Goal: Task Accomplishment & Management: Manage account settings

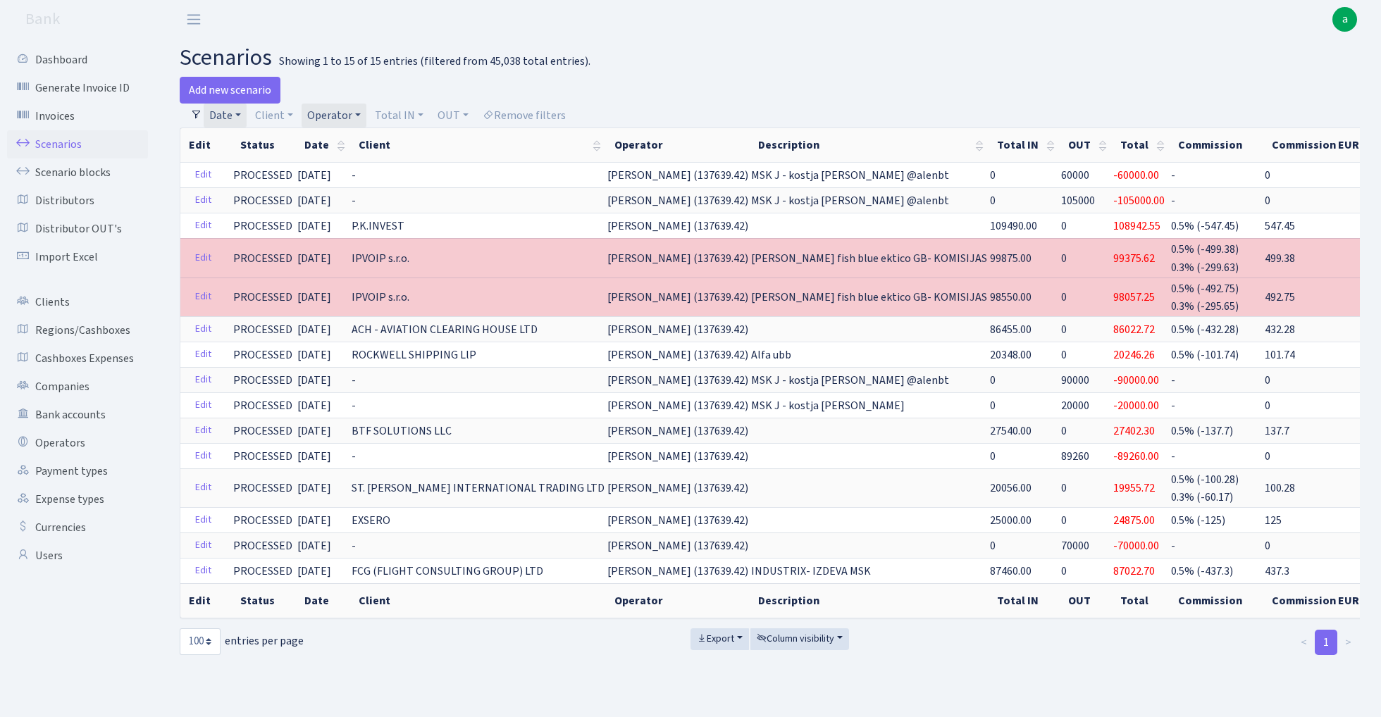
select select "100"
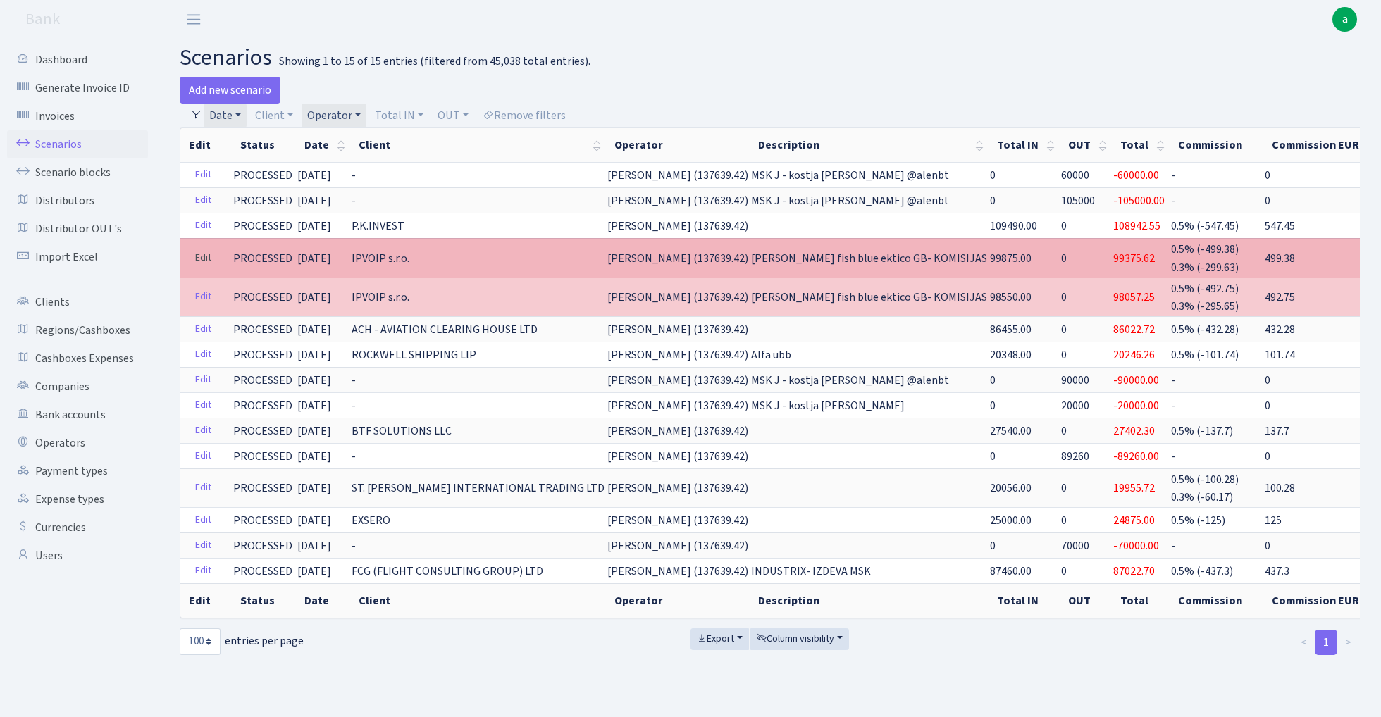
click at [201, 256] on link "Edit" at bounding box center [203, 258] width 29 height 22
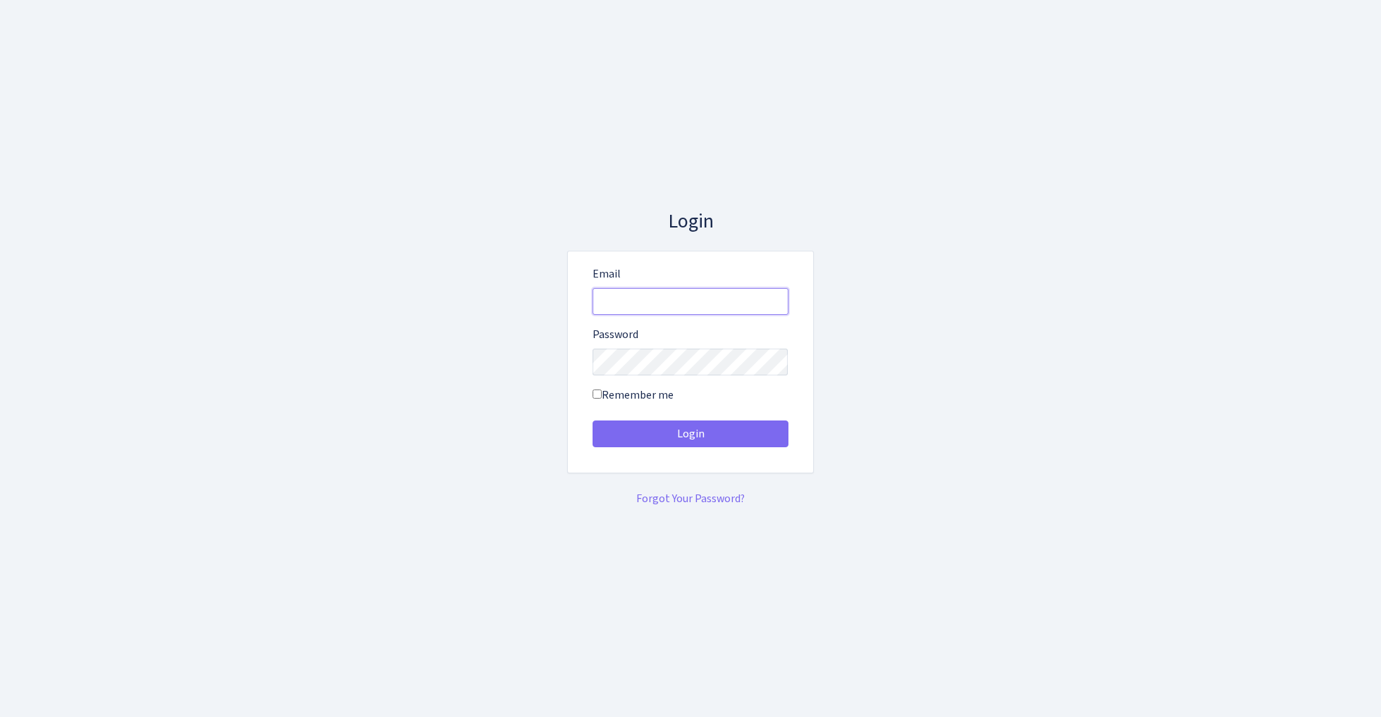
type input "admin@bank.com"
click at [690, 434] on button "Login" at bounding box center [690, 434] width 196 height 27
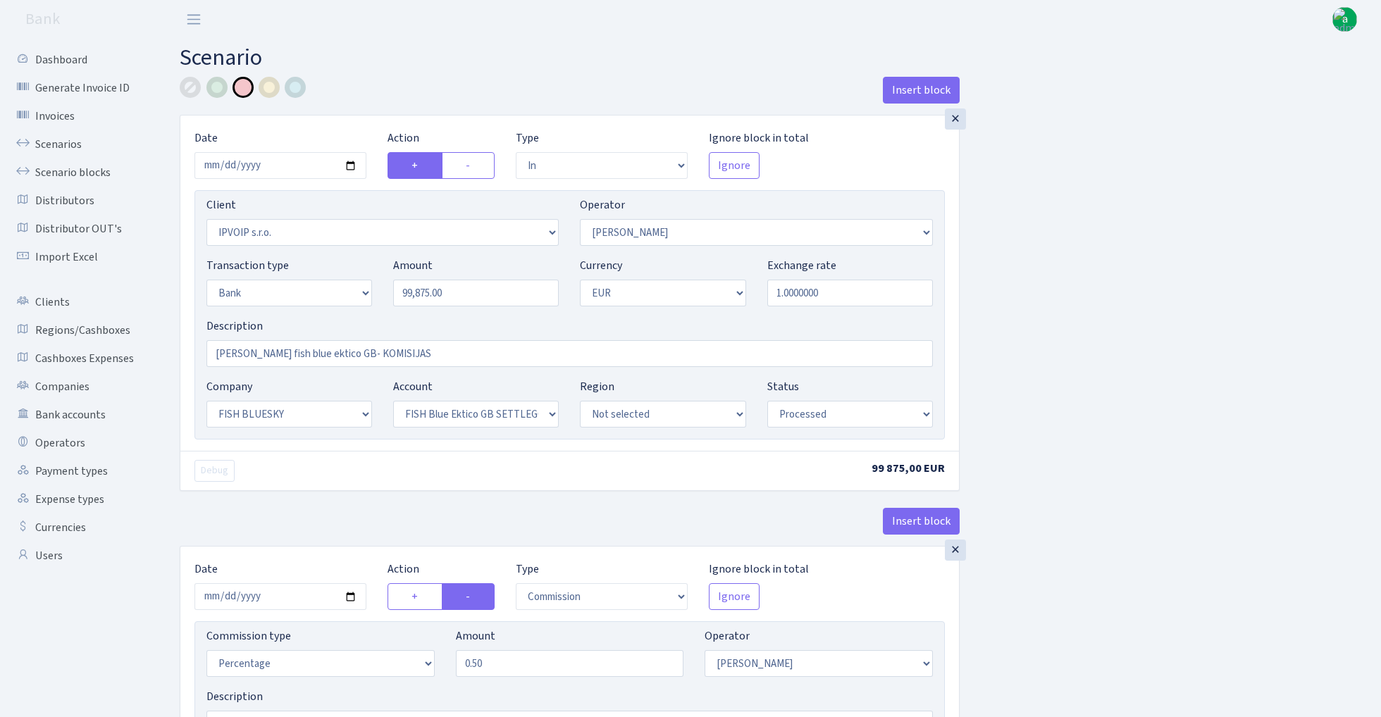
select select "in"
select select "2967"
select select "439"
select select "2"
select select "1"
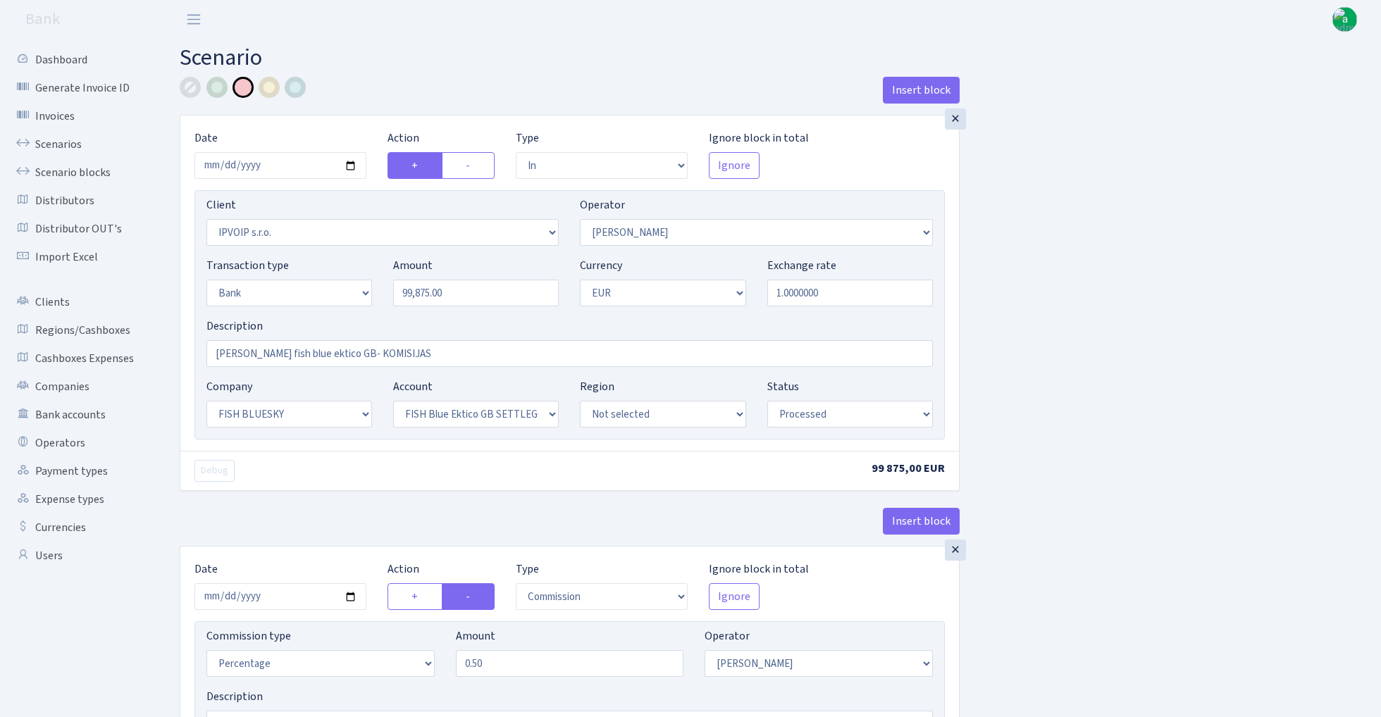
select select "23"
select select "67"
select select "processed"
select select "commission"
select select "439"
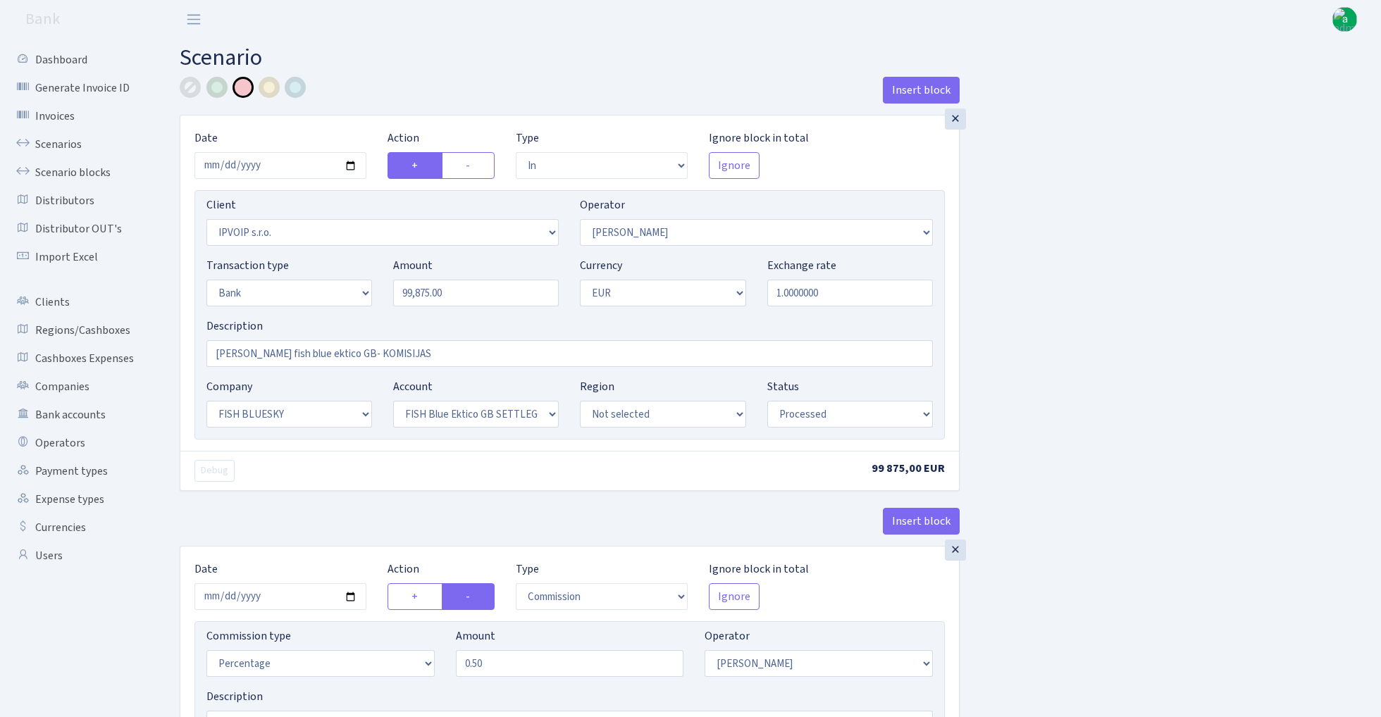
select select "processed"
select select "commission"
select select "1"
select select "23"
select select "67"
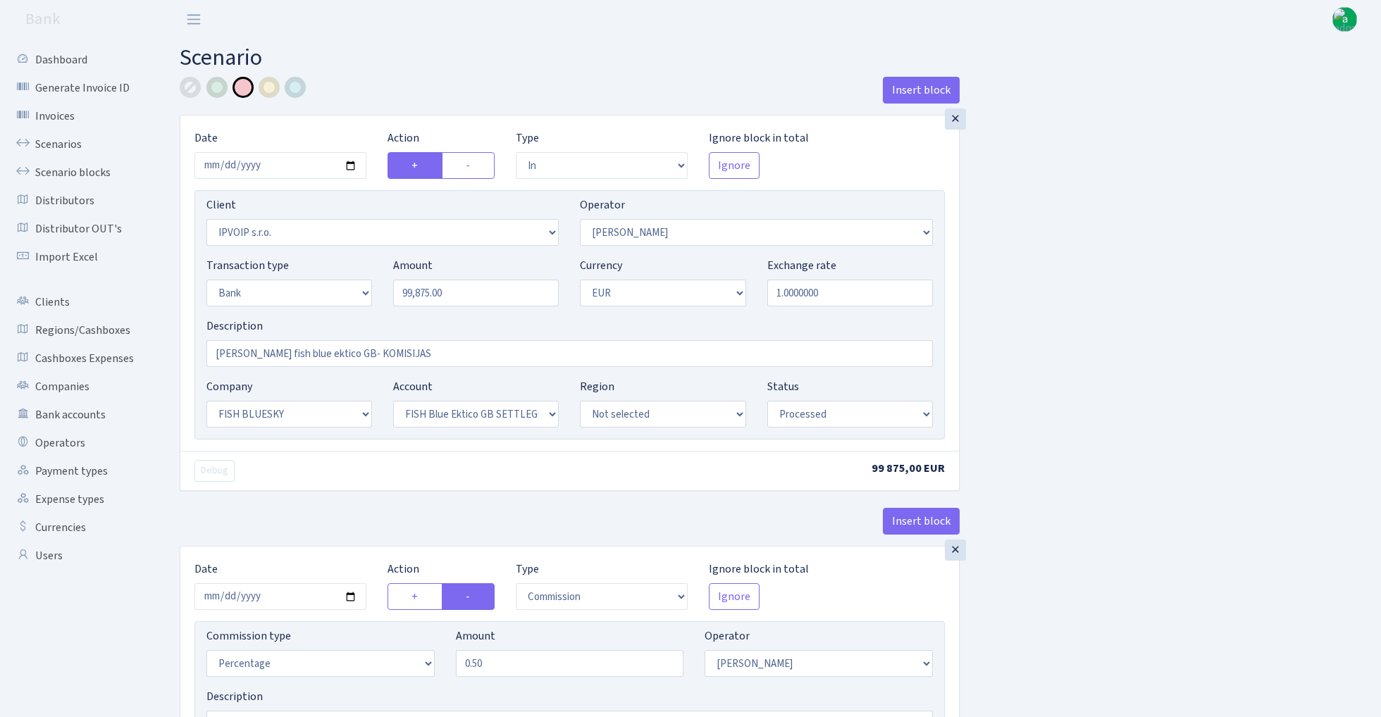
select select "processed"
click at [270, 87] on div at bounding box center [269, 87] width 21 height 21
click at [389, 355] on input "[PERSON_NAME] fish blue ektico GB- KOMISIJAS" at bounding box center [569, 353] width 726 height 27
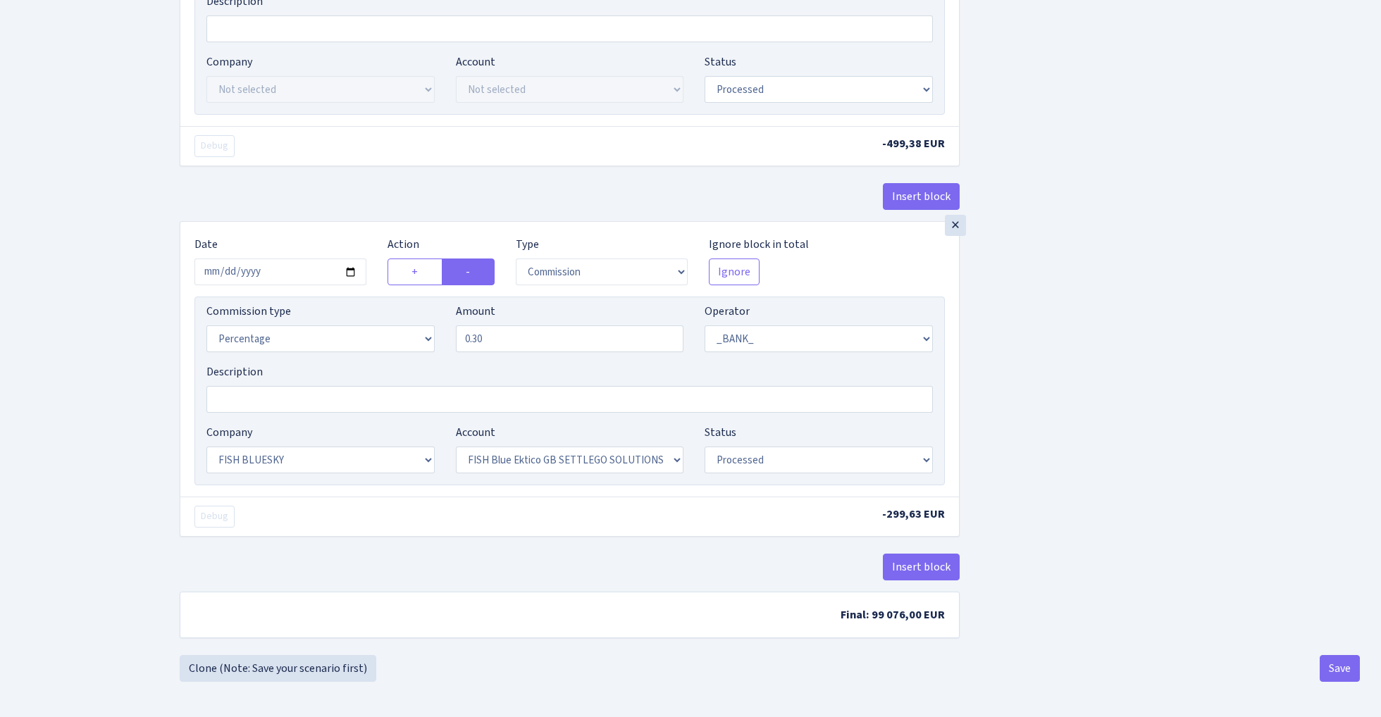
scroll to position [702, 0]
type input "[PERSON_NAME] fish blue ektico GB-"
click at [1334, 669] on button "Save" at bounding box center [1339, 668] width 40 height 27
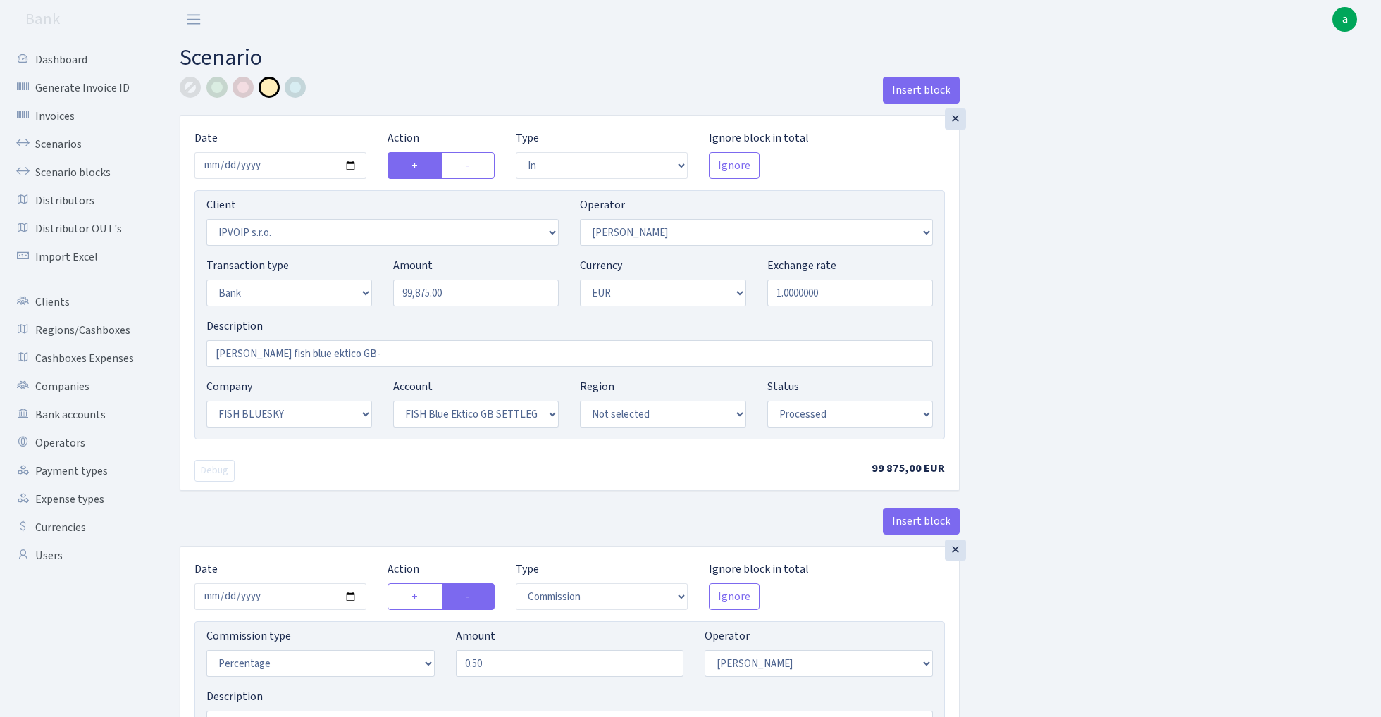
select select "in"
select select "2967"
select select "439"
select select "2"
select select "1"
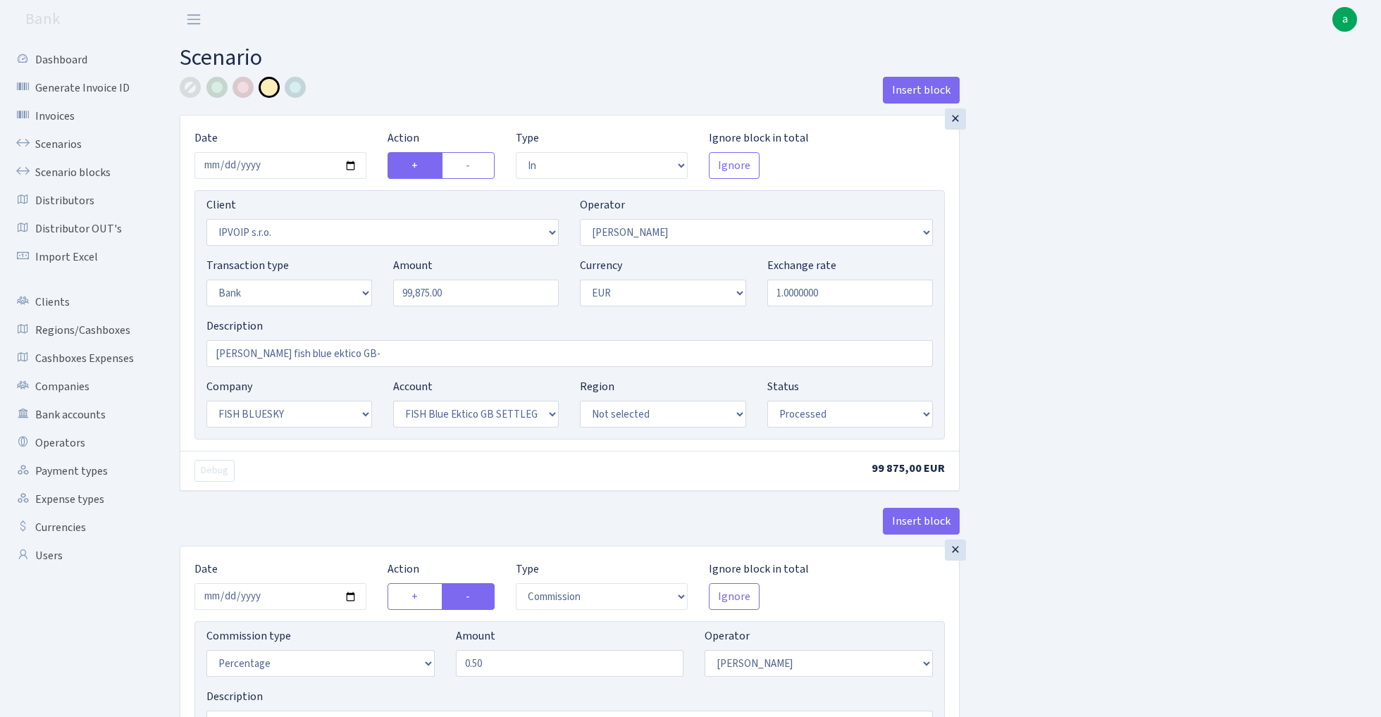
select select "23"
select select "67"
select select "processed"
select select "commission"
select select "439"
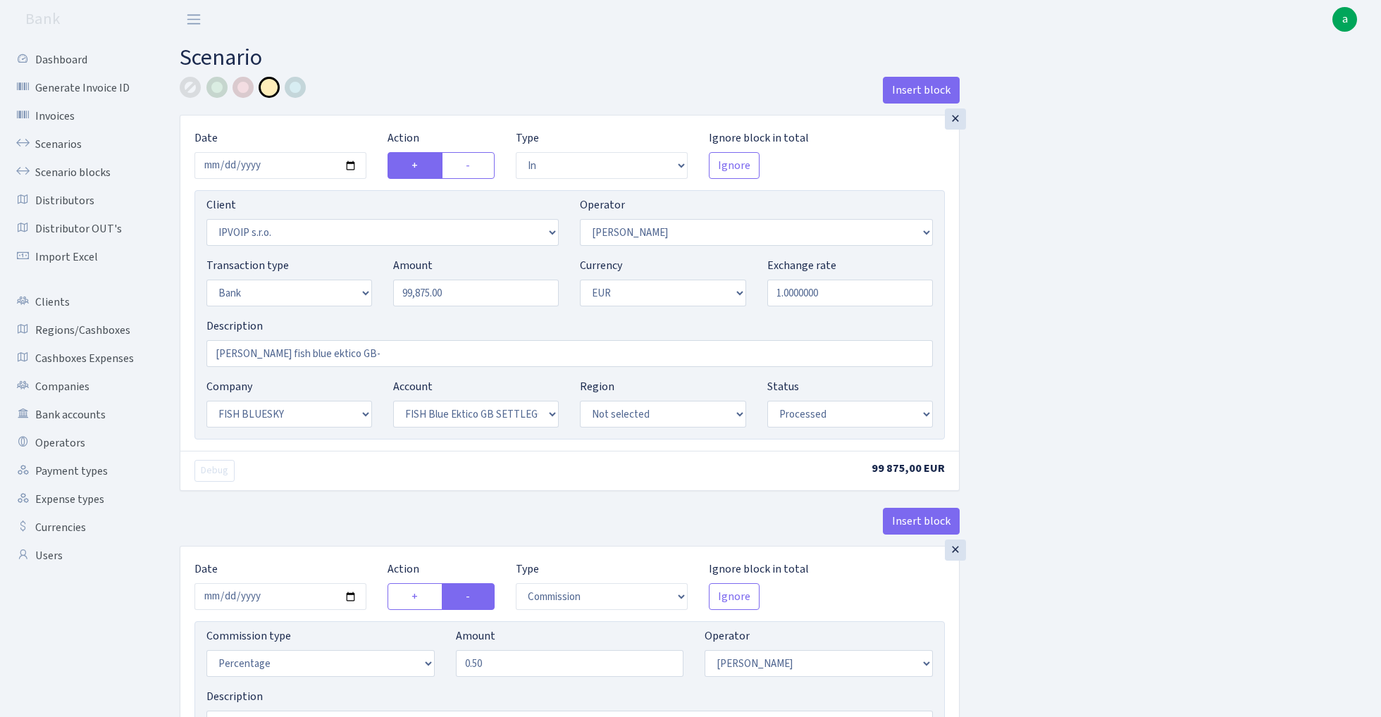
select select "processed"
select select "commission"
select select "1"
select select "23"
select select "67"
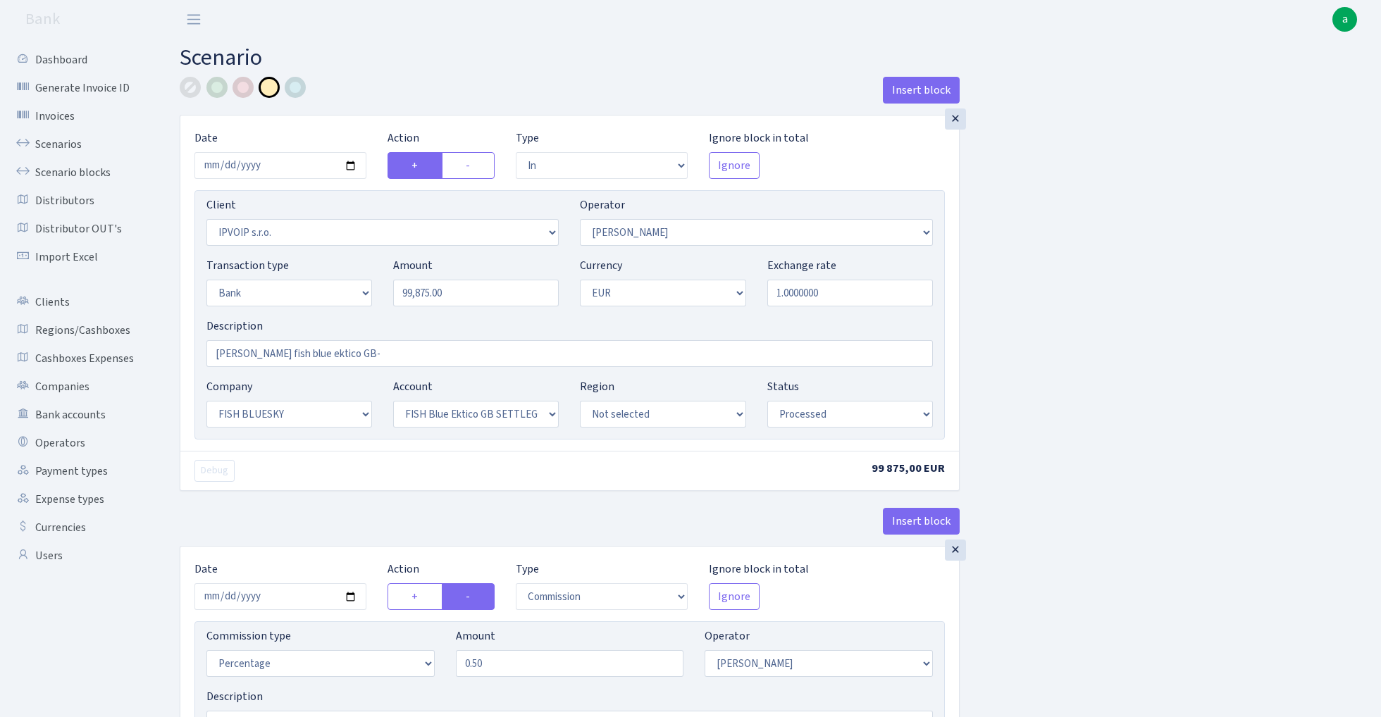
select select "processed"
click at [54, 141] on link "Scenarios" at bounding box center [77, 144] width 141 height 28
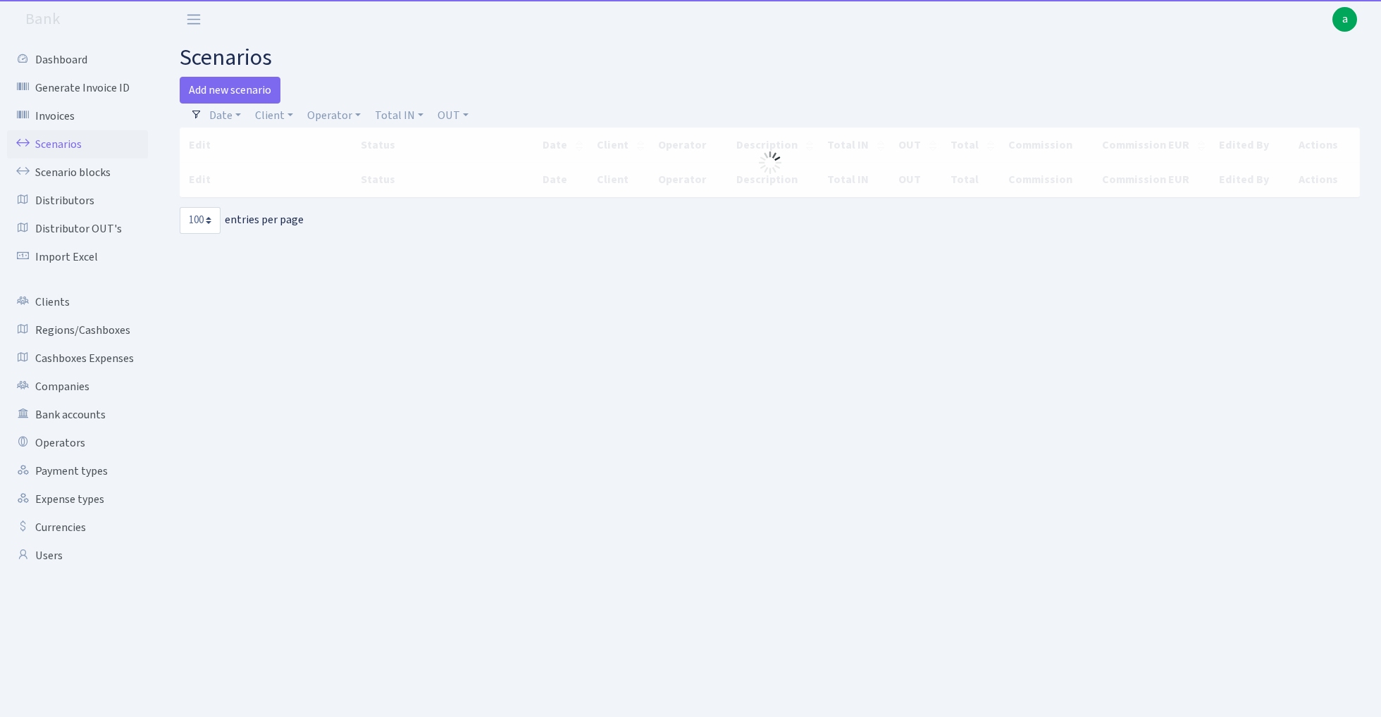
select select "100"
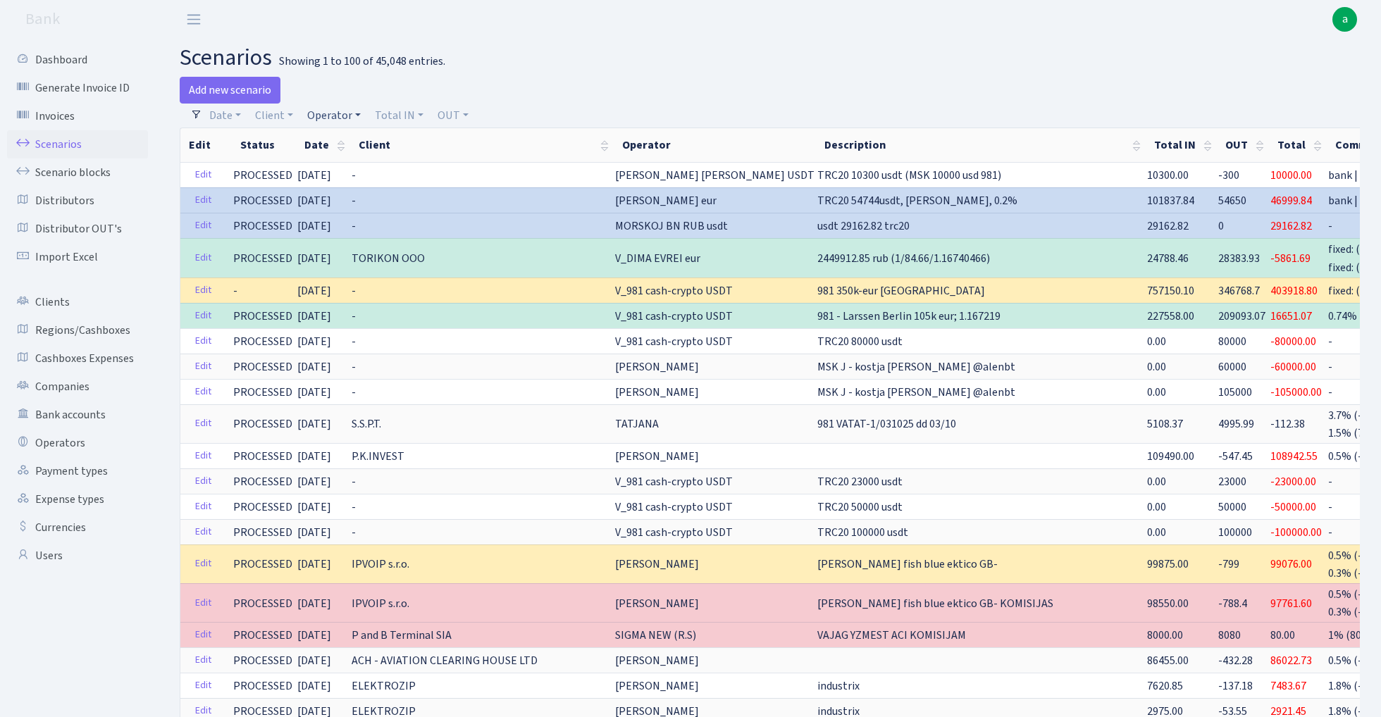
click at [327, 118] on link "Operator" at bounding box center [333, 116] width 65 height 24
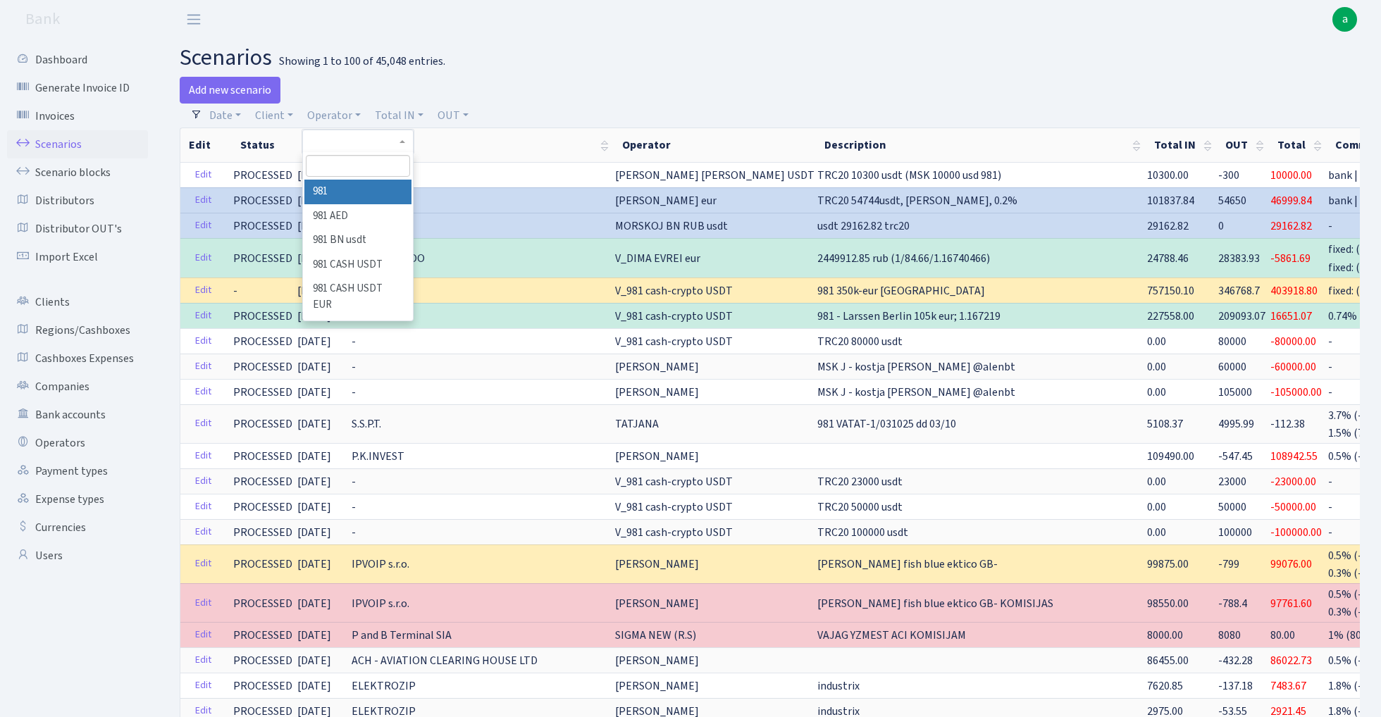
click at [333, 168] on input "search" at bounding box center [358, 166] width 104 height 22
type input "kost"
click at [356, 194] on li "[PERSON_NAME]" at bounding box center [357, 192] width 106 height 25
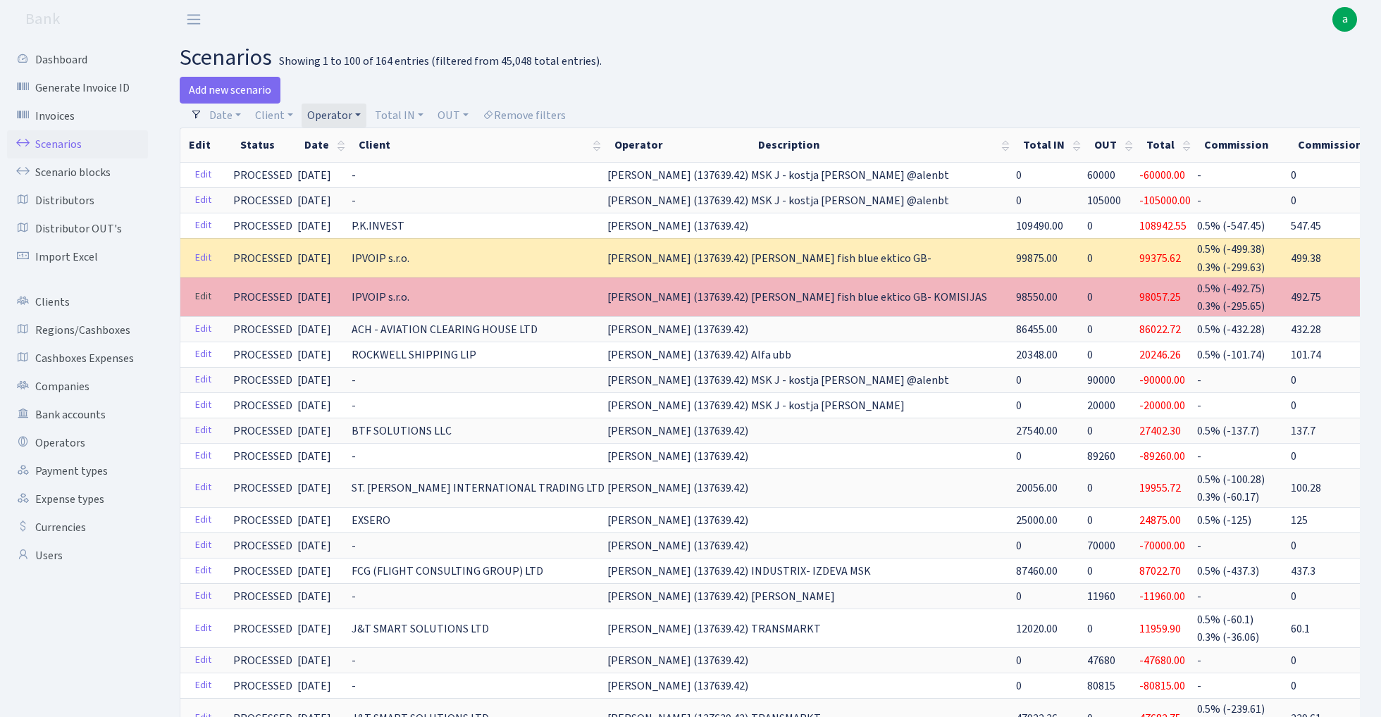
click at [204, 299] on link "Edit" at bounding box center [203, 297] width 29 height 22
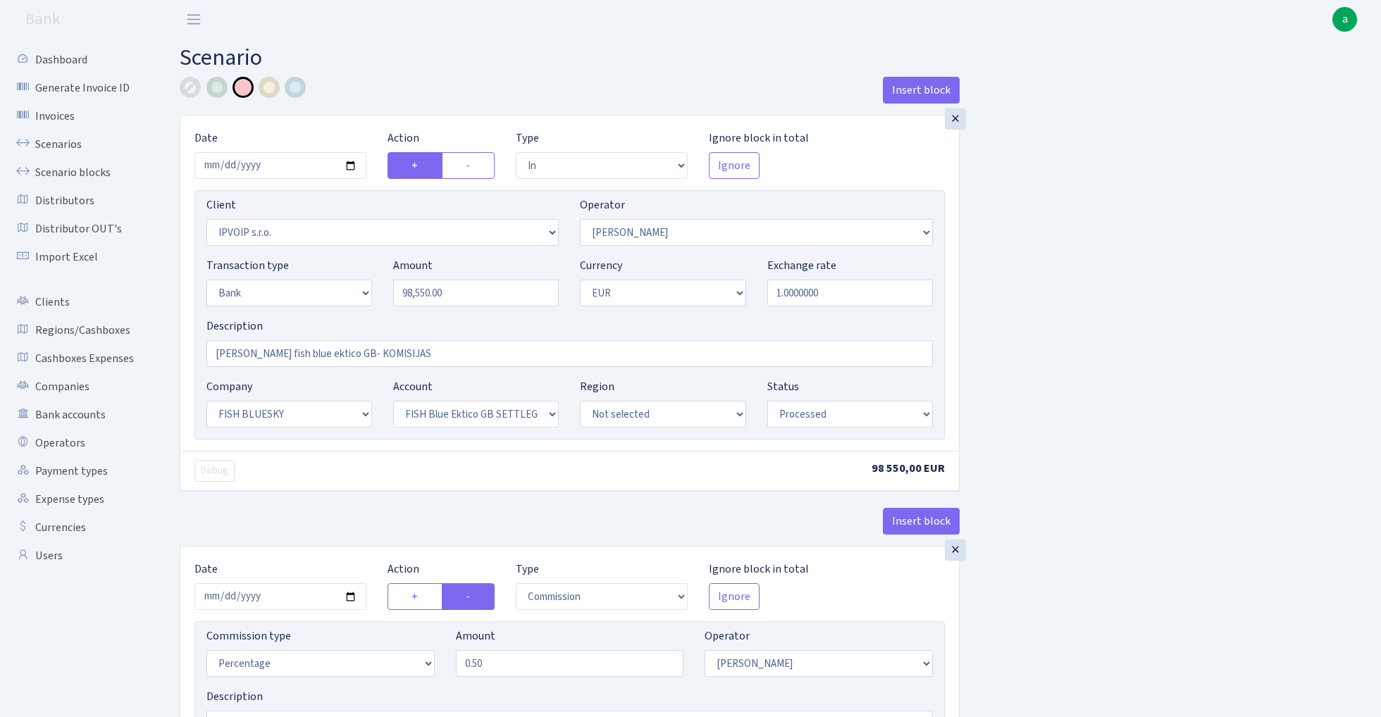
select select "in"
select select "2967"
select select "439"
select select "2"
select select "1"
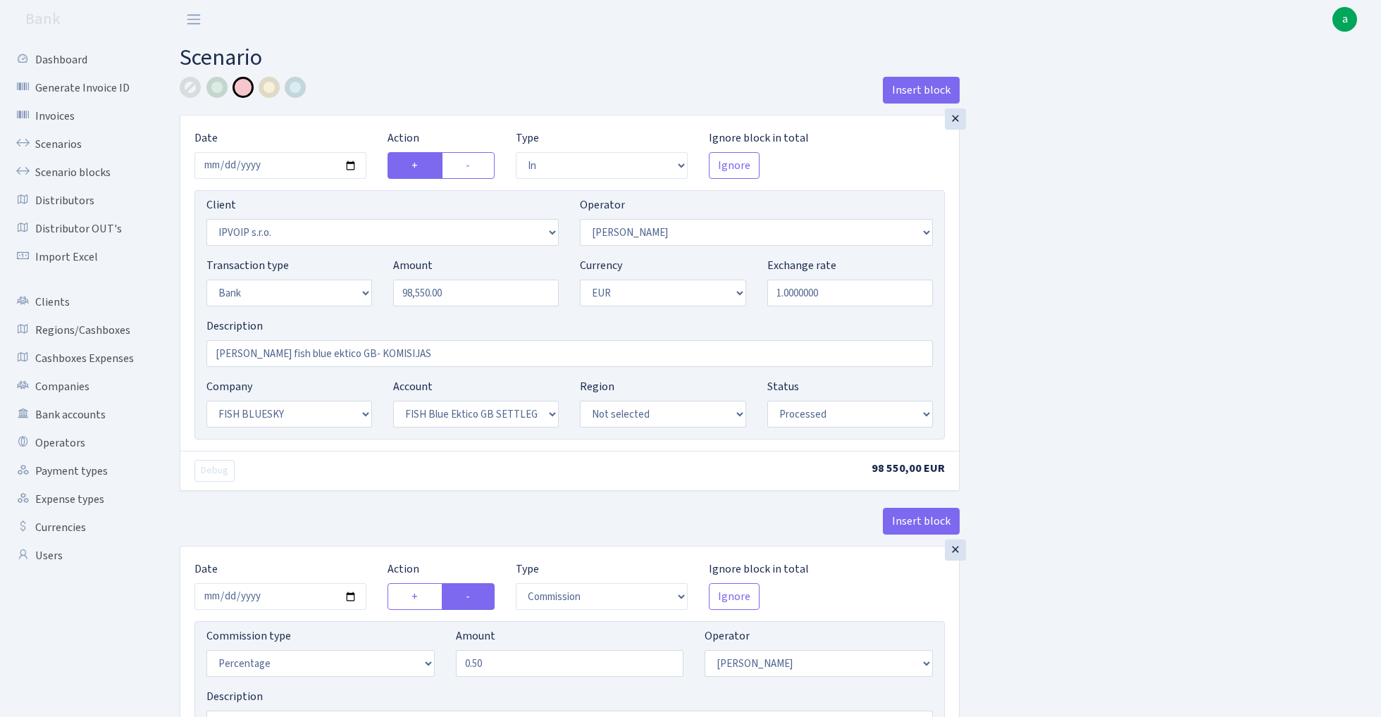
select select "23"
select select "67"
select select "processed"
select select "commission"
select select "439"
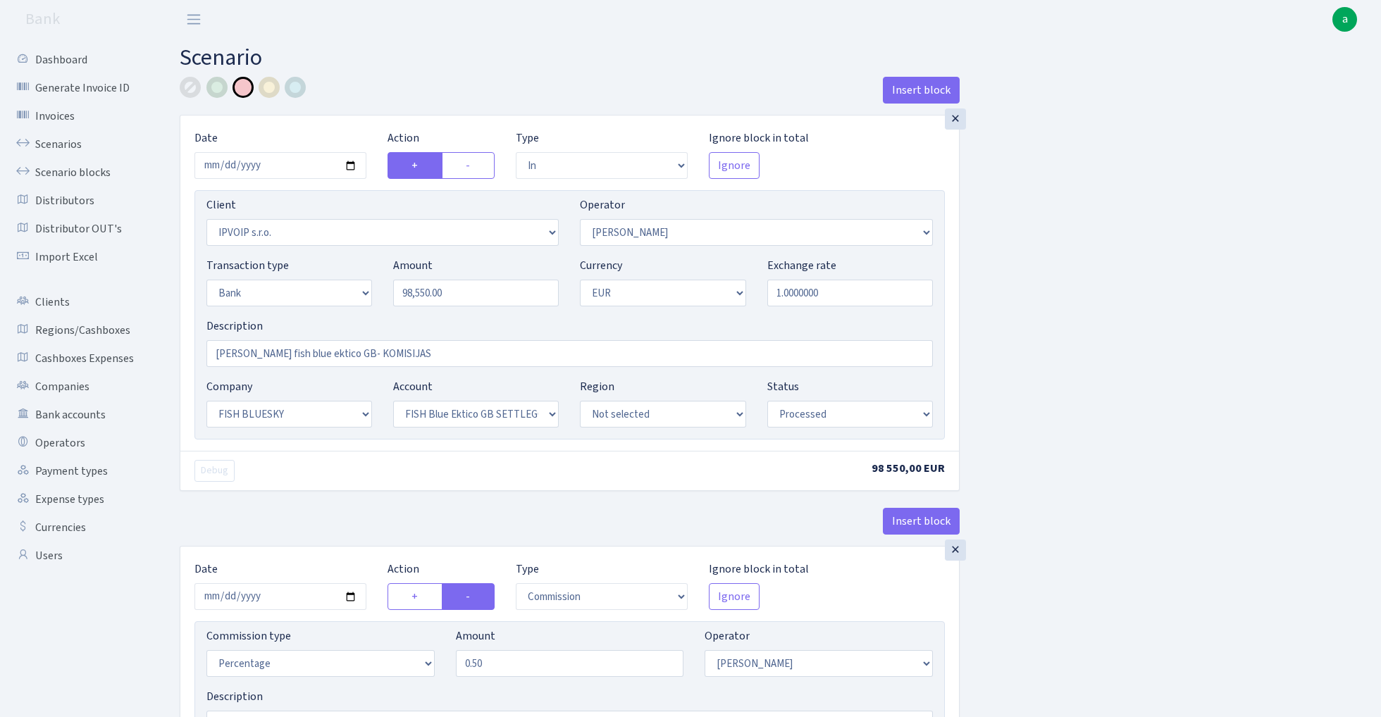
select select "processed"
select select "commission"
select select "1"
select select "23"
select select "67"
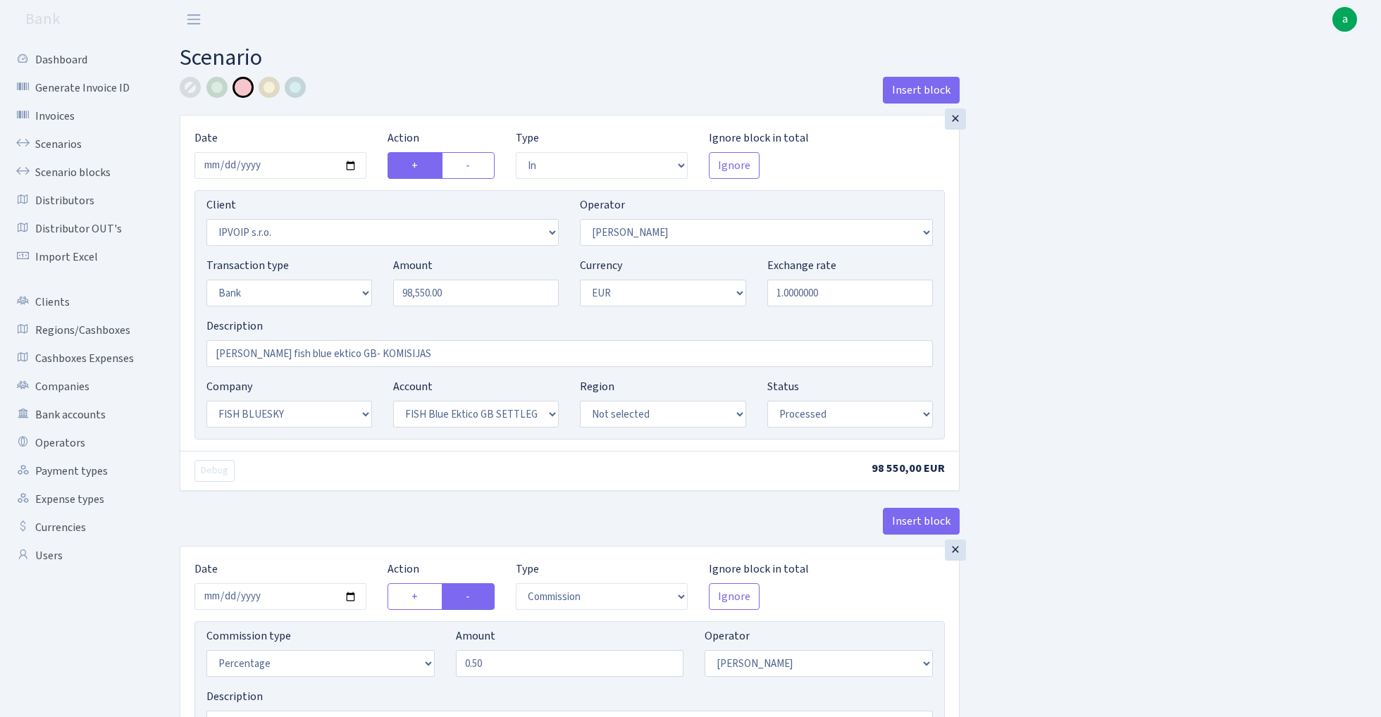
select select "processed"
click at [272, 85] on div at bounding box center [269, 87] width 21 height 21
click at [354, 361] on input "RIX fish blue ektico GB- KOMISIJAS" at bounding box center [569, 353] width 726 height 27
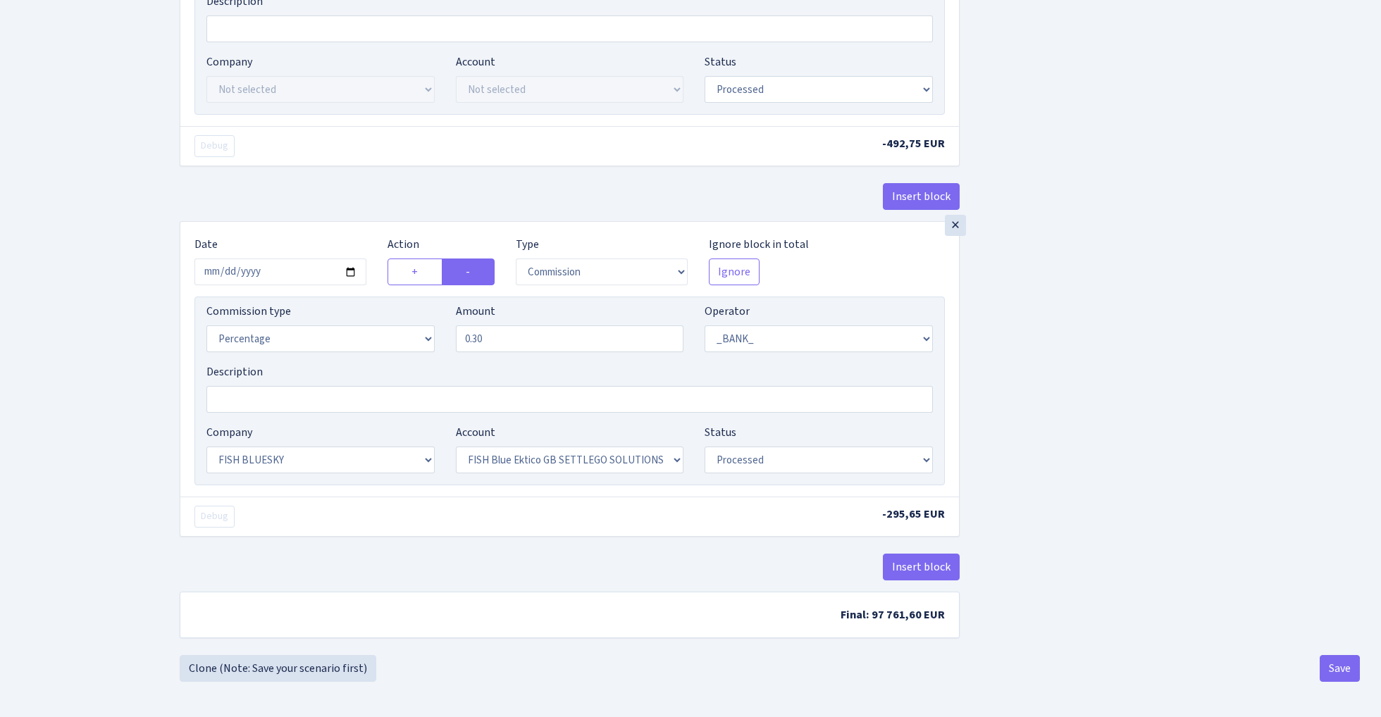
scroll to position [702, 0]
type input "[PERSON_NAME] fish blue ektico GB"
click at [1341, 671] on button "Save" at bounding box center [1339, 668] width 40 height 27
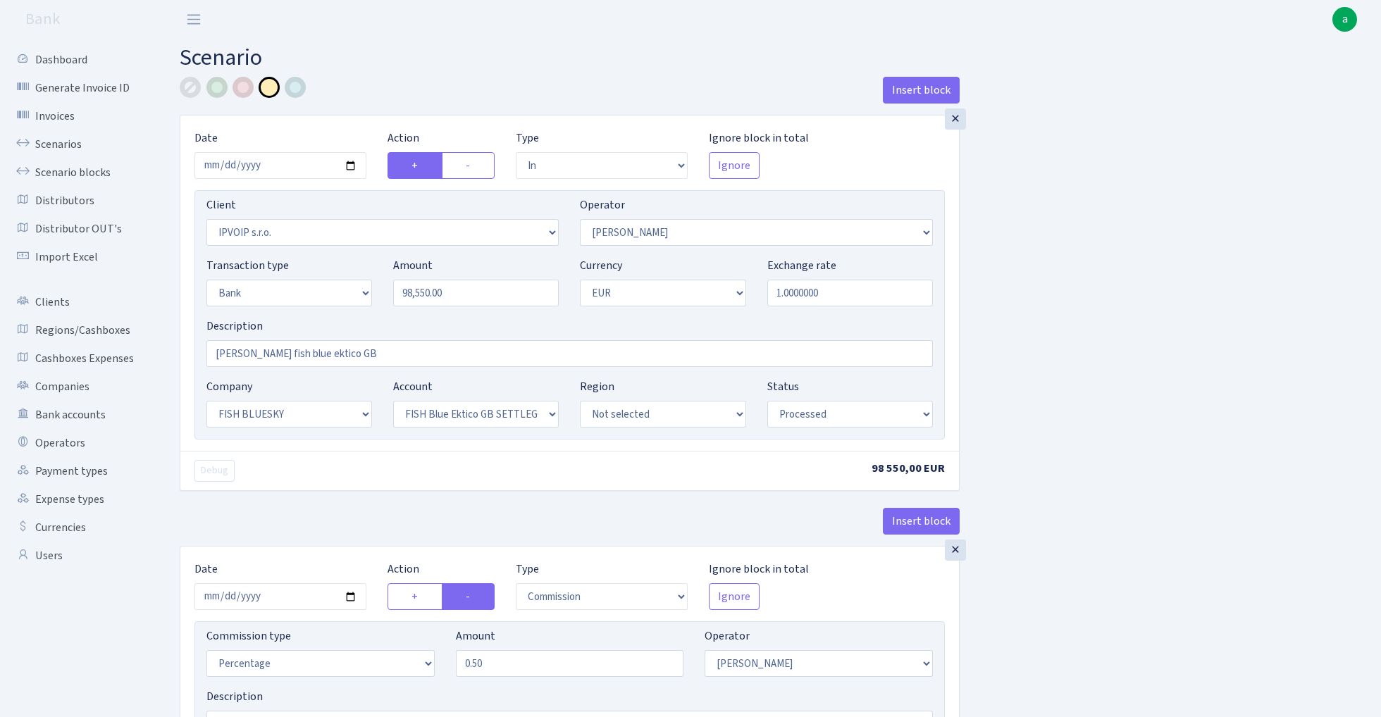
select select "in"
select select "2967"
select select "439"
select select "2"
select select "1"
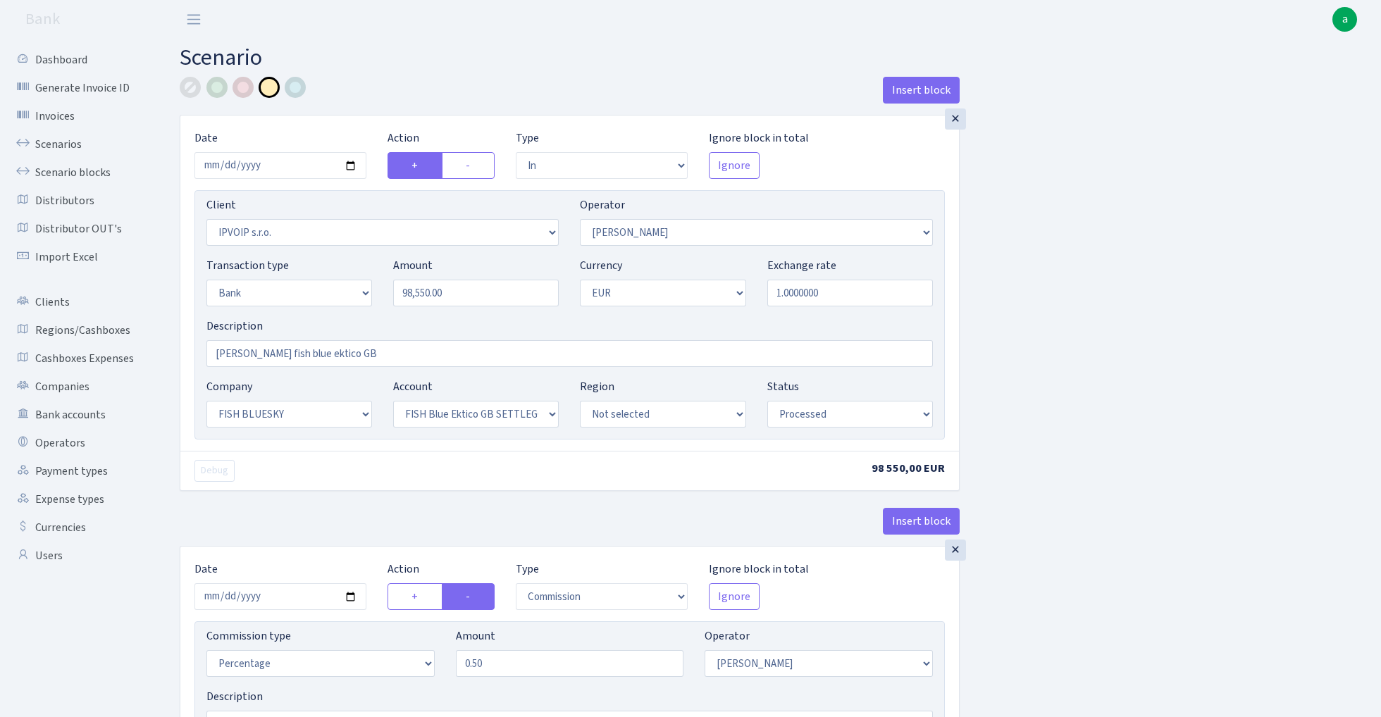
select select "23"
select select "67"
select select "processed"
select select "commission"
select select "439"
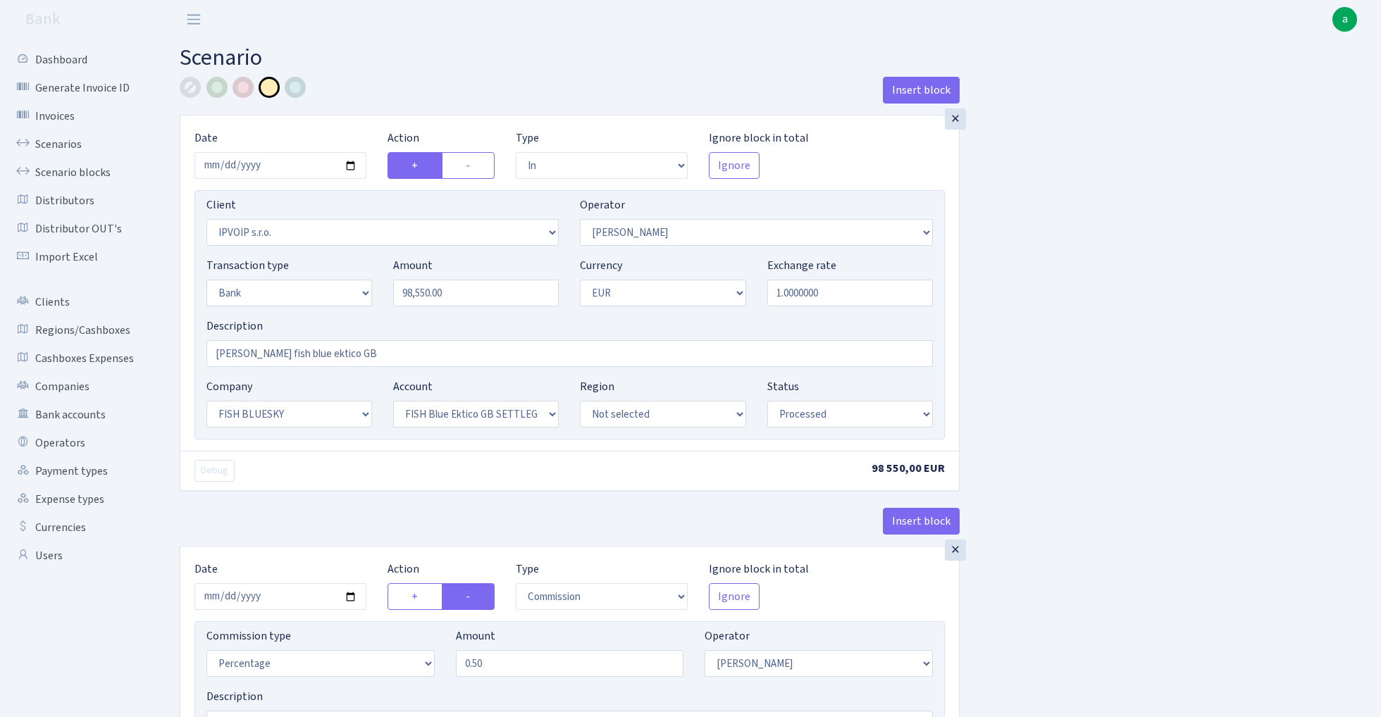
select select "processed"
select select "commission"
select select "1"
select select "23"
select select "67"
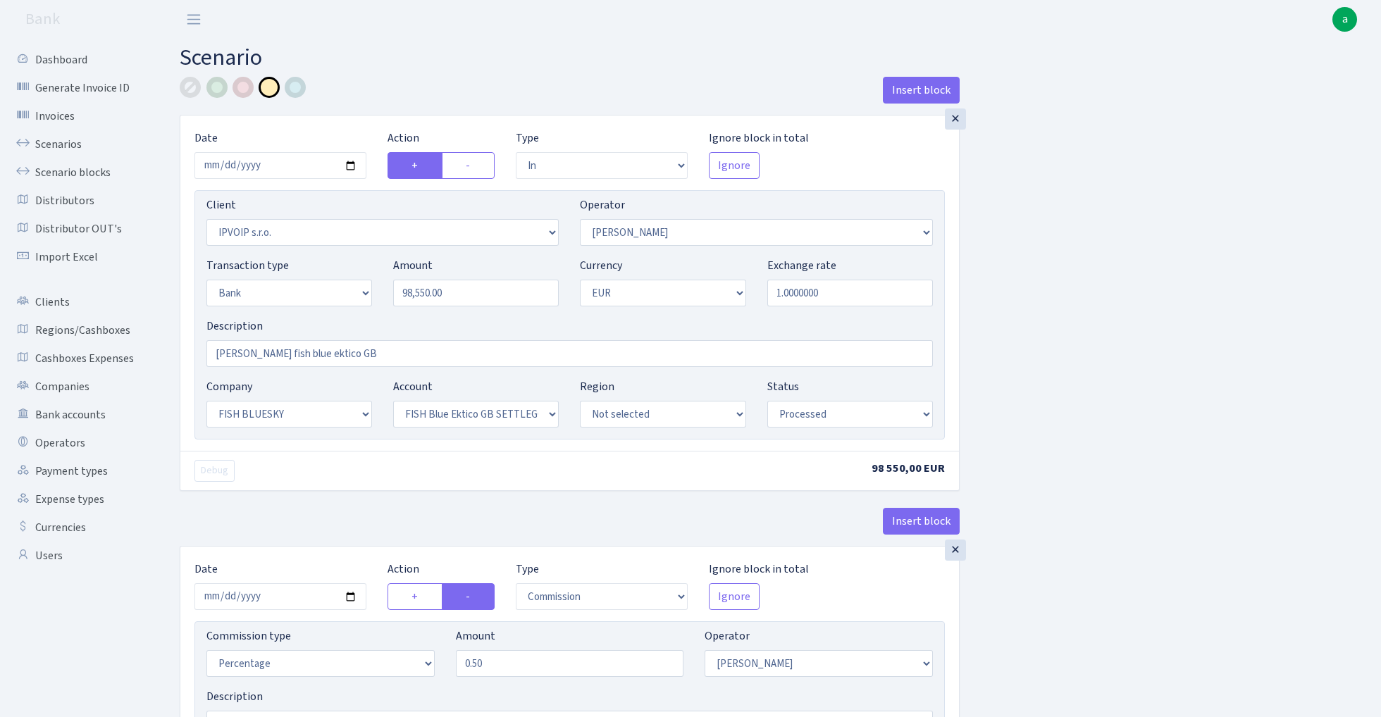
select select "processed"
click at [61, 138] on link "Scenarios" at bounding box center [77, 144] width 141 height 28
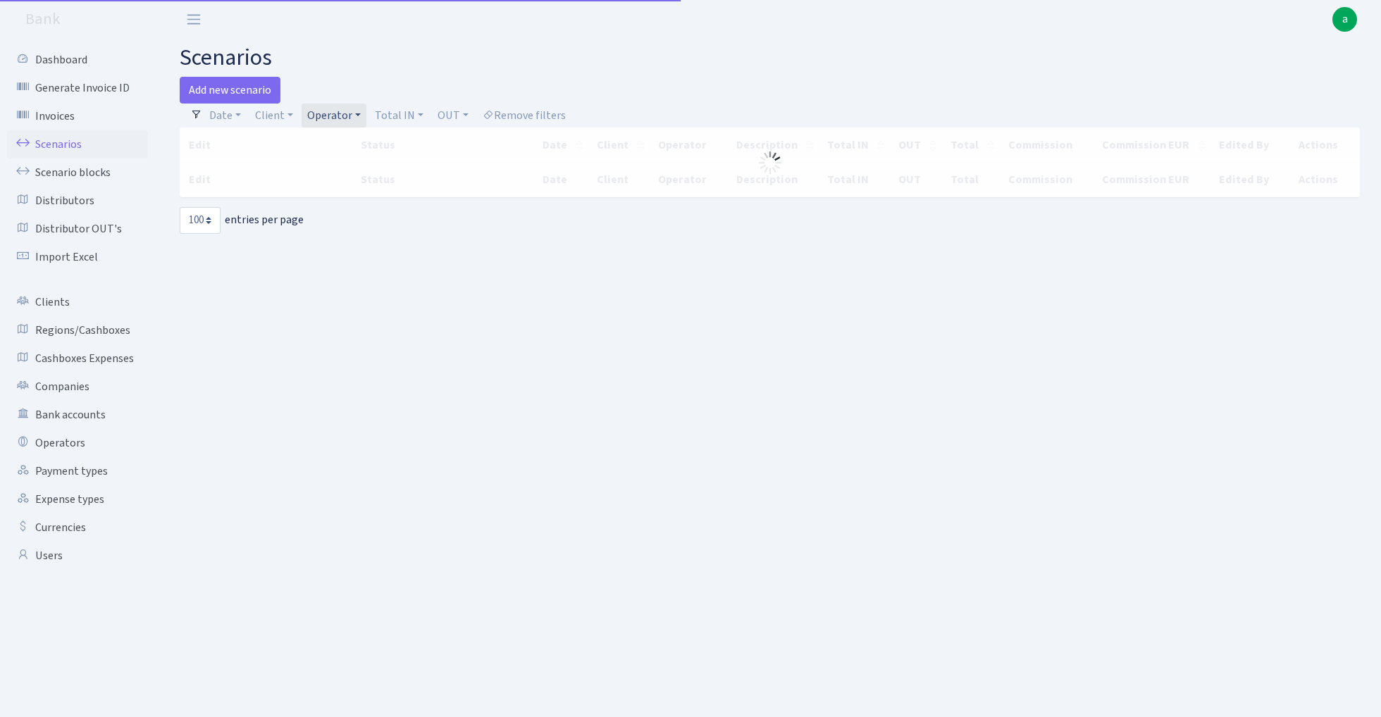
select select "100"
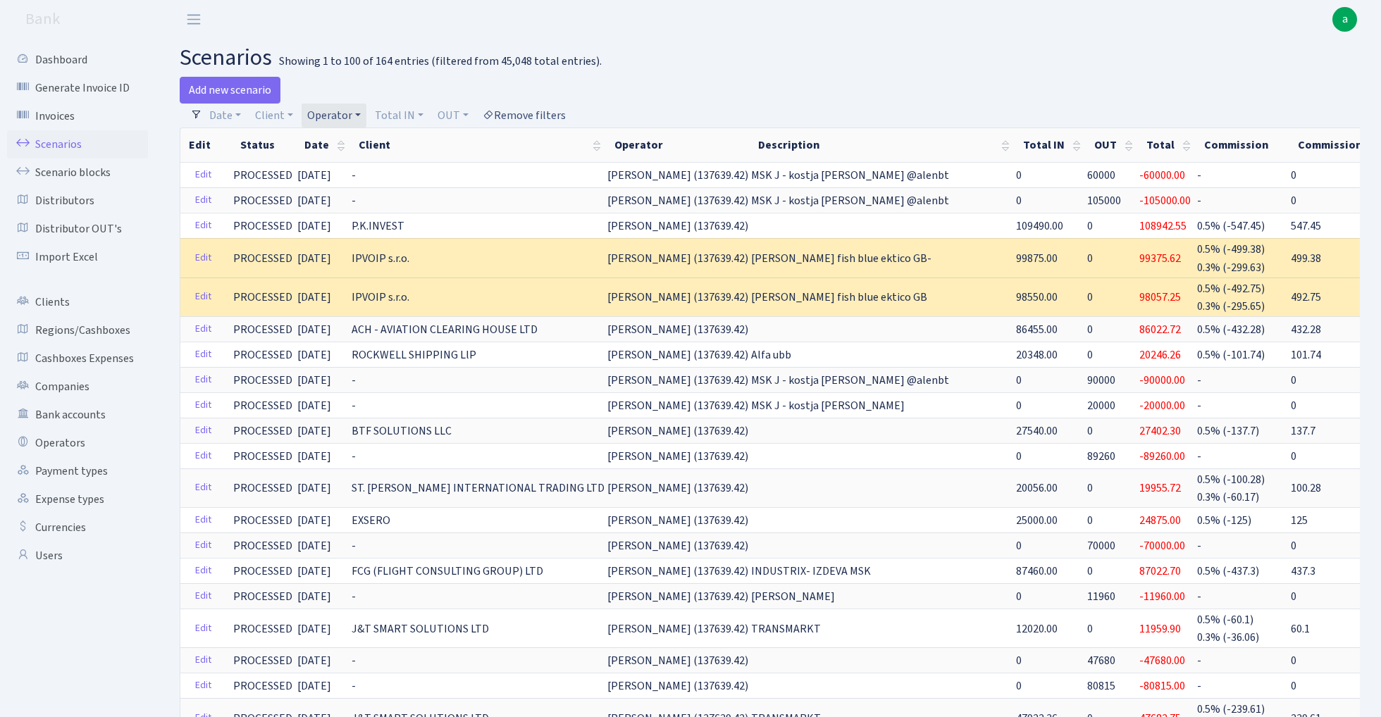
click at [530, 116] on link "Remove filters" at bounding box center [524, 116] width 94 height 24
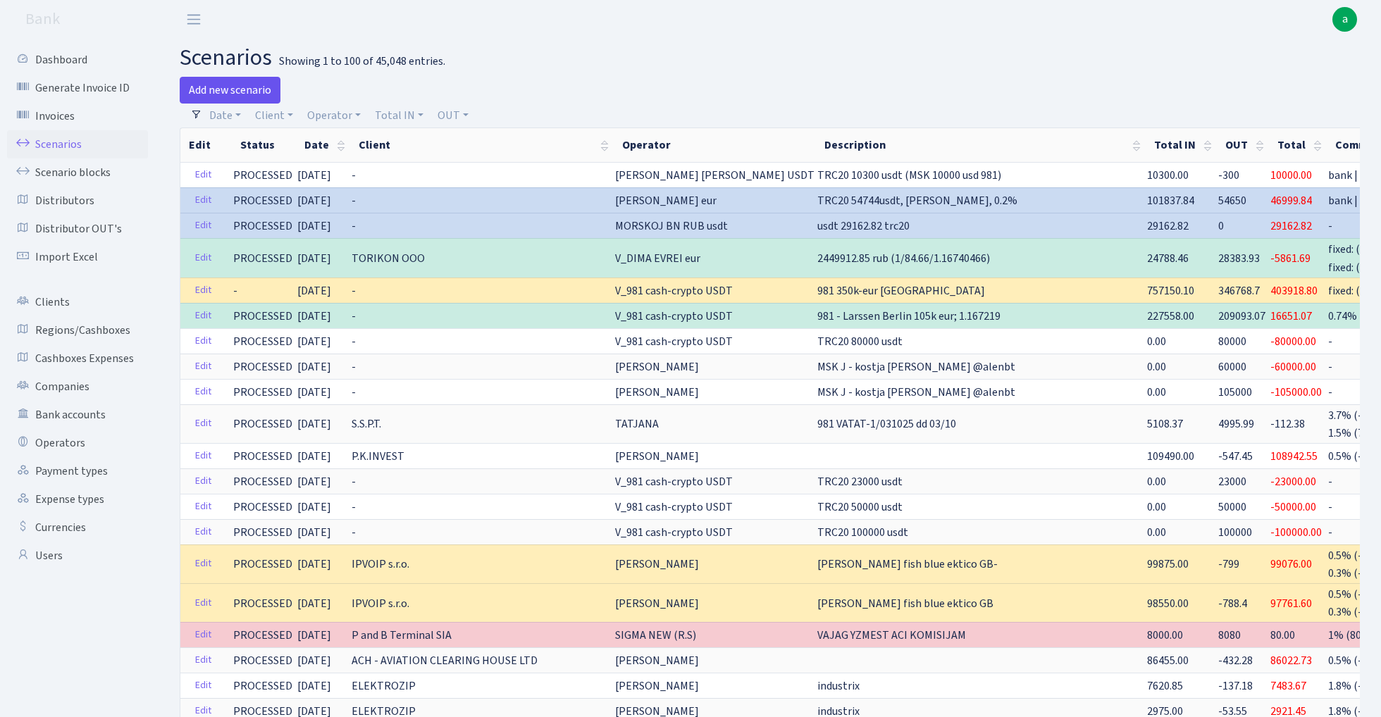
click at [247, 87] on link "Add new scenario" at bounding box center [230, 90] width 101 height 27
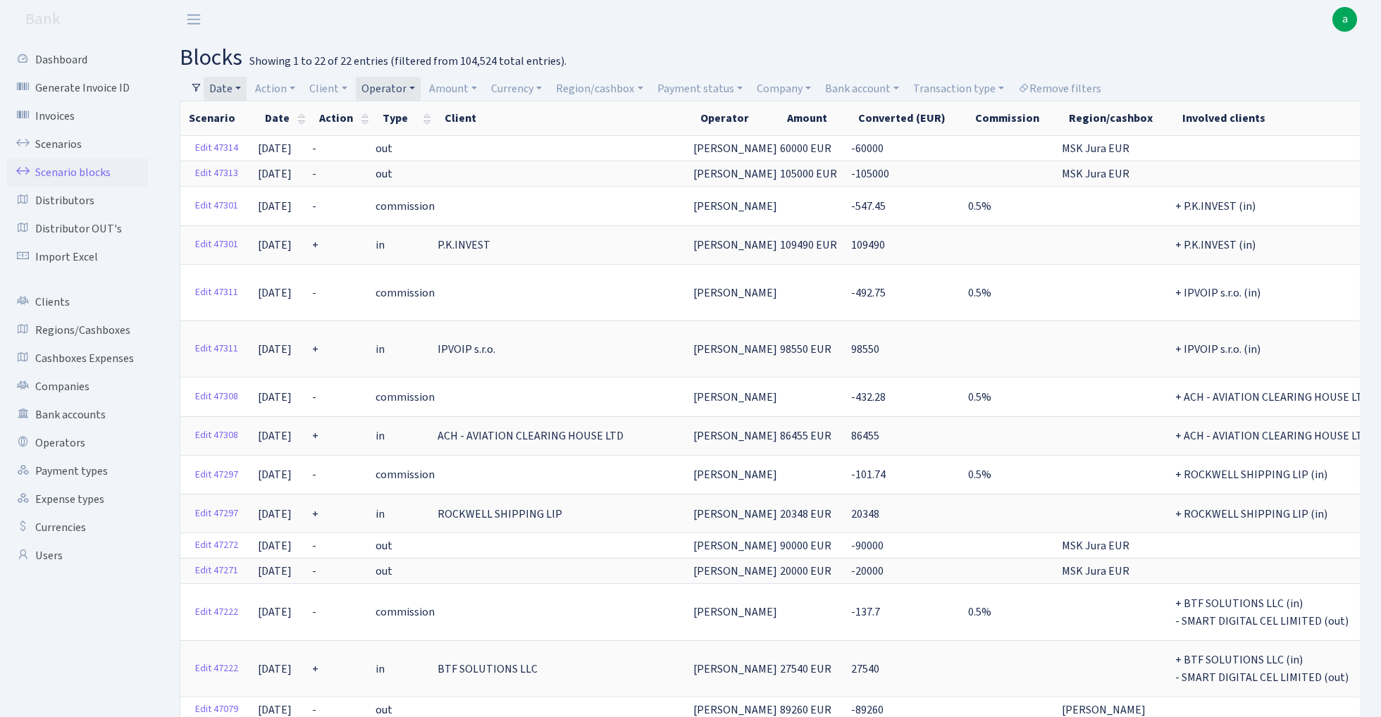
select select "100"
click at [1085, 79] on link "Remove filters" at bounding box center [1059, 89] width 94 height 24
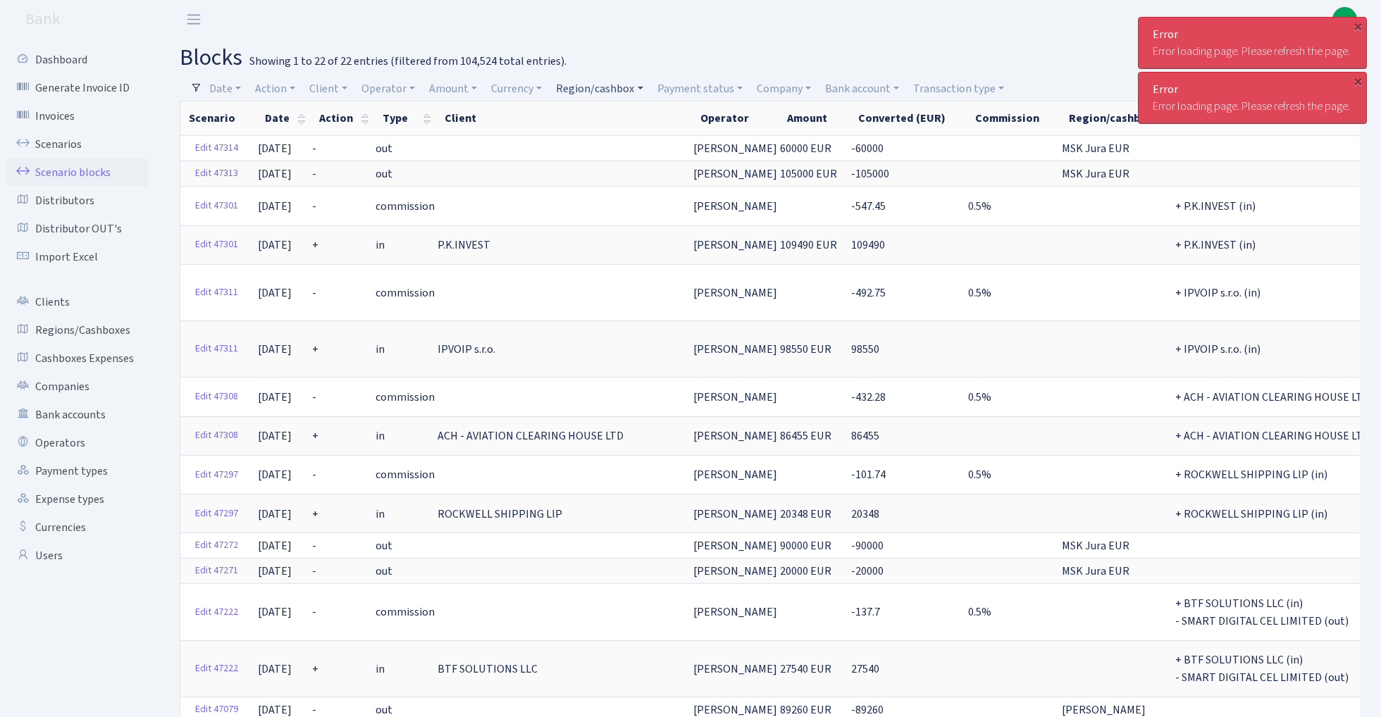
click at [618, 85] on link "Region/cashbox" at bounding box center [599, 89] width 98 height 24
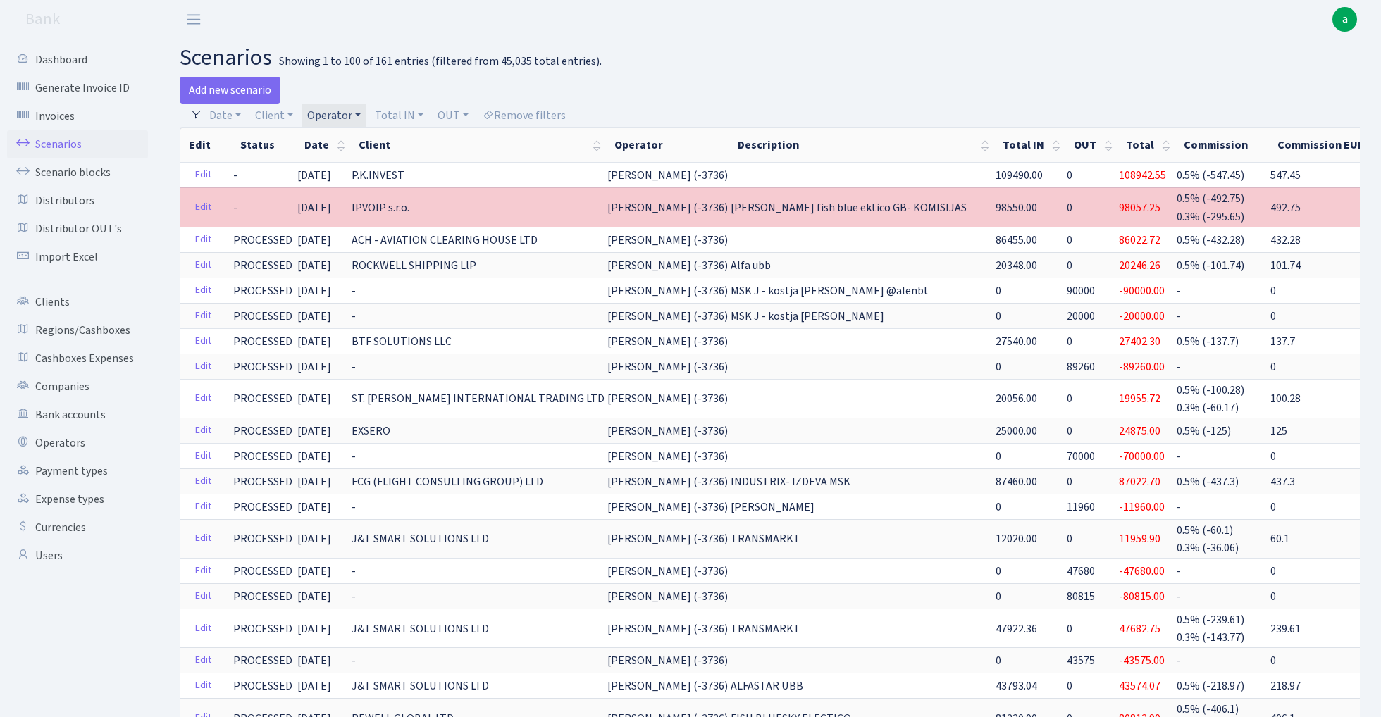
select select "100"
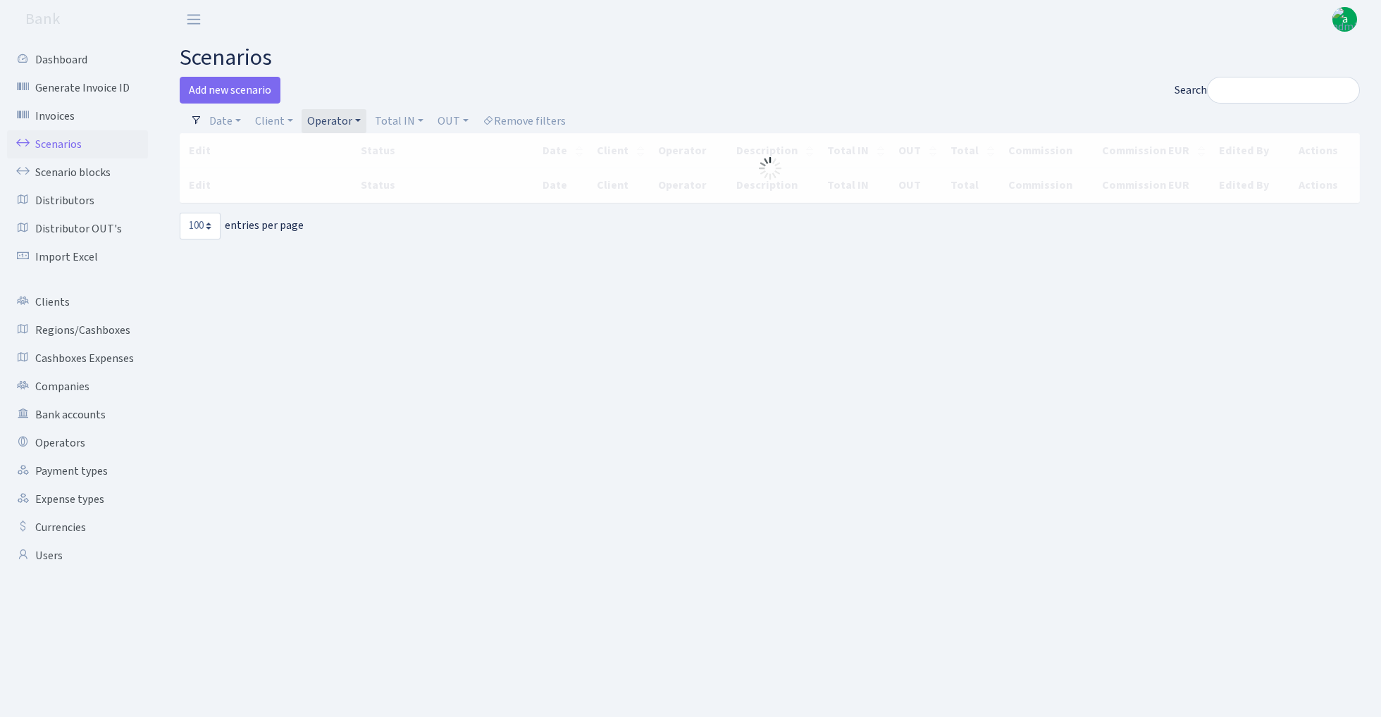
select select "100"
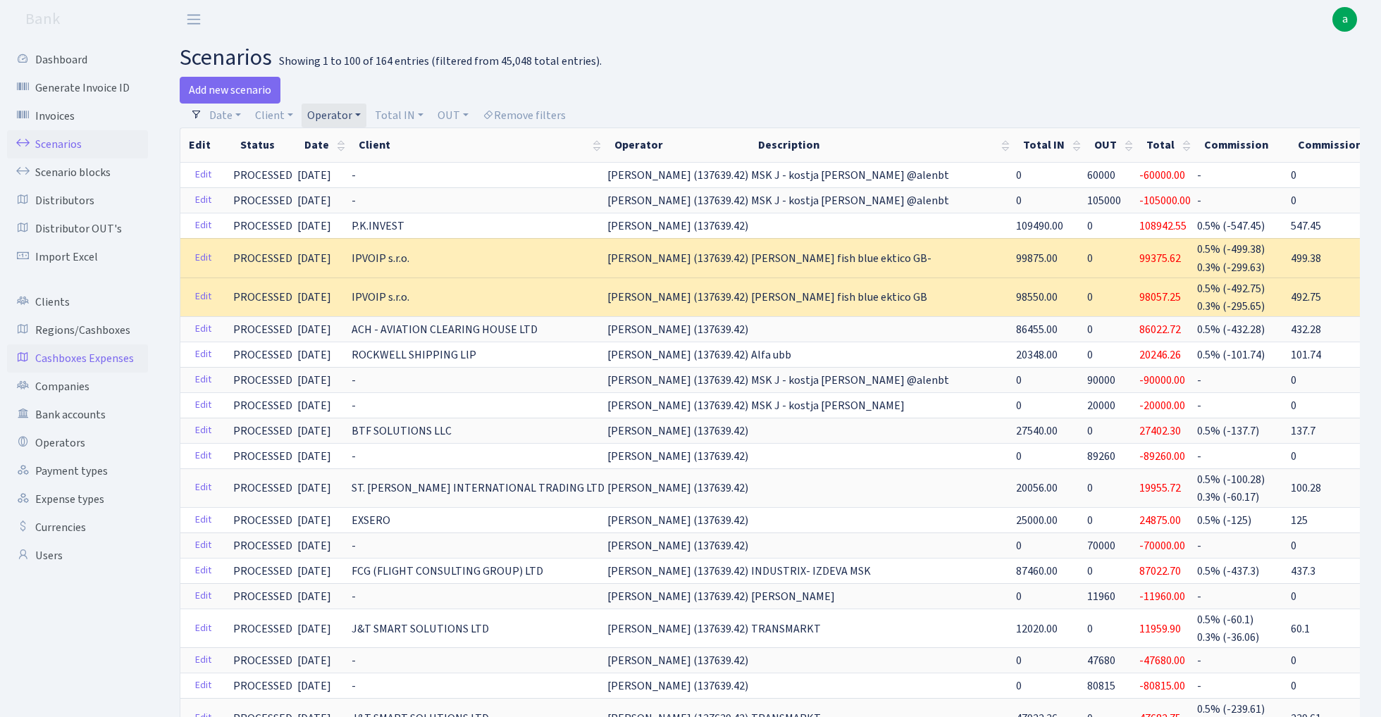
click at [68, 356] on link "Cashboxes Expenses" at bounding box center [77, 358] width 141 height 28
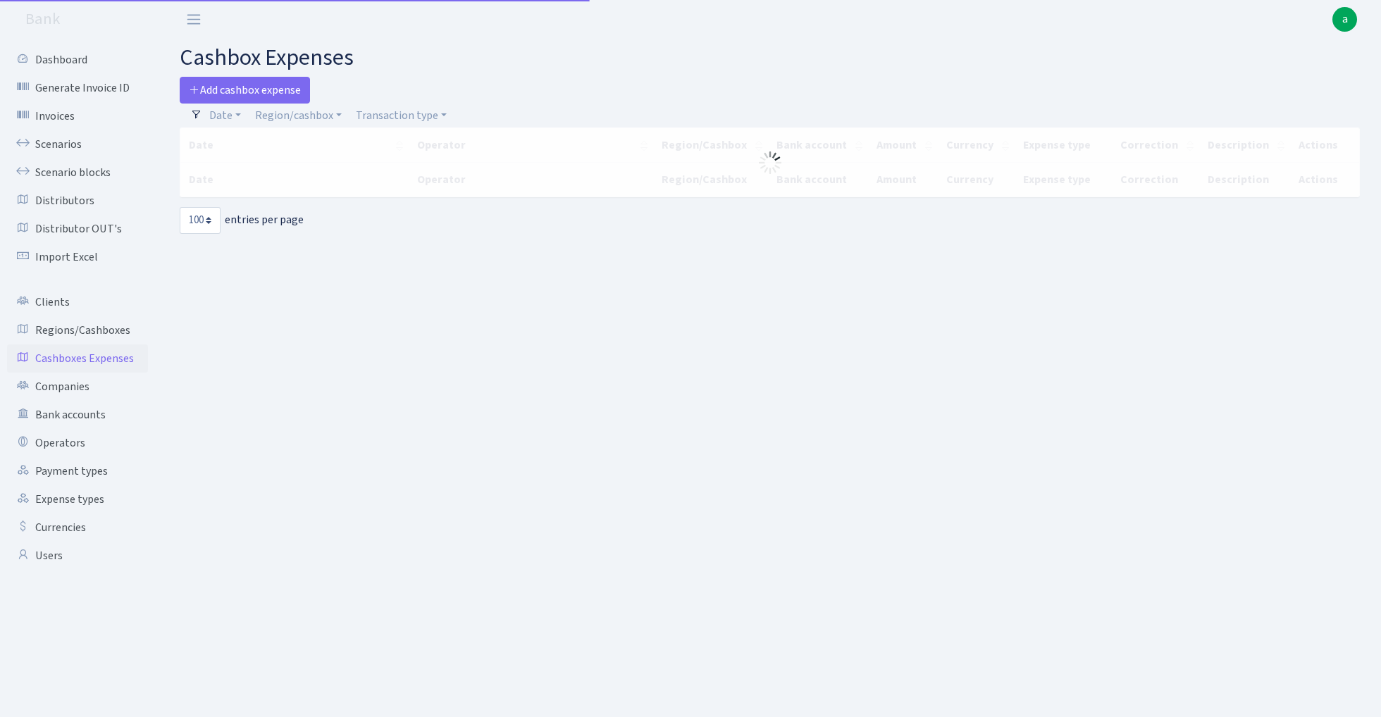
select select "100"
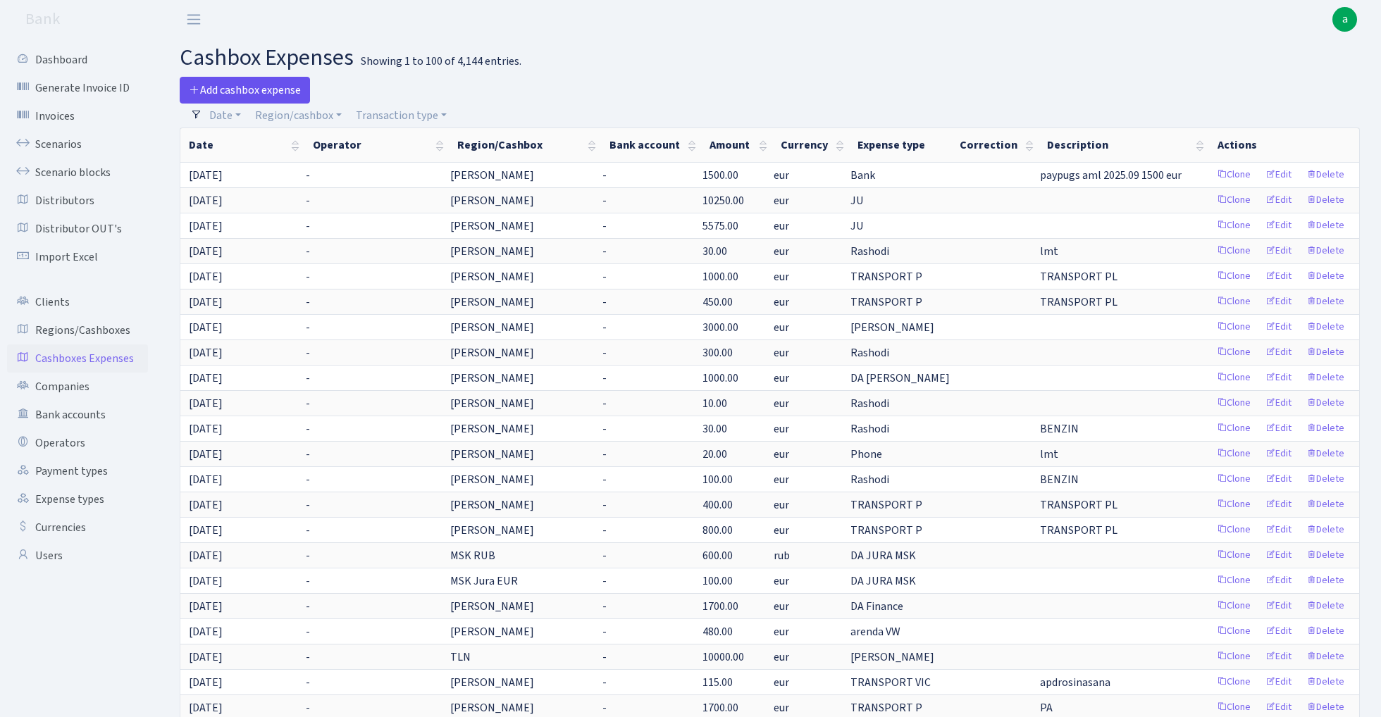
click at [282, 87] on span "Add cashbox expense" at bounding box center [245, 89] width 112 height 15
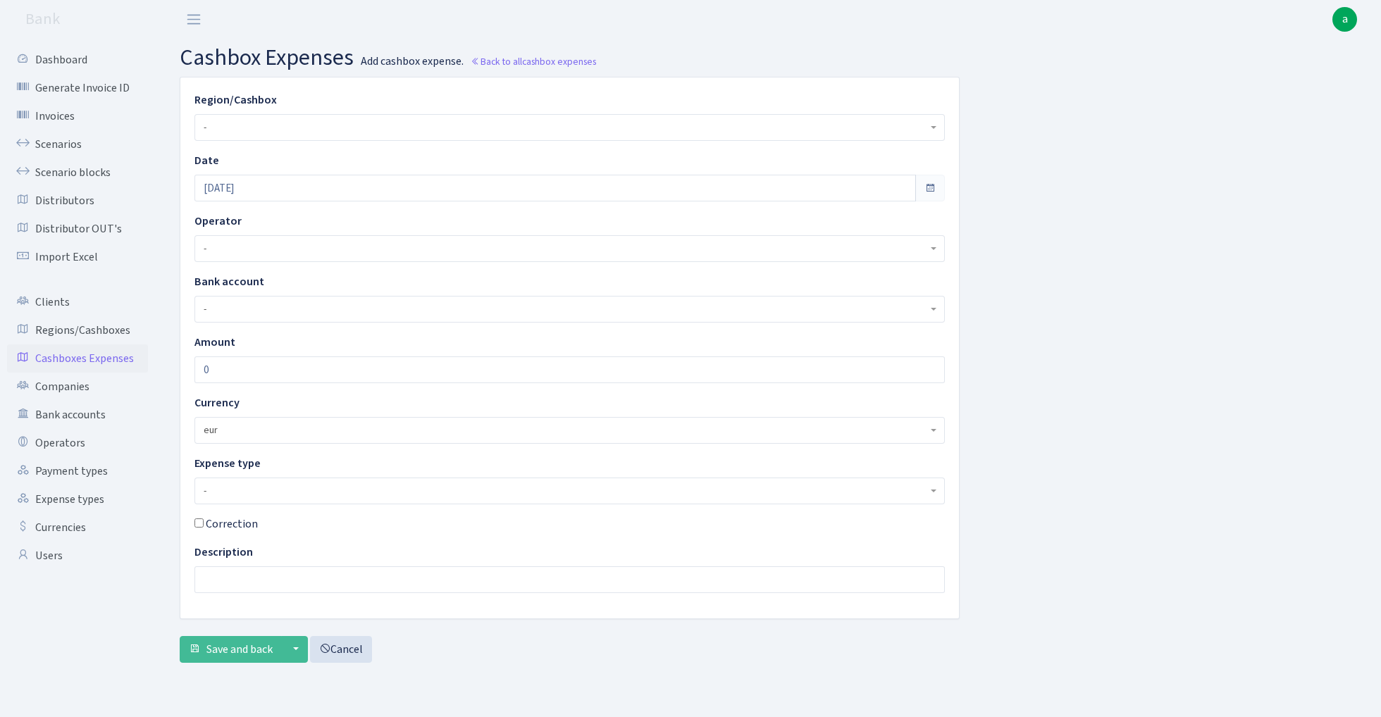
click at [266, 127] on span "-" at bounding box center [565, 127] width 723 height 14
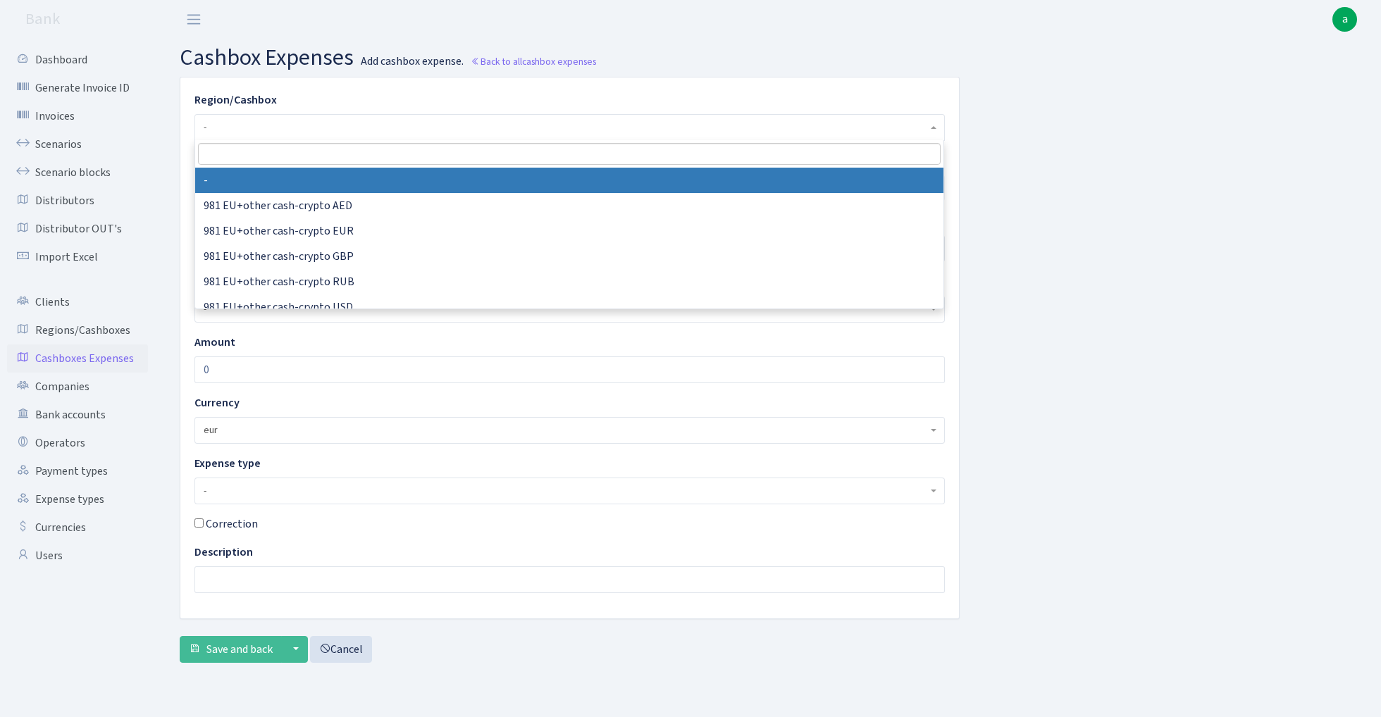
click at [261, 158] on input "search" at bounding box center [569, 154] width 742 height 22
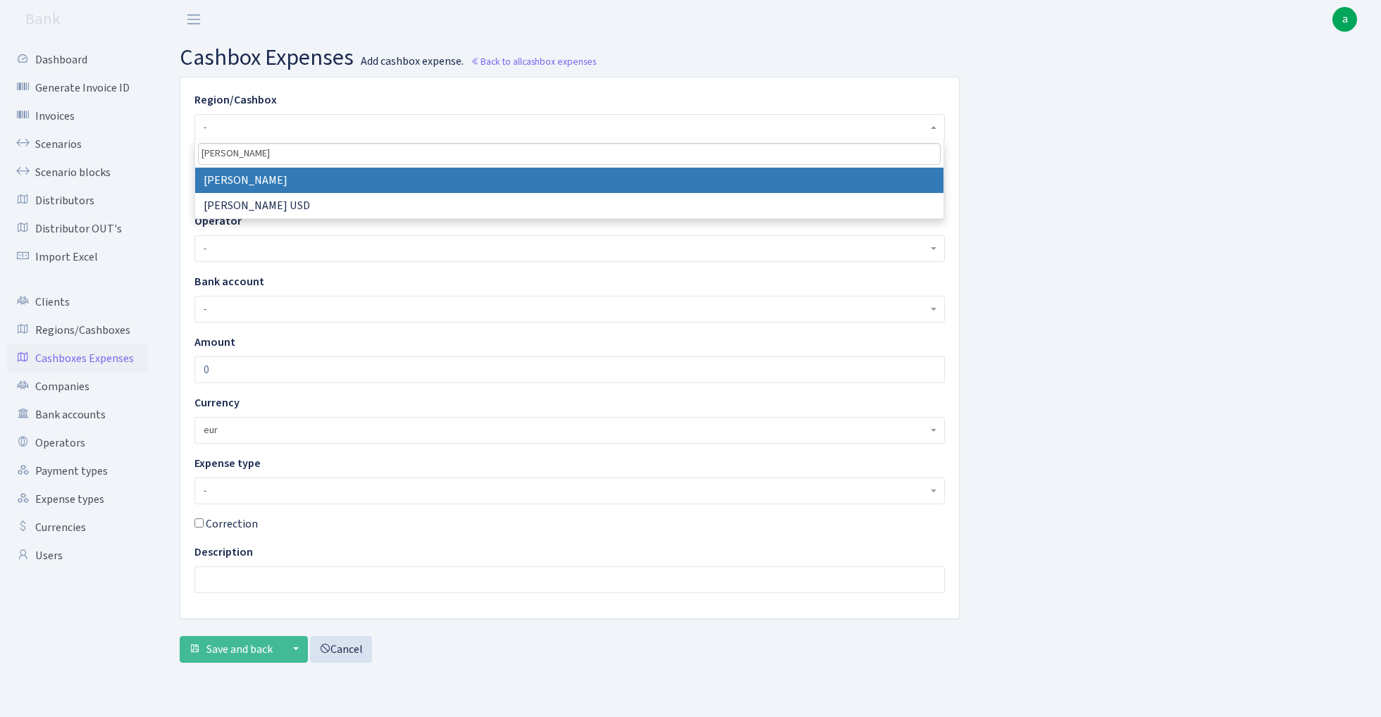
type input "rix"
select select "1"
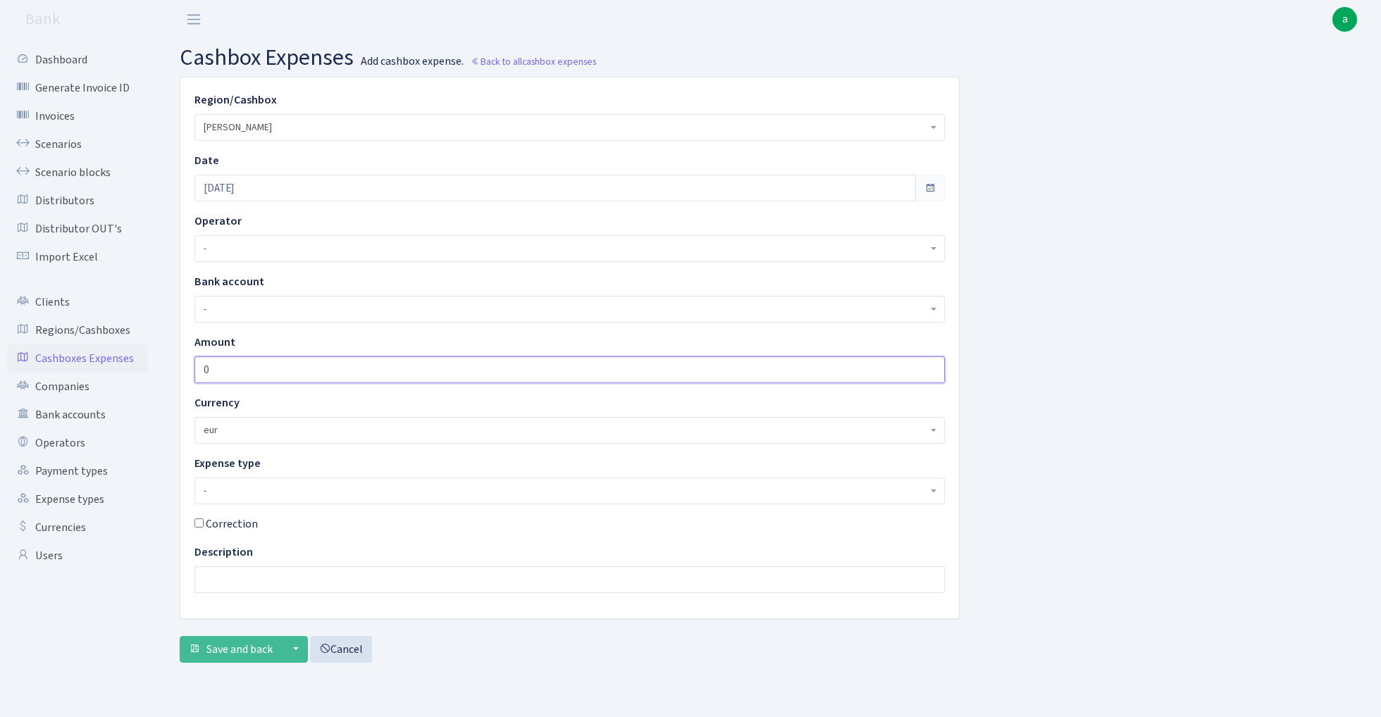
click at [240, 375] on input "0" at bounding box center [569, 369] width 750 height 27
type input "800"
click at [263, 487] on span "-" at bounding box center [565, 491] width 723 height 14
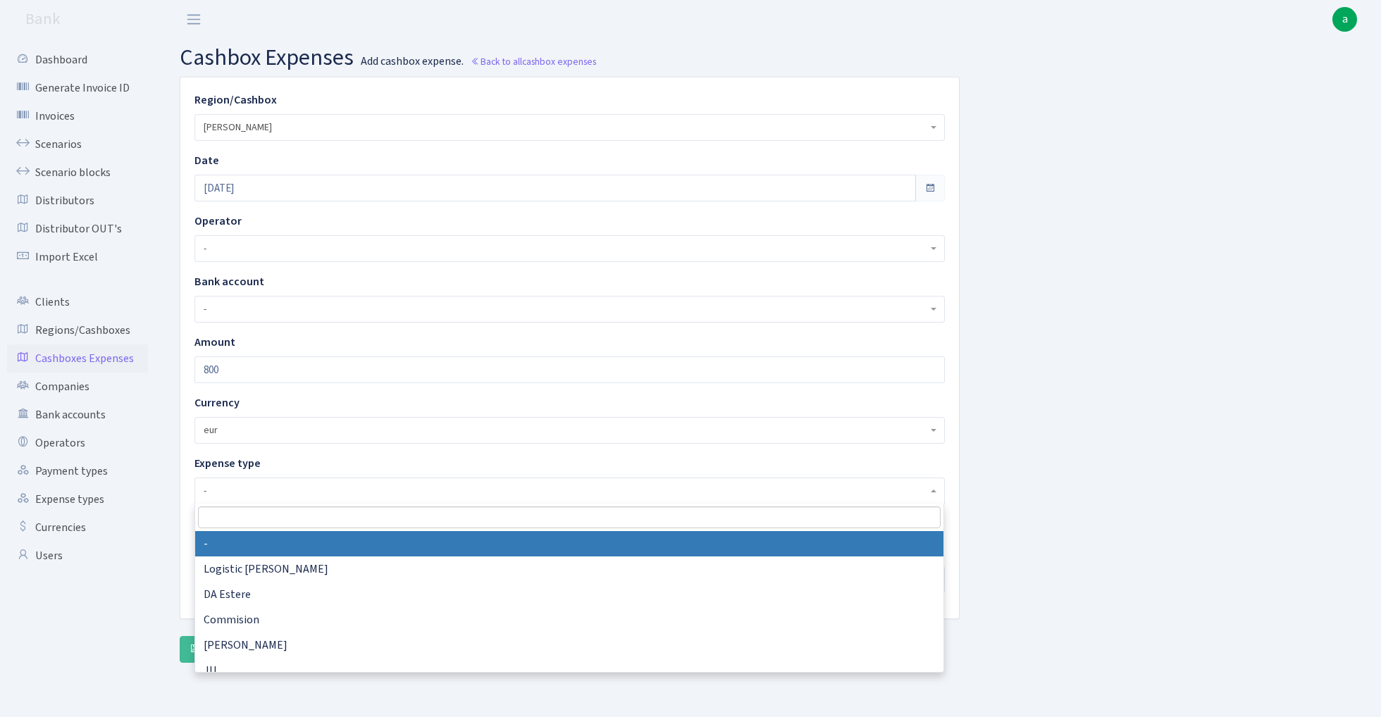
click at [252, 513] on input "search" at bounding box center [569, 517] width 742 height 22
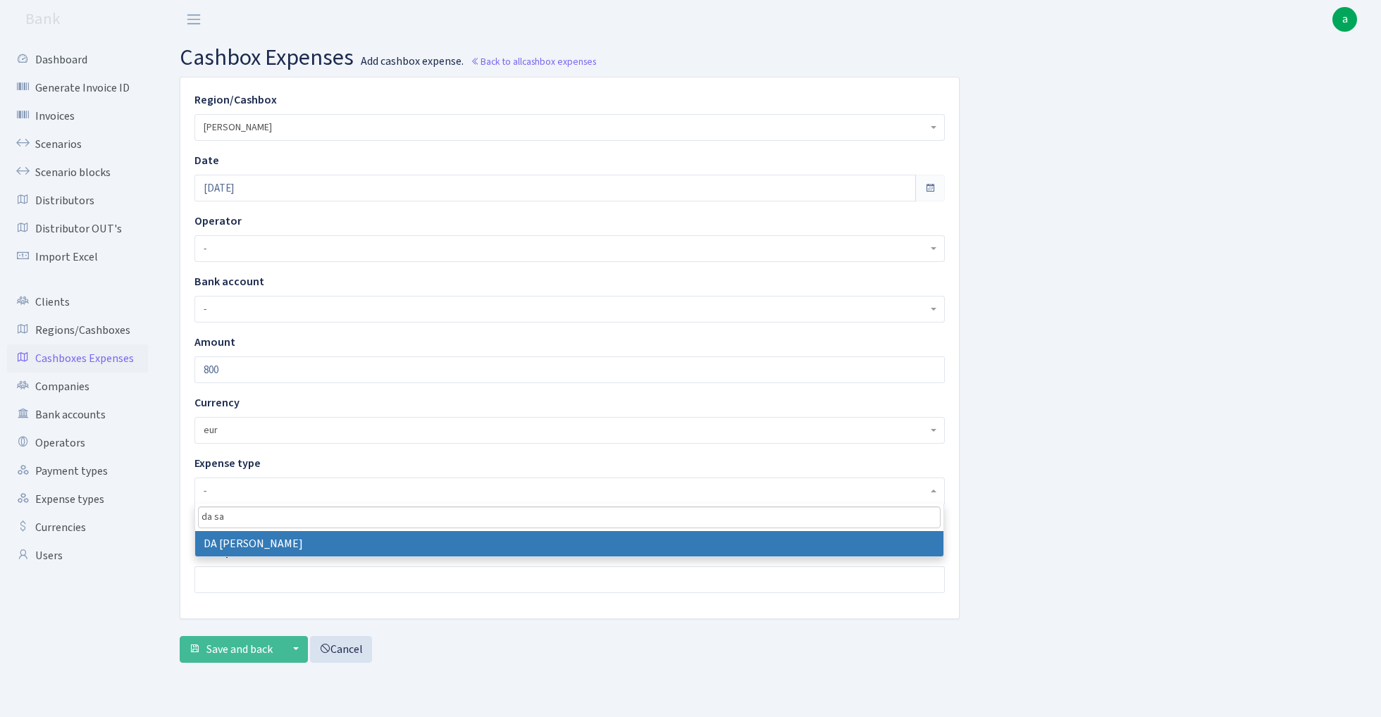
type input "da sa"
select select "17"
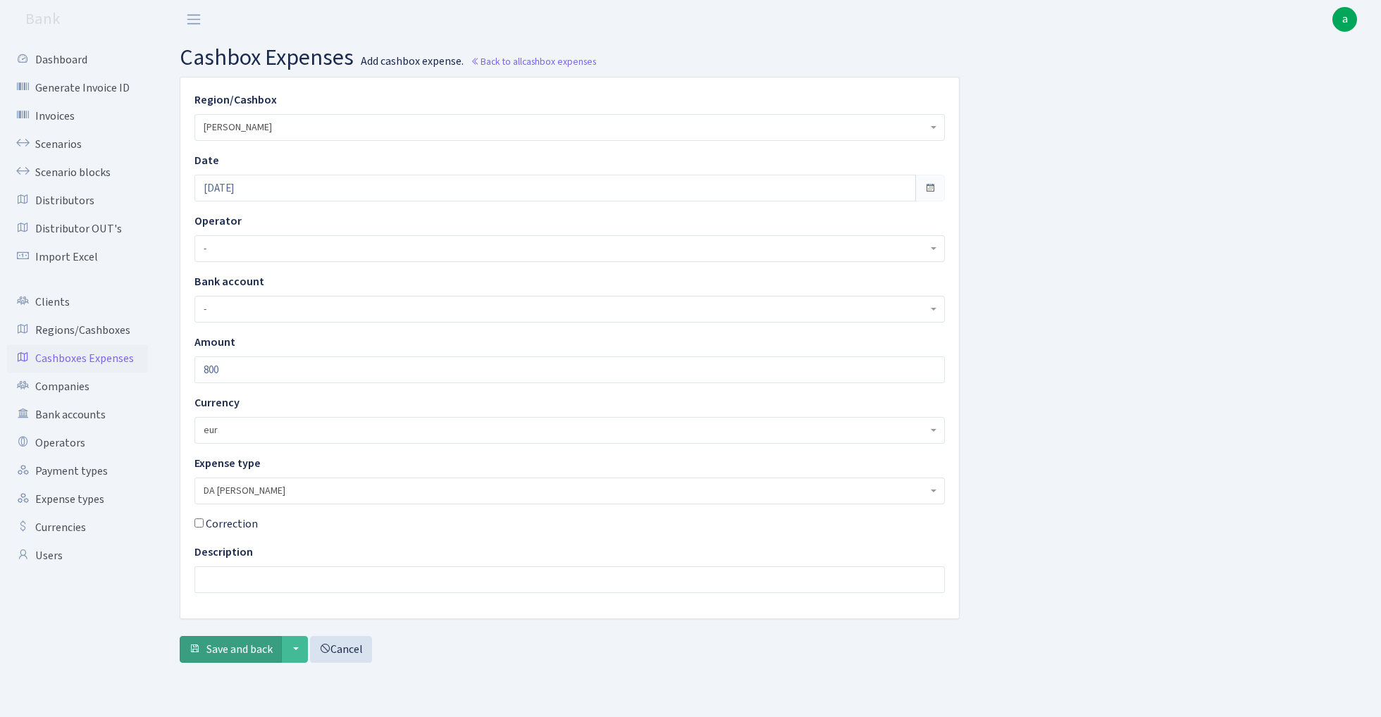
click at [235, 649] on span "Save and back" at bounding box center [239, 649] width 66 height 15
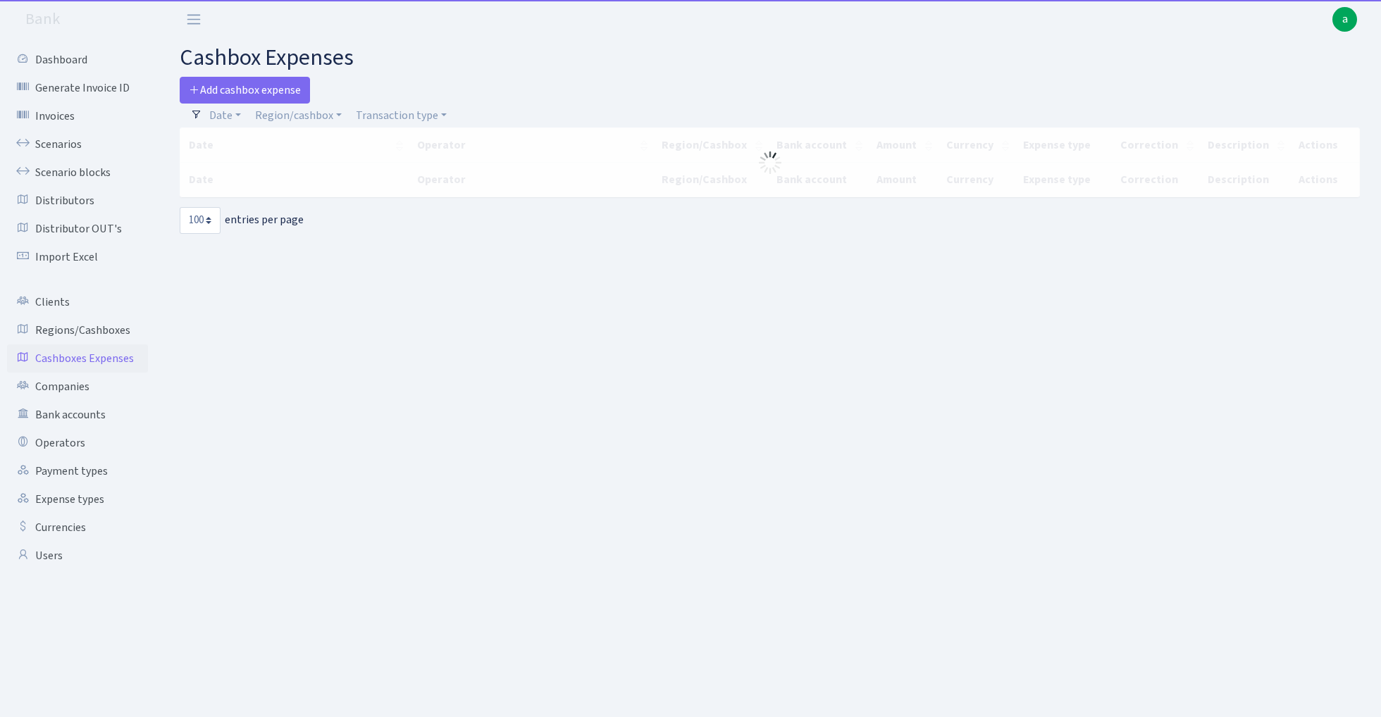
select select "100"
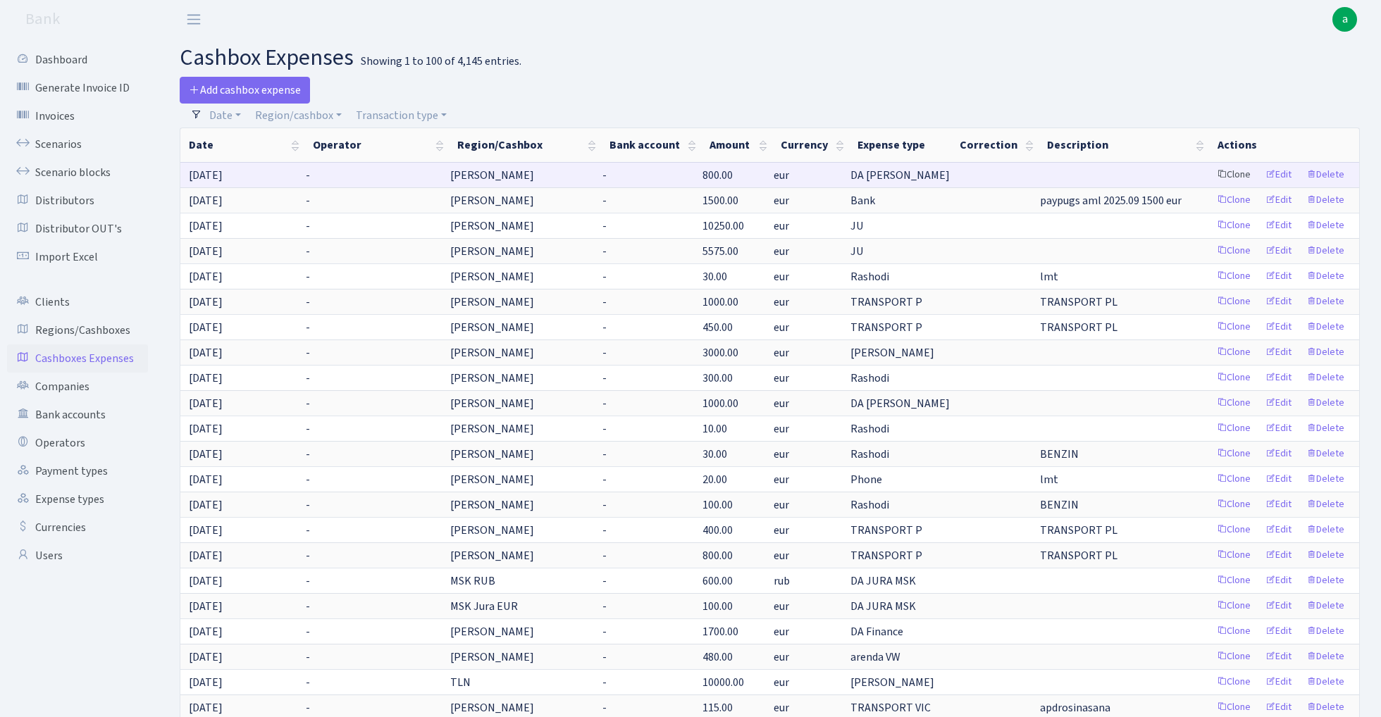
click at [1232, 173] on link "Clone" at bounding box center [1233, 175] width 46 height 22
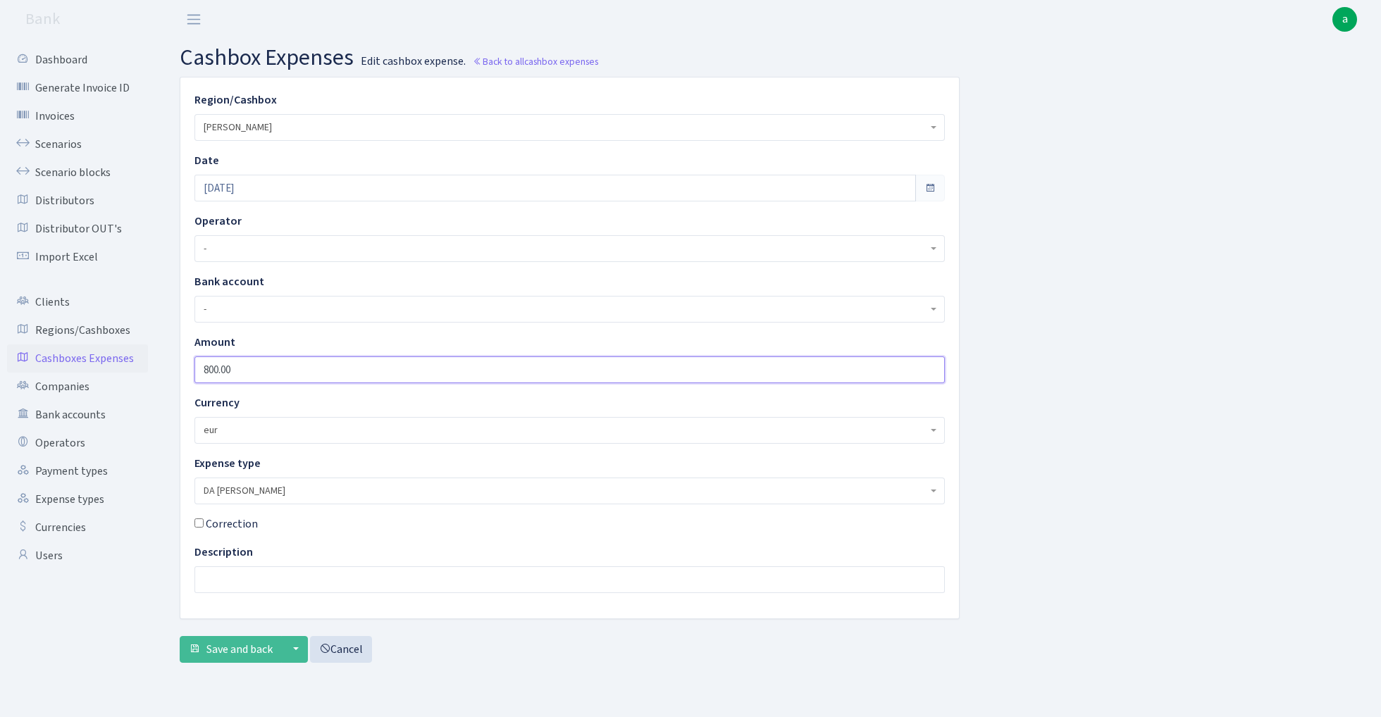
click at [251, 367] on input "800.00" at bounding box center [569, 369] width 750 height 27
type input "1"
click at [252, 492] on span "DA [PERSON_NAME]" at bounding box center [565, 491] width 723 height 14
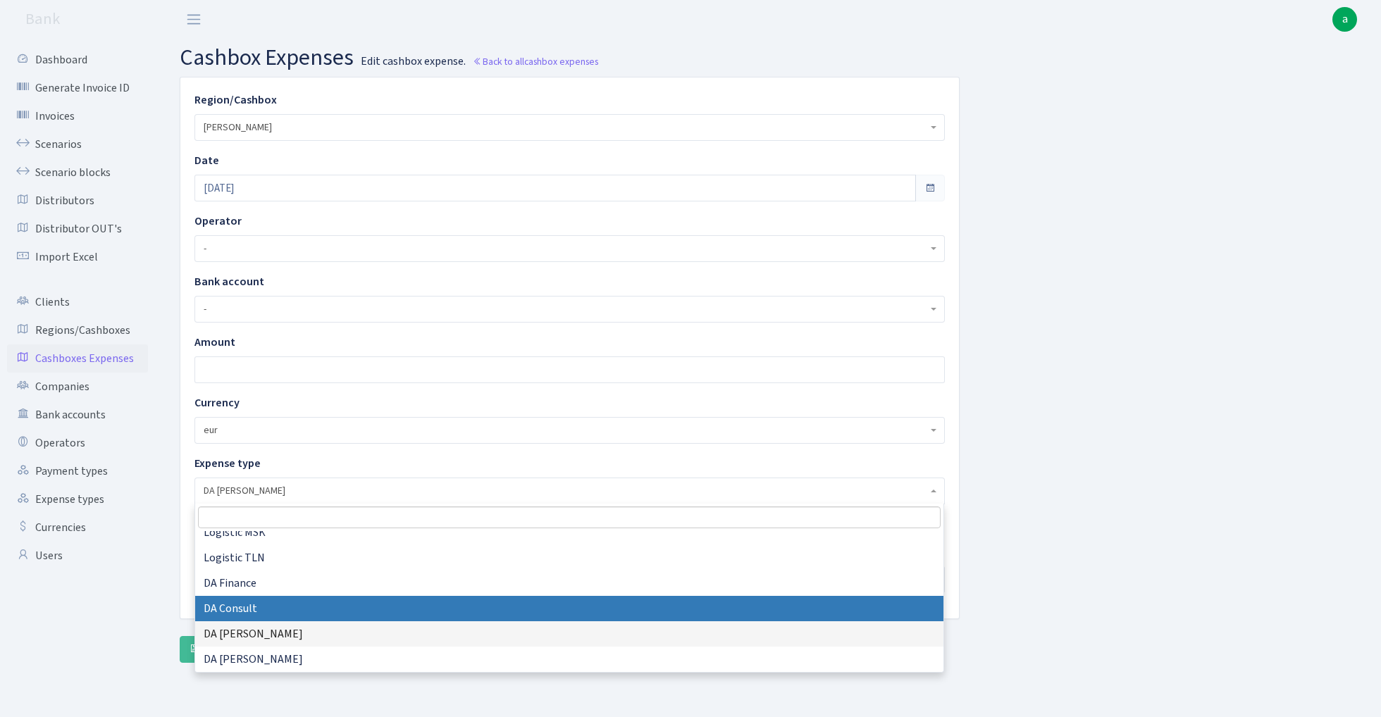
scroll to position [350, 0]
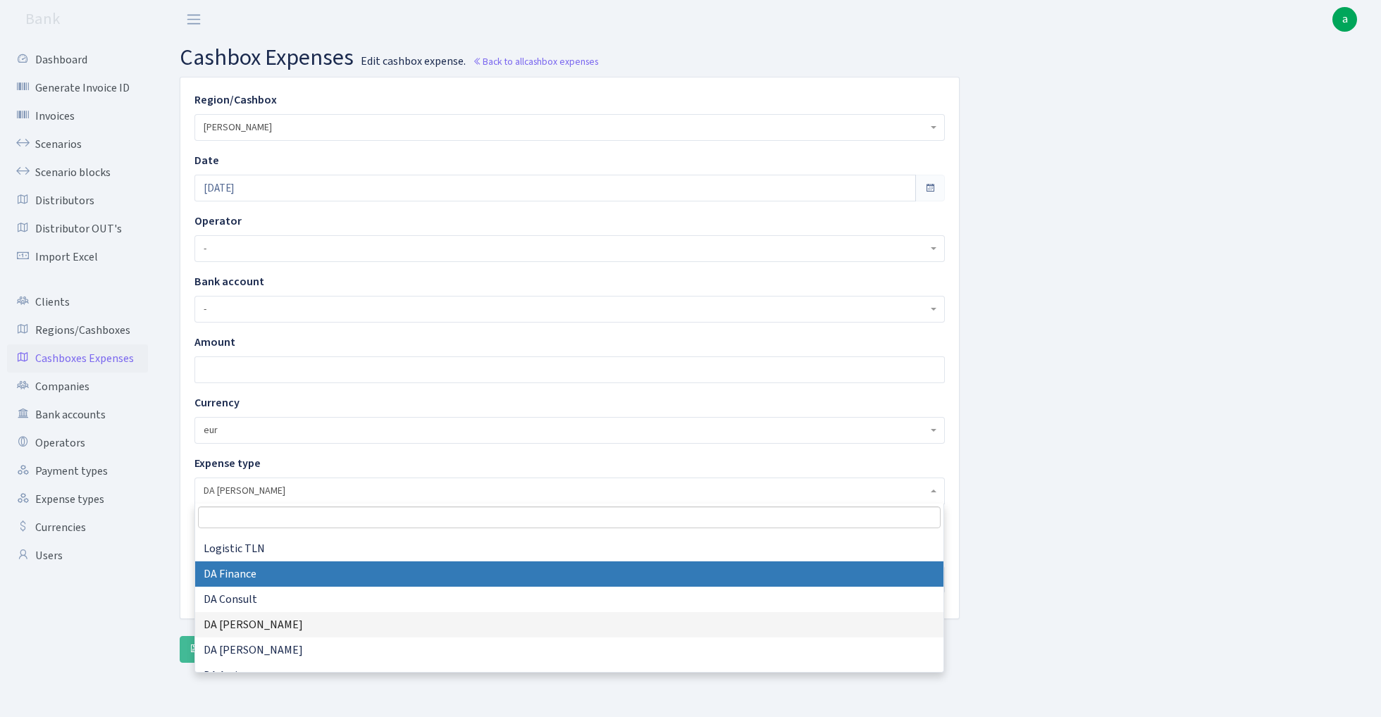
select select "15"
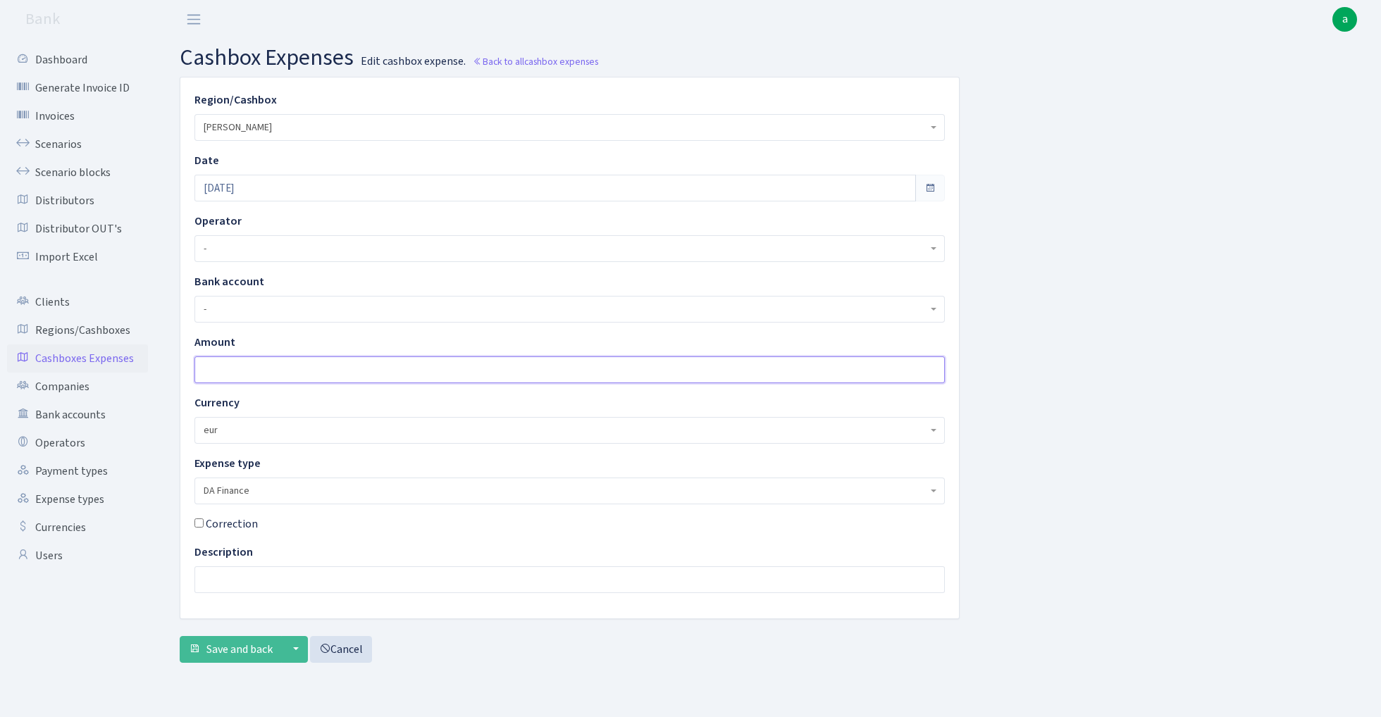
click at [234, 365] on input "number" at bounding box center [569, 369] width 750 height 27
type input "2500"
click at [223, 655] on span "Save and back" at bounding box center [239, 649] width 66 height 15
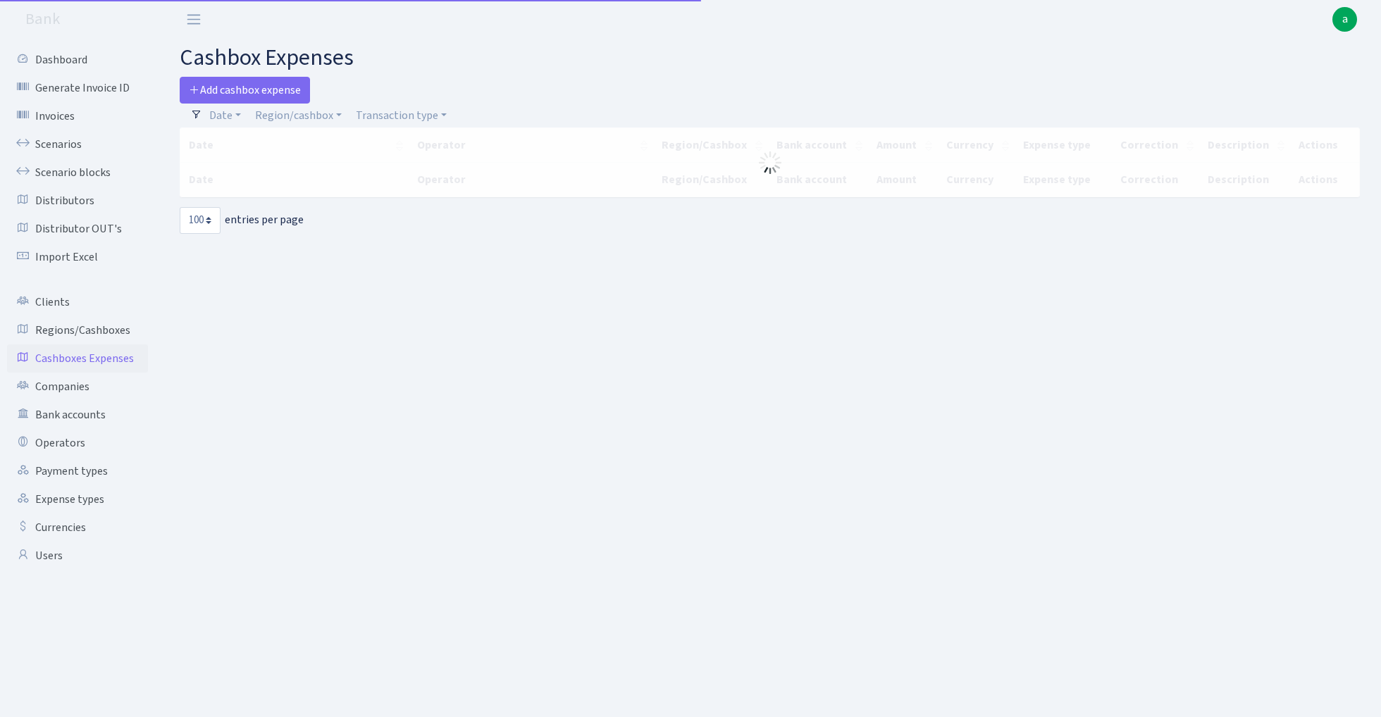
select select "100"
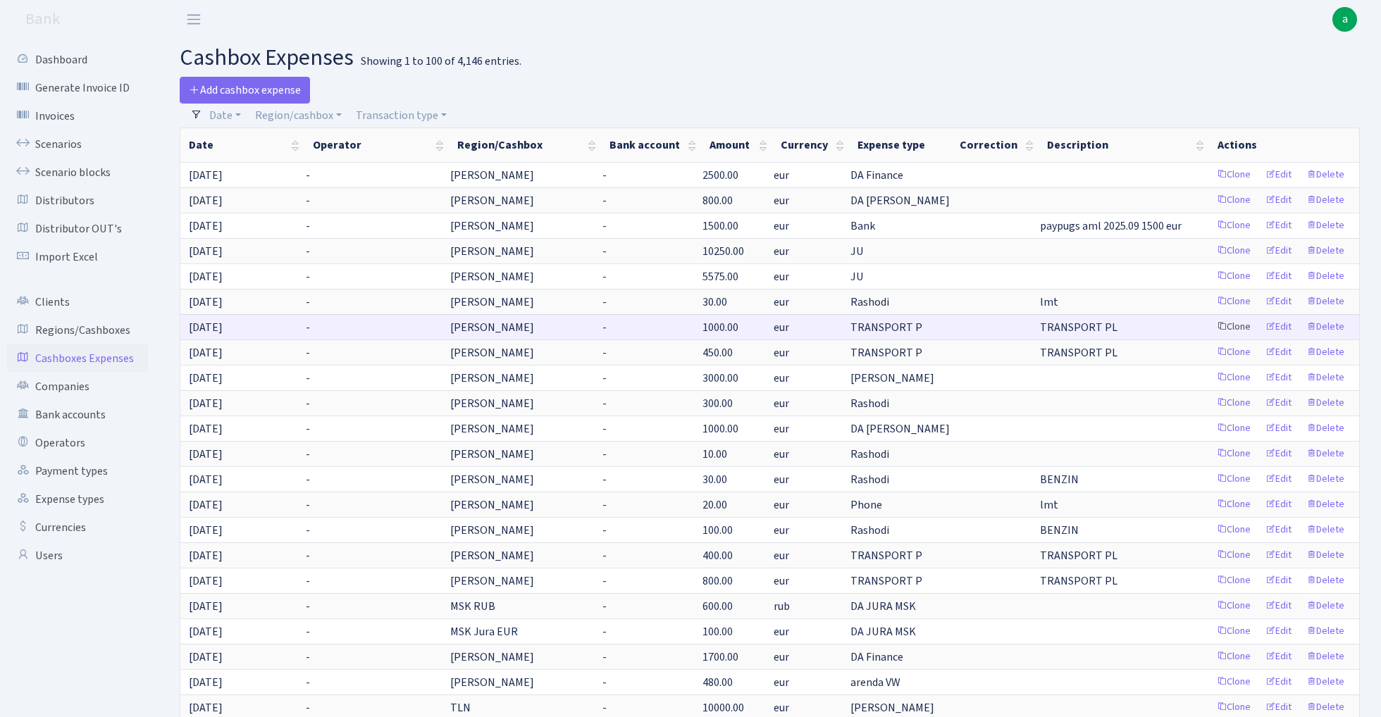
click at [1237, 327] on link "Clone" at bounding box center [1233, 327] width 46 height 22
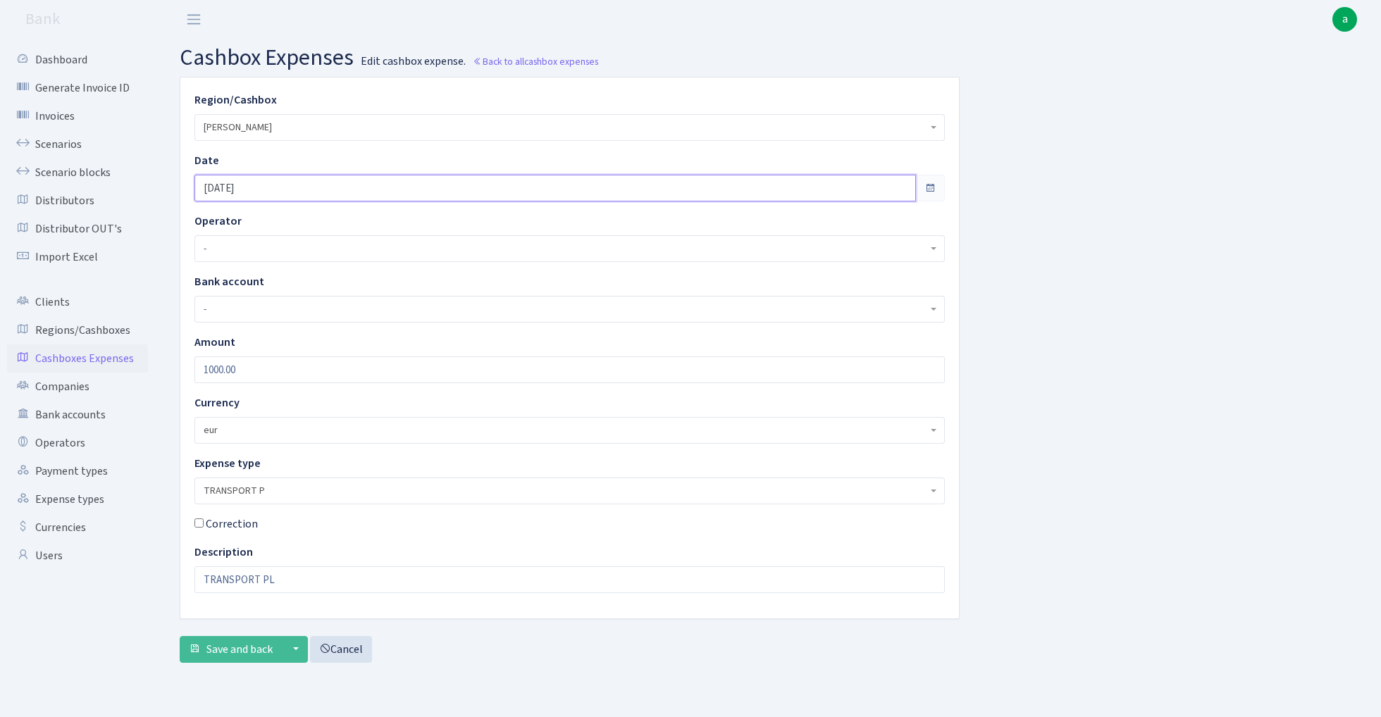
click at [276, 187] on input "[DATE]" at bounding box center [554, 188] width 721 height 27
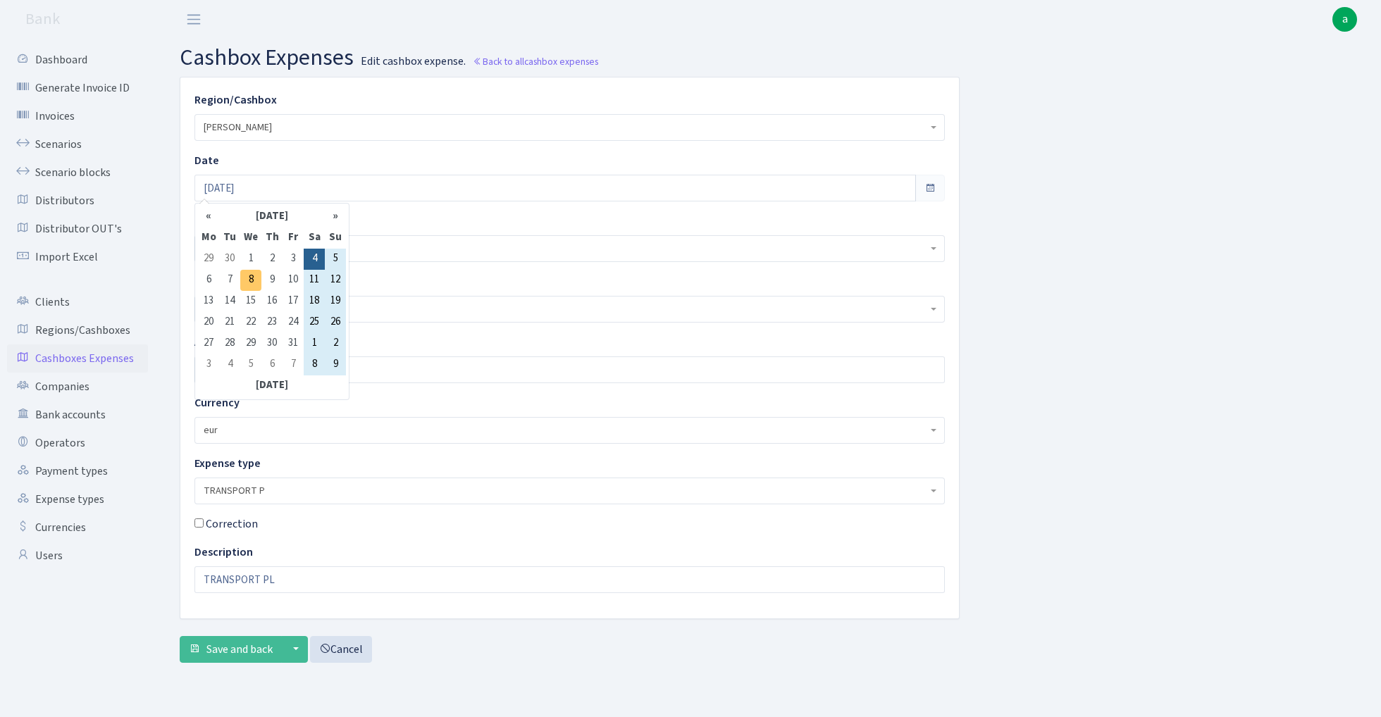
click at [248, 280] on td "8" at bounding box center [250, 280] width 21 height 21
type input "[DATE]"
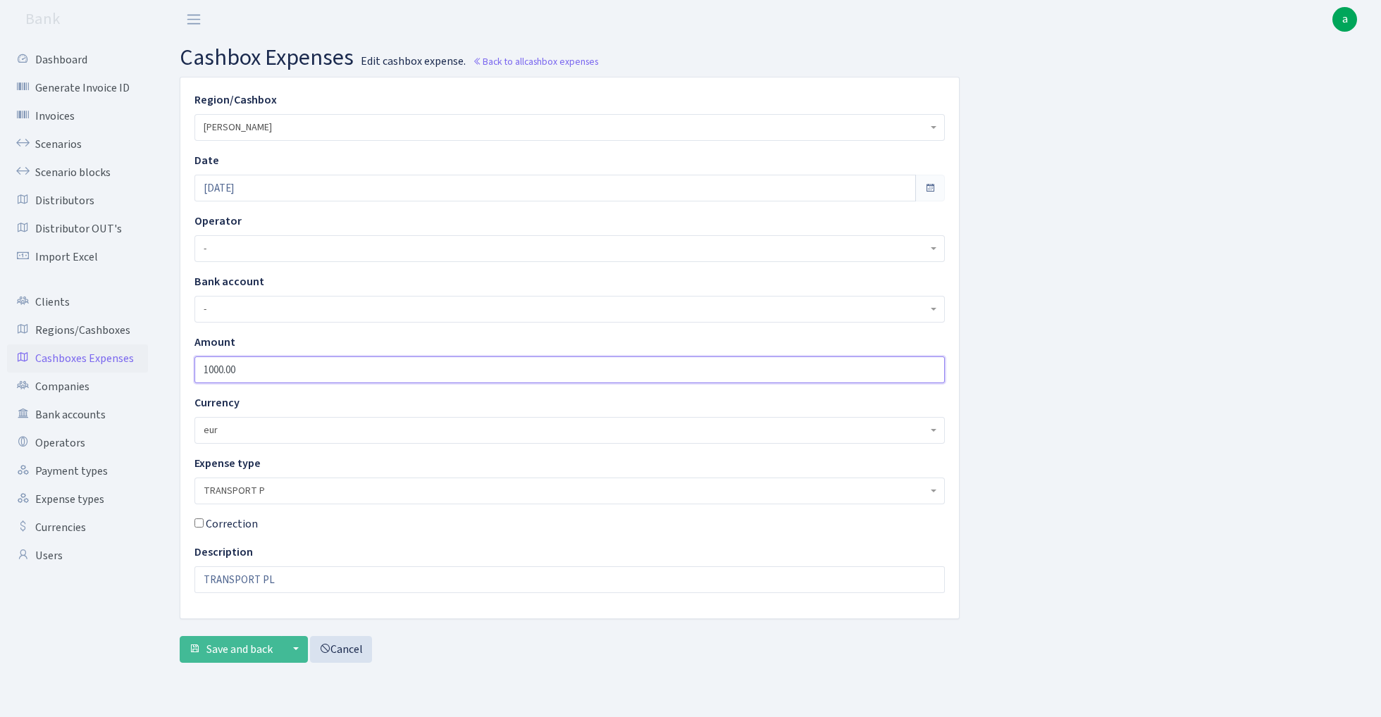
click at [263, 368] on input "1000.00" at bounding box center [569, 369] width 750 height 27
type input "1200"
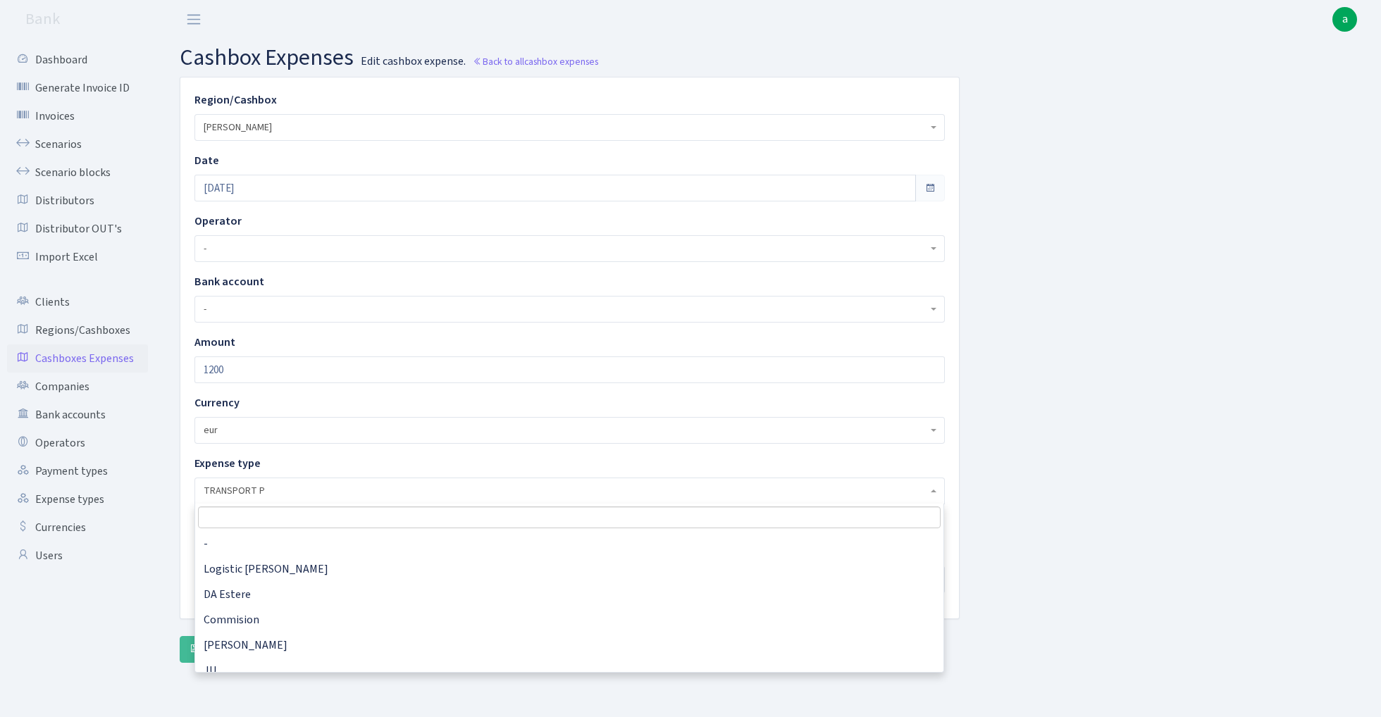
click at [282, 490] on span "TRANSPORT P" at bounding box center [565, 491] width 723 height 14
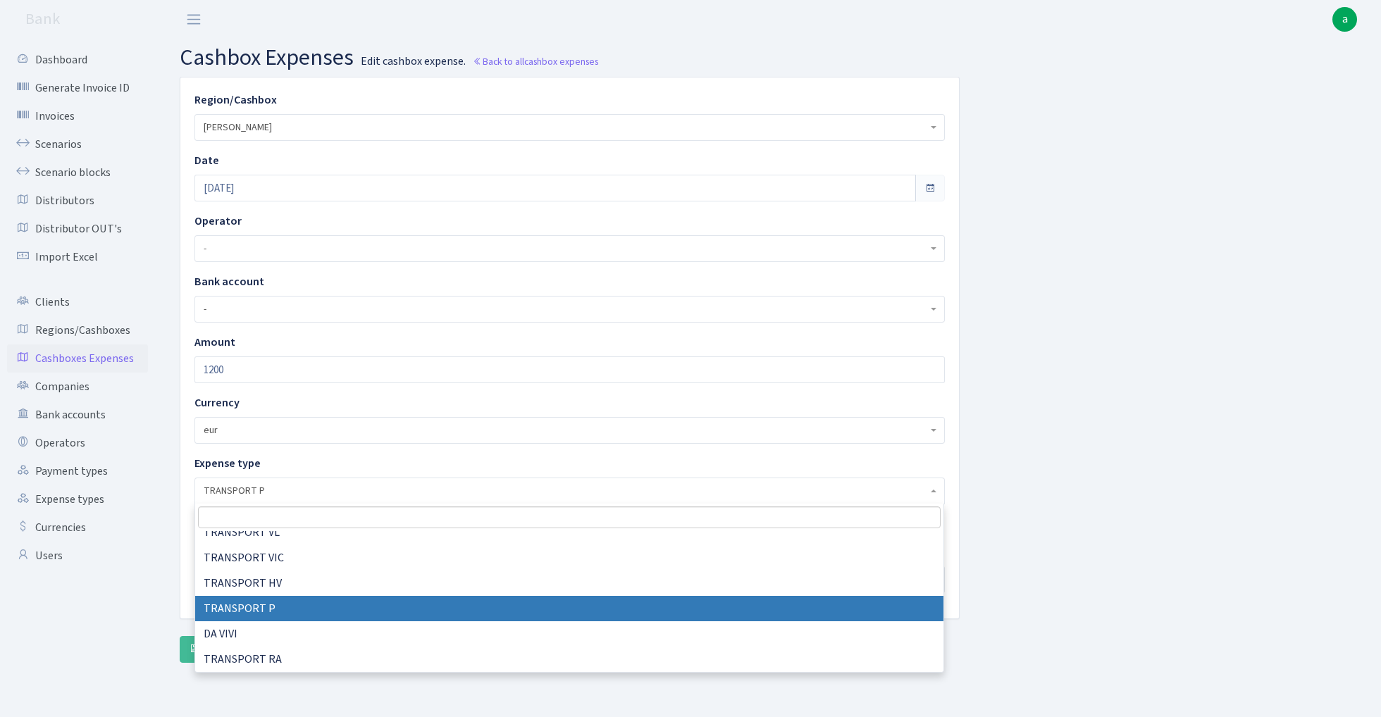
click at [268, 517] on input "search" at bounding box center [569, 517] width 742 height 22
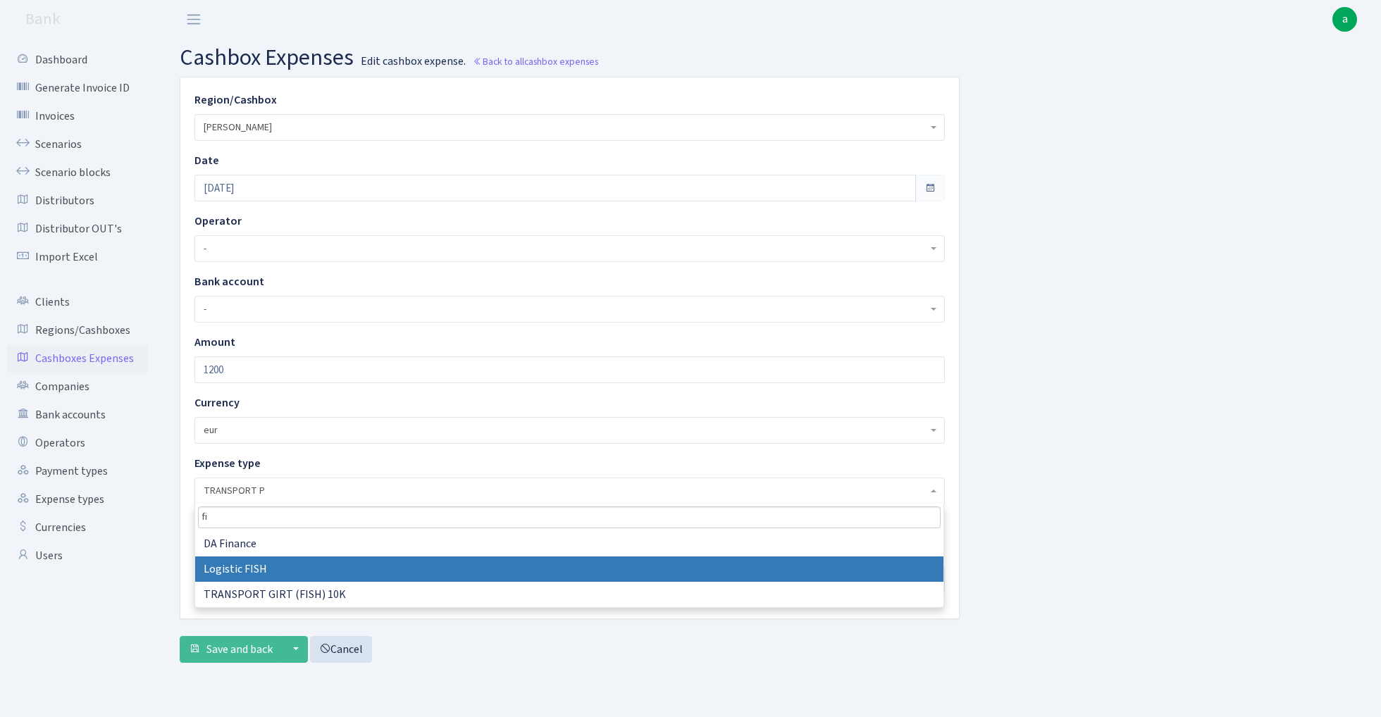
type input "fi"
select select "25"
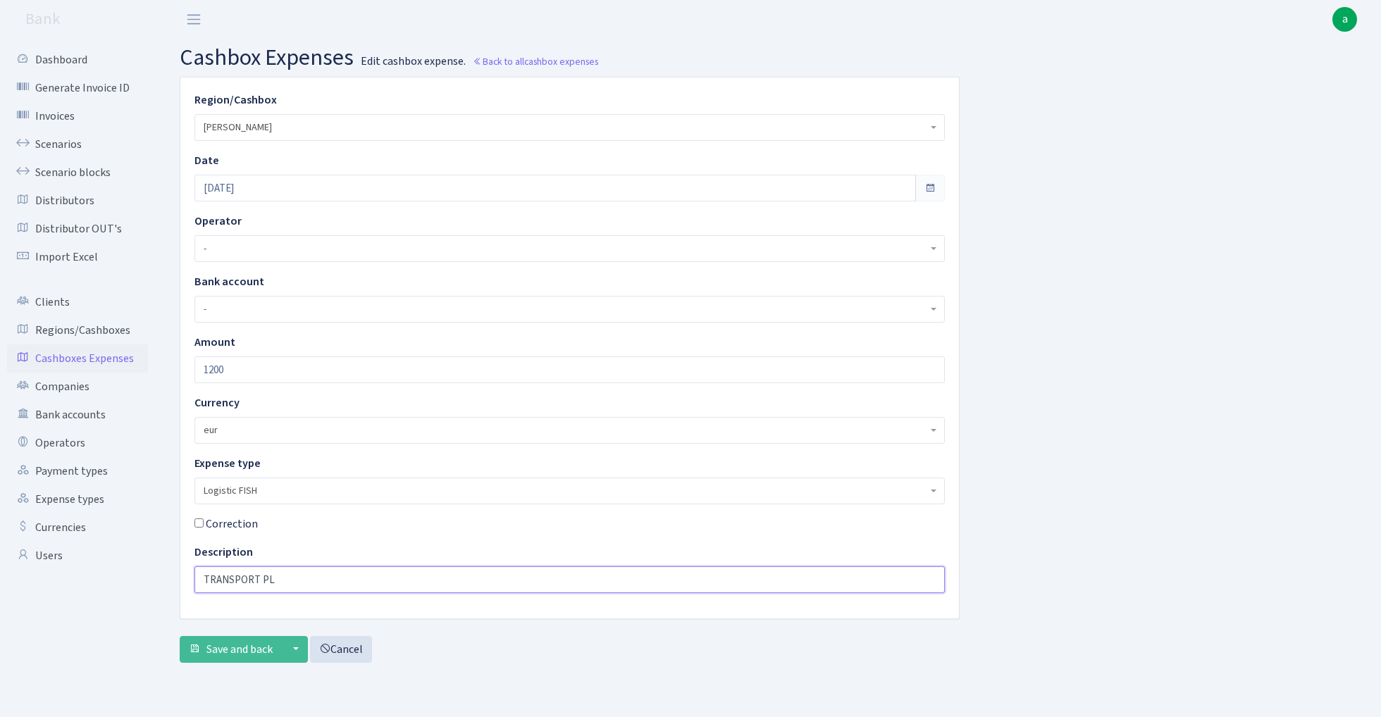
drag, startPoint x: 291, startPoint y: 583, endPoint x: 85, endPoint y: 583, distance: 205.7
click at [85, 583] on div "Dashboard Generate Invoice ID Invoices Scenarios Scenario blocks Distributors D…" at bounding box center [690, 360] width 1381 height 643
type input "2"
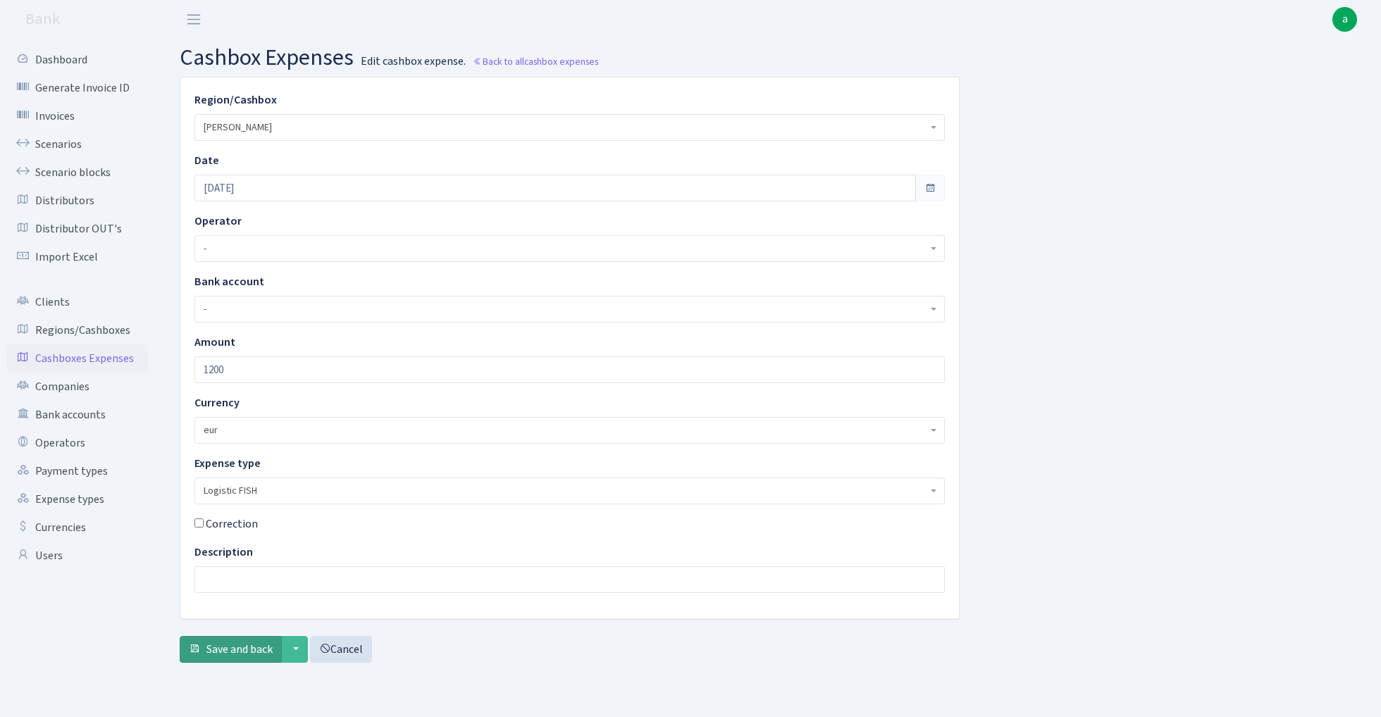
click at [245, 651] on span "Save and back" at bounding box center [239, 649] width 66 height 15
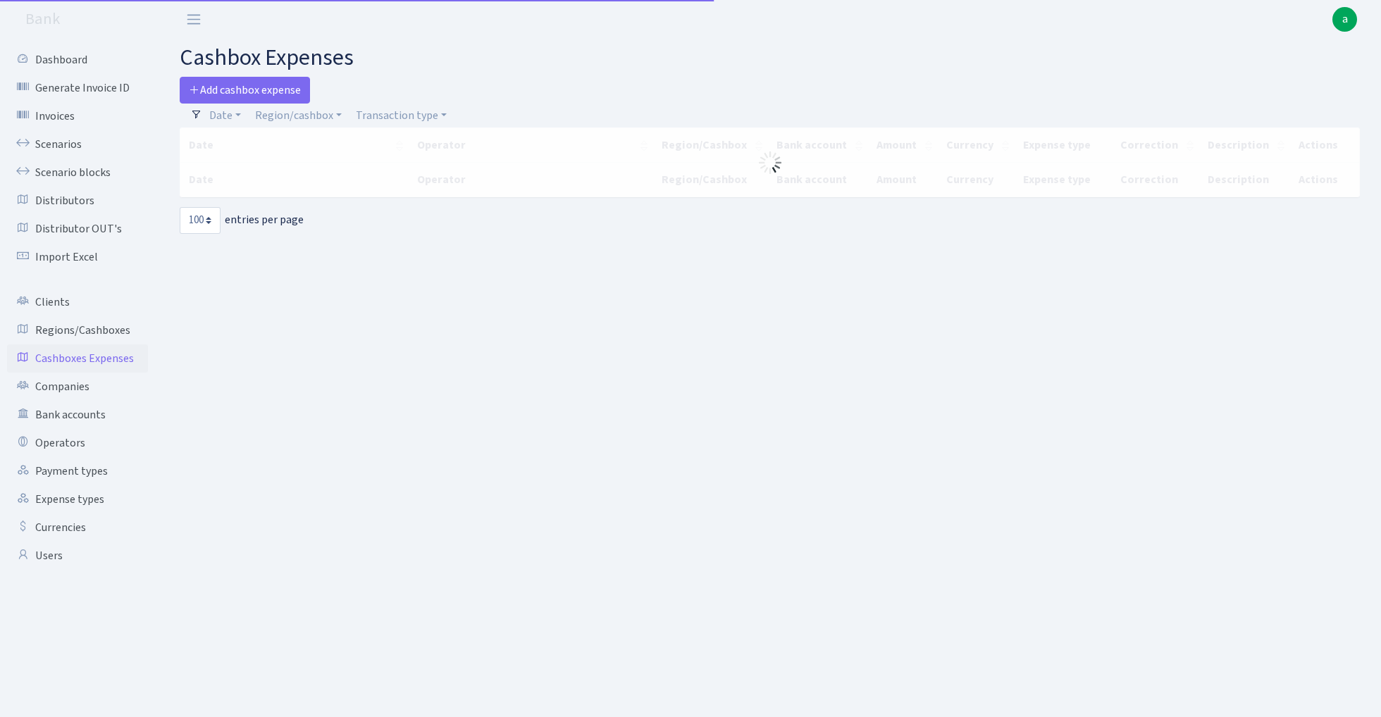
select select "100"
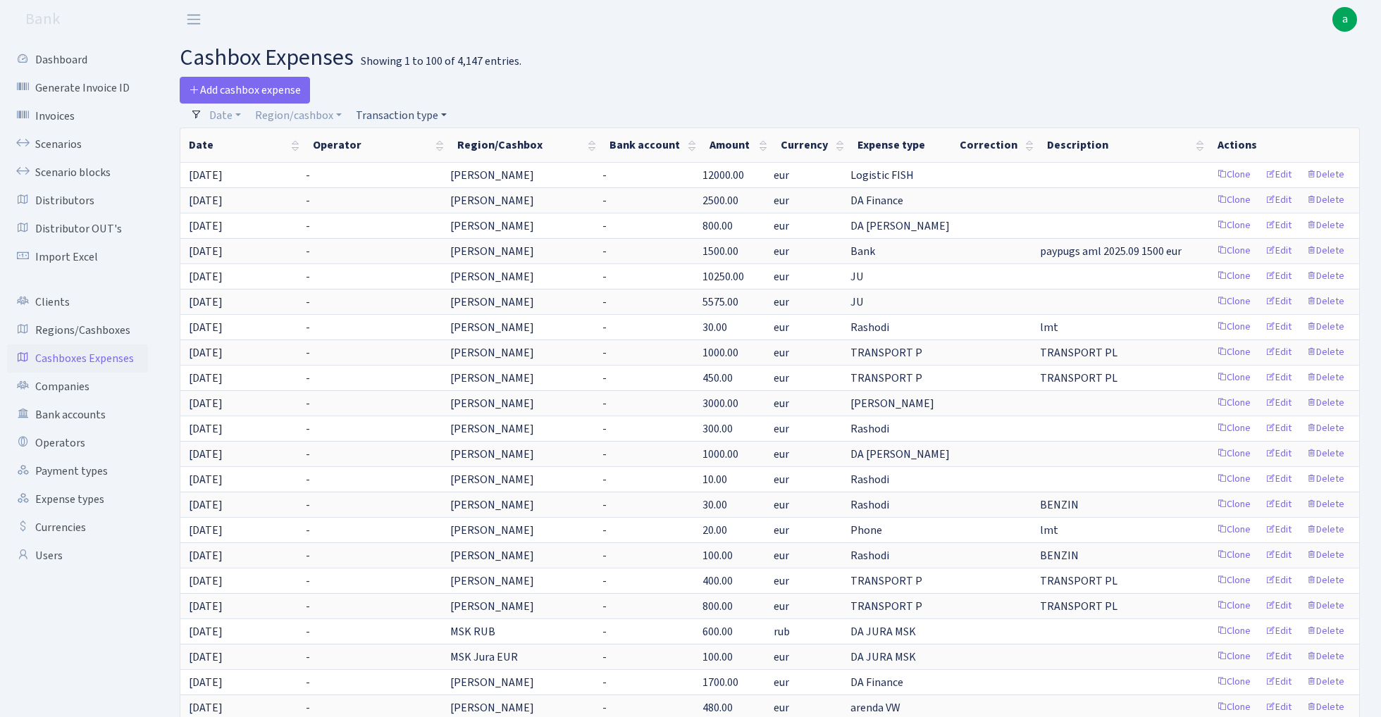
click at [393, 114] on link "Transaction type" at bounding box center [401, 116] width 102 height 24
click at [406, 162] on input "search" at bounding box center [406, 166] width 104 height 22
type input "j"
click at [587, 54] on h2 "cashbox expenses Showing 1 to 100 of 4,147 entries." at bounding box center [770, 57] width 1180 height 27
click at [406, 108] on link "Transaction type" at bounding box center [401, 116] width 102 height 24
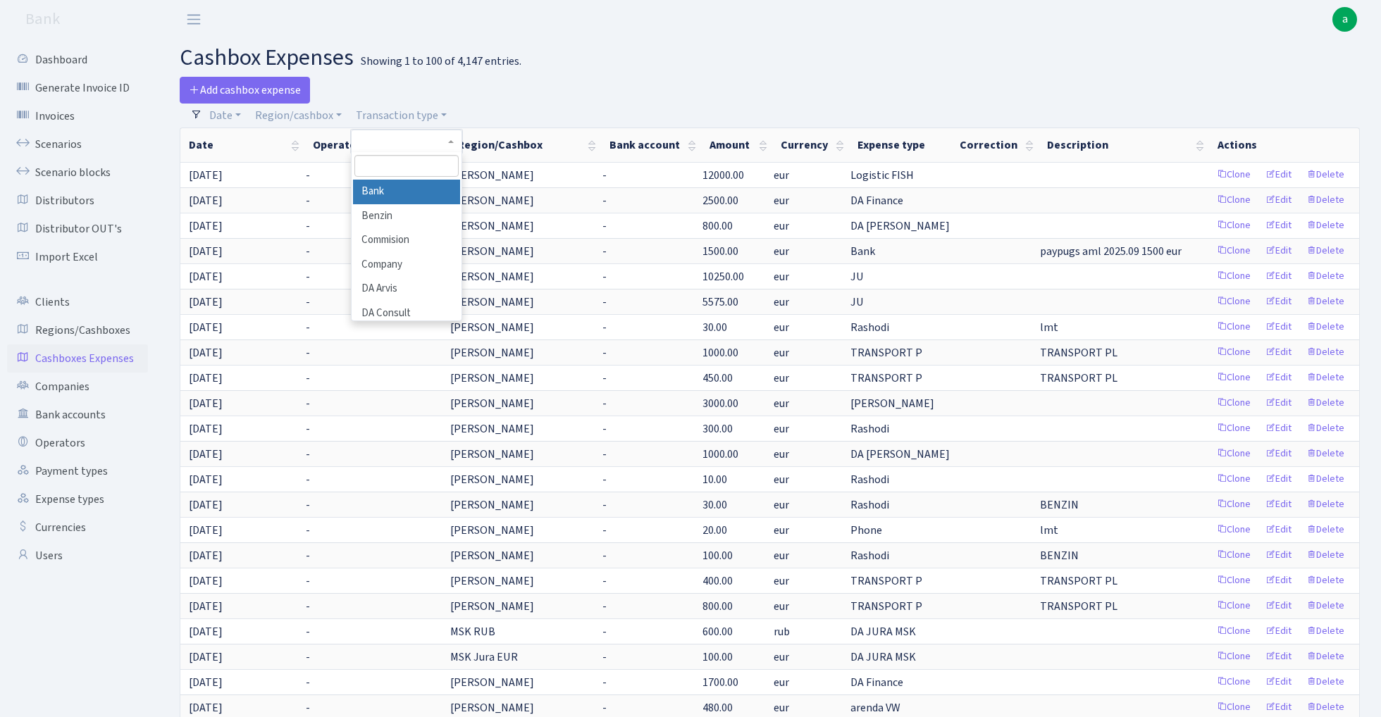
click at [386, 166] on input "search" at bounding box center [406, 166] width 104 height 22
type input "j"
type input "dz"
click at [399, 190] on li "[PERSON_NAME]" at bounding box center [406, 192] width 106 height 25
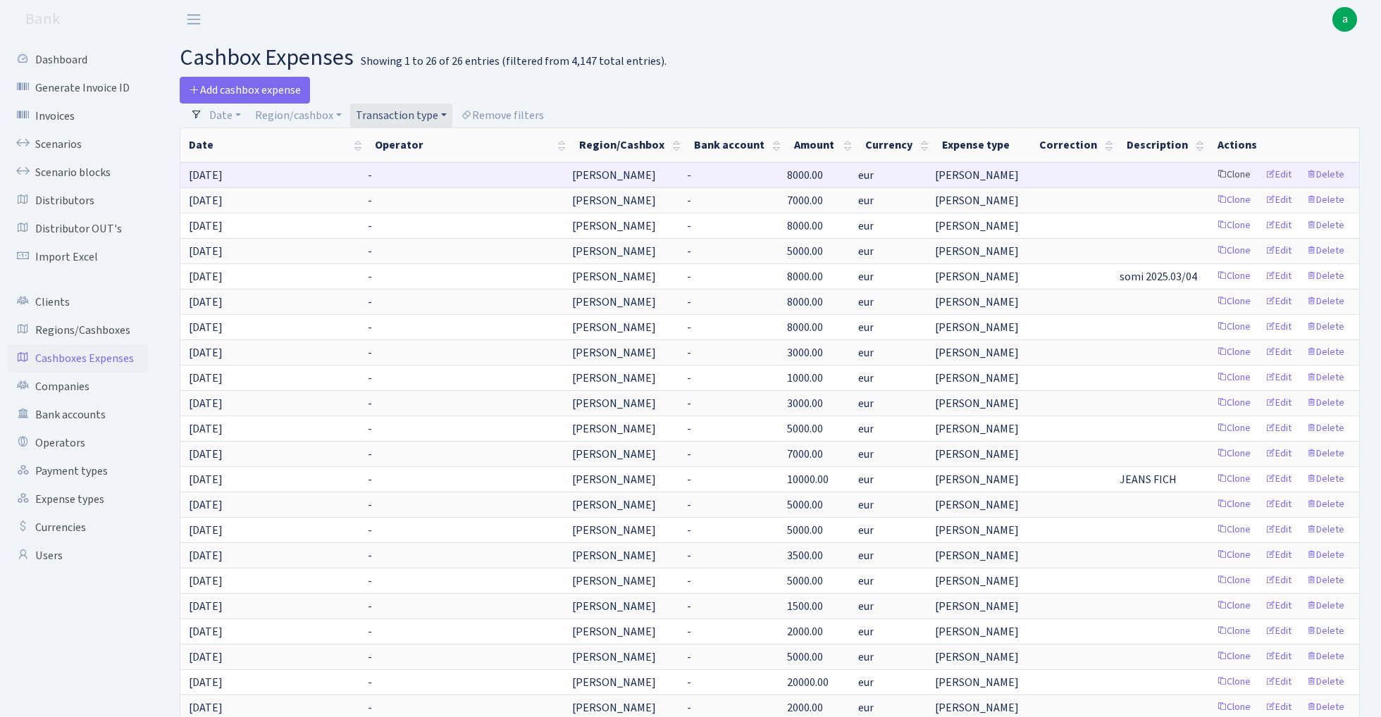
click at [1235, 172] on link "Clone" at bounding box center [1233, 175] width 46 height 22
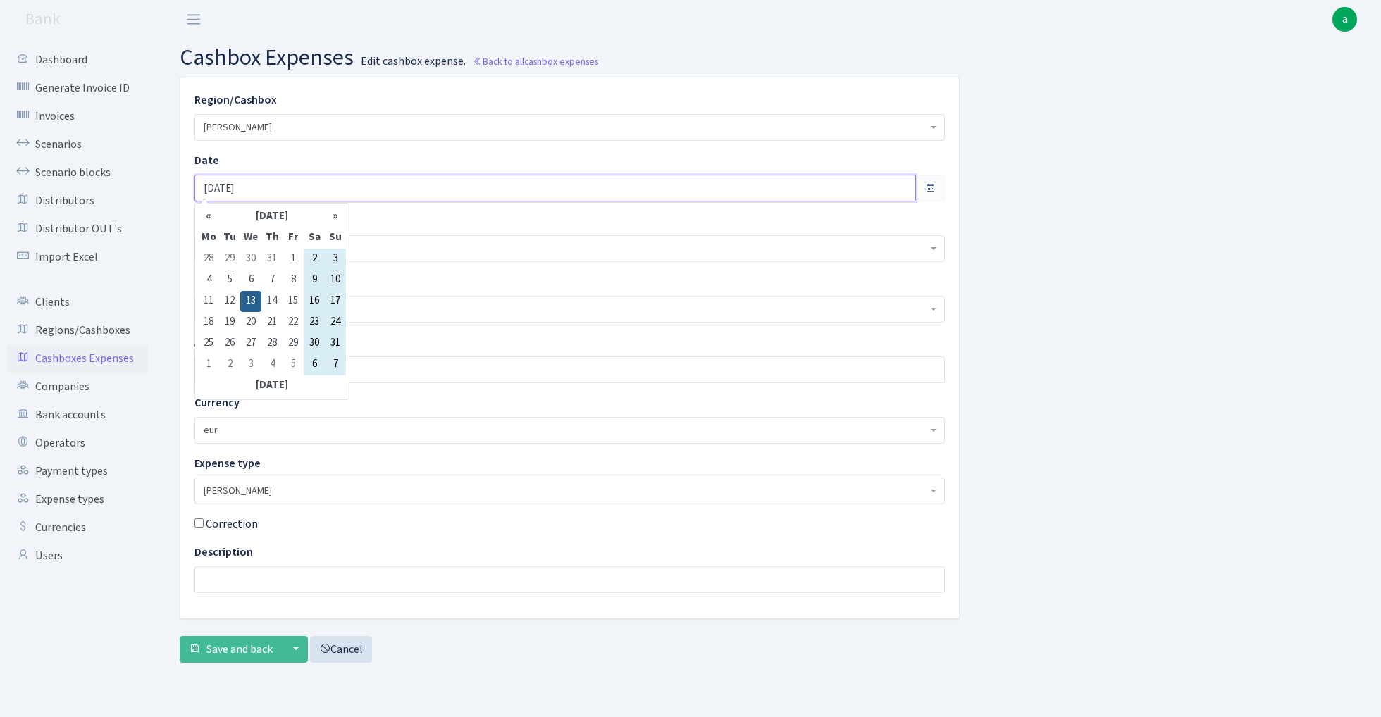
click at [297, 189] on input "[DATE]" at bounding box center [554, 188] width 721 height 27
click at [341, 217] on th "»" at bounding box center [335, 216] width 21 height 21
click at [251, 280] on td "8" at bounding box center [250, 280] width 21 height 21
type input "[DATE]"
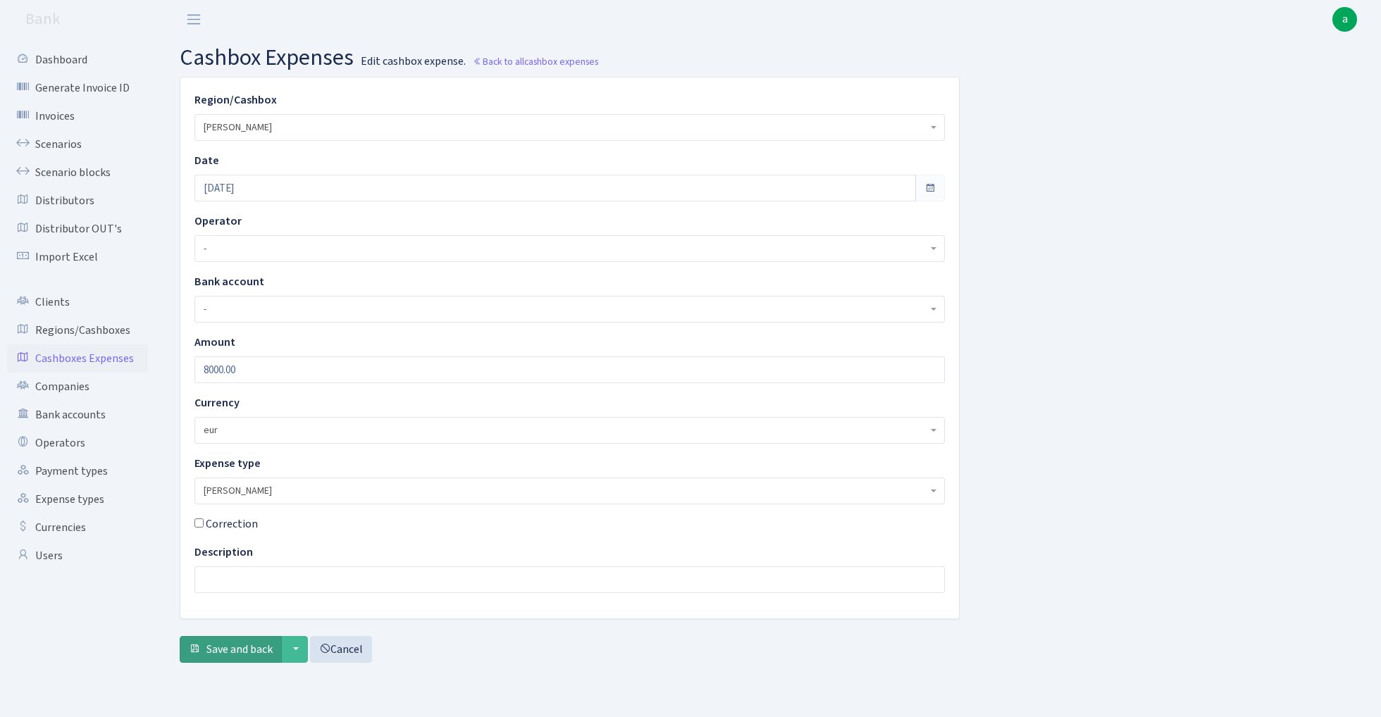
click at [229, 647] on span "Save and back" at bounding box center [239, 649] width 66 height 15
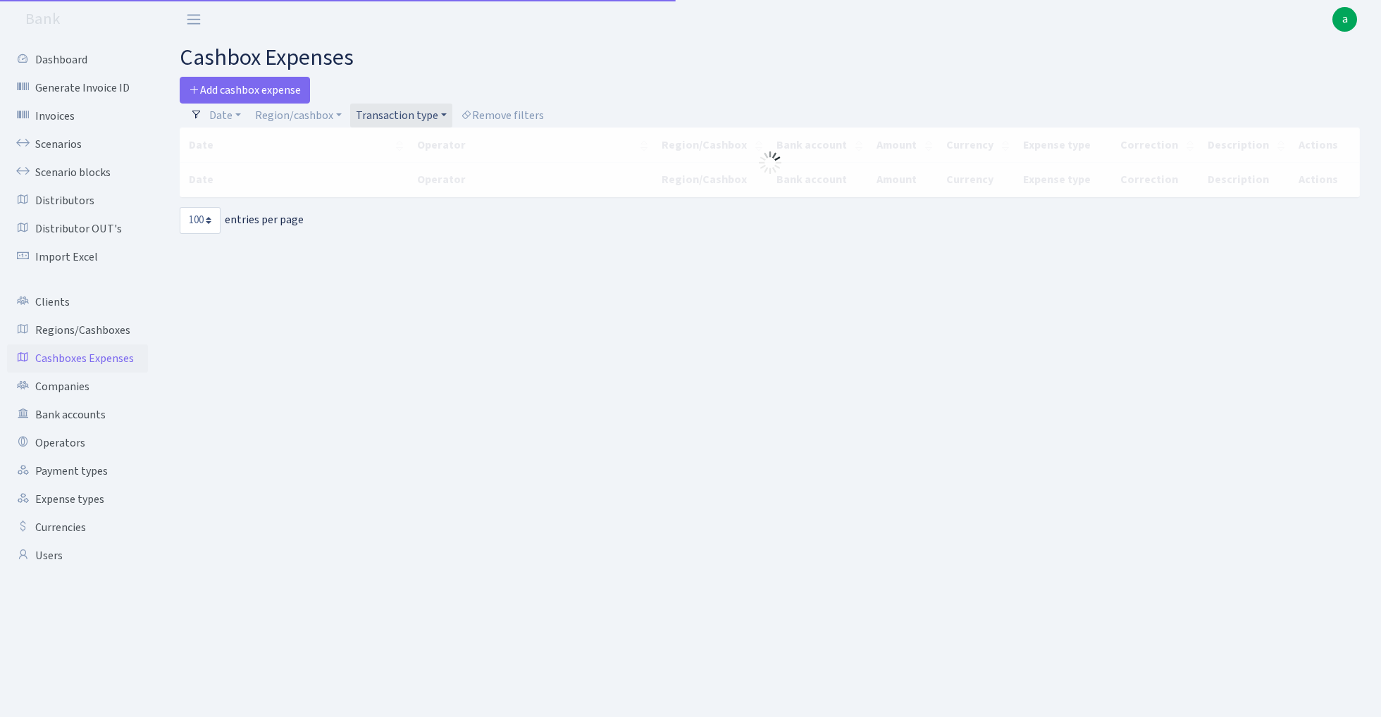
select select "100"
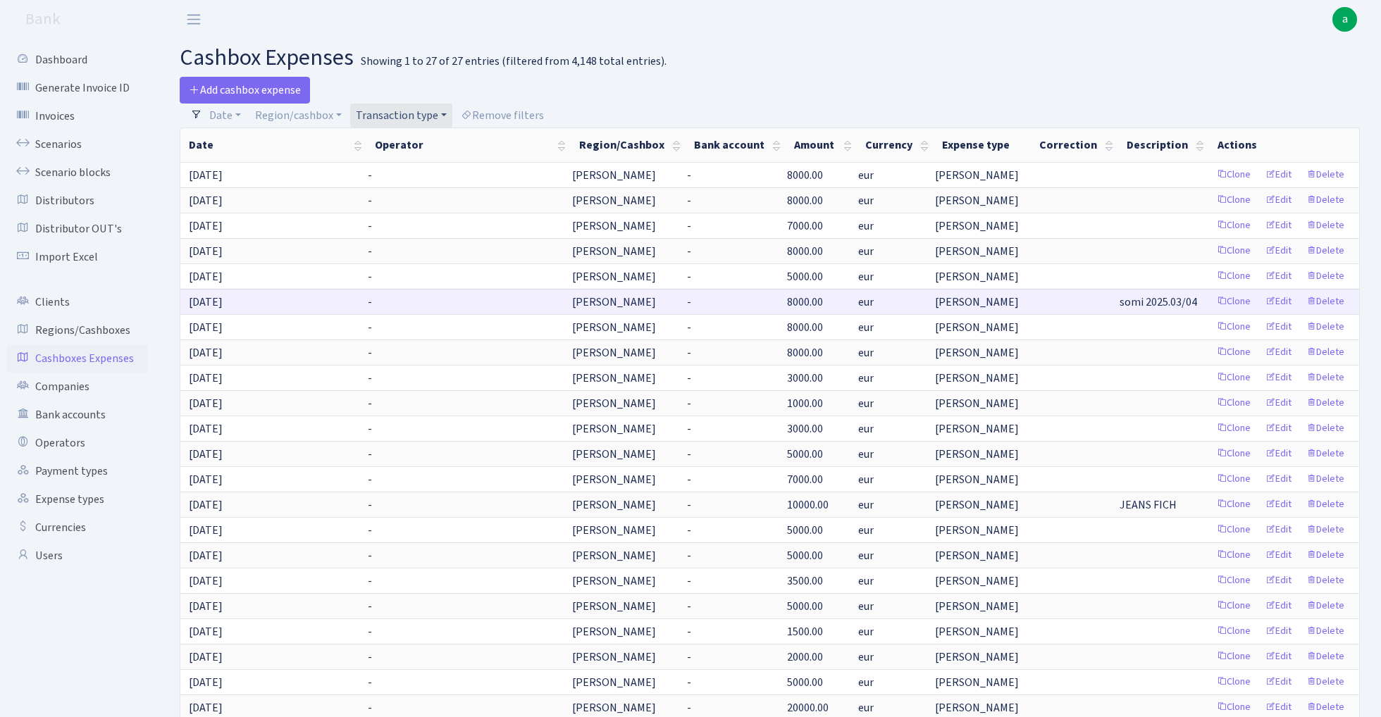
drag, startPoint x: 1116, startPoint y: 303, endPoint x: 1195, endPoint y: 299, distance: 79.7
click at [1195, 299] on td "somi 2025.03/04" at bounding box center [1163, 301] width 91 height 25
copy span "somi 2025.03/04"
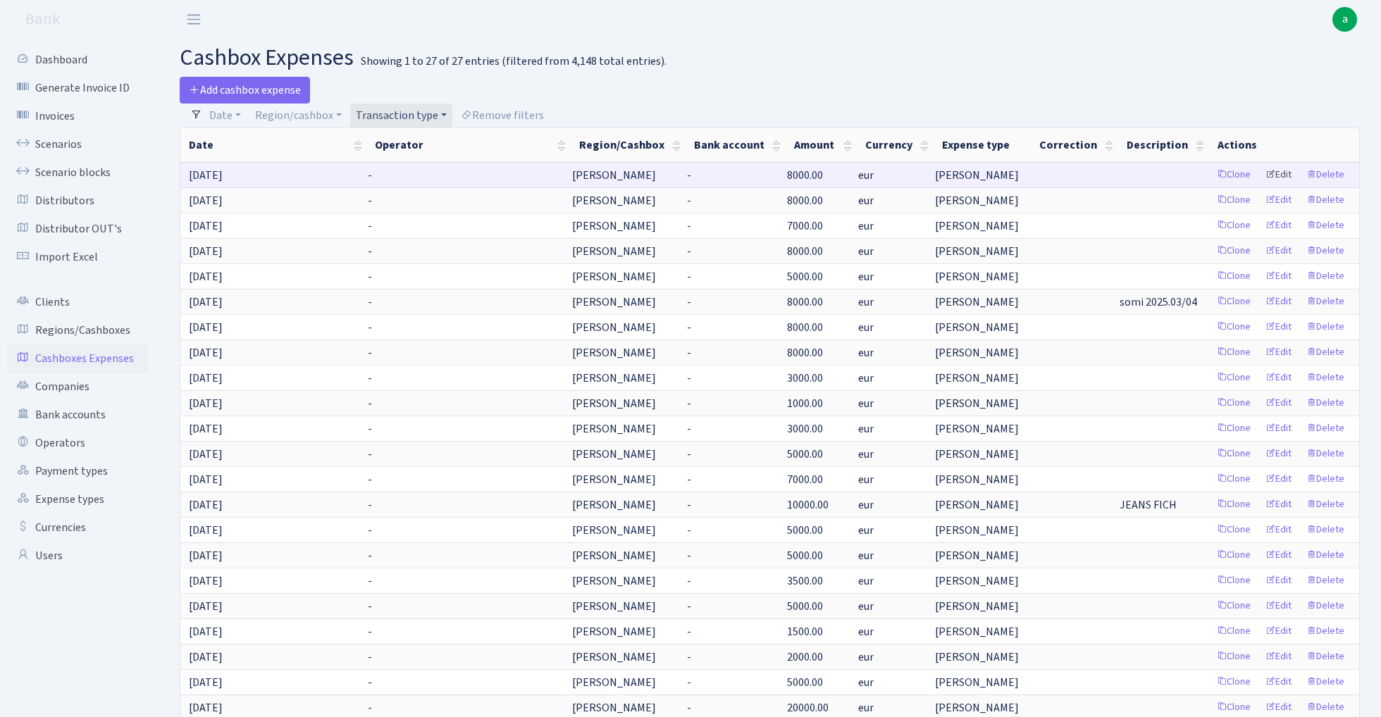
click at [1280, 170] on link "Edit" at bounding box center [1278, 175] width 39 height 22
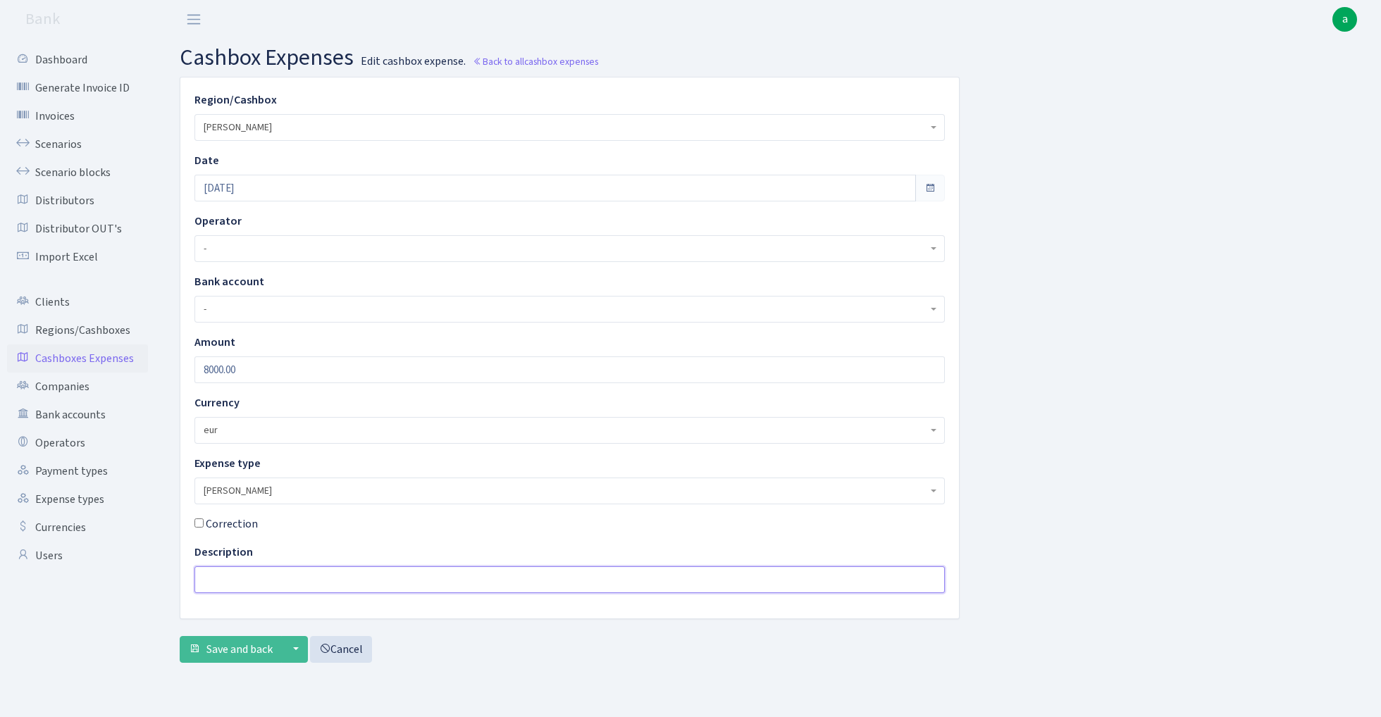
click at [231, 580] on input "text" at bounding box center [569, 579] width 750 height 27
paste input "somi 2025.03/04"
click at [259, 578] on input "somi 2025.03/04" at bounding box center [569, 579] width 750 height 27
type input "somi 2025.09/10"
click at [237, 643] on span "Save and back" at bounding box center [239, 649] width 66 height 15
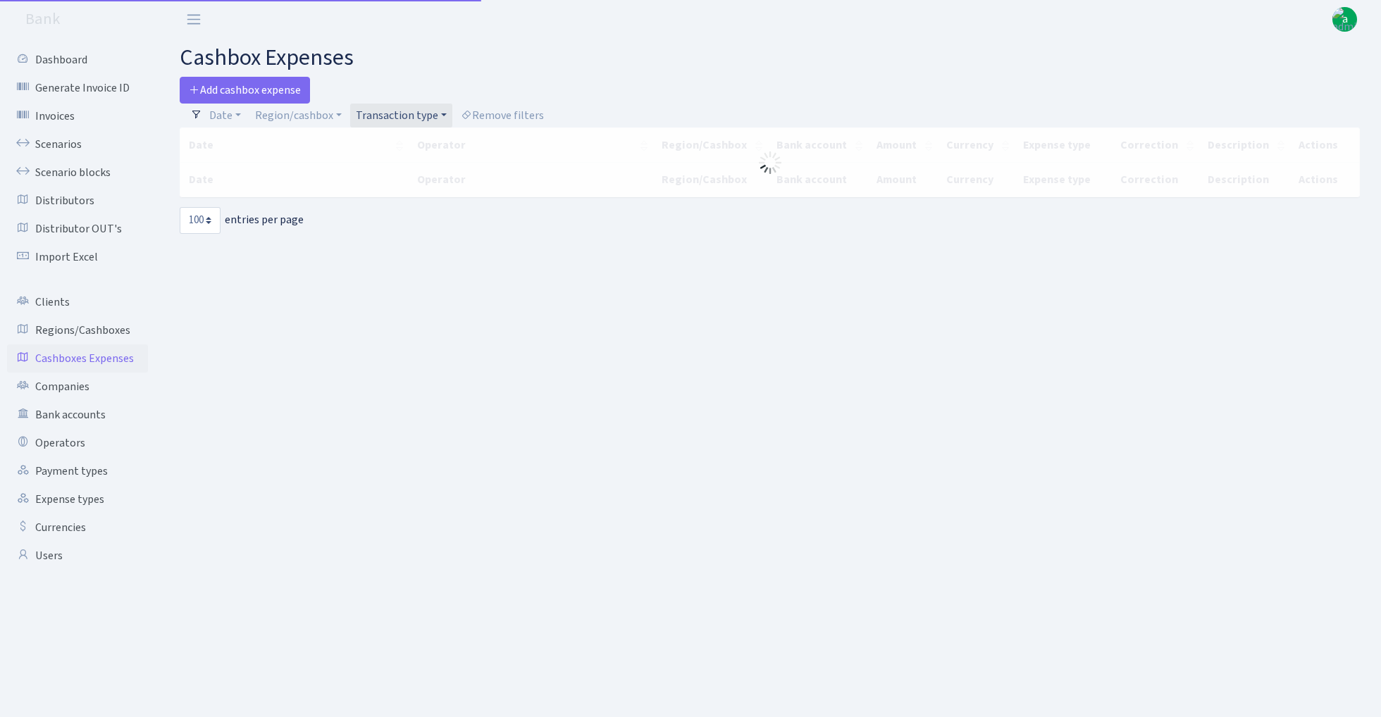
select select "100"
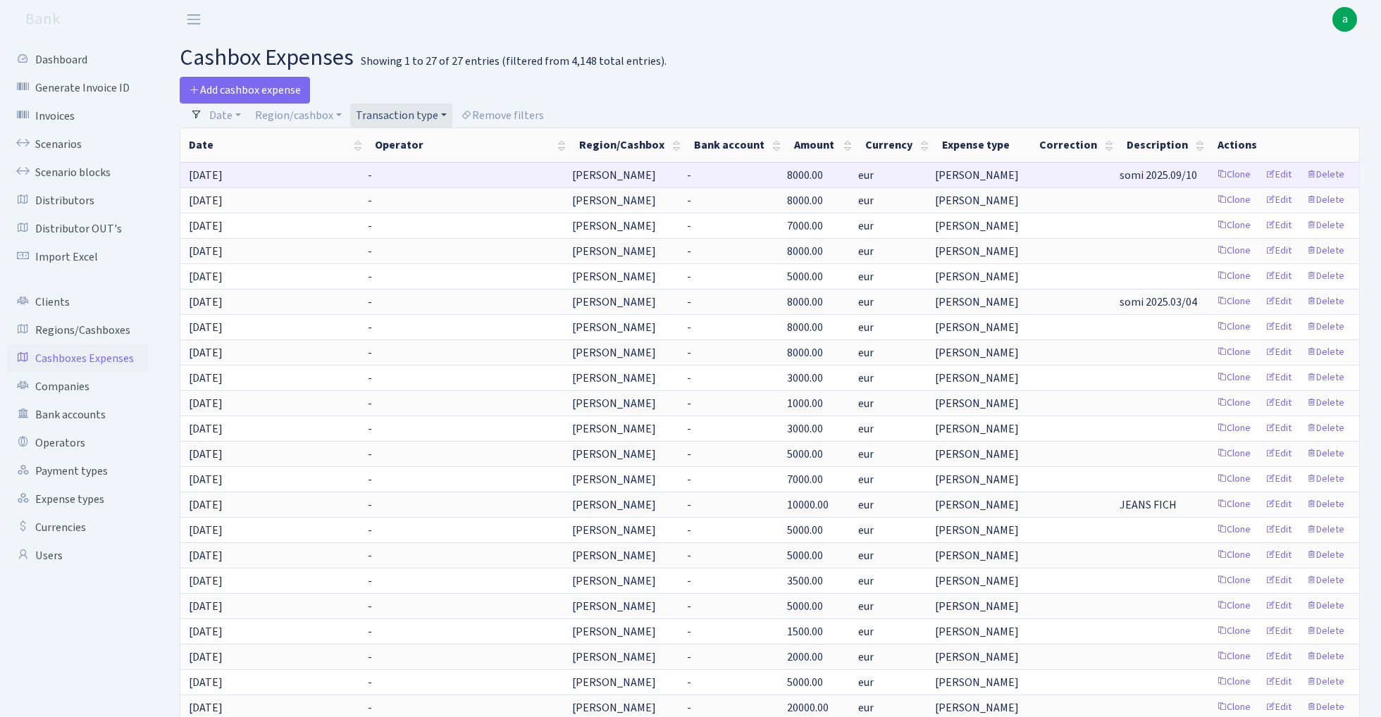
drag, startPoint x: 1119, startPoint y: 173, endPoint x: 1193, endPoint y: 173, distance: 74.0
click at [1193, 173] on span "somi 2025.09/10" at bounding box center [1157, 175] width 77 height 15
copy span "somi 2025.09/10"
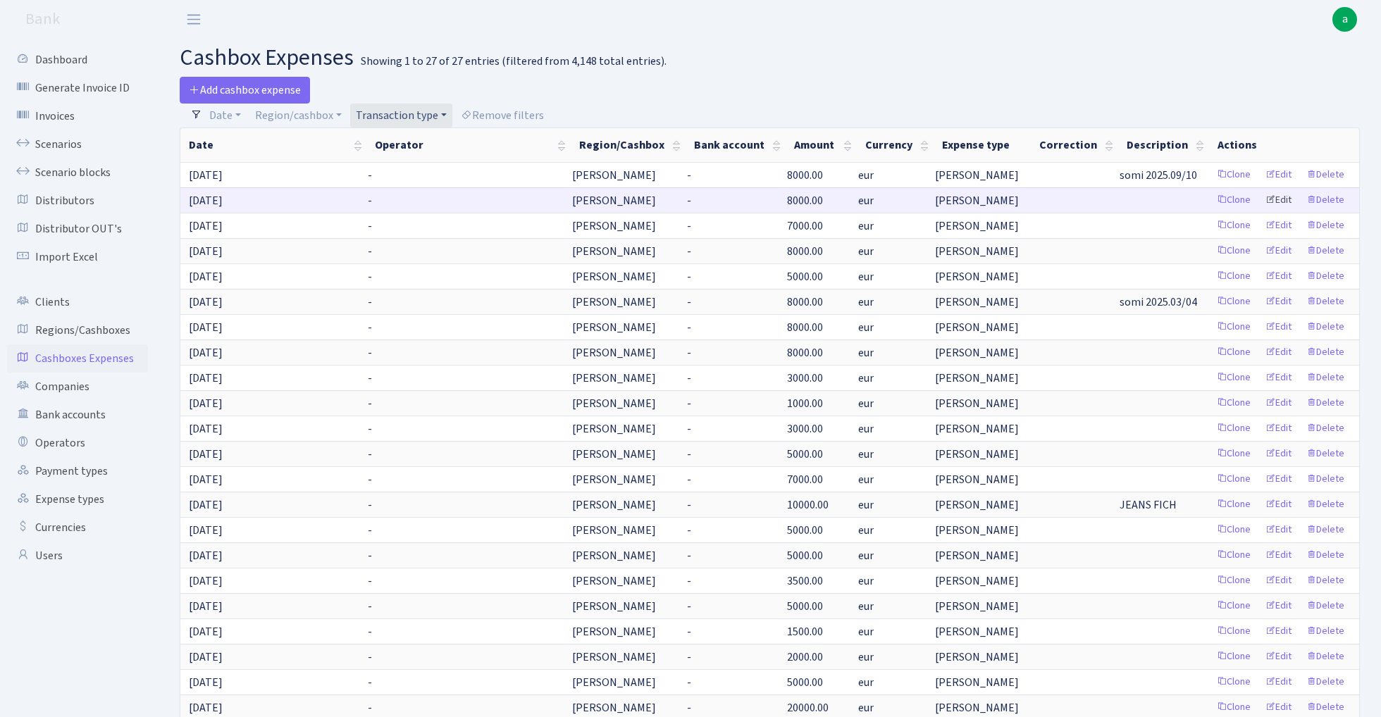
click at [1281, 201] on link "Edit" at bounding box center [1278, 200] width 39 height 22
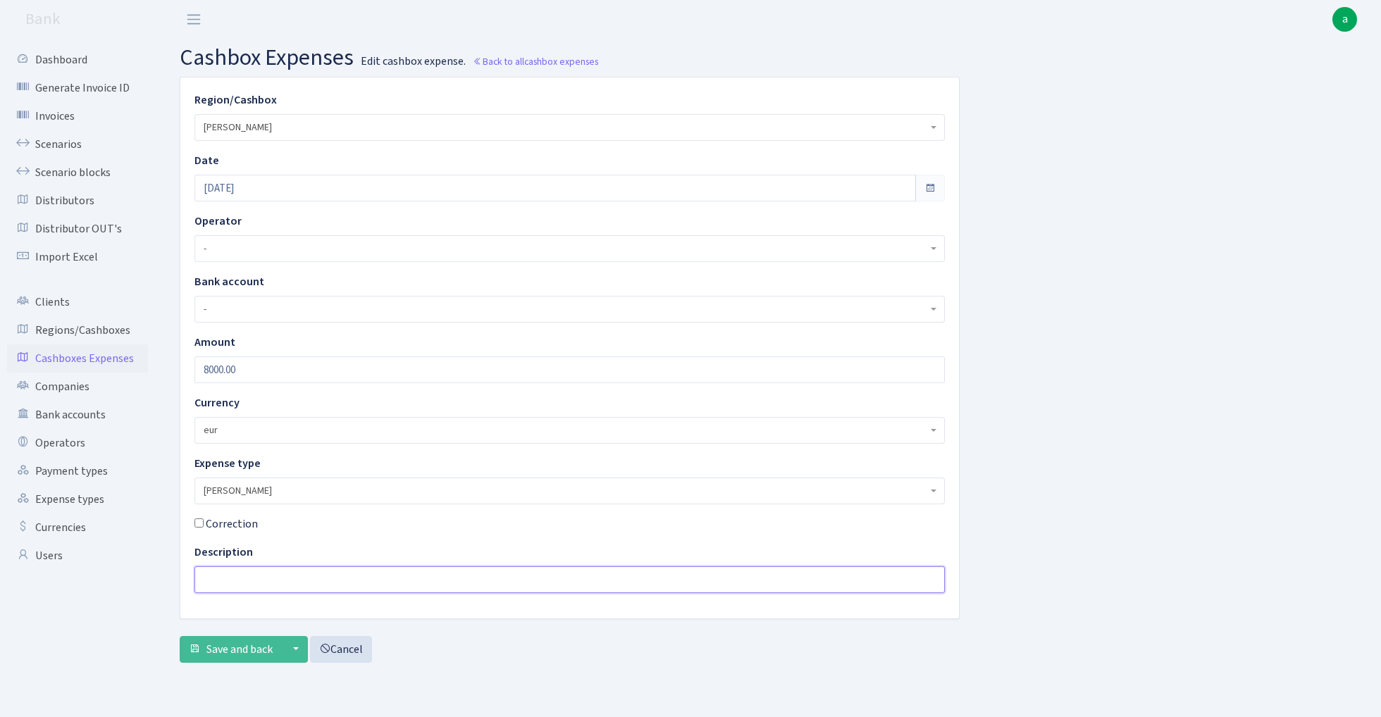
click at [246, 583] on input "text" at bounding box center [569, 579] width 750 height 27
paste input "somi 2025.09/10"
click at [260, 584] on input "somi 2025.09/10" at bounding box center [569, 579] width 750 height 27
click at [288, 580] on input "somi 2025.07/10" at bounding box center [569, 579] width 750 height 27
type input "somi 2025.07/08"
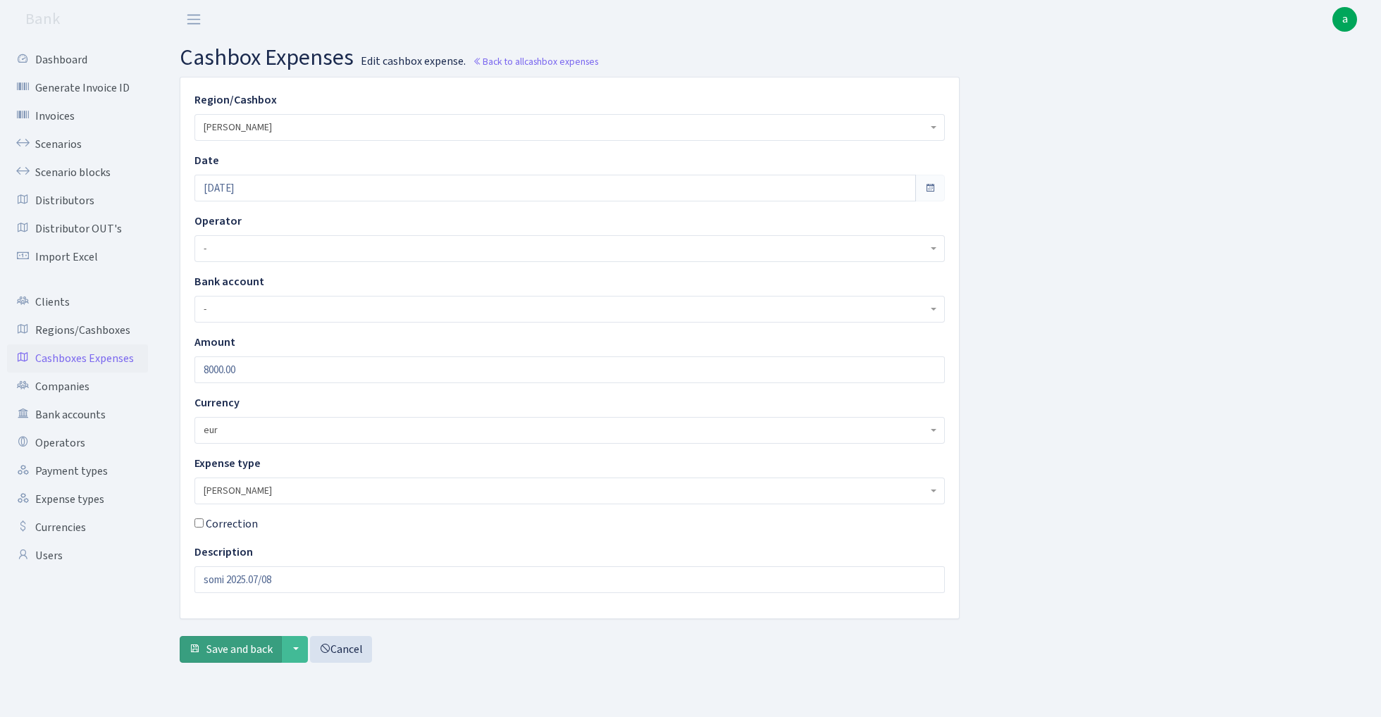
click at [220, 652] on span "Save and back" at bounding box center [239, 649] width 66 height 15
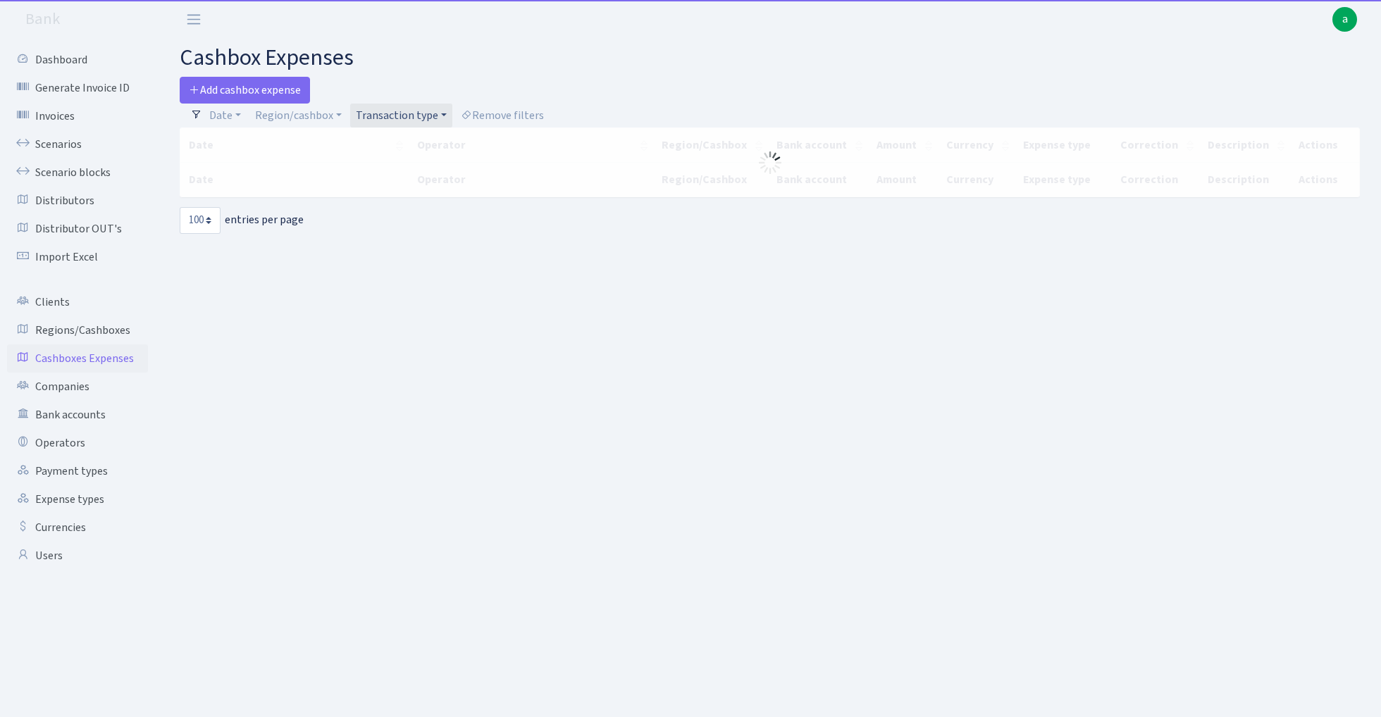
select select "100"
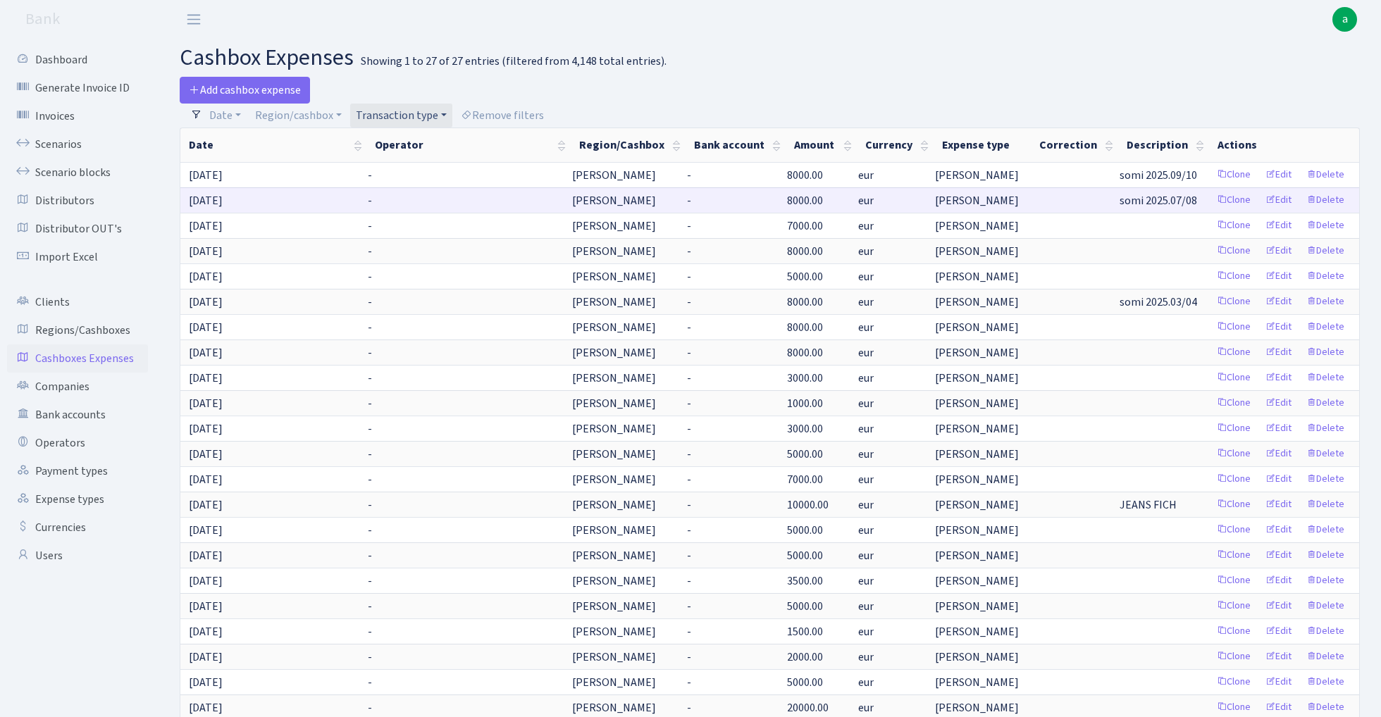
drag, startPoint x: 1117, startPoint y: 201, endPoint x: 1203, endPoint y: 204, distance: 86.0
click at [1203, 204] on tr "13.08.2025 - RIX - 8000.00 eur Dzinsi somi 2025.07/08 Clone Edit Delete" at bounding box center [769, 199] width 1178 height 25
click at [1059, 244] on td at bounding box center [1074, 250] width 87 height 25
drag, startPoint x: 1119, startPoint y: 200, endPoint x: 1195, endPoint y: 194, distance: 77.0
click at [1195, 194] on td "somi 2025.07/08" at bounding box center [1163, 199] width 91 height 25
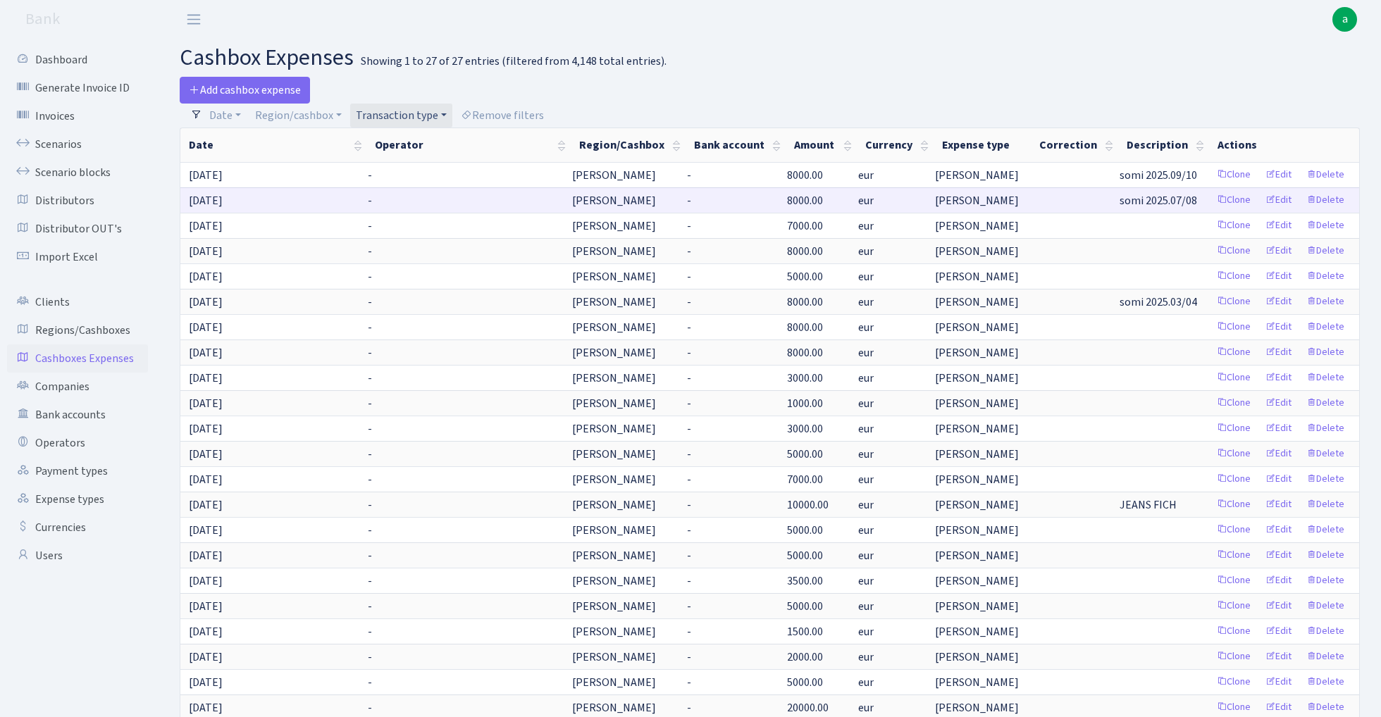
copy span "somi 2025.07/08"
click at [1280, 249] on link "Edit" at bounding box center [1278, 251] width 39 height 22
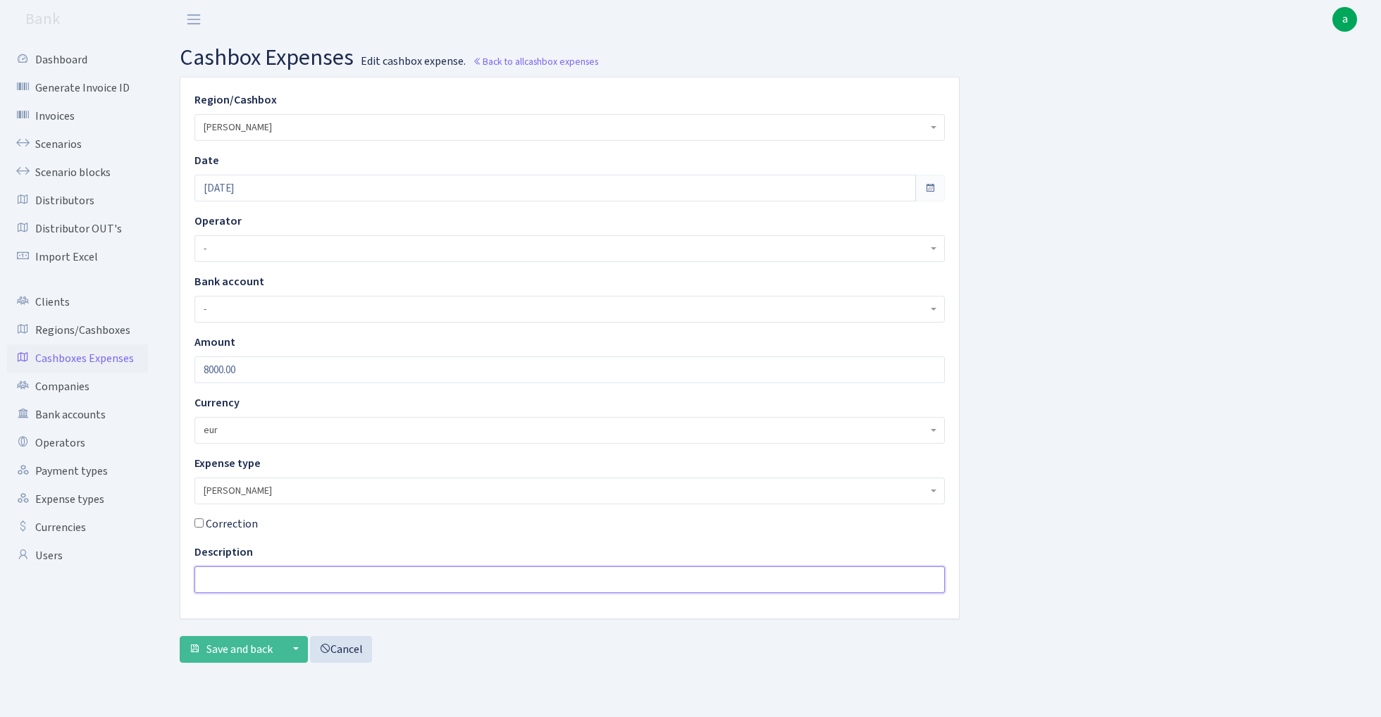
click at [249, 580] on input "text" at bounding box center [569, 579] width 750 height 27
paste input "somi 2025.07/08"
click at [257, 579] on input "somi 2025.07/08" at bounding box center [569, 579] width 750 height 27
click at [301, 581] on input "somi 2025.05/08" at bounding box center [569, 579] width 750 height 27
type input "somi 2025.05/06"
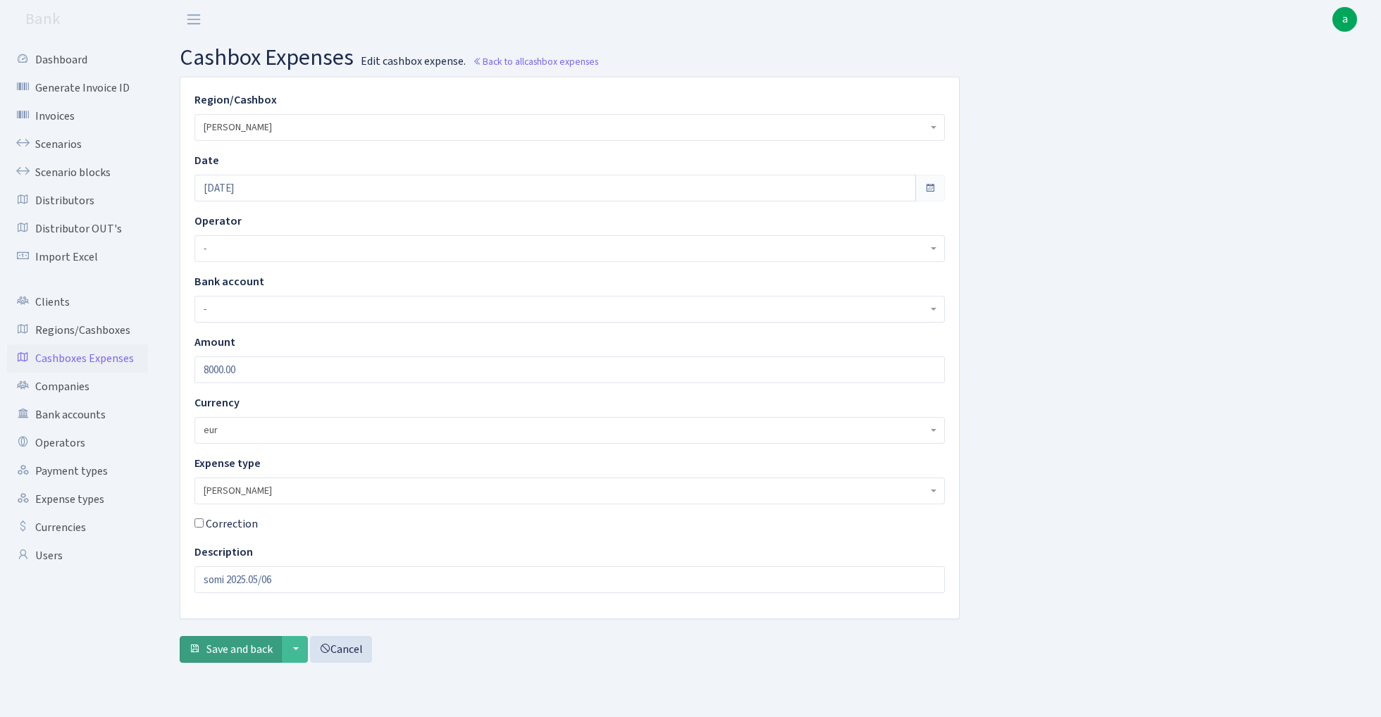
click at [224, 655] on span "Save and back" at bounding box center [239, 649] width 66 height 15
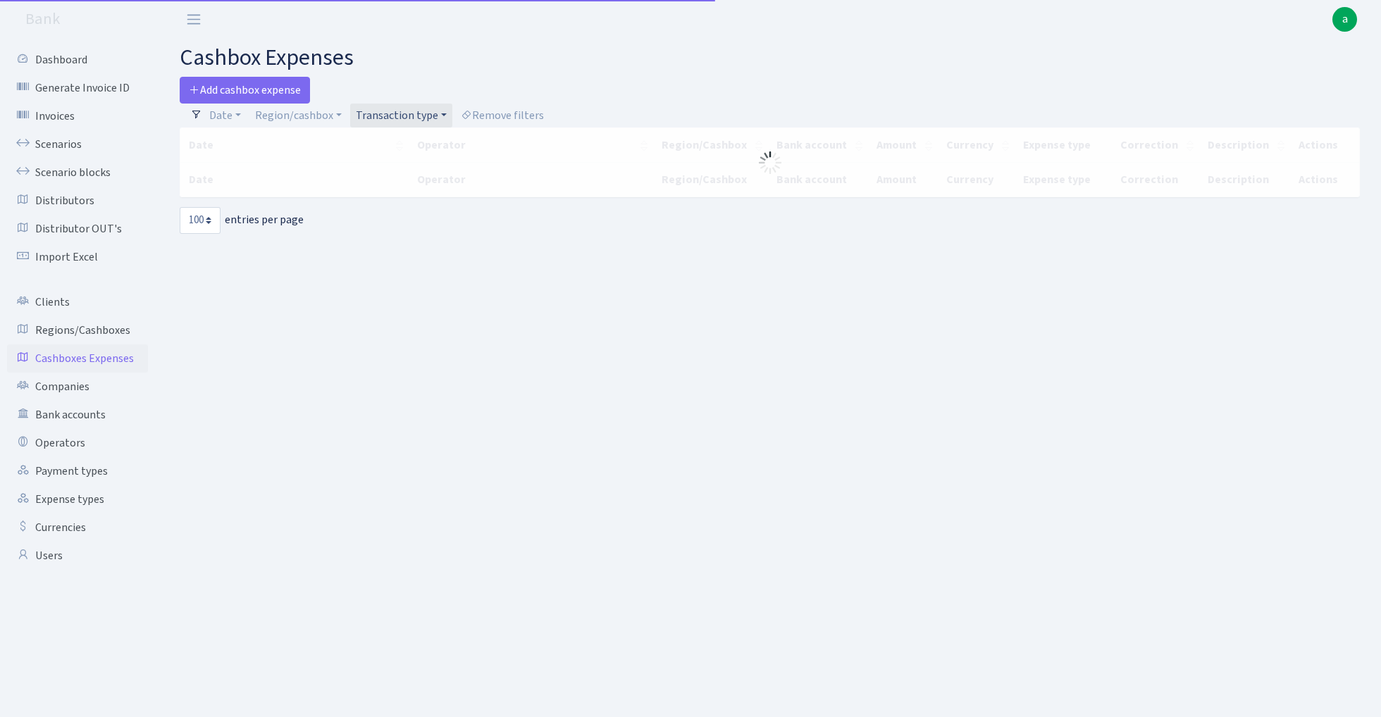
select select "100"
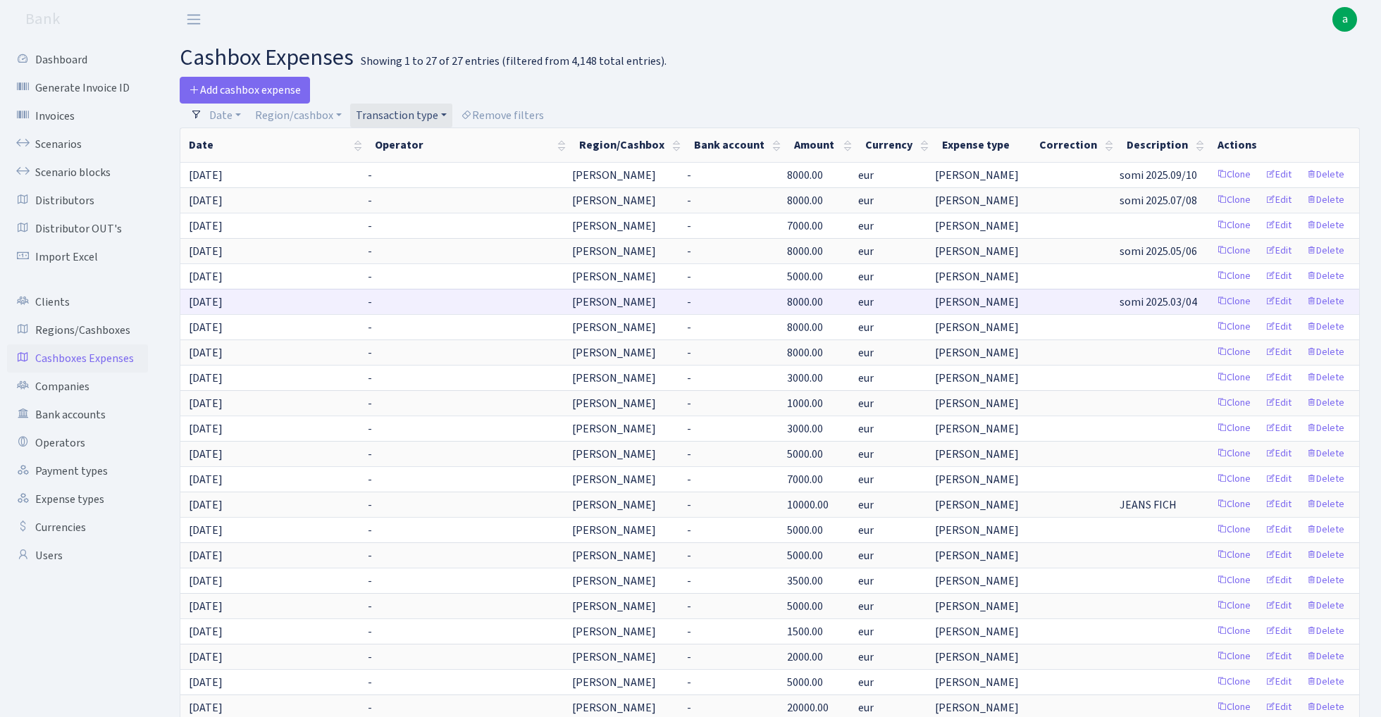
drag, startPoint x: 1117, startPoint y: 301, endPoint x: 1201, endPoint y: 304, distance: 83.9
click at [1201, 304] on td "somi 2025.03/04" at bounding box center [1163, 301] width 91 height 25
copy span "somi 2025.03/04"
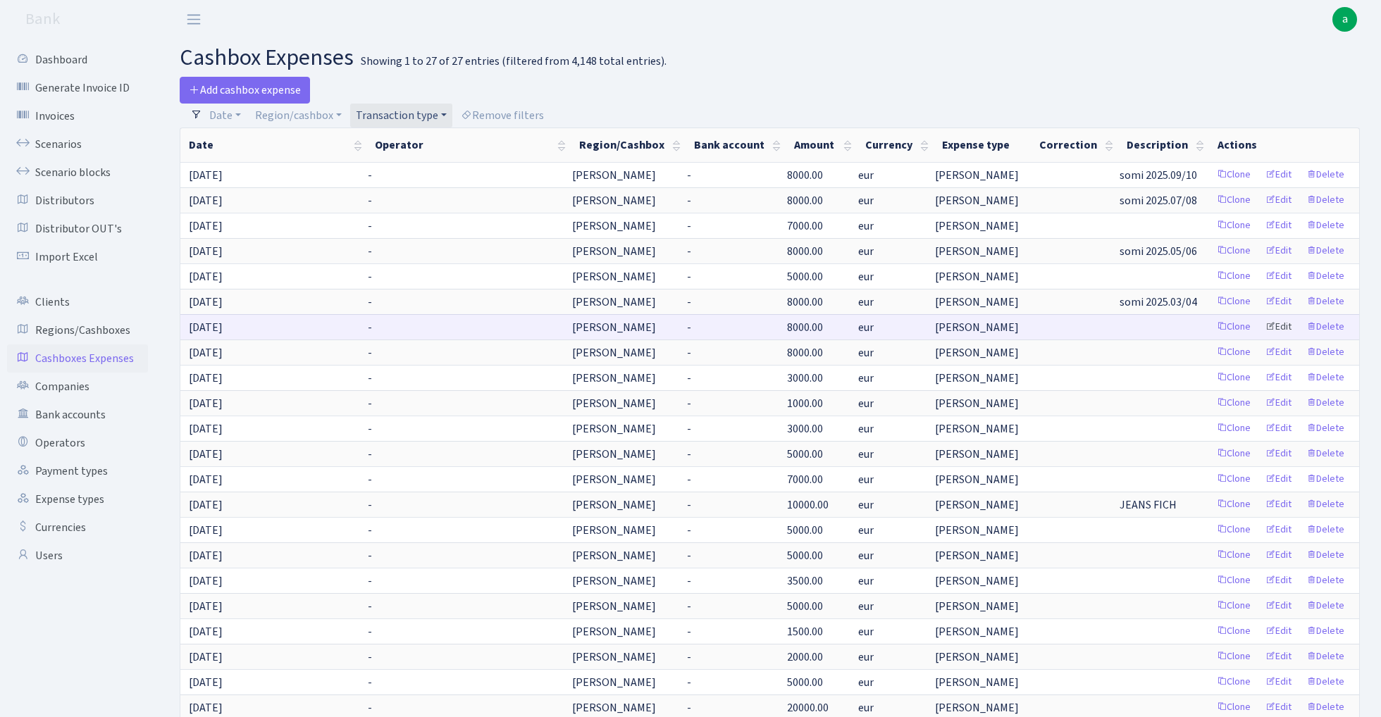
click at [1278, 330] on link "Edit" at bounding box center [1278, 327] width 39 height 22
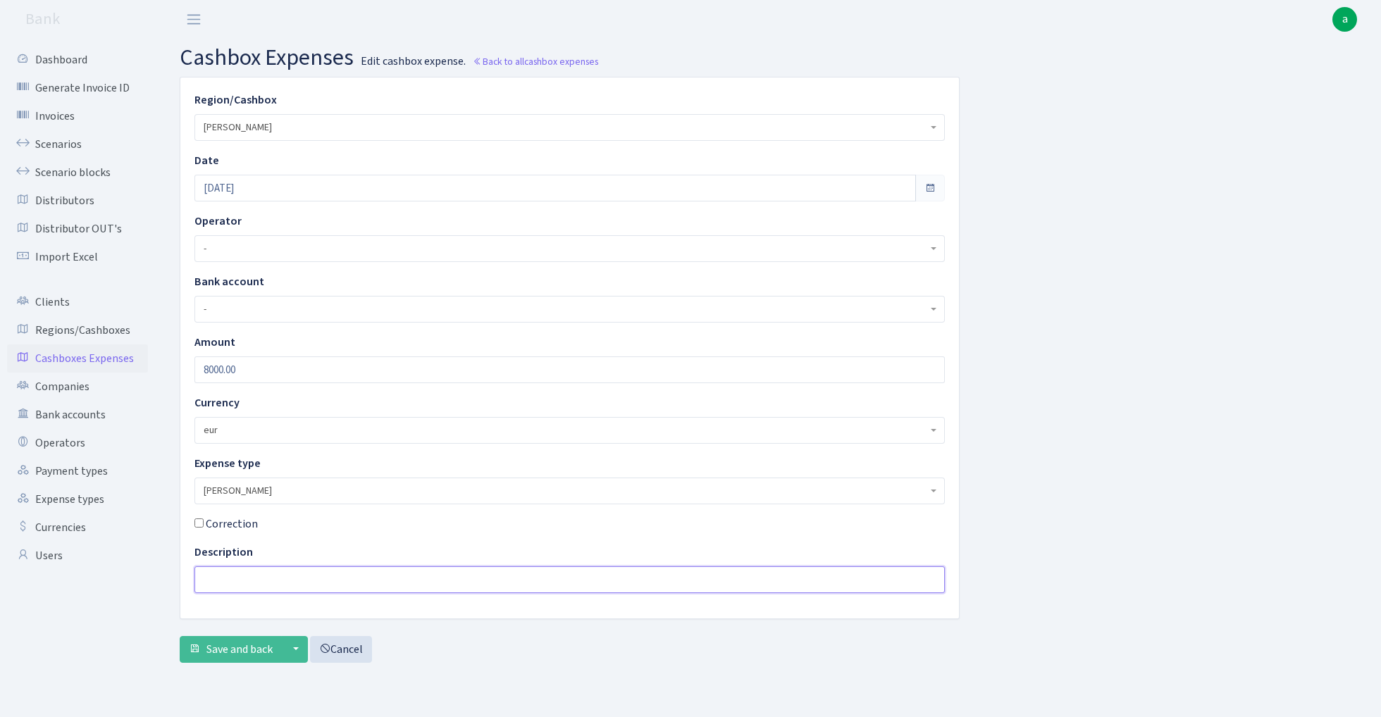
click at [273, 581] on input "text" at bounding box center [569, 579] width 750 height 27
paste input "somi 2025.03/04"
click at [260, 579] on input "somi 2025.03/04" at bounding box center [569, 579] width 750 height 27
click at [301, 583] on input "somi 2025.01/04" at bounding box center [569, 579] width 750 height 27
type input "somi 2025.01/02"
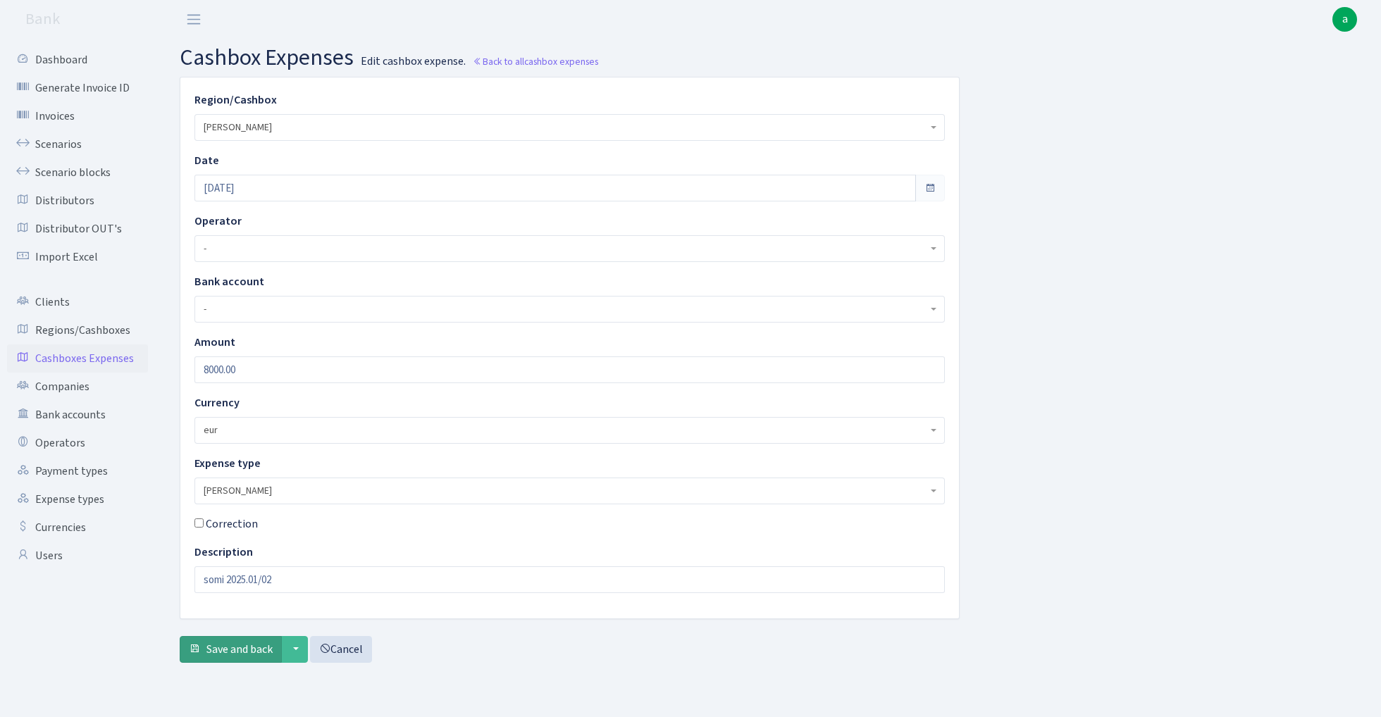
click at [232, 648] on span "Save and back" at bounding box center [239, 649] width 66 height 15
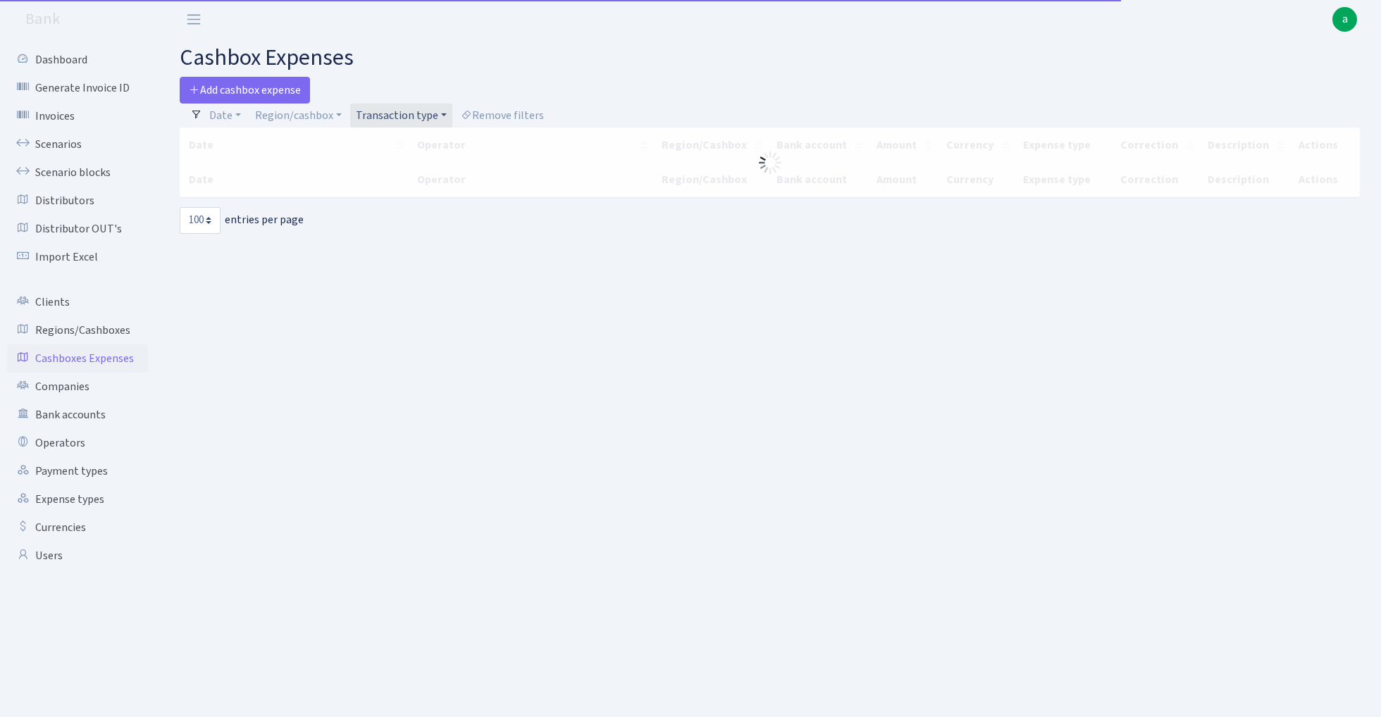
select select "100"
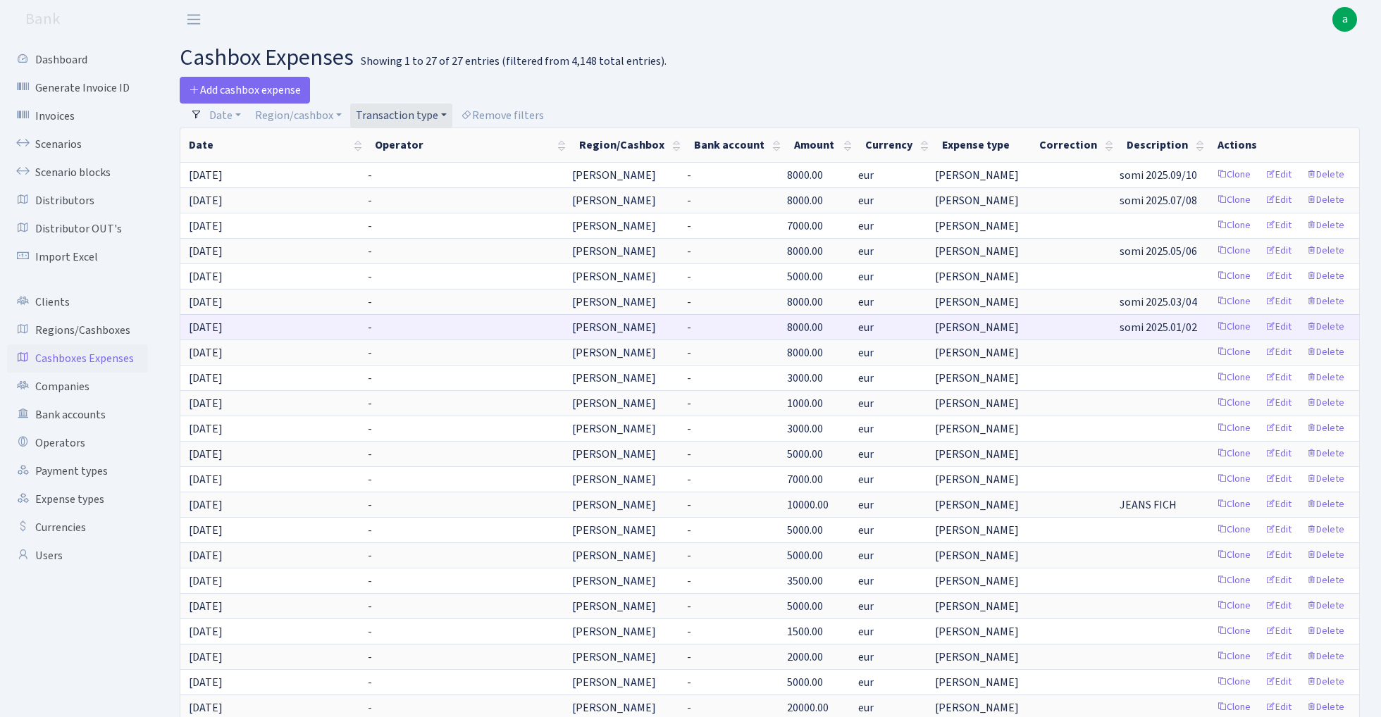
drag, startPoint x: 1117, startPoint y: 330, endPoint x: 1197, endPoint y: 331, distance: 80.3
click at [1197, 331] on td "somi 2025.01/02" at bounding box center [1163, 326] width 91 height 25
copy span "somi 2025.01/02"
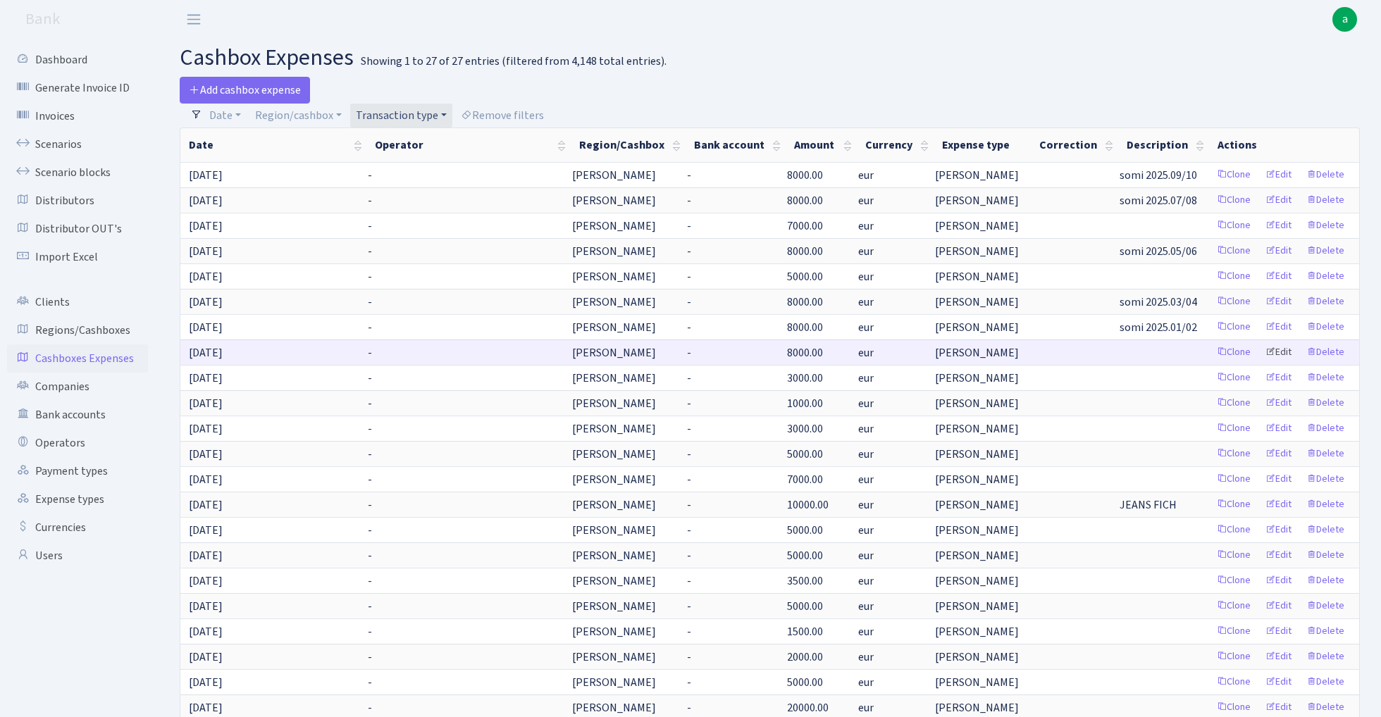
click at [1280, 352] on link "Edit" at bounding box center [1278, 353] width 39 height 22
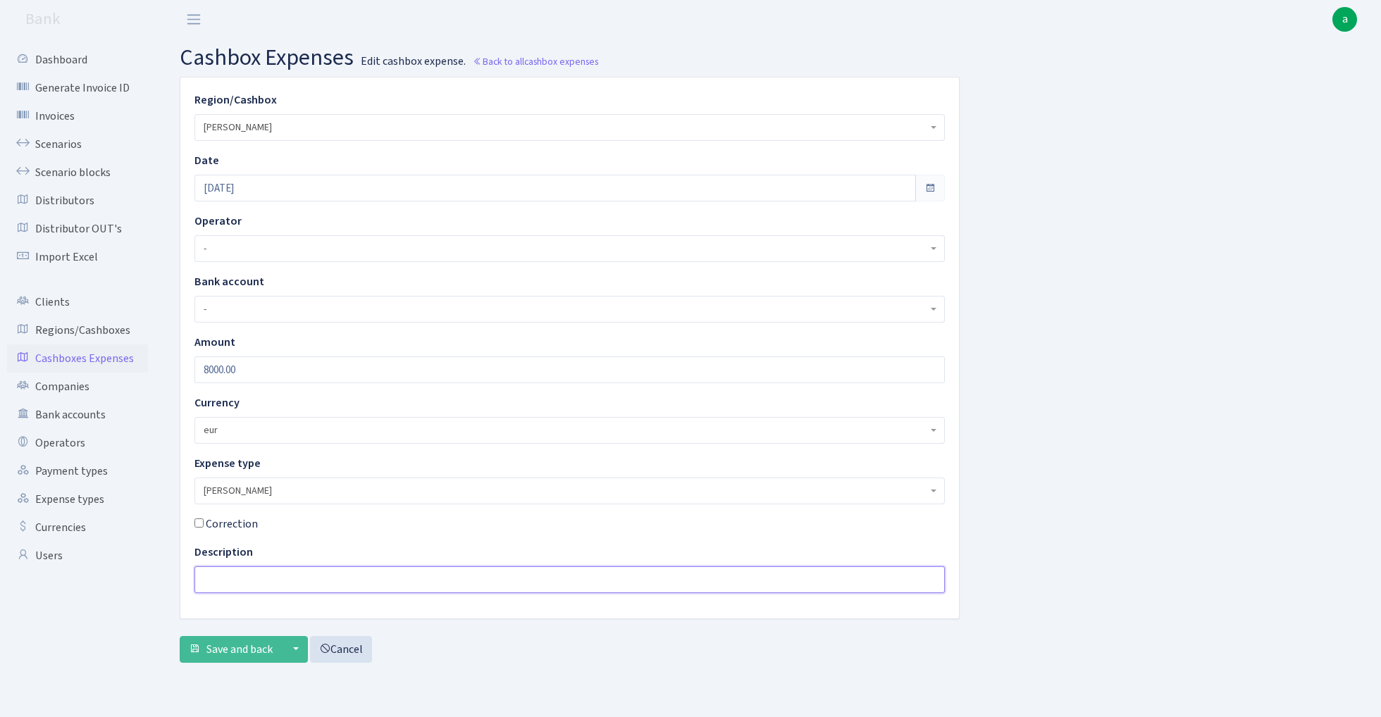
click at [246, 584] on input "text" at bounding box center [569, 579] width 750 height 27
paste input "somi 2025.01/02"
click at [261, 576] on input "somi 2025.01/02" at bounding box center [569, 579] width 750 height 27
click at [248, 579] on input "somi 2025.01/02" at bounding box center [569, 579] width 750 height 27
type input "somi 2024.11/12"
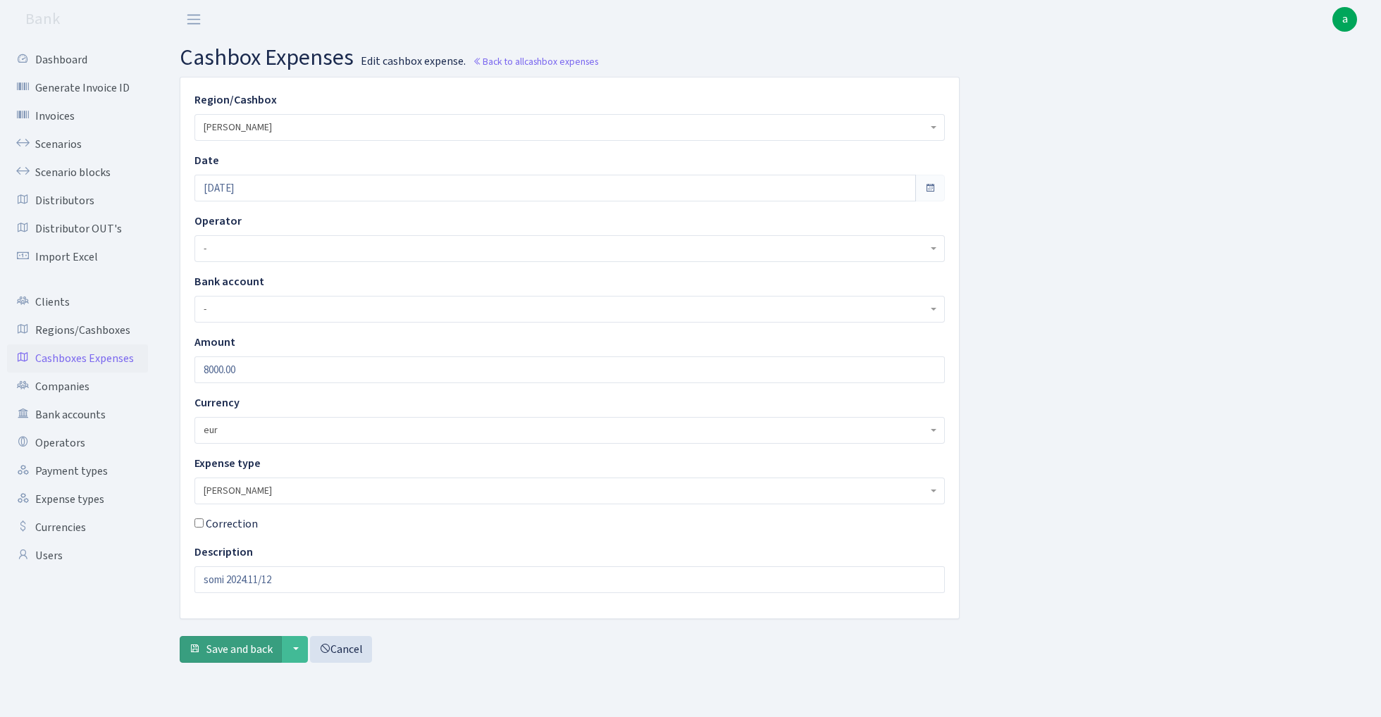
click at [235, 646] on span "Save and back" at bounding box center [239, 649] width 66 height 15
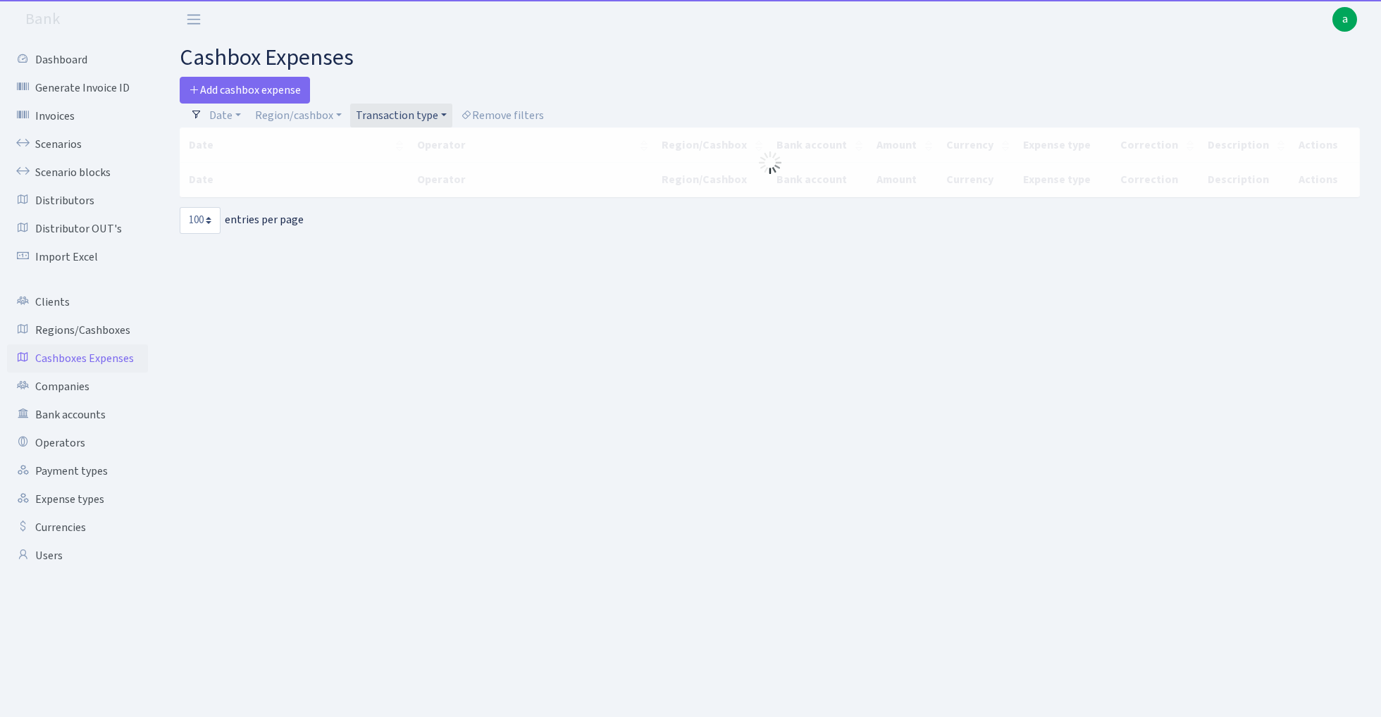
select select "100"
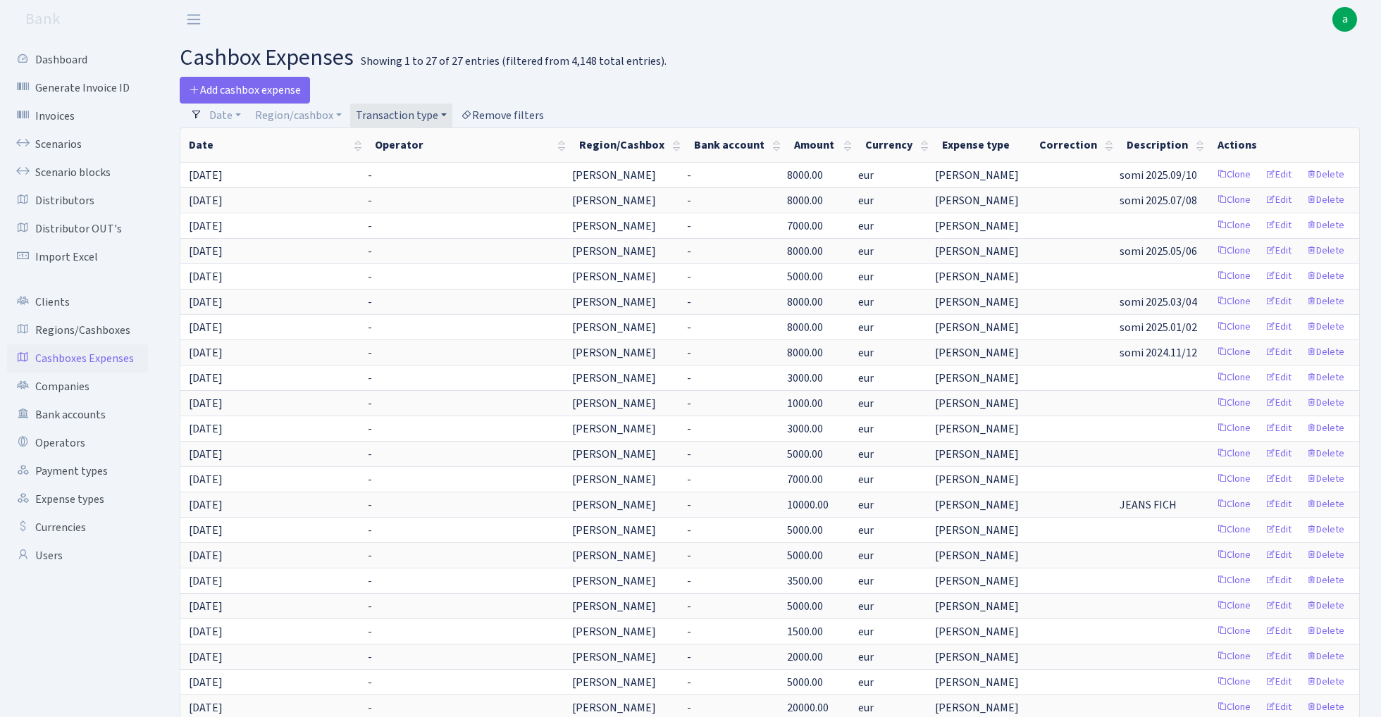
click at [514, 116] on link "Remove filters" at bounding box center [502, 116] width 94 height 24
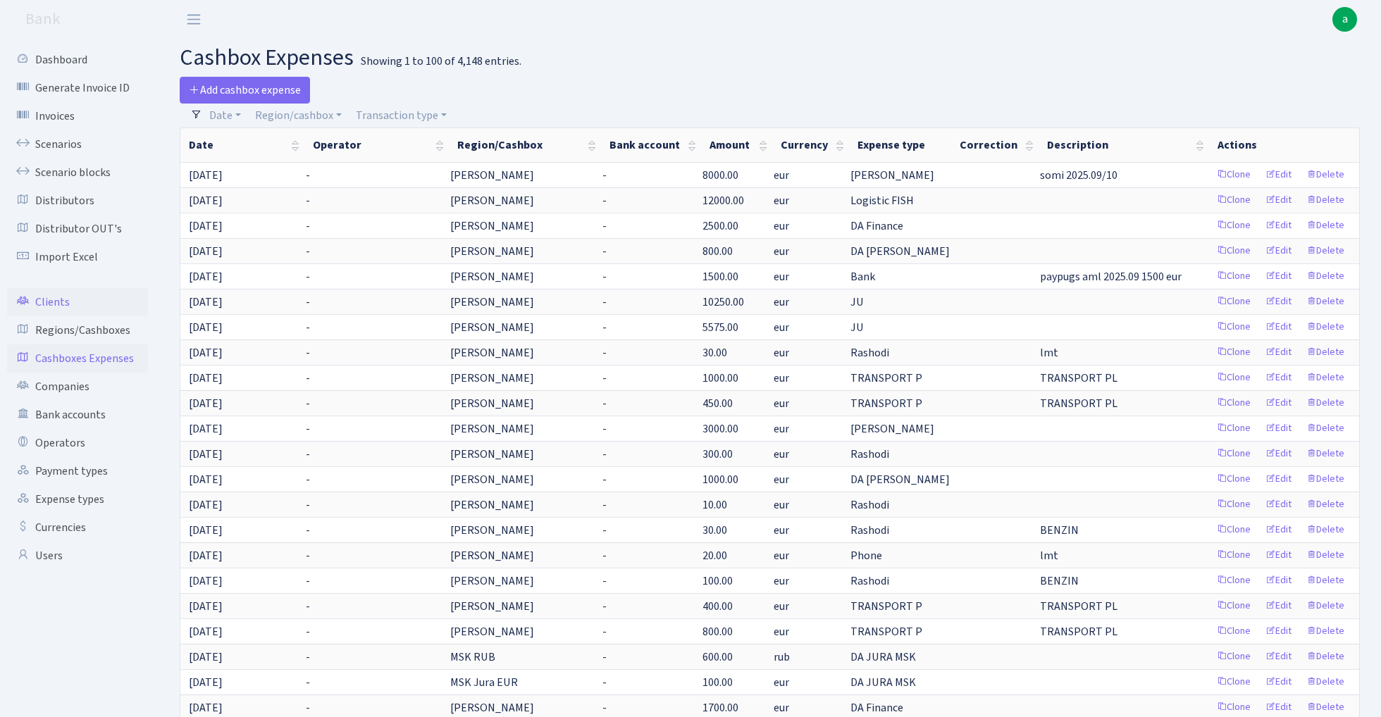
click at [59, 299] on link "Clients" at bounding box center [77, 302] width 141 height 28
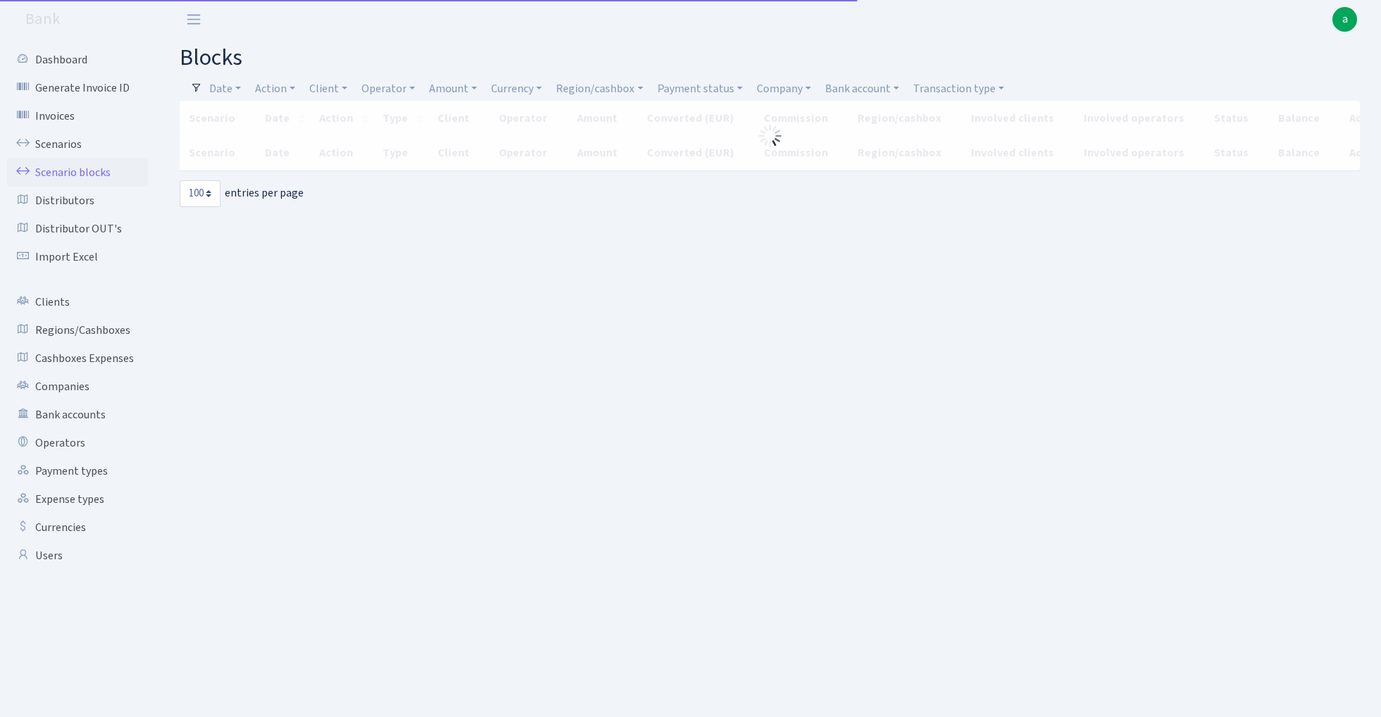
select select "100"
click at [592, 87] on link "Region/cashbox" at bounding box center [599, 89] width 98 height 24
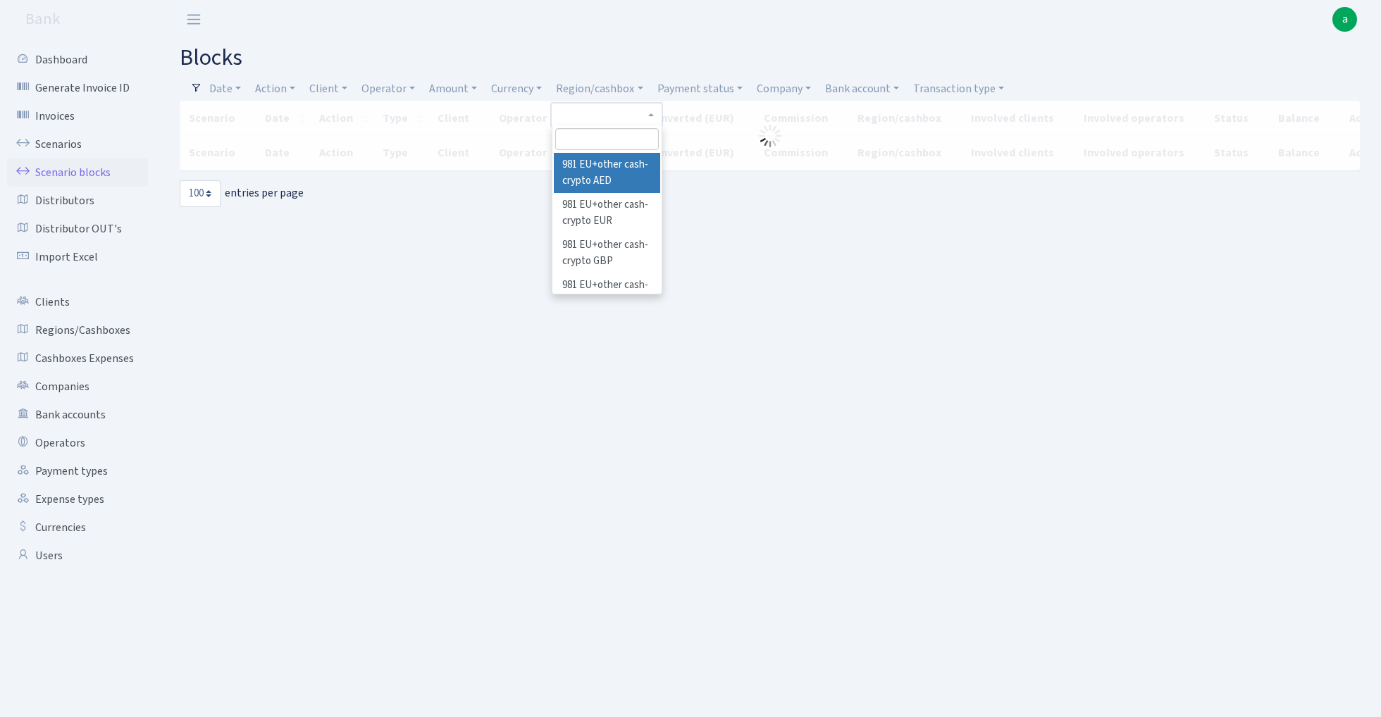
click at [592, 137] on input "search" at bounding box center [607, 139] width 104 height 22
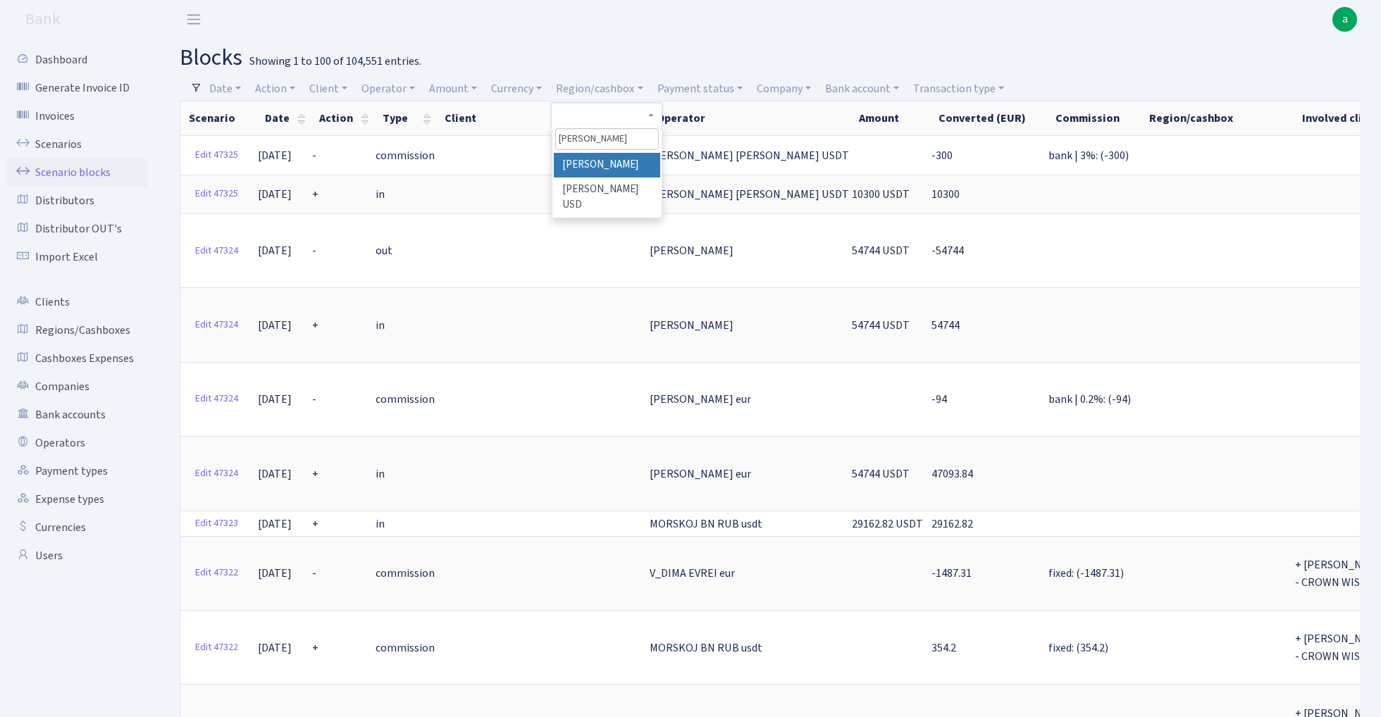
type input "rix"
click at [594, 161] on li "[PERSON_NAME]" at bounding box center [607, 165] width 106 height 25
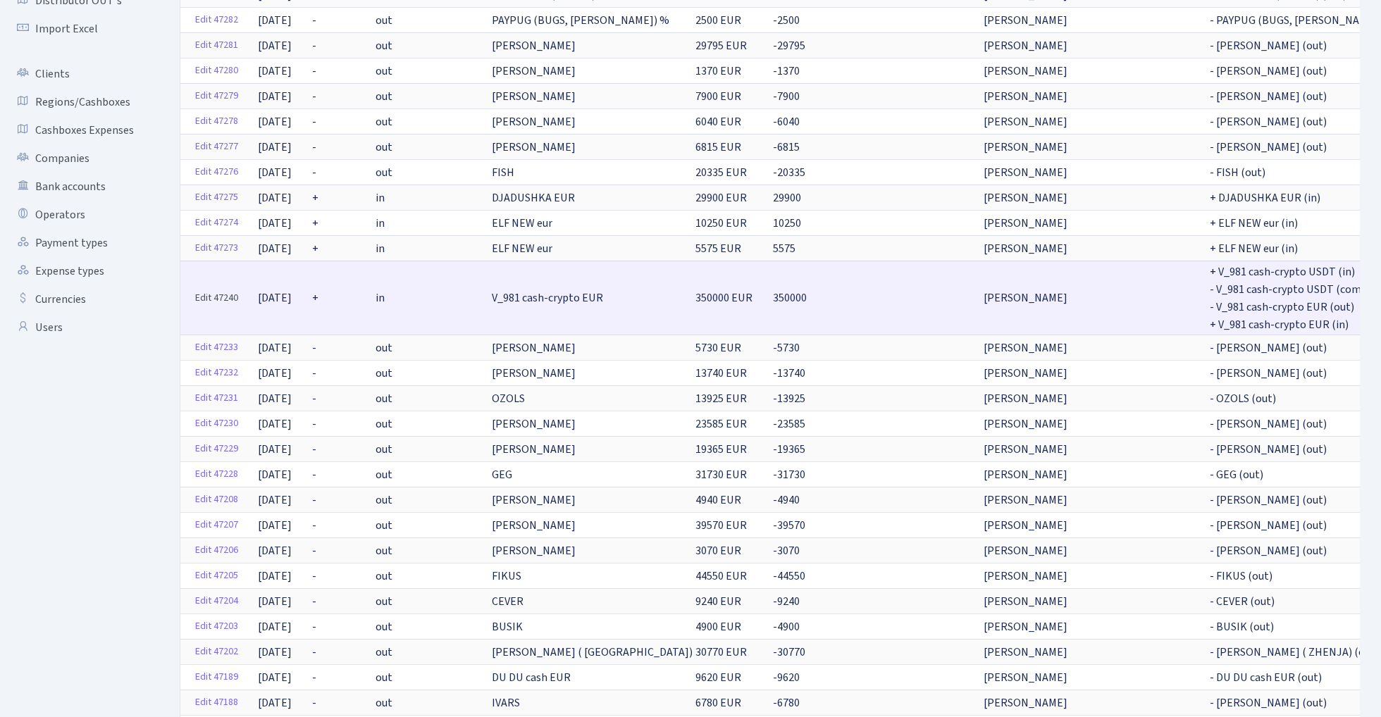
click at [206, 289] on link "Edit 47240" at bounding box center [217, 298] width 56 height 22
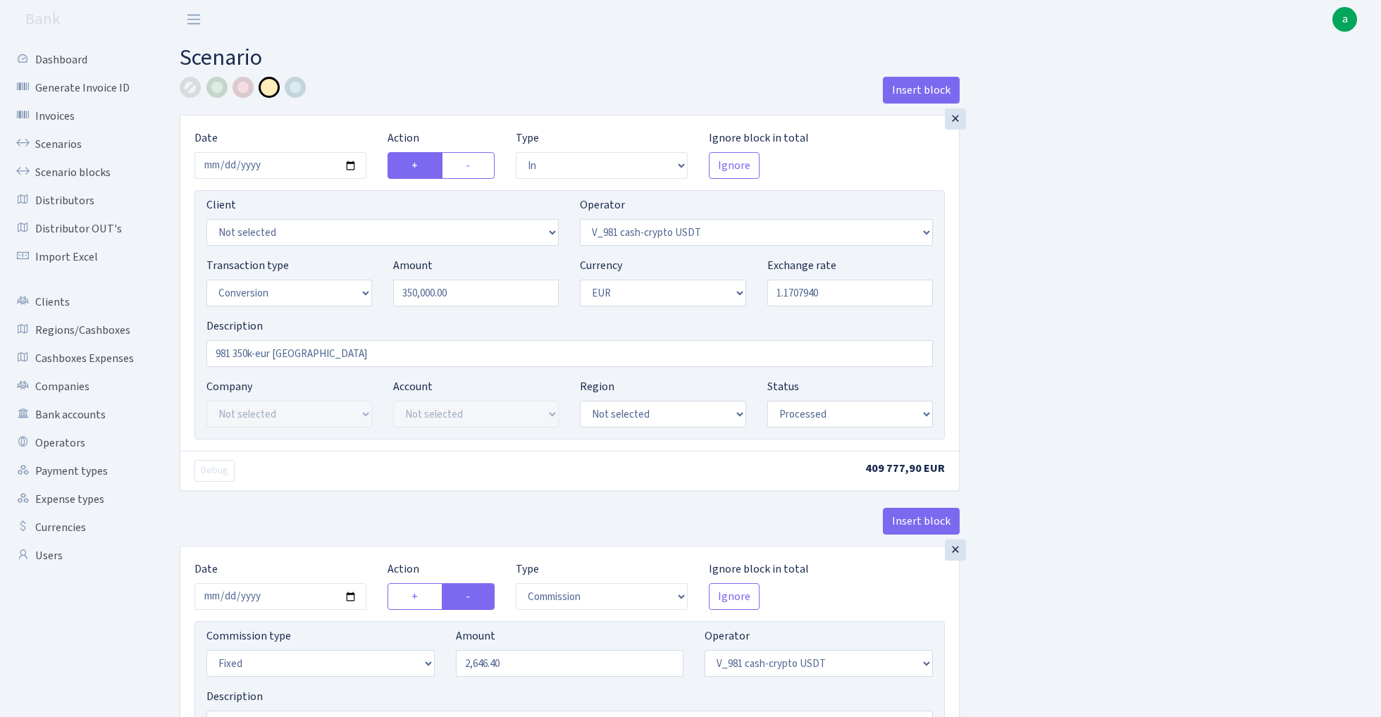
select select "in"
select select "435"
select select "15"
select select "1"
select select "processed"
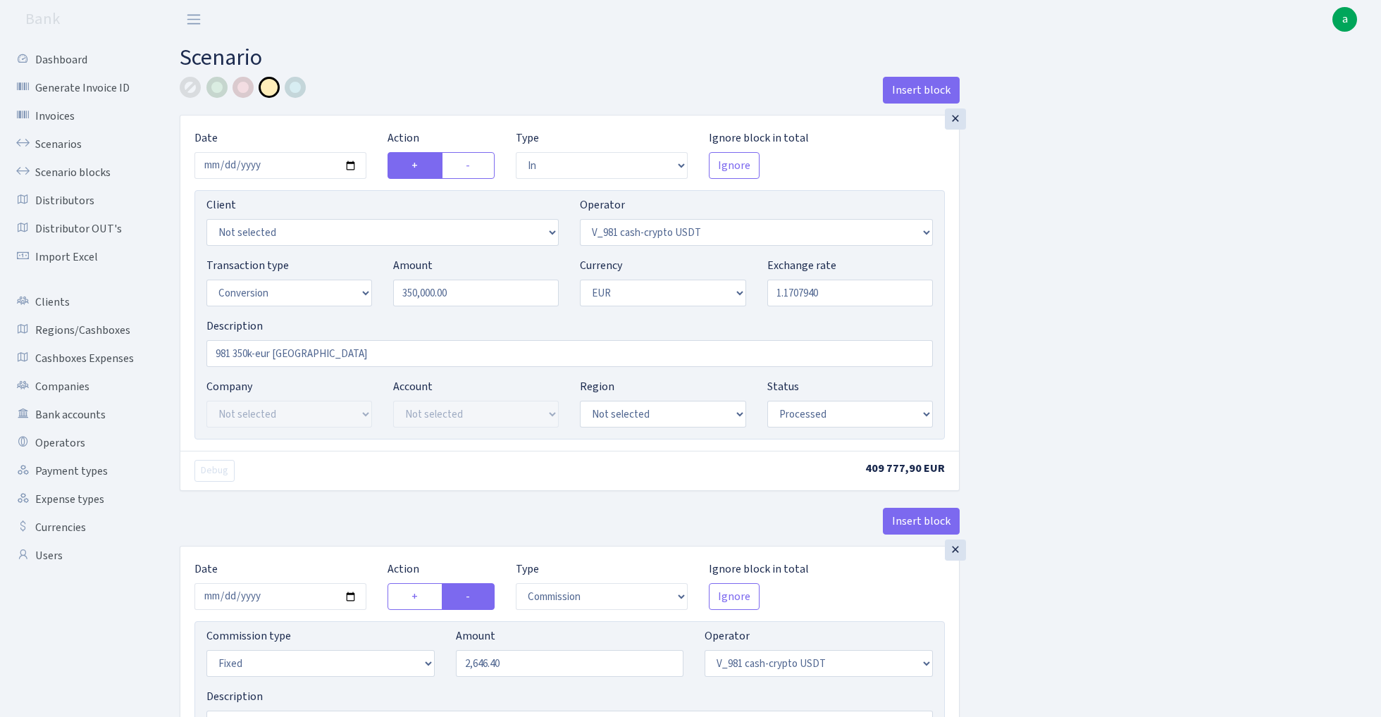
select select "commission"
select select "fixed"
select select "435"
select select "processed"
select select "out"
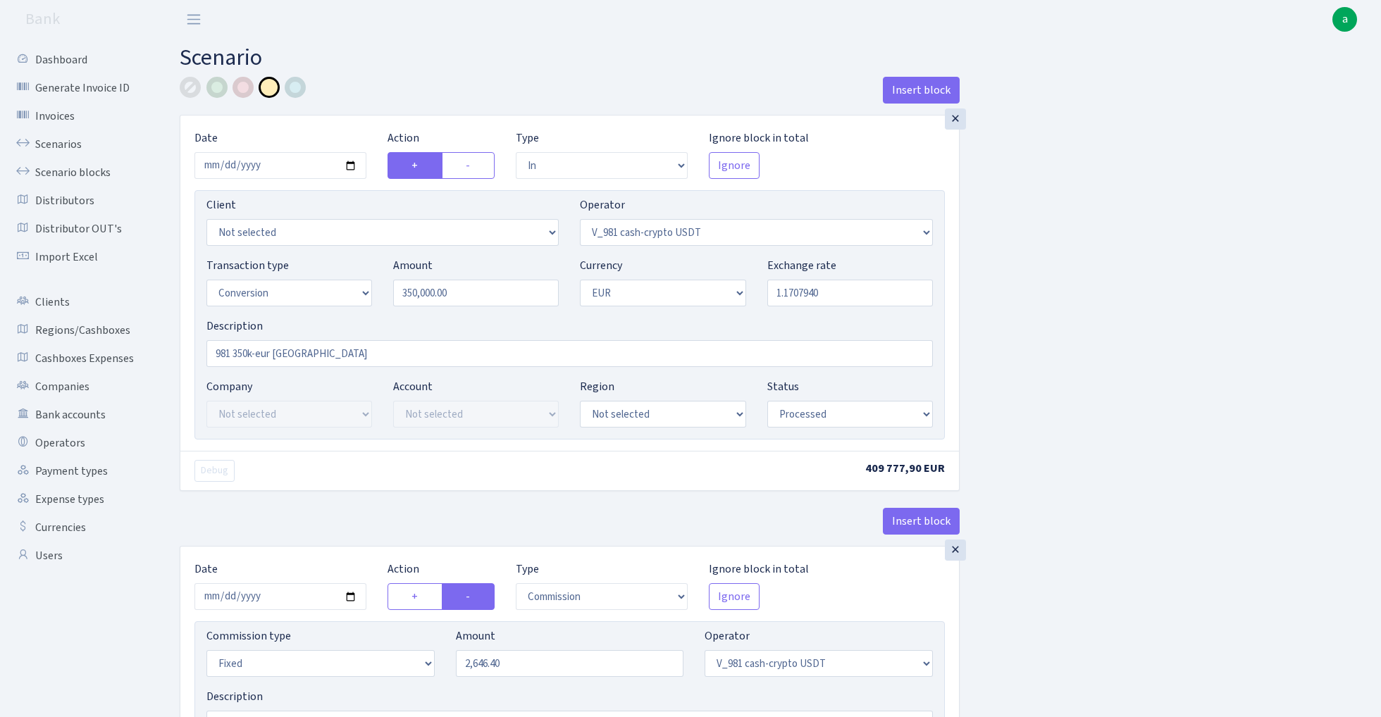
select select "434"
select select "15"
select select "1"
select select "processed"
select select "in"
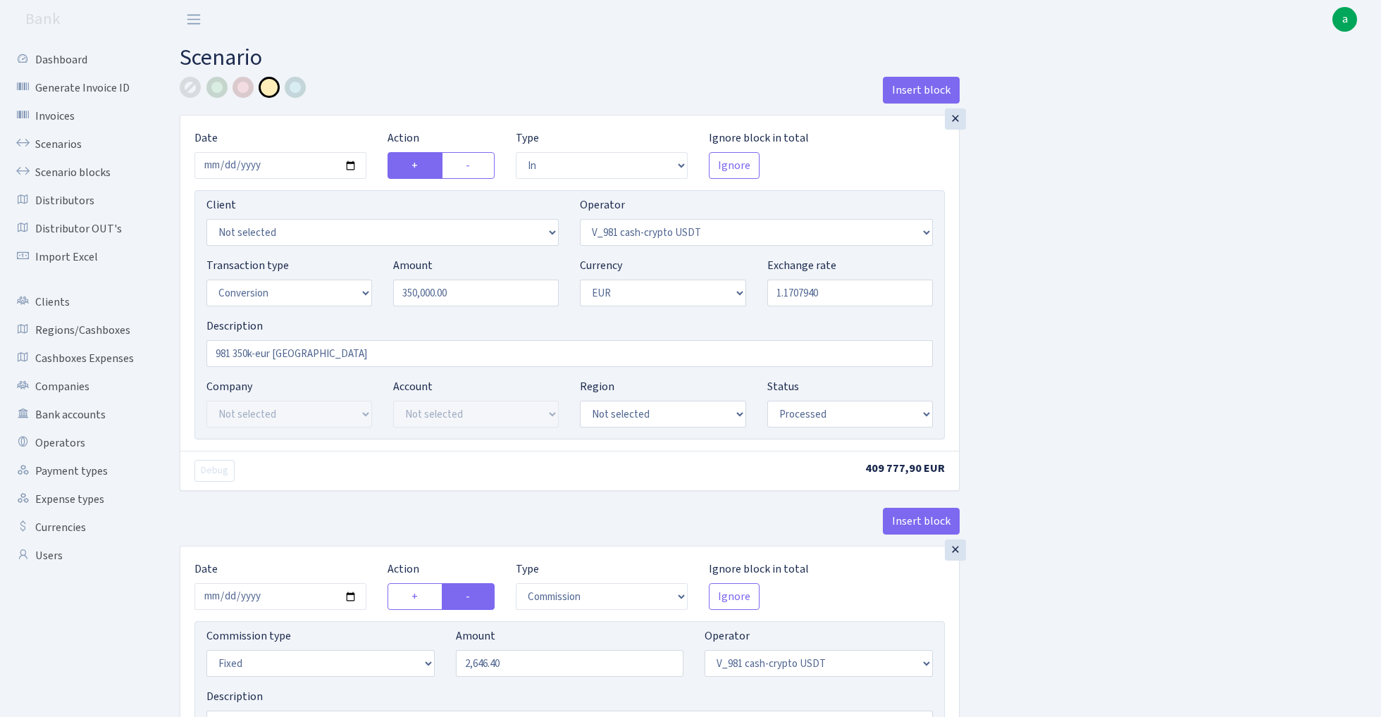
select select "434"
select select "1"
select select "pending"
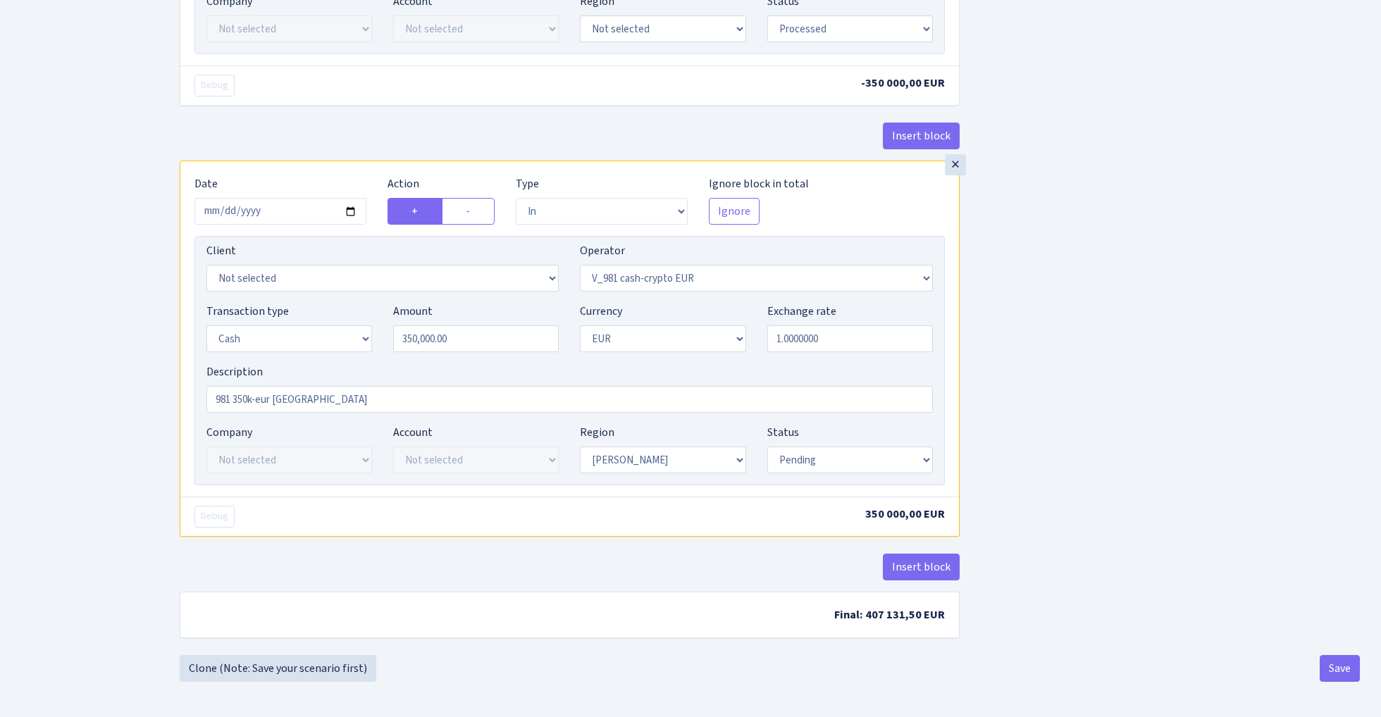
scroll to position [1195, 0]
click at [301, 211] on input "2025-10-06" at bounding box center [280, 211] width 172 height 27
type input "[DATE]"
select select "processed"
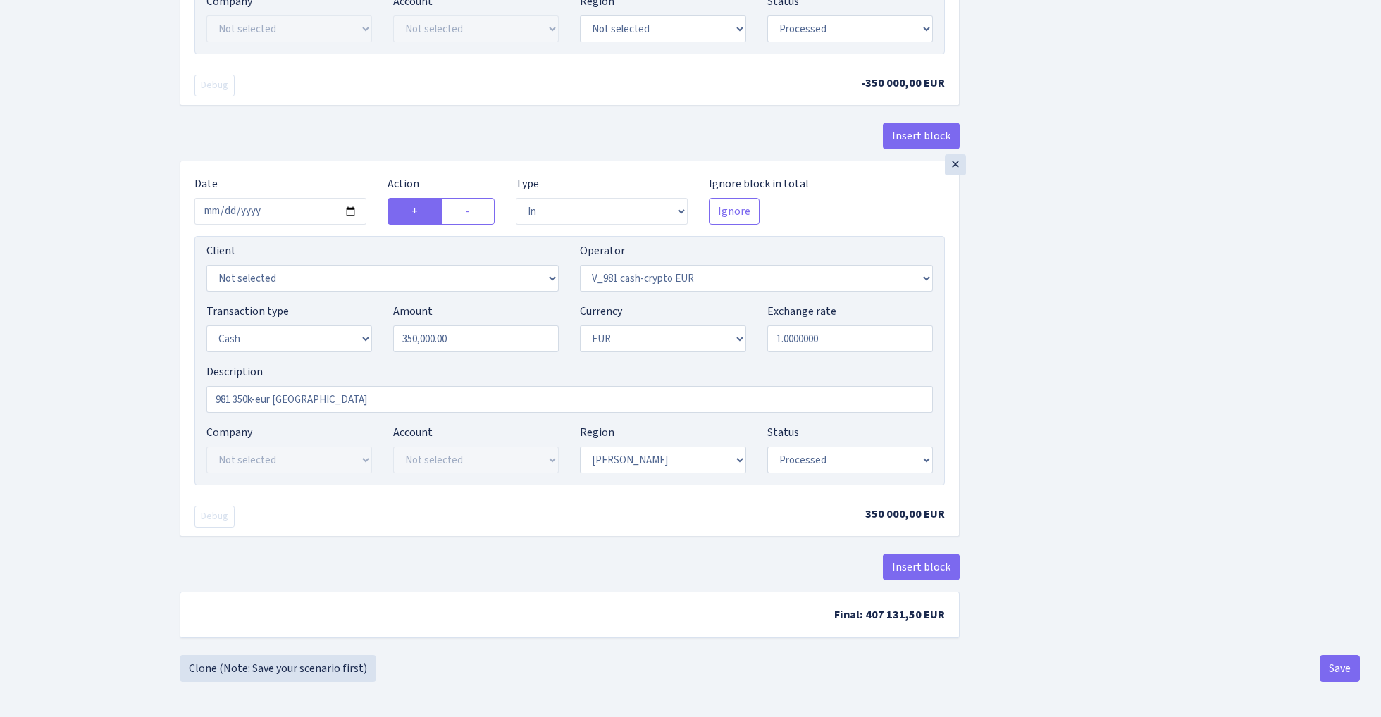
click at [1338, 676] on button "Save" at bounding box center [1339, 668] width 40 height 27
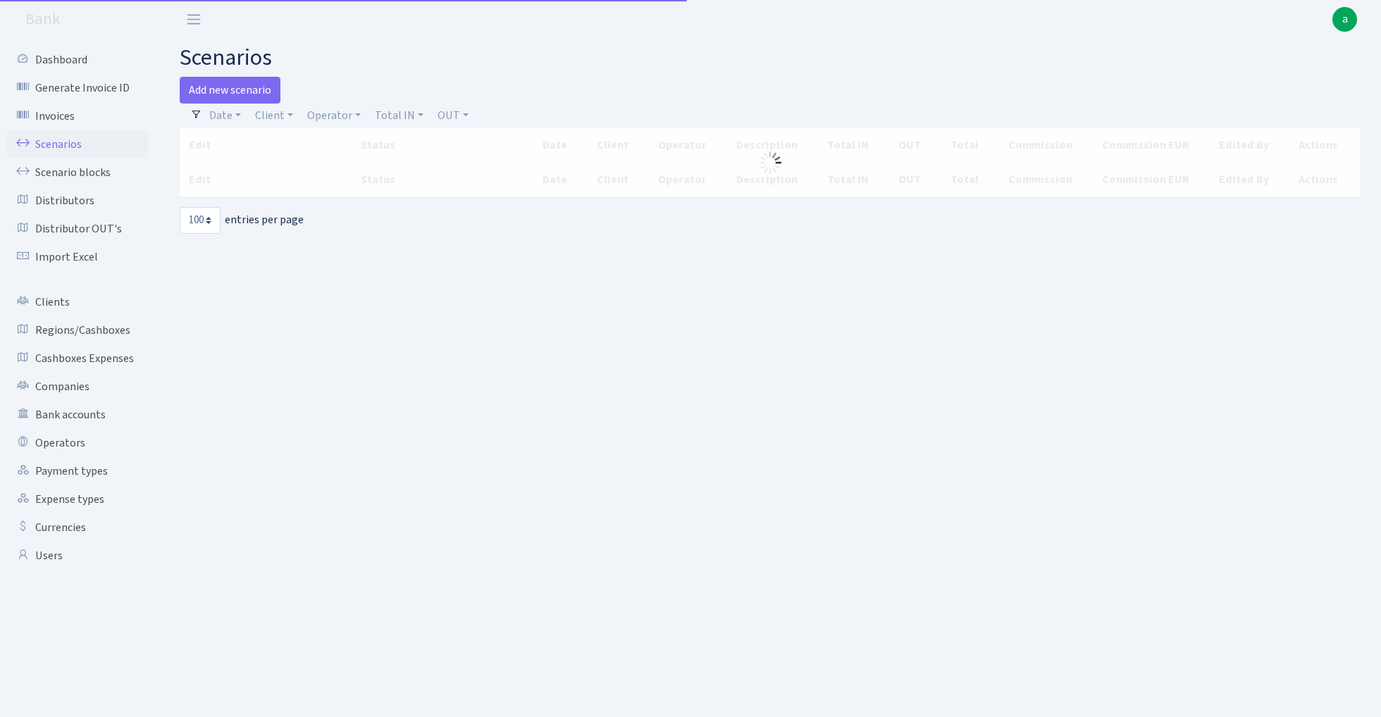
select select "100"
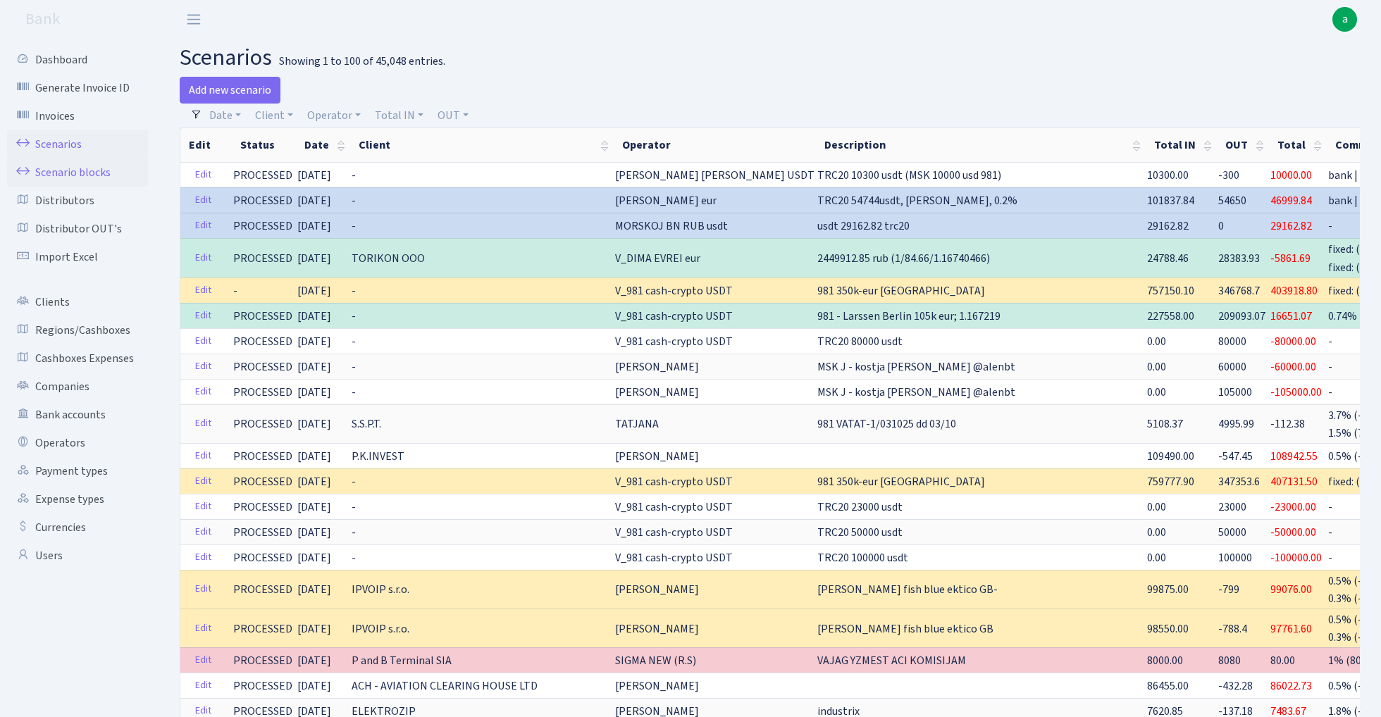
click at [69, 176] on link "Scenario blocks" at bounding box center [77, 172] width 141 height 28
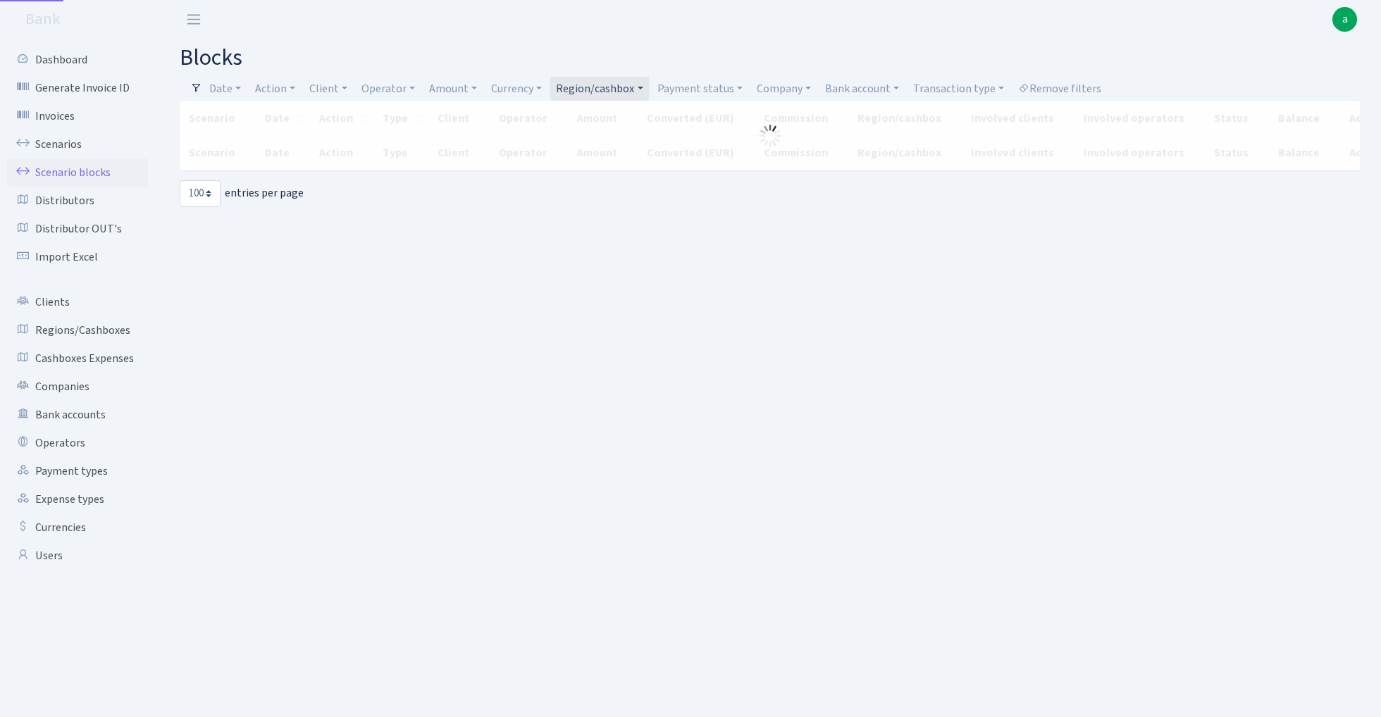
select select "100"
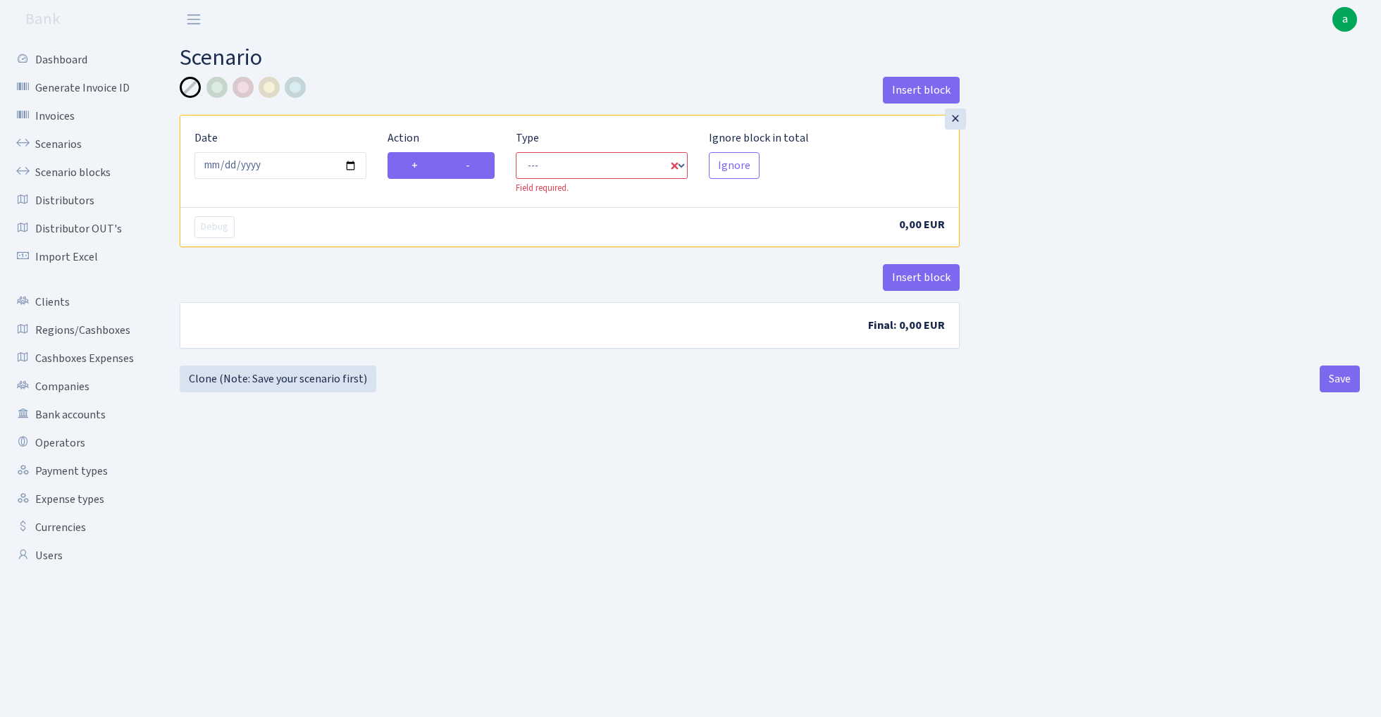
click at [473, 175] on label "-" at bounding box center [468, 165] width 53 height 27
click at [473, 166] on input "-" at bounding box center [470, 161] width 9 height 9
radio input "true"
radio input "false"
select select "out"
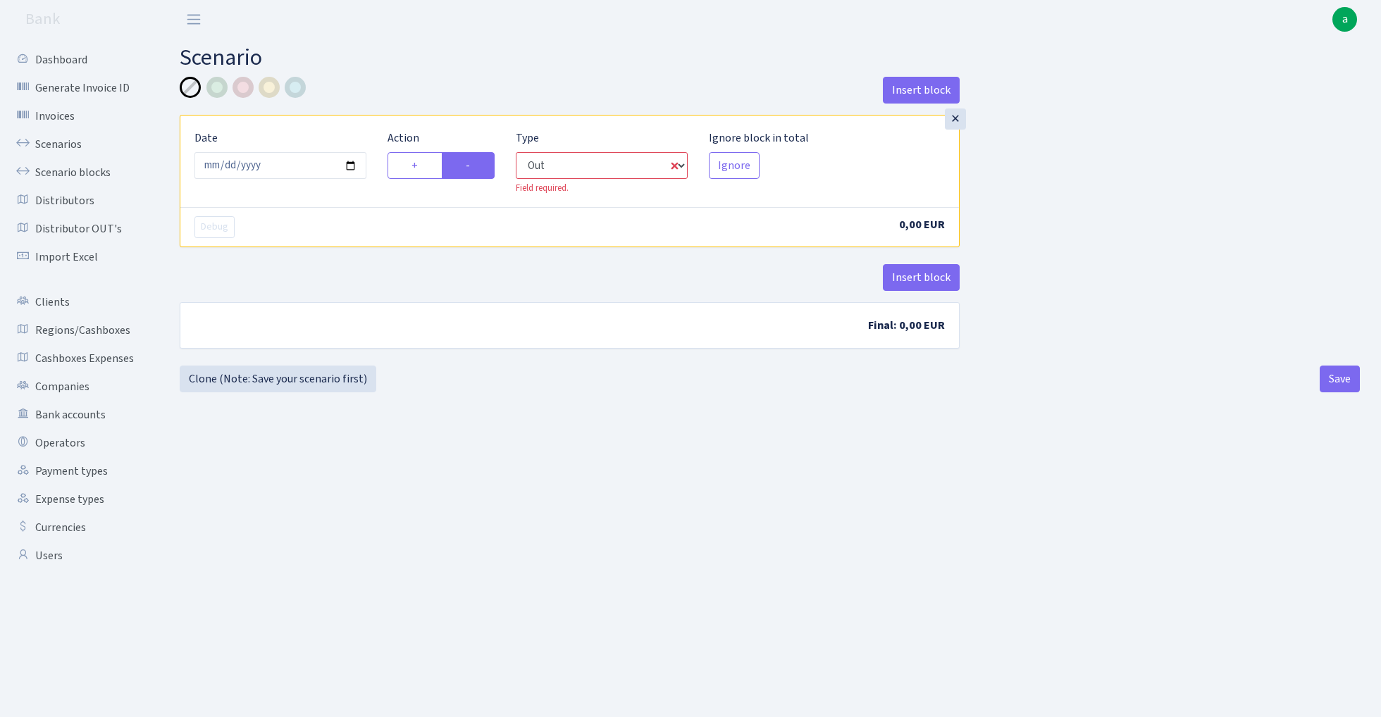
select select "1"
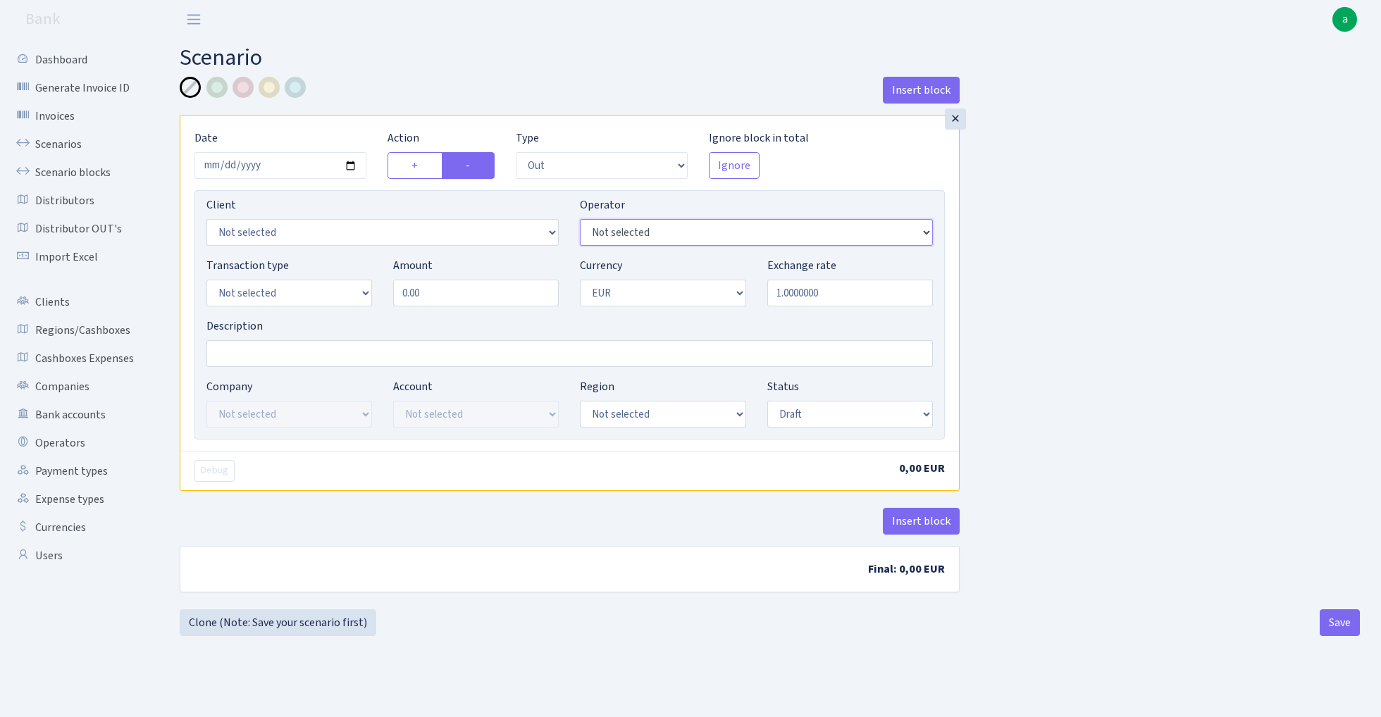
select select "356"
select select "1"
click at [240, 363] on input "Description" at bounding box center [569, 353] width 726 height 27
type input "[PERSON_NAME]"
click at [463, 289] on input "0.00" at bounding box center [476, 293] width 166 height 27
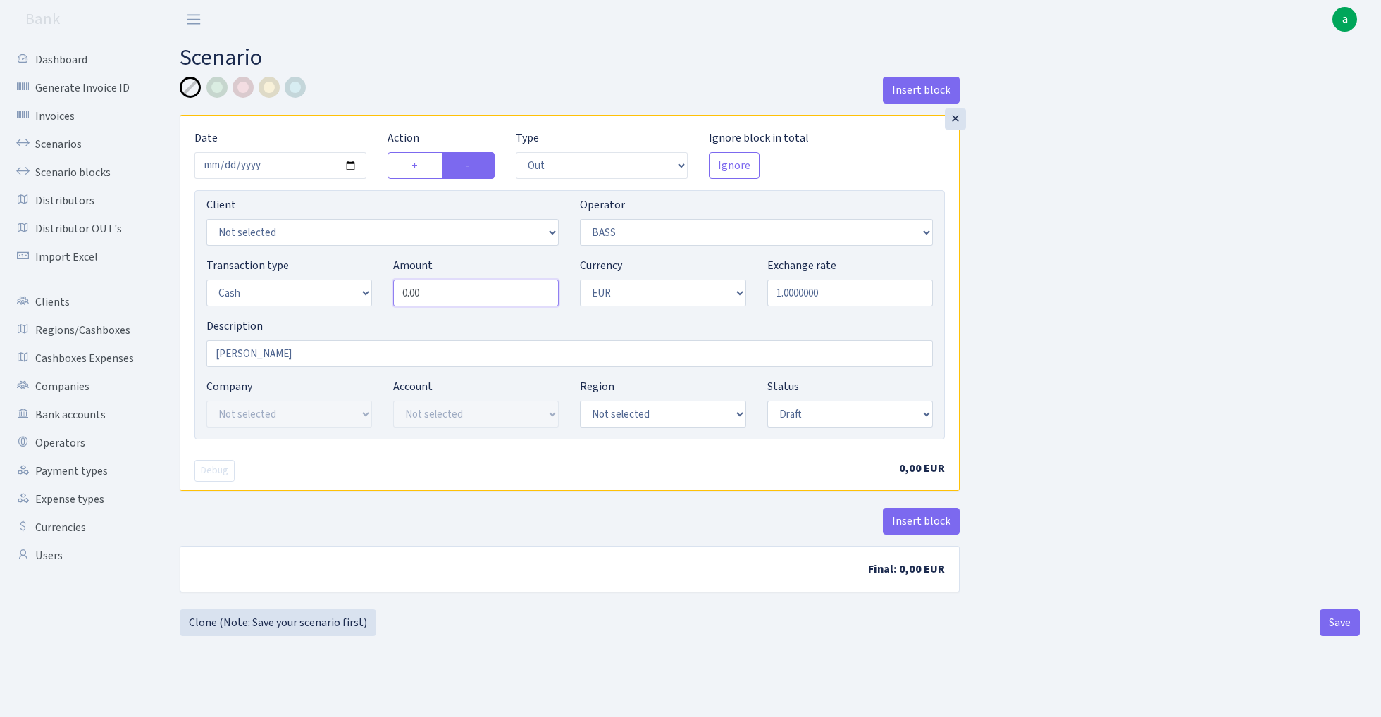
click at [463, 289] on input "0.00" at bounding box center [476, 293] width 166 height 27
type input "100,000.00"
select select "1"
select select "processed"
click at [1045, 443] on div "Insert block × Date 2025-10-08 Action + - Type --- In Out Commission Field requ…" at bounding box center [769, 343] width 1201 height 533
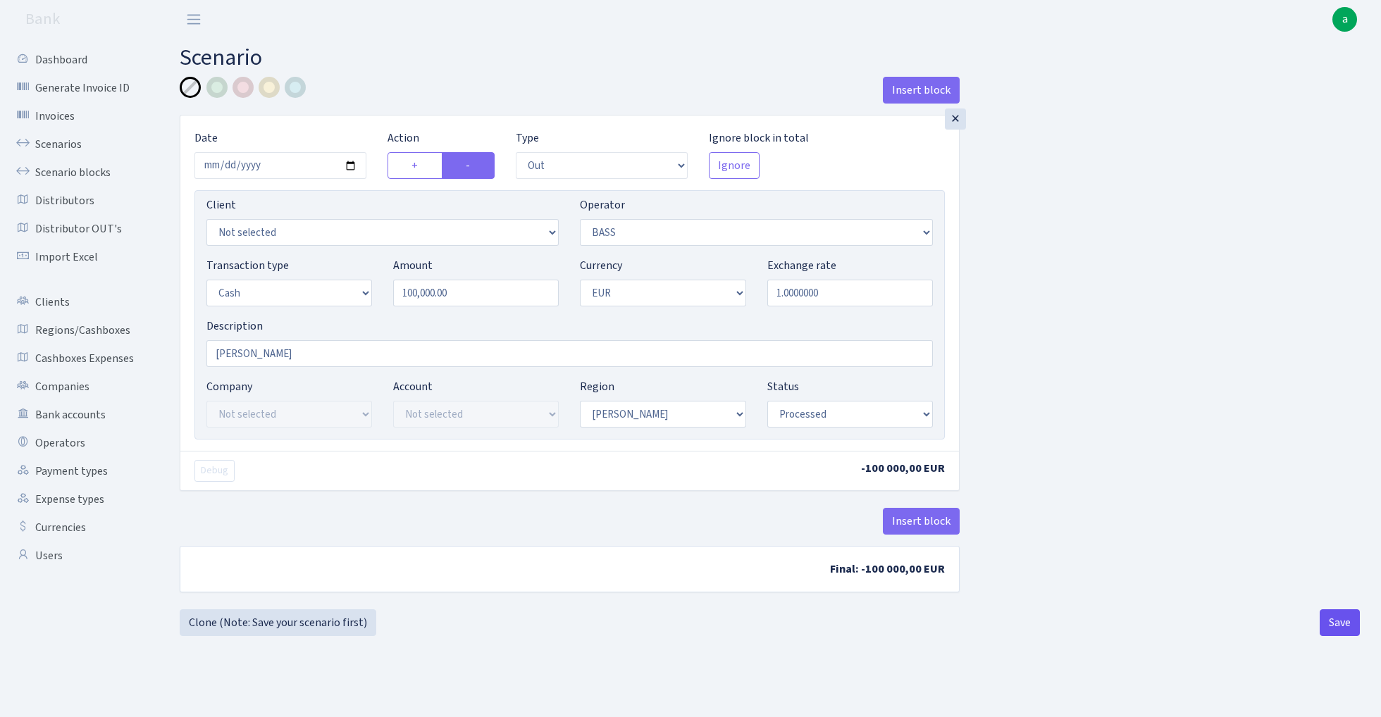
click at [1322, 613] on button "Save" at bounding box center [1339, 622] width 40 height 27
select select "out"
select select "356"
select select "1"
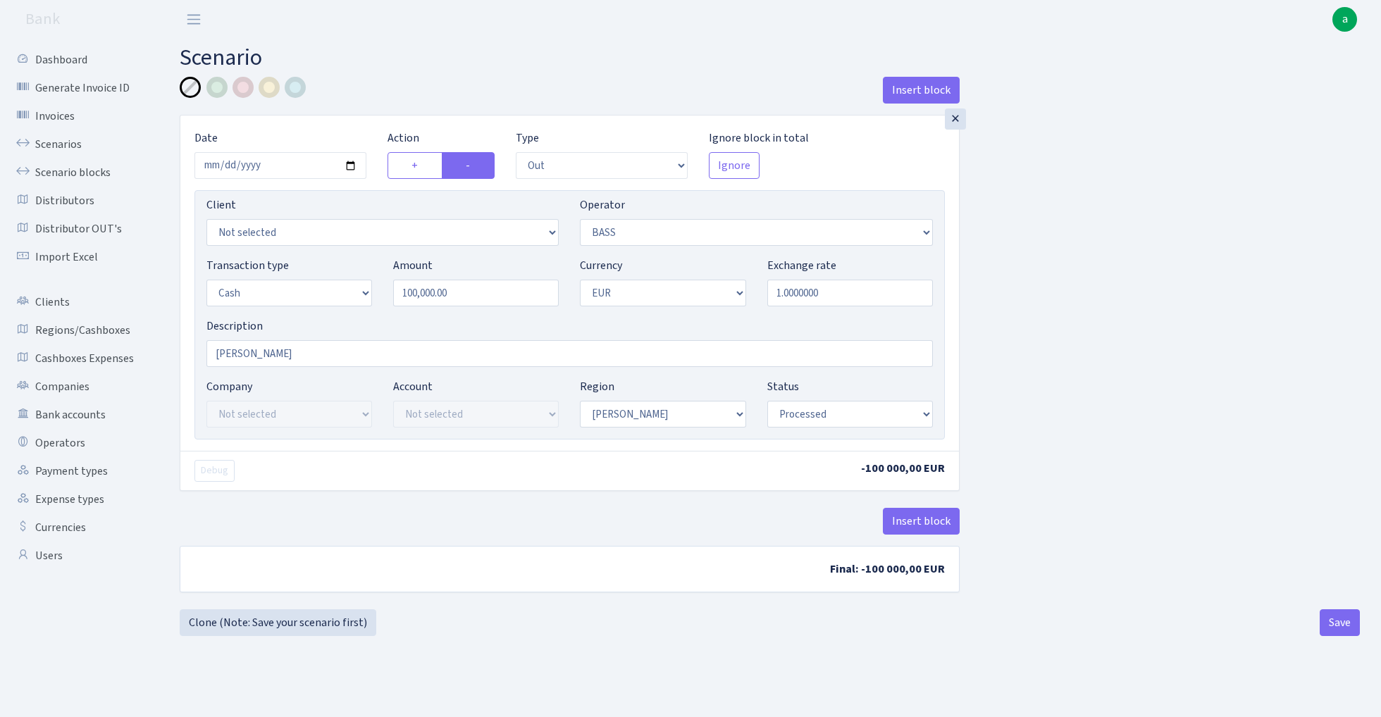
select select "1"
select select "processed"
click at [258, 624] on link "Clone (Note: Save your scenario first)" at bounding box center [278, 622] width 197 height 27
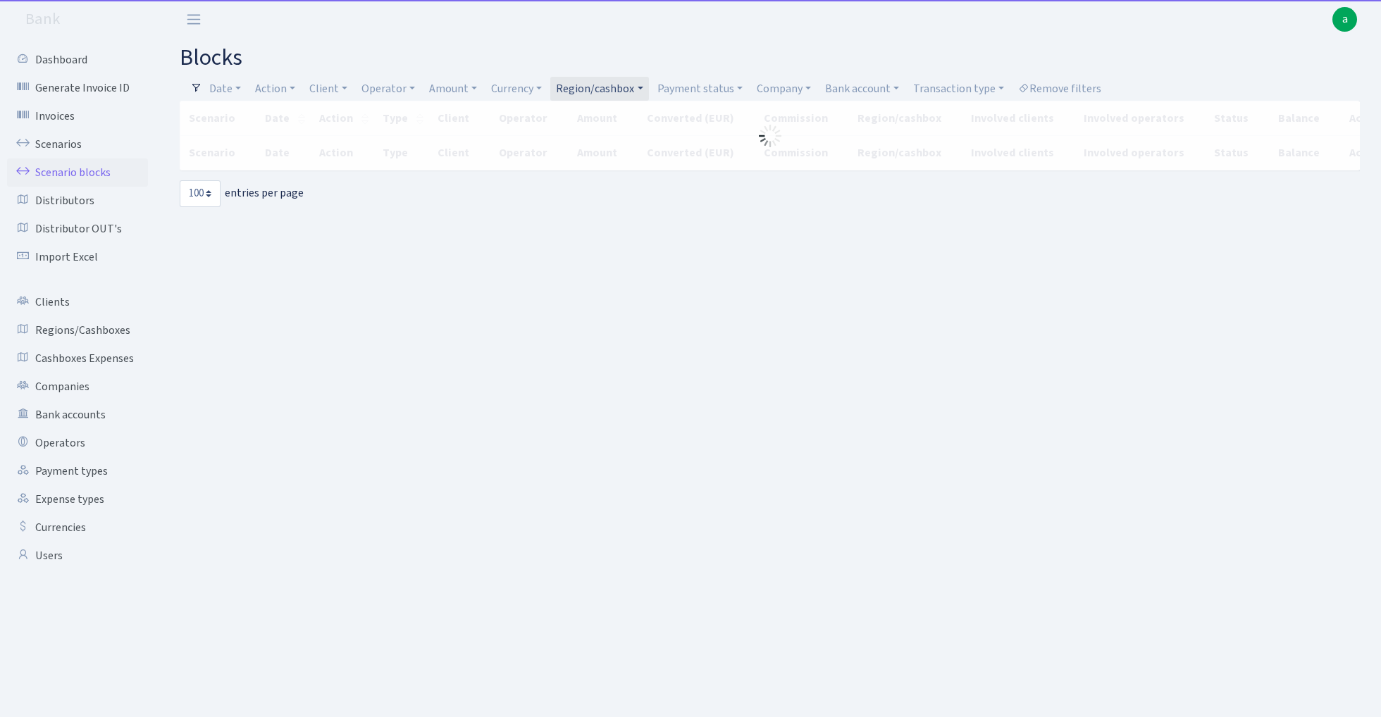
select select "100"
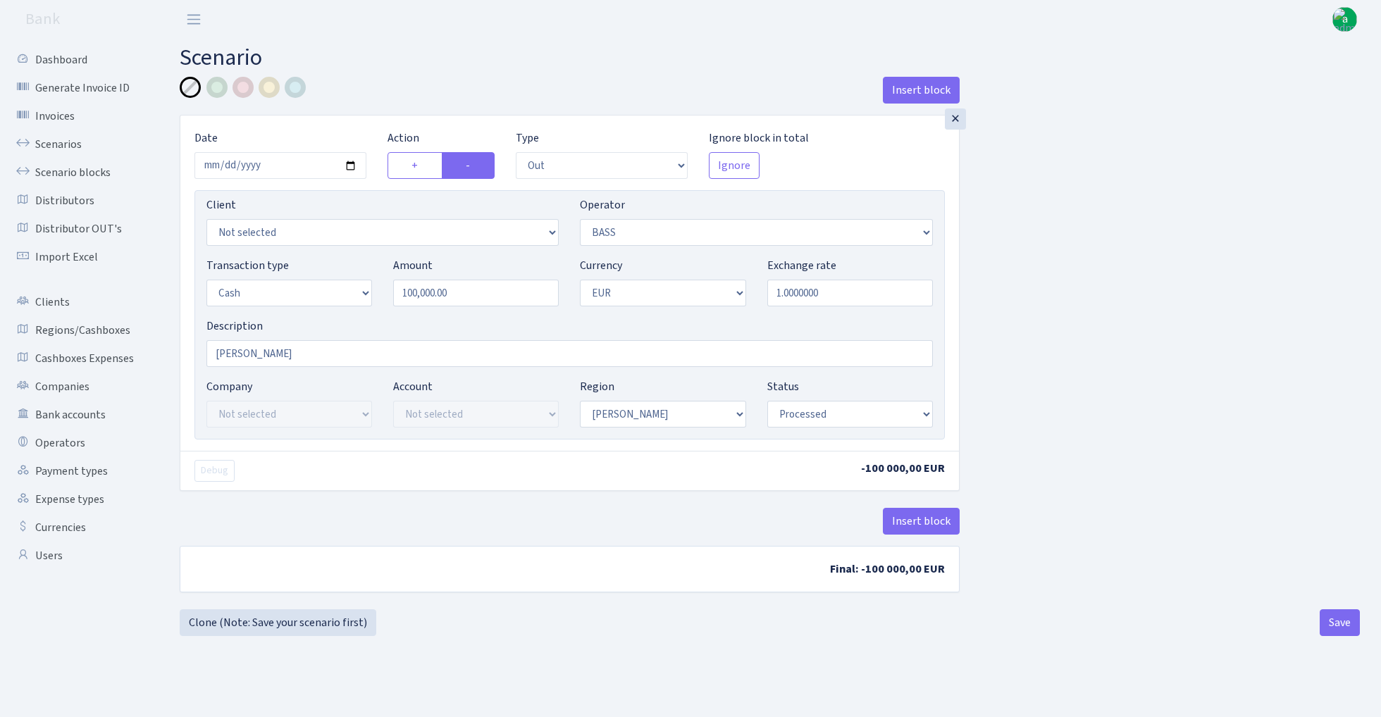
select select "out"
select select "356"
select select "1"
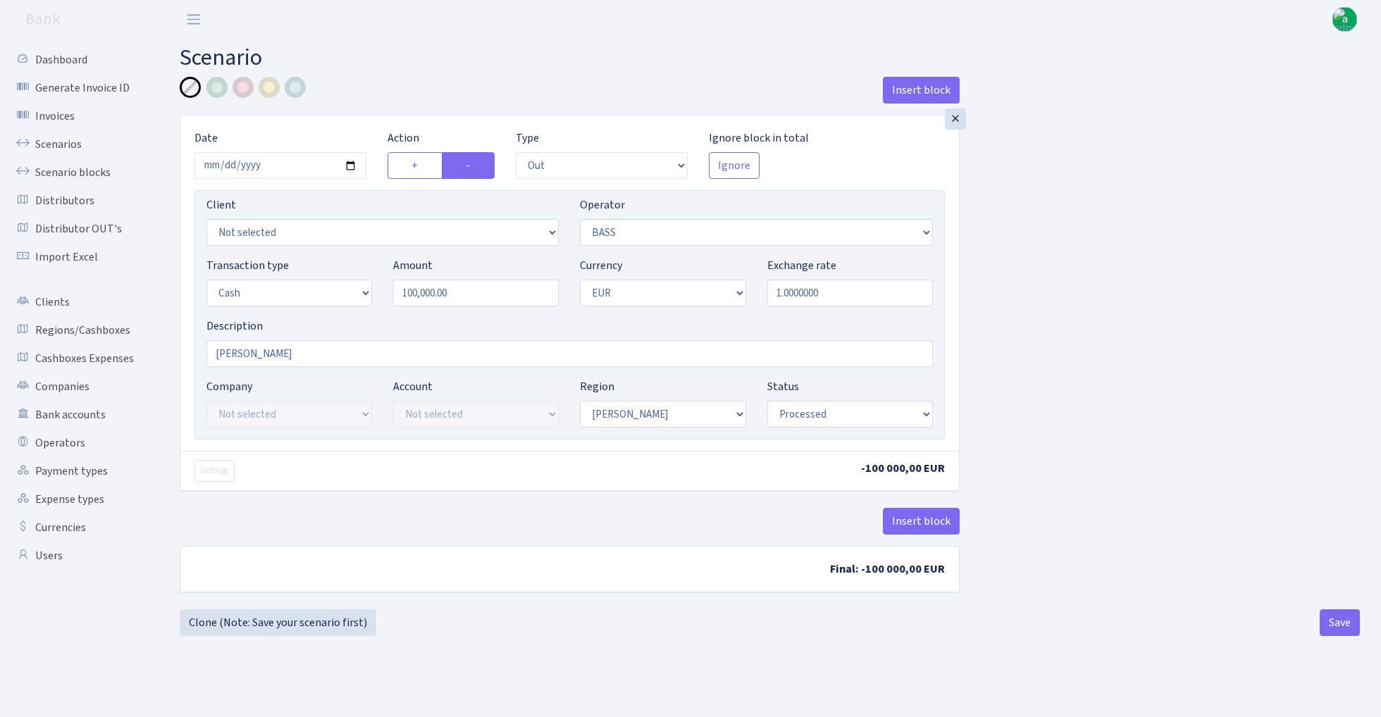
select select "processed"
click at [460, 294] on input "100000.00" at bounding box center [476, 293] width 166 height 27
type input "15,155.00"
select select "163"
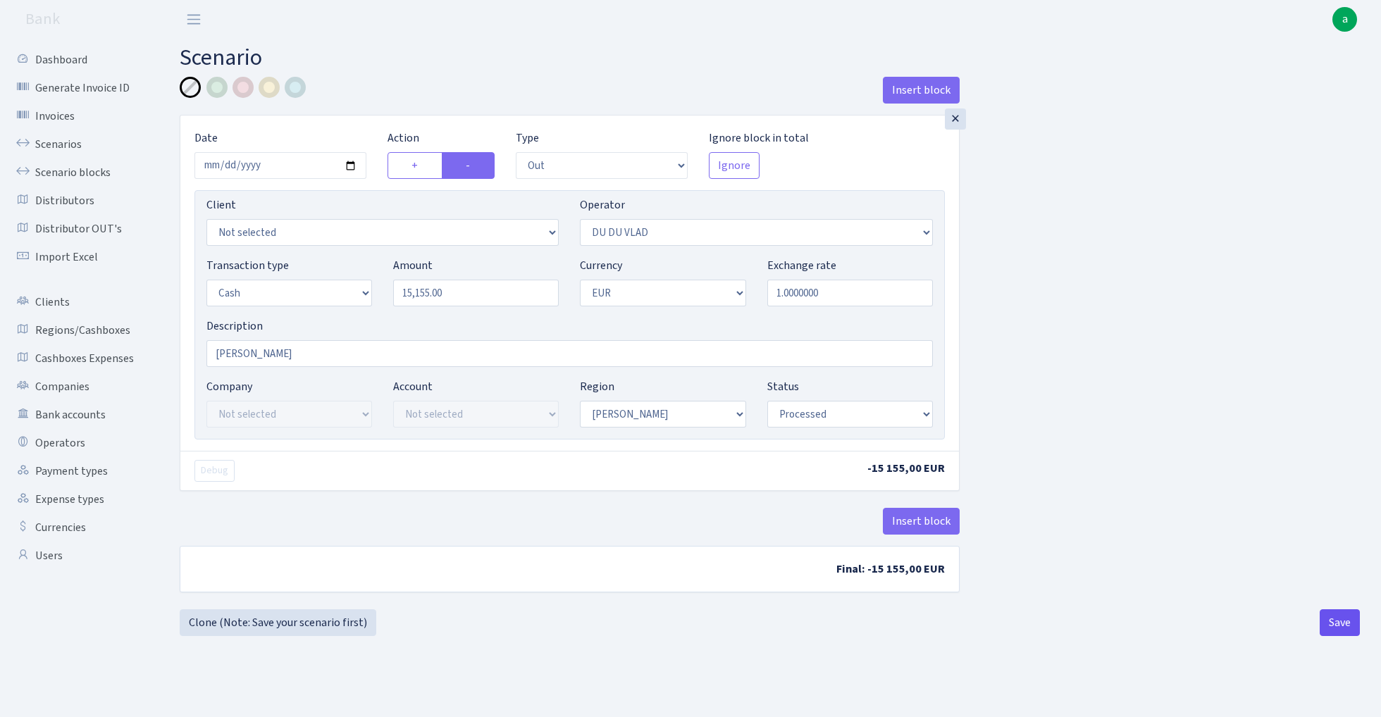
click at [1331, 626] on button "Save" at bounding box center [1339, 622] width 40 height 27
select select "out"
select select "163"
select select "1"
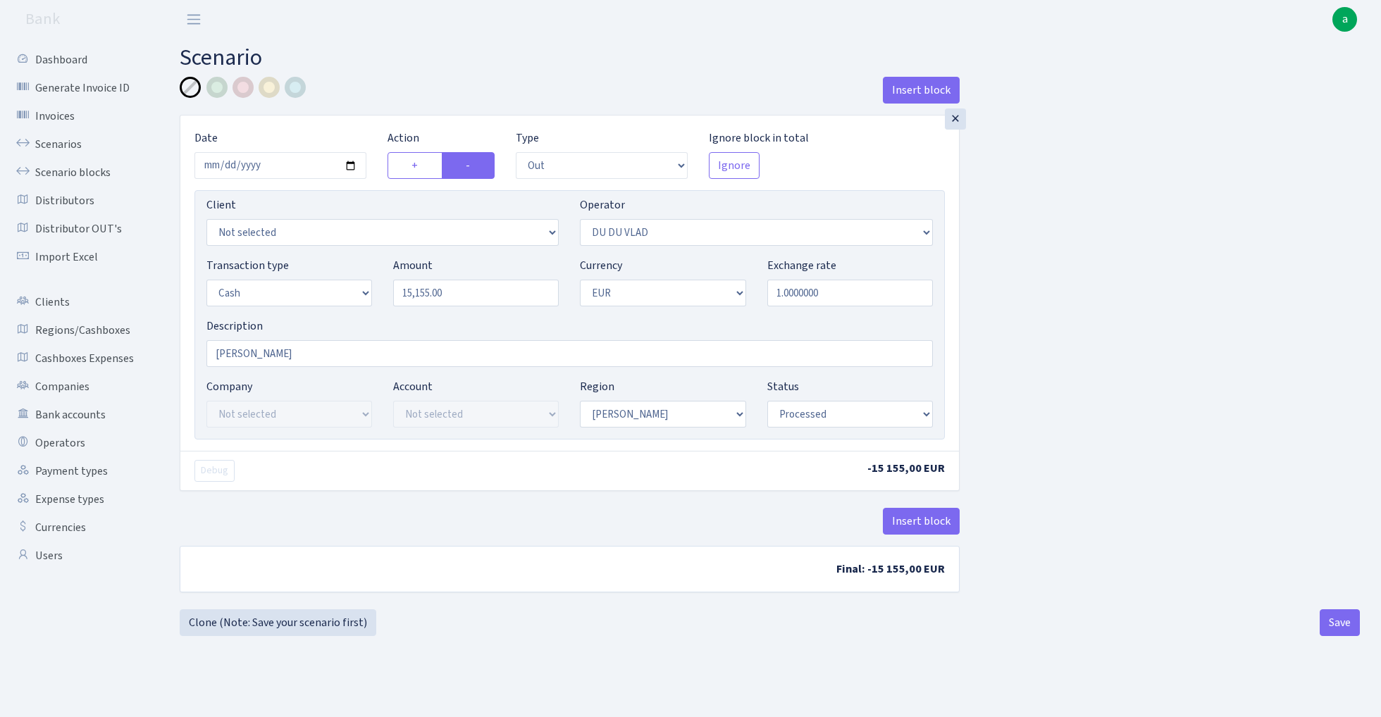
select select "1"
select select "processed"
click at [300, 628] on link "Clone (Note: Save your scenario first)" at bounding box center [278, 622] width 197 height 27
select select "out"
select select "163"
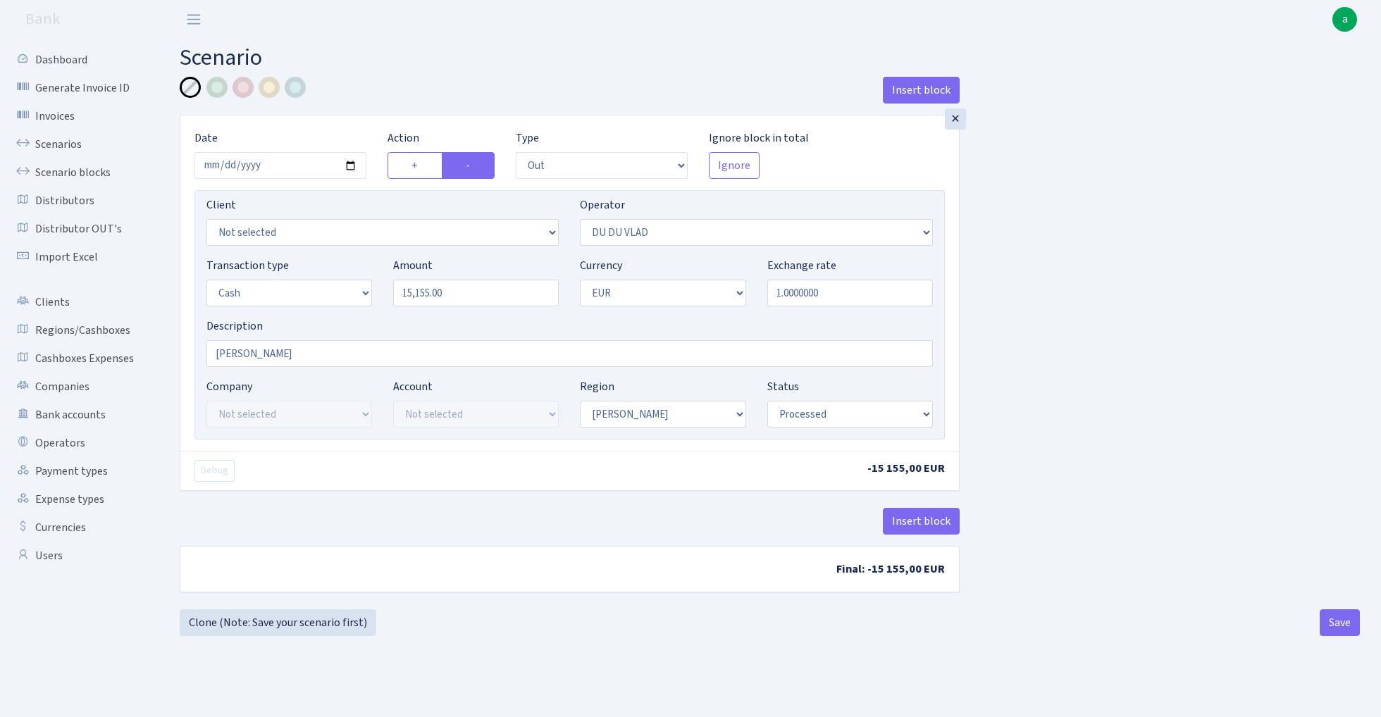
select select "1"
select select "processed"
click at [489, 291] on input "15155.00" at bounding box center [476, 293] width 166 height 27
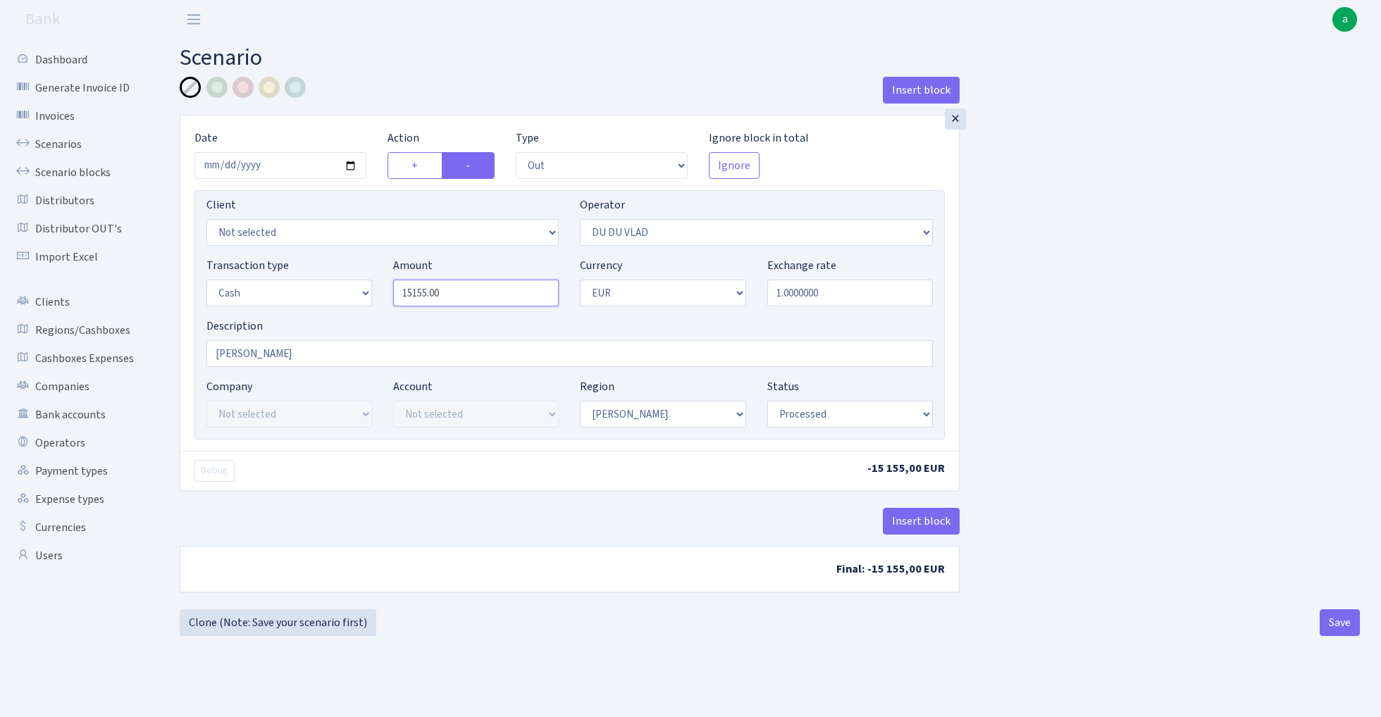
click at [489, 291] on input "15155.00" at bounding box center [476, 293] width 166 height 27
type input "81,060.00"
select select "11"
click at [1328, 616] on button "Save" at bounding box center [1339, 622] width 40 height 27
click at [313, 621] on link "Clone (Note: Save your scenario first)" at bounding box center [278, 622] width 197 height 27
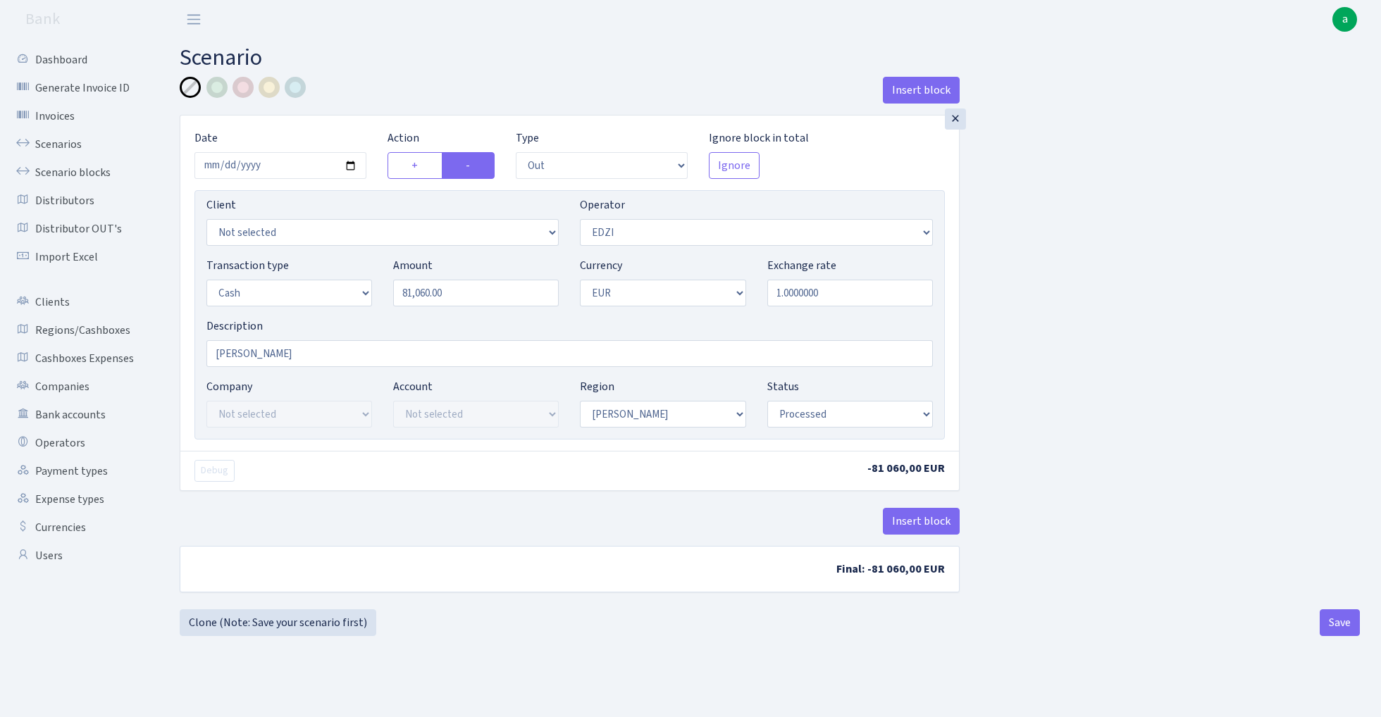
select select "out"
select select "11"
select select "1"
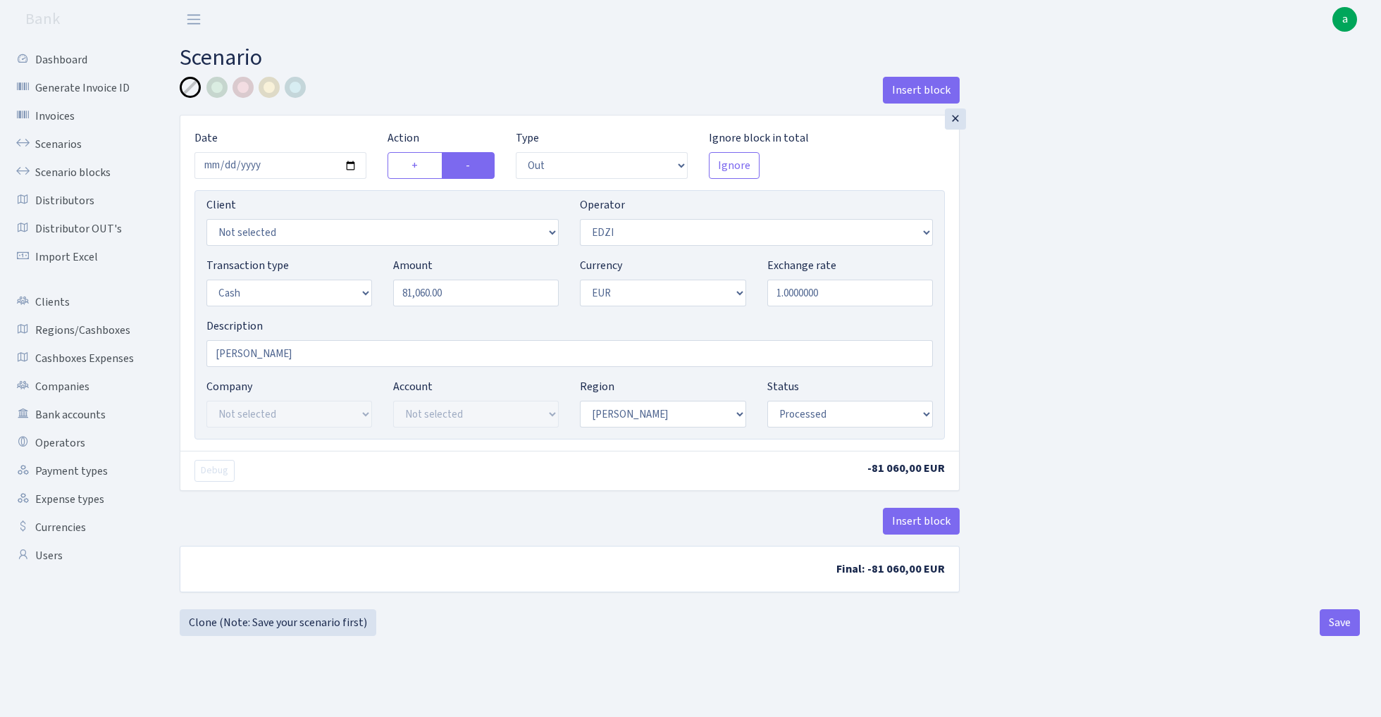
select select "processed"
click at [463, 293] on input "81060.00" at bounding box center [476, 293] width 166 height 27
type input "19,640.00"
select select "10"
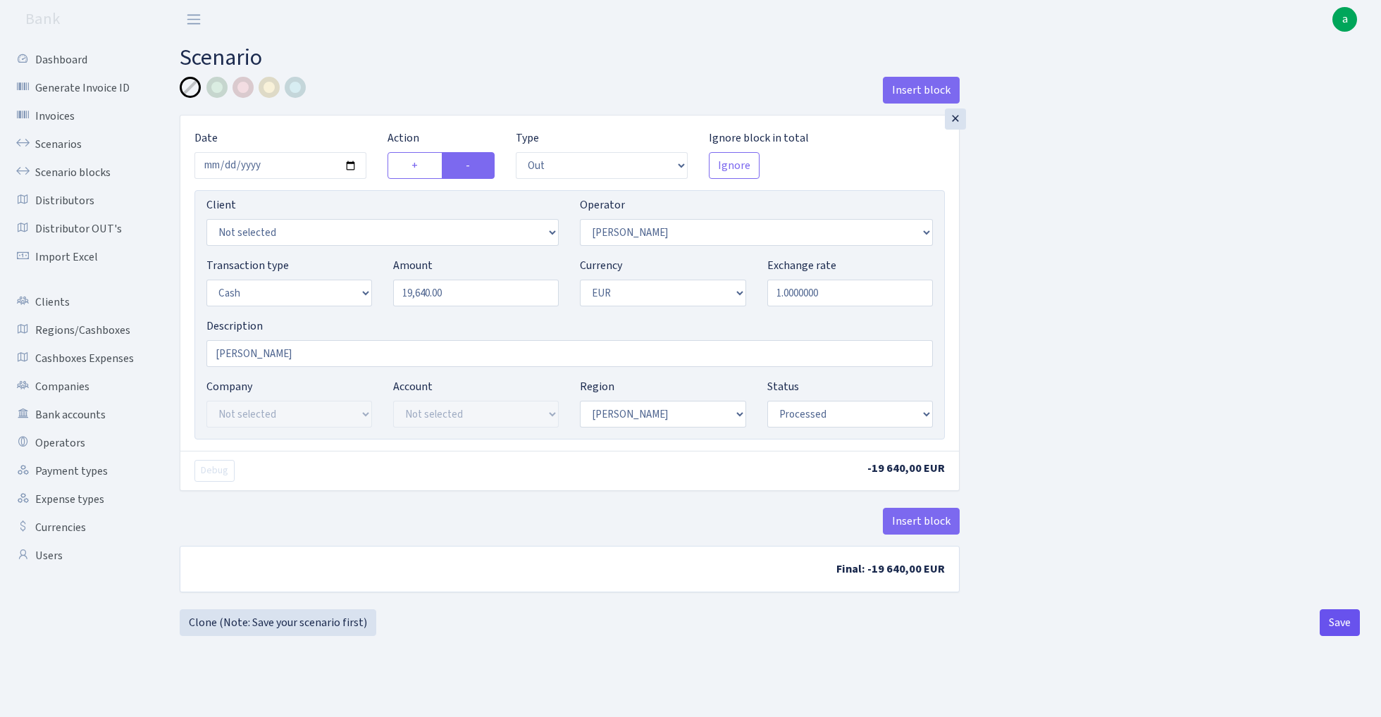
click at [1338, 624] on button "Save" at bounding box center [1339, 622] width 40 height 27
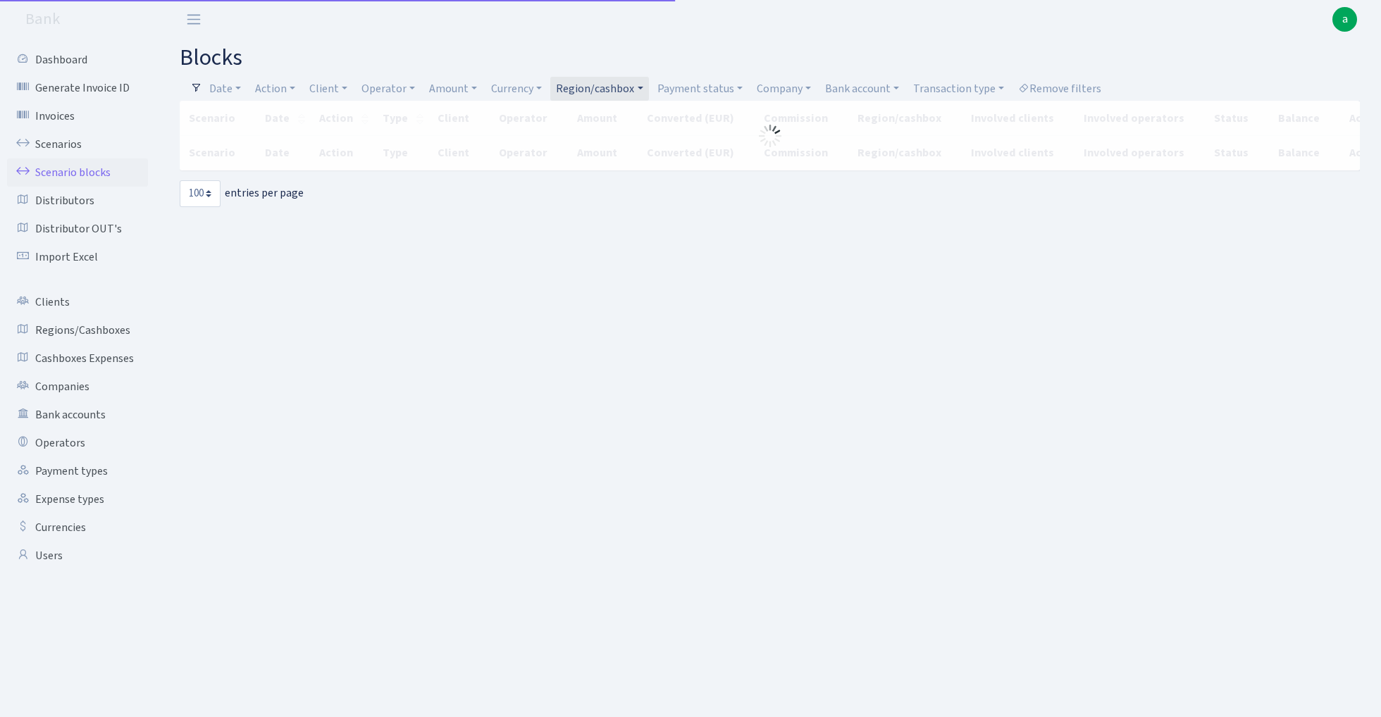
select select "100"
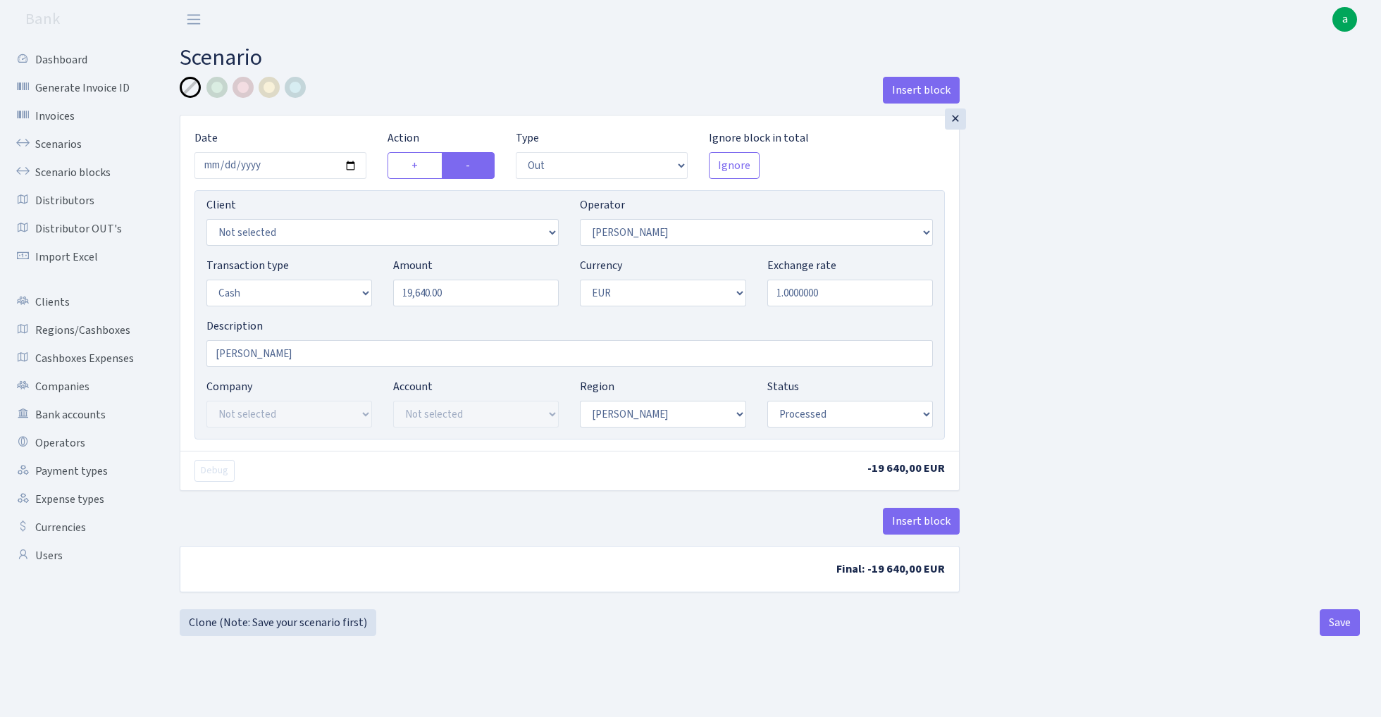
select select "out"
select select "10"
select select "1"
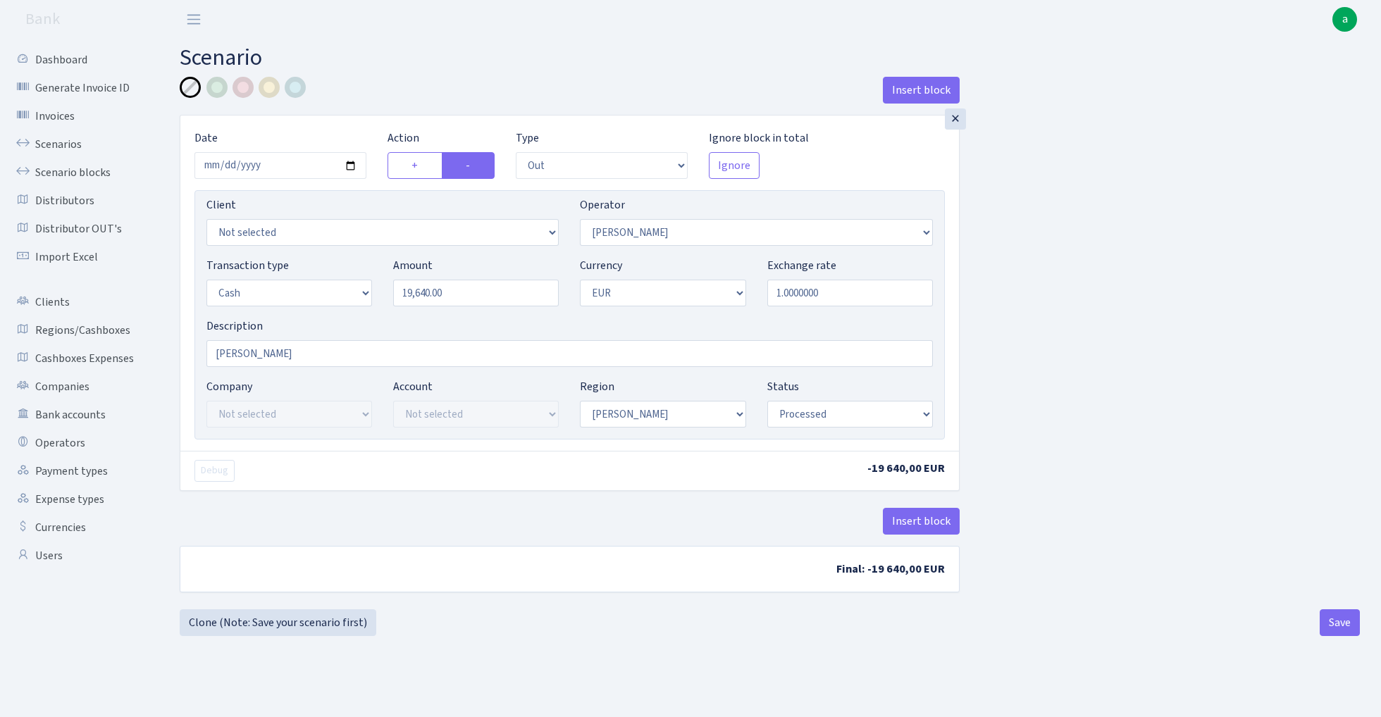
select select "processed"
click at [292, 623] on link "Clone (Note: Save your scenario first)" at bounding box center [278, 622] width 197 height 27
select select "out"
select select "10"
select select "1"
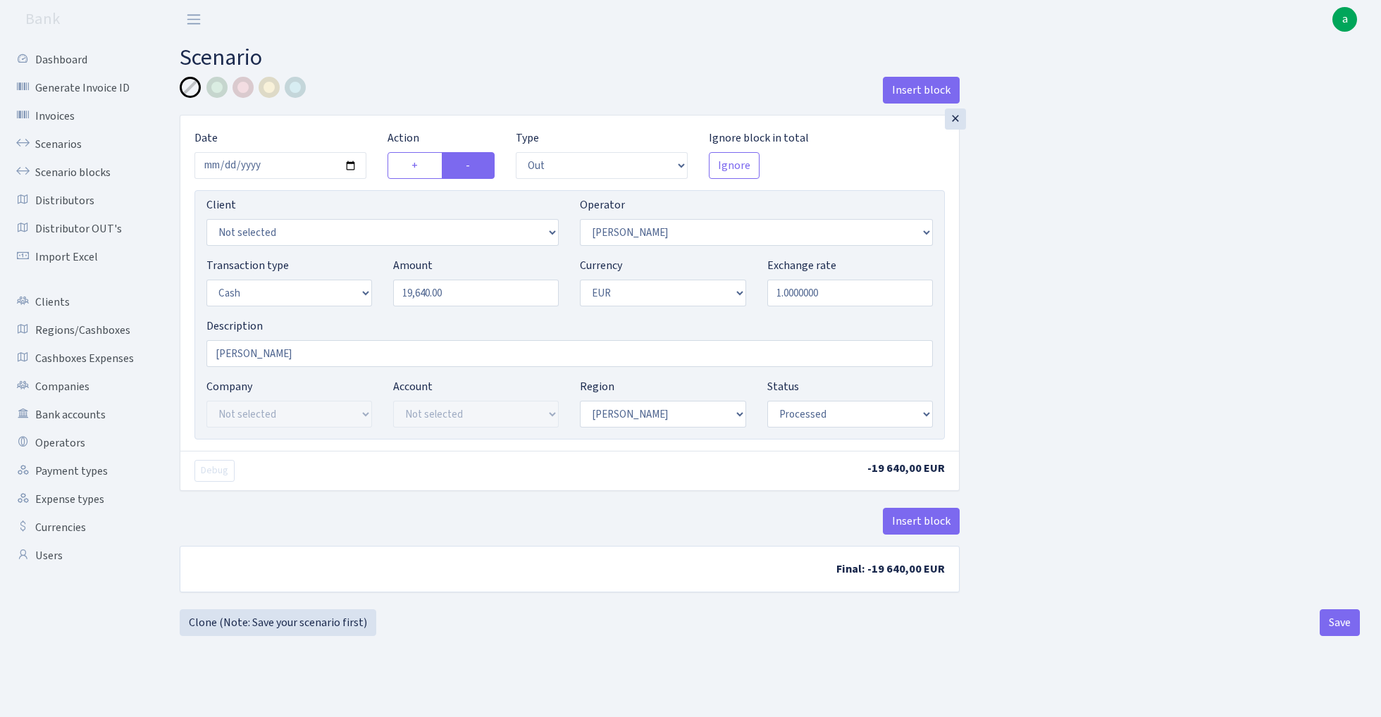
select select "1"
select select "processed"
click at [472, 297] on input "19640.00" at bounding box center [476, 293] width 166 height 27
click at [474, 292] on input "19640.00" at bounding box center [476, 293] width 166 height 27
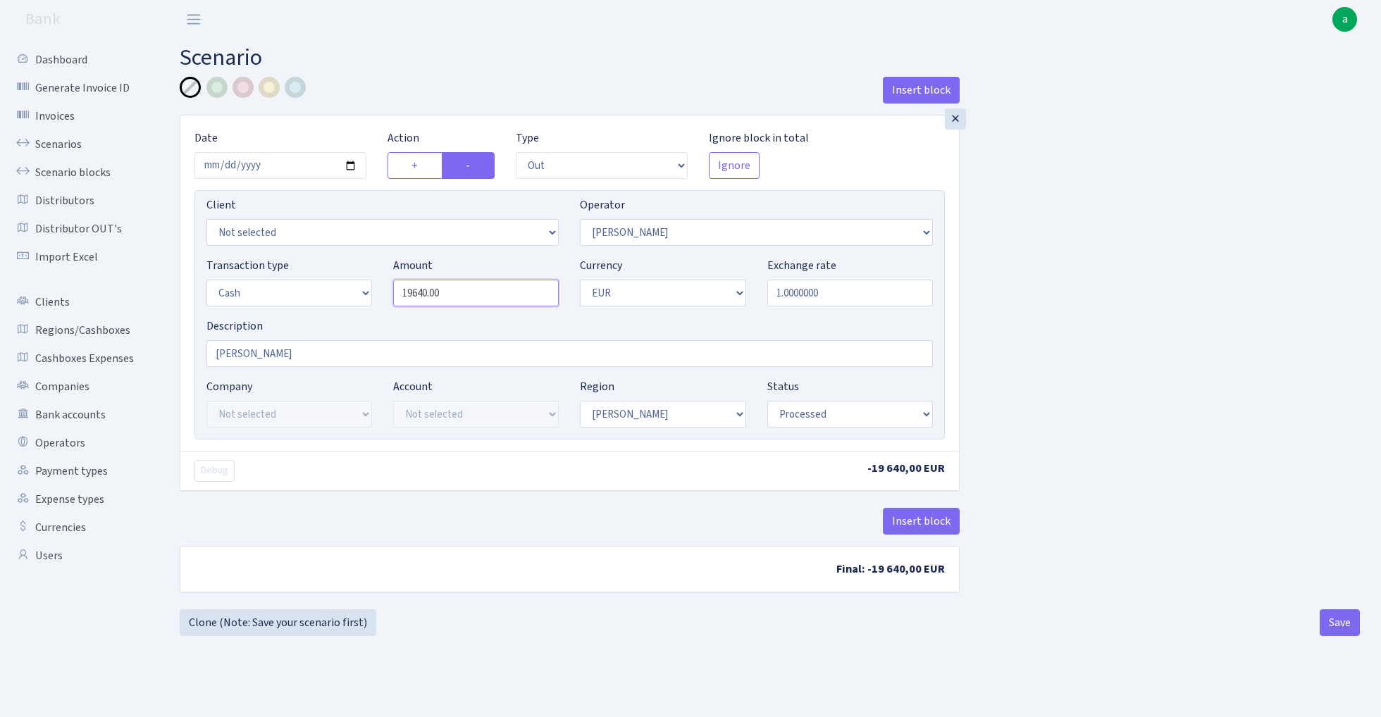
click at [474, 292] on input "19640.00" at bounding box center [476, 293] width 166 height 27
type input "10,720.00"
select select "509"
click at [1337, 618] on button "Save" at bounding box center [1339, 622] width 40 height 27
select select "out"
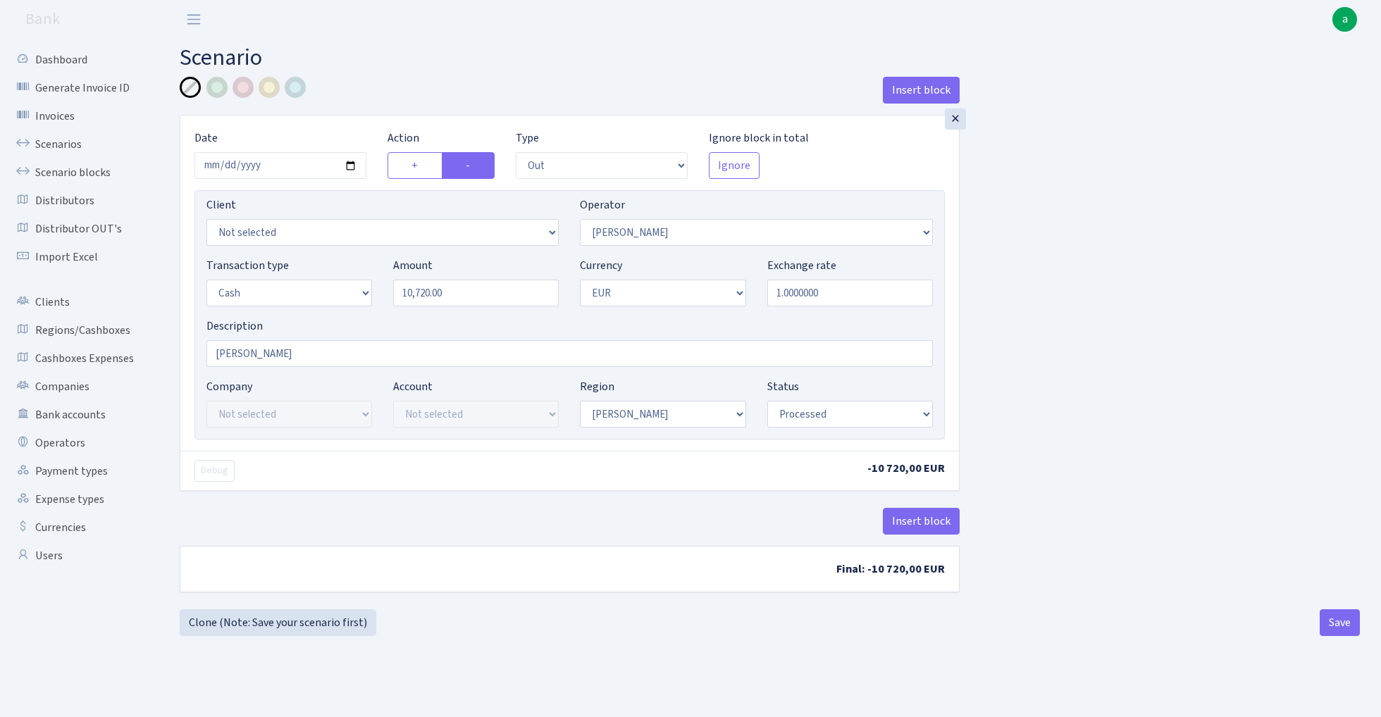
select select "509"
select select "1"
select select "processed"
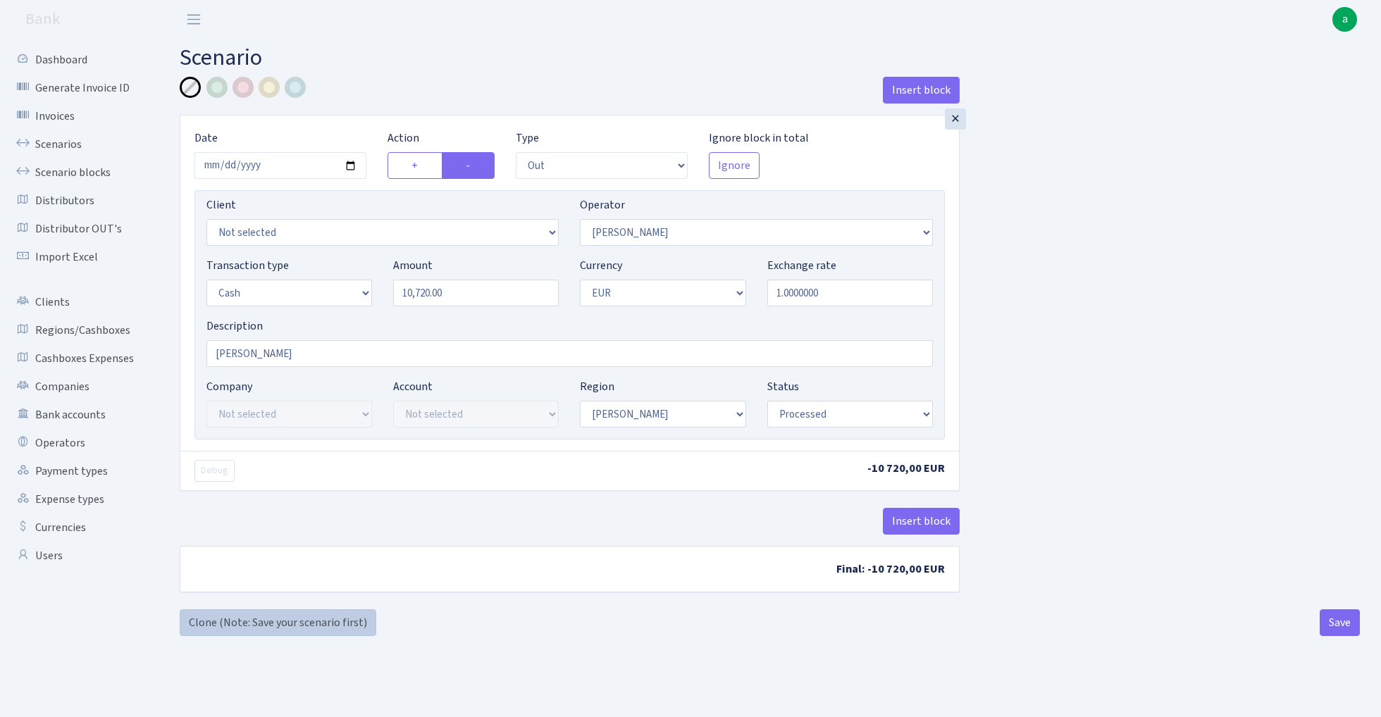
click at [328, 620] on link "Clone (Note: Save your scenario first)" at bounding box center [278, 622] width 197 height 27
select select "out"
select select "509"
select select "1"
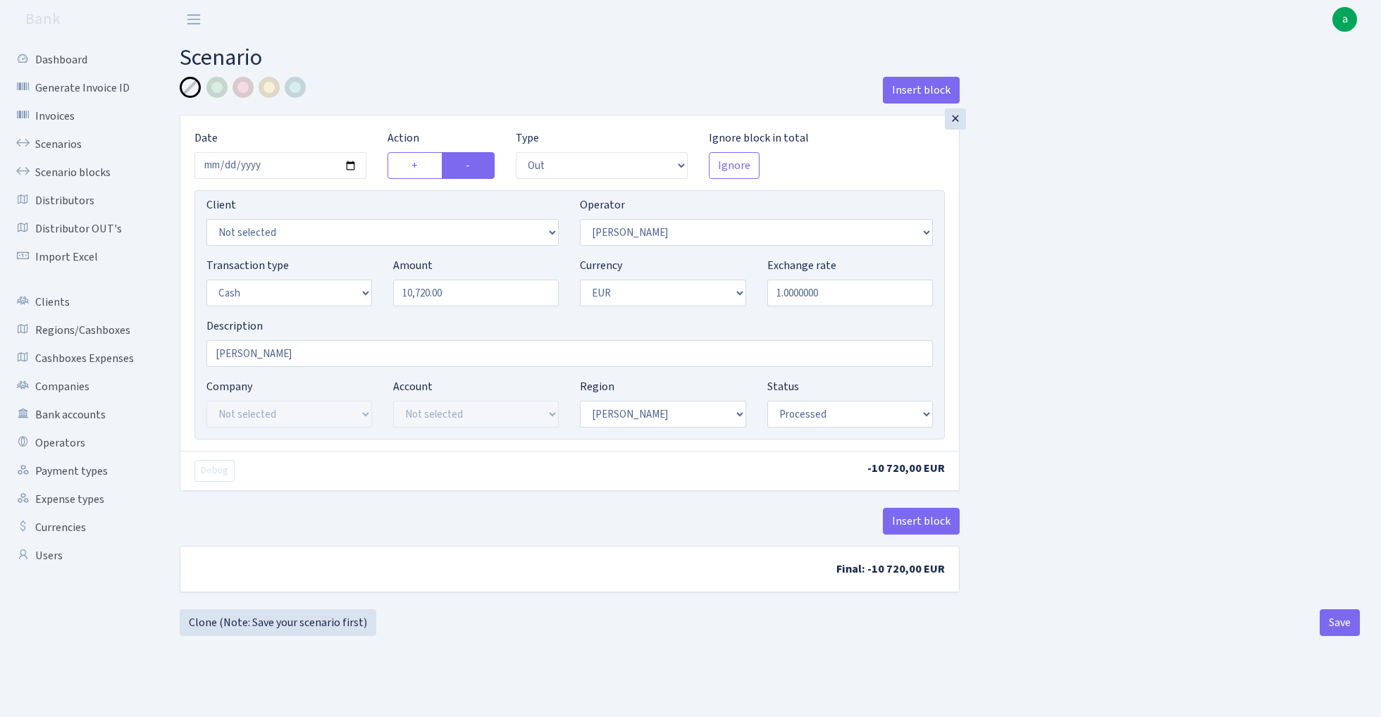
select select "1"
select select "processed"
click at [471, 291] on input "10720.00" at bounding box center [476, 293] width 166 height 27
type input "4,920.00"
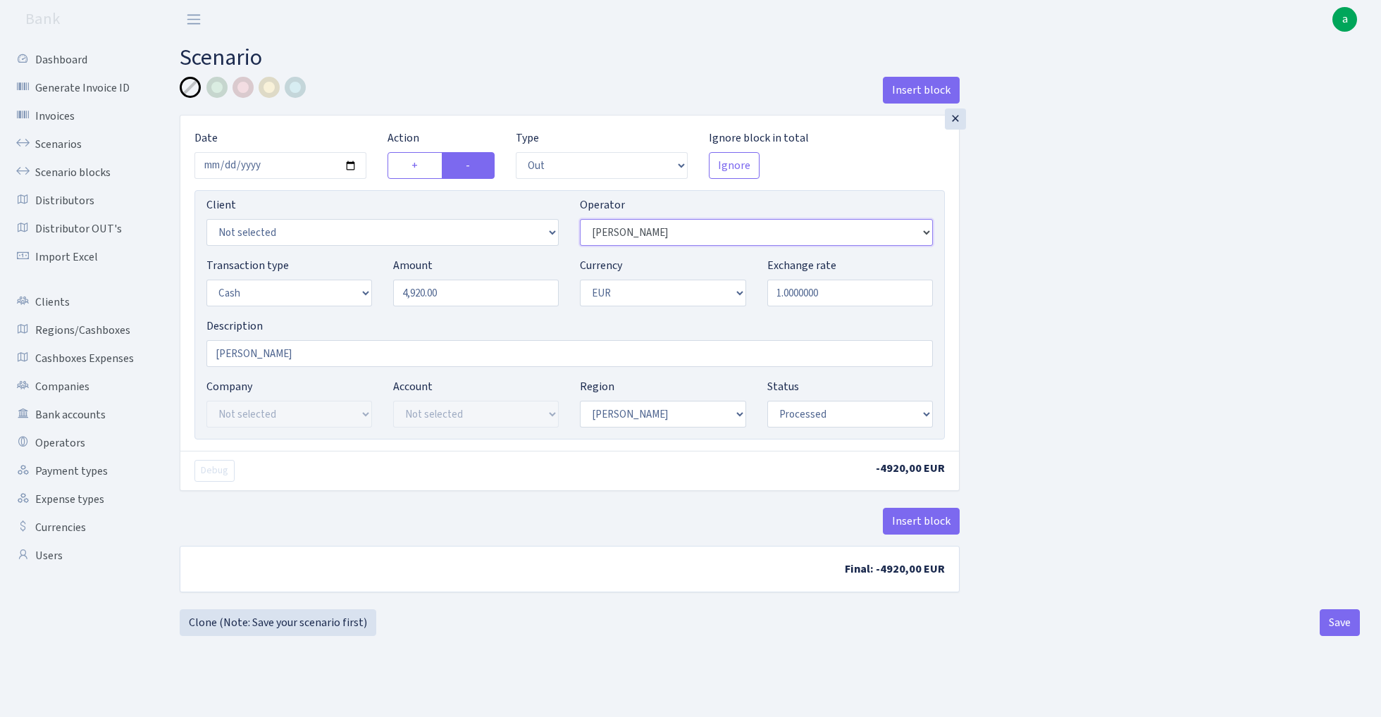
select select "272"
click at [1330, 623] on button "Save" at bounding box center [1339, 622] width 40 height 27
select select "out"
select select "272"
select select "1"
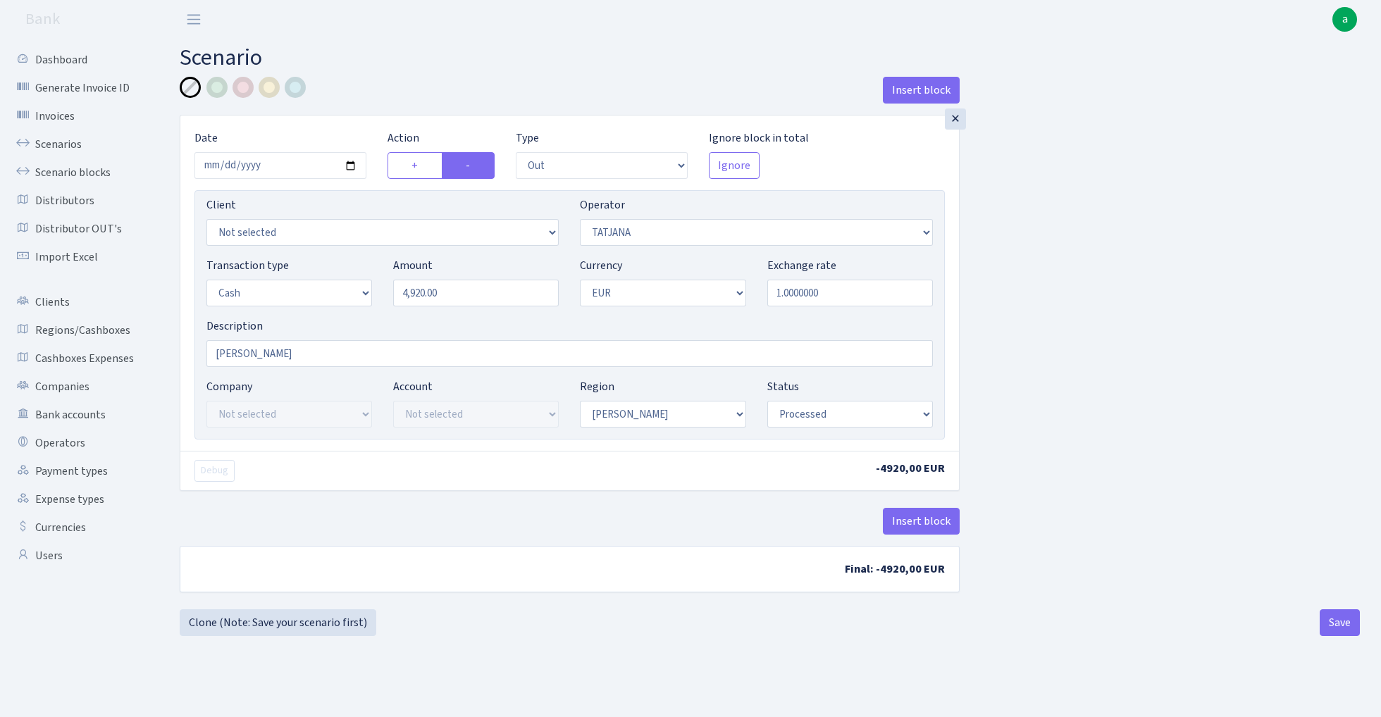
select select "1"
select select "processed"
click at [325, 618] on link "Clone (Note: Save your scenario first)" at bounding box center [278, 622] width 197 height 27
select select "out"
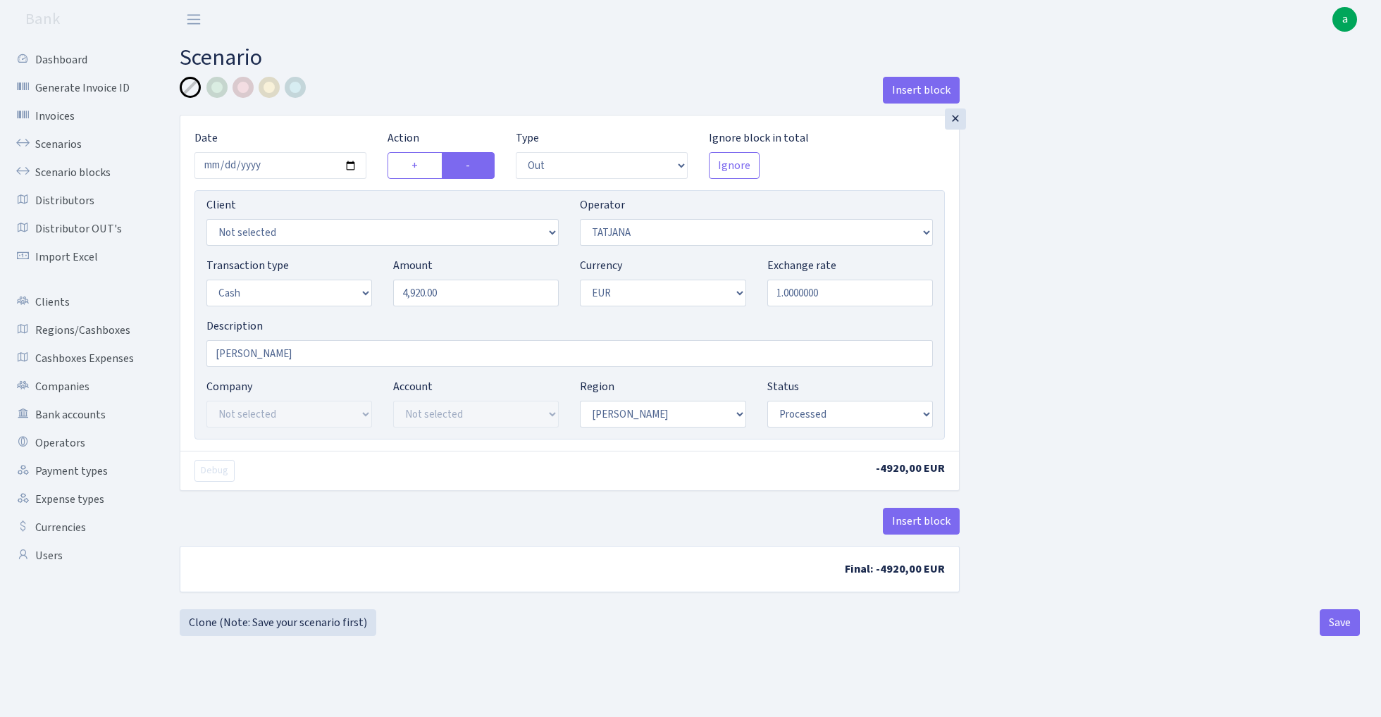
select select "272"
select select "1"
select select "processed"
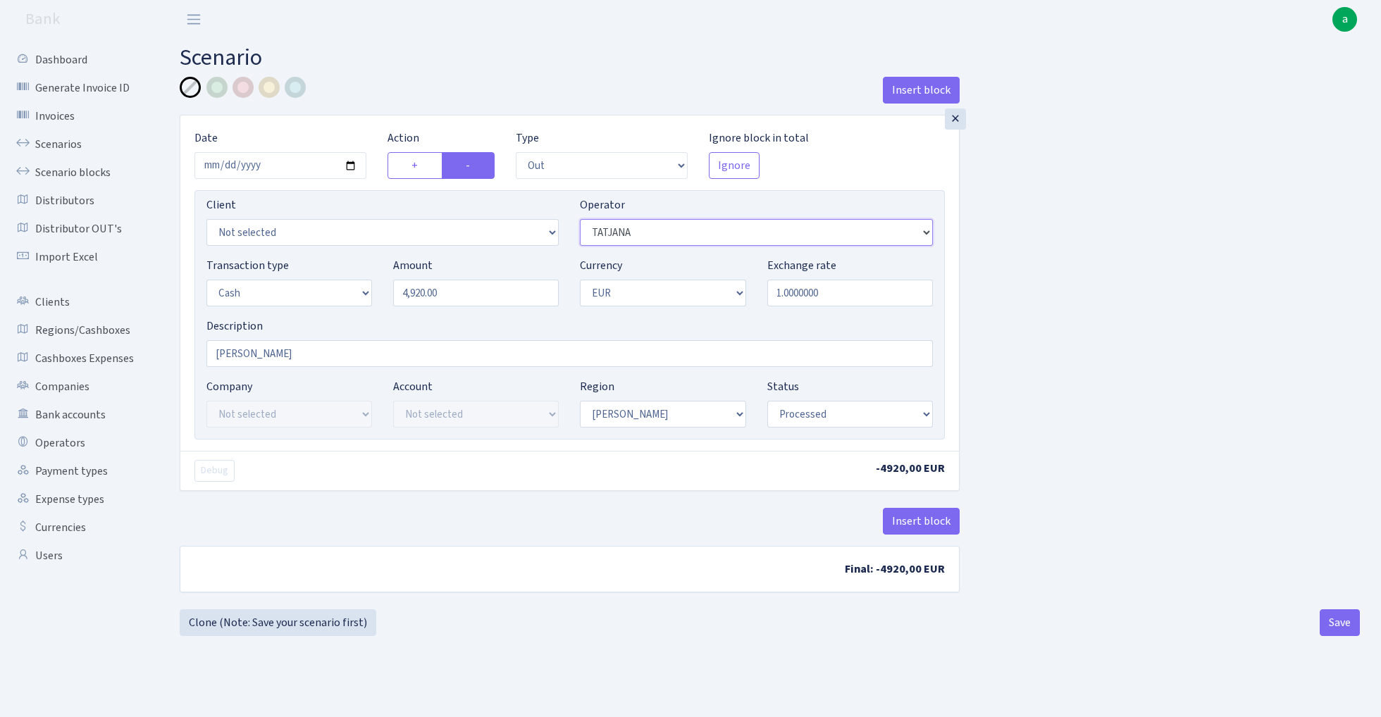
select select "68"
click at [487, 296] on input "4920.00" at bounding box center [476, 293] width 166 height 27
type input "16,700.00"
click at [1333, 627] on button "Save" at bounding box center [1339, 622] width 40 height 27
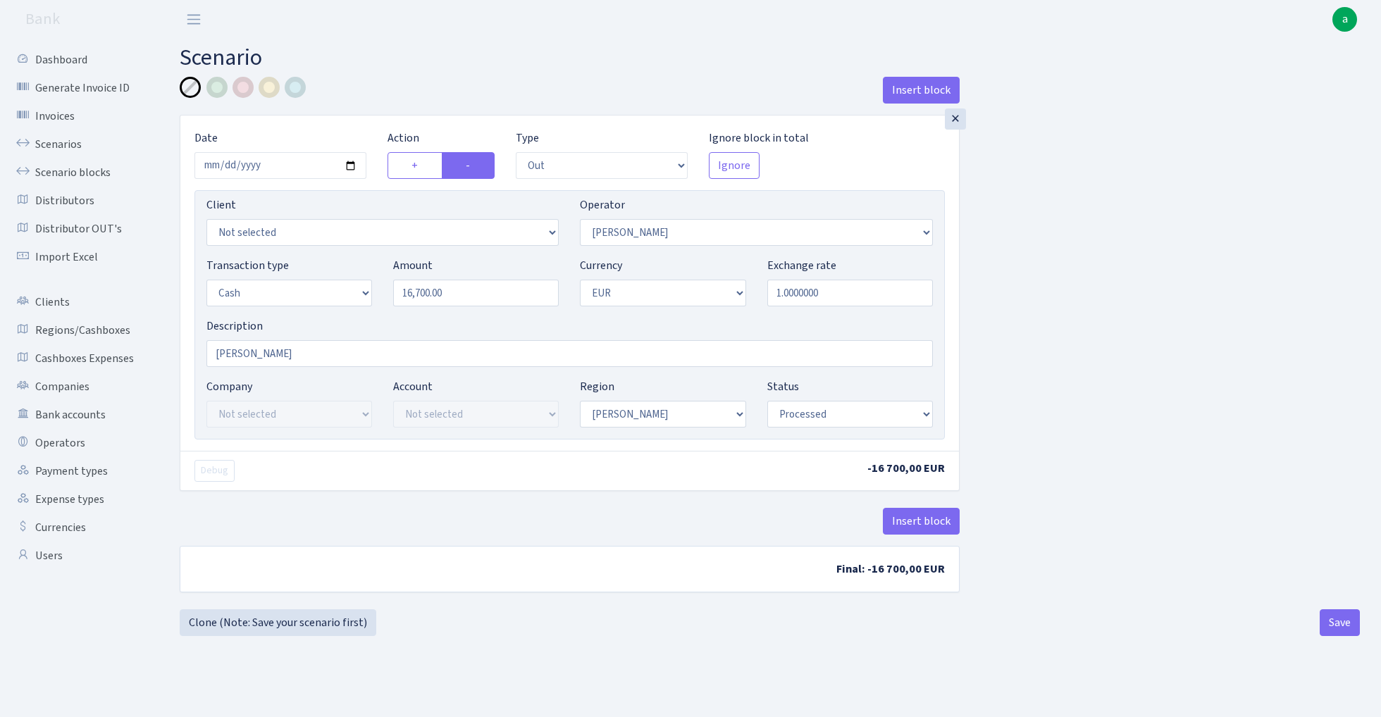
select select "out"
select select "68"
select select "1"
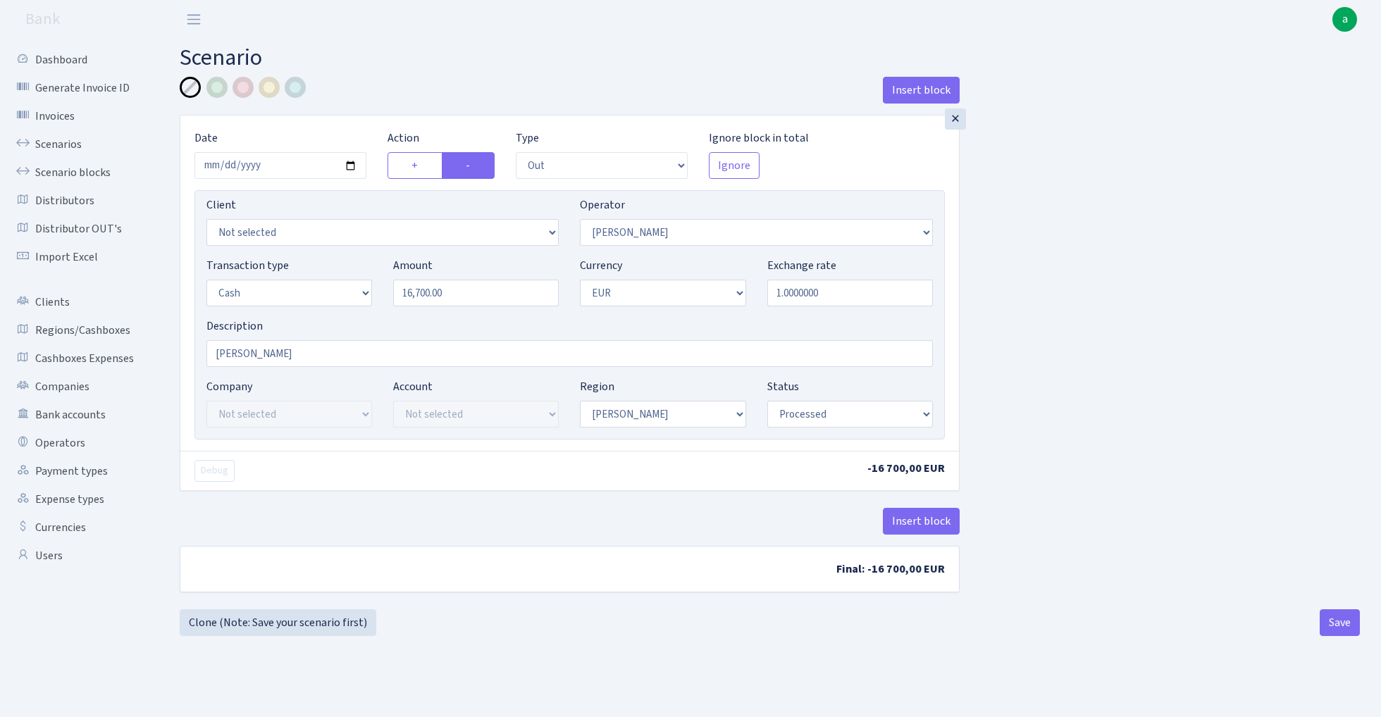
select select "processed"
click at [309, 621] on link "Clone (Note: Save your scenario first)" at bounding box center [278, 622] width 197 height 27
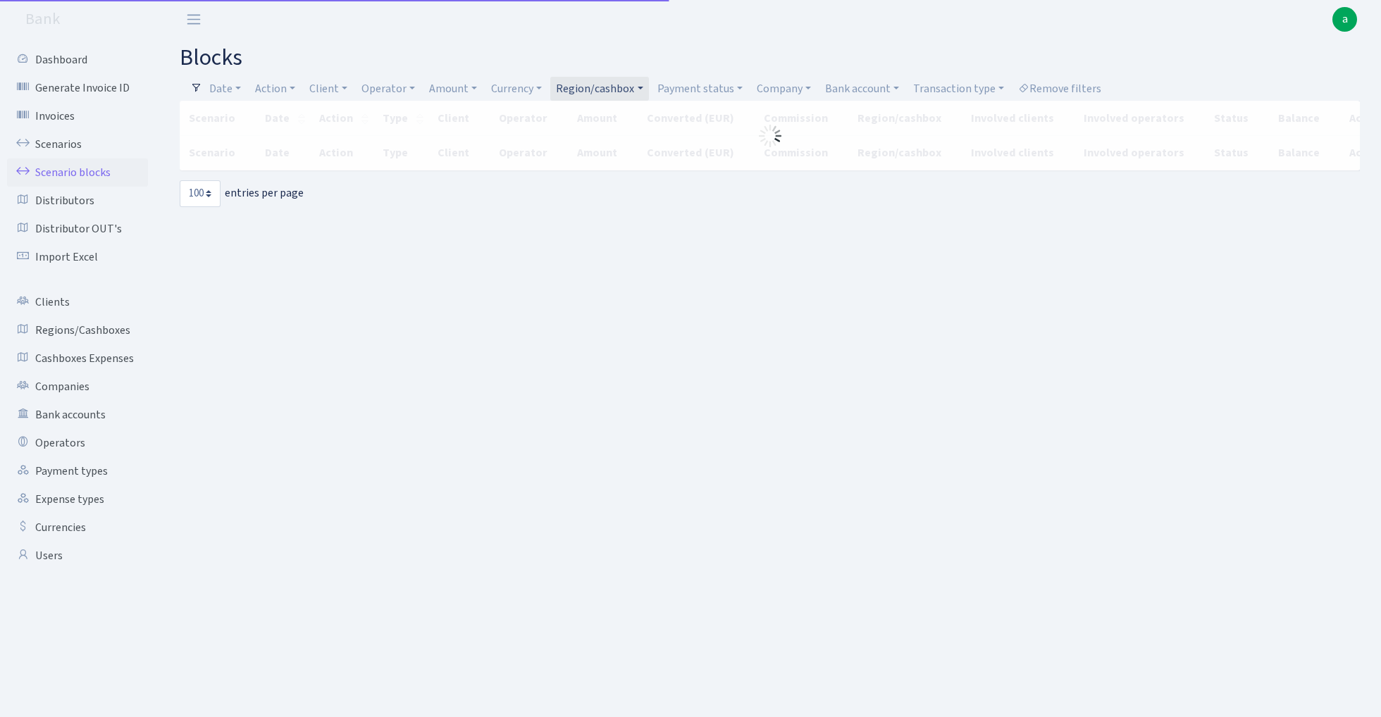
select select "100"
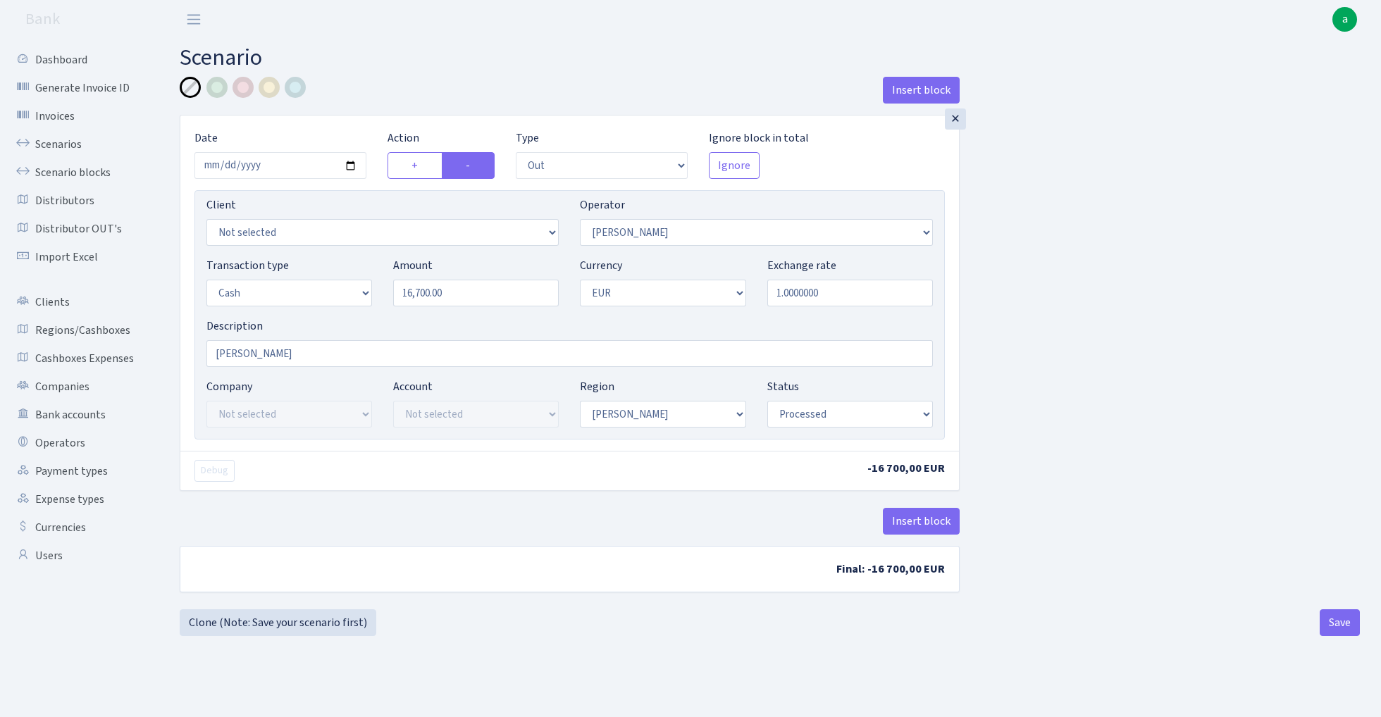
select select "out"
select select "68"
select select "1"
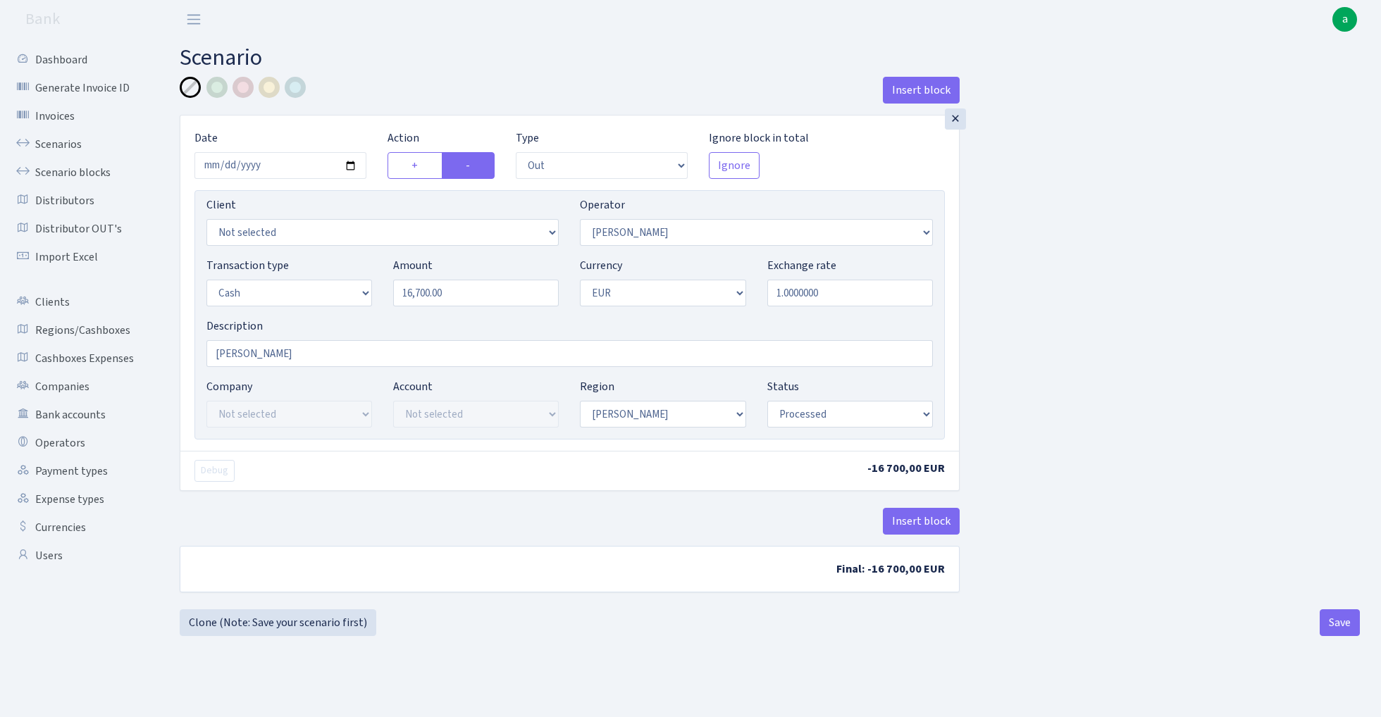
select select "processed"
click at [488, 299] on input "16700.00" at bounding box center [476, 293] width 166 height 27
type input "27,030.00"
select select "486"
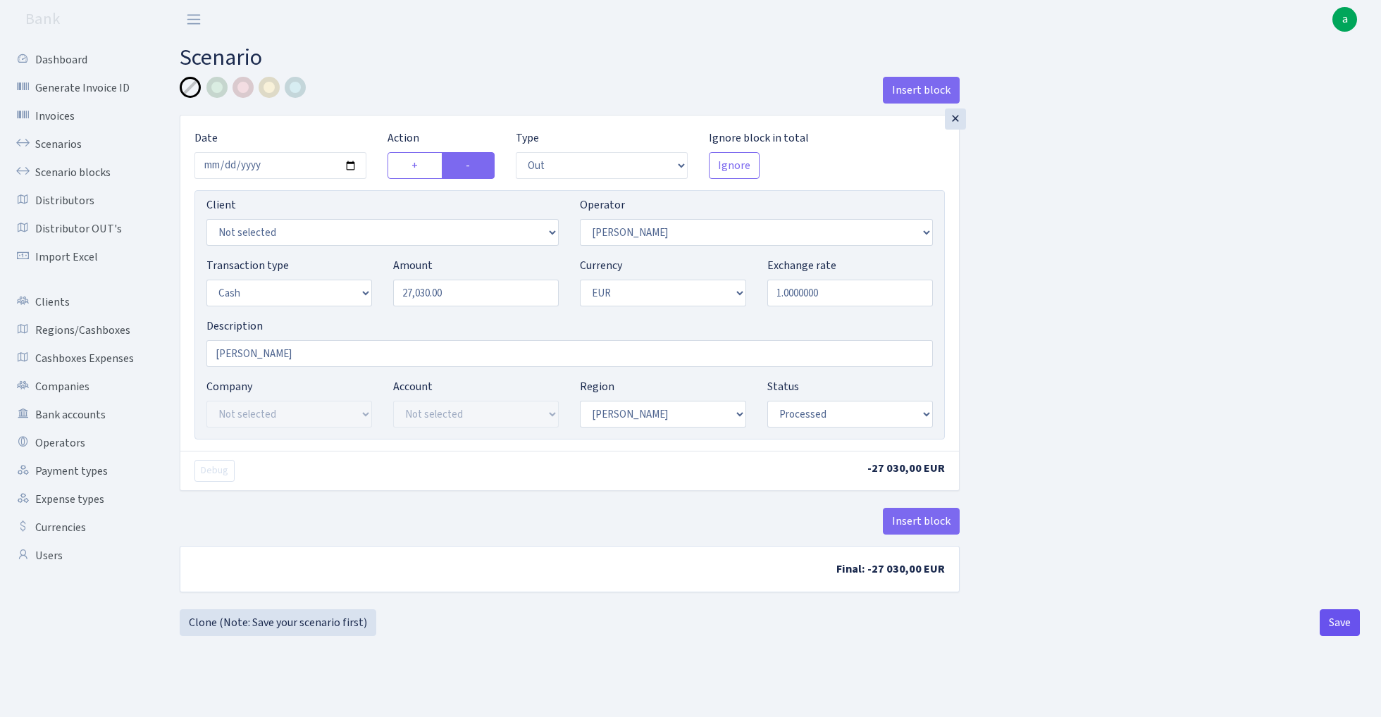
click at [1326, 629] on button "Save" at bounding box center [1339, 622] width 40 height 27
select select "out"
select select "486"
select select "1"
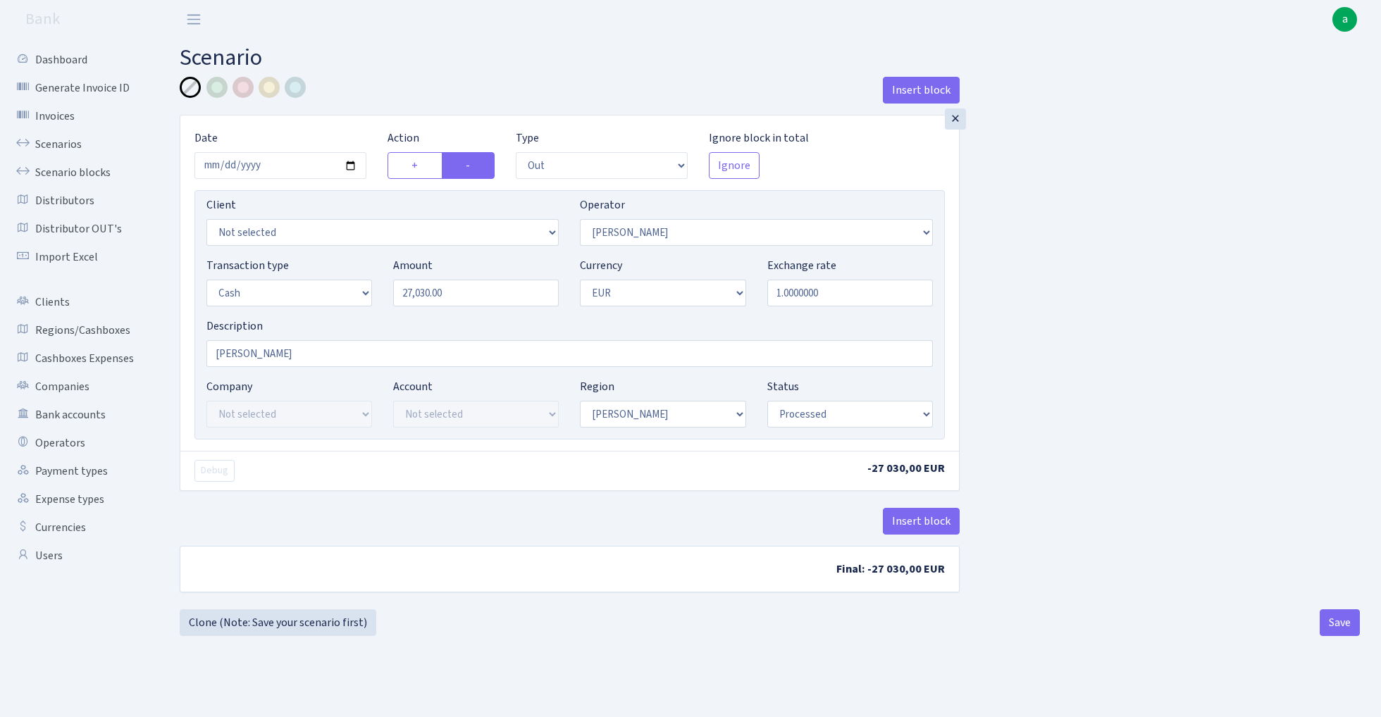
select select "1"
select select "processed"
click at [321, 623] on link "Clone (Note: Save your scenario first)" at bounding box center [278, 622] width 197 height 27
select select "out"
select select "486"
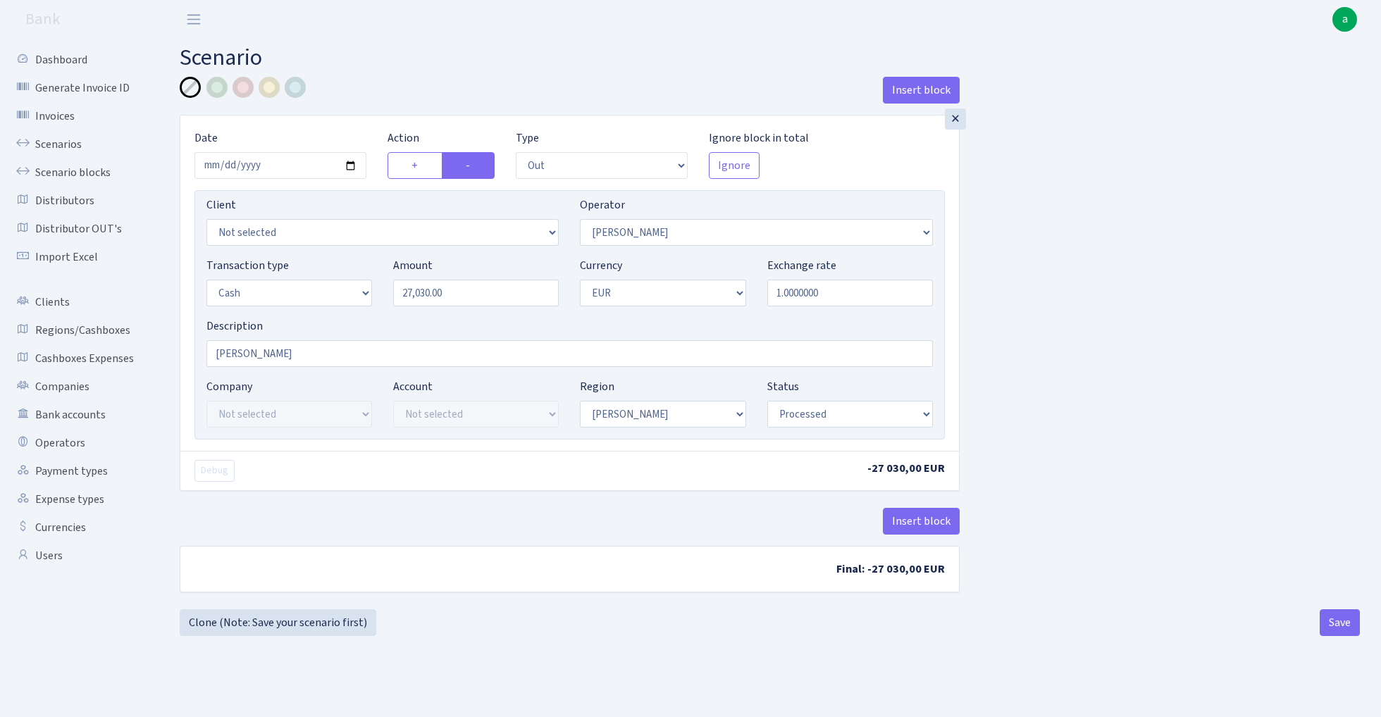
select select "1"
select select "processed"
click at [486, 297] on input "27030.00" at bounding box center [476, 293] width 166 height 27
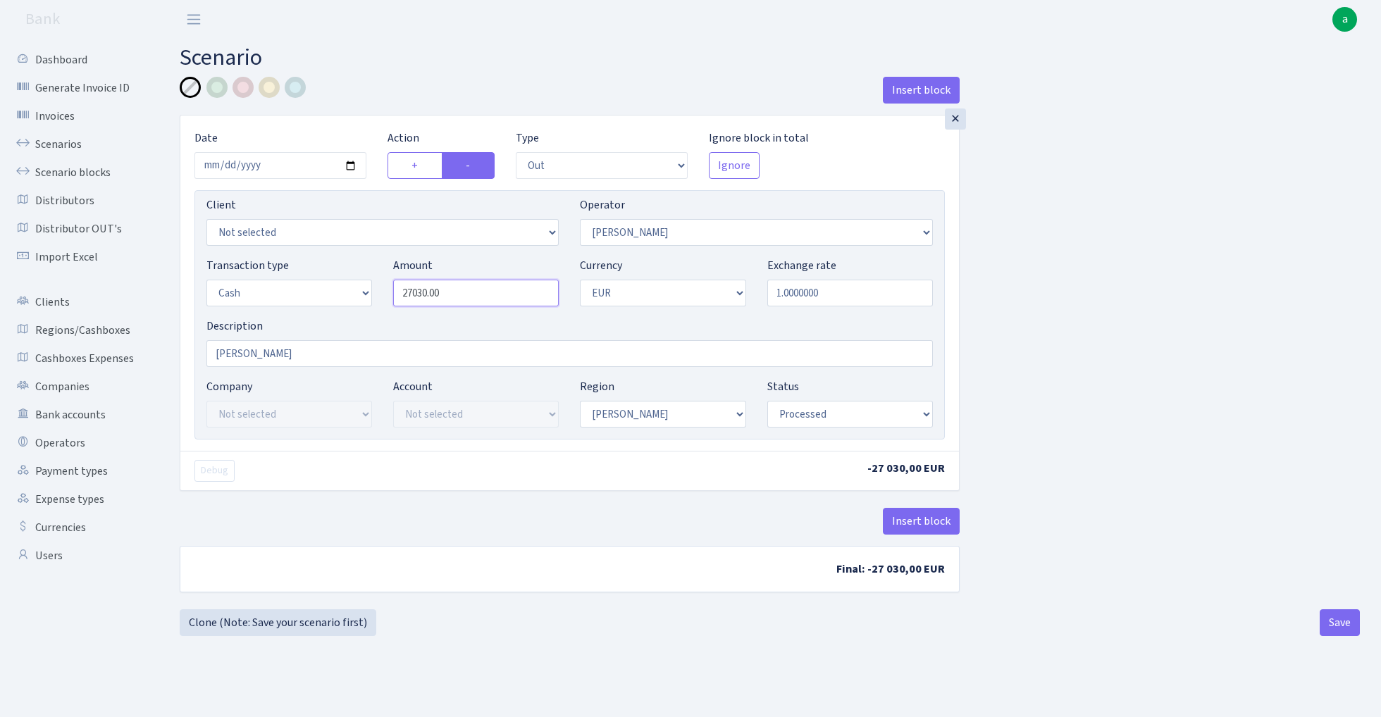
click at [486, 297] on input "27030.00" at bounding box center [476, 293] width 166 height 27
type input "56,135.00"
select select "403"
click at [1333, 632] on button "Save" at bounding box center [1339, 622] width 40 height 27
select select "out"
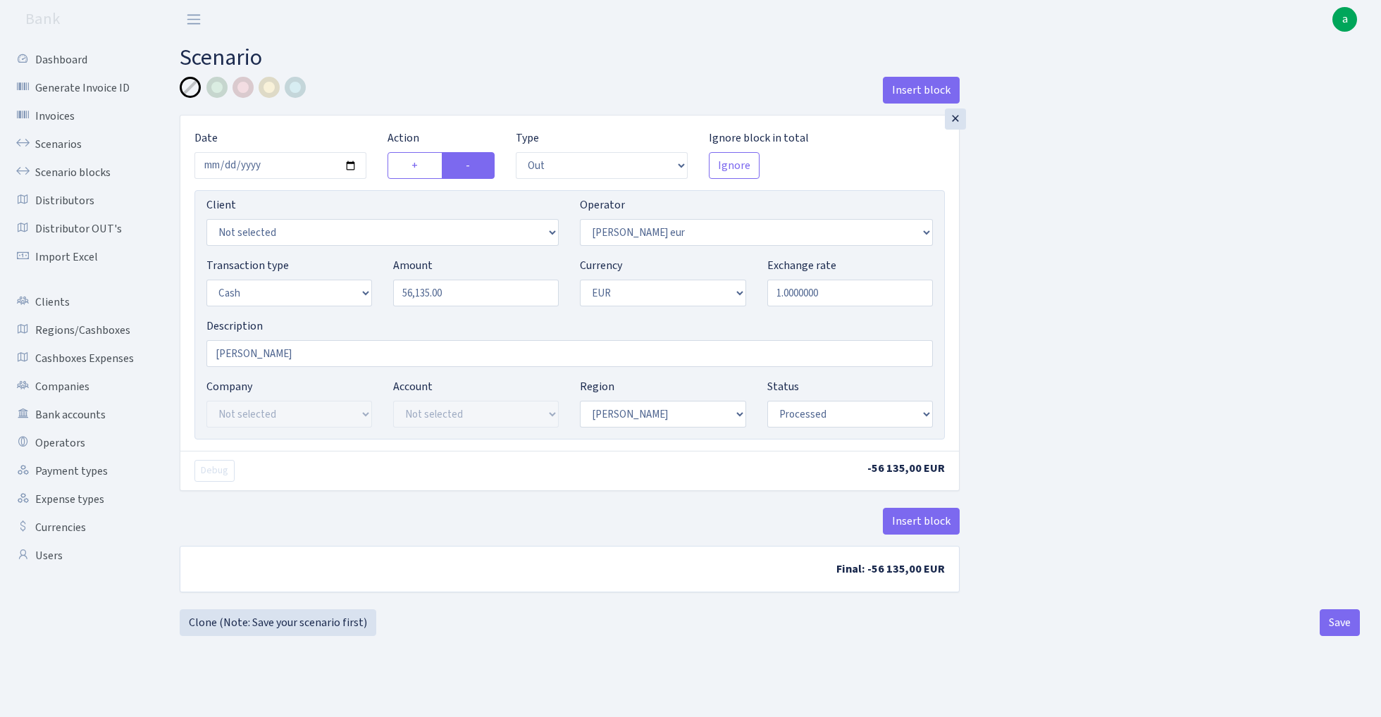
select select "403"
select select "1"
select select "processed"
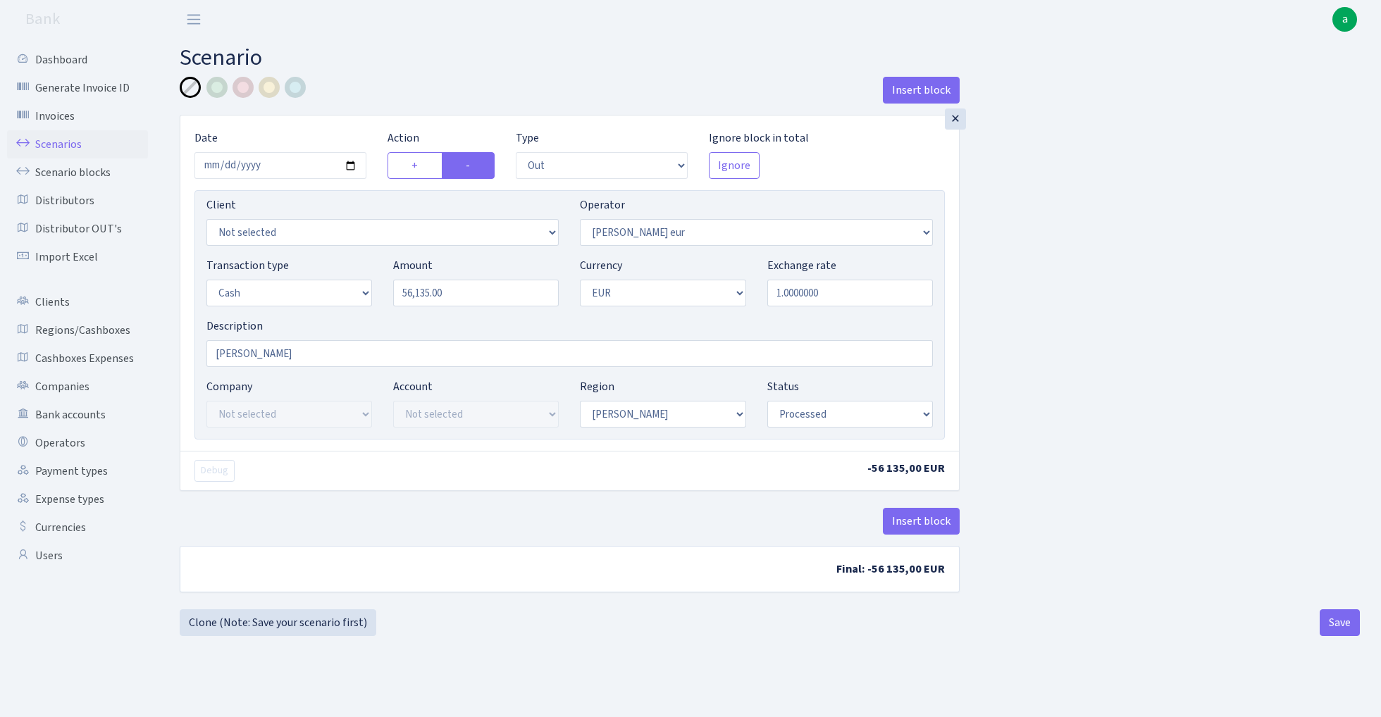
click at [52, 149] on link "Scenarios" at bounding box center [77, 144] width 141 height 28
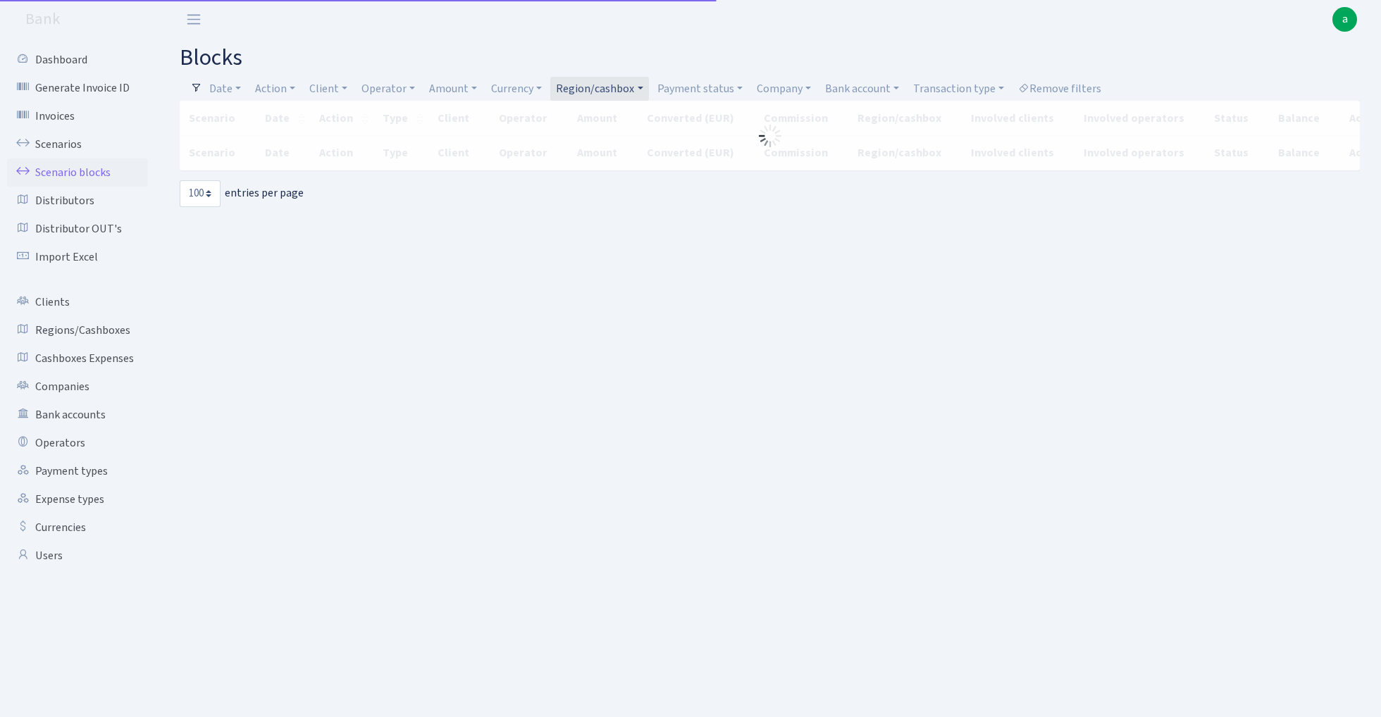
select select "100"
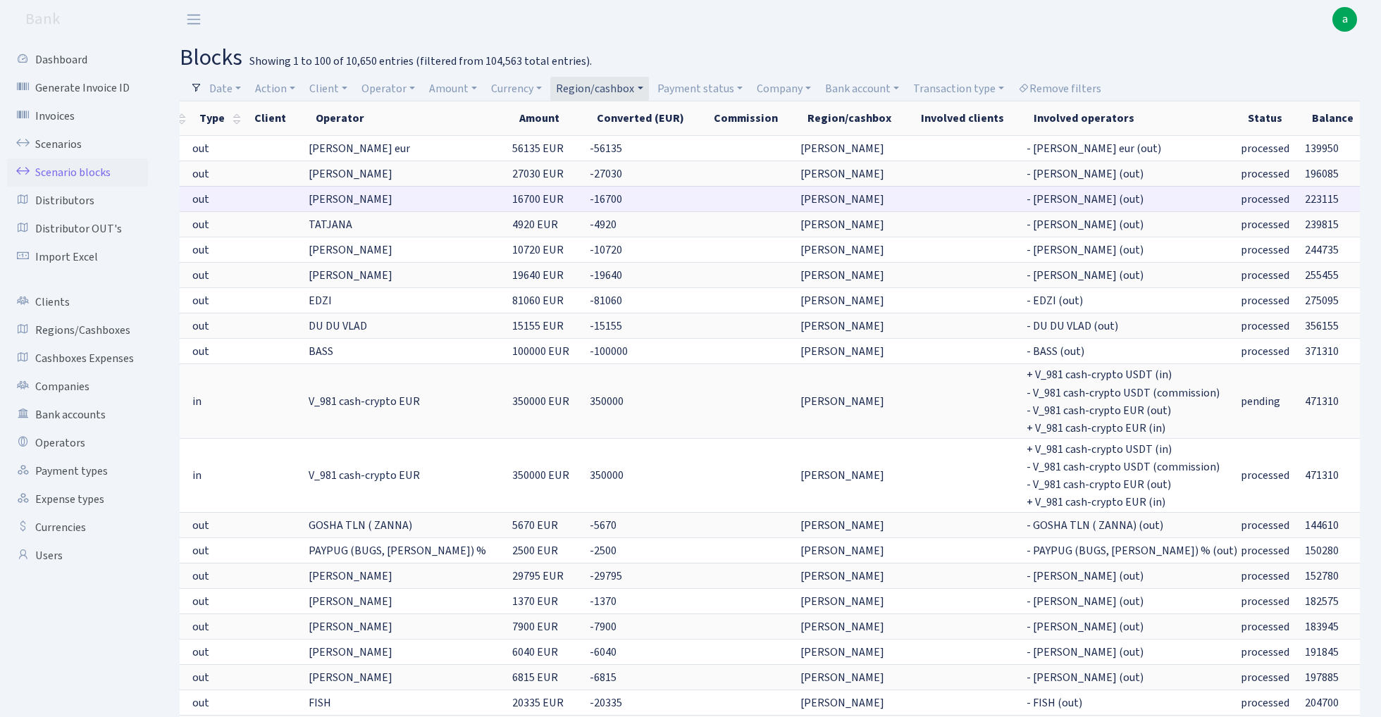
scroll to position [0, 182]
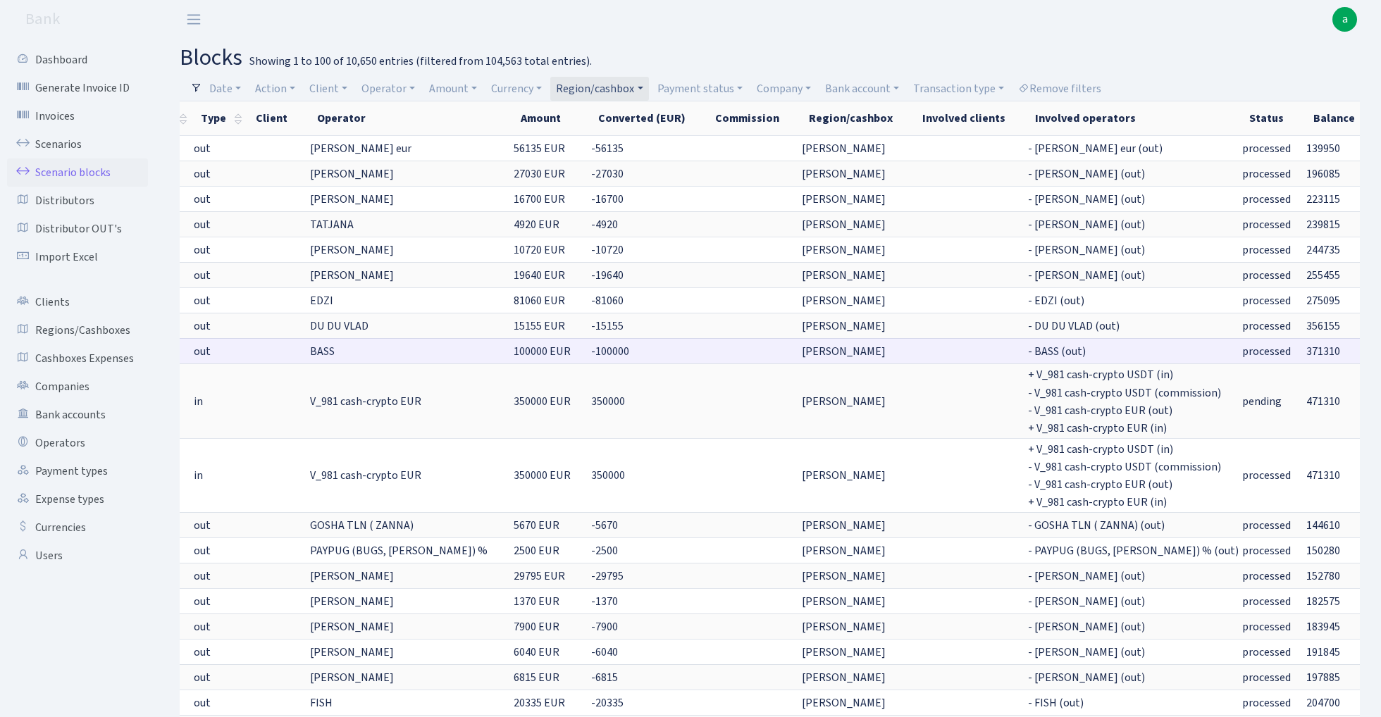
click at [1377, 347] on link "Edit" at bounding box center [1396, 351] width 39 height 22
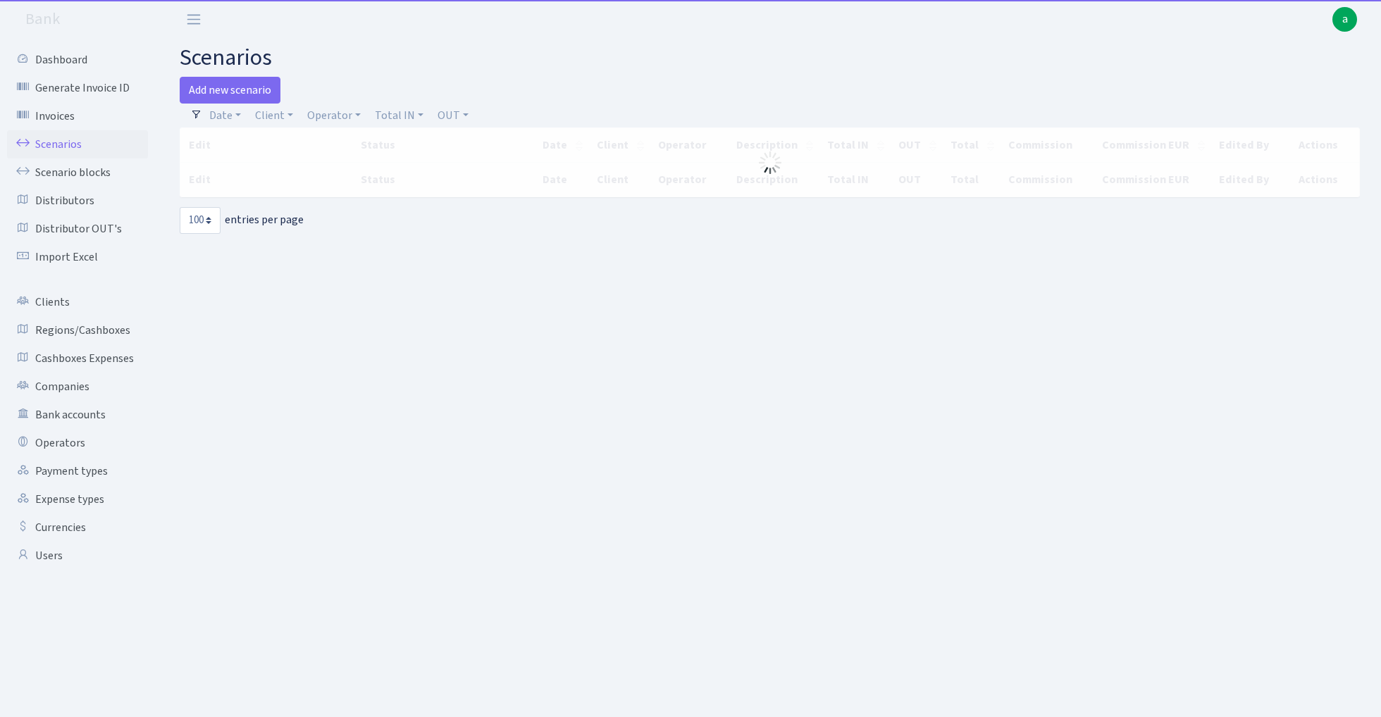
select select "100"
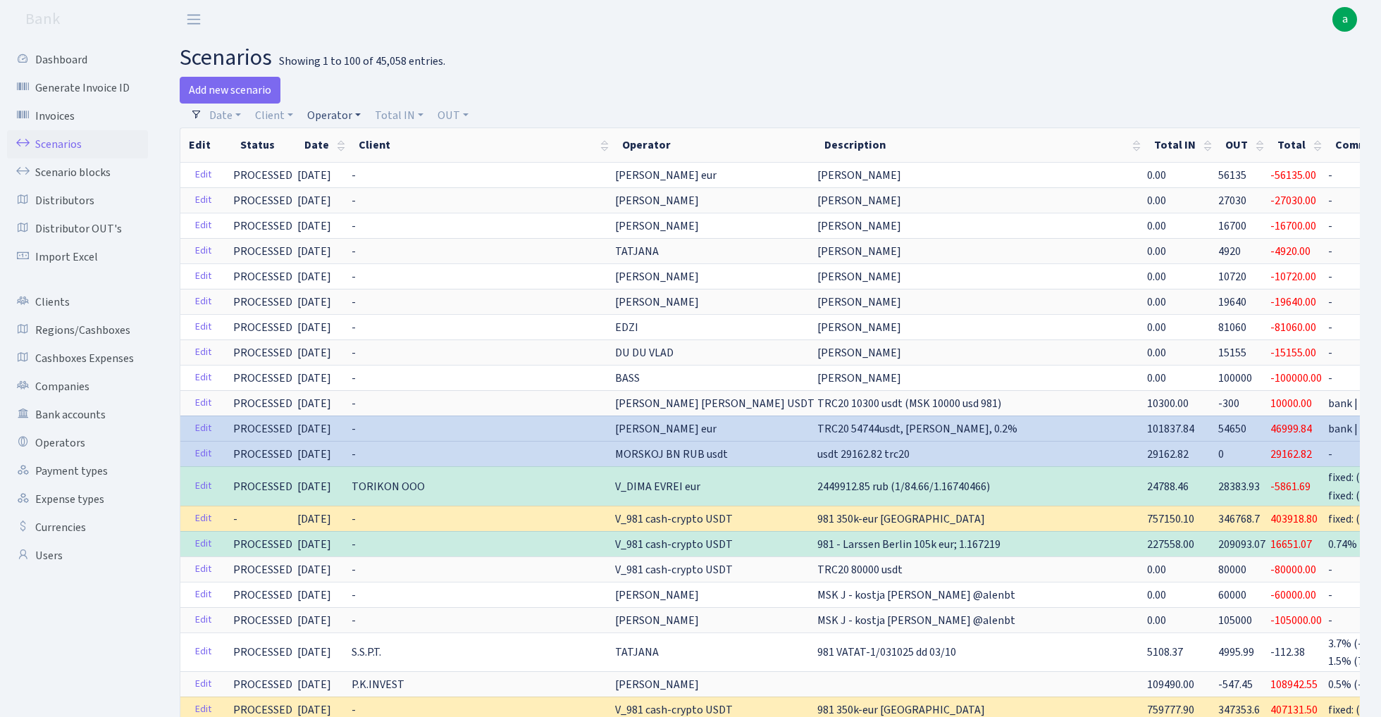
click at [339, 121] on link "Operator" at bounding box center [333, 116] width 65 height 24
click at [372, 168] on input "search" at bounding box center [358, 166] width 104 height 22
type input "kos"
click at [371, 309] on li "[PERSON_NAME]" at bounding box center [357, 321] width 106 height 25
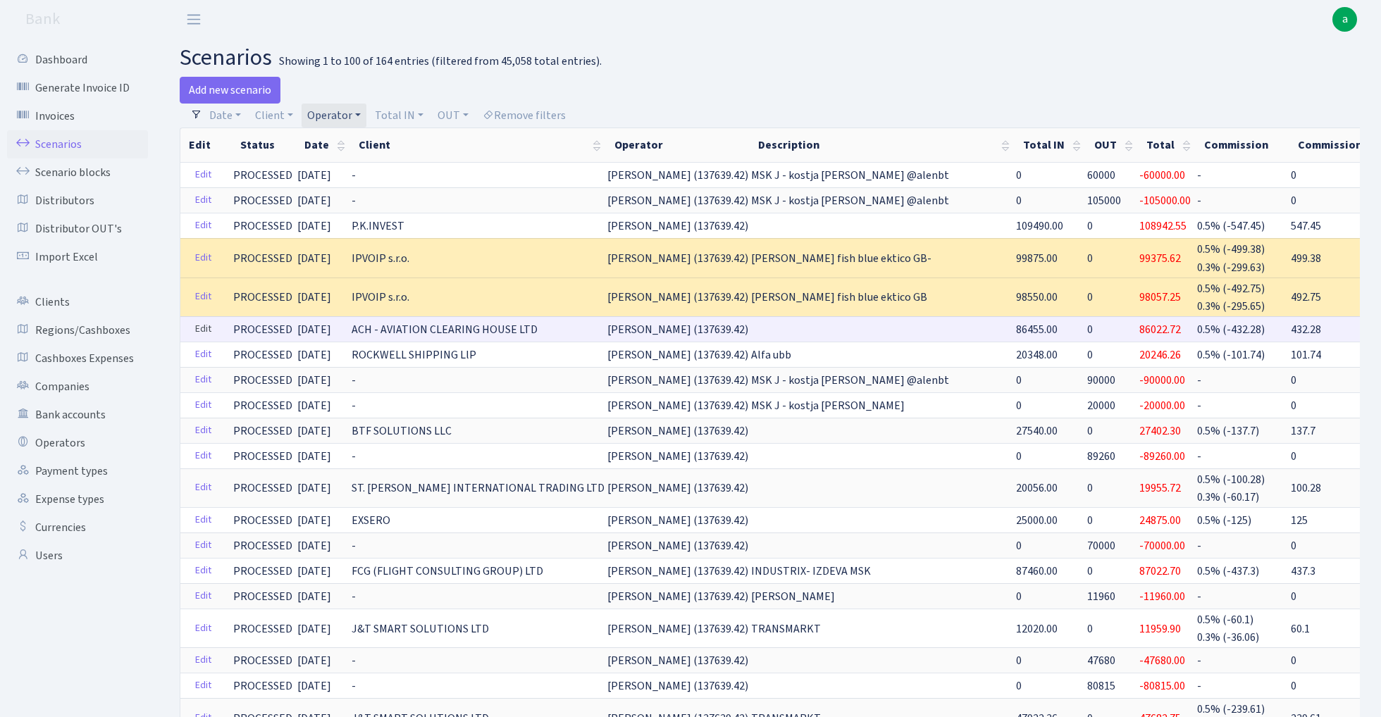
click at [206, 324] on link "Edit" at bounding box center [203, 329] width 29 height 22
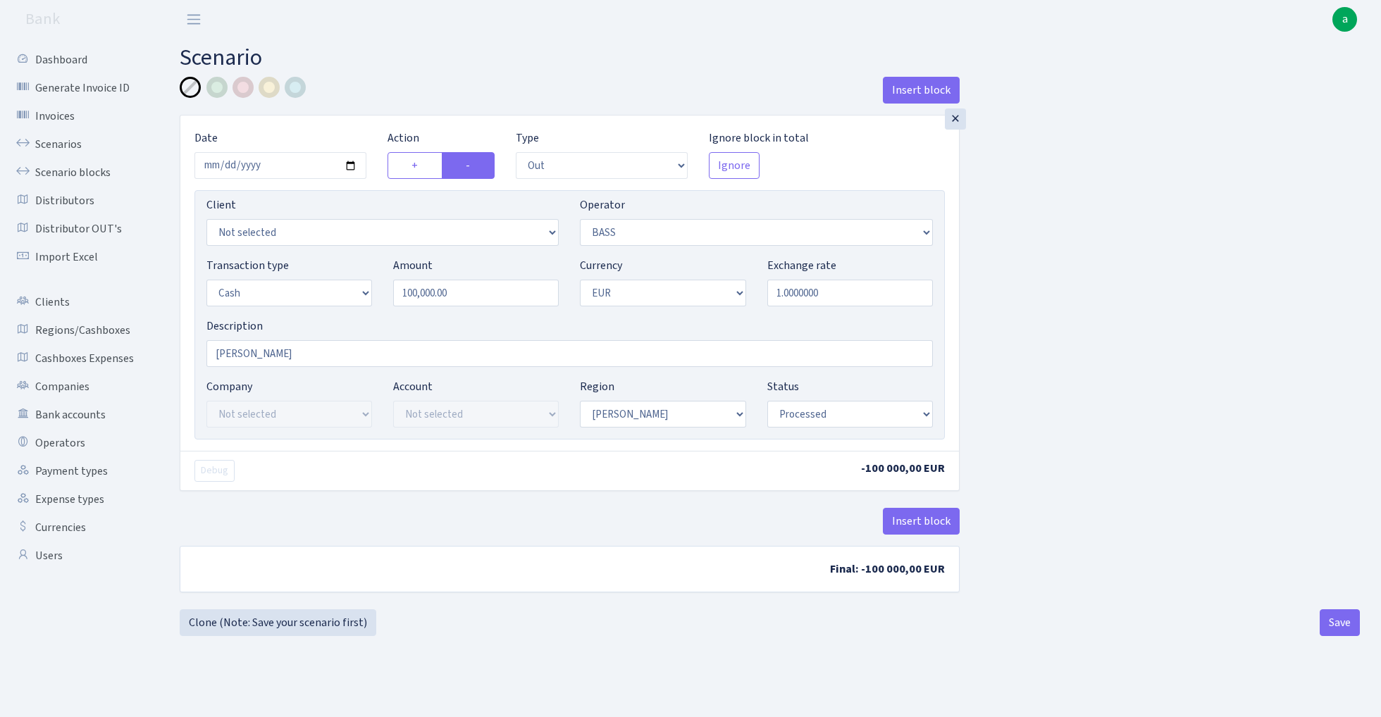
select select "out"
select select "356"
select select "1"
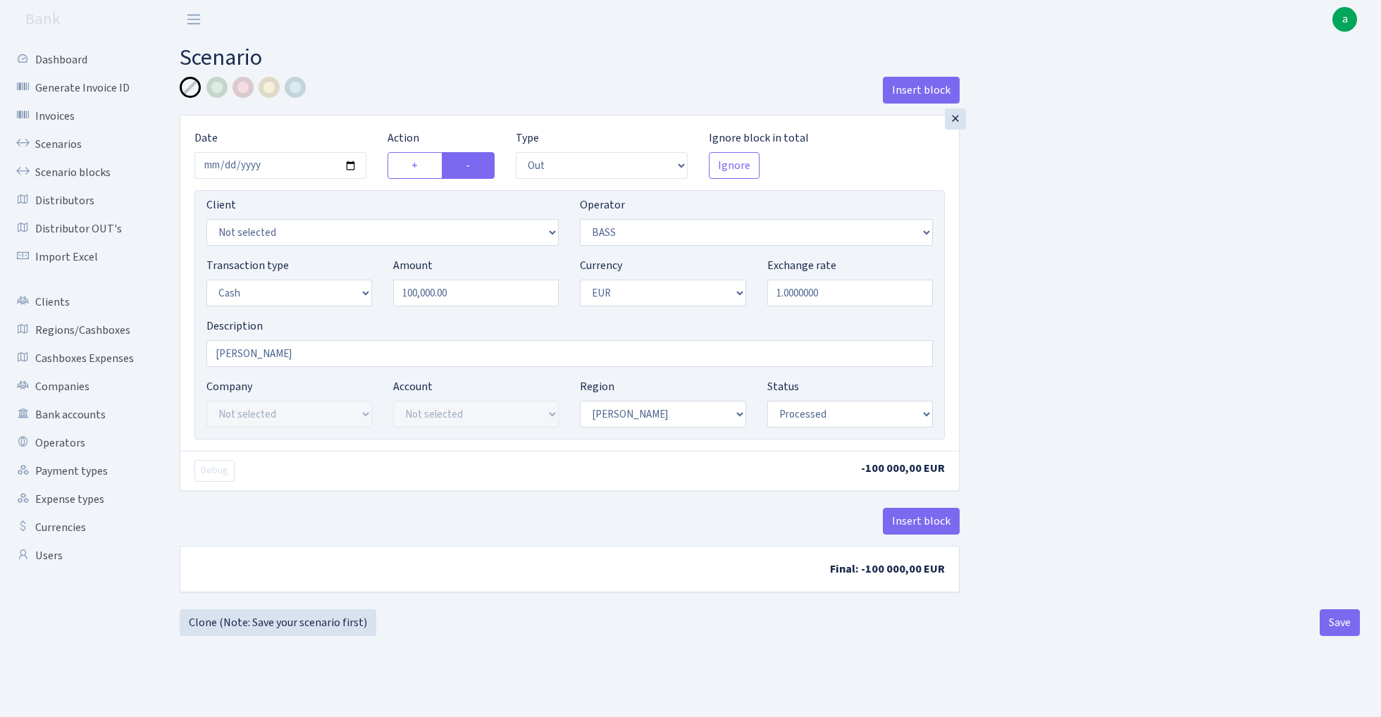
select select "processed"
drag, startPoint x: 412, startPoint y: 296, endPoint x: 328, endPoint y: 309, distance: 84.8
click at [337, 305] on div "Transaction type Not selected 981 ELF FISH crypto GIRT IVO dekl MM-BALTIC eur U…" at bounding box center [569, 287] width 747 height 61
type input "50,000.00"
click at [1341, 623] on button "Save" at bounding box center [1339, 622] width 40 height 27
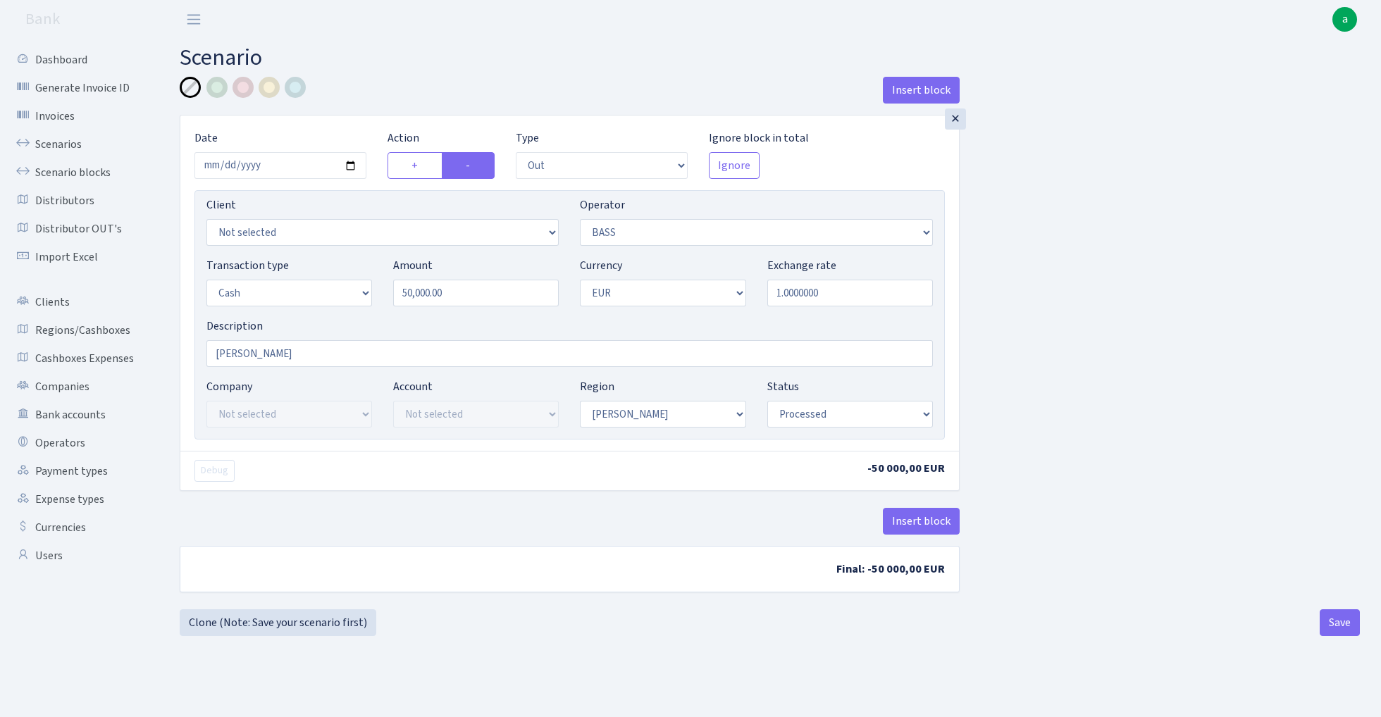
select select "out"
select select "356"
select select "1"
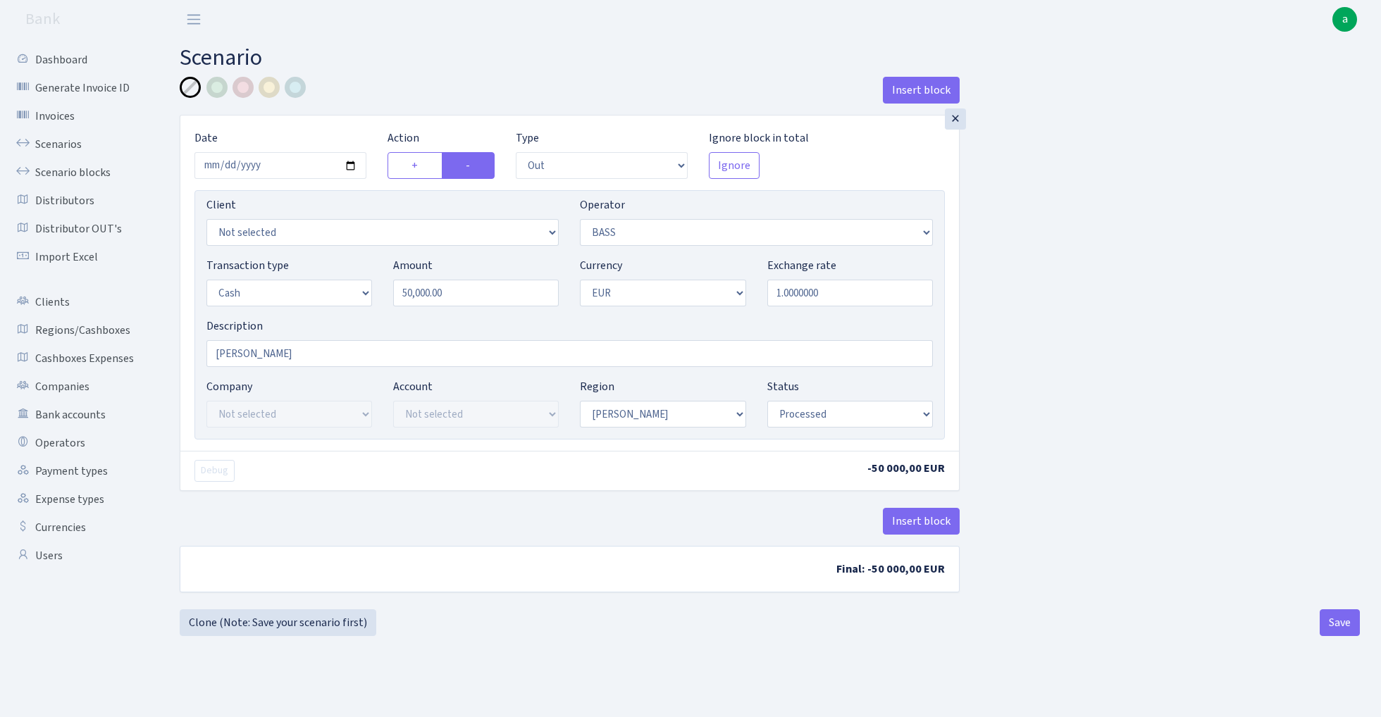
select select "processed"
click at [96, 173] on link "Scenario blocks" at bounding box center [77, 172] width 141 height 28
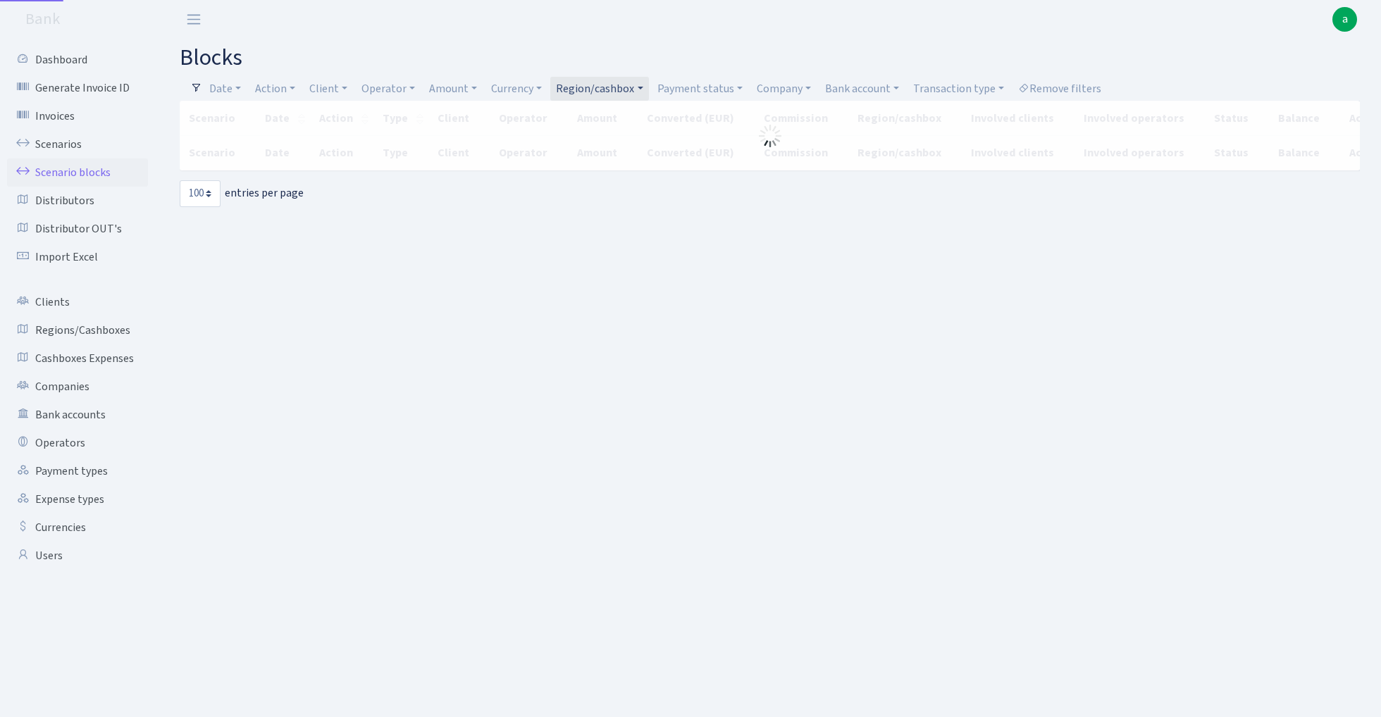
select select "100"
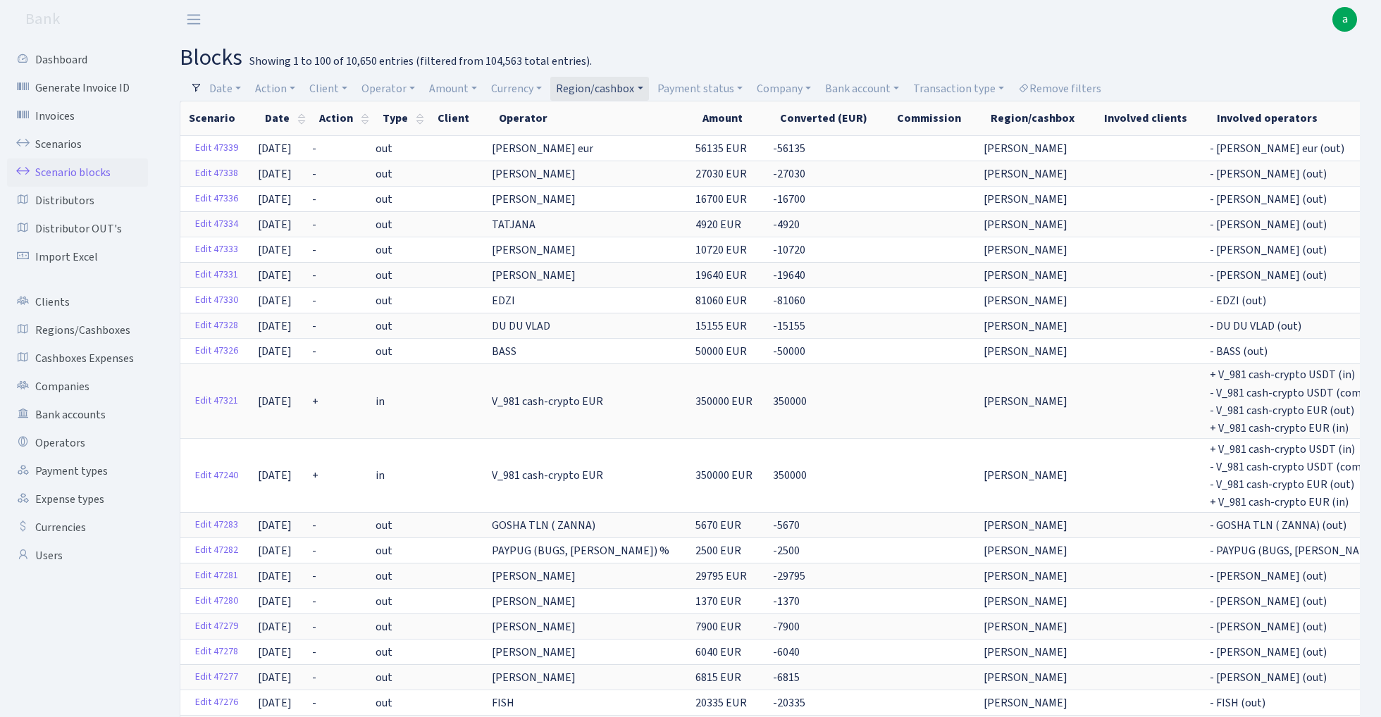
click at [600, 89] on link "Region/cashbox" at bounding box center [599, 89] width 98 height 24
click at [928, 34] on header "Bank a My Account Logout" at bounding box center [690, 19] width 1381 height 39
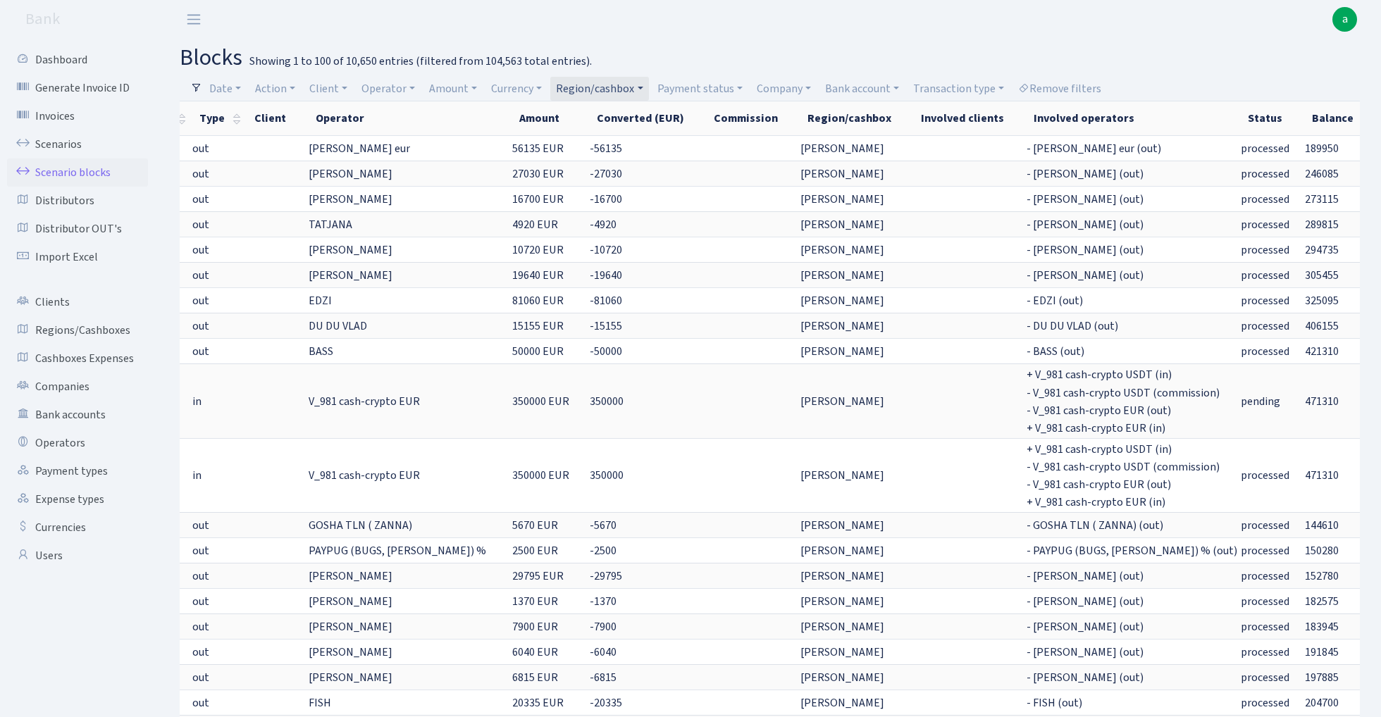
scroll to position [0, 182]
click at [1078, 85] on link "Remove filters" at bounding box center [1059, 89] width 94 height 24
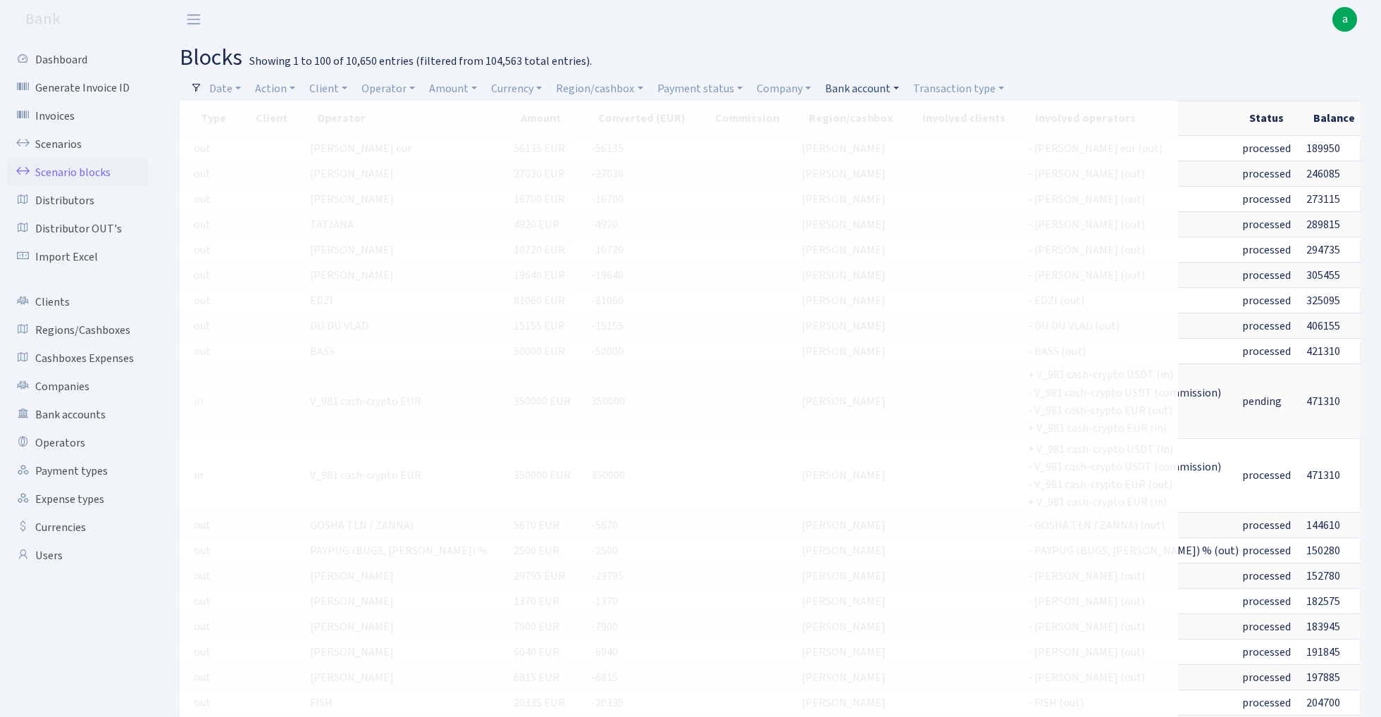
click at [863, 90] on link "Bank account" at bounding box center [861, 89] width 85 height 24
click at [857, 141] on input "search" at bounding box center [875, 139] width 104 height 22
type input "sole"
click at [900, 209] on li "SOLEI STARK BACB EUR" at bounding box center [875, 237] width 106 height 56
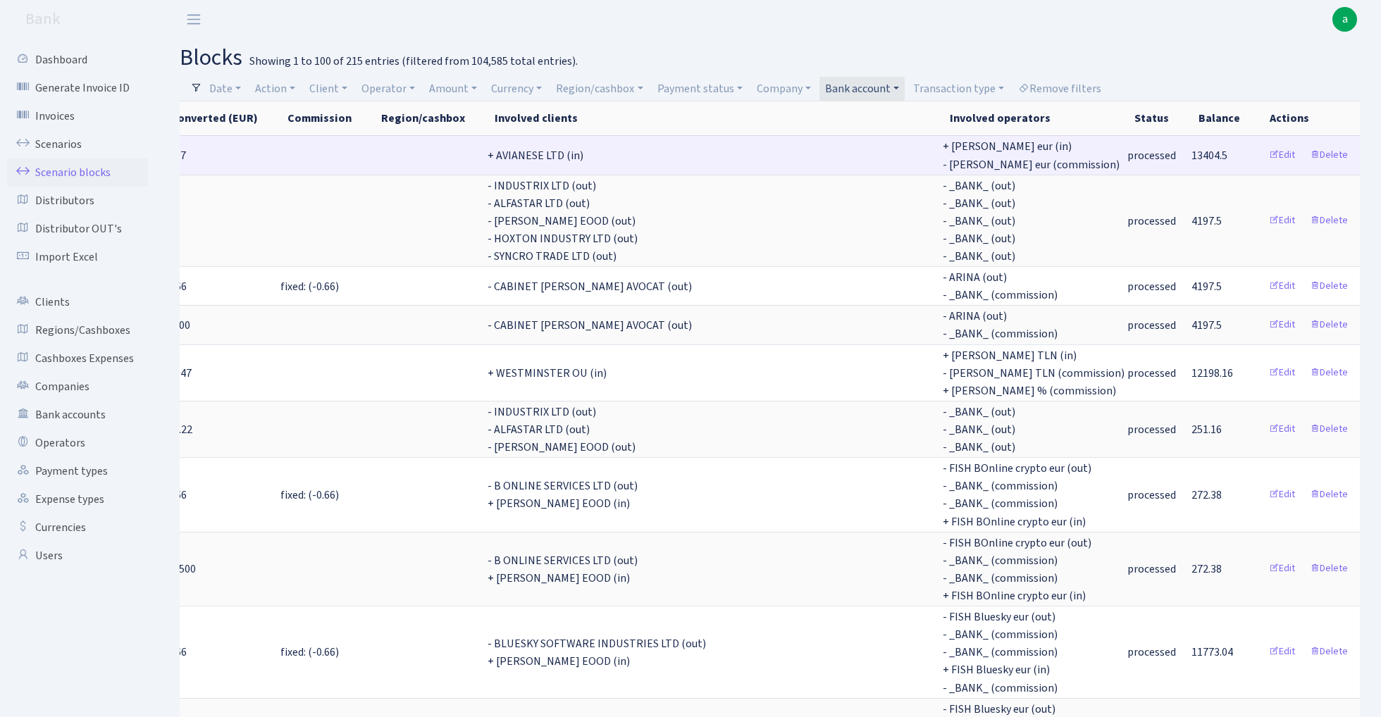
scroll to position [0, 904]
click at [1198, 153] on span "13404.5" at bounding box center [1210, 155] width 36 height 15
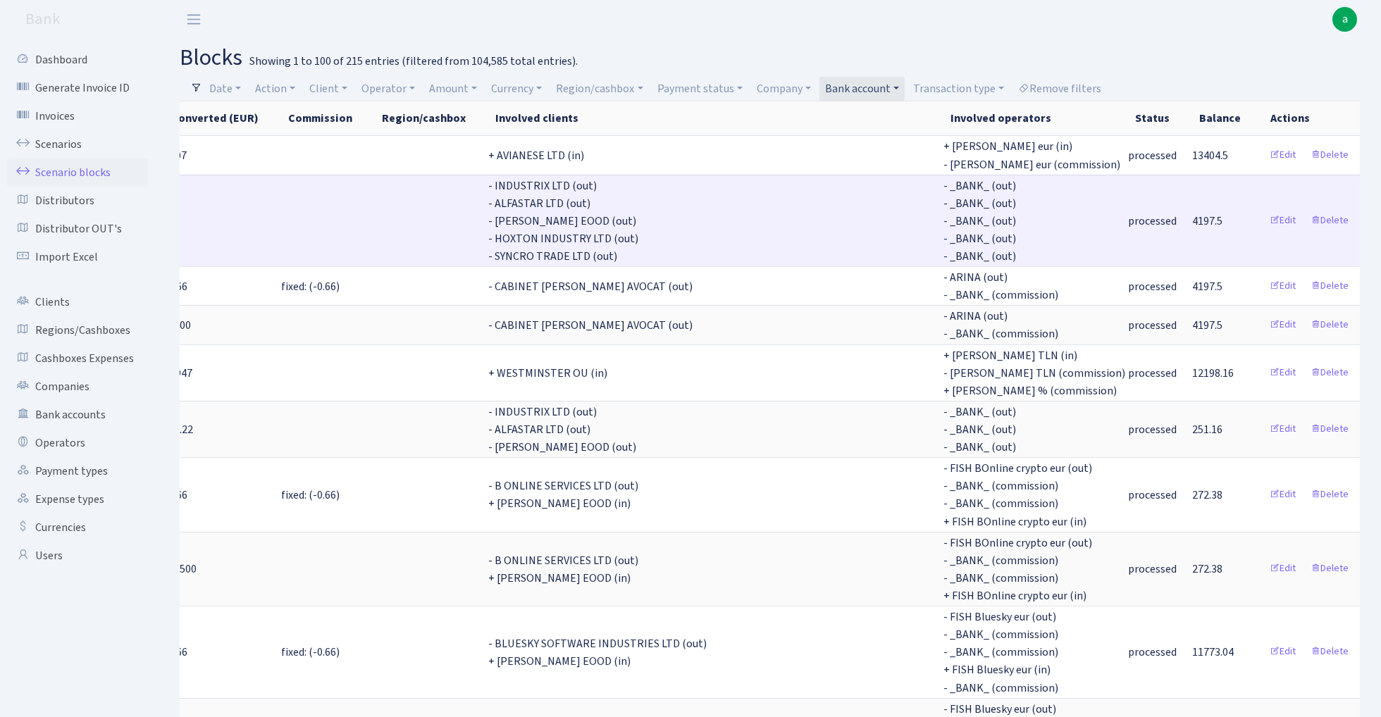
copy span "13404.5"
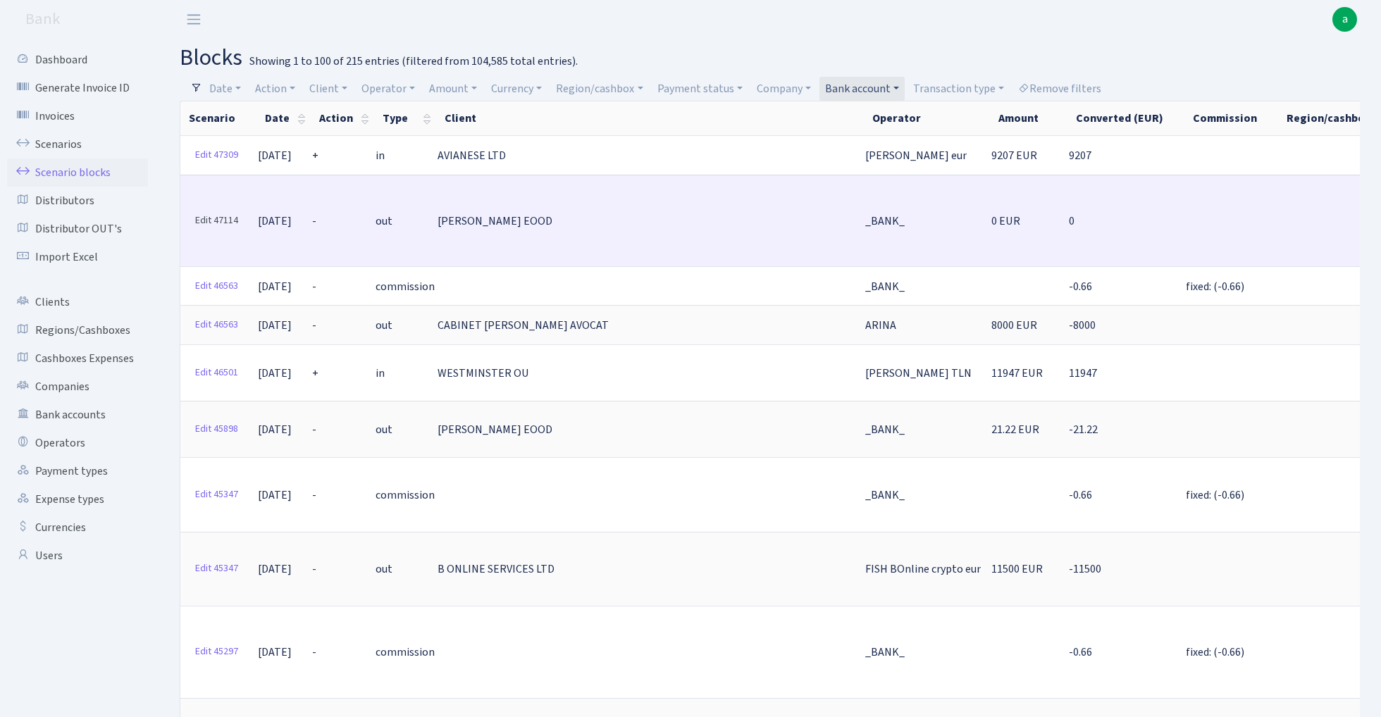
scroll to position [0, 0]
click at [220, 215] on link "Edit 47114" at bounding box center [217, 221] width 56 height 22
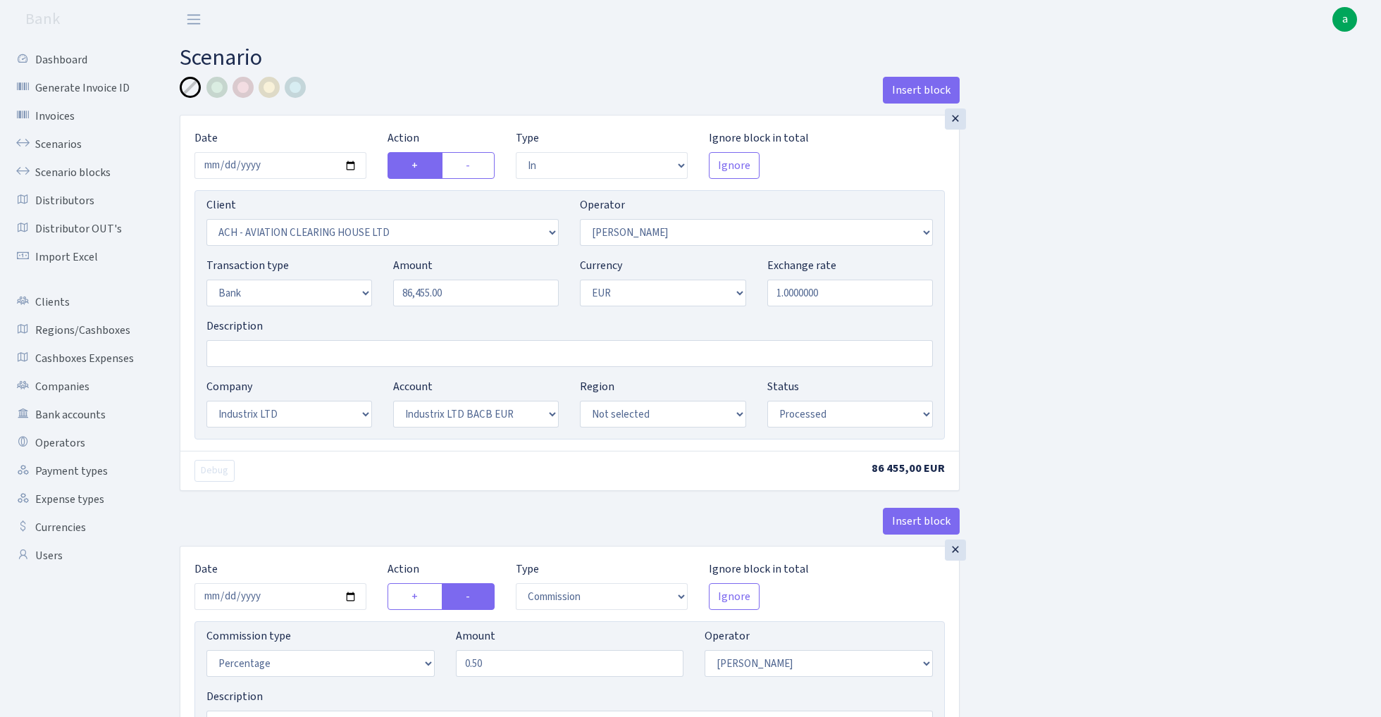
select select "in"
select select "3403"
select select "439"
select select "2"
select select "1"
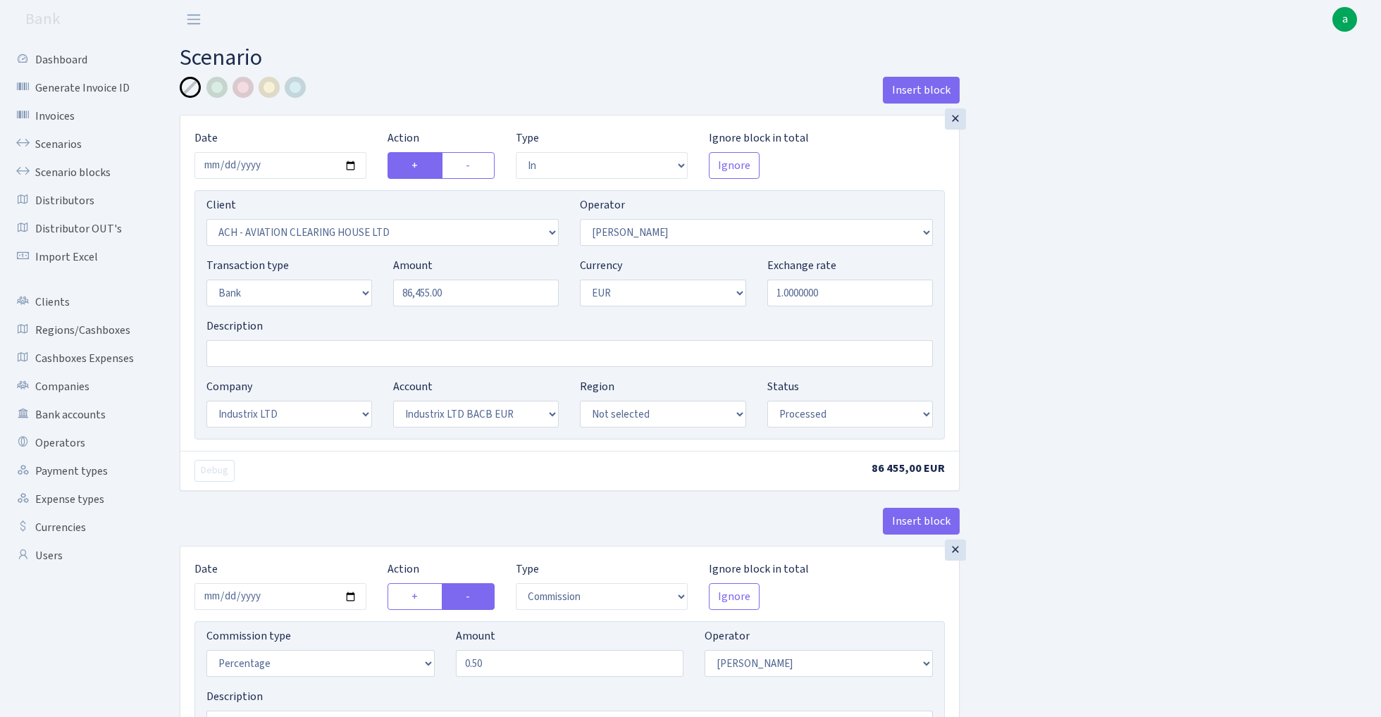
select select "17"
select select "41"
select select "processed"
select select "commission"
select select "439"
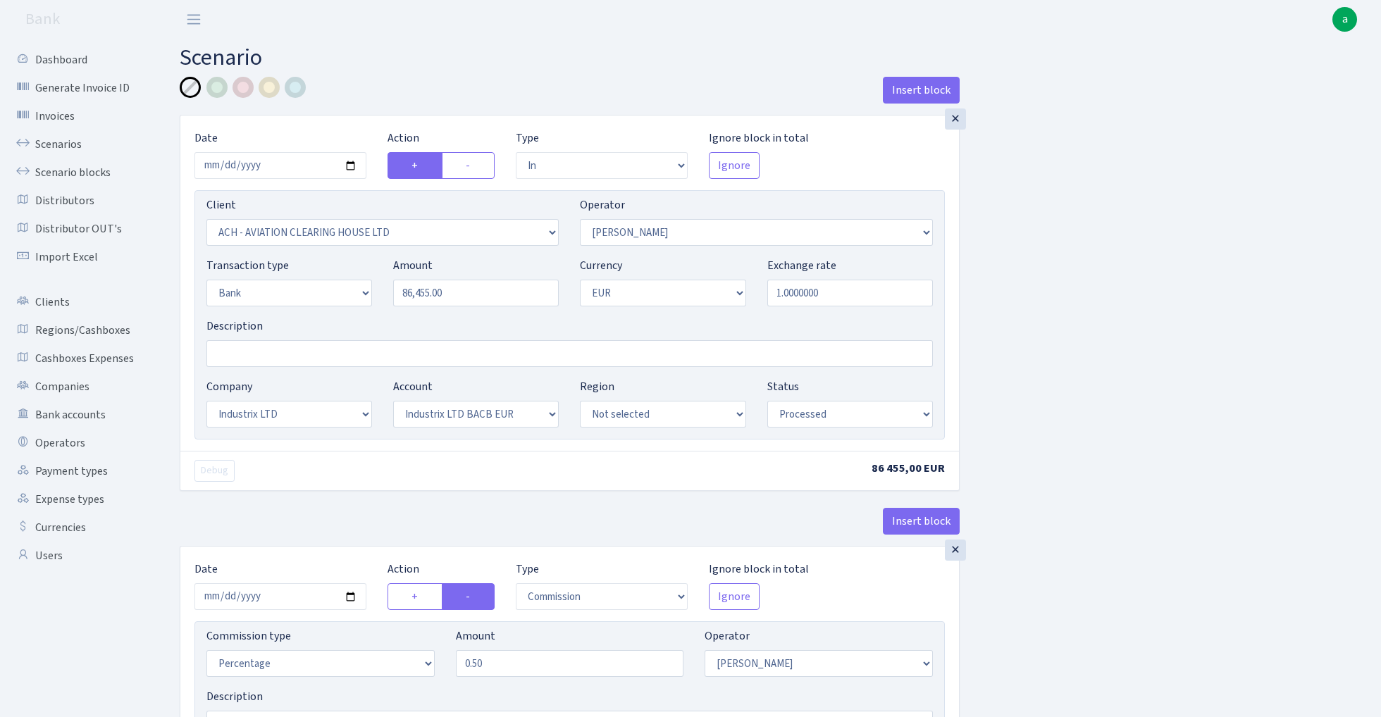
select select "processed"
click at [297, 359] on input "Description" at bounding box center [569, 353] width 726 height 27
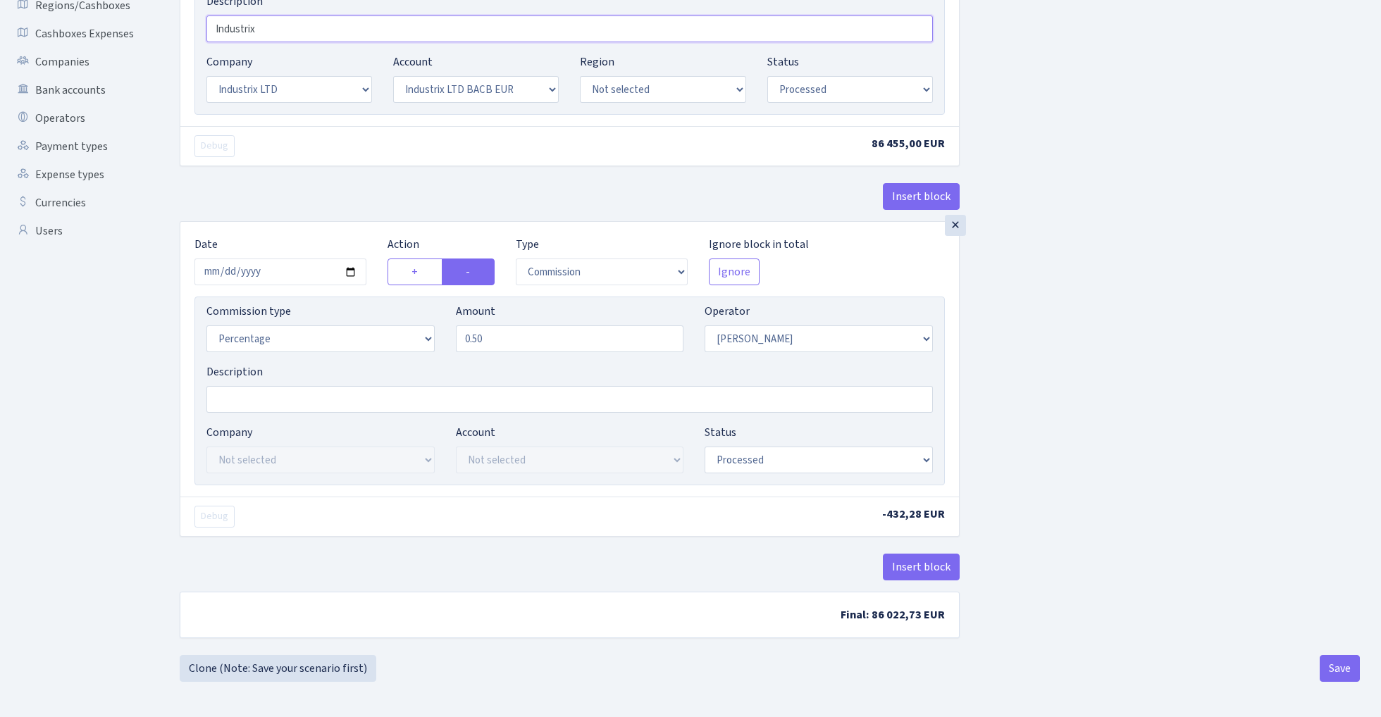
scroll to position [328, 0]
type input "Industrix"
click at [1337, 666] on button "Save" at bounding box center [1339, 668] width 40 height 27
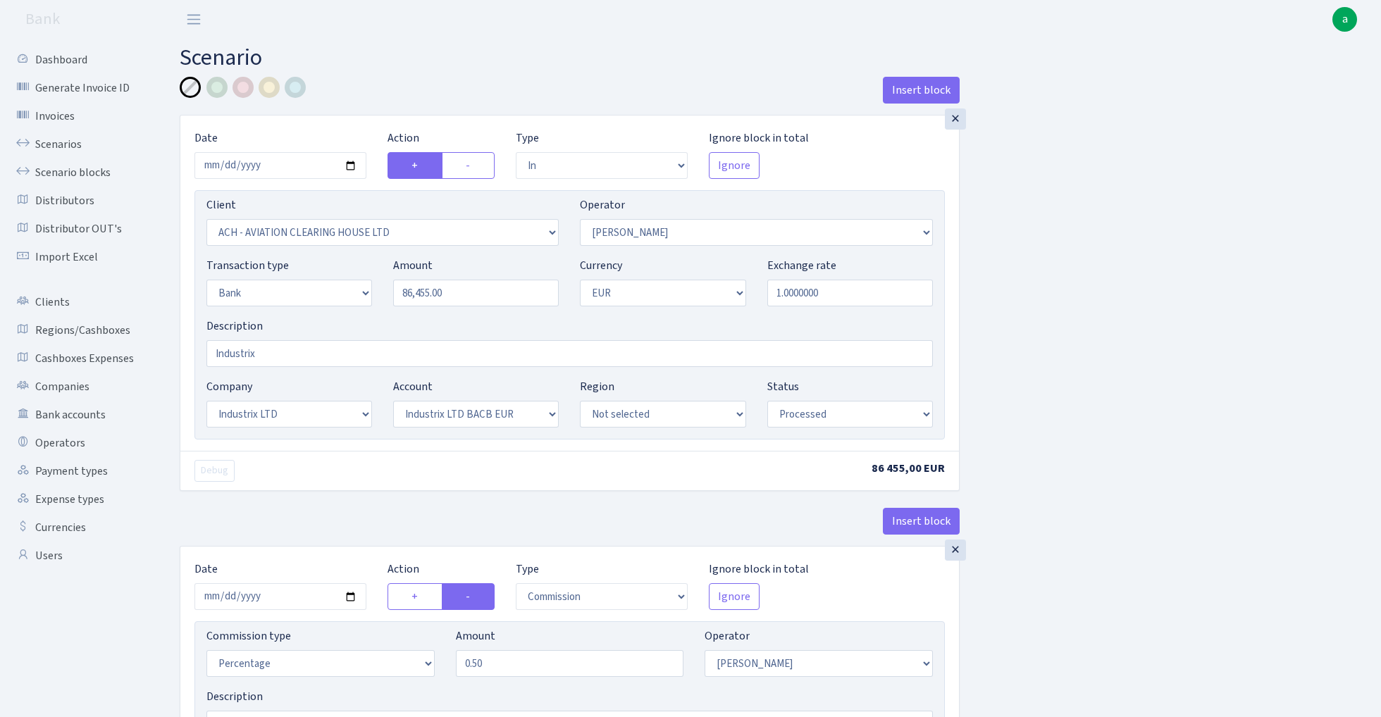
select select "in"
select select "3403"
select select "439"
select select "2"
select select "1"
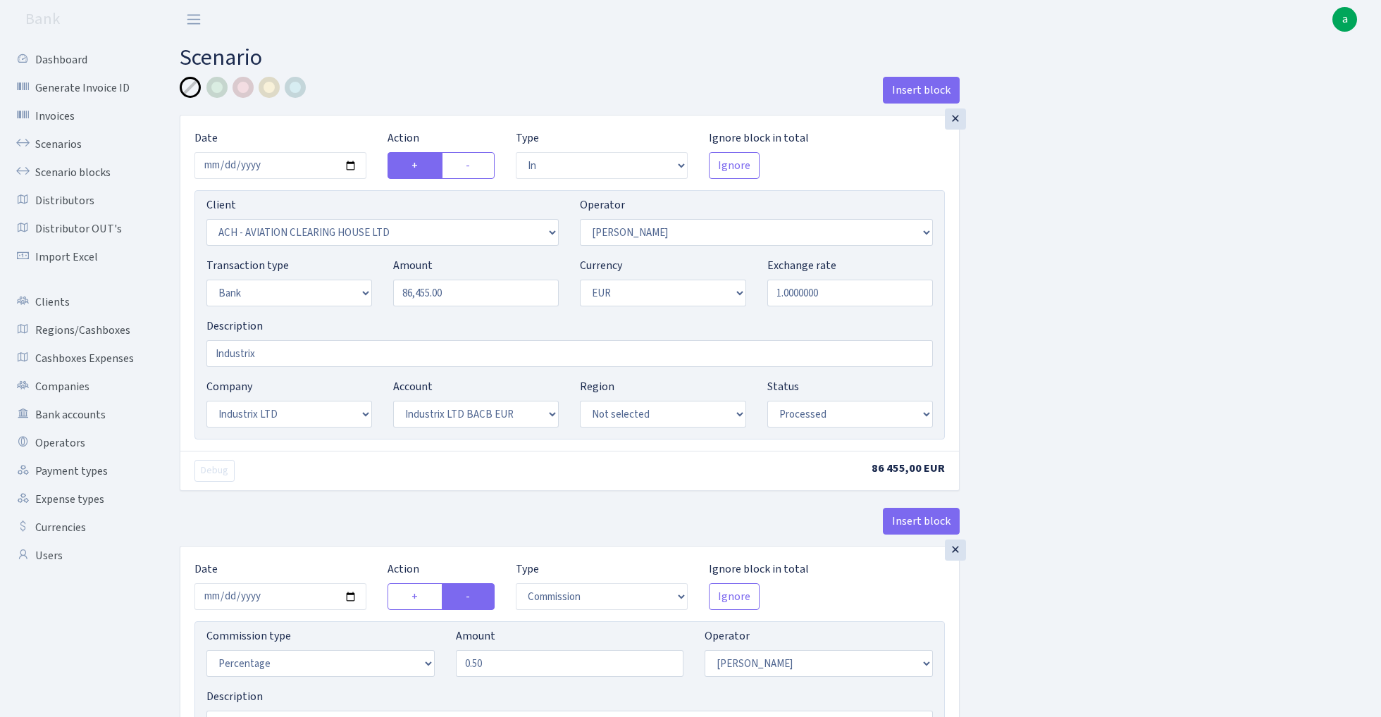
select select "17"
select select "41"
select select "processed"
select select "commission"
select select "439"
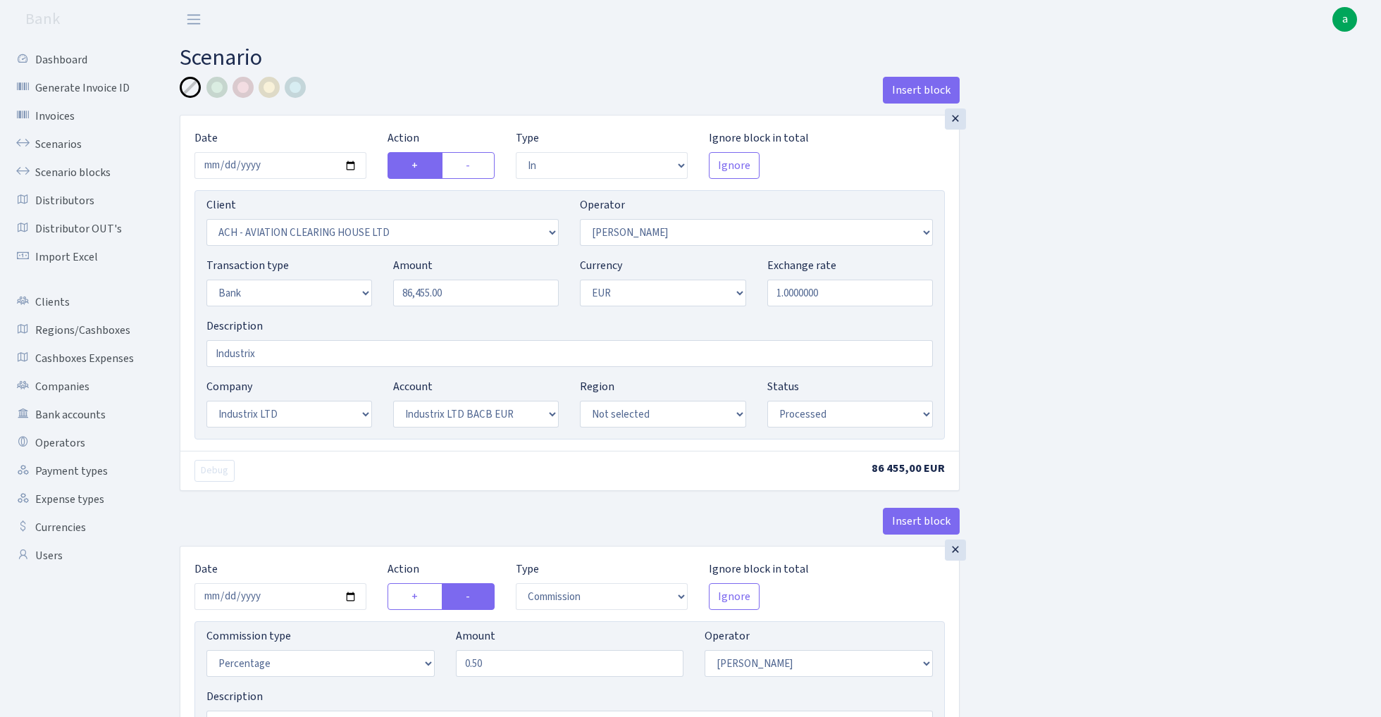
select select "processed"
click at [56, 142] on link "Scenarios" at bounding box center [77, 144] width 141 height 28
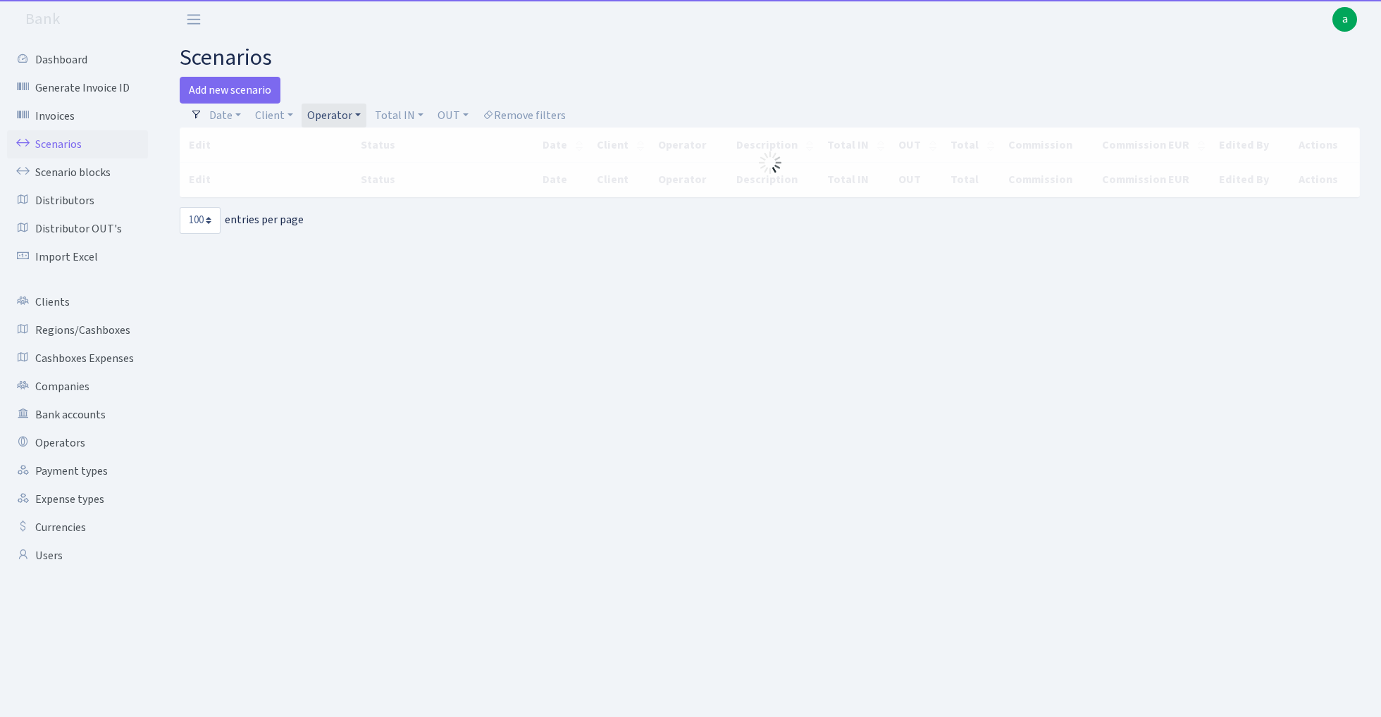
select select "100"
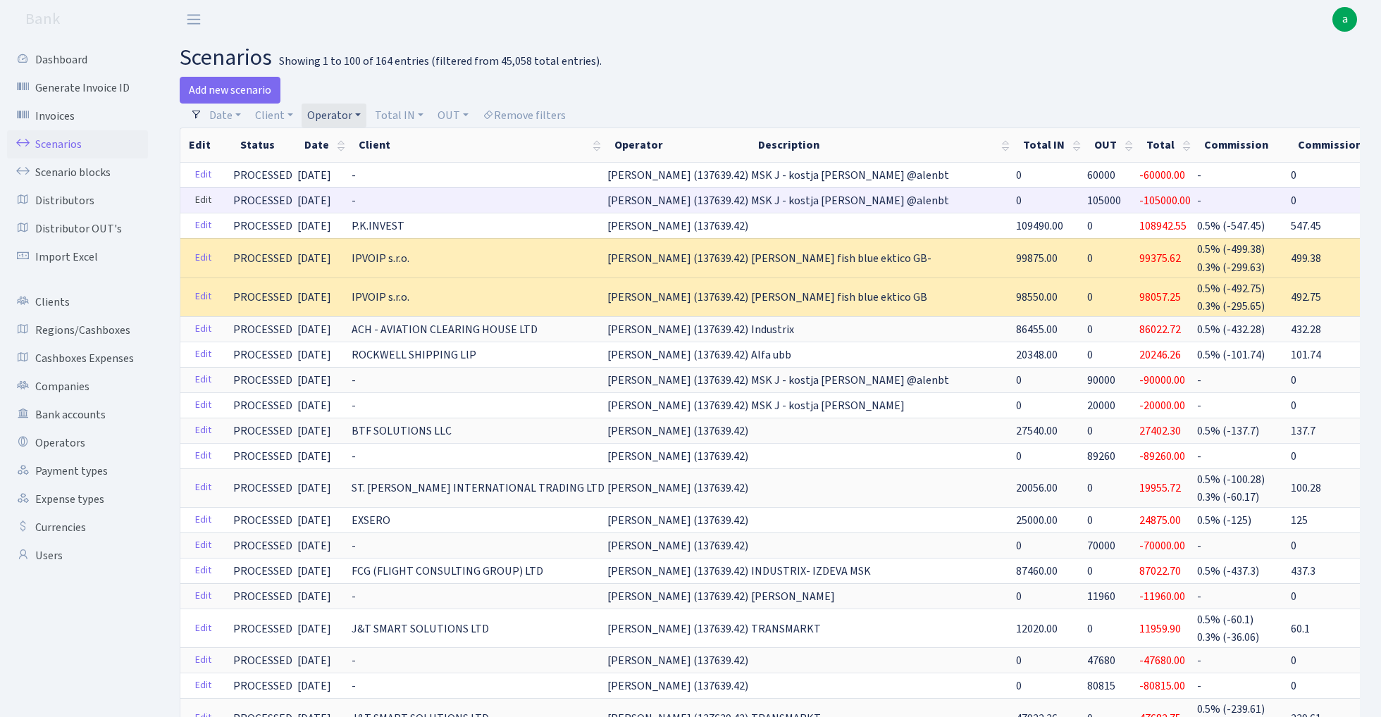
click at [203, 198] on link "Edit" at bounding box center [203, 200] width 29 height 22
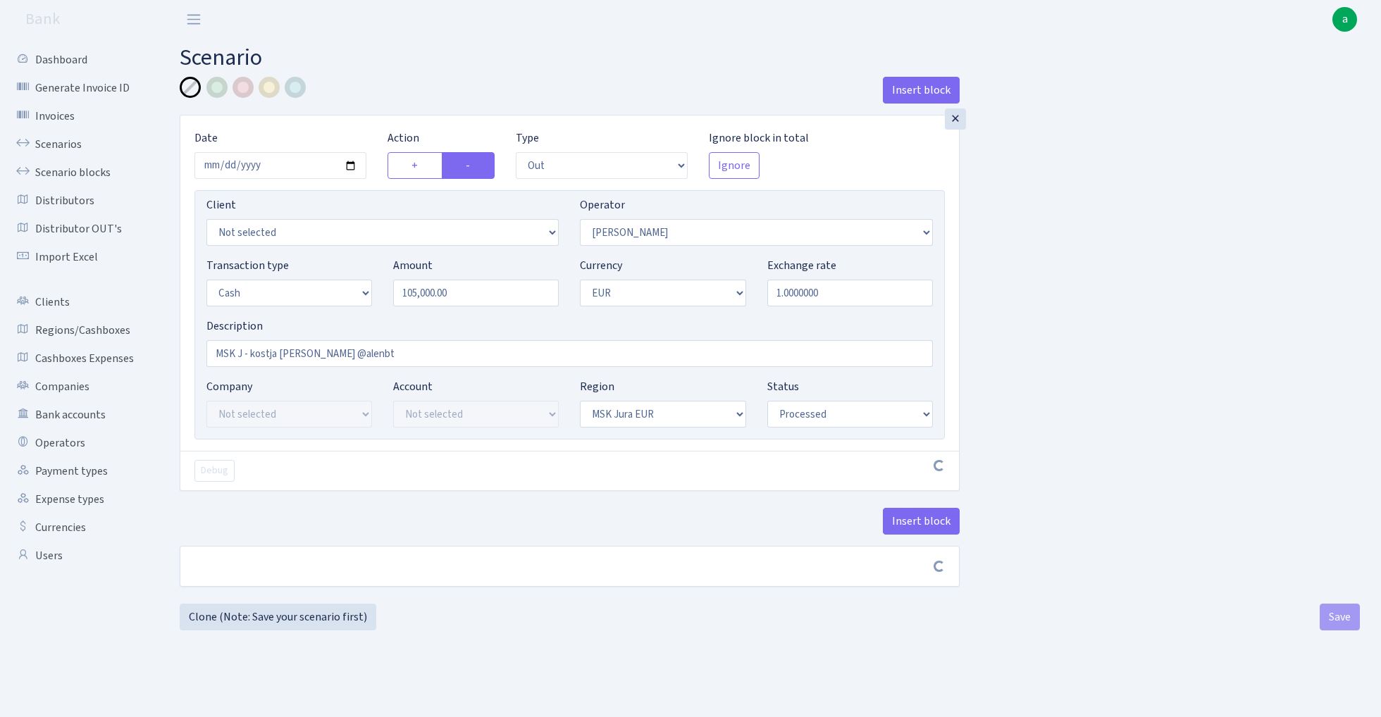
select select "out"
select select "439"
select select "1"
select select "16"
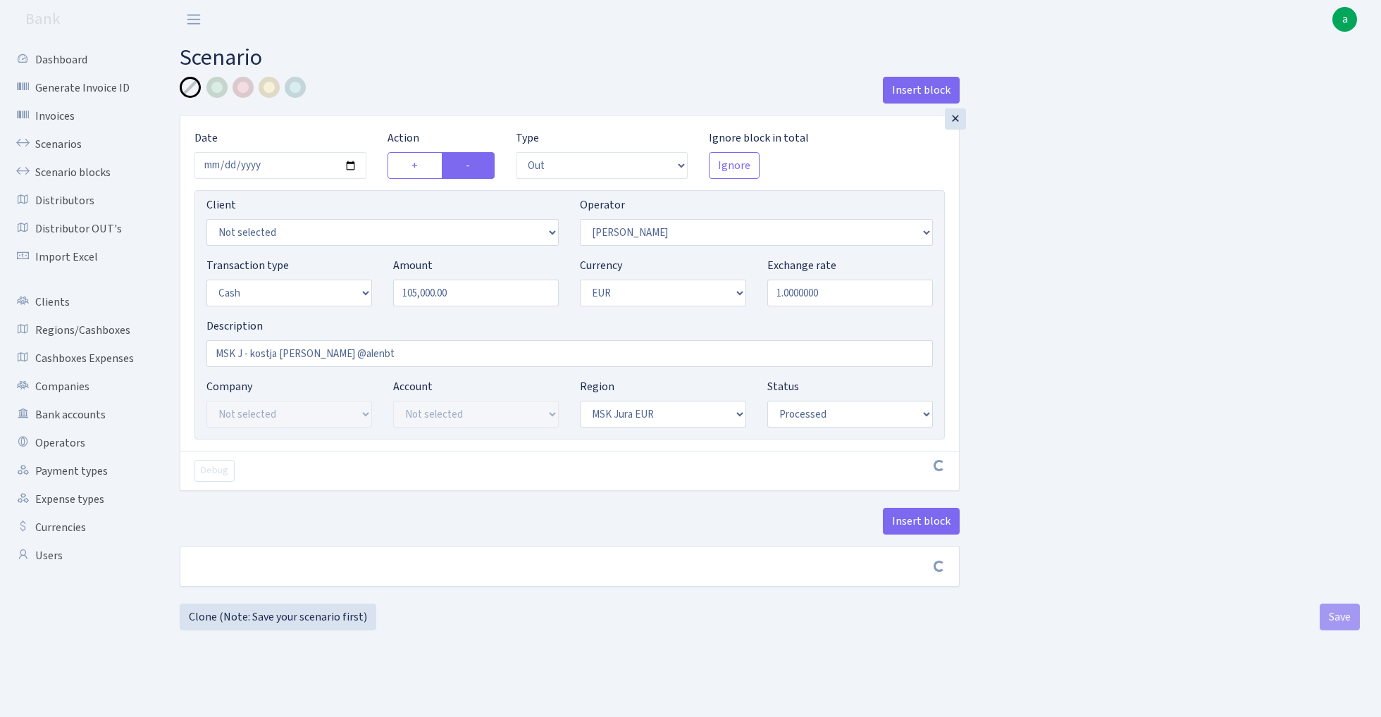
select select "processed"
click at [321, 356] on input "MSK J - kostja bulka @alenbt" at bounding box center [569, 353] width 726 height 27
type input "MSK J - kostja [PERSON_NAME] @ramil_m"
click at [1333, 625] on button "Save" at bounding box center [1339, 622] width 40 height 27
select select "out"
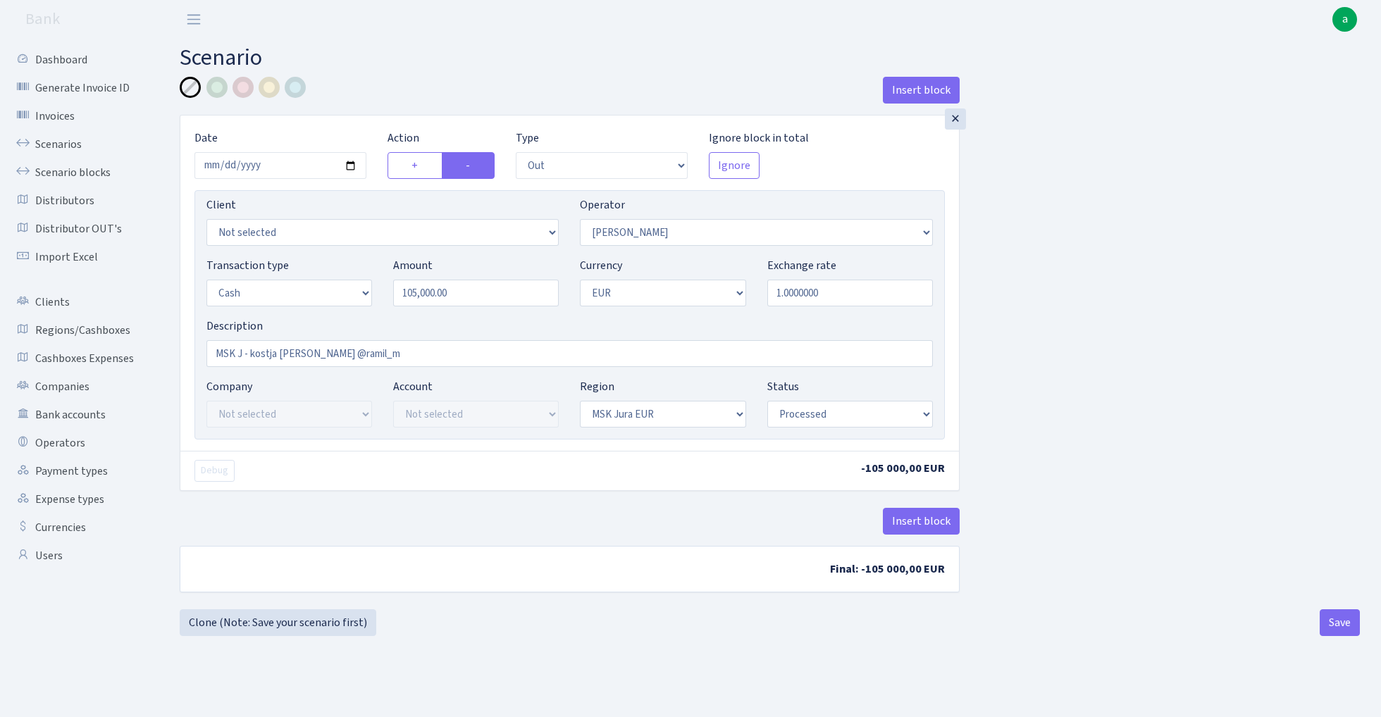
select select "439"
select select "1"
select select "16"
select select "processed"
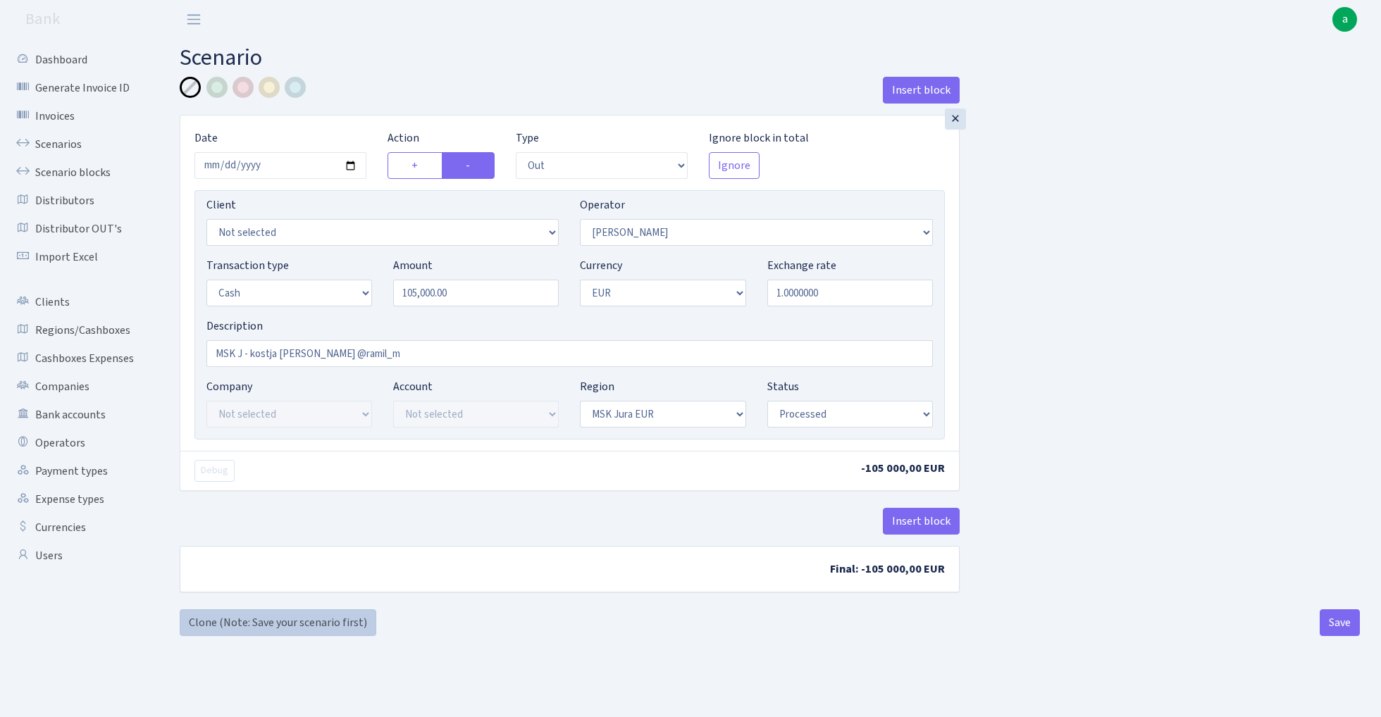
click at [291, 623] on link "Clone (Note: Save your scenario first)" at bounding box center [278, 622] width 197 height 27
select select "out"
select select "439"
select select "1"
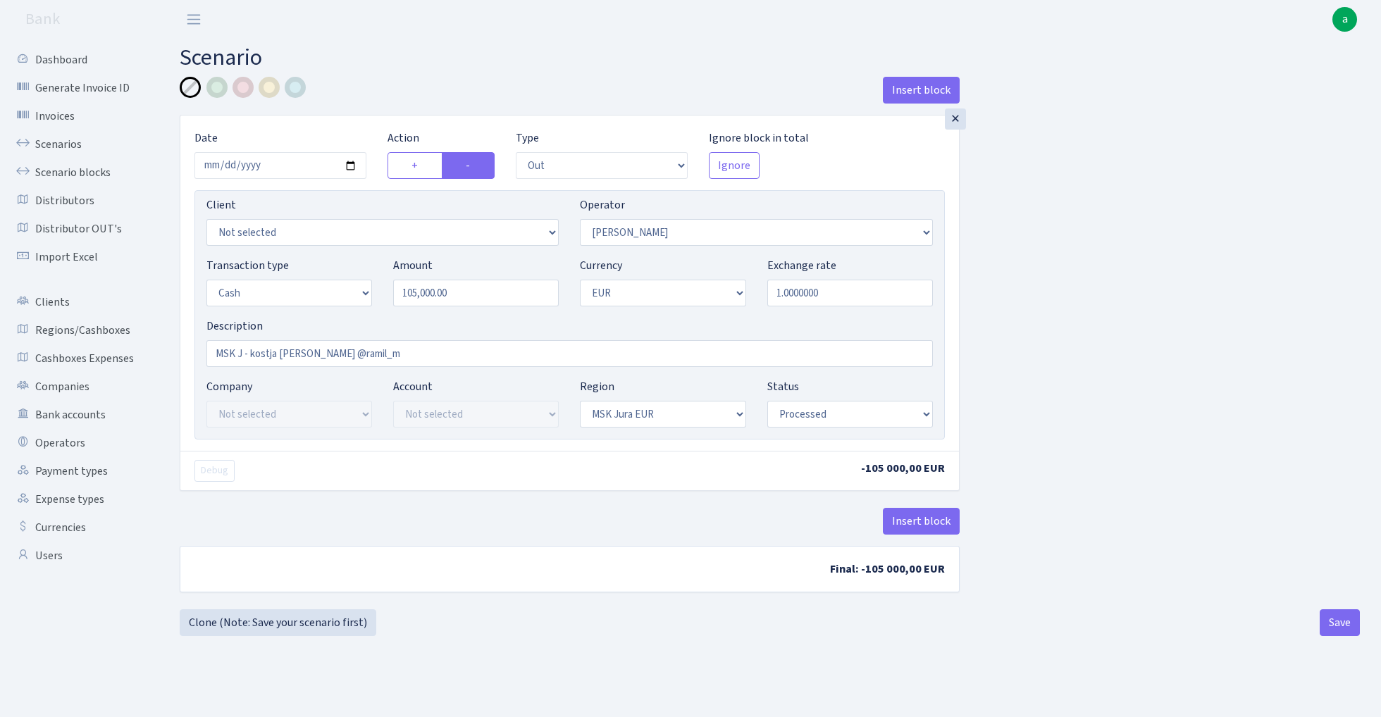
select select "16"
select select "processed"
click at [276, 168] on input "2025-10-08" at bounding box center [280, 165] width 172 height 27
type input "2025-10-09"
click at [380, 99] on div "Insert block" at bounding box center [570, 96] width 780 height 38
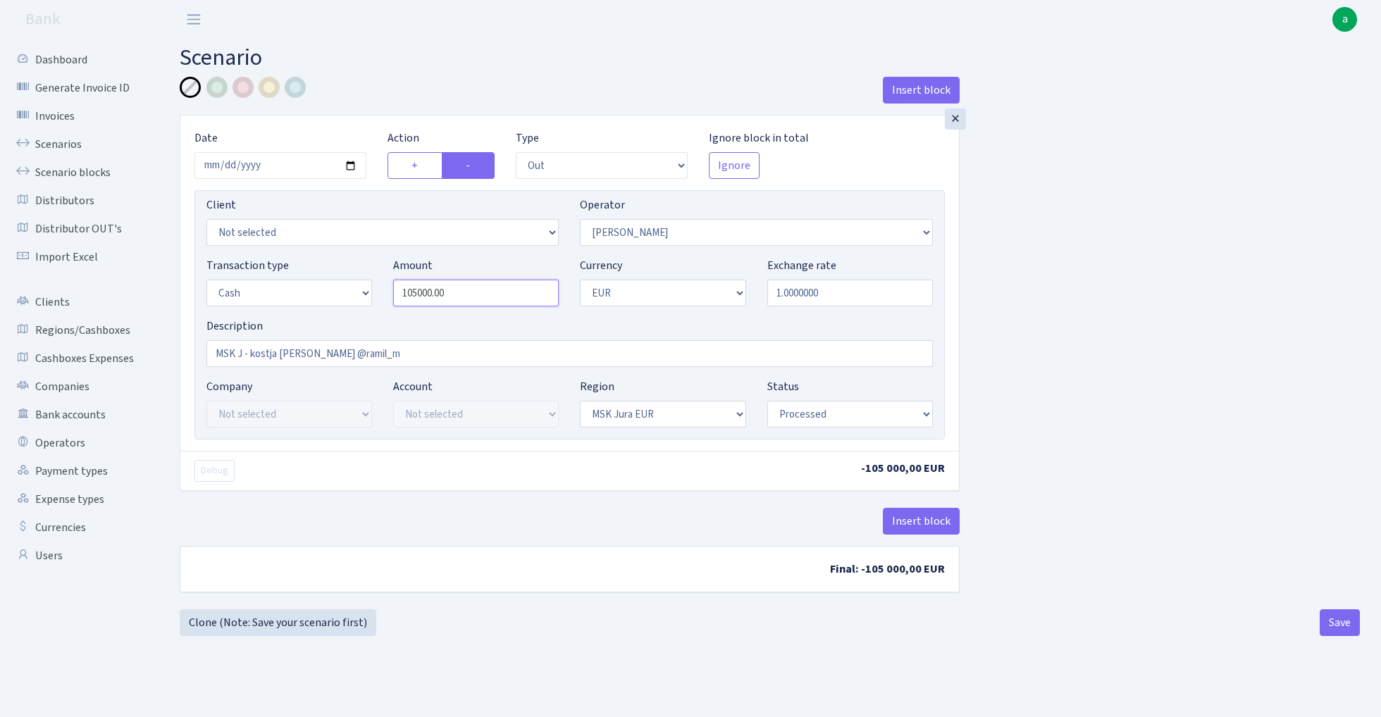
click at [471, 290] on input "105000.00" at bounding box center [476, 293] width 166 height 27
type input "196,000.00"
drag, startPoint x: 365, startPoint y: 358, endPoint x: 303, endPoint y: 356, distance: 62.0
click at [303, 356] on input "MSK J - kostja bulka @ramil_m" at bounding box center [569, 353] width 726 height 27
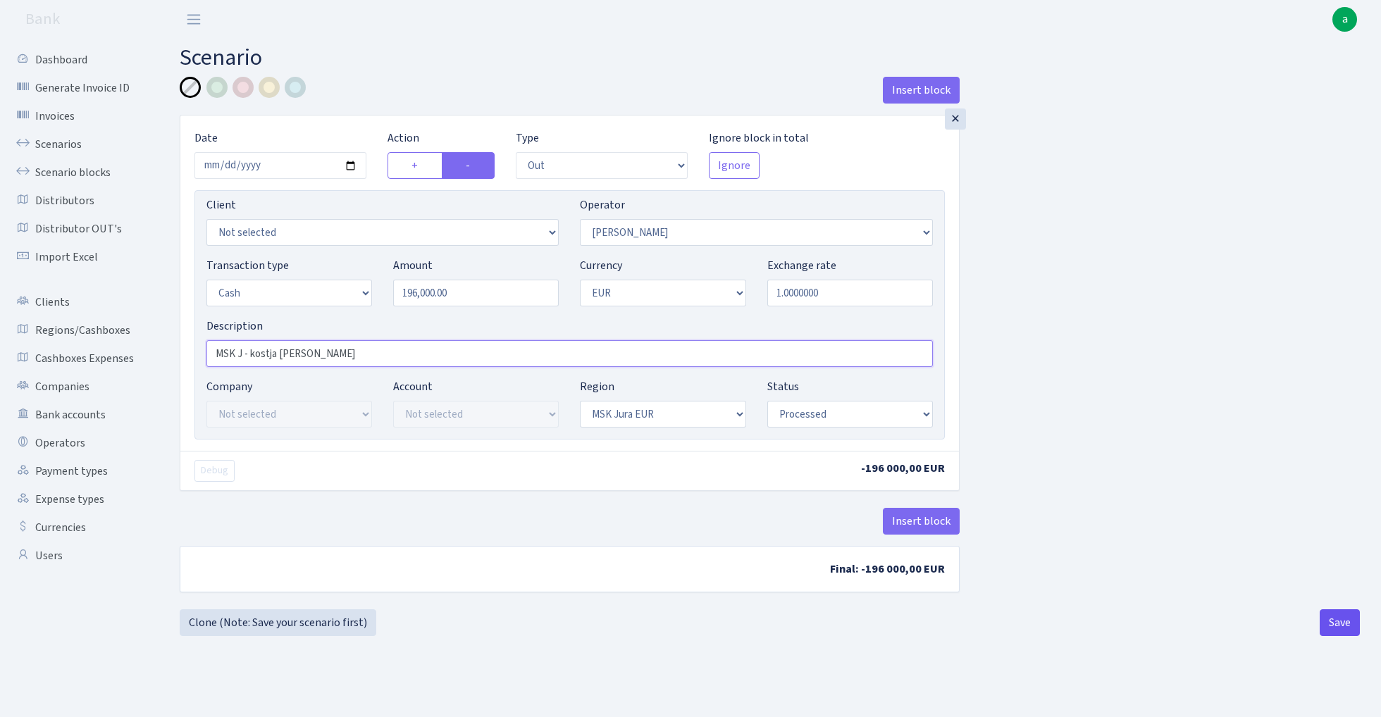
type input "MSK J - kostja bulka"
click at [1336, 625] on button "Save" at bounding box center [1339, 622] width 40 height 27
select select "out"
select select "439"
select select "1"
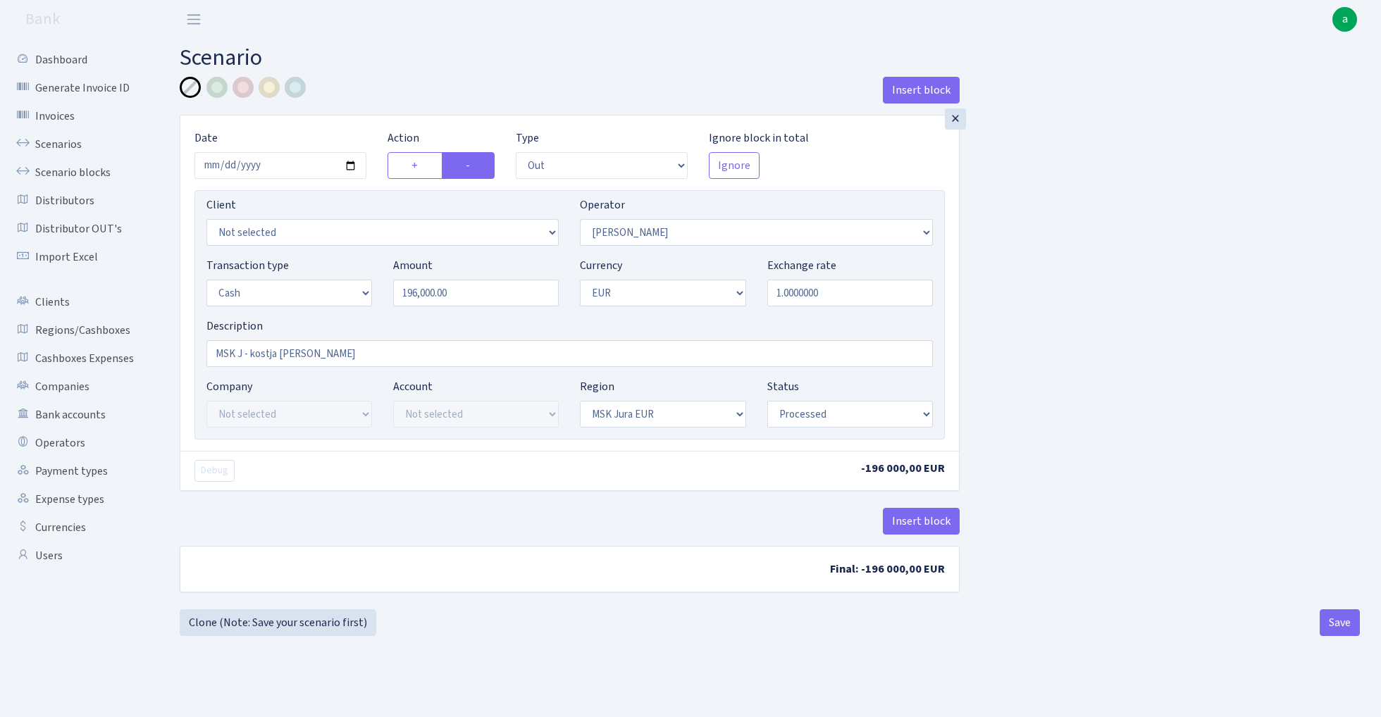
select select "1"
select select "16"
select select "processed"
click at [46, 135] on link "Scenarios" at bounding box center [77, 144] width 141 height 28
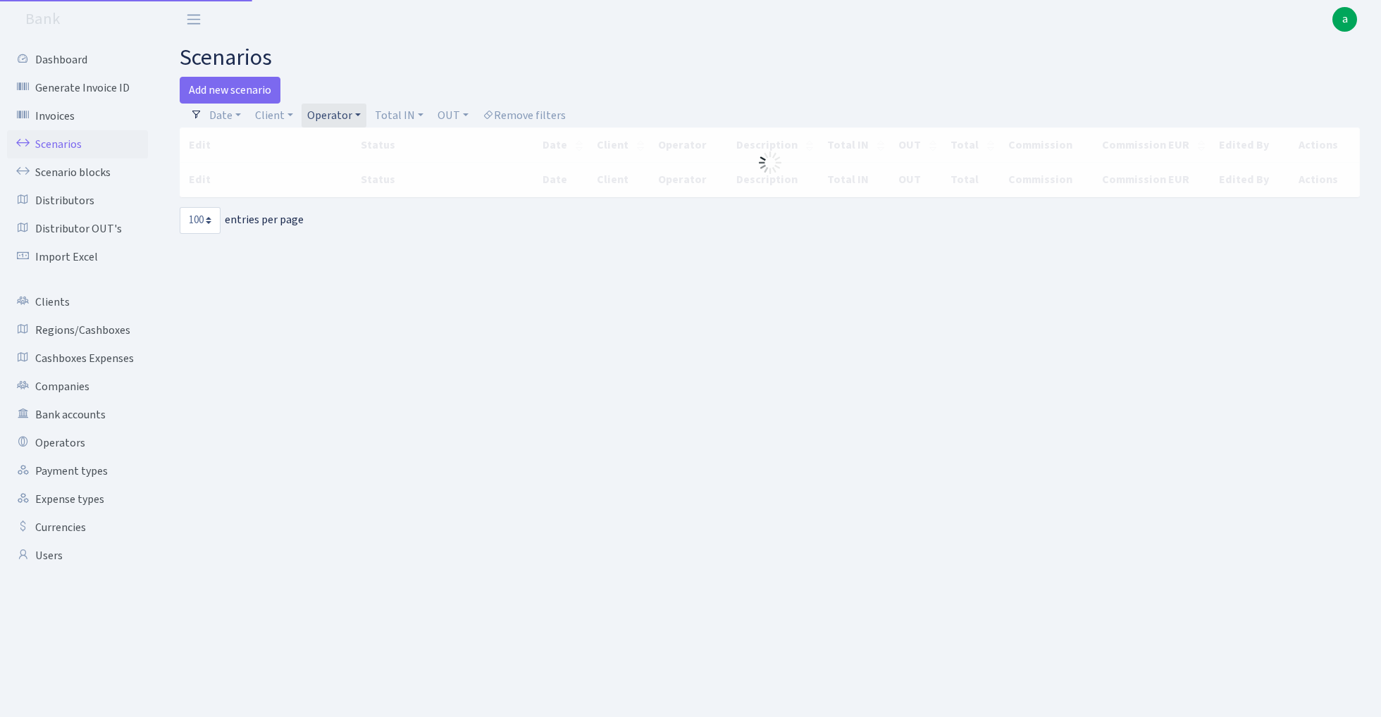
select select "100"
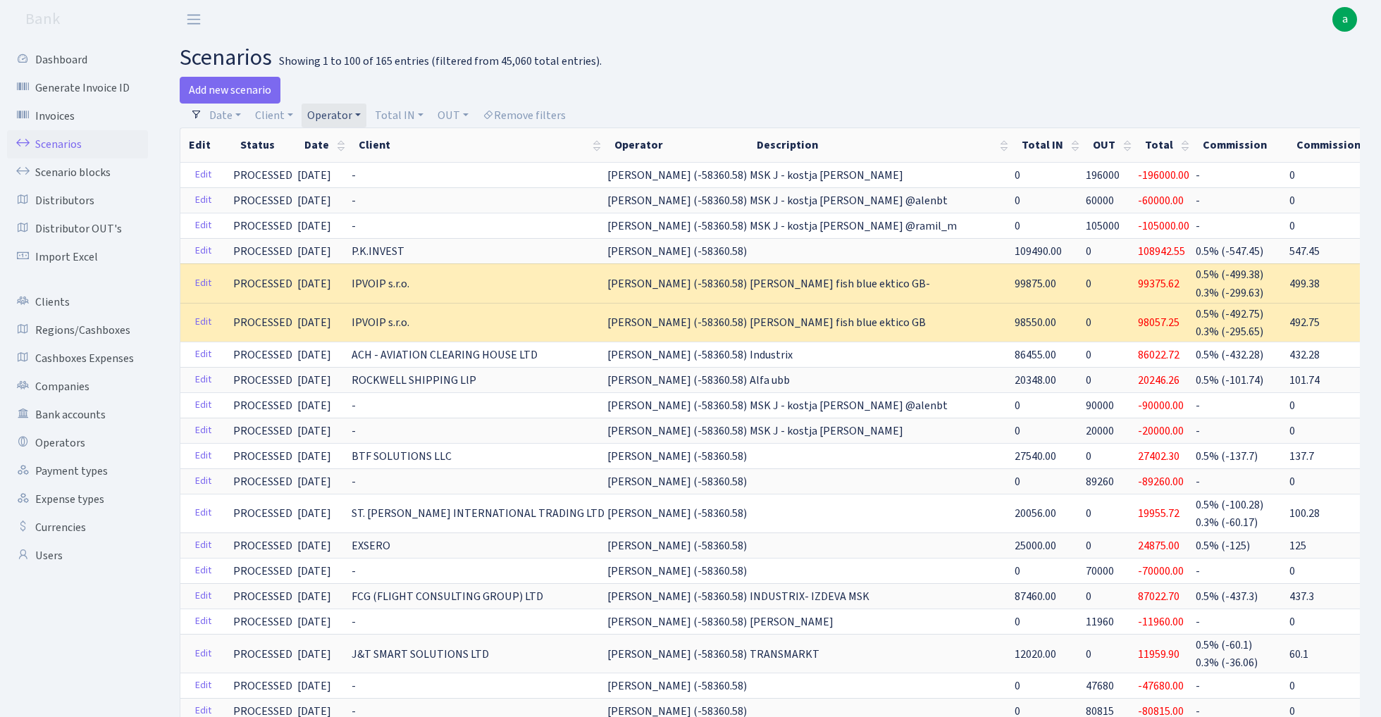
click at [338, 116] on link "Operator" at bounding box center [333, 116] width 65 height 24
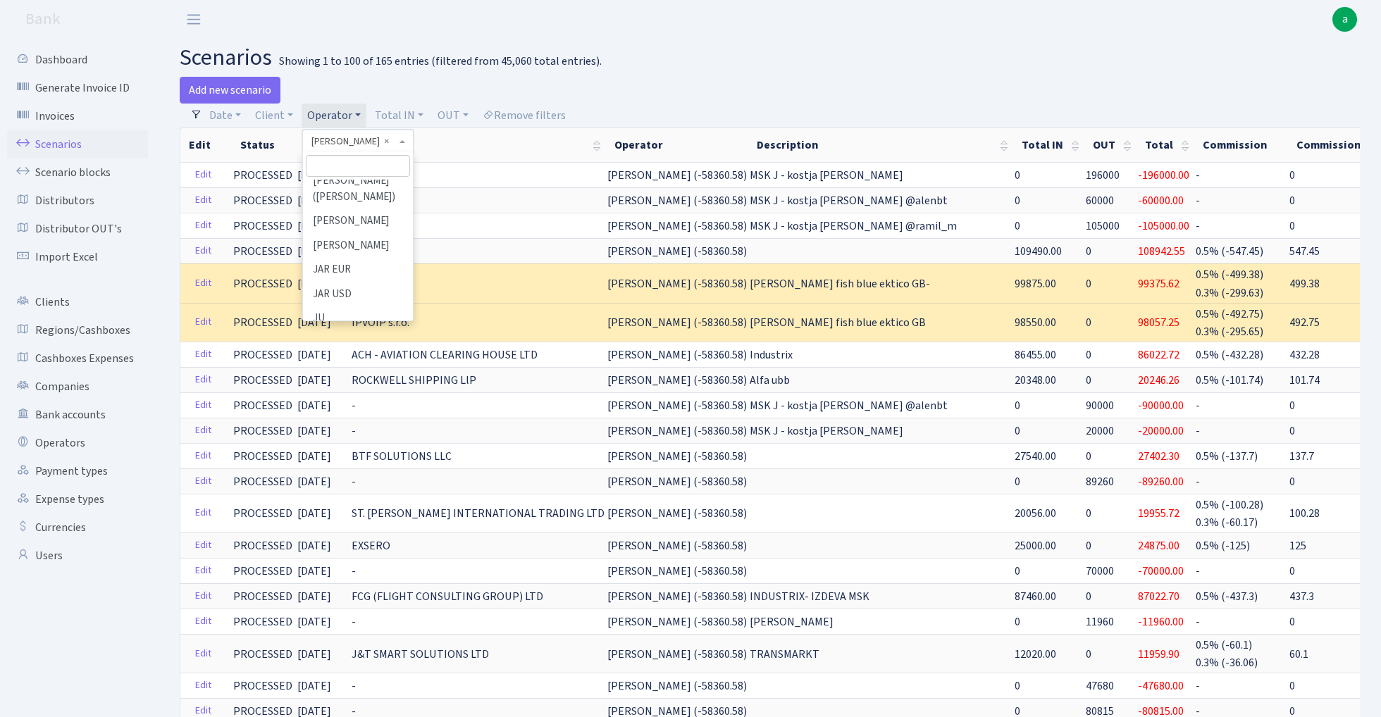
click at [362, 168] on input "search" at bounding box center [358, 166] width 104 height 22
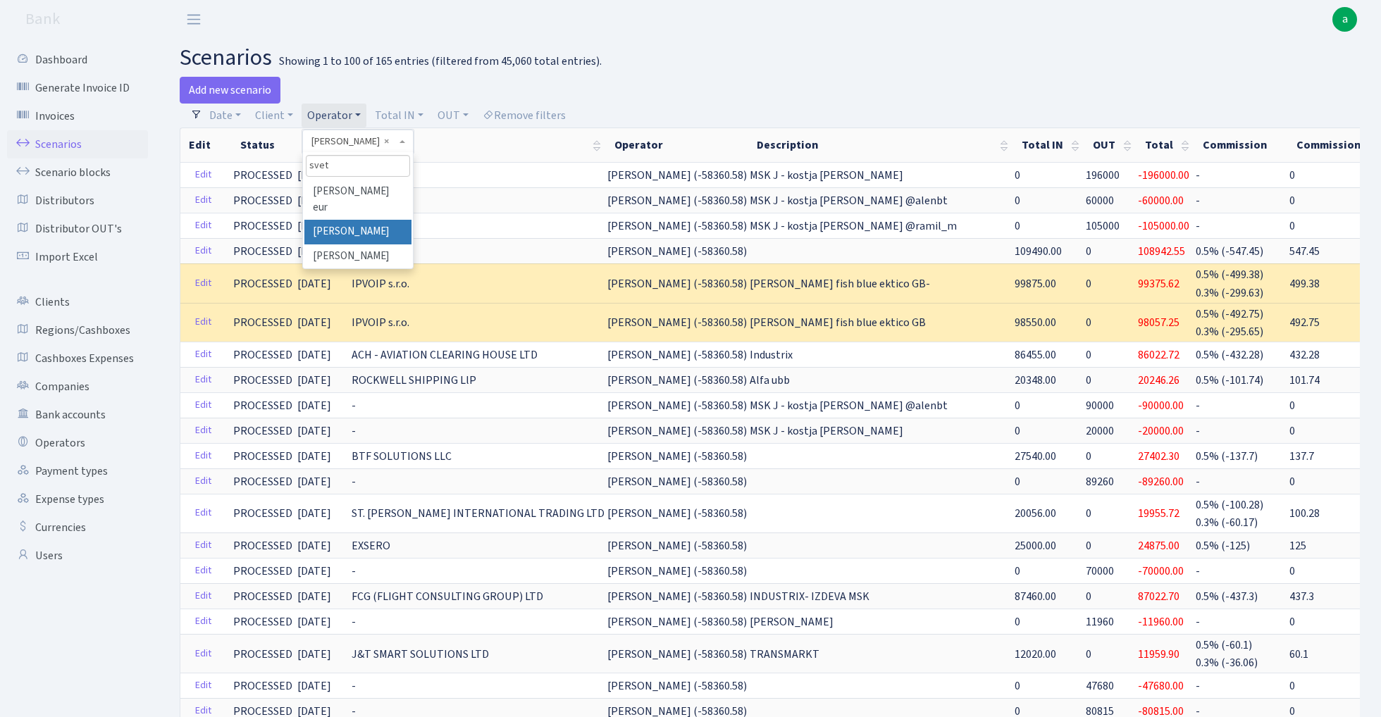
type input "svet"
click at [356, 186] on li "[PERSON_NAME] eur" at bounding box center [357, 200] width 106 height 40
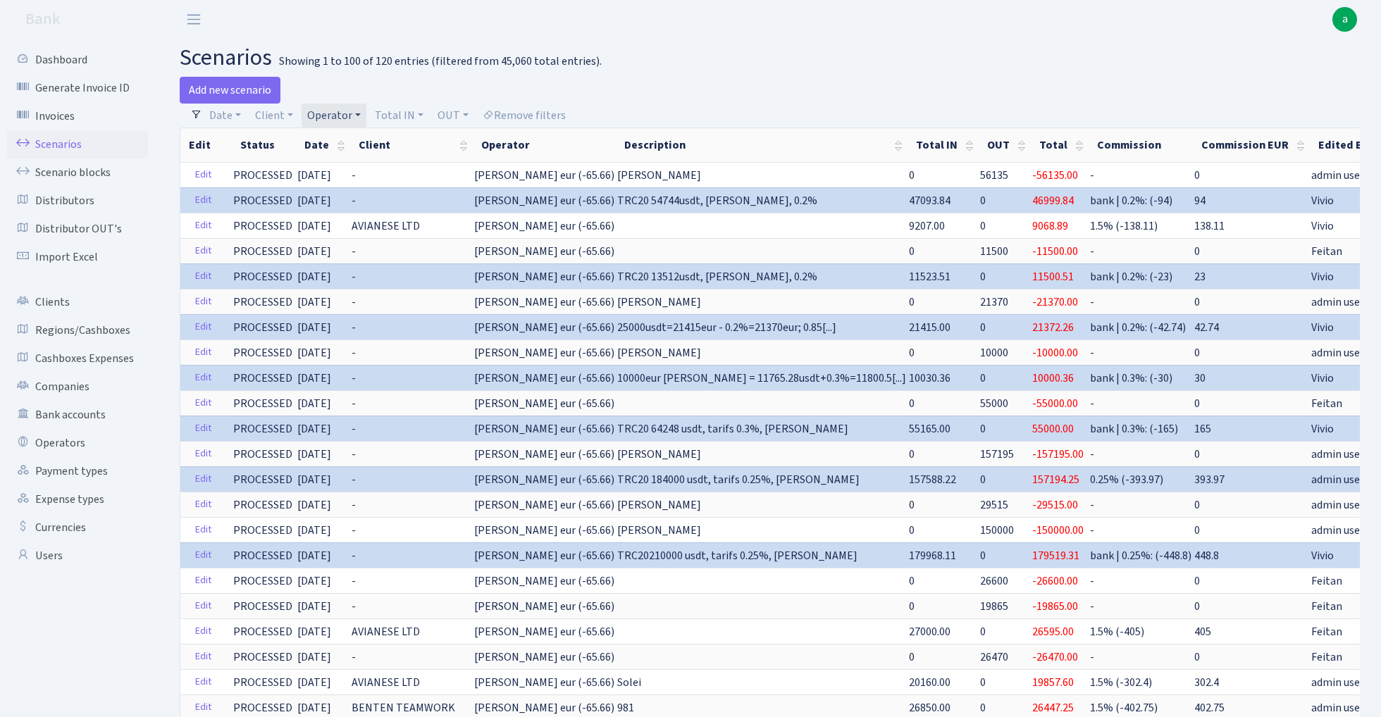
click at [335, 111] on link "Operator" at bounding box center [333, 116] width 65 height 24
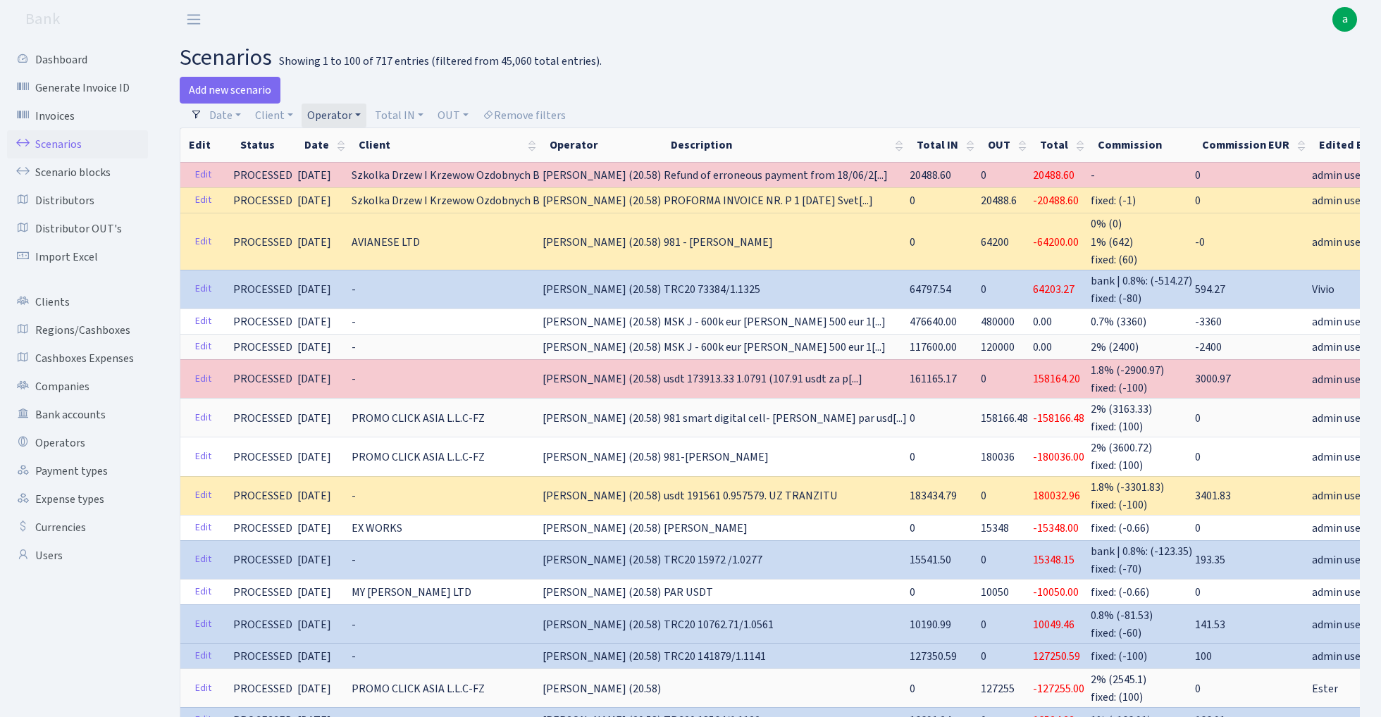
click at [330, 111] on link "Operator" at bounding box center [333, 116] width 65 height 24
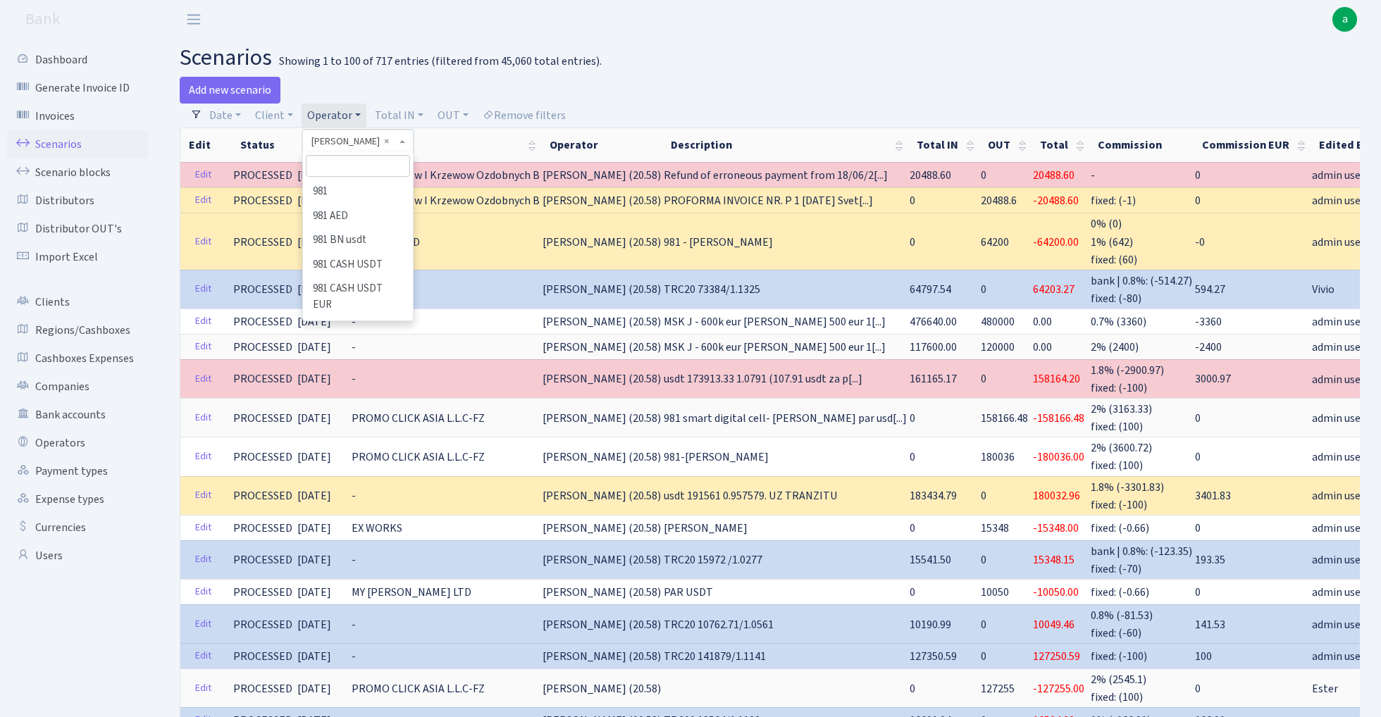
scroll to position [7360, 0]
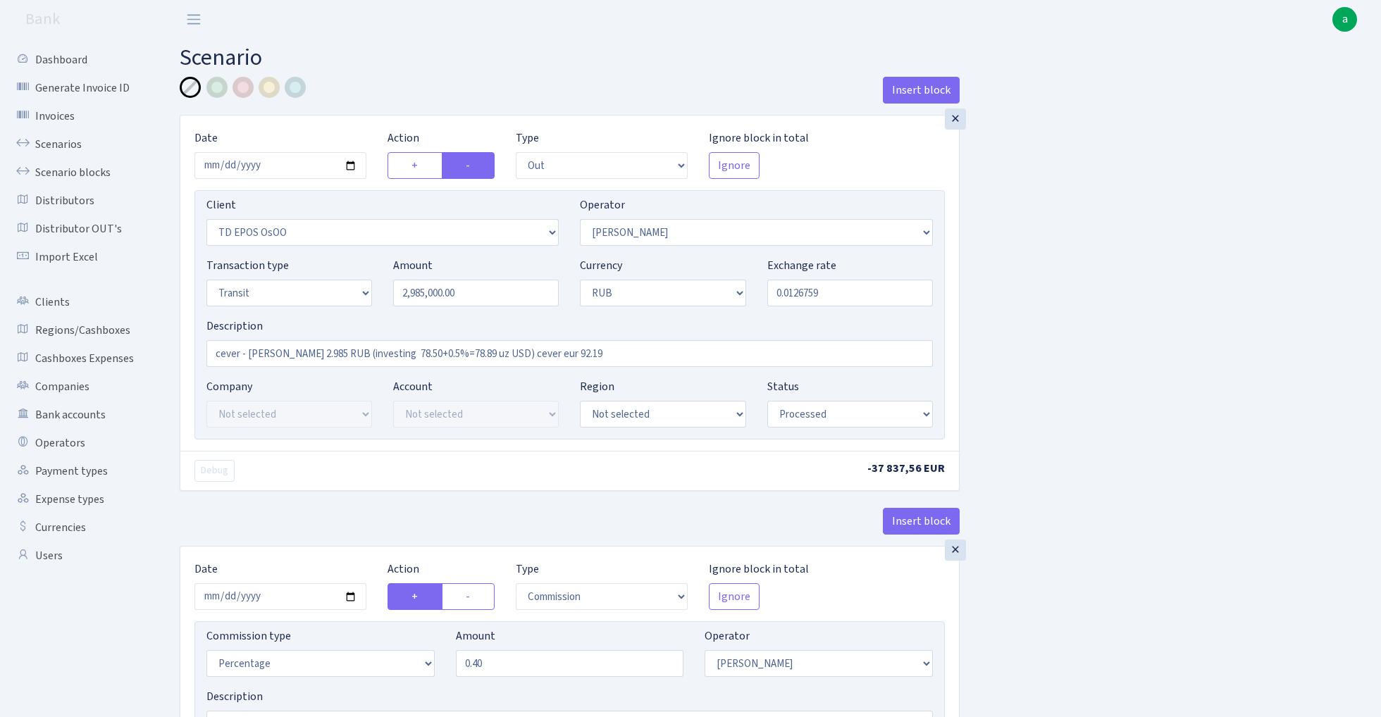
select select "out"
select select "3186"
select select "253"
select select "5"
select select "3"
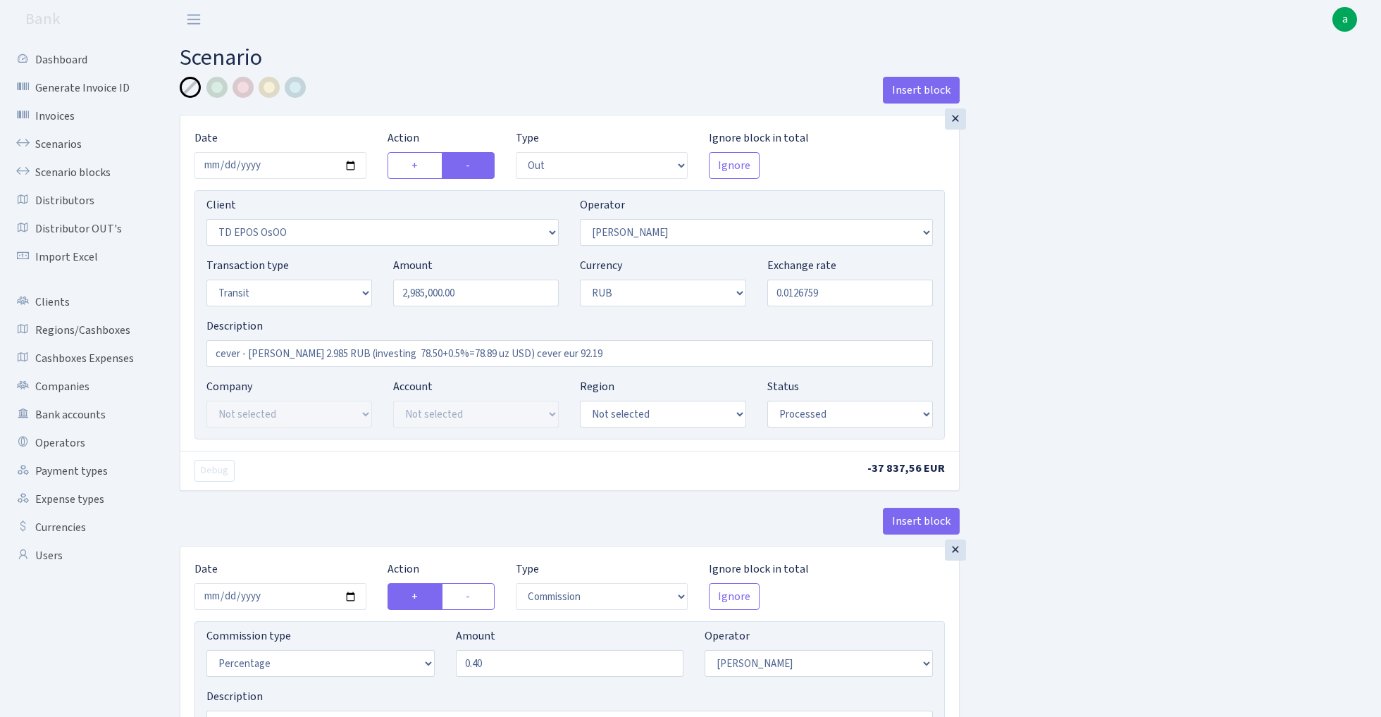
select select "processed"
select select "commission"
select select "253"
select select "processed"
select select "in"
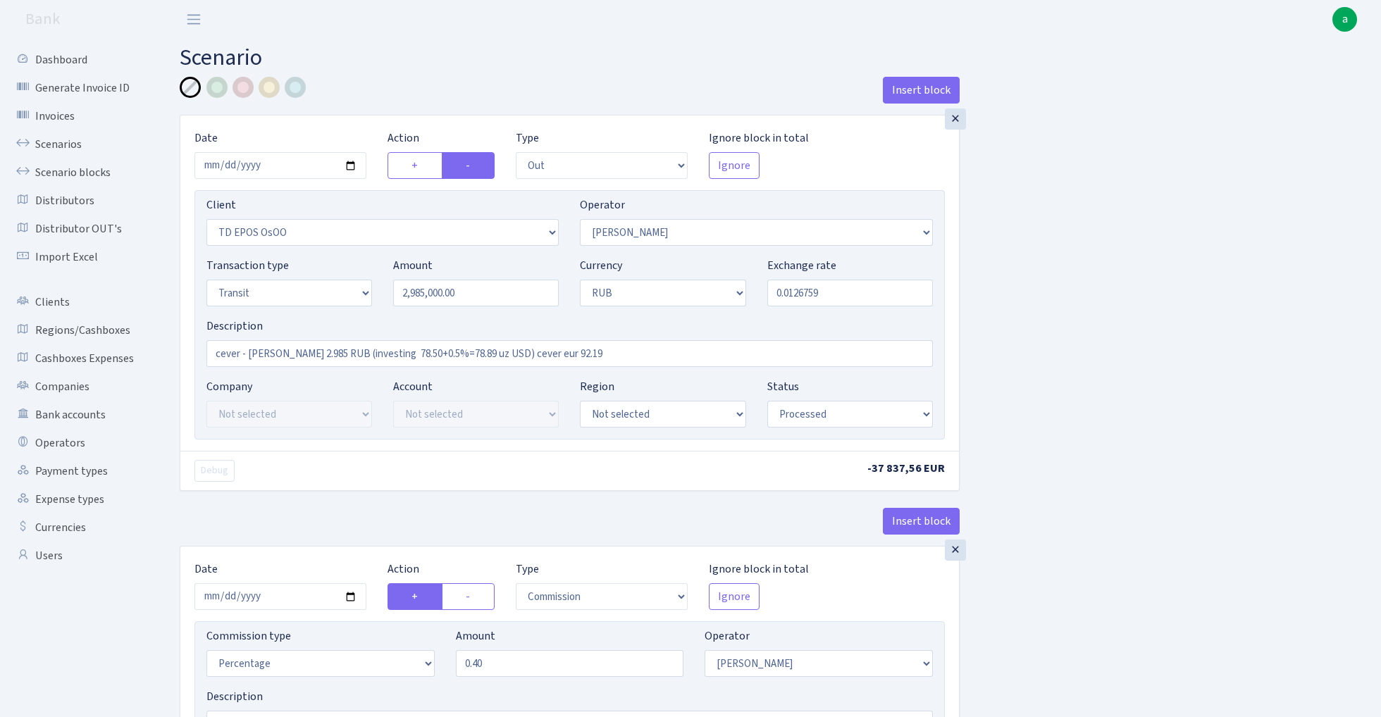
select select "3185"
select select "20"
select select "5"
select select "3"
select select "processed"
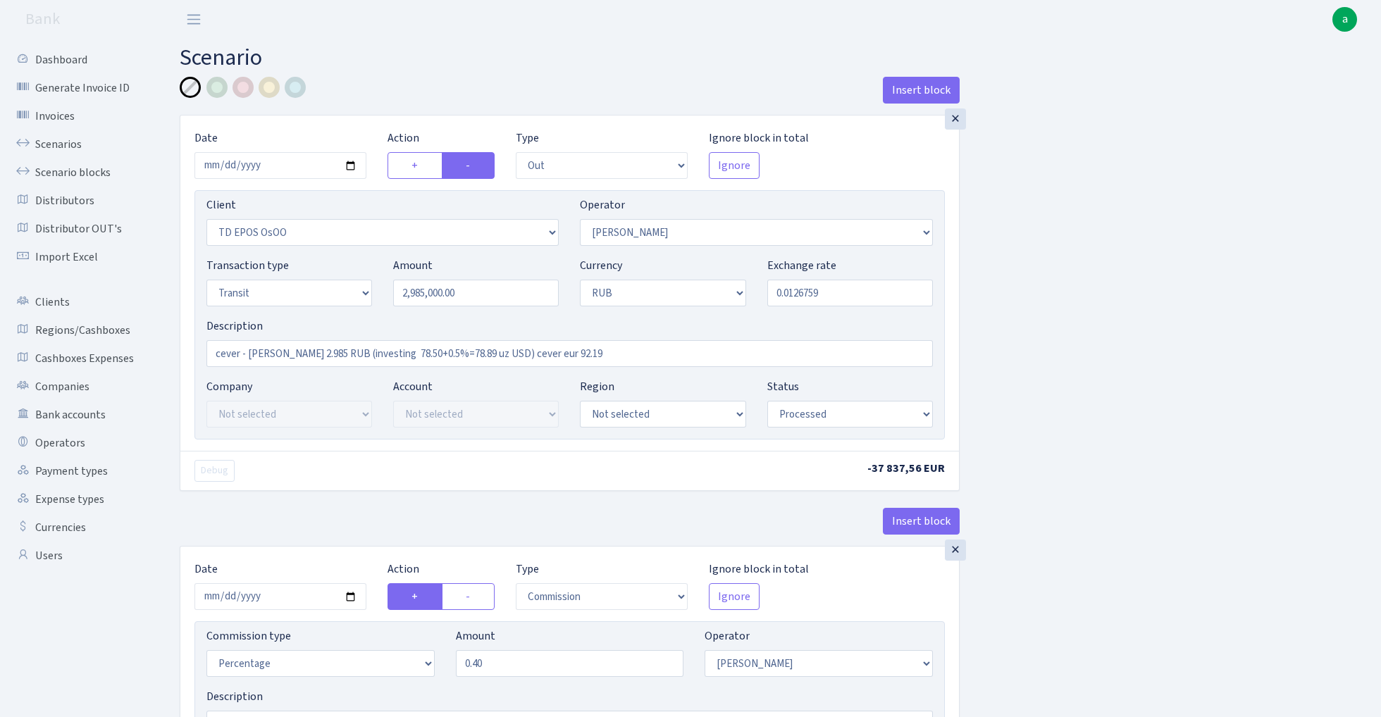
select select "commission"
select select "fixed"
select select "20"
select select "processed"
click at [278, 162] on input "2025-07-18" at bounding box center [280, 165] width 172 height 27
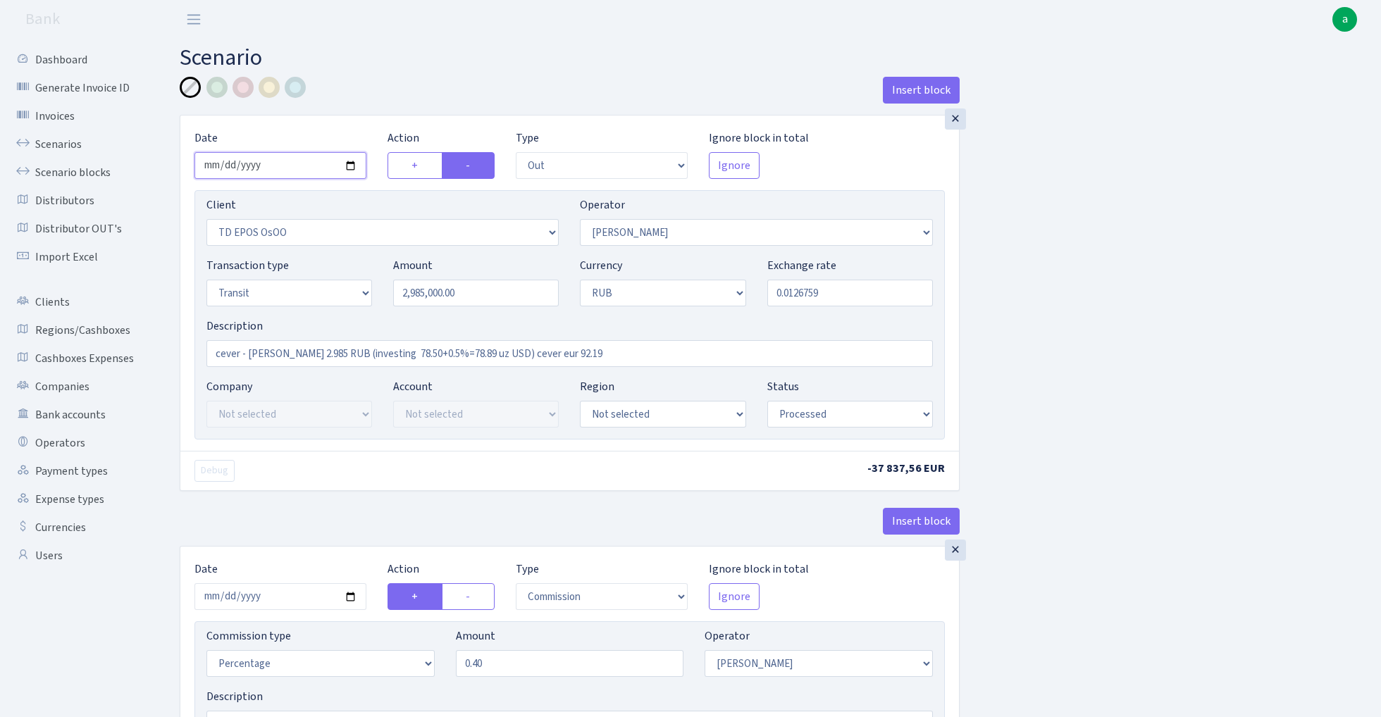
type input "2025-08-22"
click at [381, 54] on h2 "Scenario" at bounding box center [770, 57] width 1180 height 27
click at [483, 301] on input "2985000.00" at bounding box center [476, 293] width 166 height 27
paste input "750"
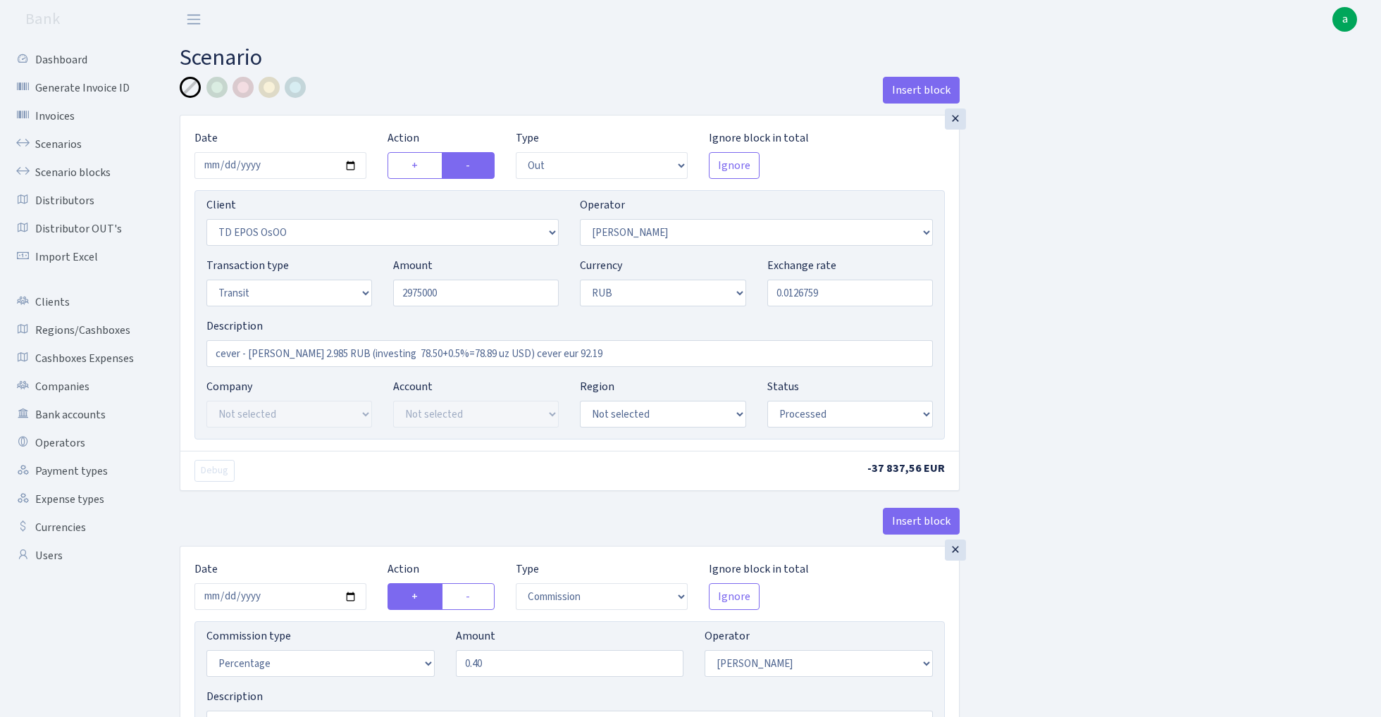
type input "2,975,000.00"
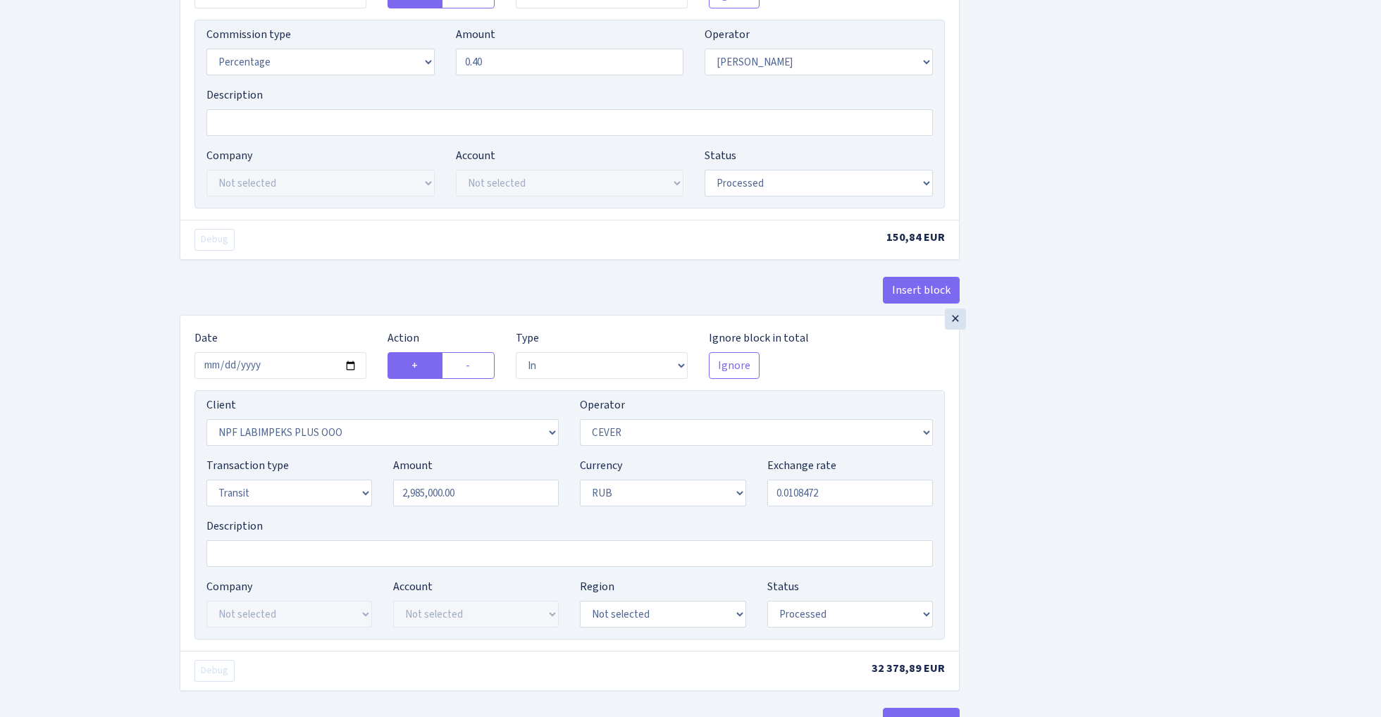
scroll to position [603, 0]
click at [500, 497] on input "2985000.00" at bounding box center [476, 491] width 166 height 27
paste input "750"
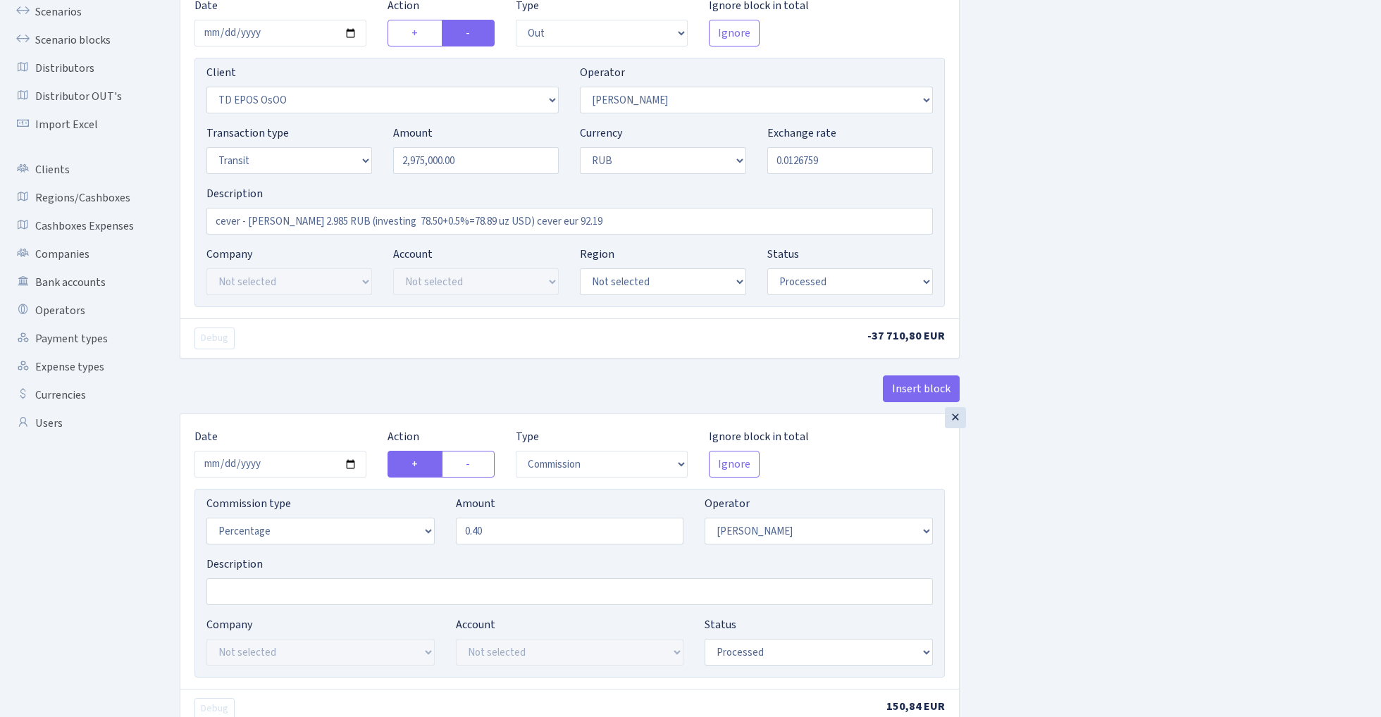
scroll to position [66, 0]
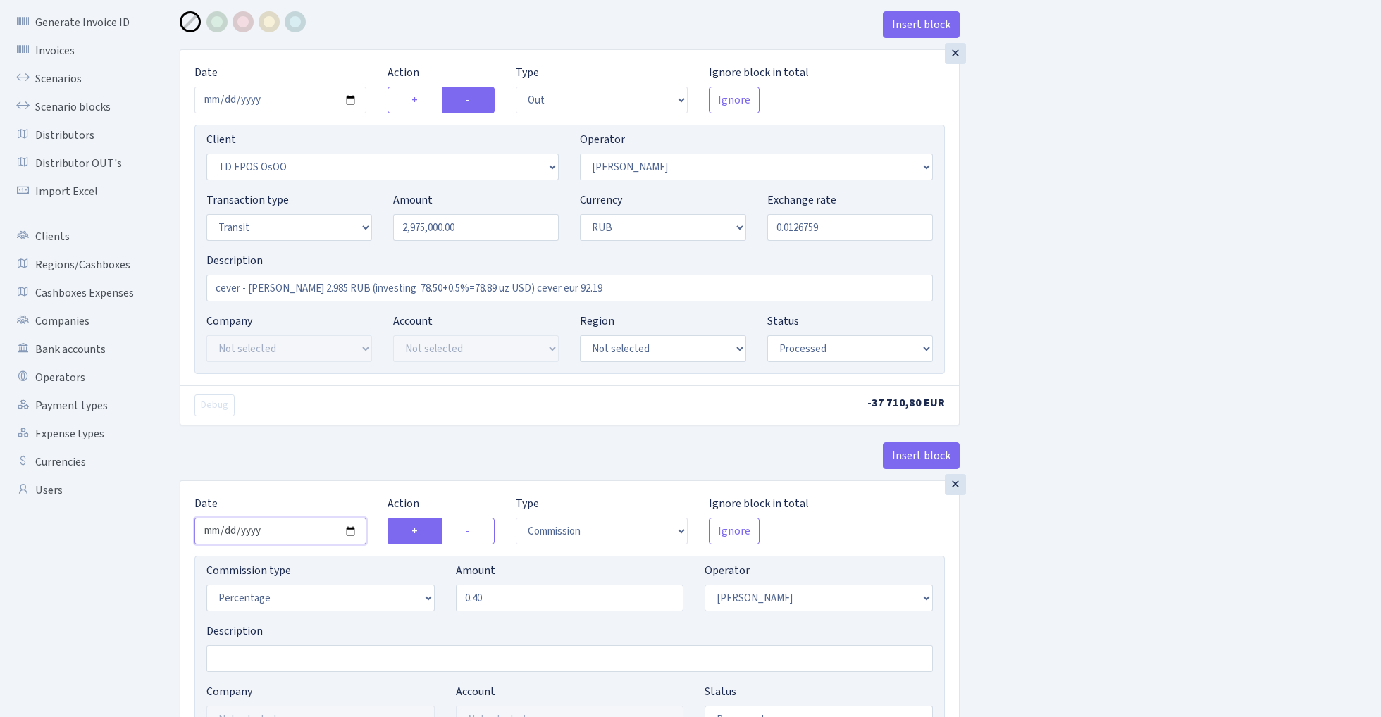
type input "2,975,000.00"
click at [278, 540] on input "2025-07-18" at bounding box center [280, 531] width 172 height 27
type input "2025-08-22"
click at [355, 419] on div "Debug -37 710,80 EUR" at bounding box center [569, 404] width 778 height 39
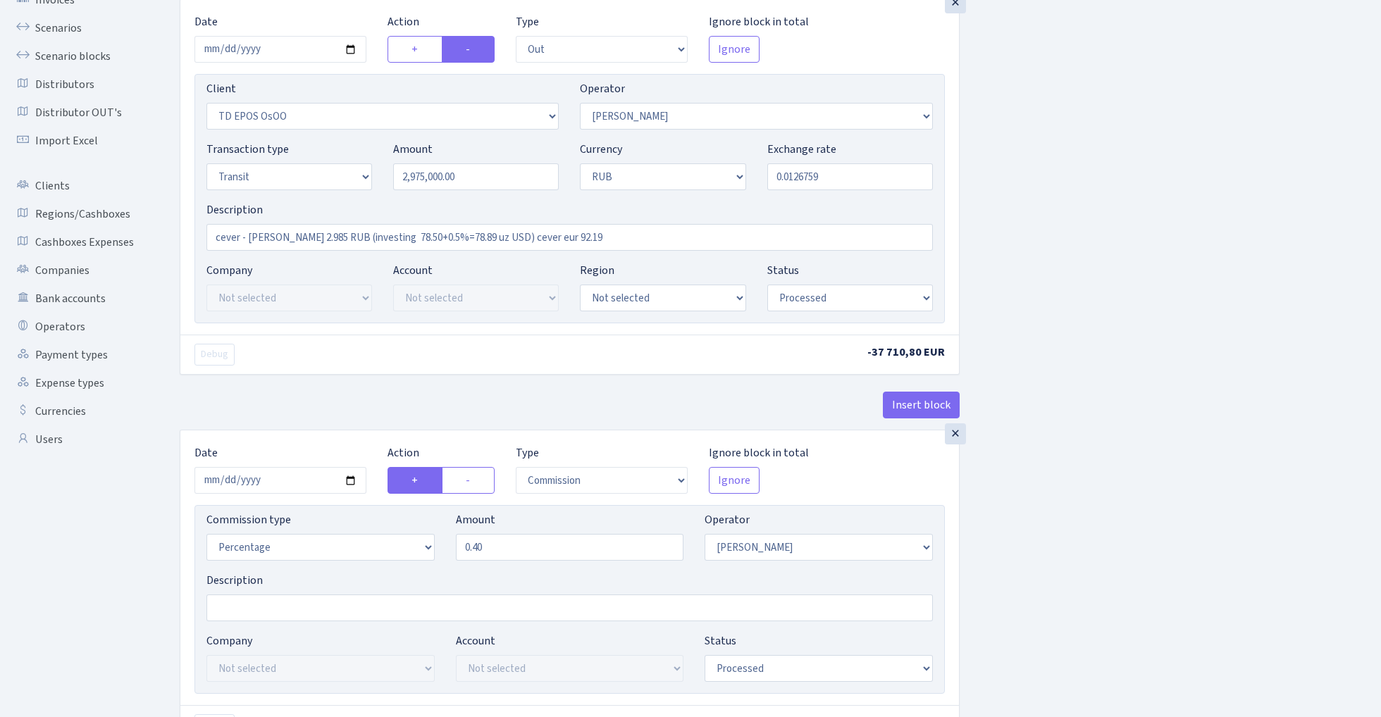
scroll to position [134, 0]
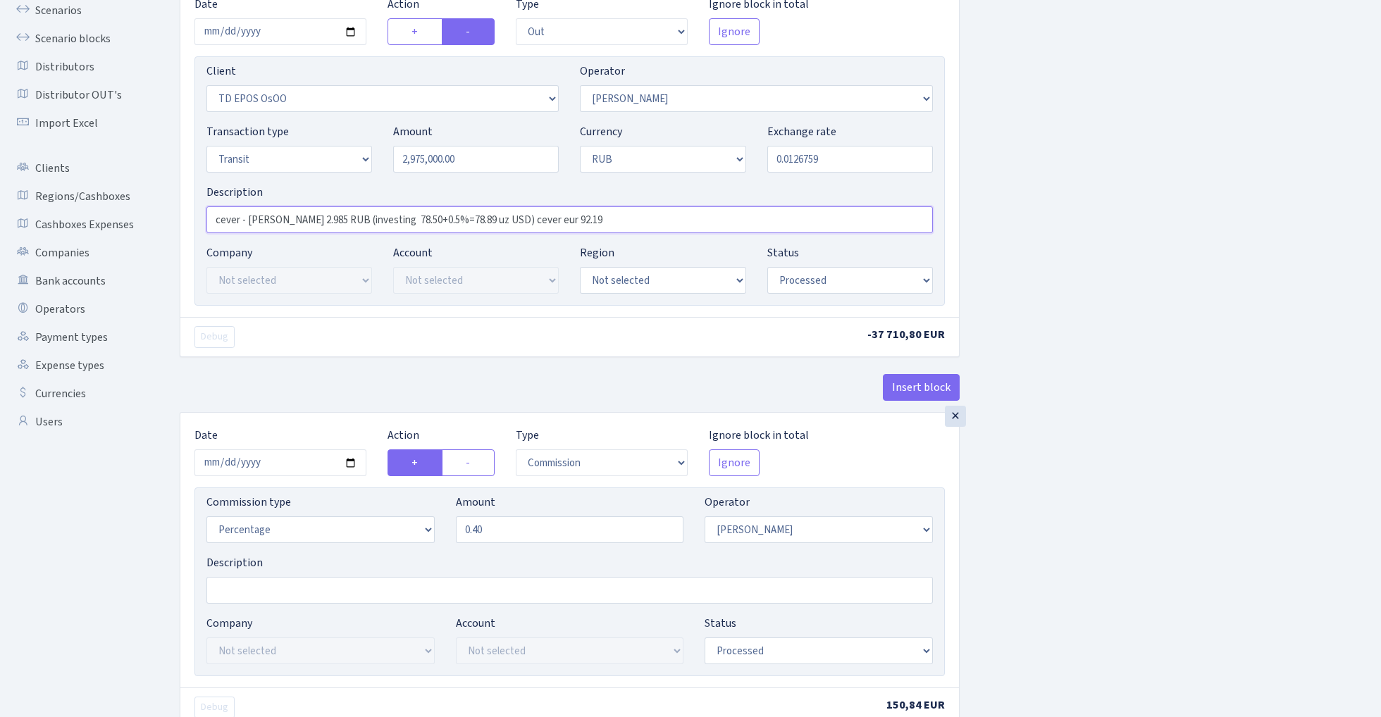
click at [299, 224] on input "cever - svetlana 2.985 RUB (investing 78.50+0.5%=78.89 uz USD) cever eur 92.19" at bounding box center [569, 219] width 726 height 27
click at [392, 224] on input "cever - svetlana 2.975 RUB (investing 78.50+0.5%=78.89 uz USD) cever eur 92.19" at bounding box center [569, 219] width 726 height 27
type input "cever - svetlana 2.975 RUB (investing 81.16+0.5%=78.89 uz USD) cever eur 92.19"
click at [835, 159] on input "0.0126759" at bounding box center [850, 159] width 166 height 27
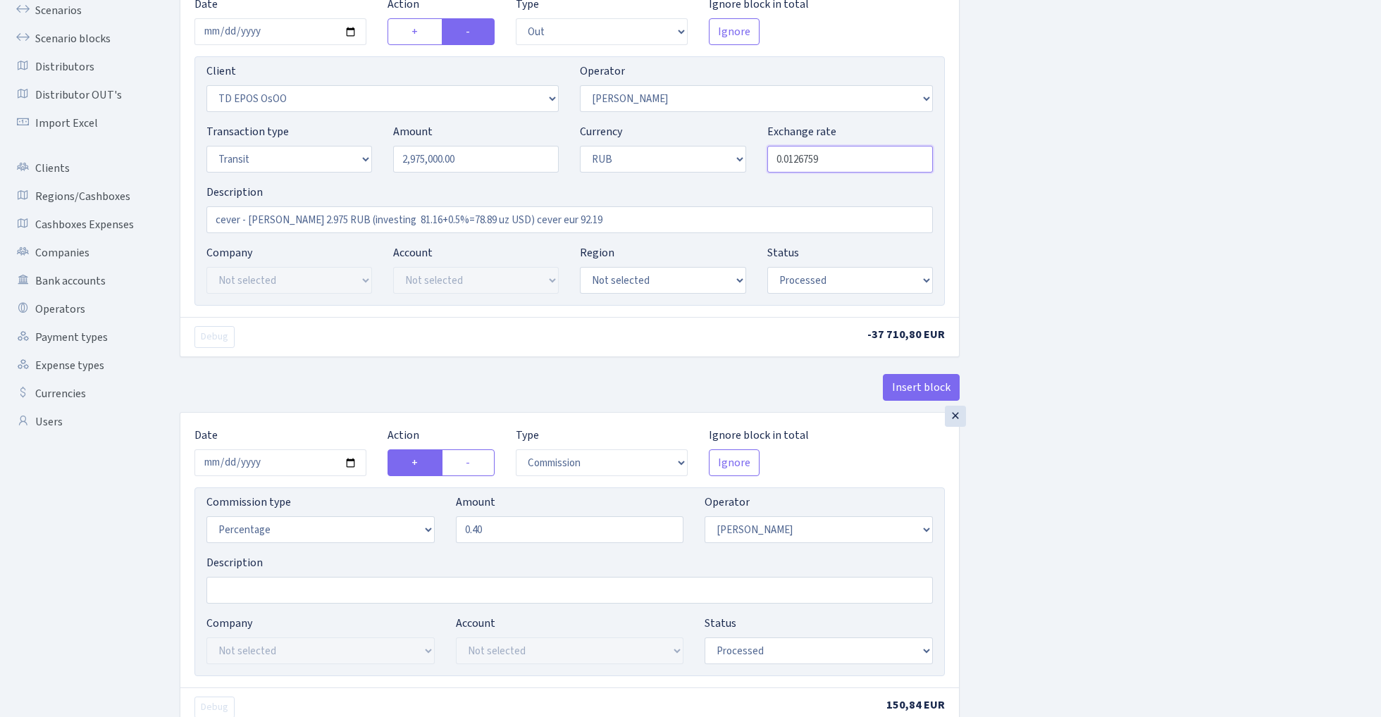
paste input "32134056"
type input "0.0123214"
click at [521, 537] on input "0.40" at bounding box center [570, 529] width 228 height 27
type input "0.50"
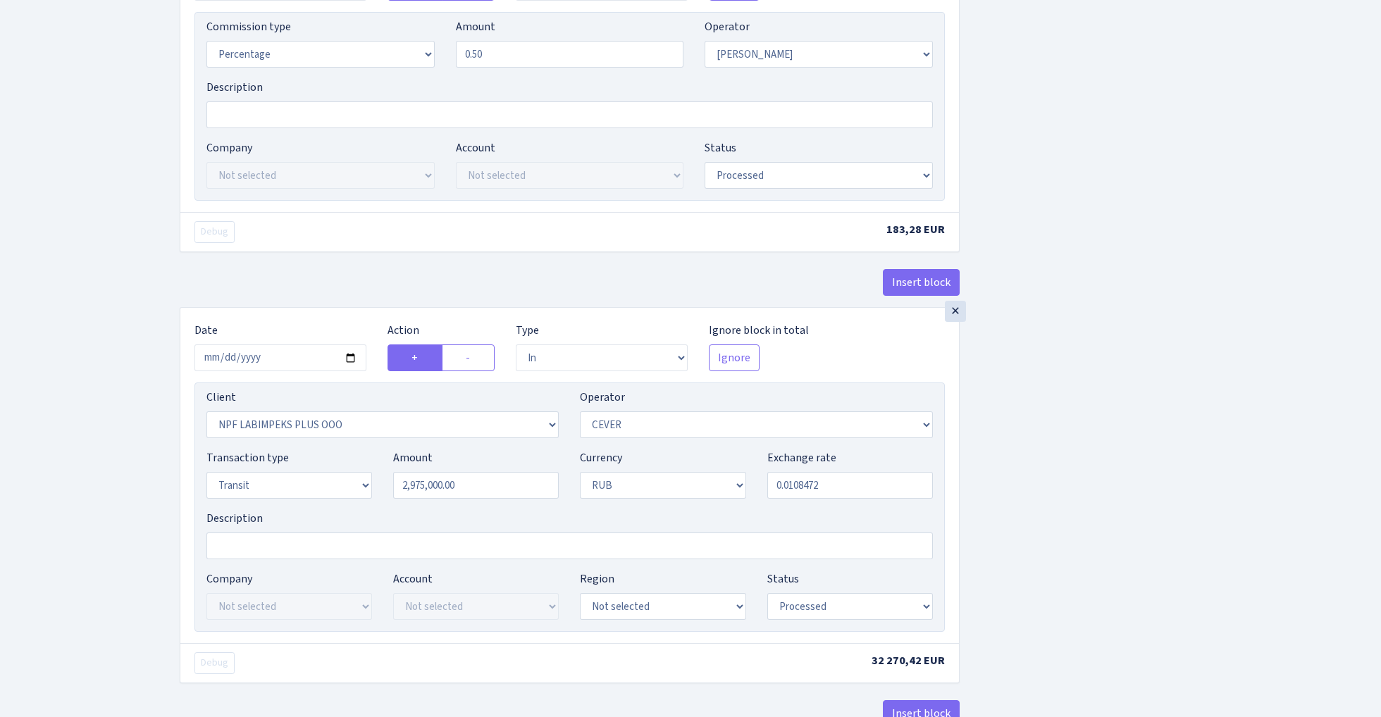
scroll to position [640, 0]
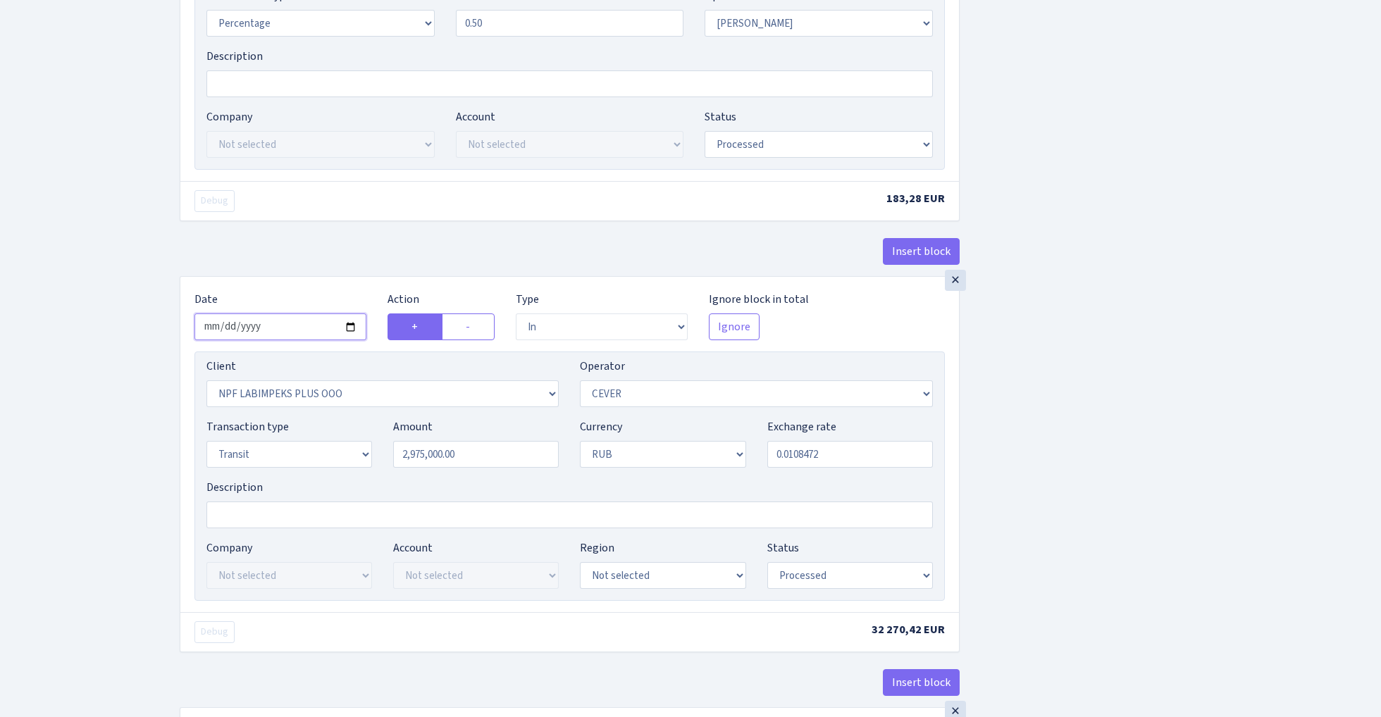
click at [278, 332] on input "2025-07-18" at bounding box center [280, 326] width 172 height 27
type input "2025-08-22"
click at [381, 226] on div "× Date 2025-08-22 Action + - Type --- In Out Commission Field required. Ignore …" at bounding box center [570, 91] width 780 height 371
click at [865, 466] on input "0.0108472" at bounding box center [850, 454] width 166 height 27
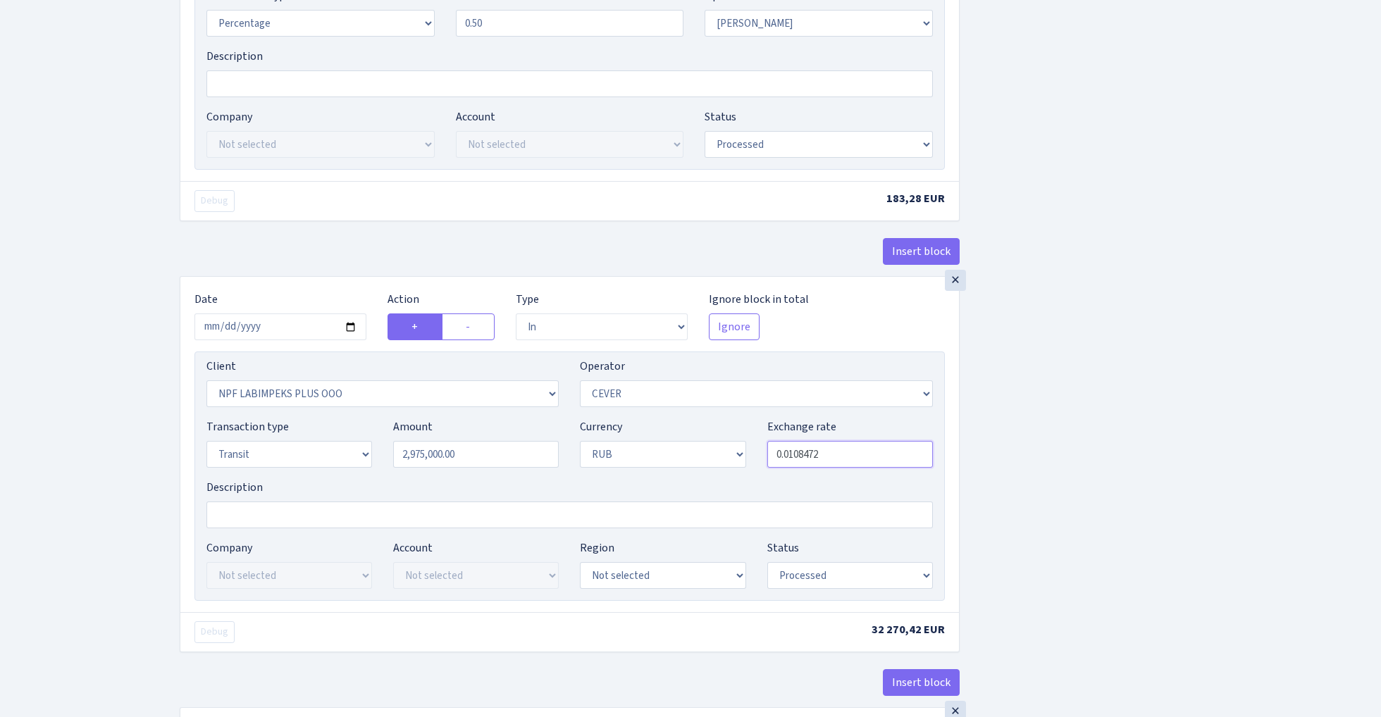
paste input "62134891"
type input "0.0106214"
click at [1075, 425] on div "Insert block × Date 2025-08-22 Action + - Type --- In Out Commission Field requ…" at bounding box center [769, 288] width 1201 height 1705
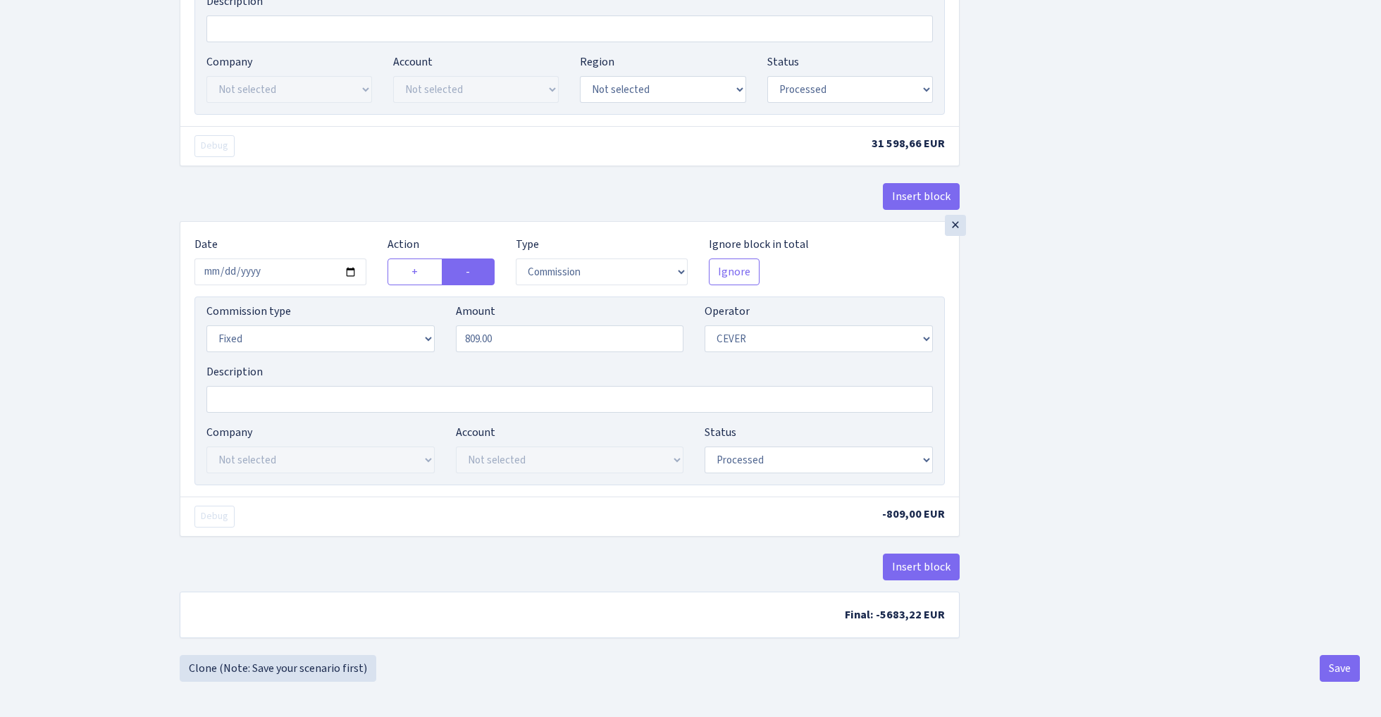
scroll to position [1134, 0]
click at [310, 271] on input "2025-07-18" at bounding box center [280, 272] width 172 height 27
type input "2025-08-22"
click at [358, 170] on div "× Date 2025-08-22 Action + - Type --- In Out Commission Field required. Ignore …" at bounding box center [570, 5] width 780 height 431
click at [517, 340] on input "809.00" at bounding box center [570, 338] width 228 height 27
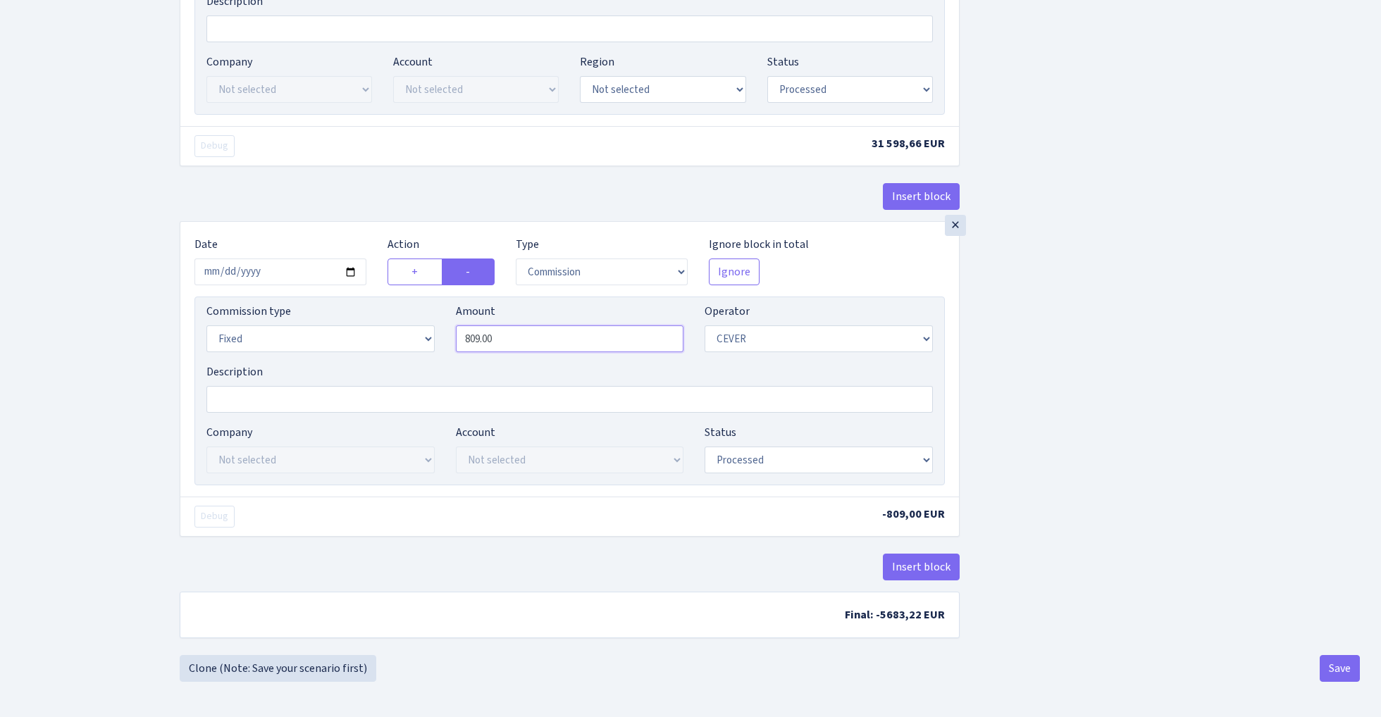
click at [517, 340] on input "809.00" at bounding box center [570, 338] width 228 height 27
type input "1,895.00"
click at [1348, 676] on button "Save" at bounding box center [1339, 668] width 40 height 27
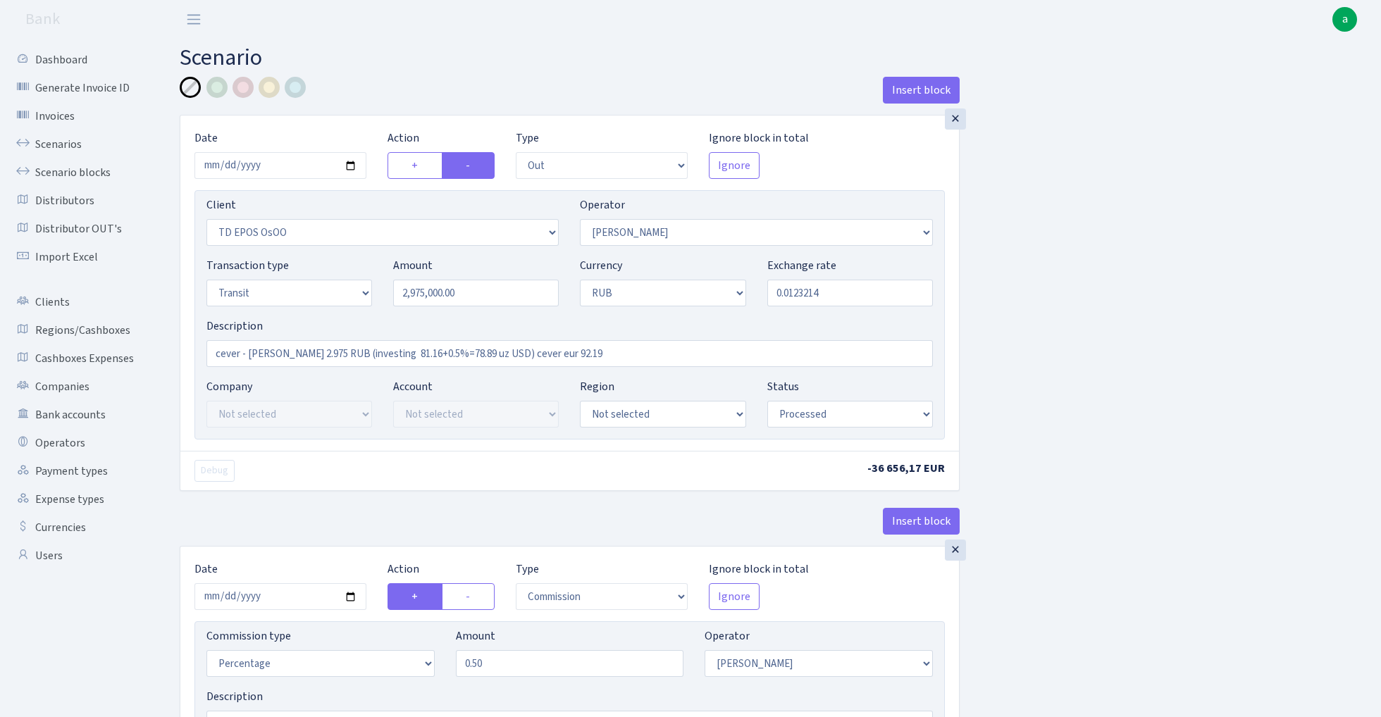
select select "out"
select select "3186"
select select "253"
select select "5"
select select "3"
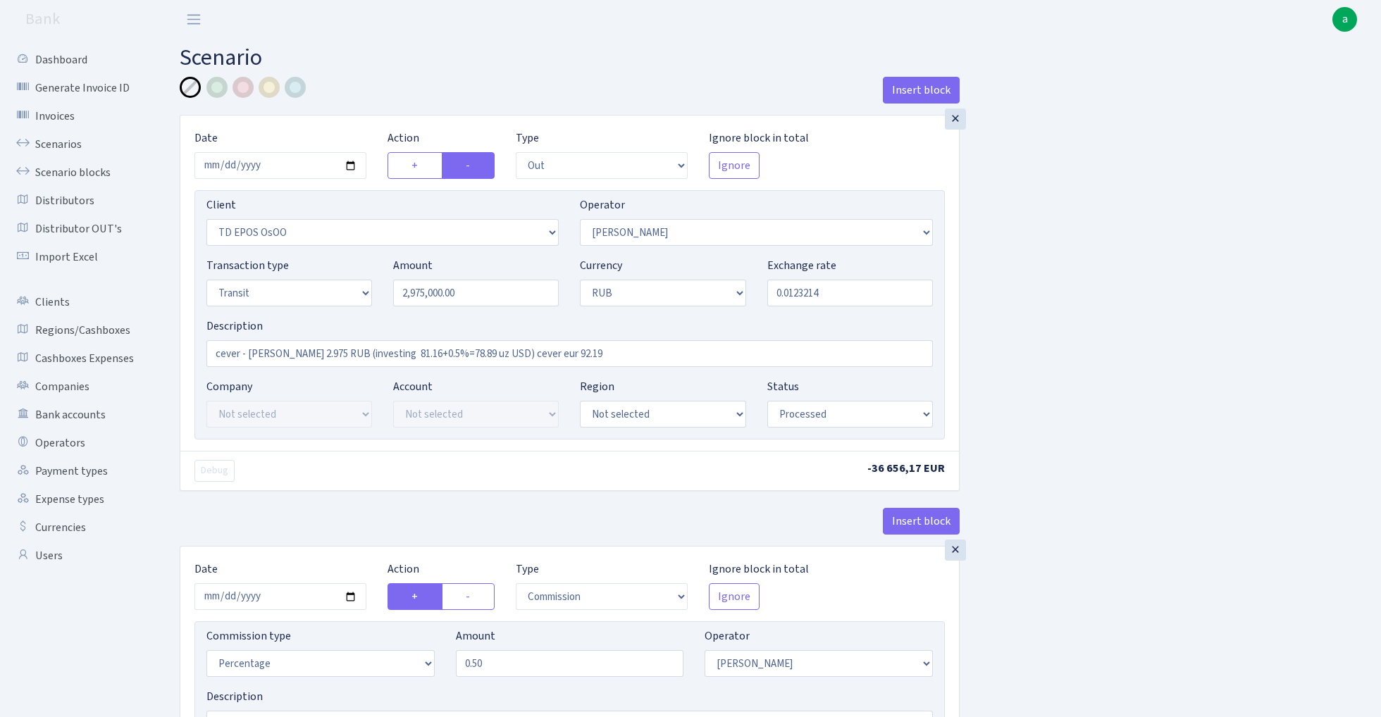
select select "processed"
select select "commission"
select select "253"
select select "processed"
select select "in"
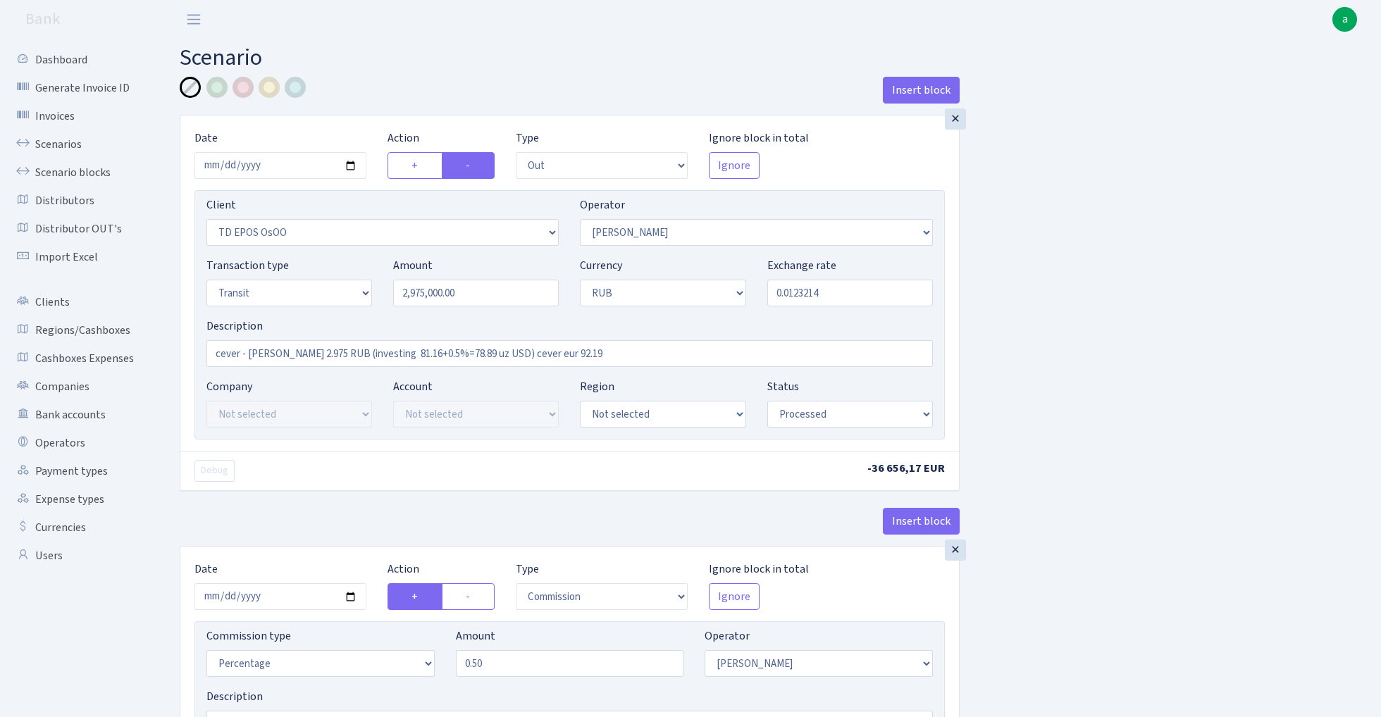
select select "3185"
select select "20"
select select "5"
select select "3"
select select "processed"
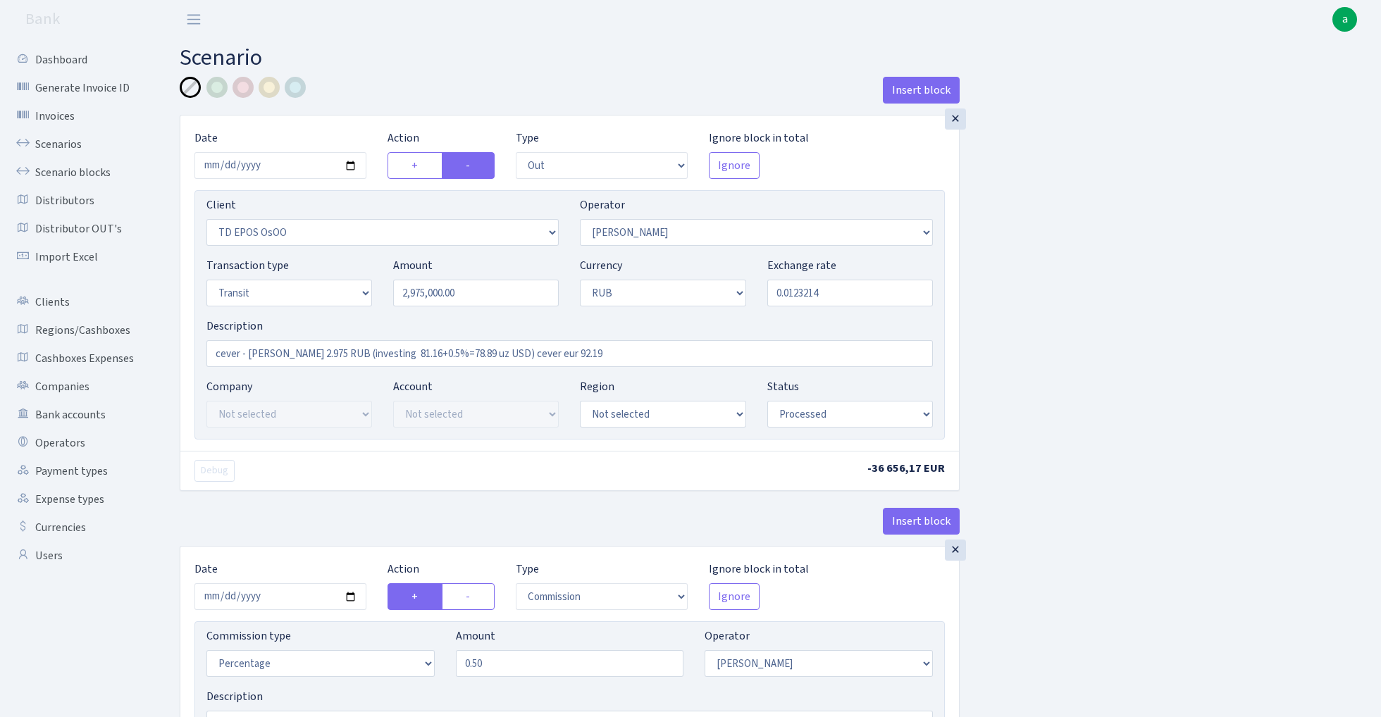
select select "commission"
select select "fixed"
select select "20"
select select "processed"
click at [52, 147] on link "Scenarios" at bounding box center [77, 144] width 141 height 28
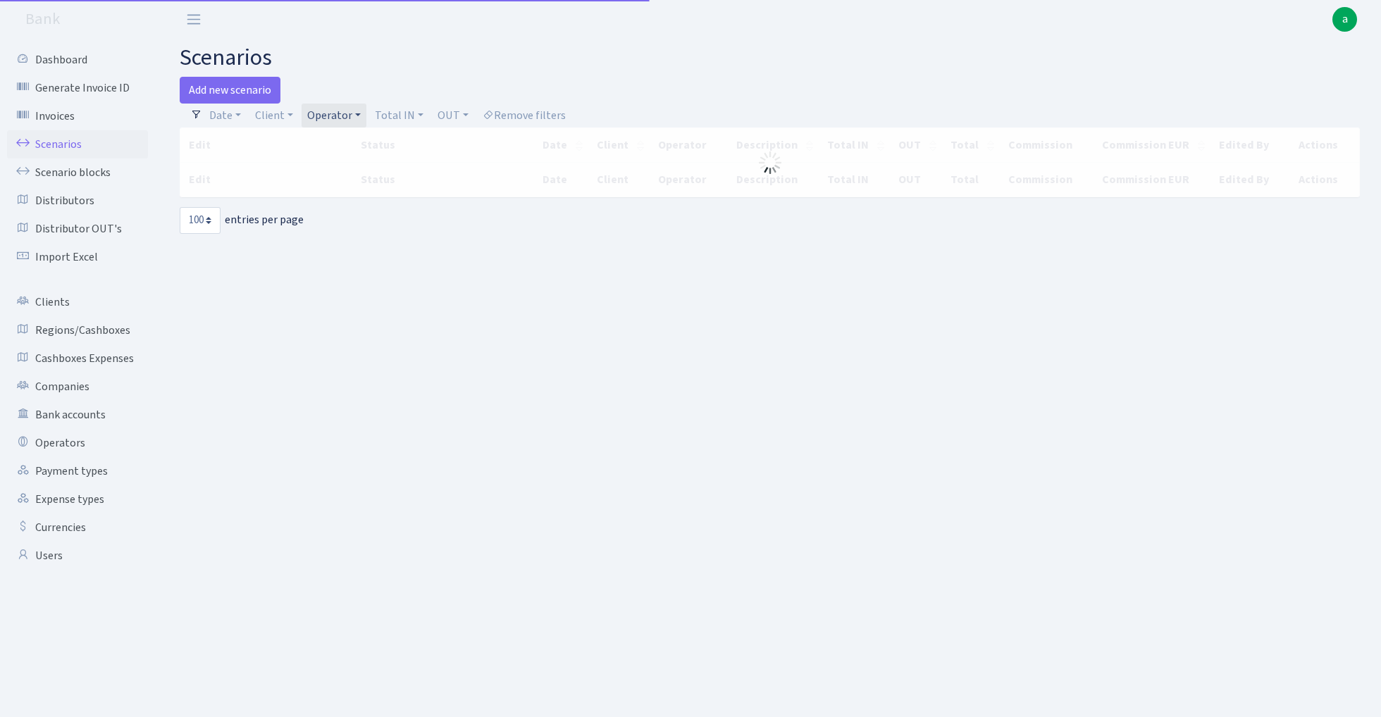
select select "100"
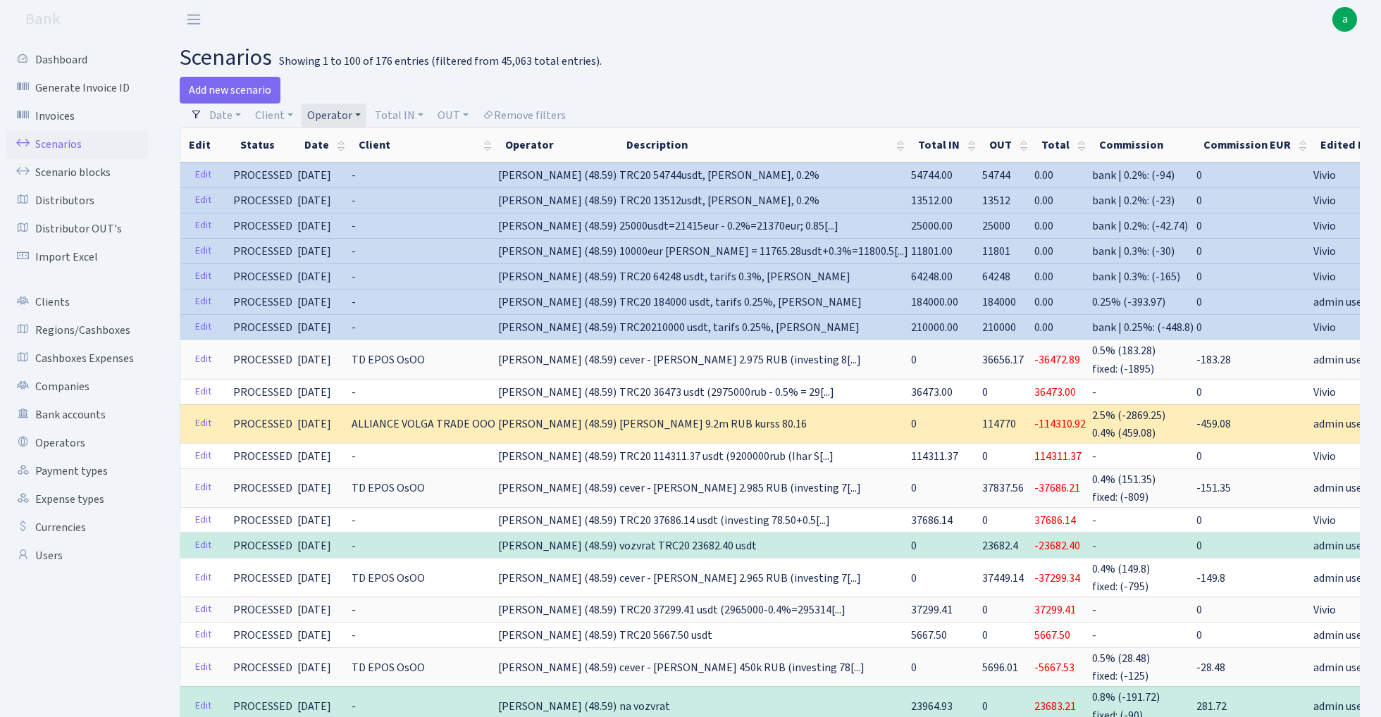
click at [344, 116] on link "Operator" at bounding box center [333, 116] width 65 height 24
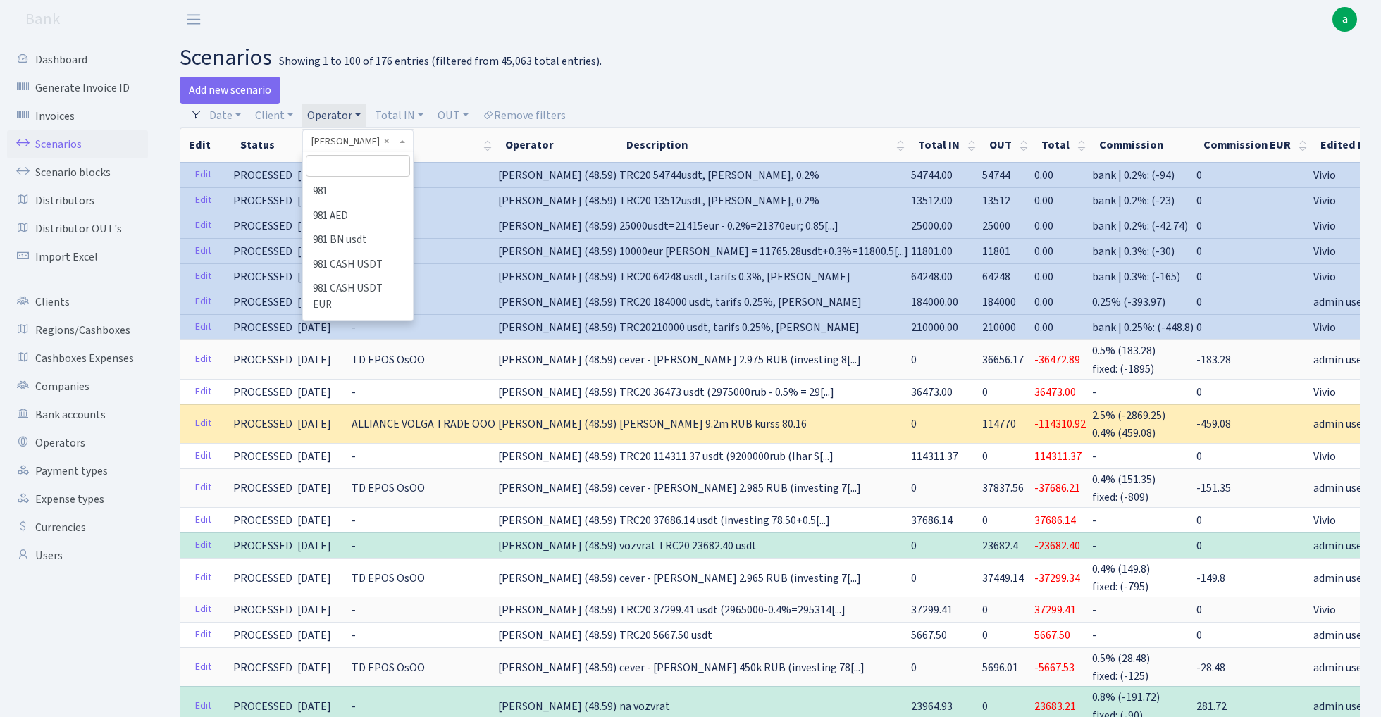
scroll to position [7360, 0]
click at [334, 166] on input "search" at bounding box center [358, 166] width 104 height 22
type input "cev"
click at [352, 194] on li "CEVER" at bounding box center [357, 192] width 106 height 25
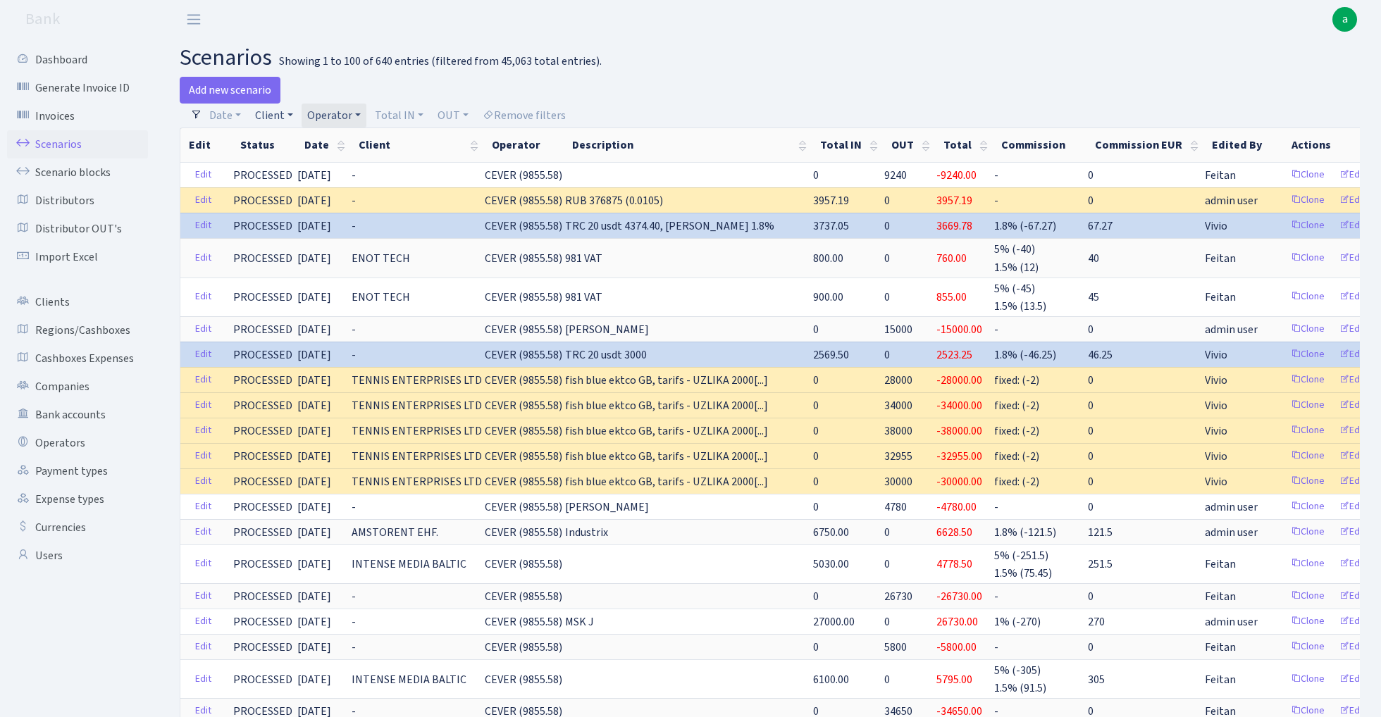
click at [278, 118] on link "Client" at bounding box center [273, 116] width 49 height 24
click at [294, 169] on input "search" at bounding box center [306, 166] width 104 height 22
type input "k"
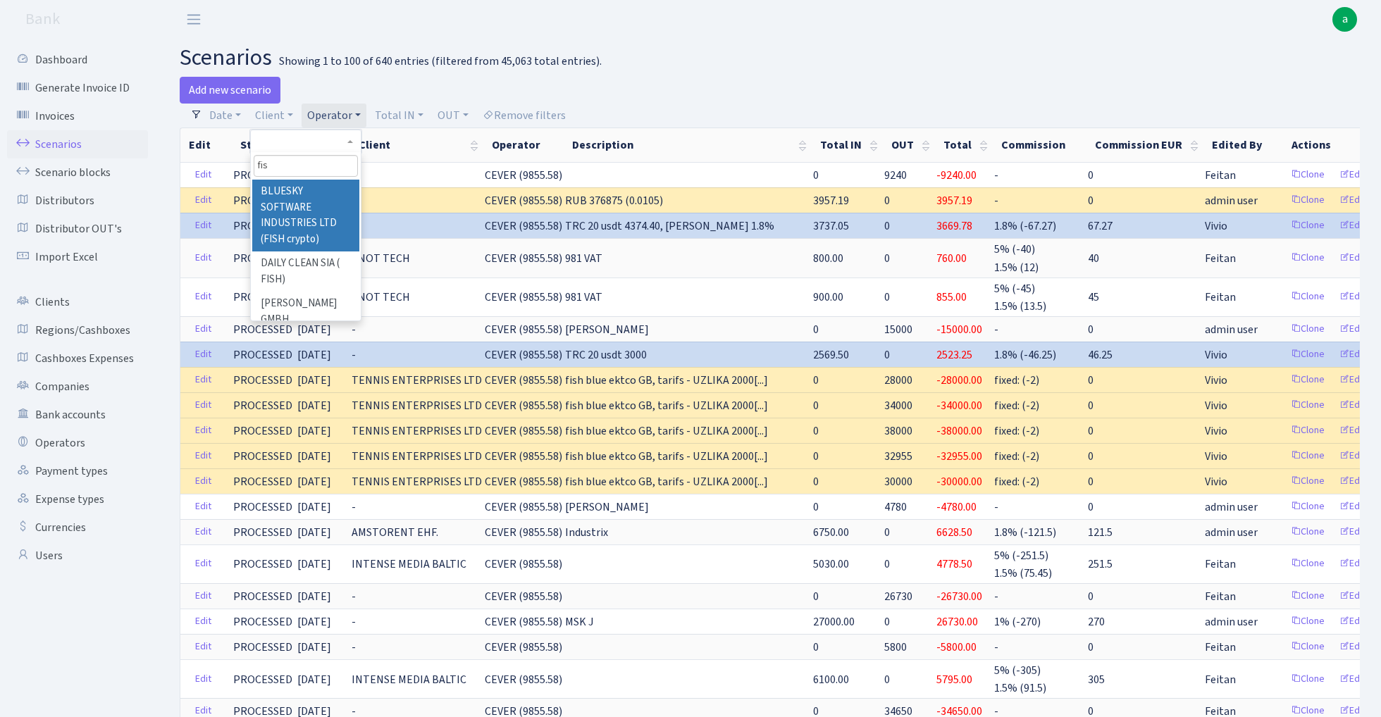
type input "fish"
click at [463, 55] on div "Showing 1 to 100 of 640 entries (filtered from 45,063 total entries)." at bounding box center [440, 61] width 323 height 13
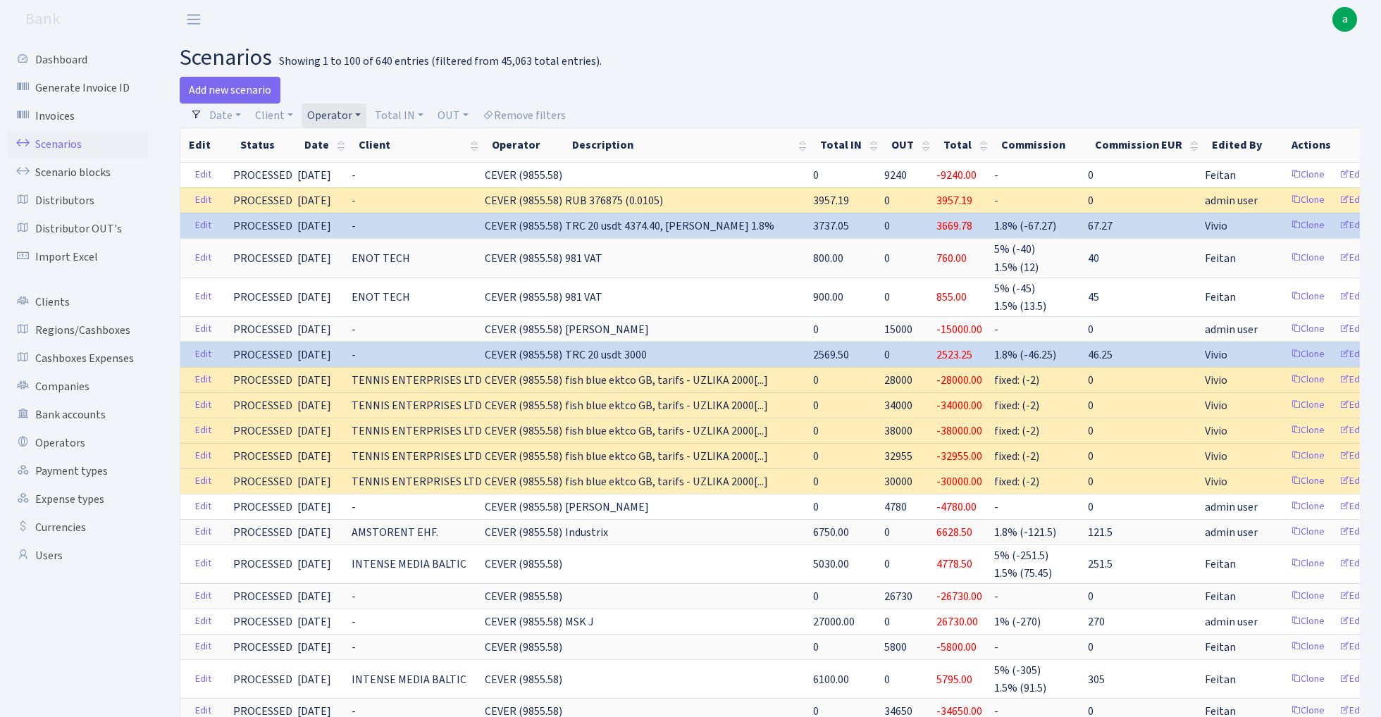
click at [336, 113] on link "Operator" at bounding box center [333, 116] width 65 height 24
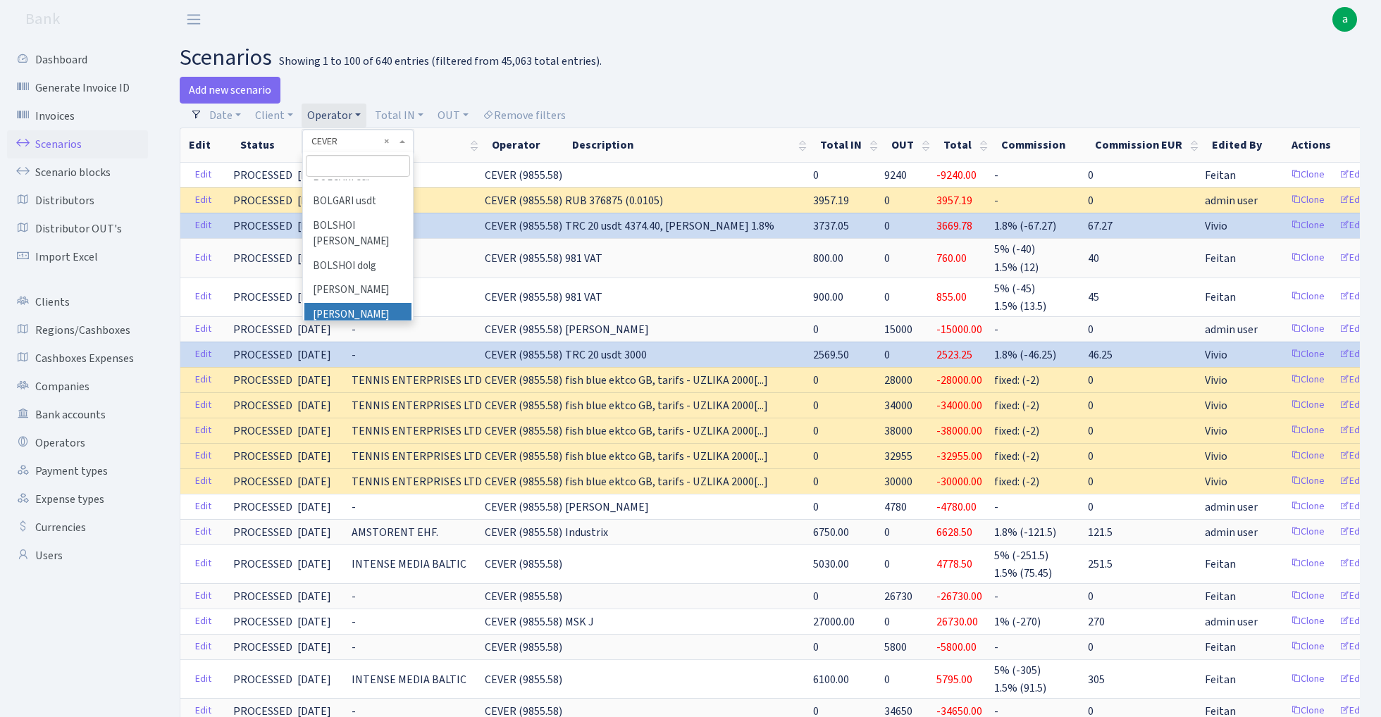
click at [344, 164] on input "search" at bounding box center [358, 166] width 104 height 22
type input "fish blue"
click at [365, 228] on li "FISH Bluesky eur" at bounding box center [357, 232] width 106 height 25
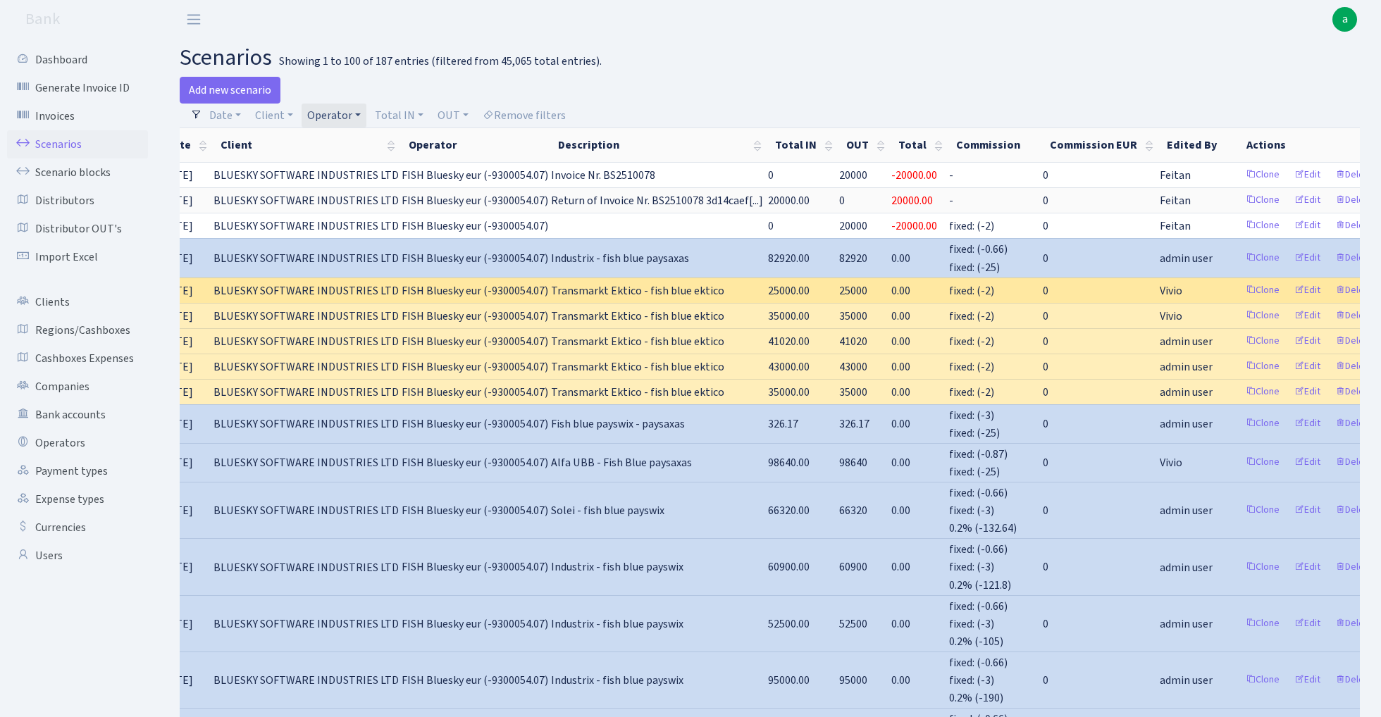
scroll to position [0, 137]
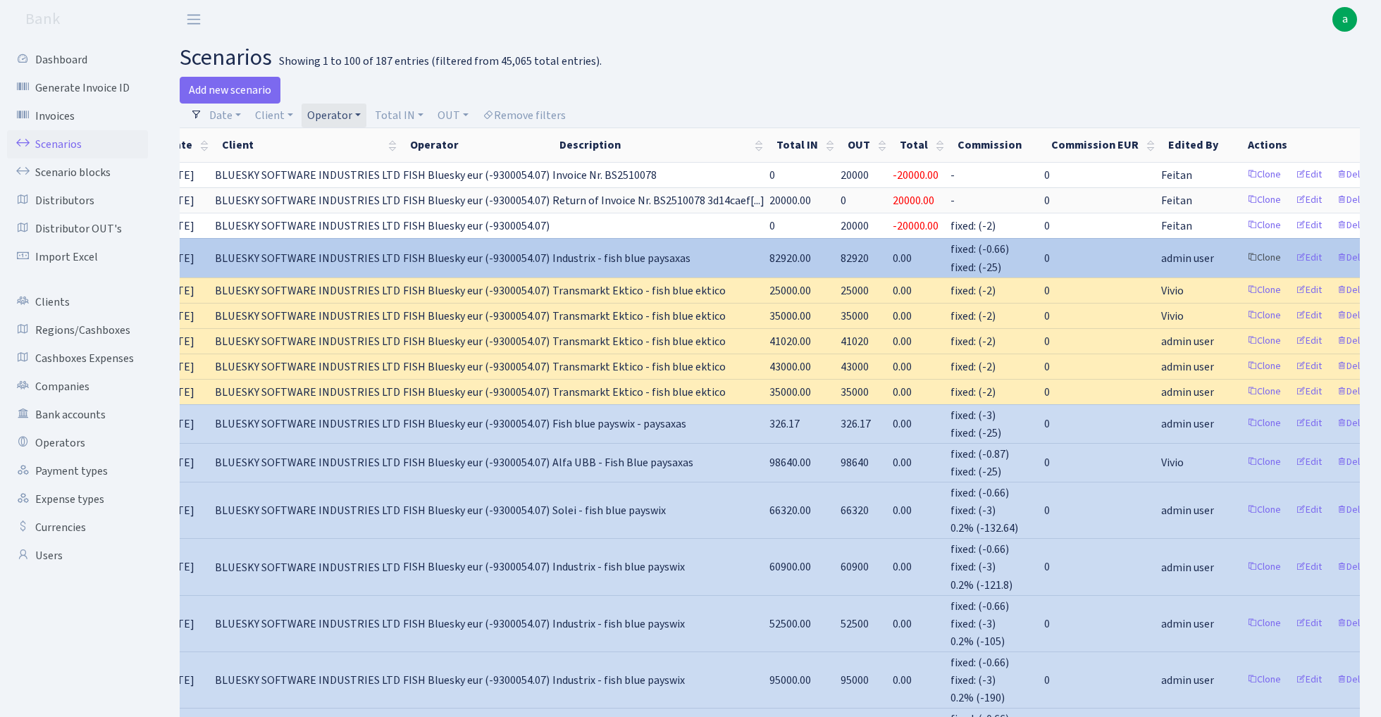
click at [1240, 260] on link "Clone" at bounding box center [1263, 258] width 46 height 22
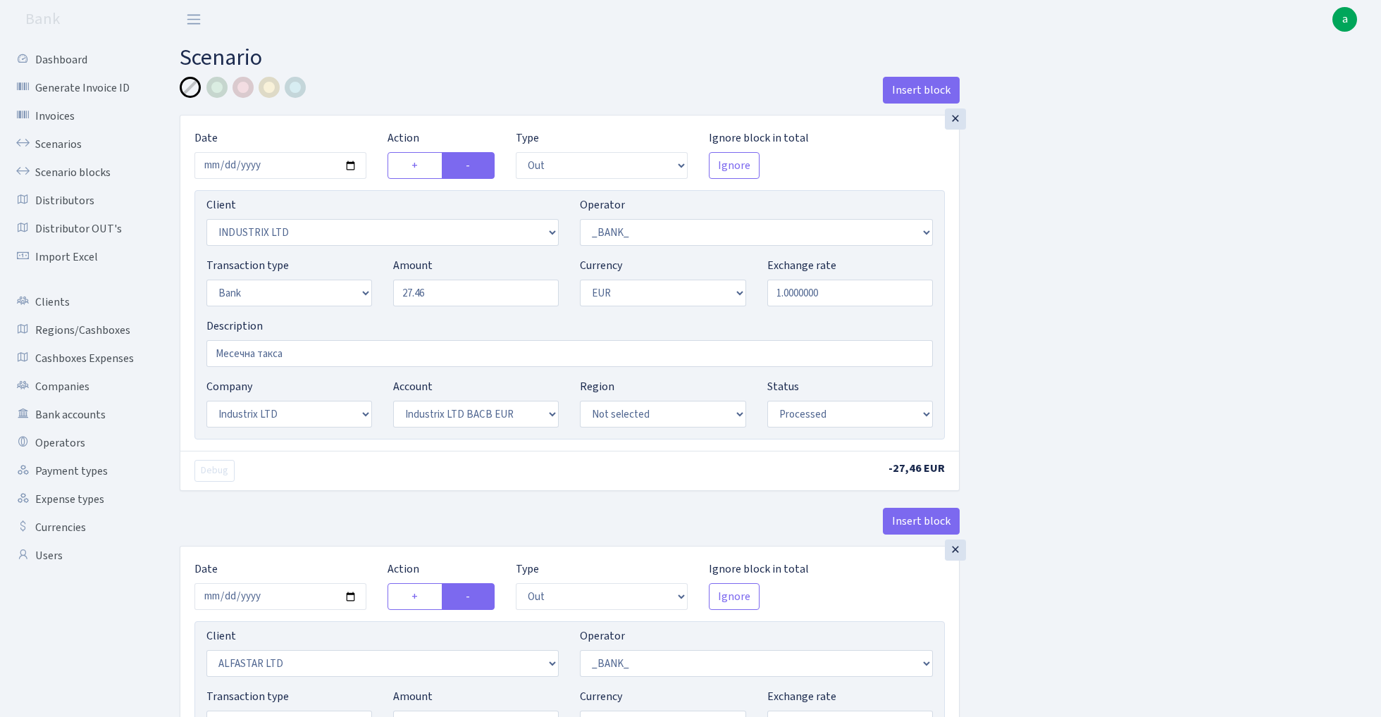
select select "out"
select select "3231"
select select "1"
select select "2"
select select "1"
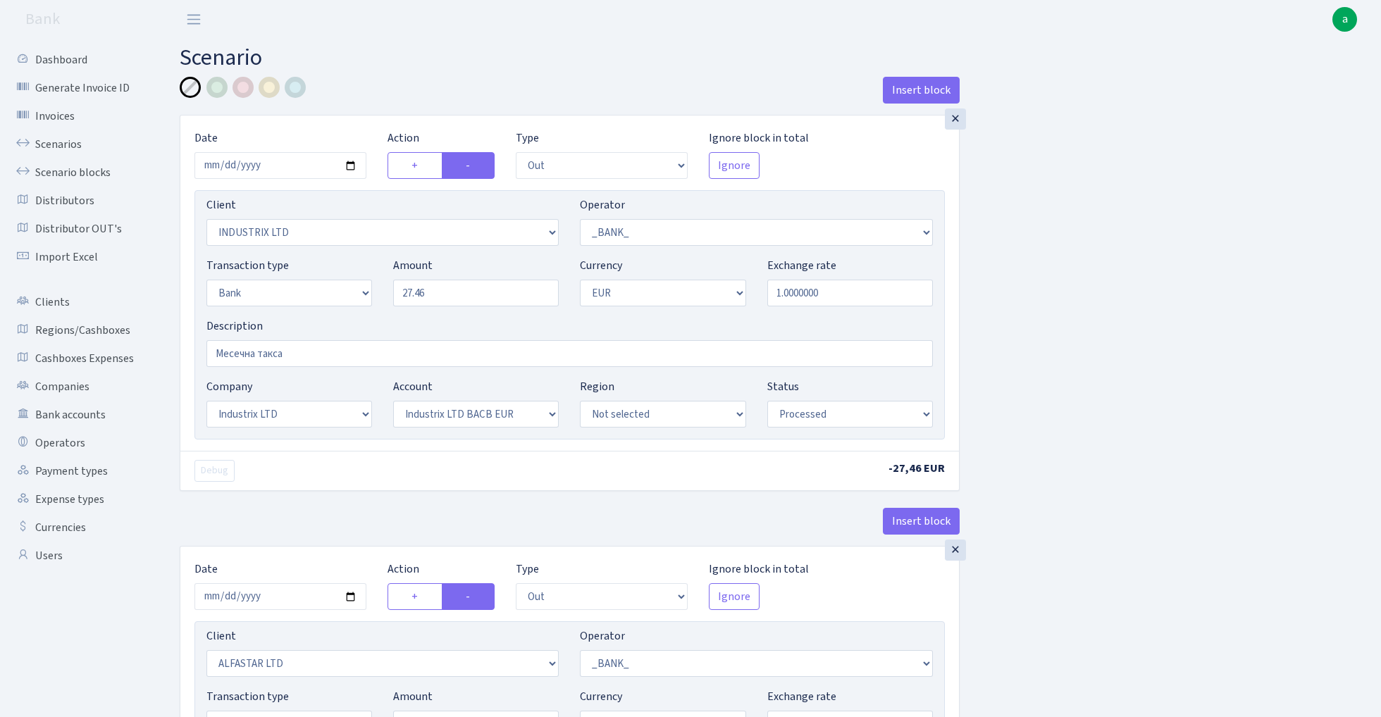
select select "17"
select select "41"
select select "processed"
select select "out"
select select "3235"
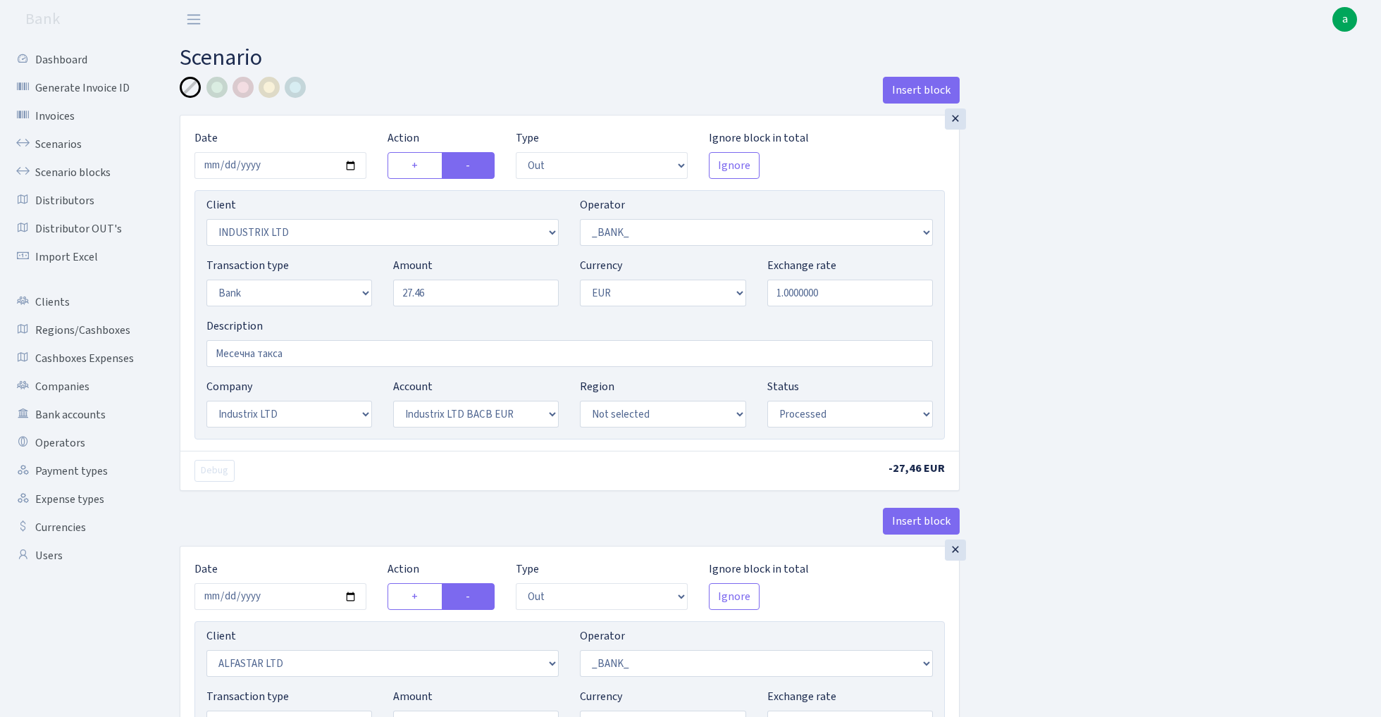
select select "1"
select select "2"
select select "1"
select select "14"
select select "42"
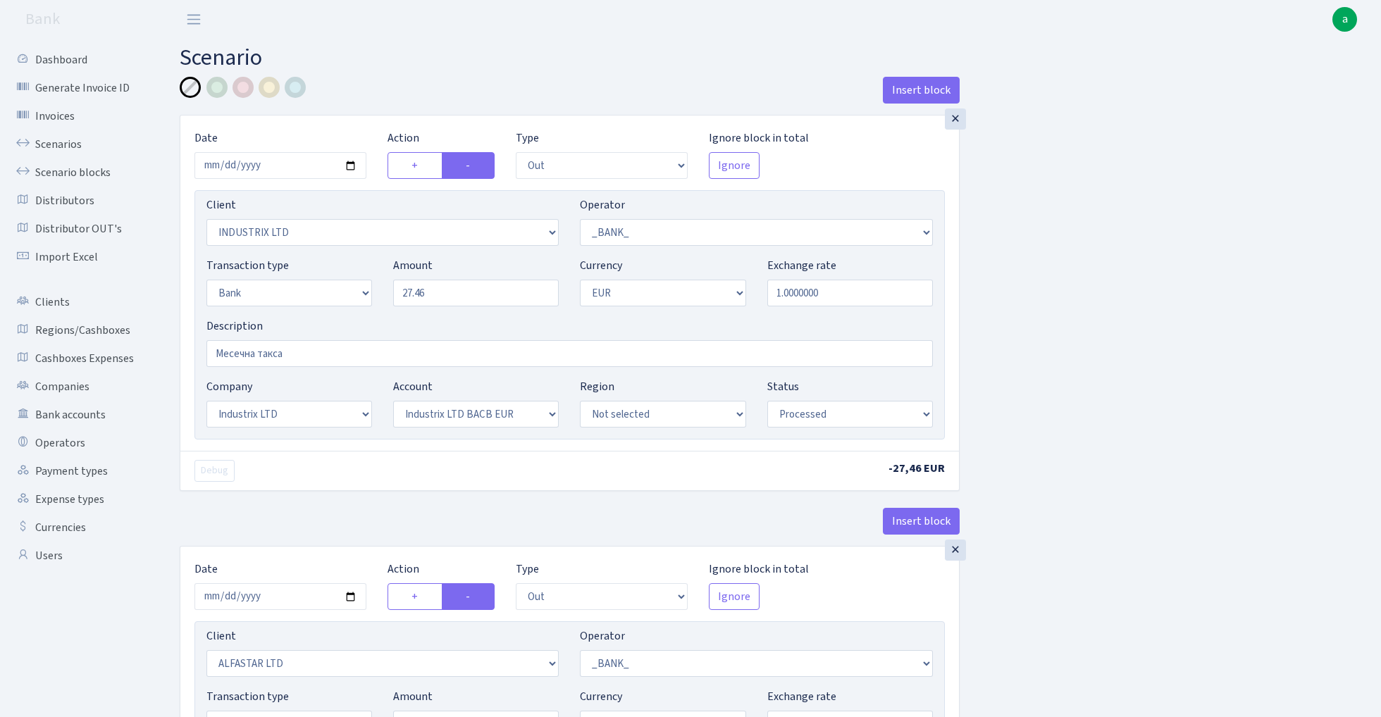
select select "processed"
select select "out"
select select "1906"
select select "1"
select select "2"
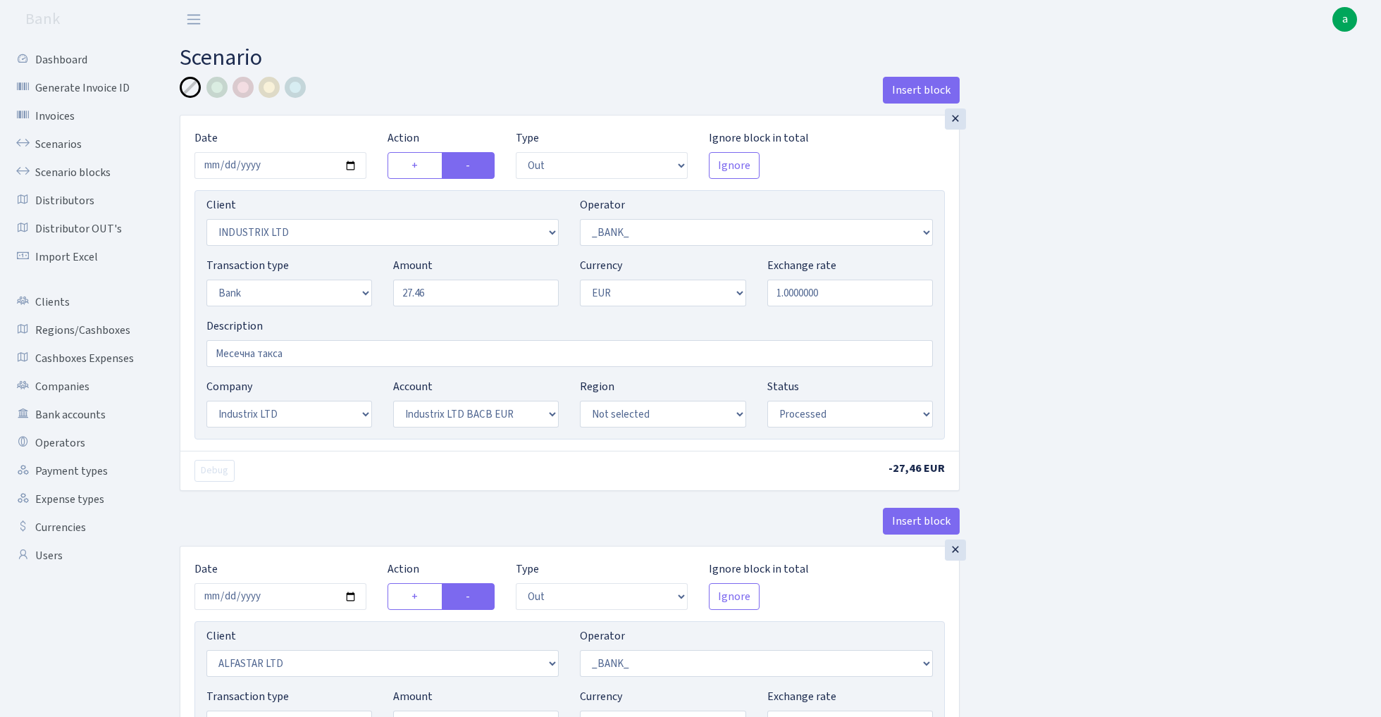
select select "1"
select select "2"
select select "4"
select select "processed"
select select "out"
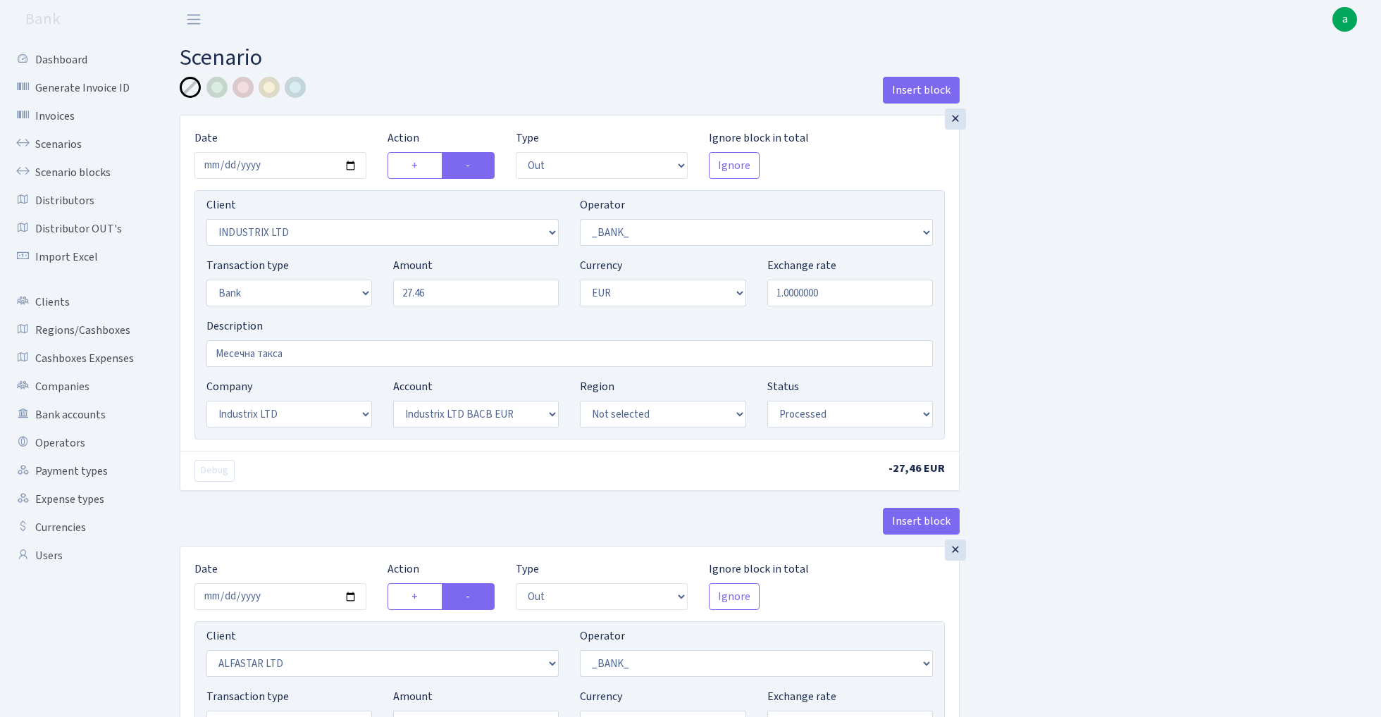
select select "638"
select select "1"
select select "2"
select select "1"
select select "16"
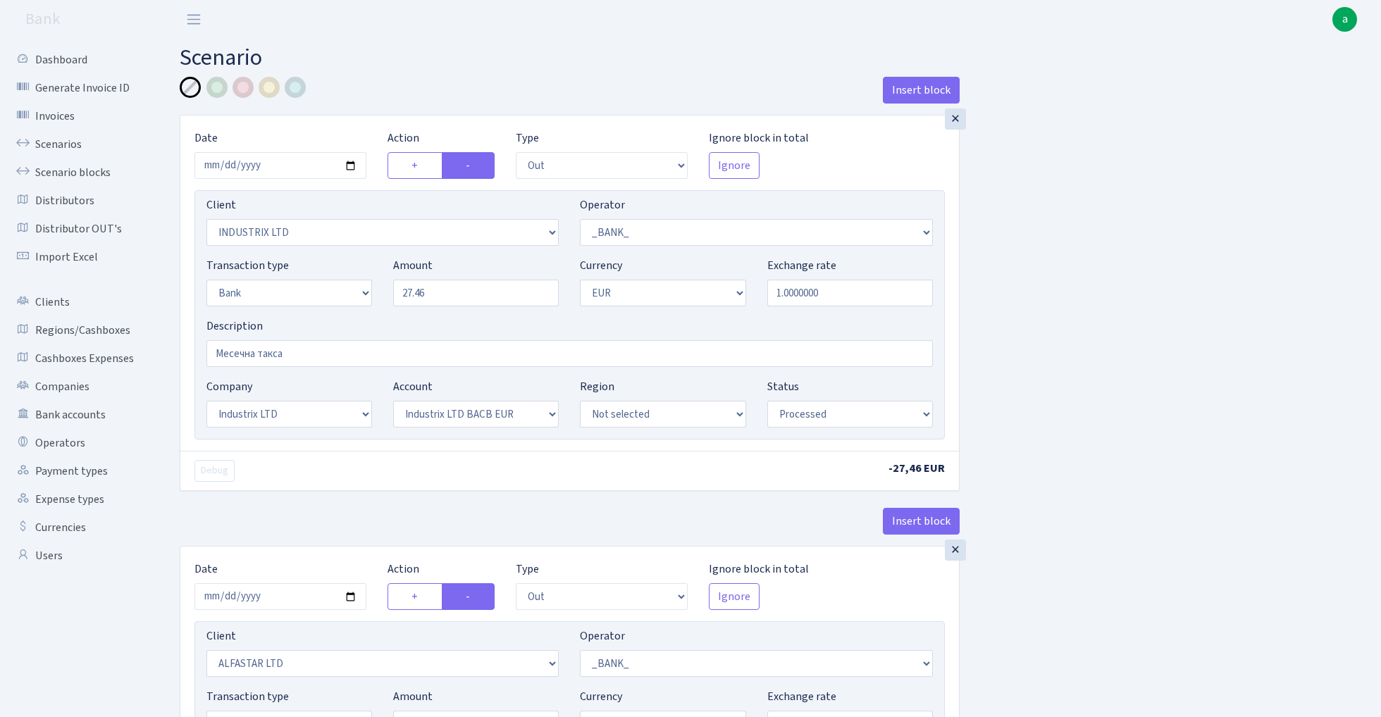
select select "40"
select select "processed"
select select "out"
select select "3390"
select select "1"
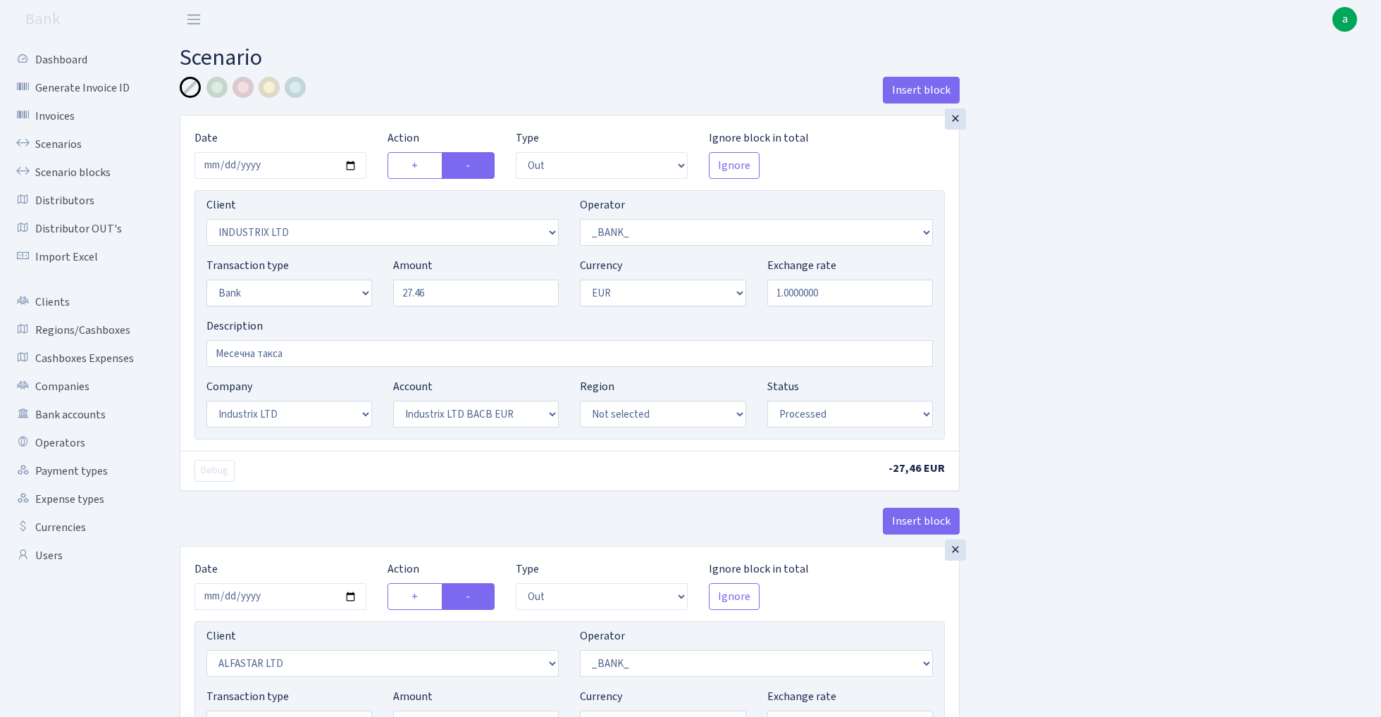
select select "2"
select select "1"
select select "18"
select select "44"
select select "processed"
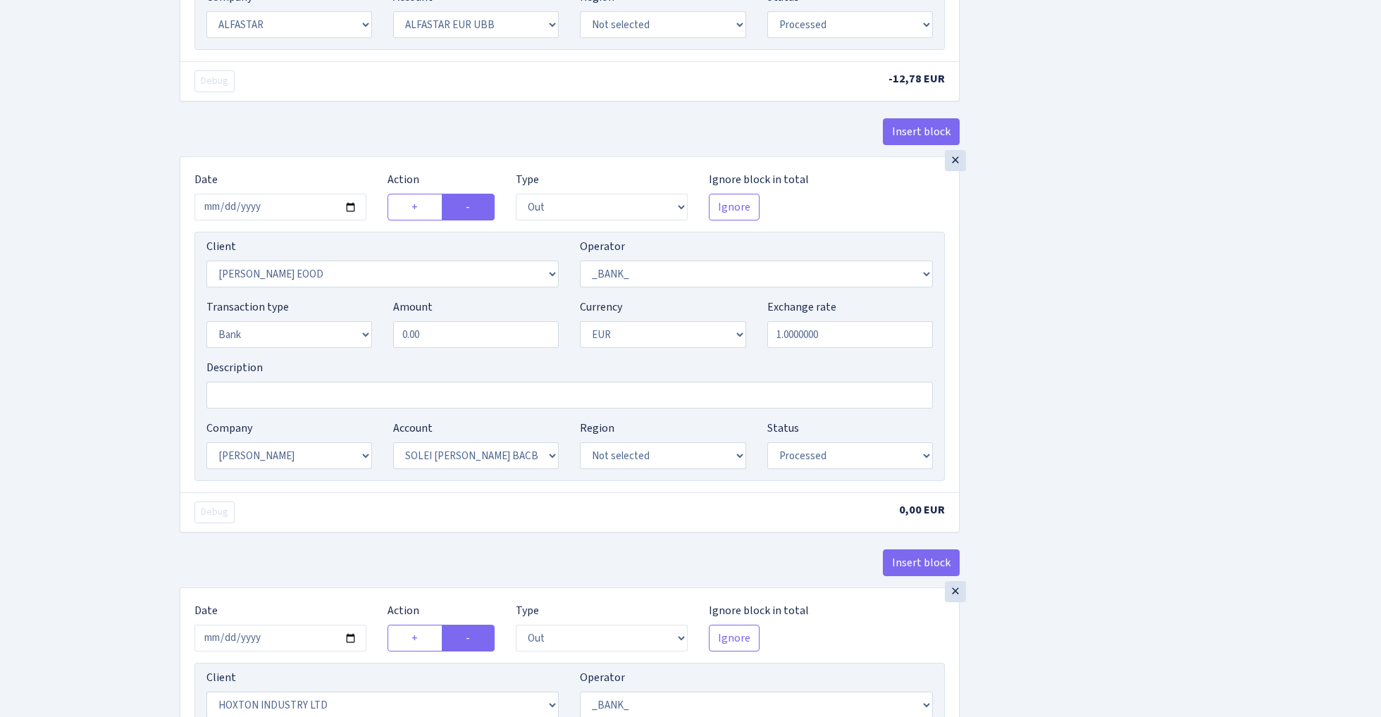
scroll to position [823, 0]
click at [454, 339] on input "0.00" at bounding box center [476, 332] width 166 height 27
type input "23.09"
click at [1168, 305] on div "Insert block × Date 2025-09-30 Action + - Type --- In Out Commission Field requ…" at bounding box center [769, 382] width 1201 height 2257
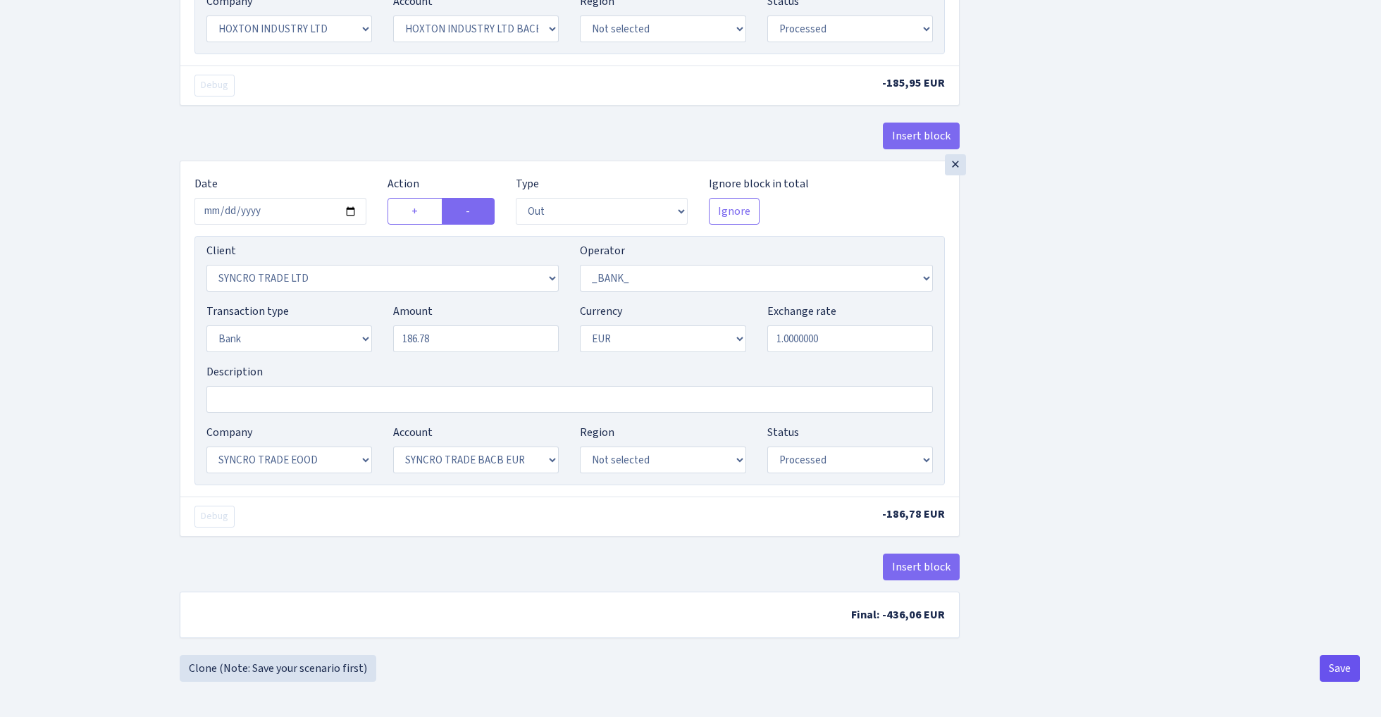
scroll to position [1688, 0]
click at [1333, 674] on button "Save" at bounding box center [1339, 668] width 40 height 27
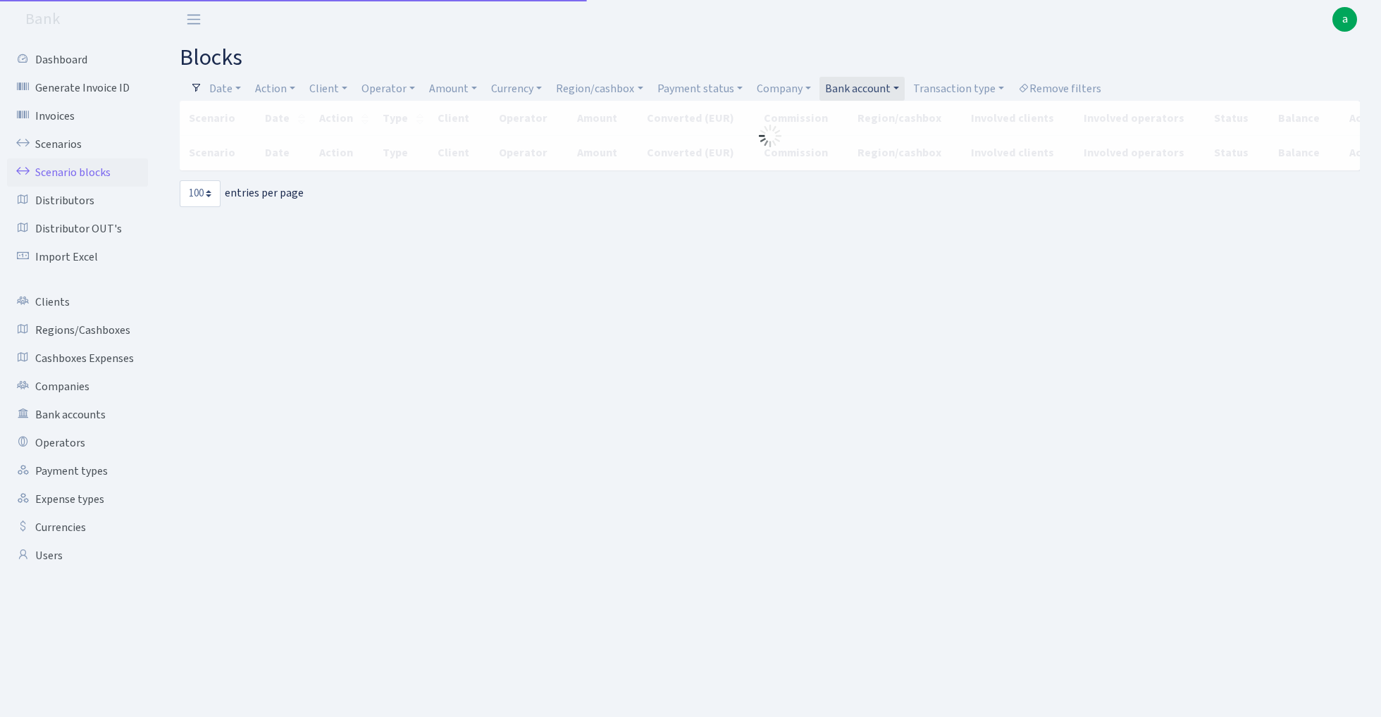
select select "100"
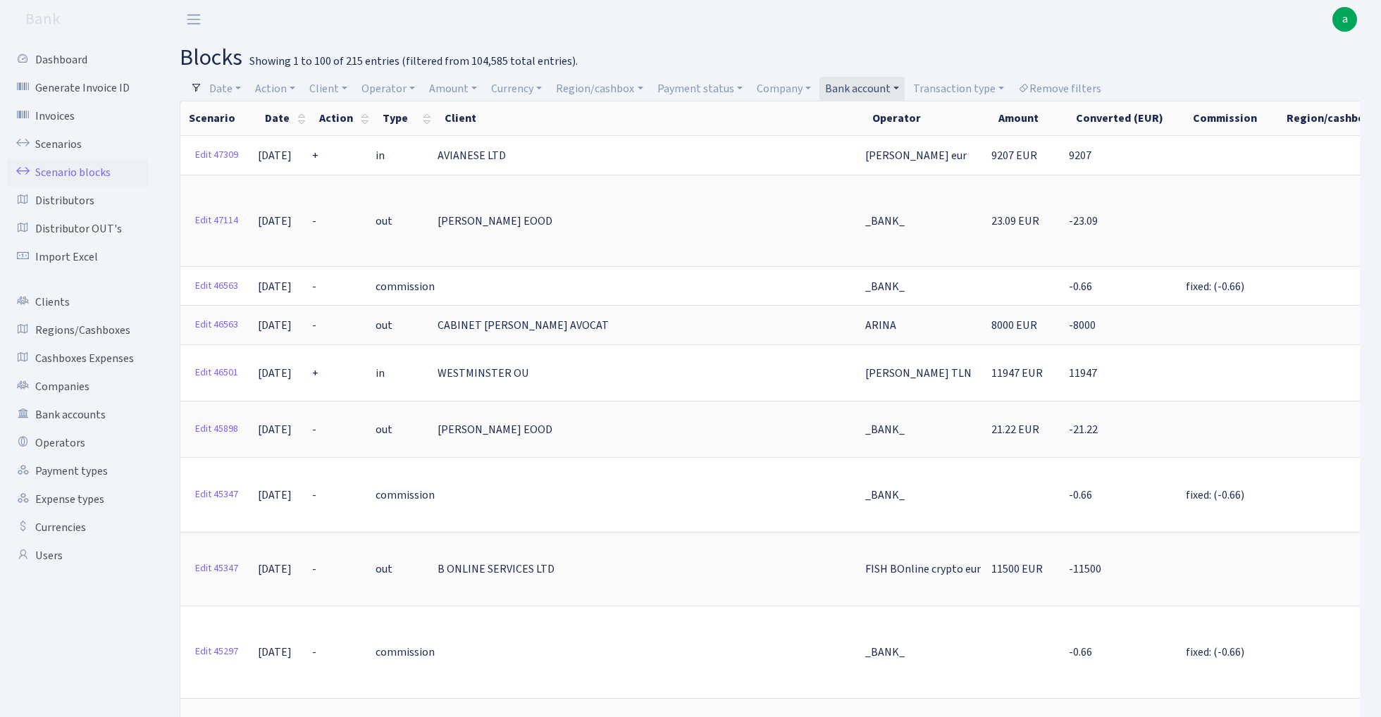
click at [869, 87] on link "Bank account" at bounding box center [861, 89] width 85 height 24
click at [864, 139] on input "search" at bounding box center [882, 139] width 119 height 22
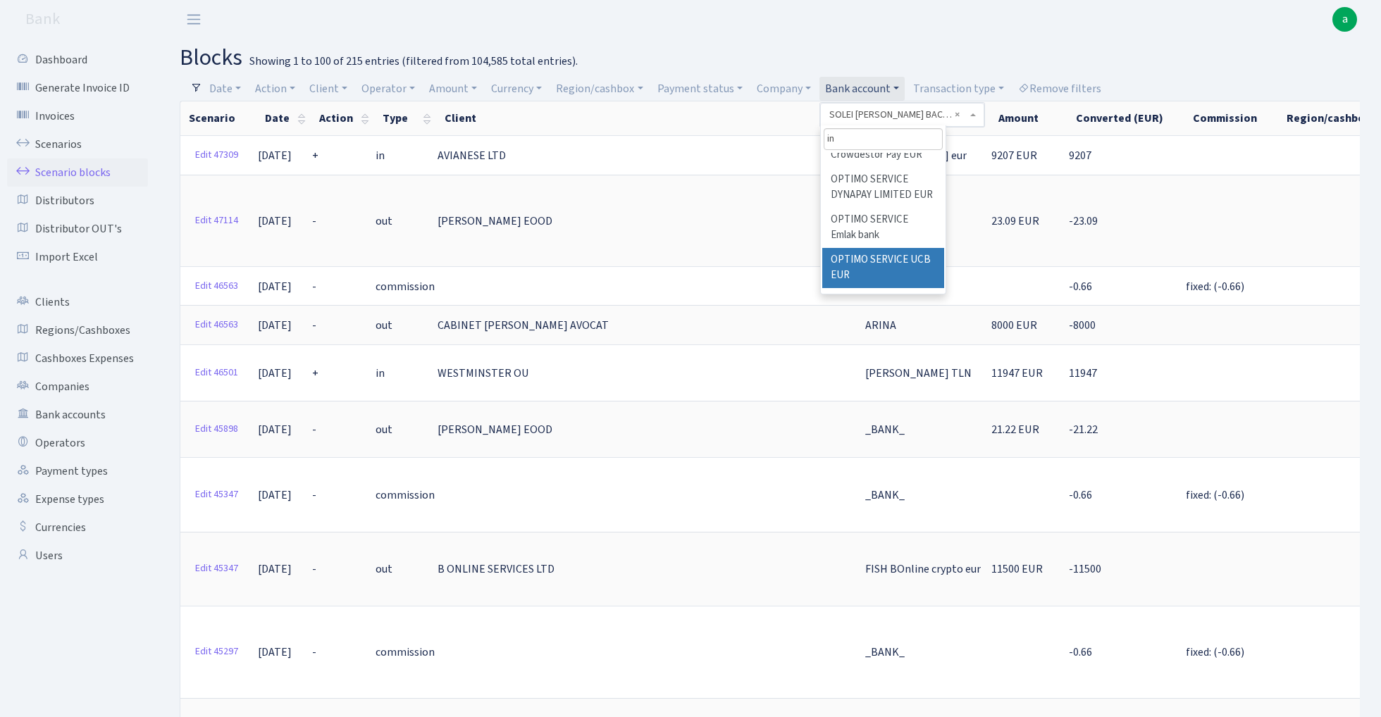
scroll to position [0, 0]
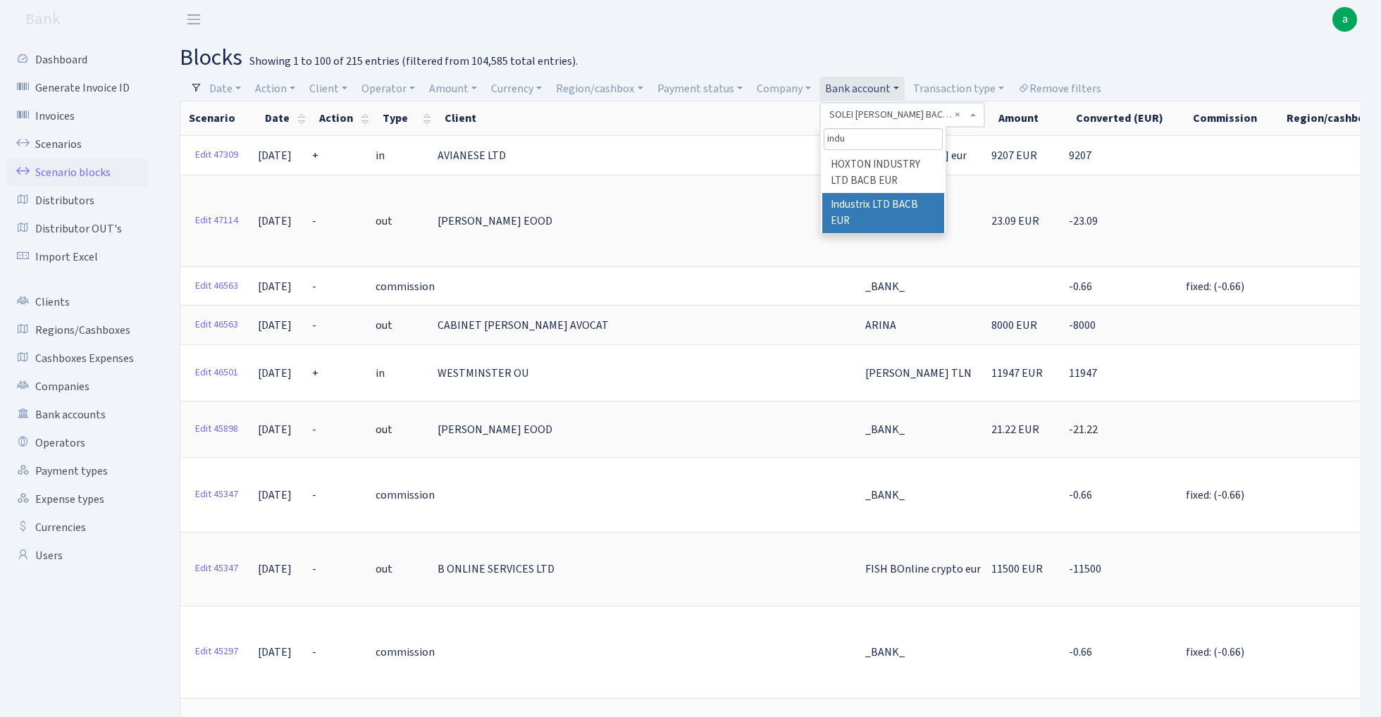
type input "indu"
click at [906, 206] on li "Industrix LTD BACB EUR" at bounding box center [883, 213] width 122 height 40
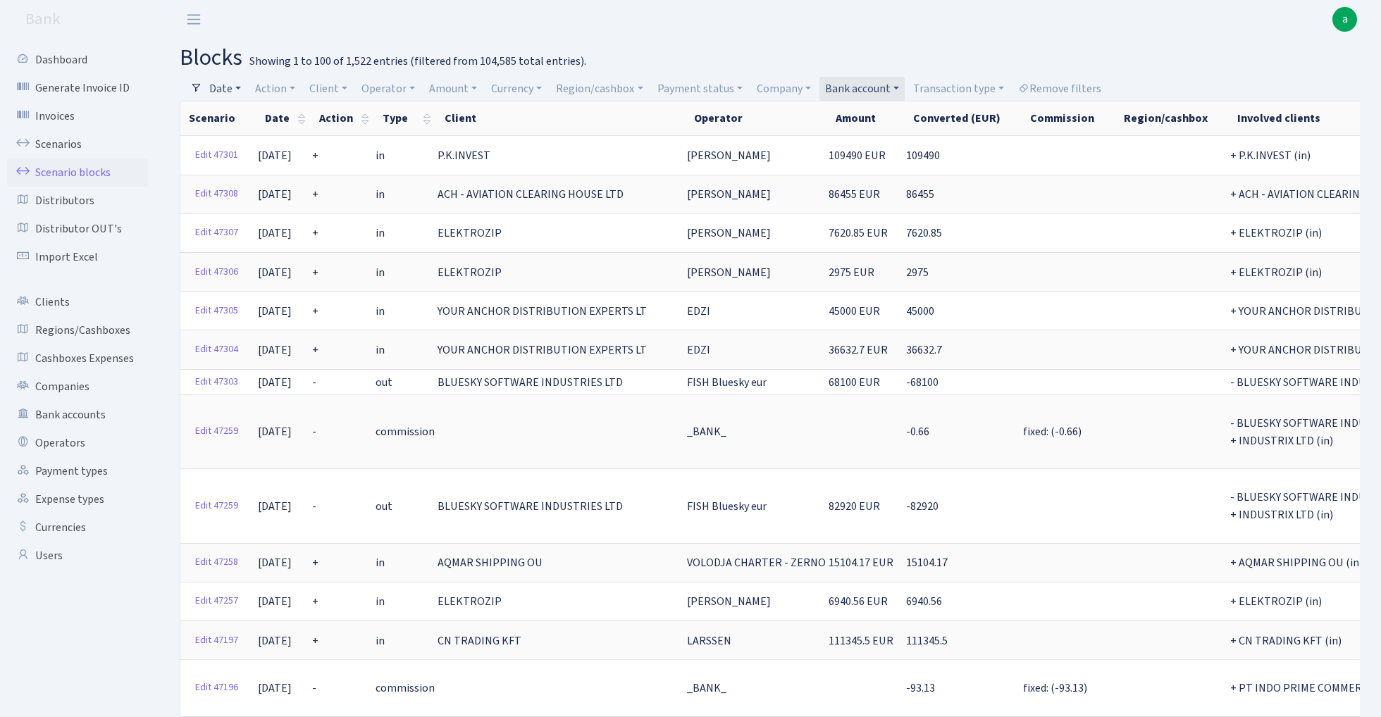
click at [226, 87] on link "Date" at bounding box center [225, 89] width 43 height 24
click at [280, 121] on input "08.10.2025 - 08.10.2025" at bounding box center [317, 116] width 168 height 27
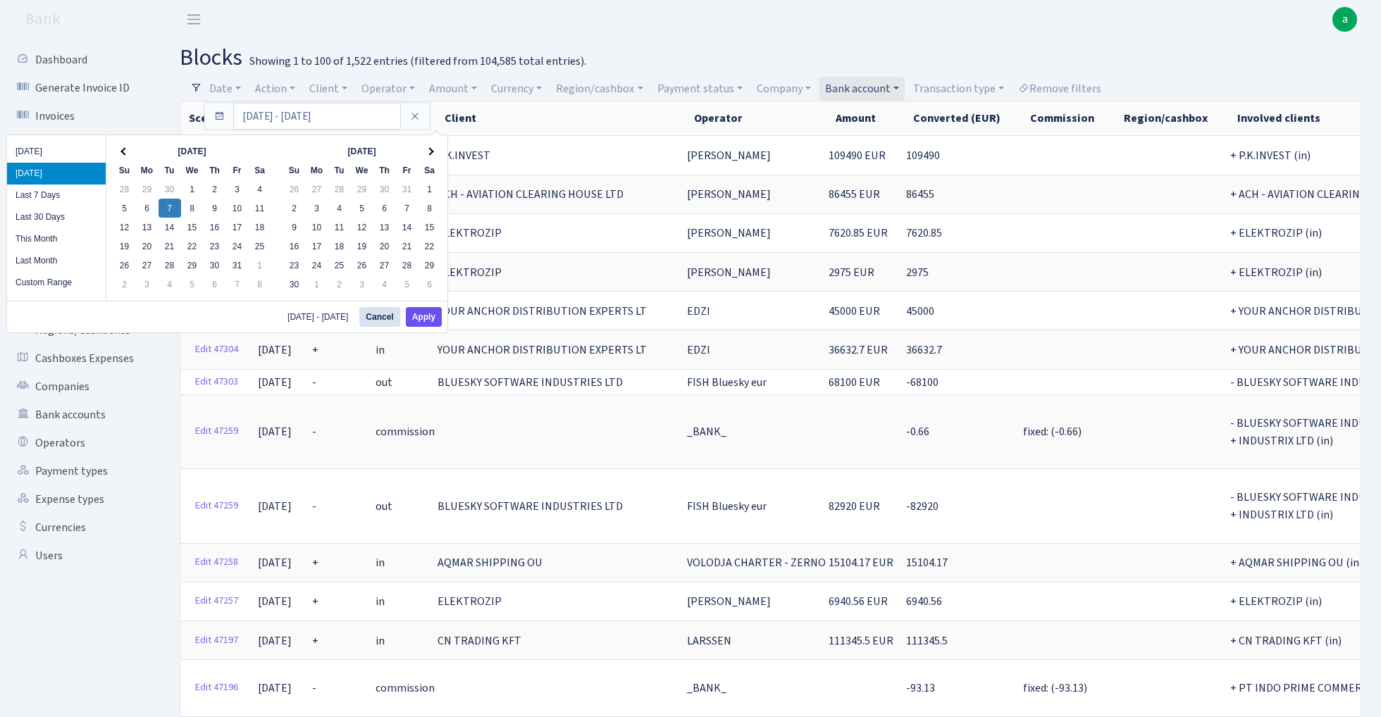
click at [427, 316] on button "Apply" at bounding box center [424, 317] width 36 height 20
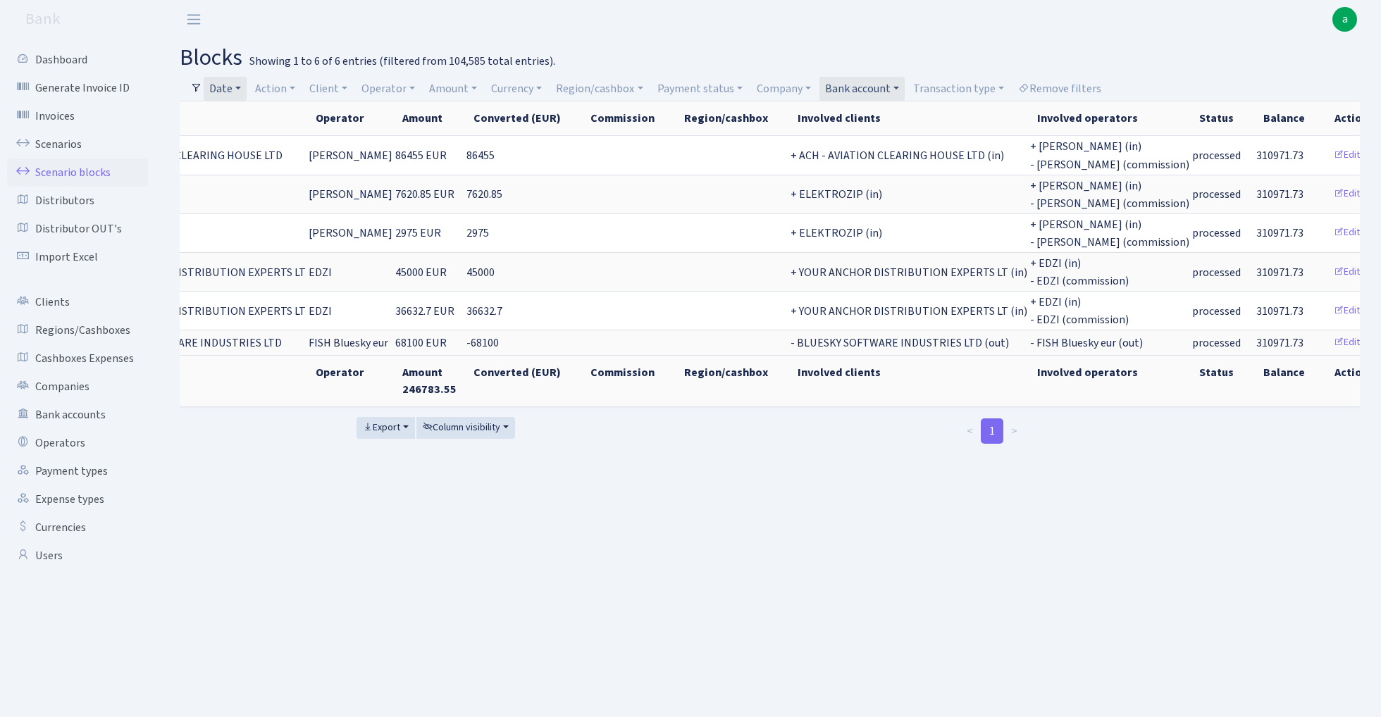
scroll to position [0, 333]
click at [1369, 339] on link "Delete" at bounding box center [1394, 343] width 51 height 22
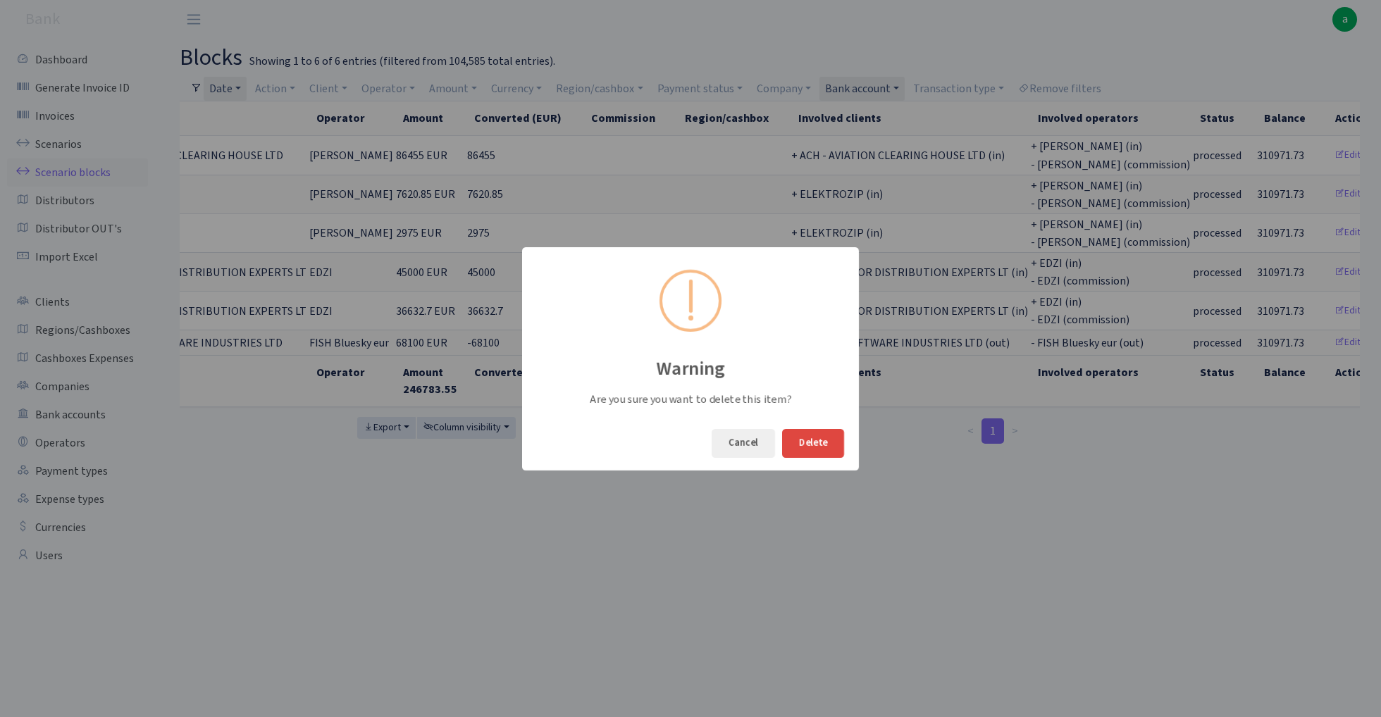
click at [821, 441] on button "Delete" at bounding box center [813, 443] width 62 height 29
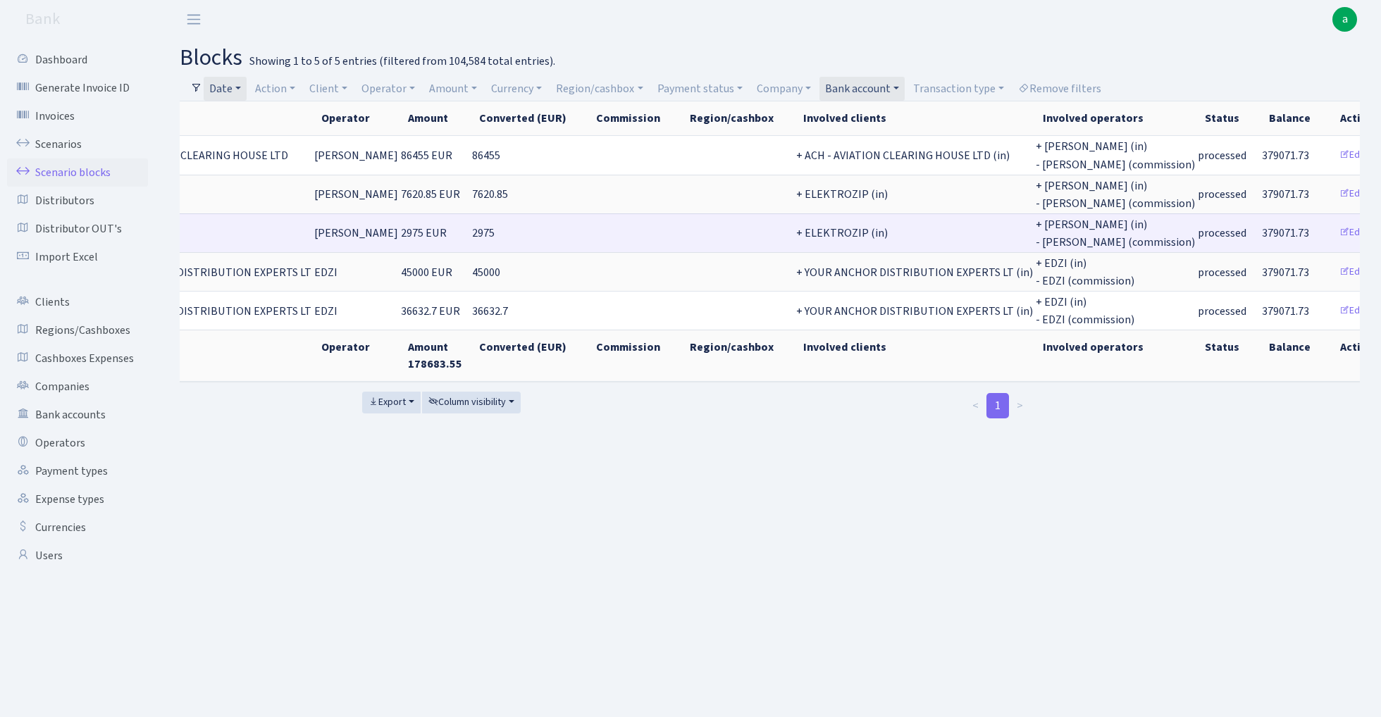
scroll to position [0, 327]
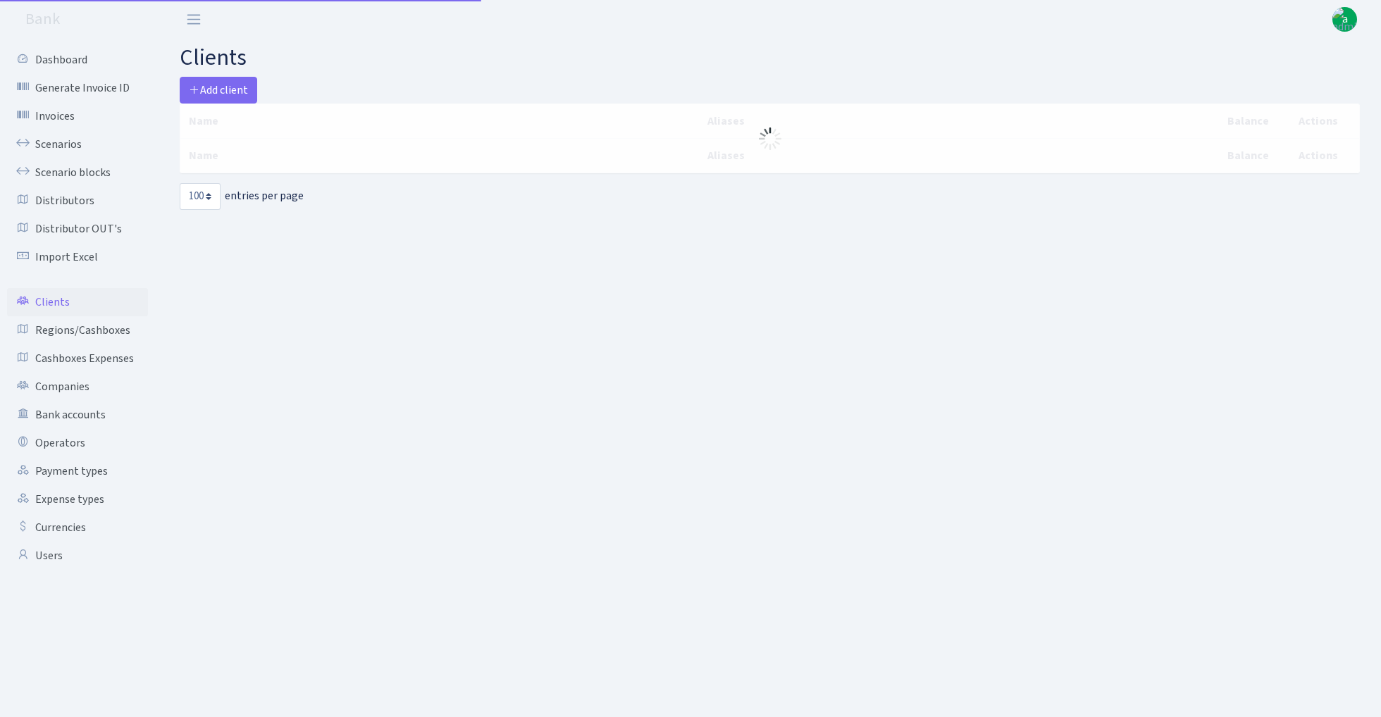
select select "100"
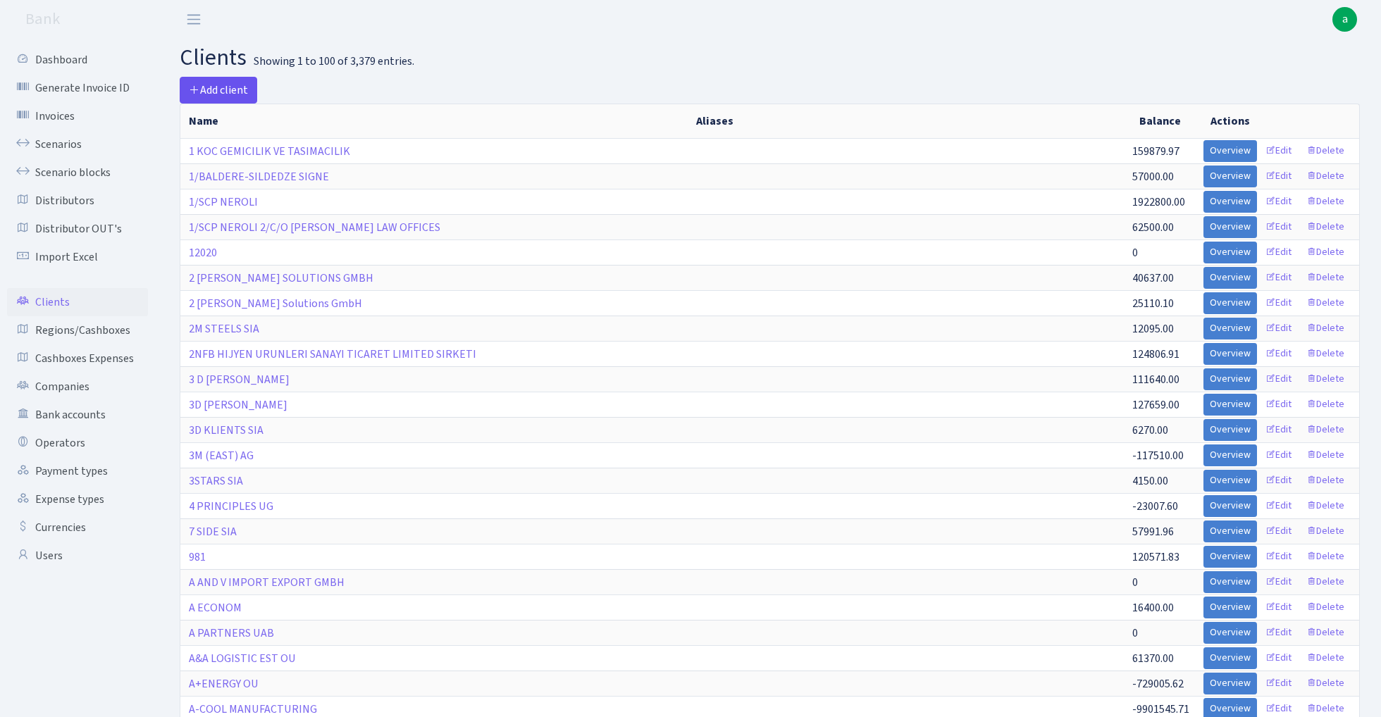
click at [230, 85] on span "Add client" at bounding box center [218, 89] width 59 height 15
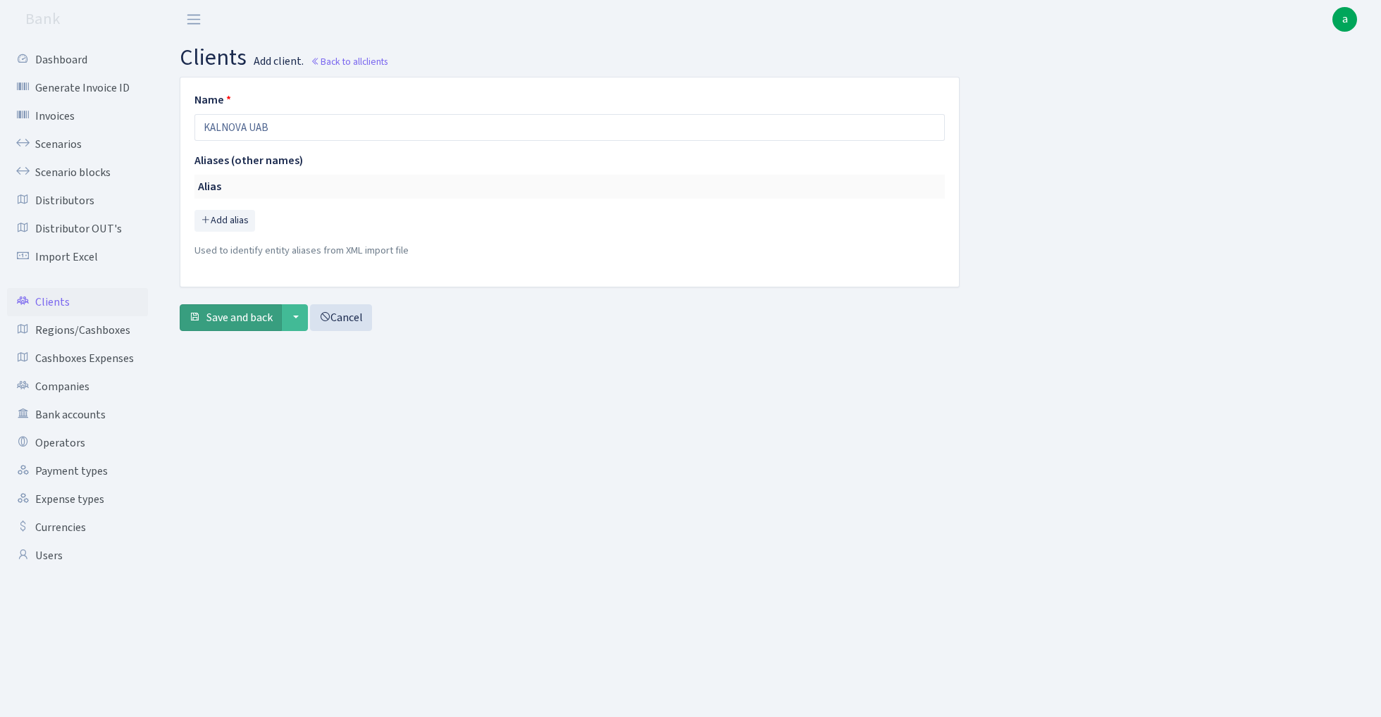
type input "KALNOVA UAB"
click at [238, 327] on button "Save and back" at bounding box center [231, 317] width 102 height 27
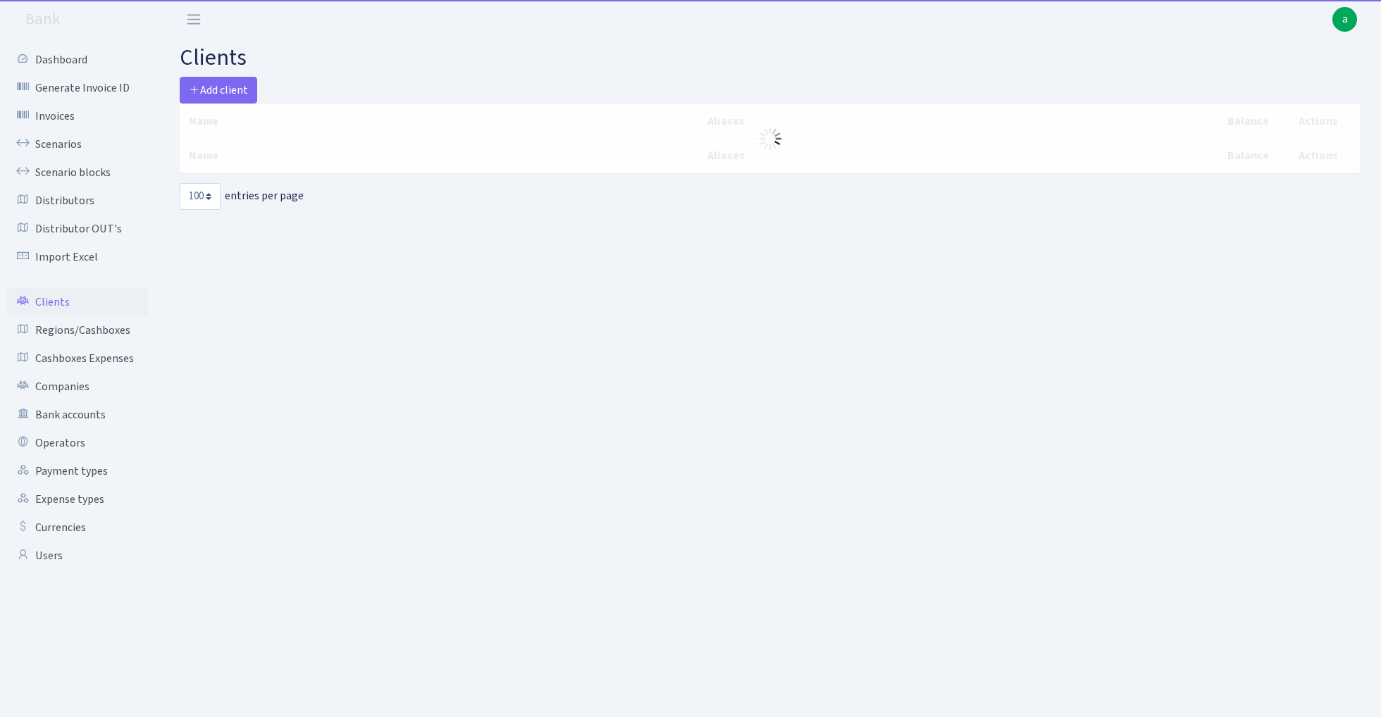
select select "100"
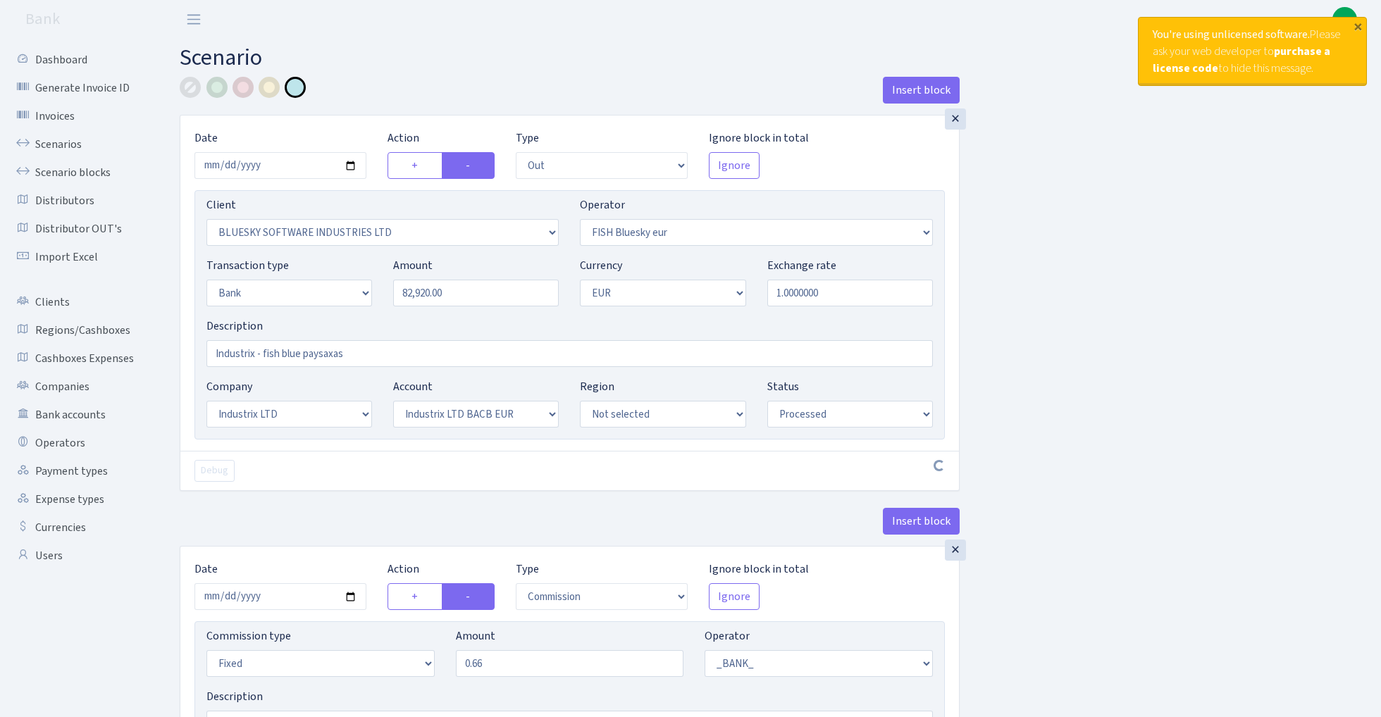
select select "out"
select select "2867"
select select "460"
select select "2"
select select "1"
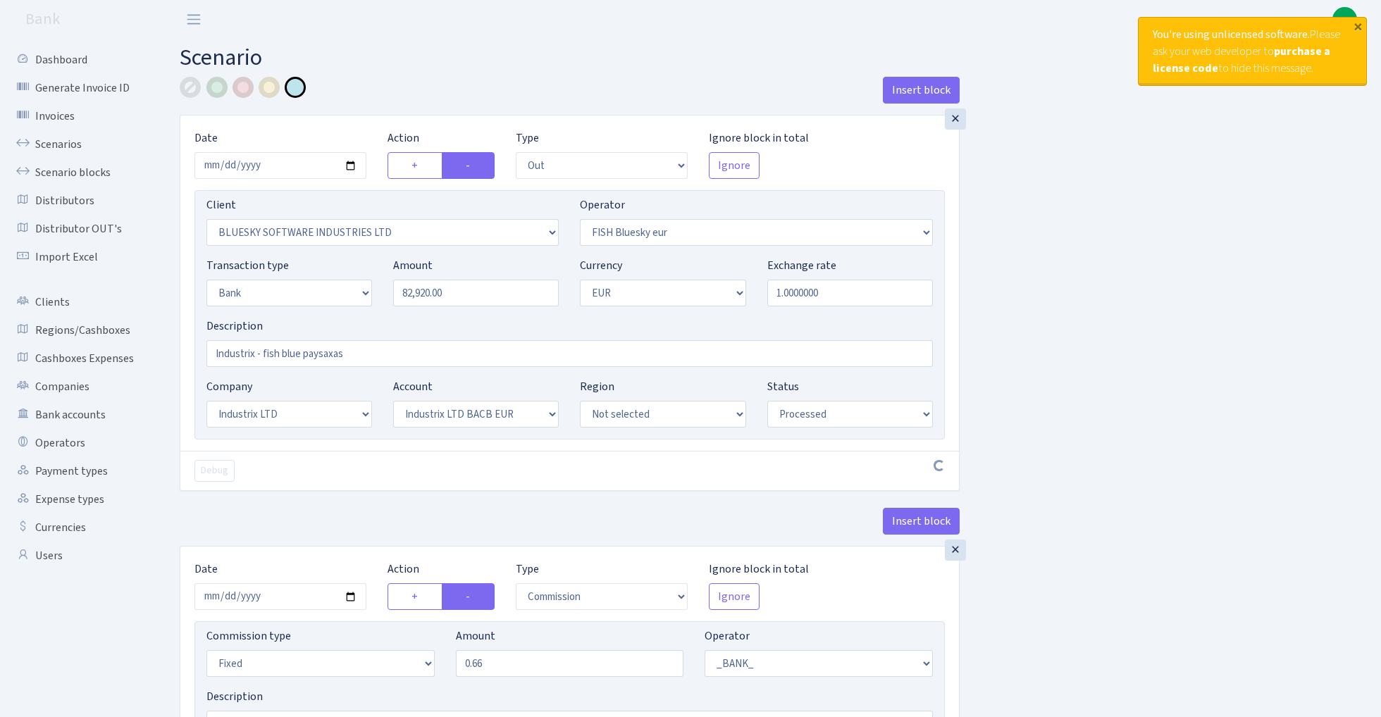
select select "17"
select select "41"
select select "processed"
select select "commission"
select select "fixed"
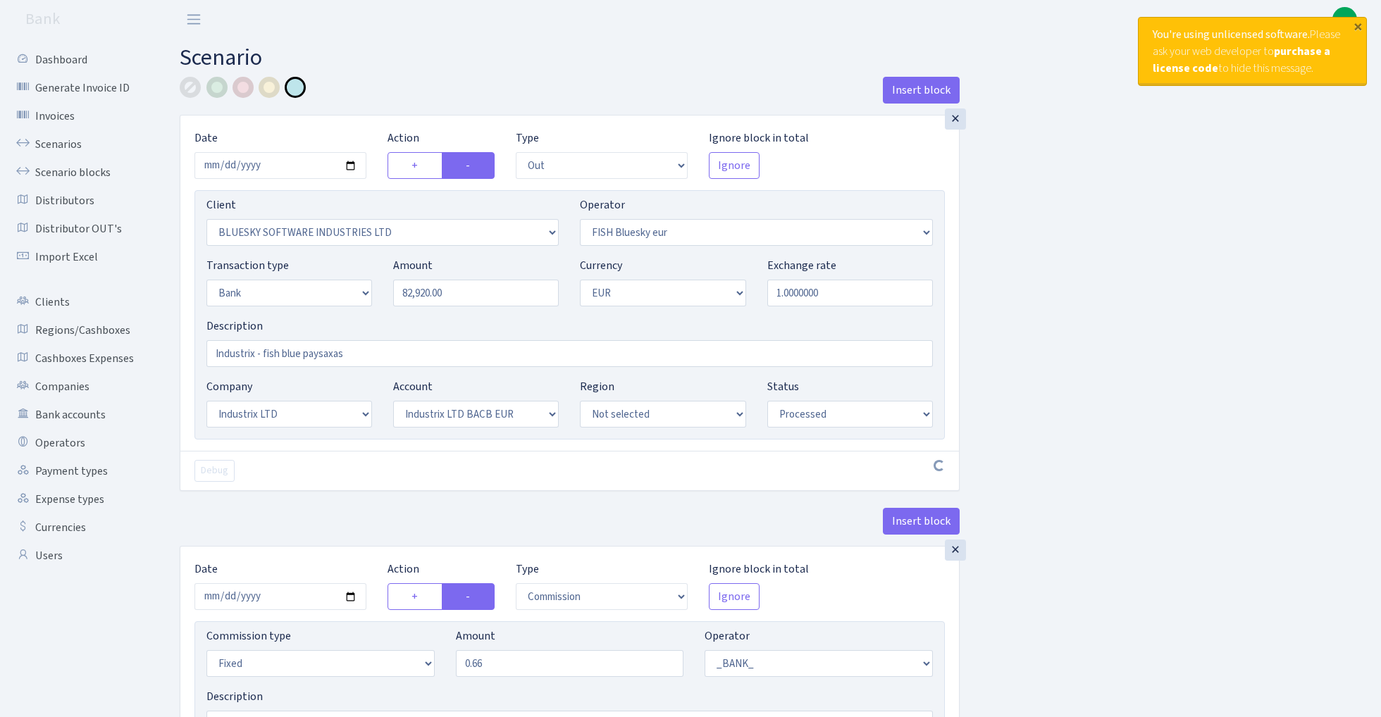
select select "1"
select select "17"
select select "41"
select select "processed"
select select "commission"
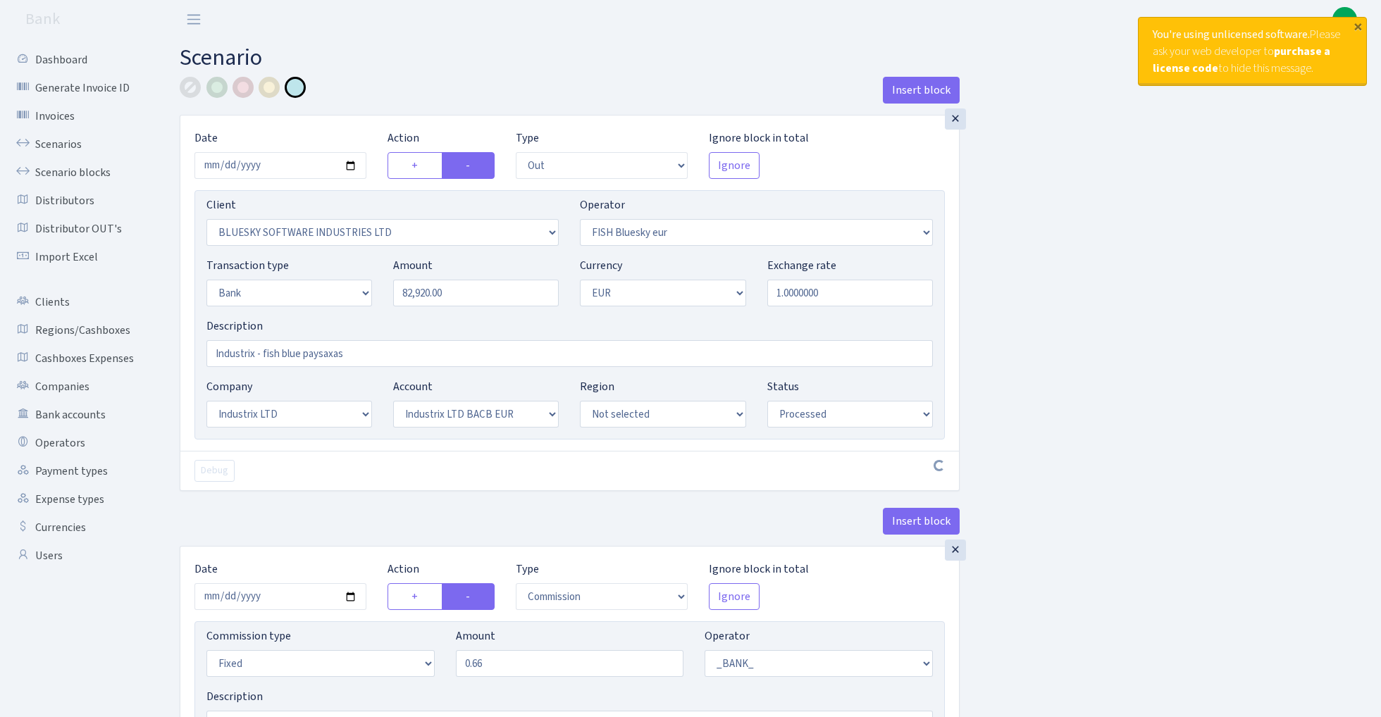
select select "fixed"
select select "1"
select select "23"
select select "68"
select select "processed"
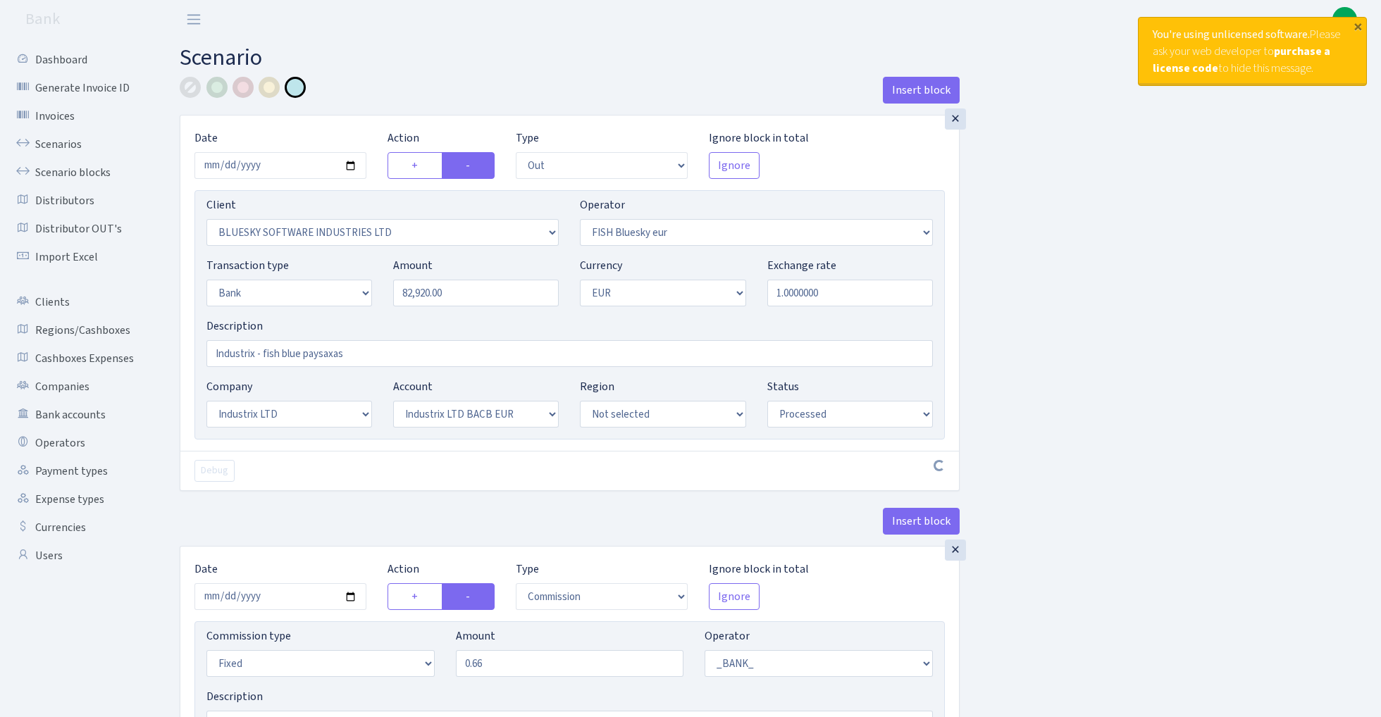
select select "in"
select select "3231"
select select "460"
select select "2"
select select "1"
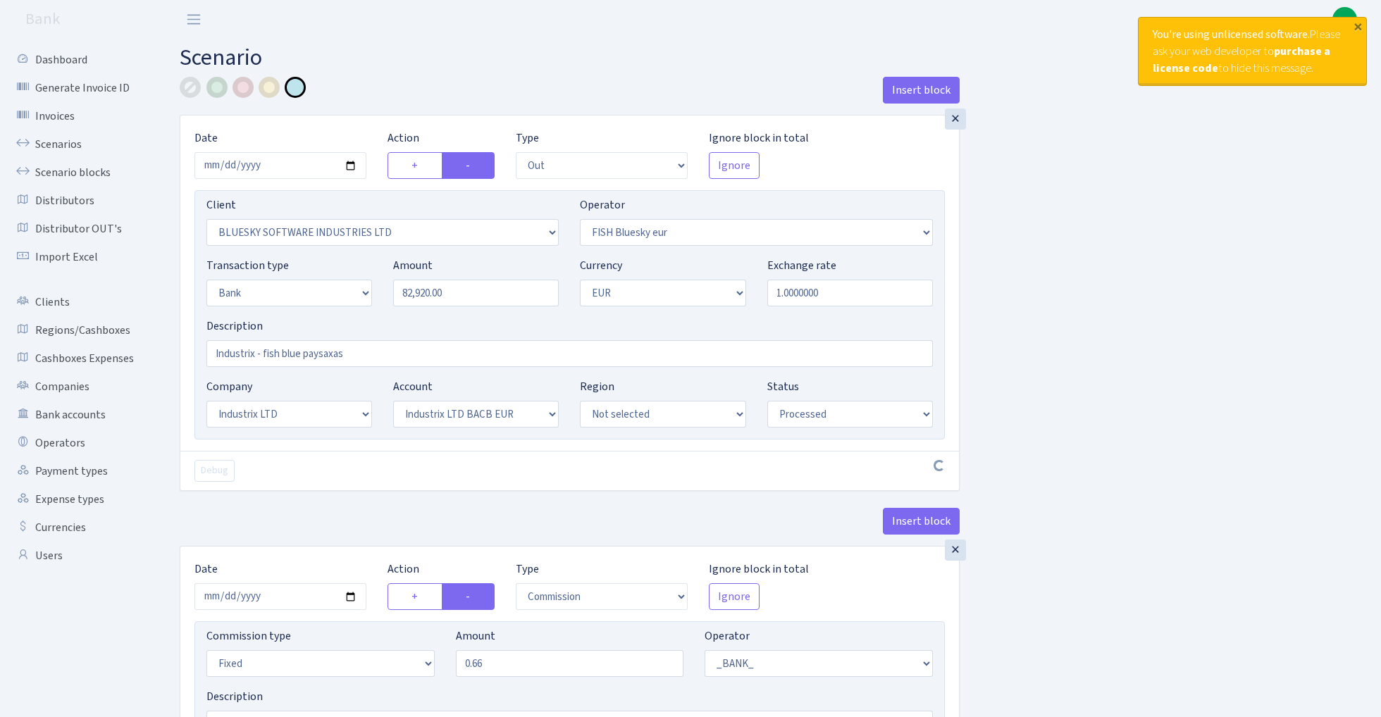
select select "23"
select select "68"
select select "processed"
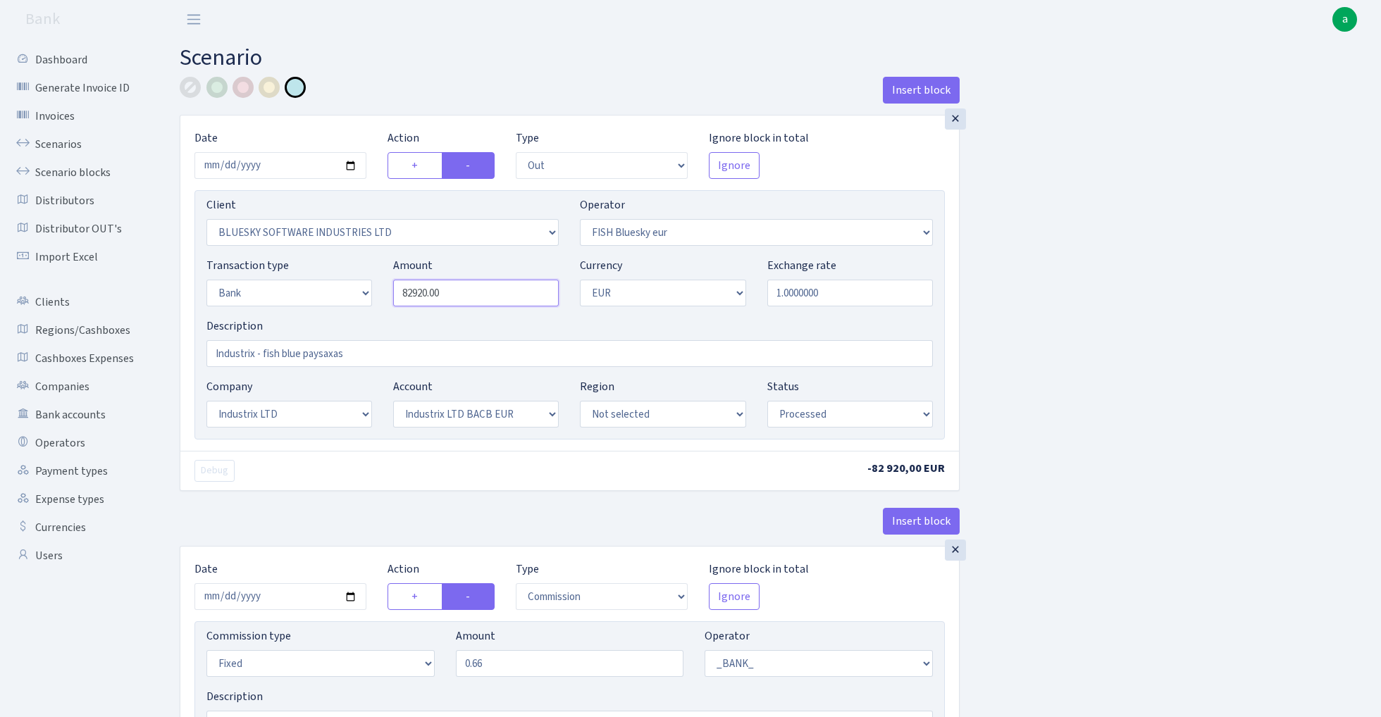
click at [510, 292] on input "82920.00" at bounding box center [476, 293] width 166 height 27
paste input "681"
type input "68,100.00"
click at [273, 163] on input "2025-10-06" at bounding box center [280, 165] width 172 height 27
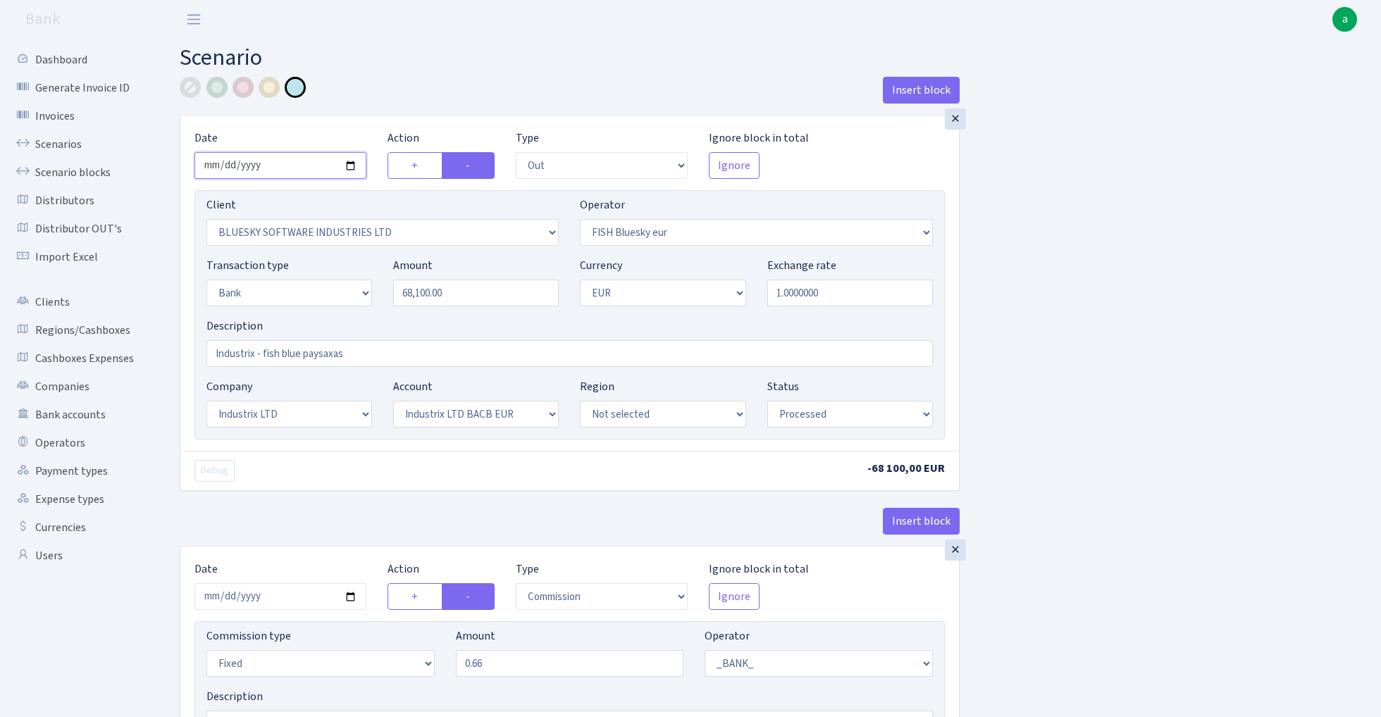
type input "[DATE]"
click at [430, 59] on h2 "Scenario" at bounding box center [770, 57] width 1180 height 27
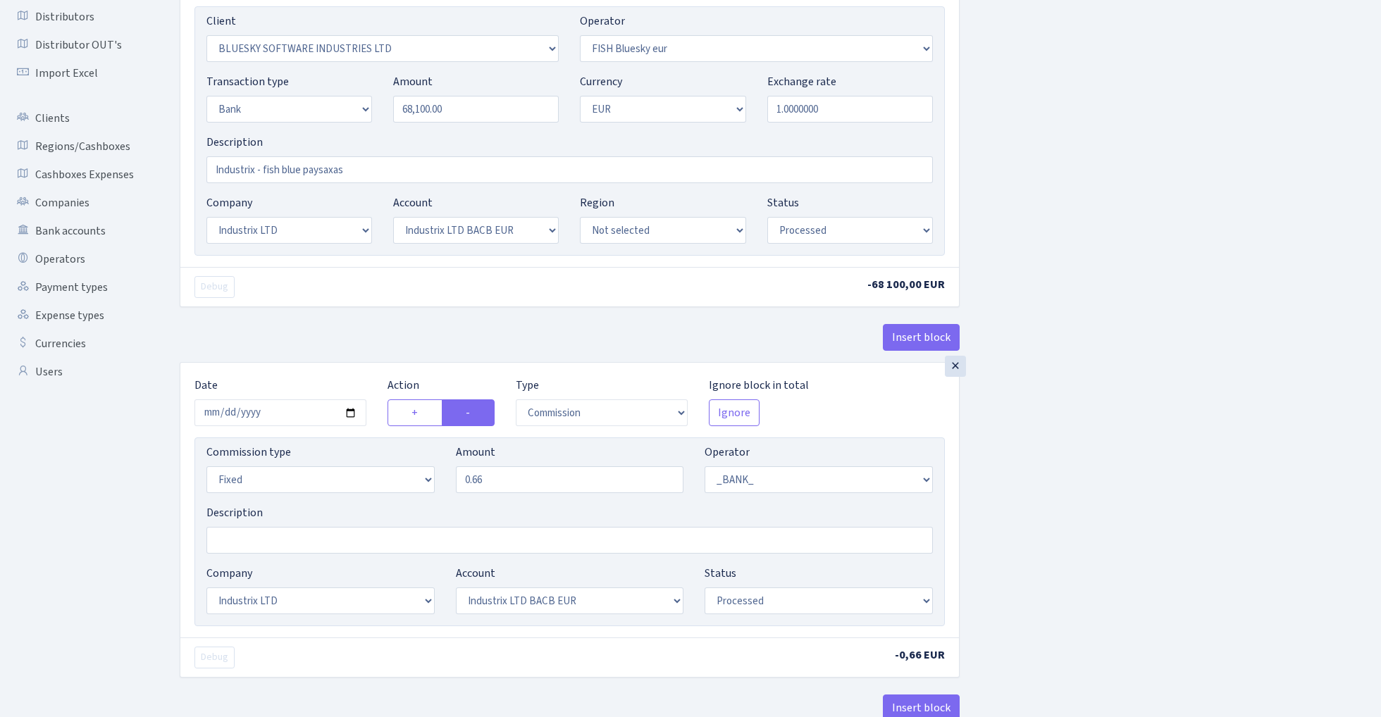
scroll to position [237, 0]
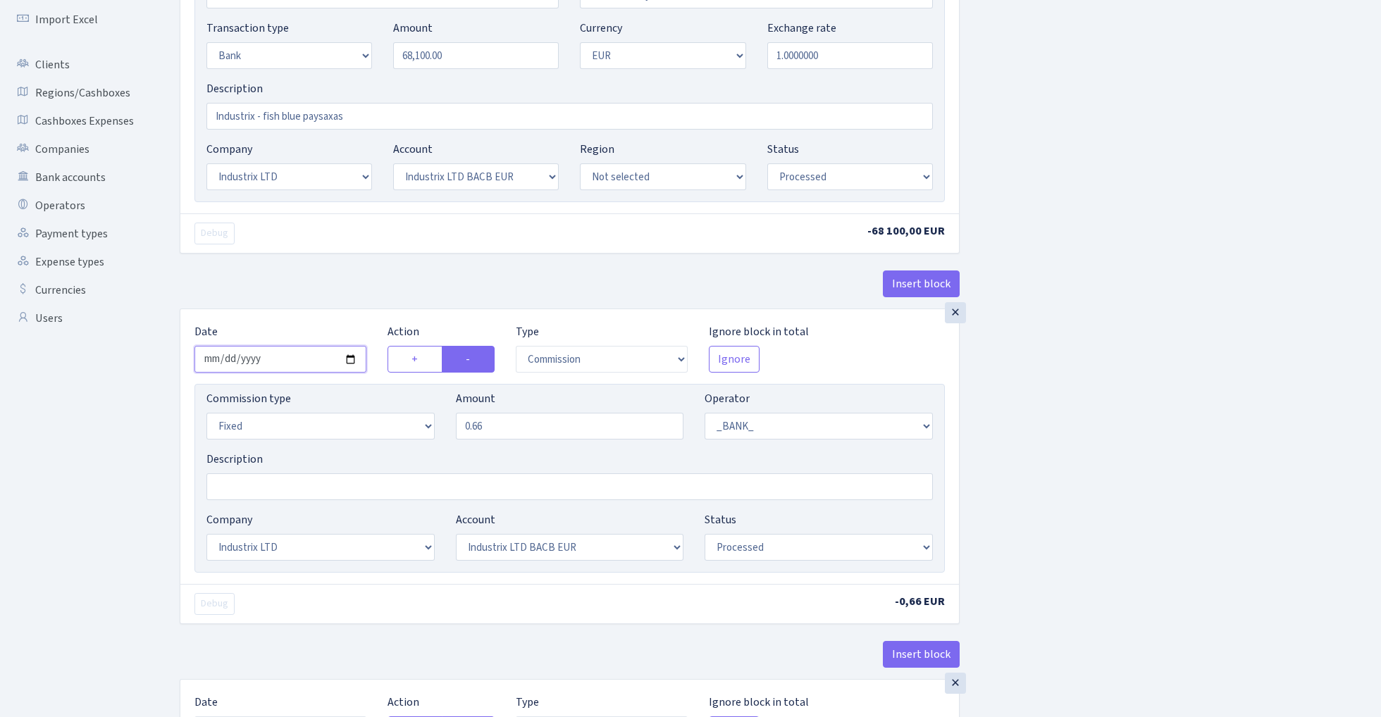
click at [274, 363] on input "2025-10-06" at bounding box center [280, 359] width 172 height 27
type input "[DATE]"
click at [320, 295] on div "Insert block" at bounding box center [570, 289] width 780 height 38
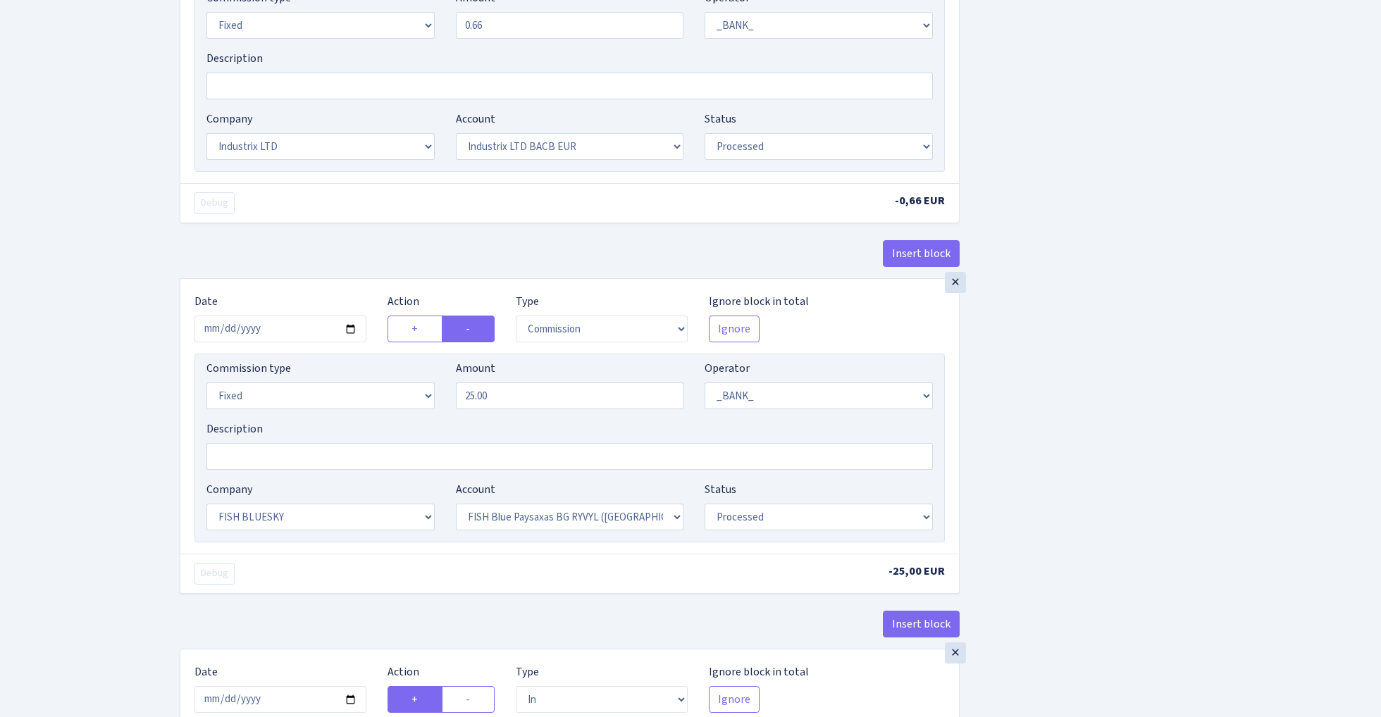
scroll to position [691, 0]
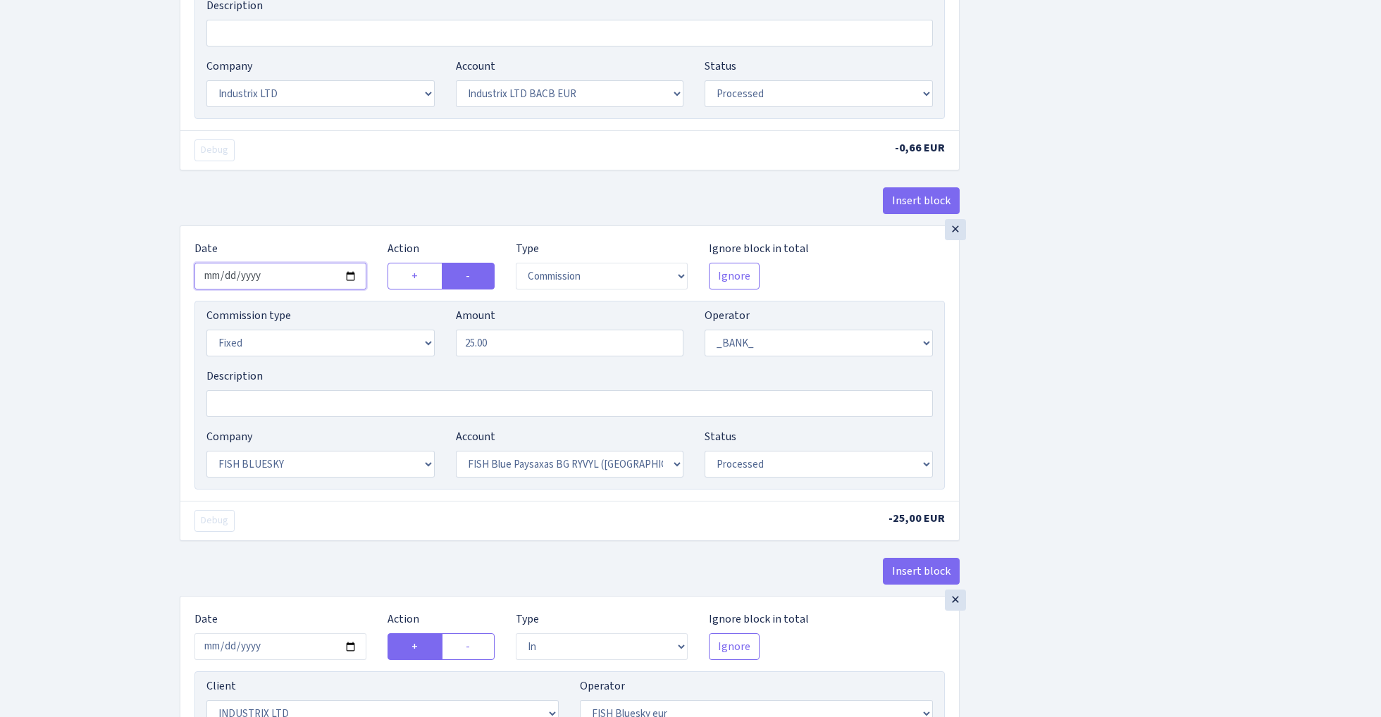
click at [285, 275] on input "2025-10-06" at bounding box center [280, 276] width 172 height 27
type input "[DATE]"
click at [323, 218] on div "Insert block" at bounding box center [570, 206] width 780 height 38
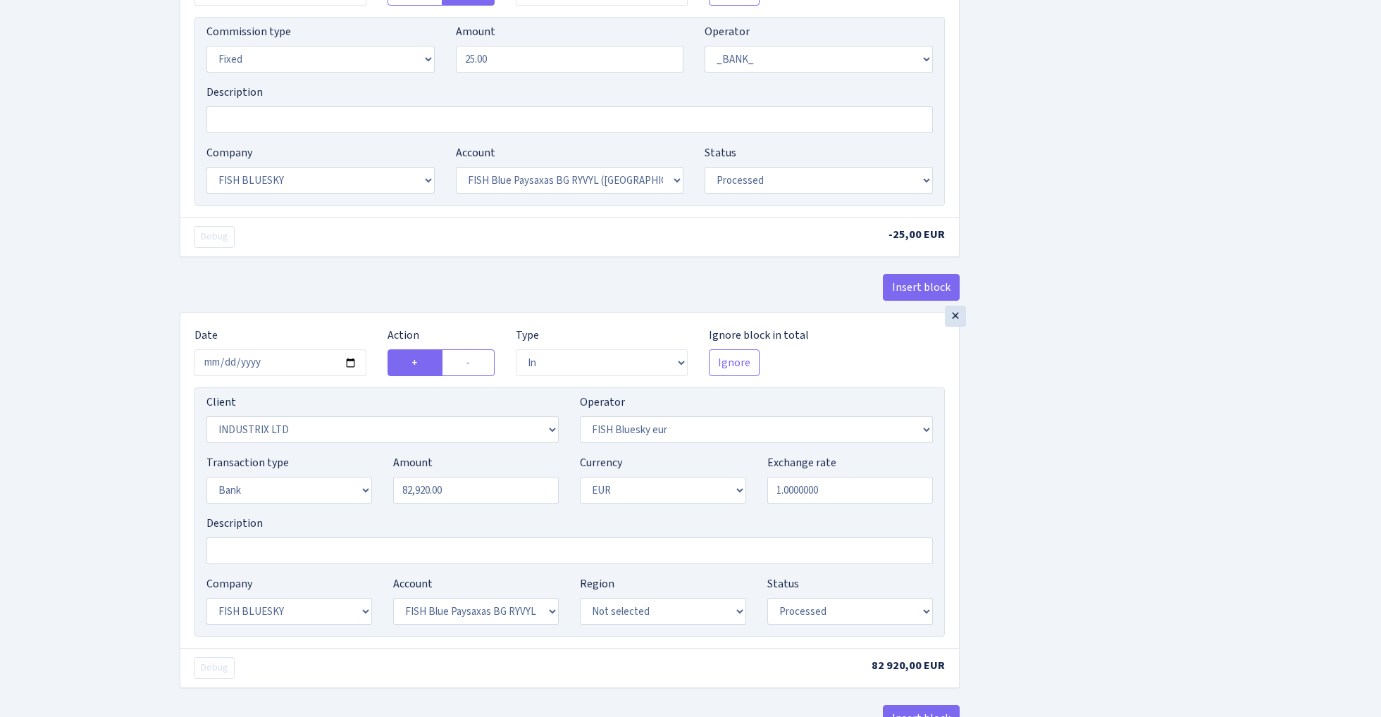
scroll to position [999, 0]
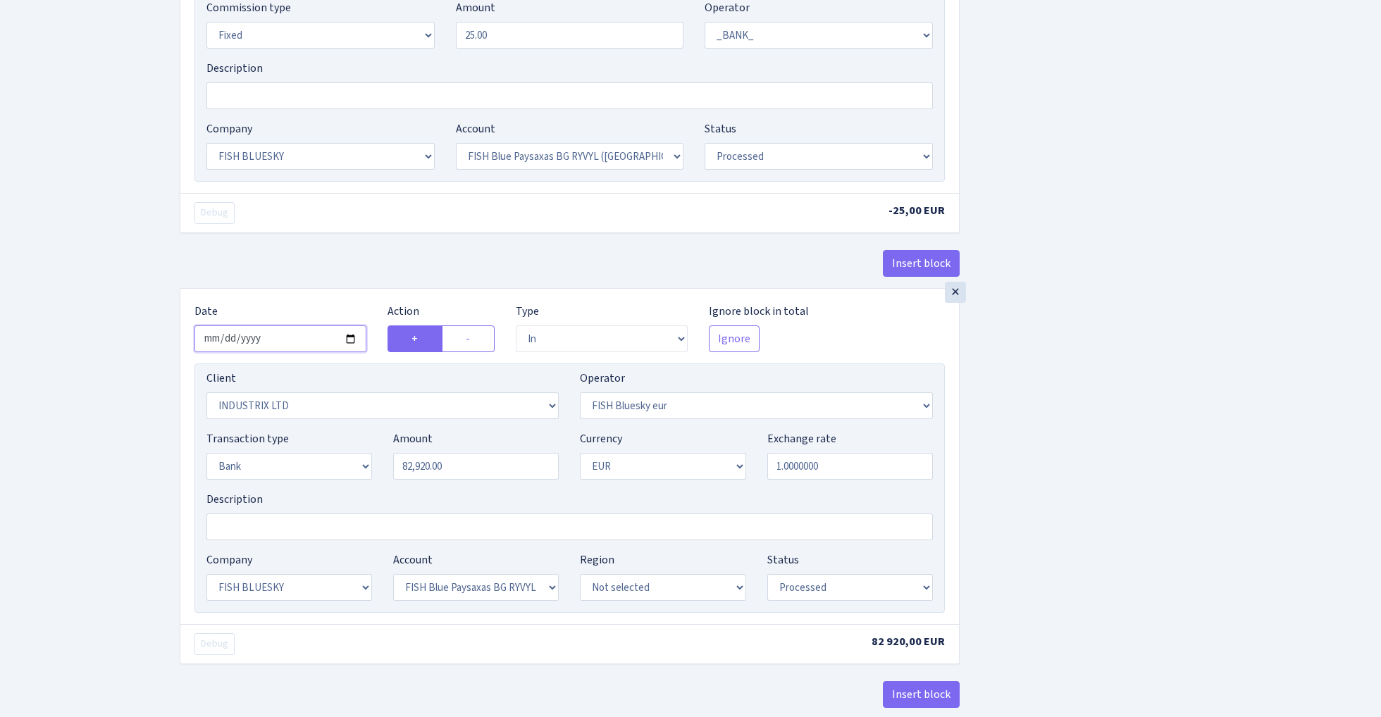
click at [269, 342] on input "2025-10-06" at bounding box center [280, 338] width 172 height 27
type input "[DATE]"
drag, startPoint x: 334, startPoint y: 246, endPoint x: 356, endPoint y: 264, distance: 28.5
click at [334, 246] on div "× Date 2025-10-07 Action + - Type --- In Out Commission Field required. Ignore …" at bounding box center [570, 103] width 780 height 371
click at [482, 478] on input "82920.00" at bounding box center [476, 466] width 166 height 27
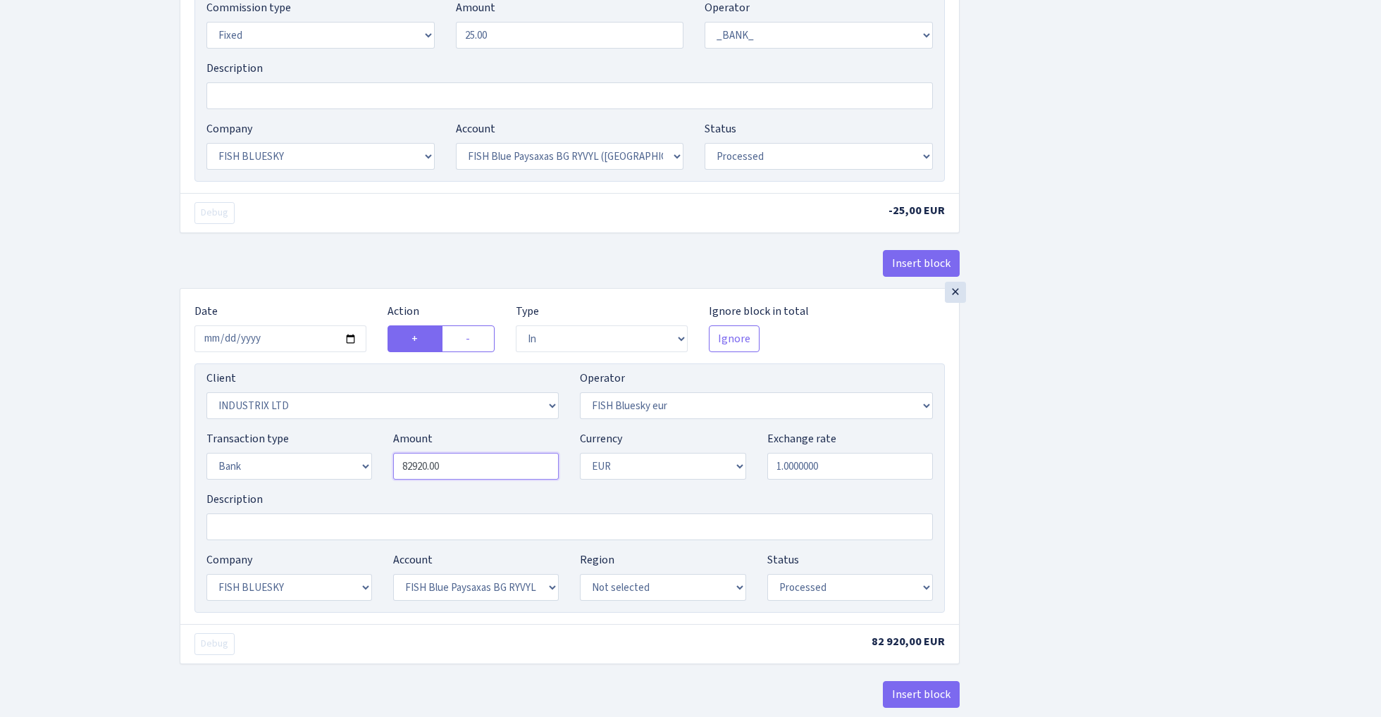
click at [482, 478] on input "82920.00" at bounding box center [476, 466] width 166 height 27
paste input "681"
type input "68,100.00"
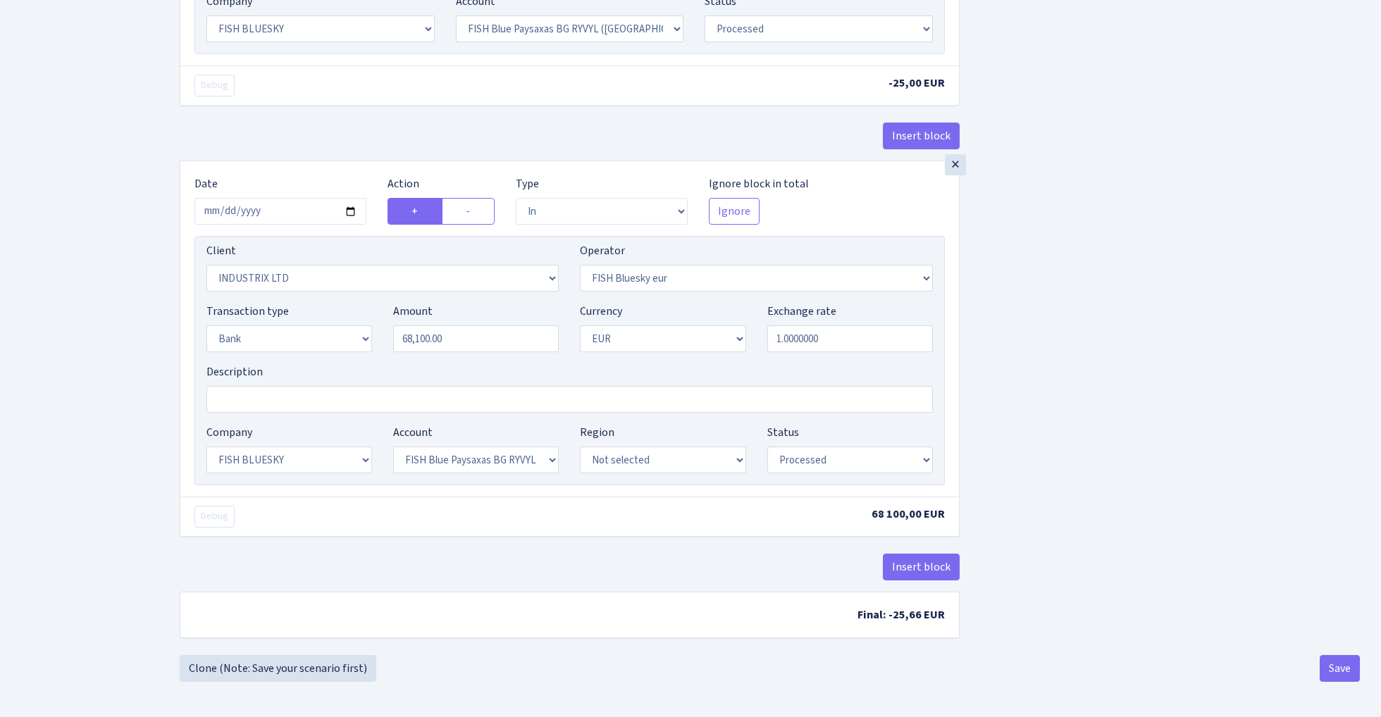
scroll to position [1134, 0]
click at [1327, 664] on button "Save" at bounding box center [1339, 668] width 40 height 27
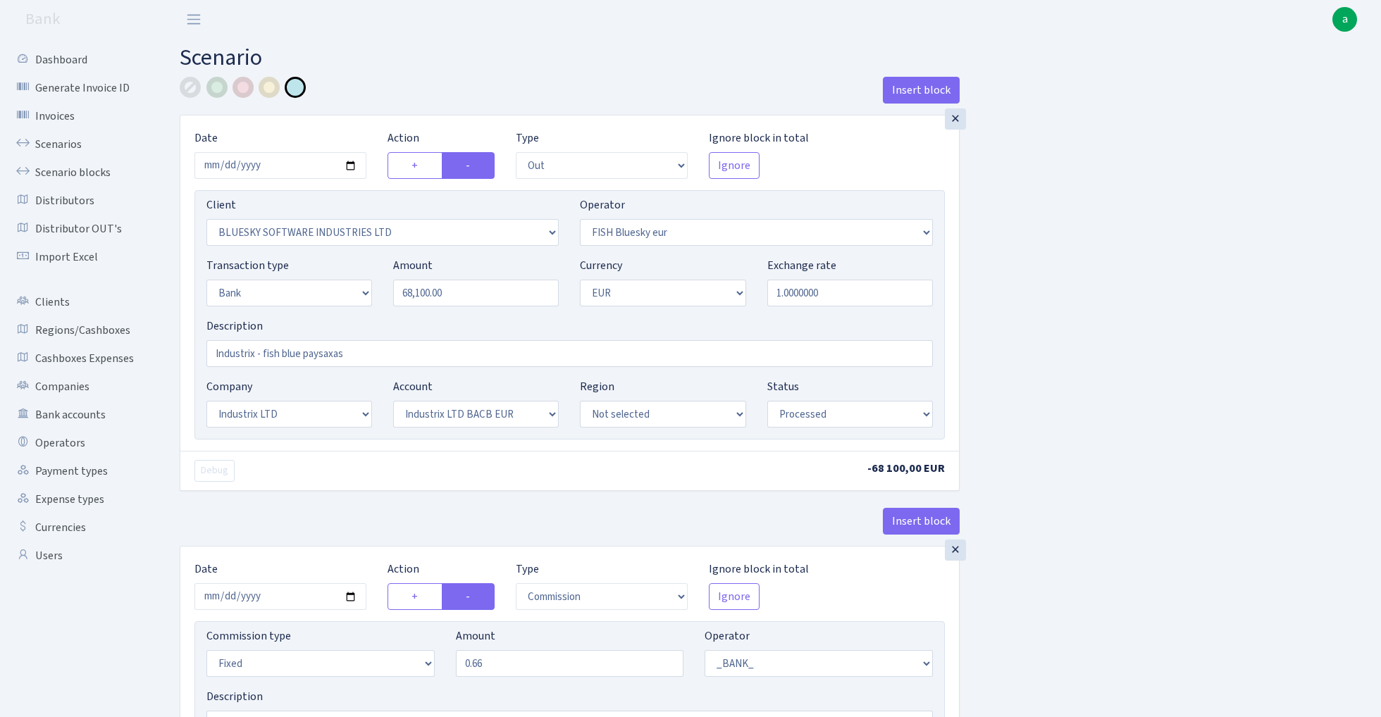
select select "out"
select select "2867"
select select "460"
select select "2"
select select "1"
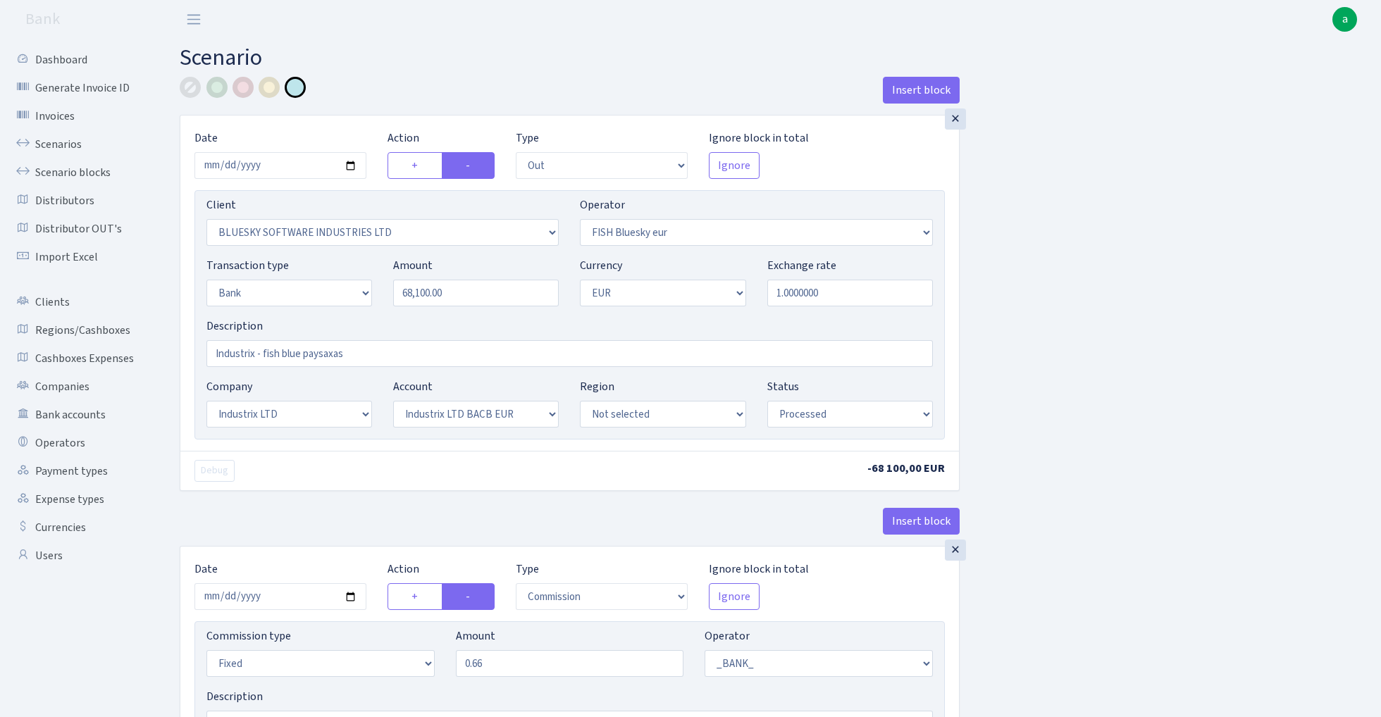
select select "17"
select select "41"
select select "processed"
select select "commission"
select select "fixed"
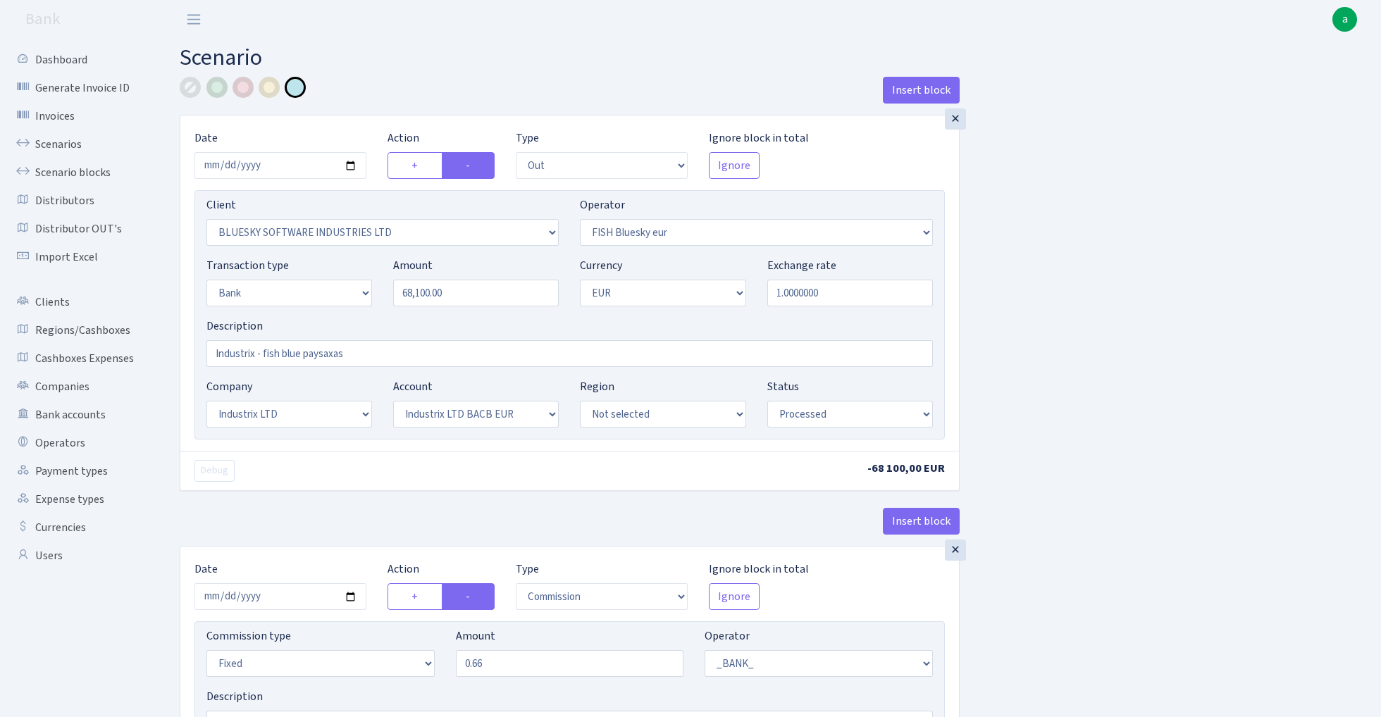
select select "1"
select select "17"
select select "41"
select select "processed"
select select "commission"
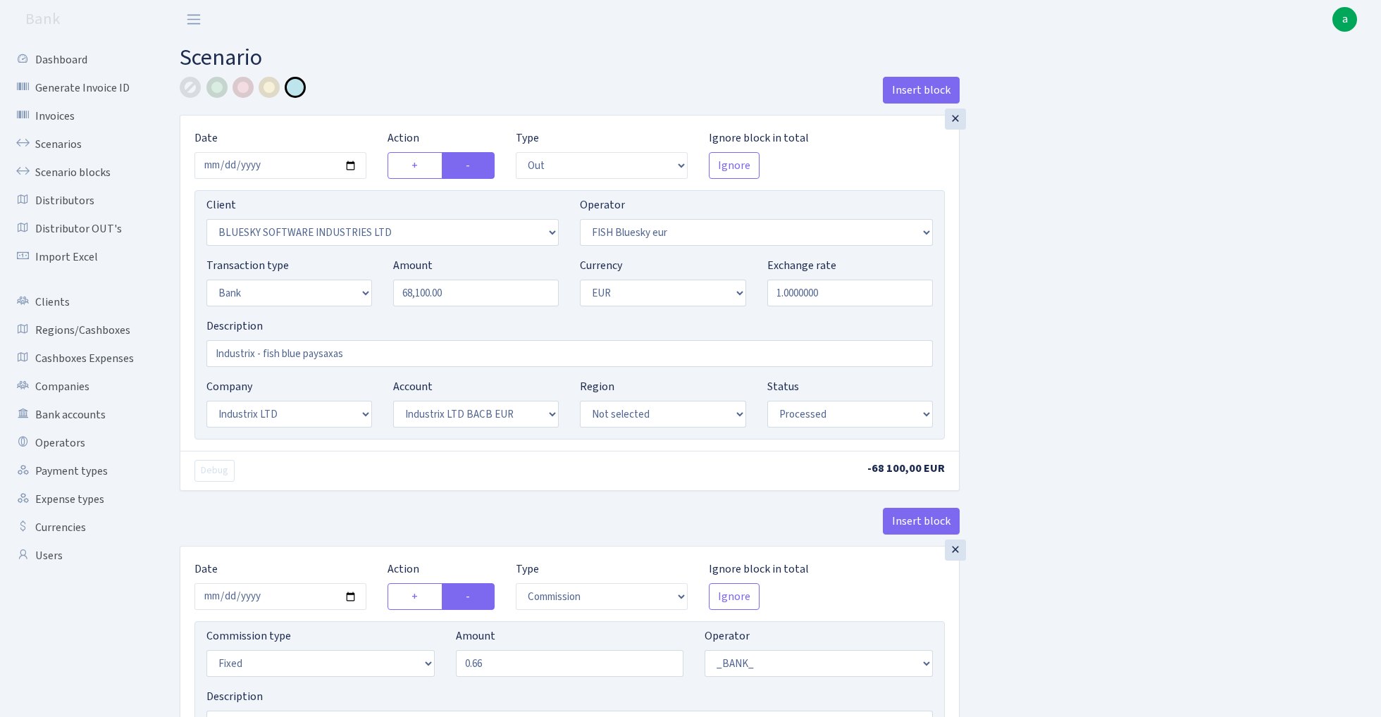
select select "fixed"
select select "1"
select select "23"
select select "68"
select select "processed"
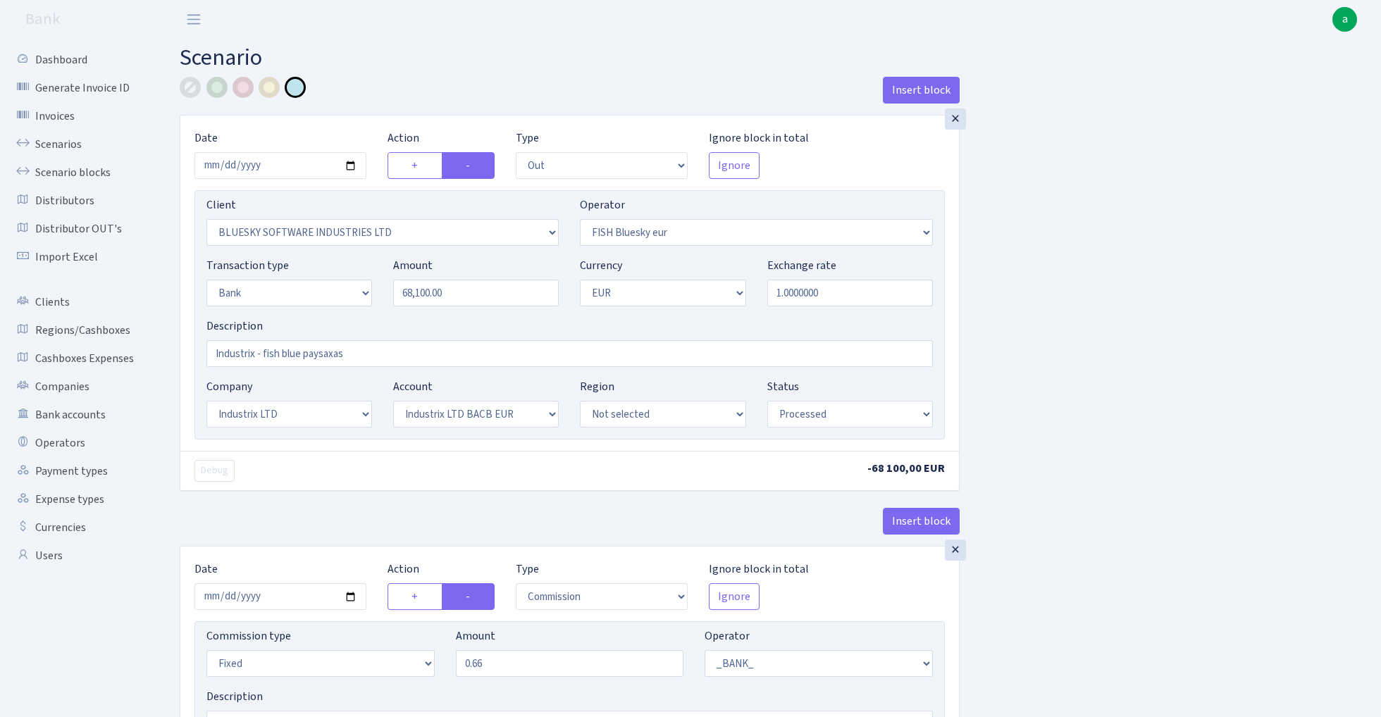
select select "in"
select select "3231"
select select "460"
select select "2"
select select "1"
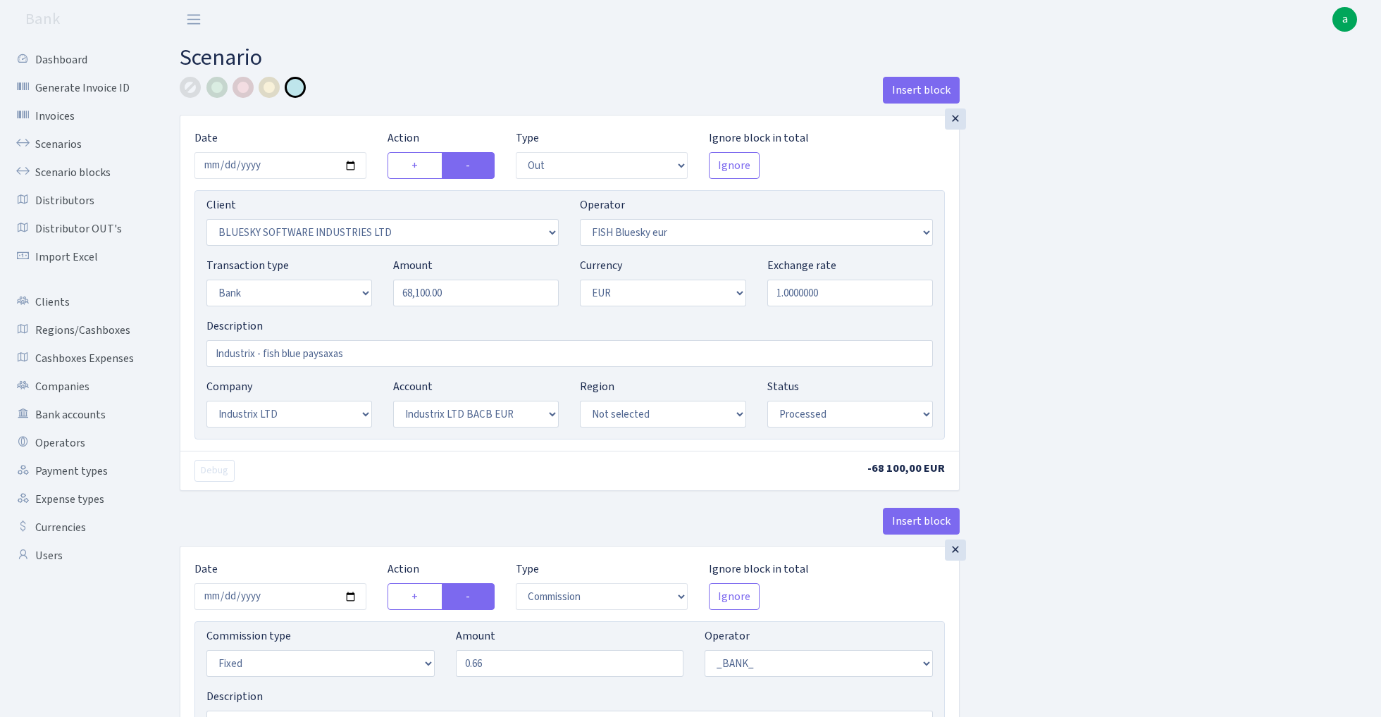
select select "23"
select select "68"
select select "processed"
click at [46, 137] on link "Scenarios" at bounding box center [77, 144] width 141 height 28
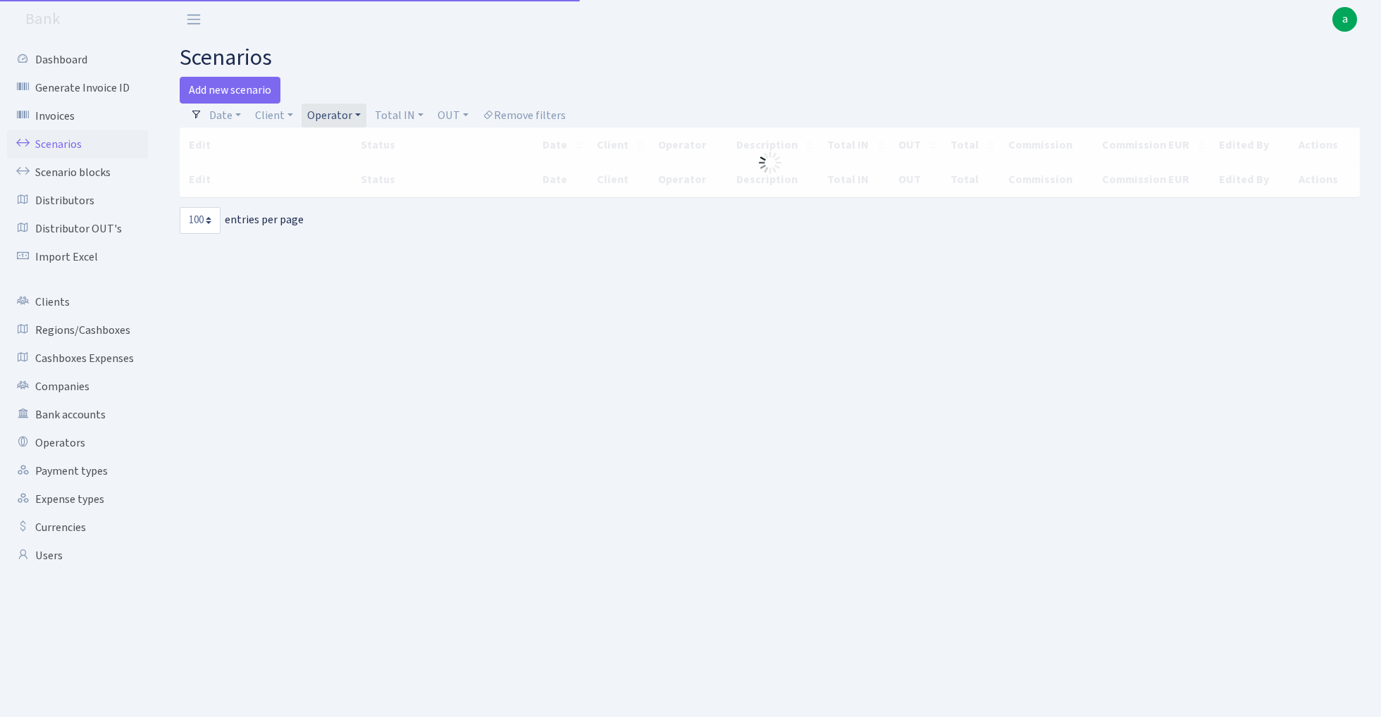
select select "100"
click at [235, 90] on link "Add new scenario" at bounding box center [230, 90] width 101 height 27
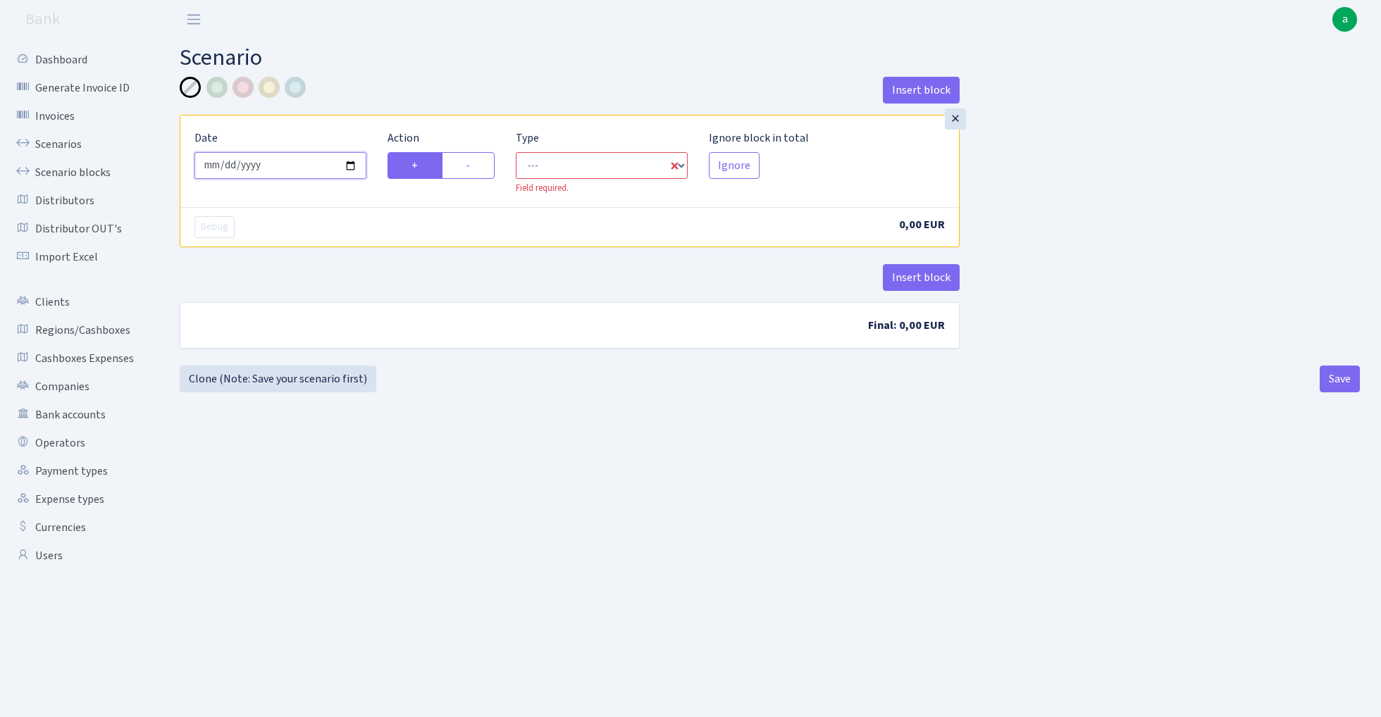
click at [302, 162] on input "[DATE]" at bounding box center [280, 165] width 172 height 27
type input "[DATE]"
click at [354, 120] on div "× Date [DATE] Action + - Type --- In Out Commission Field required. [GEOGRAPHIC…" at bounding box center [569, 161] width 778 height 91
click at [477, 172] on label "-" at bounding box center [468, 165] width 53 height 27
click at [475, 166] on input "-" at bounding box center [470, 161] width 9 height 9
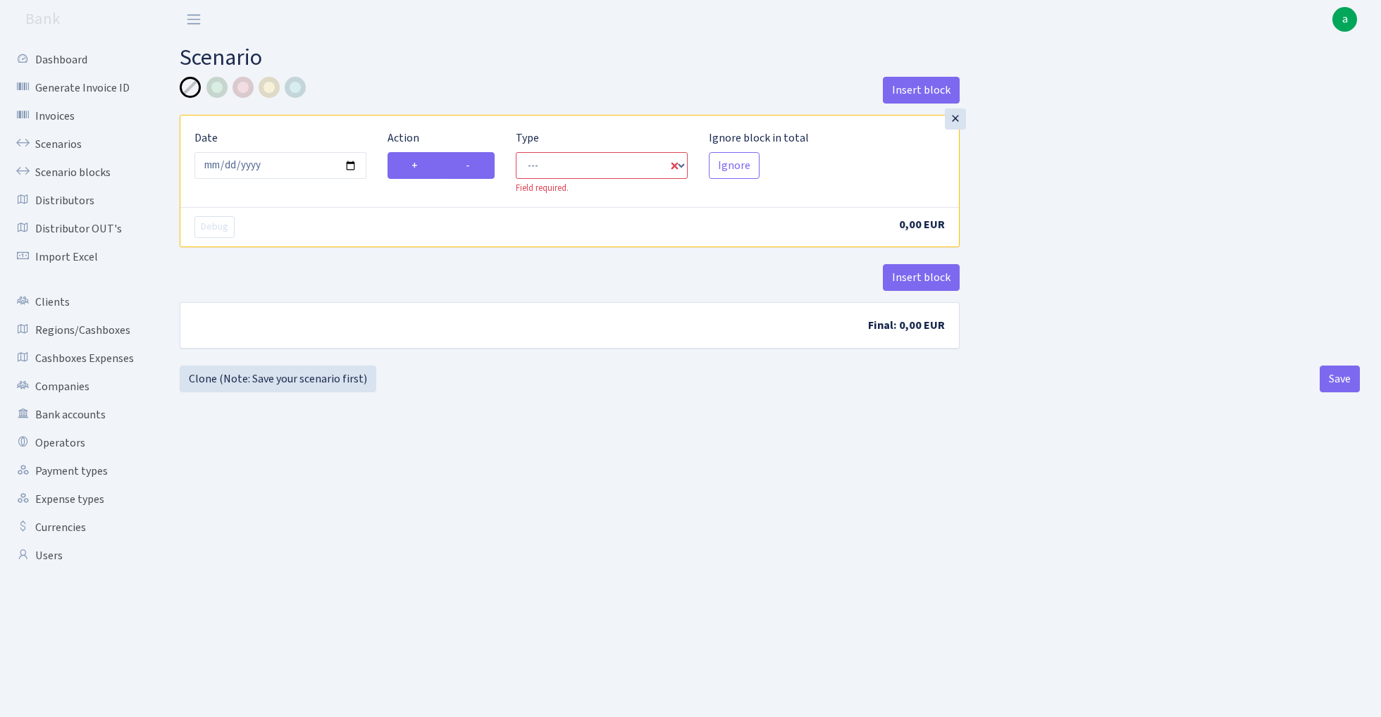
radio input "true"
radio input "false"
select select "out"
select select "1"
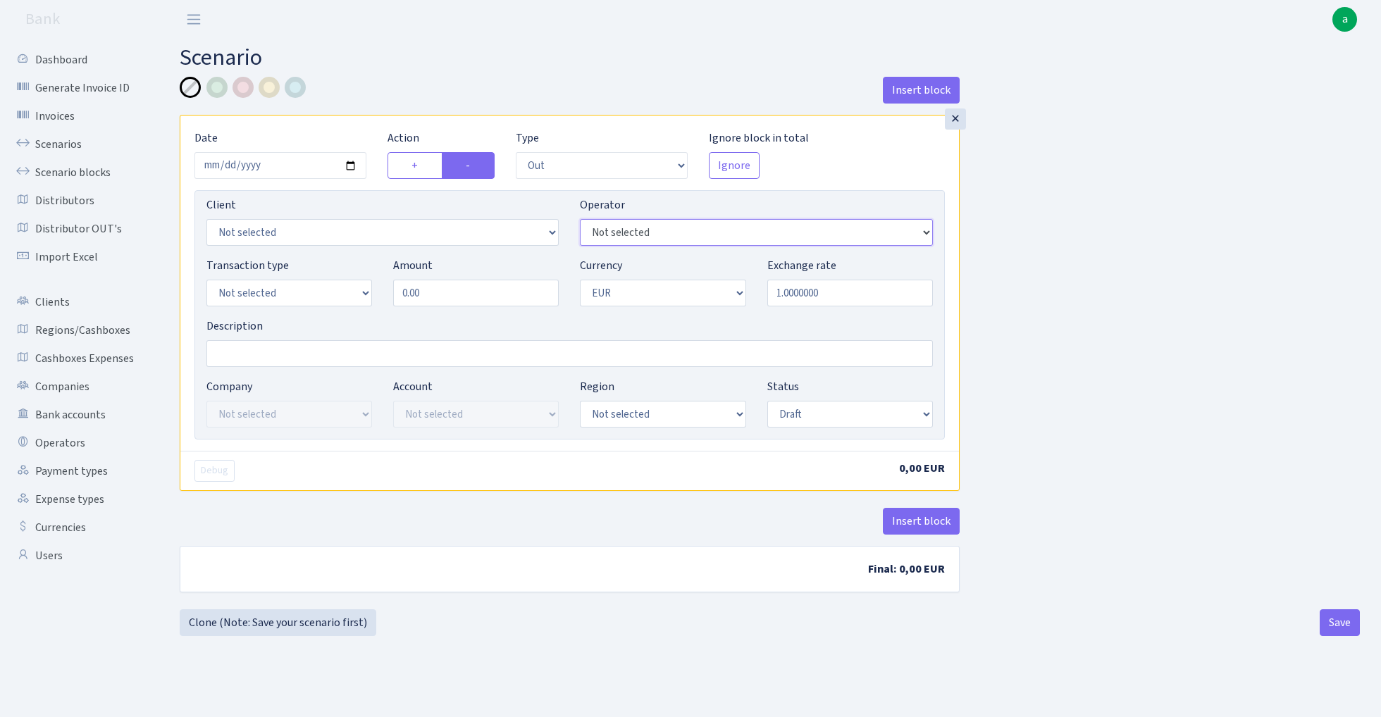
select select "2"
select select "3405"
select select "2"
click at [269, 359] on input "Description" at bounding box center [569, 353] width 726 height 27
type input "industrix - sven"
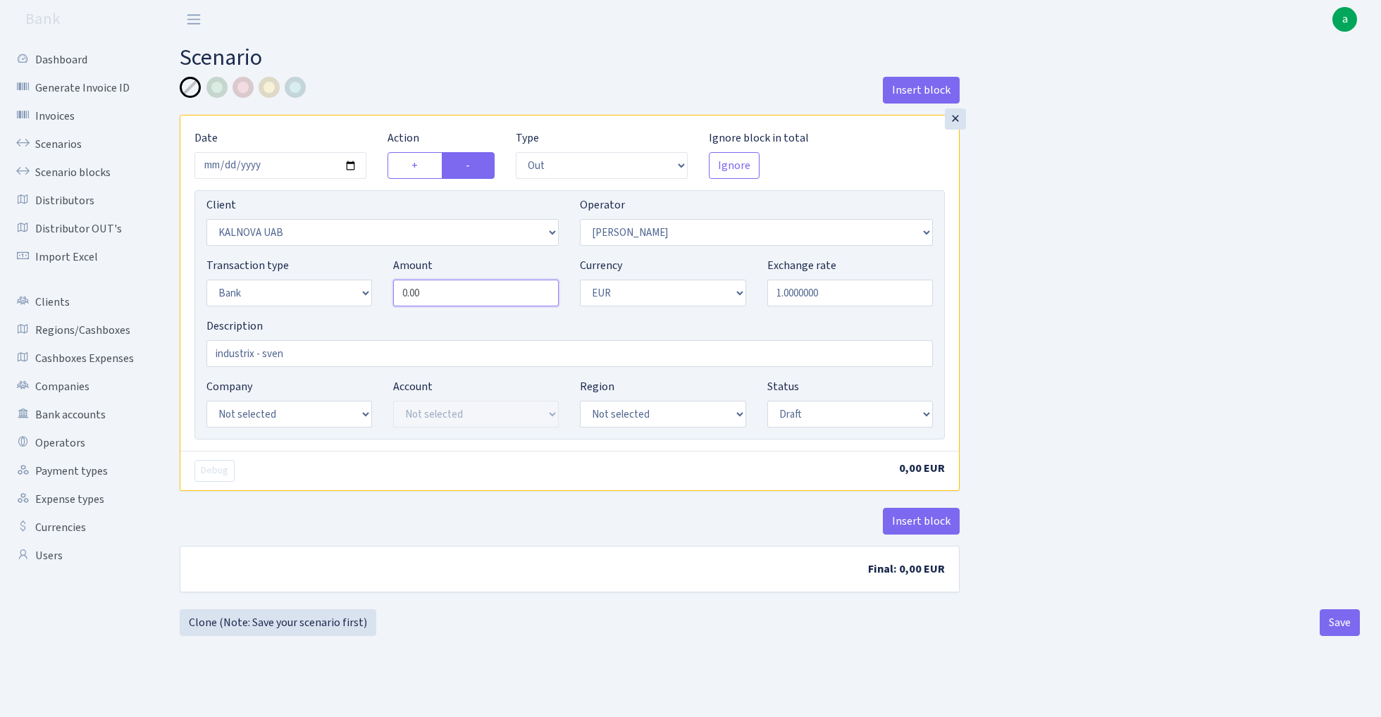
click at [468, 297] on input "0.00" at bounding box center [476, 293] width 166 height 27
type input "10,860.00"
select select "processed"
select select "17"
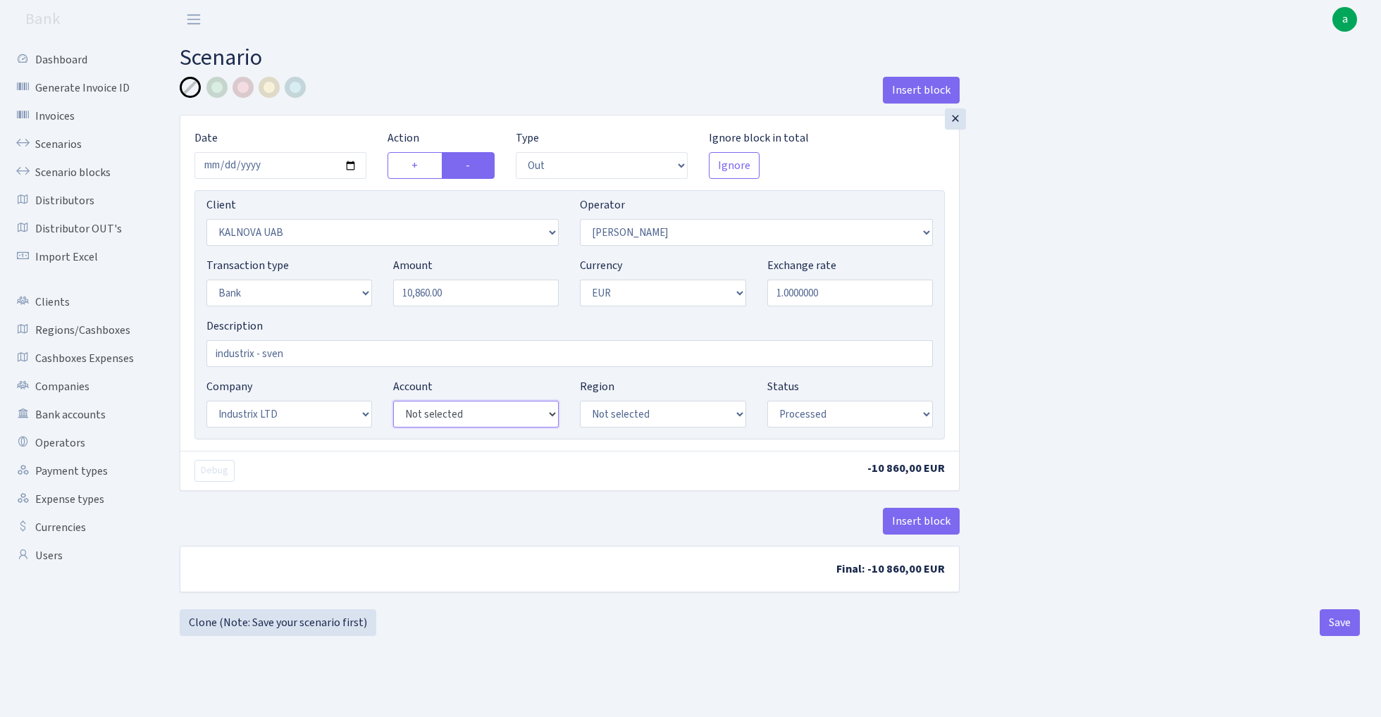
select select "41"
click at [922, 519] on button "Insert block" at bounding box center [921, 521] width 77 height 27
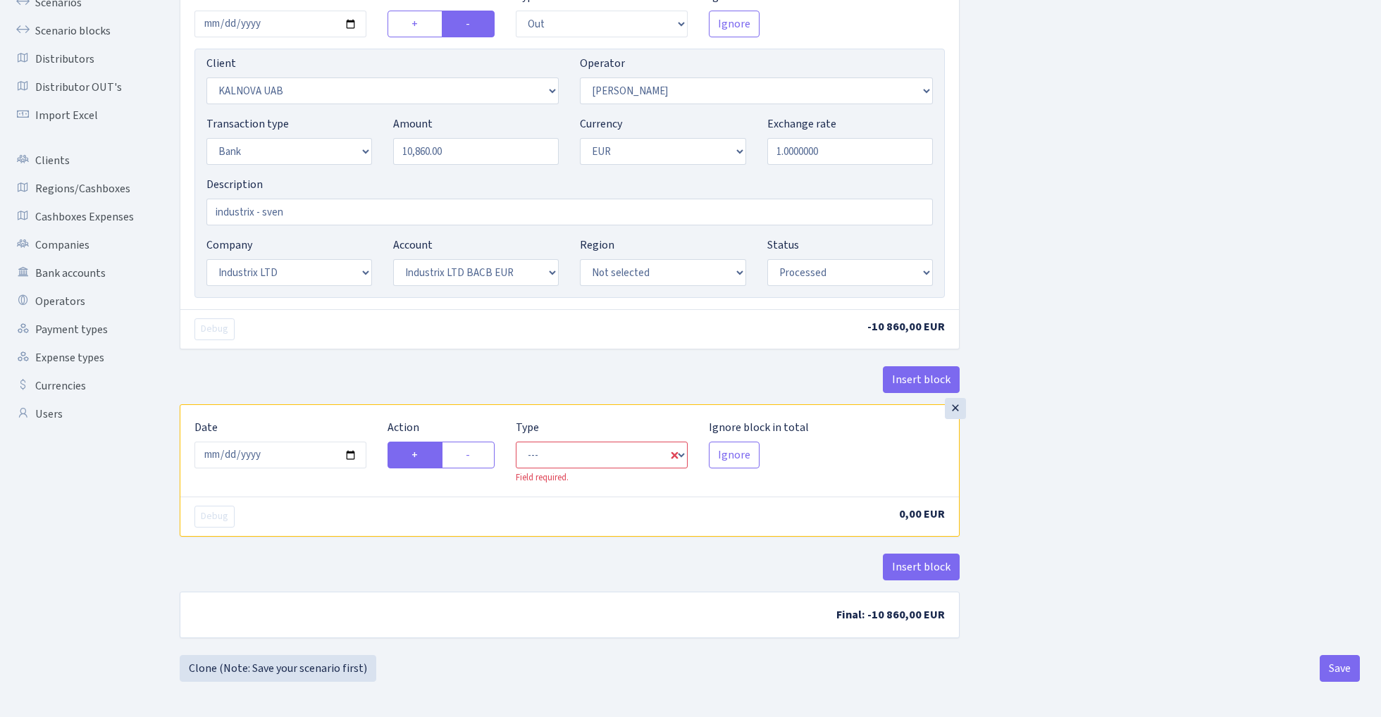
scroll to position [144, 0]
click at [278, 459] on input "[DATE]" at bounding box center [280, 455] width 172 height 27
type input "[DATE]"
click at [356, 371] on div "Insert block" at bounding box center [570, 385] width 780 height 38
click at [485, 451] on label "-" at bounding box center [468, 455] width 53 height 27
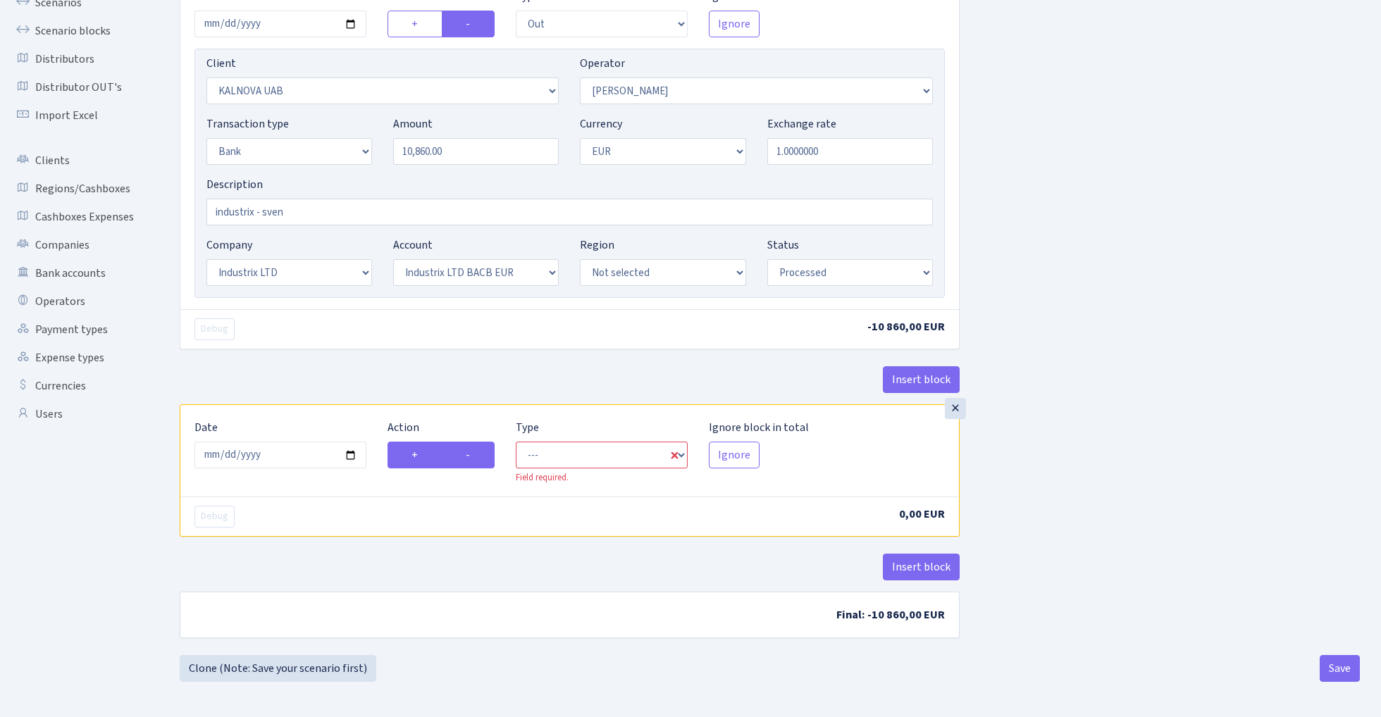
click at [475, 451] on input "-" at bounding box center [470, 451] width 9 height 9
radio input "true"
radio input "false"
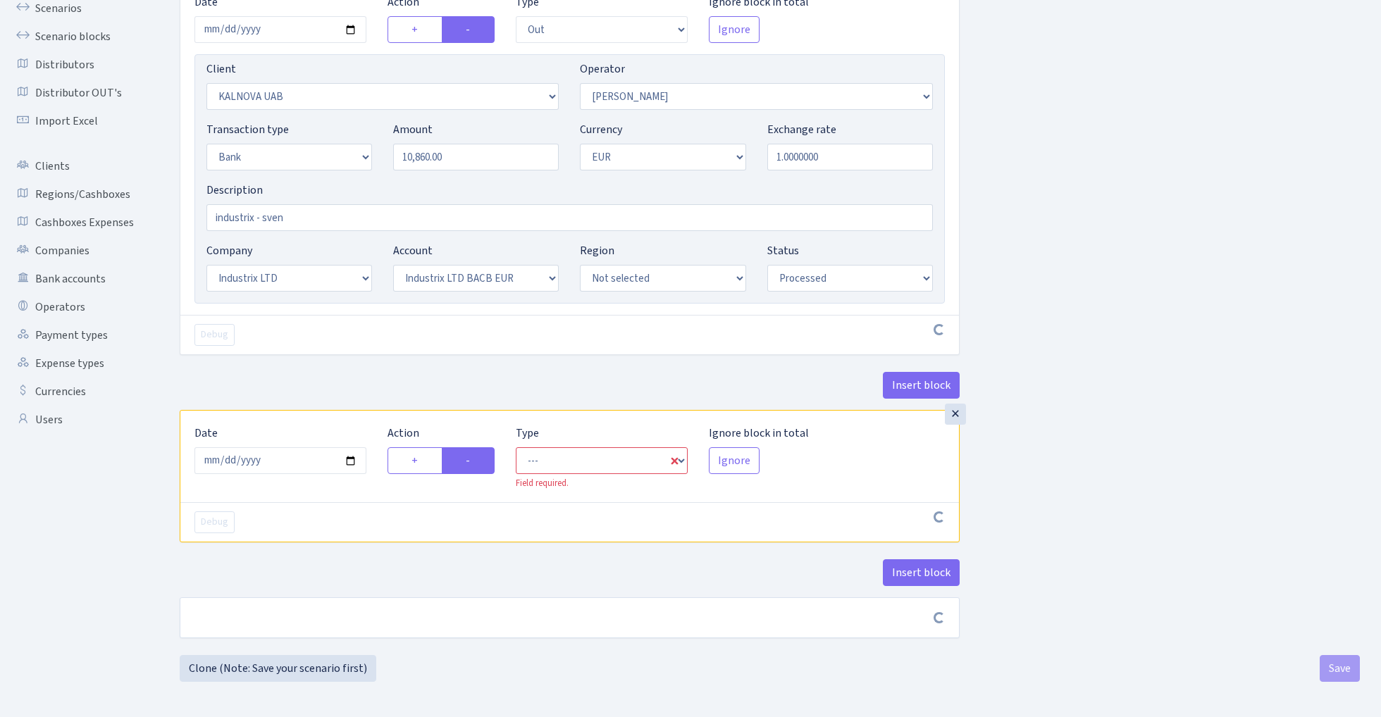
scroll to position [138, 0]
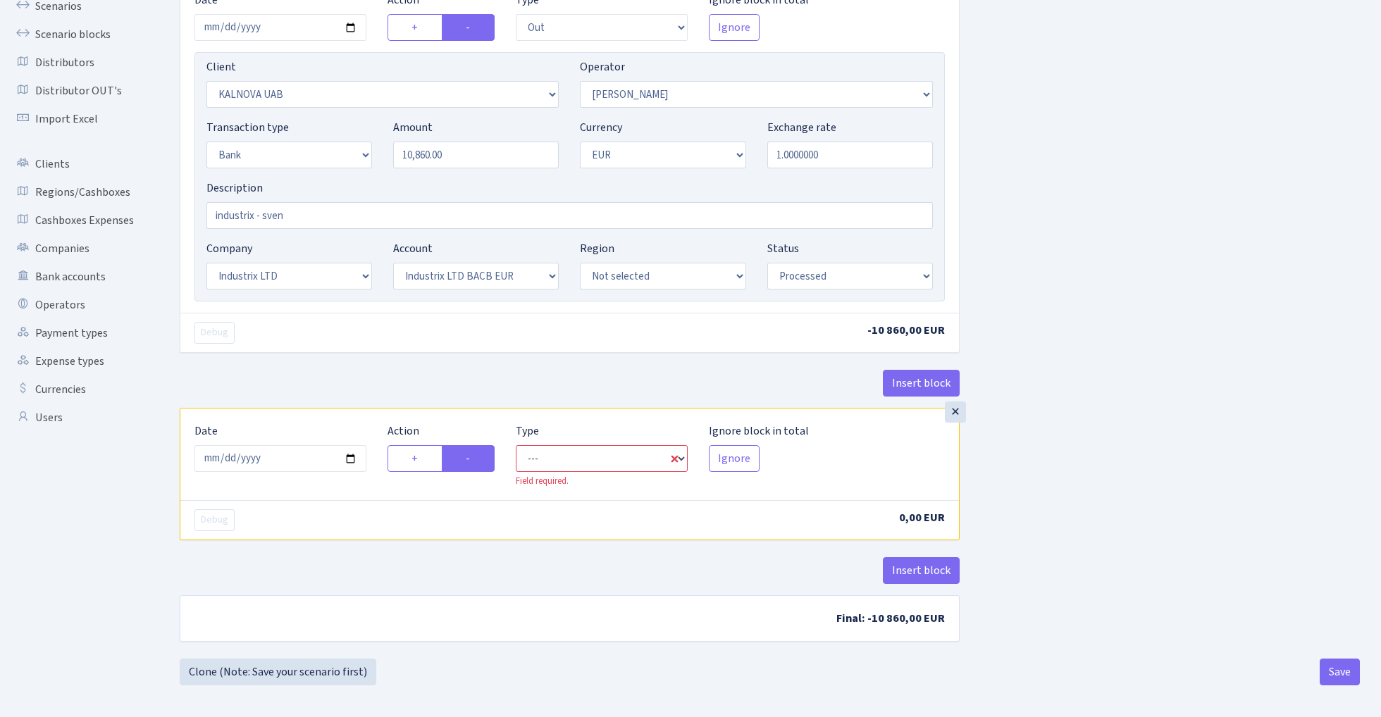
select select "commission"
select select "2"
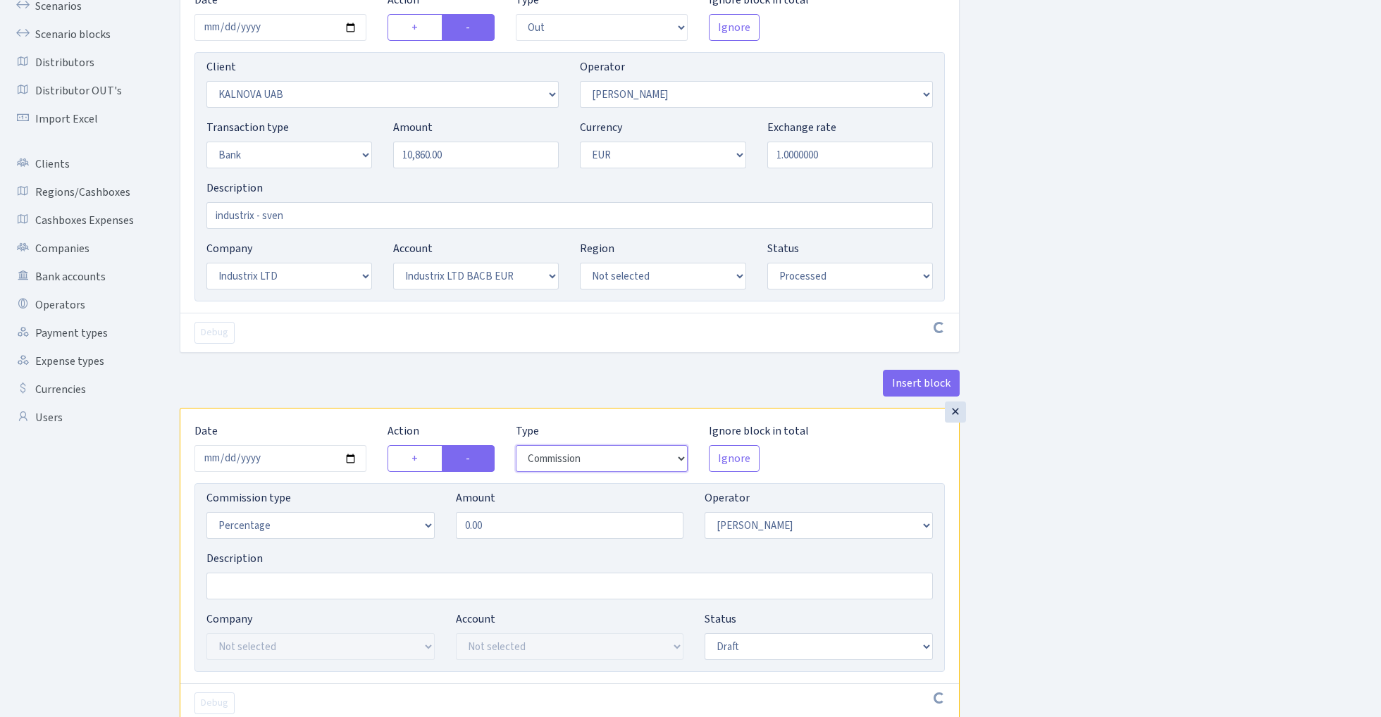
scroll to position [158, 0]
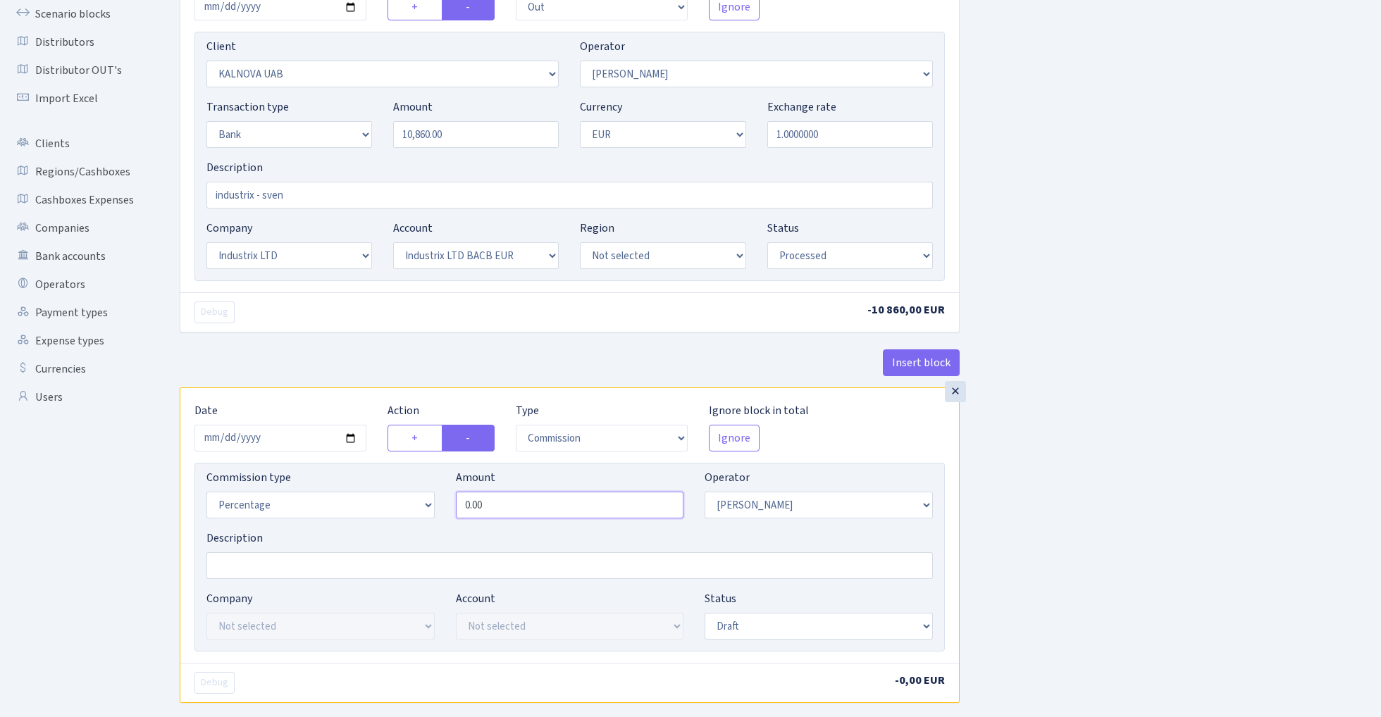
click at [530, 503] on input "0.00" at bounding box center [570, 505] width 228 height 27
type input "2.50"
click at [1164, 481] on div "Insert block × Date [DATE] Action + - Type --- In Out Commission Field required…" at bounding box center [769, 369] width 1201 height 903
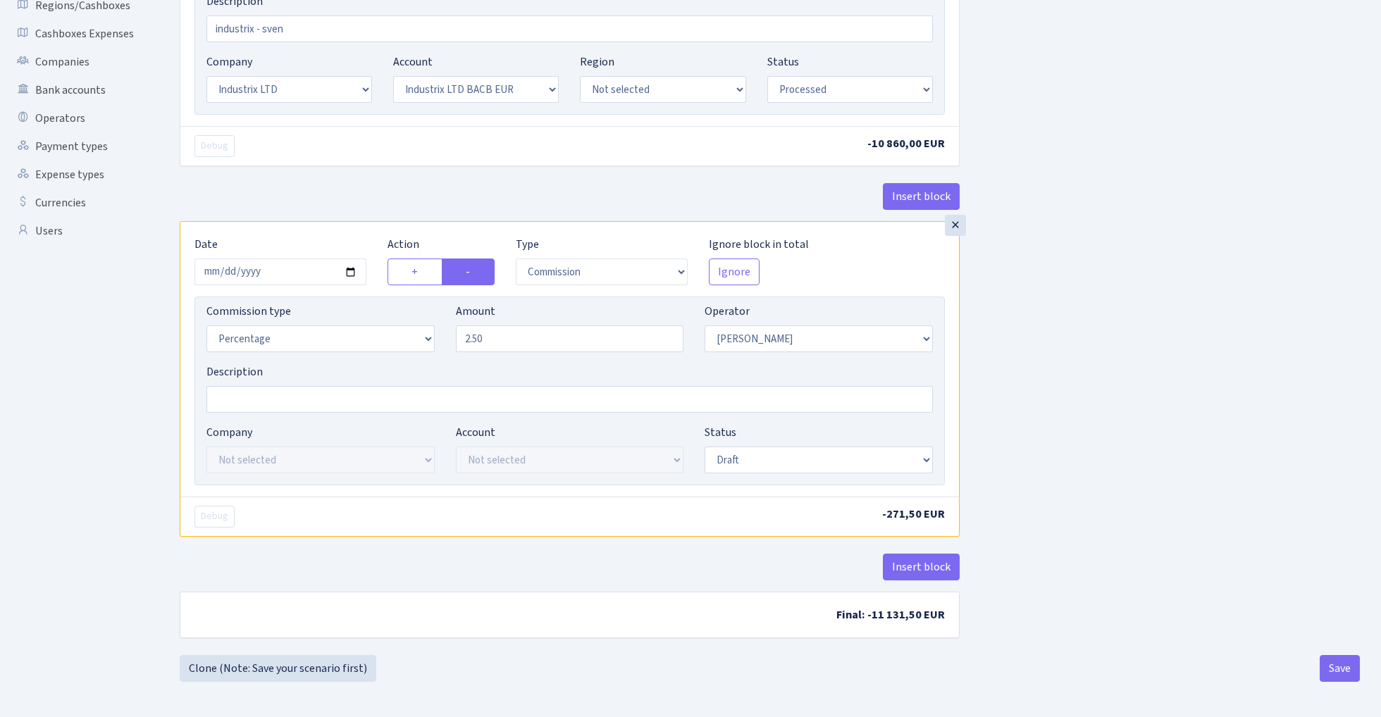
scroll to position [328, 0]
select select "processed"
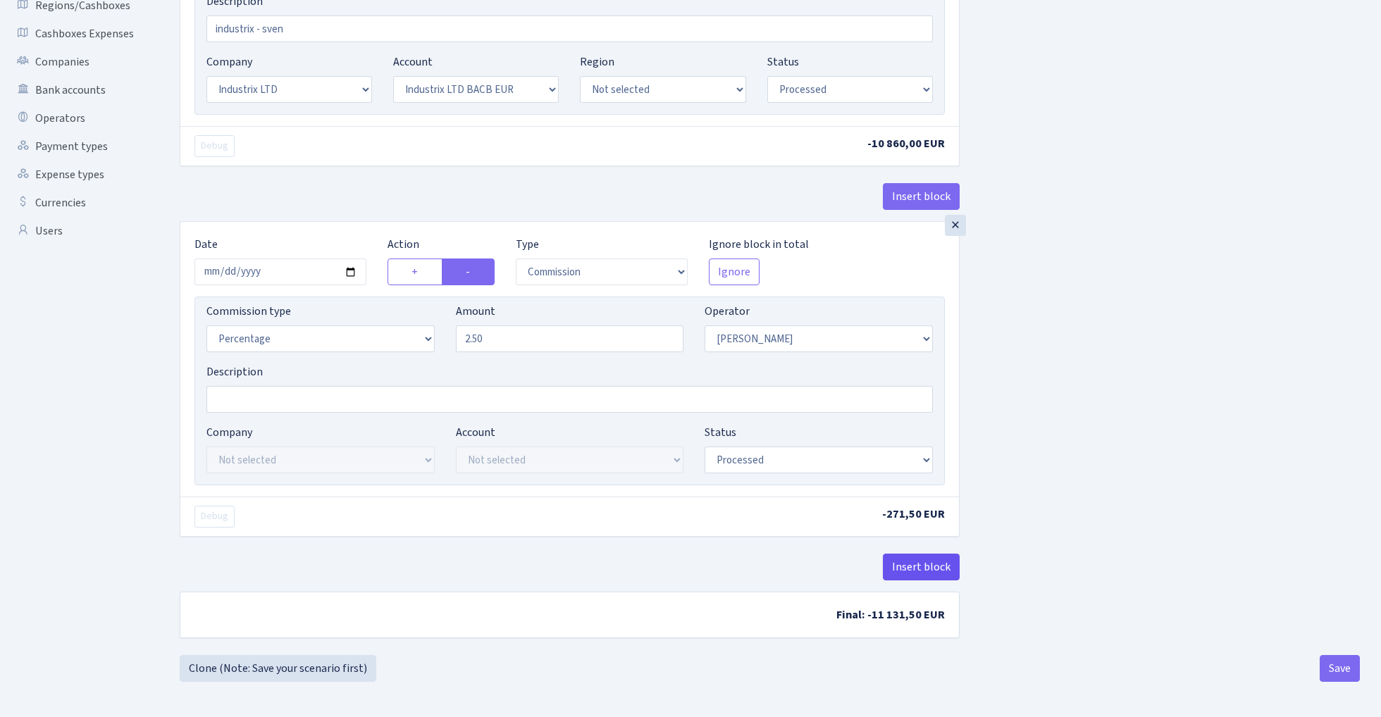
click at [911, 571] on button "Insert block" at bounding box center [921, 567] width 77 height 27
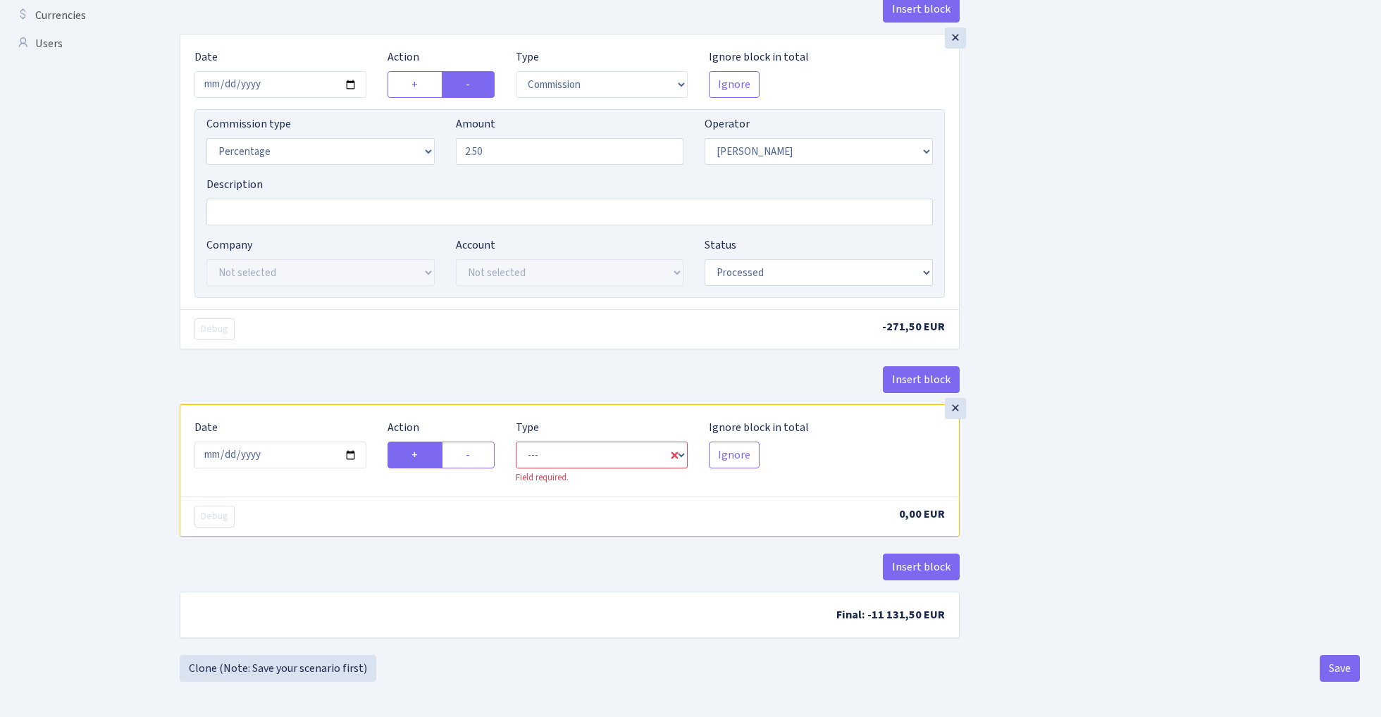
scroll to position [516, 0]
click at [276, 449] on input "[DATE]" at bounding box center [280, 455] width 172 height 27
type input "[DATE]"
click at [344, 363] on div "× Date [DATE] Action + - Type --- In Out Commission Field required. [GEOGRAPHIC…" at bounding box center [570, 219] width 780 height 371
click at [472, 456] on label "-" at bounding box center [468, 455] width 53 height 27
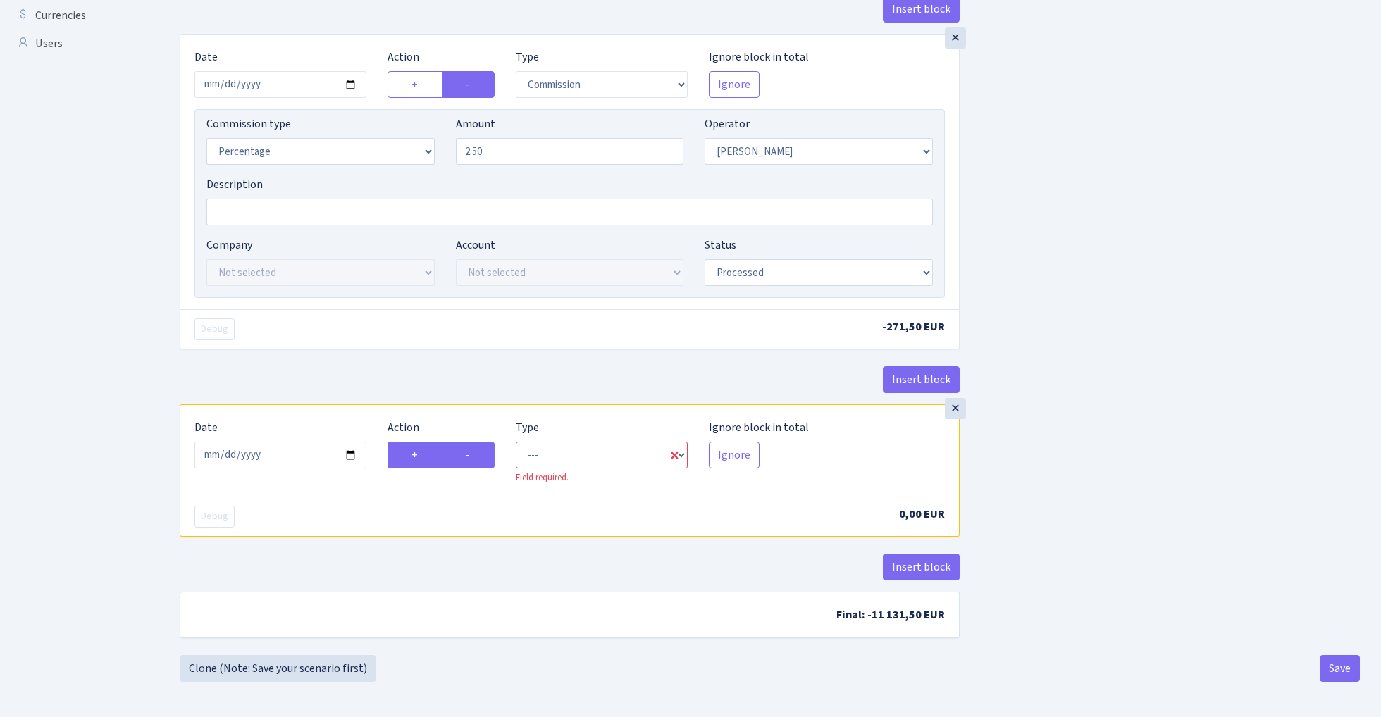
click at [472, 456] on input "-" at bounding box center [470, 451] width 9 height 9
radio input "true"
radio input "false"
select select "commission"
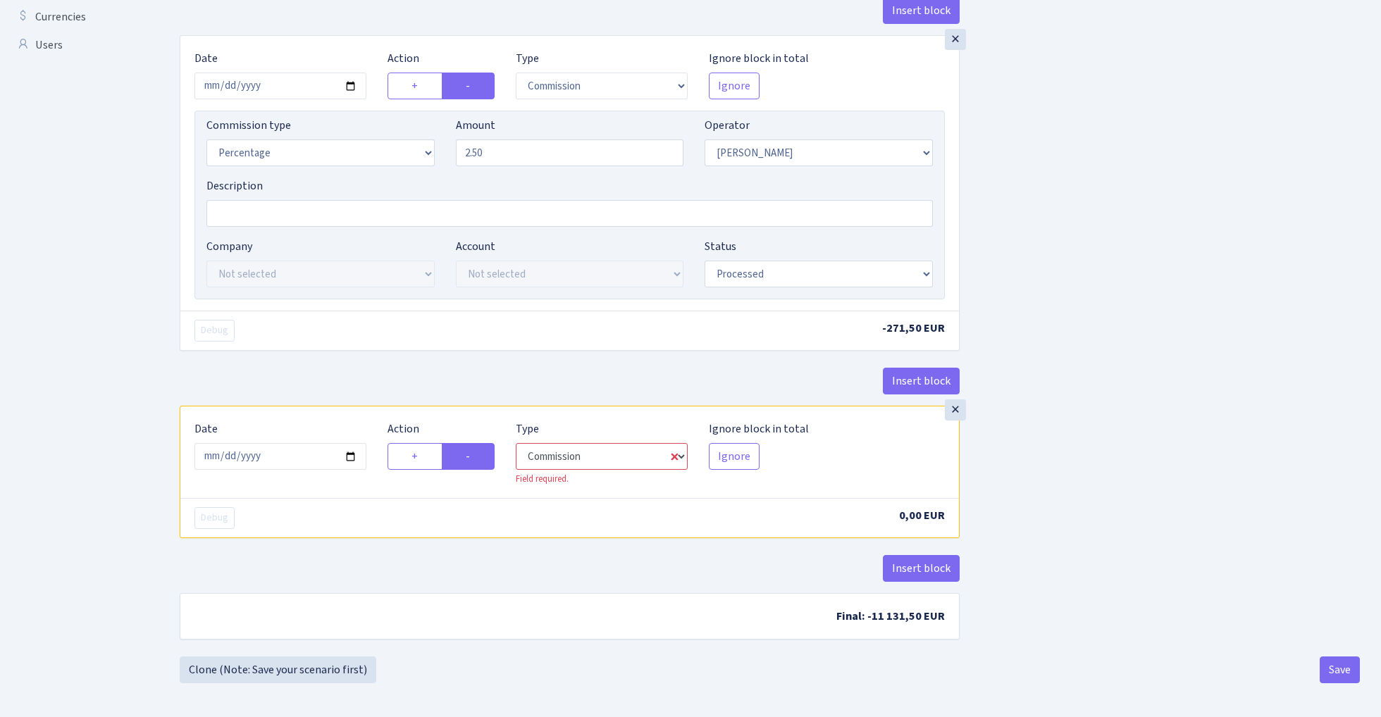
select select "2"
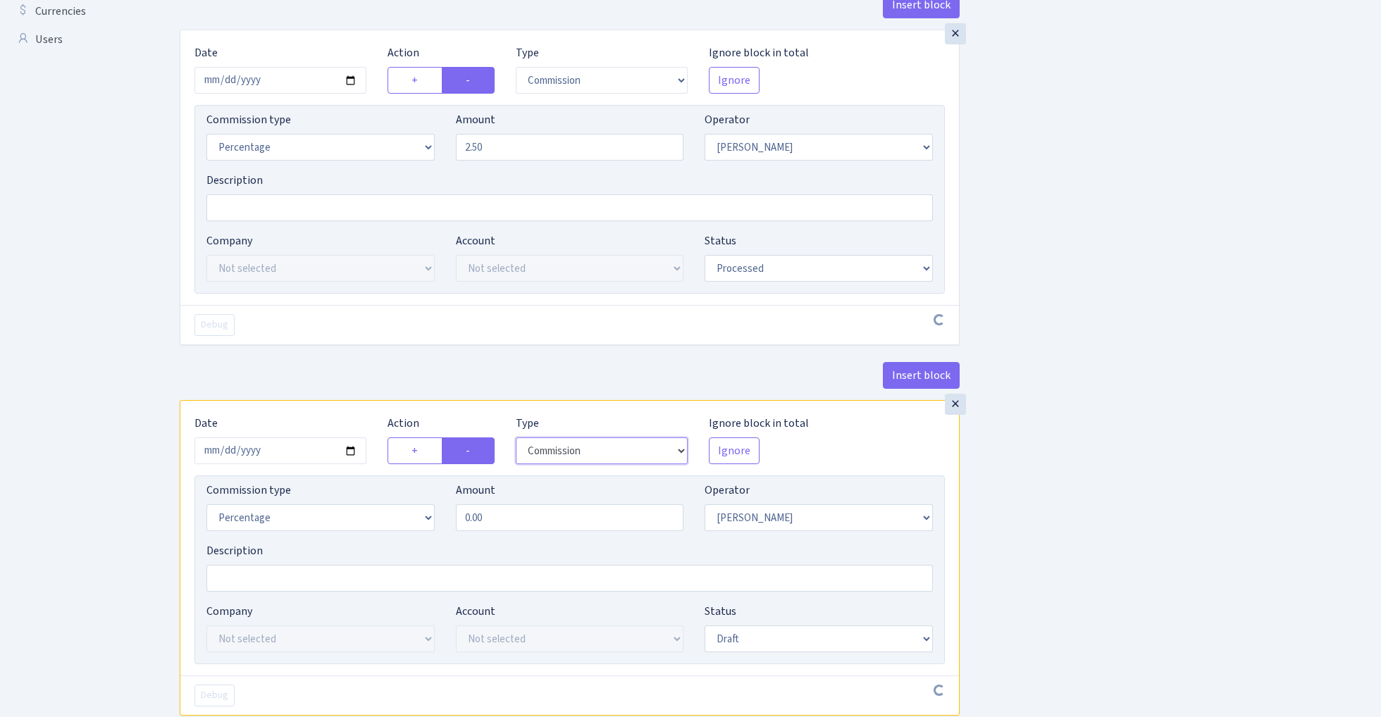
scroll to position [533, 0]
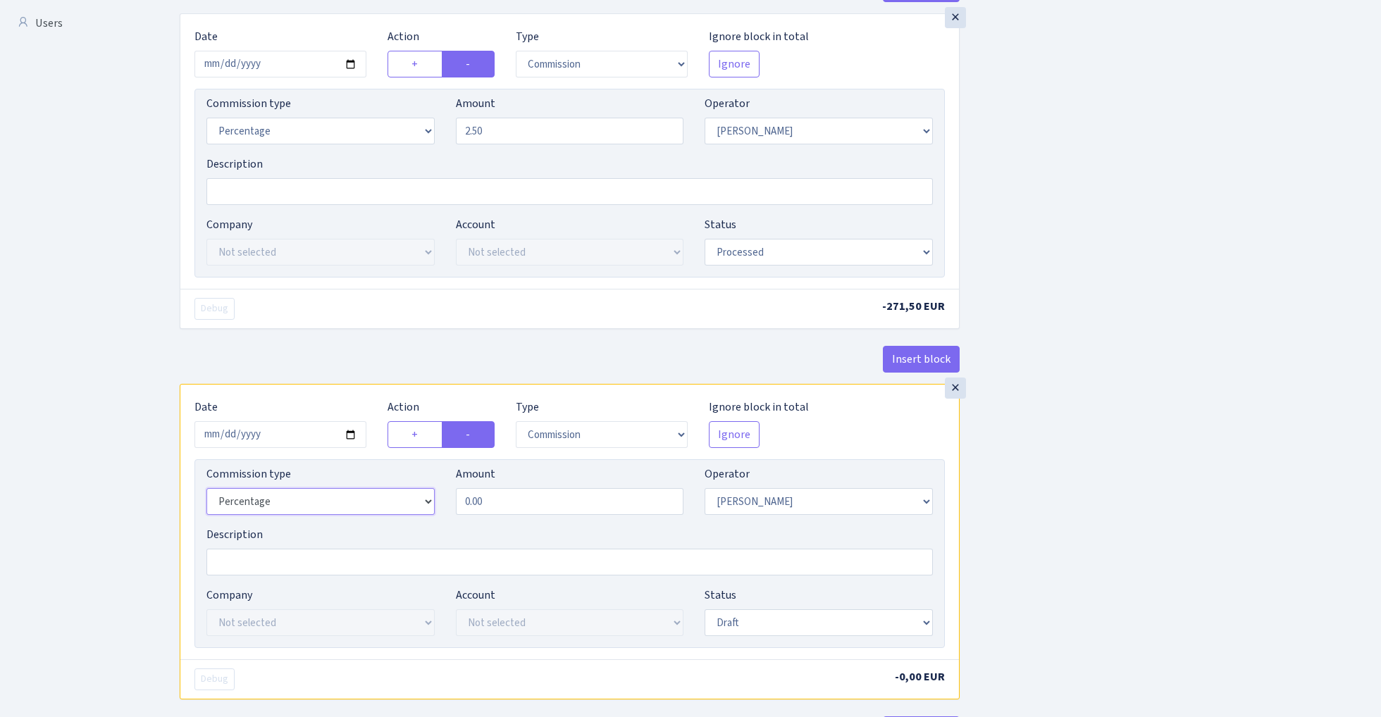
select select "fixed"
click at [590, 510] on input "0.00" at bounding box center [570, 501] width 228 height 27
type input "80.00"
click at [1103, 552] on div "Insert block × Date [DATE] Action + - Type --- In Out Commission Field required…" at bounding box center [769, 178] width 1201 height 1268
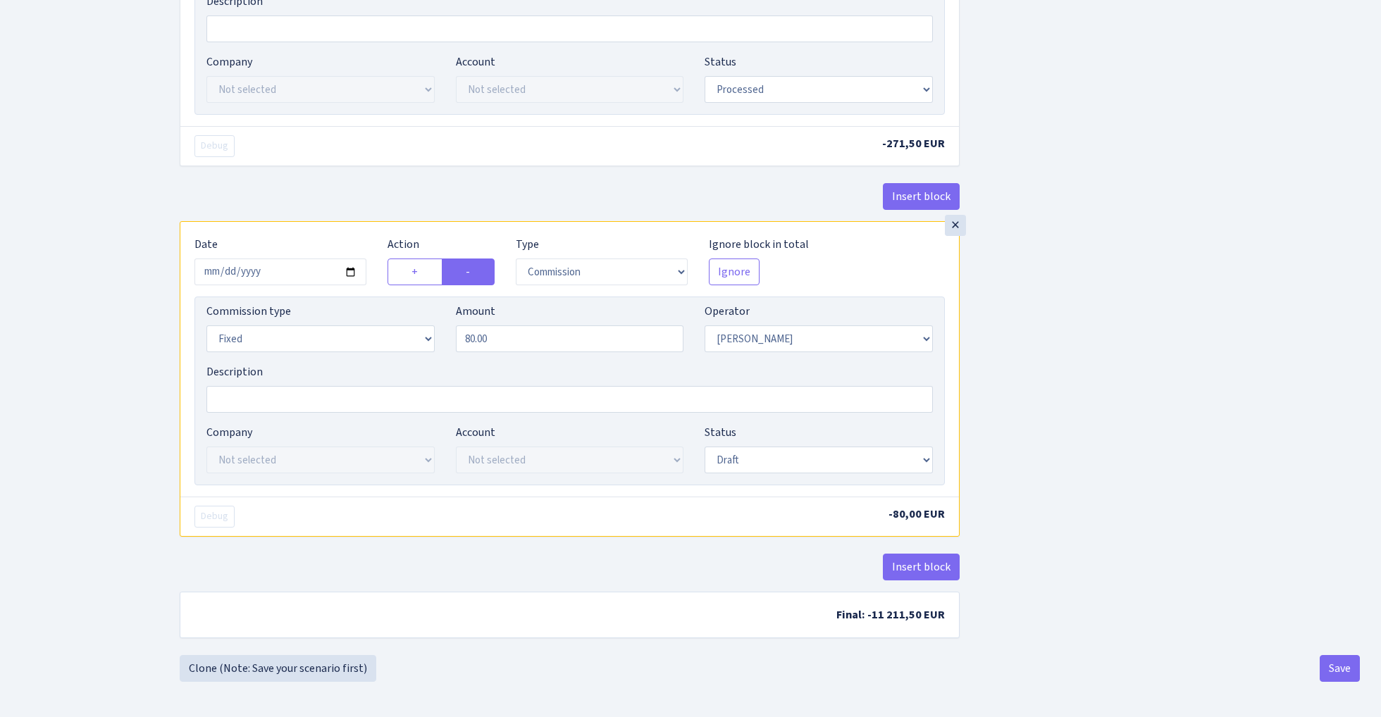
scroll to position [702, 0]
select select "processed"
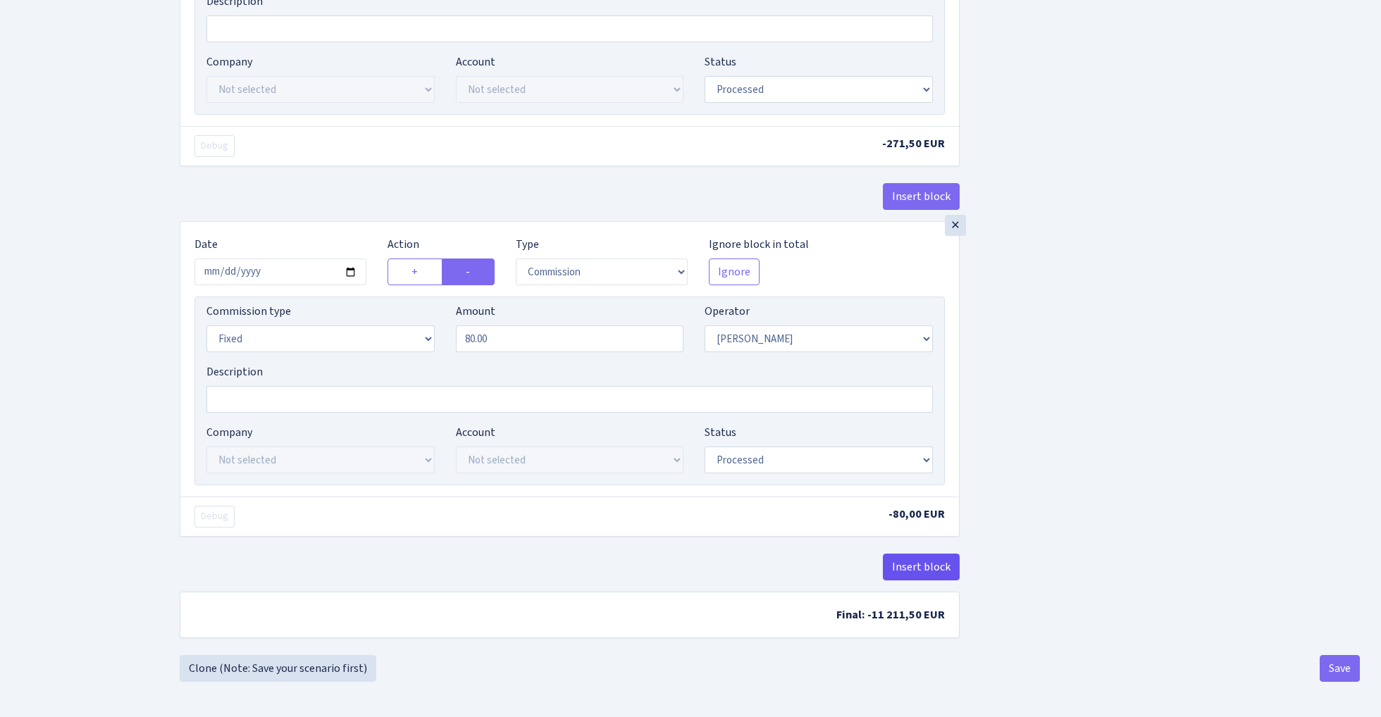
click at [914, 567] on button "Insert block" at bounding box center [921, 567] width 77 height 27
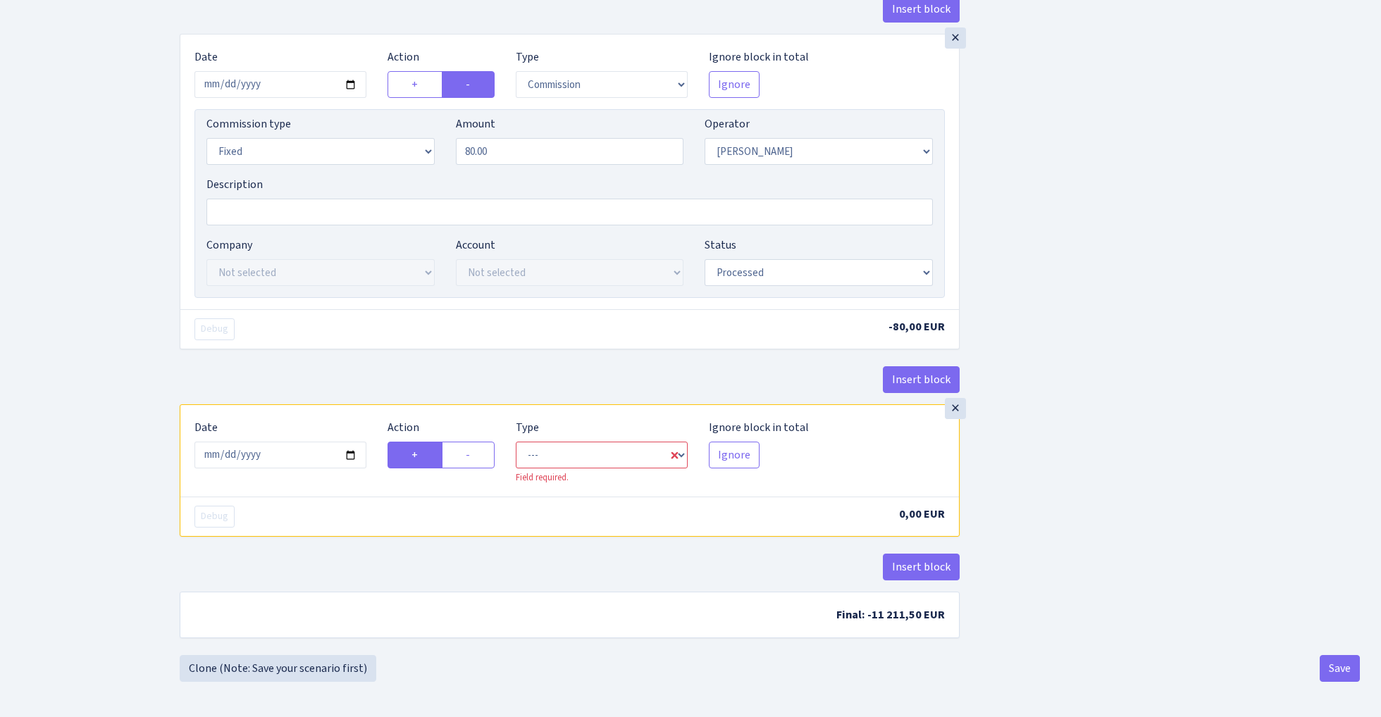
scroll to position [888, 0]
click at [286, 452] on input "2025-10-08" at bounding box center [280, 455] width 172 height 27
type input "[DATE]"
click at [314, 385] on div "Insert block" at bounding box center [570, 385] width 780 height 38
click at [473, 452] on label "-" at bounding box center [468, 455] width 53 height 27
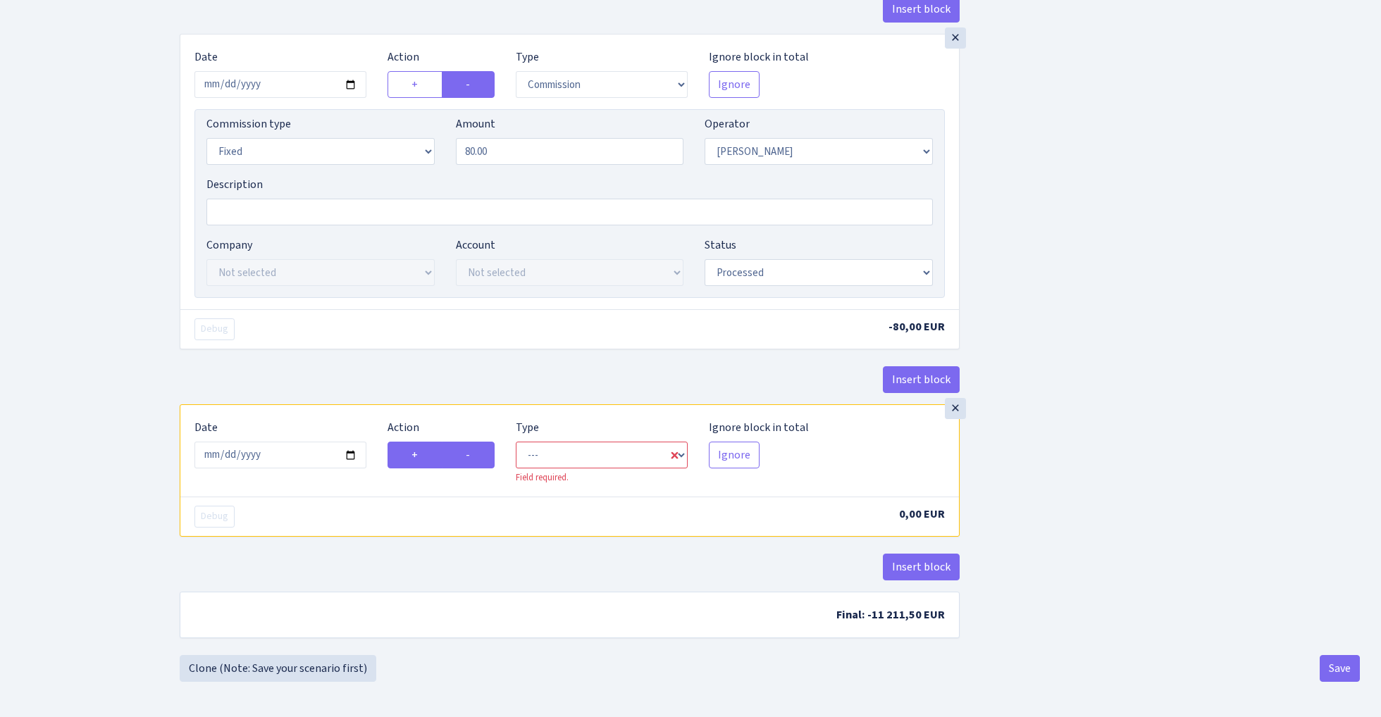
click at [473, 452] on input "-" at bounding box center [470, 451] width 9 height 9
radio input "true"
radio input "false"
select select "commission"
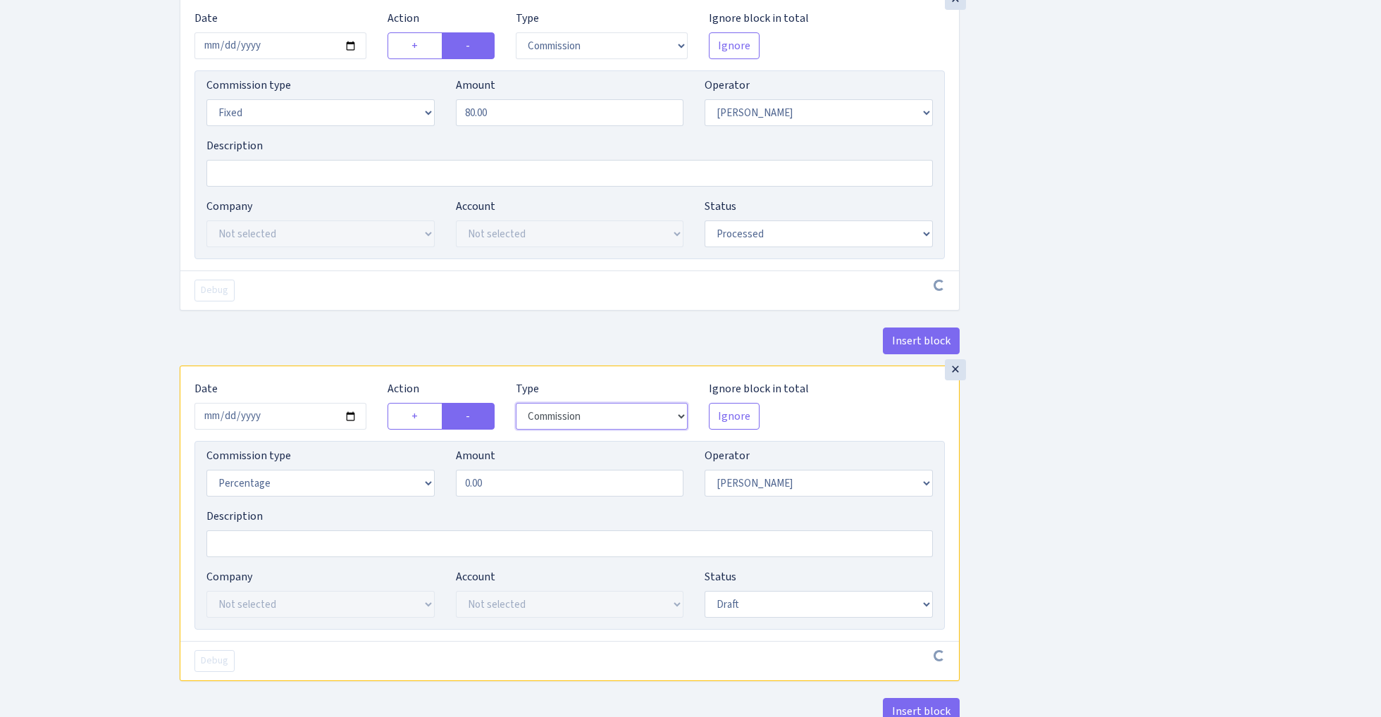
scroll to position [936, 0]
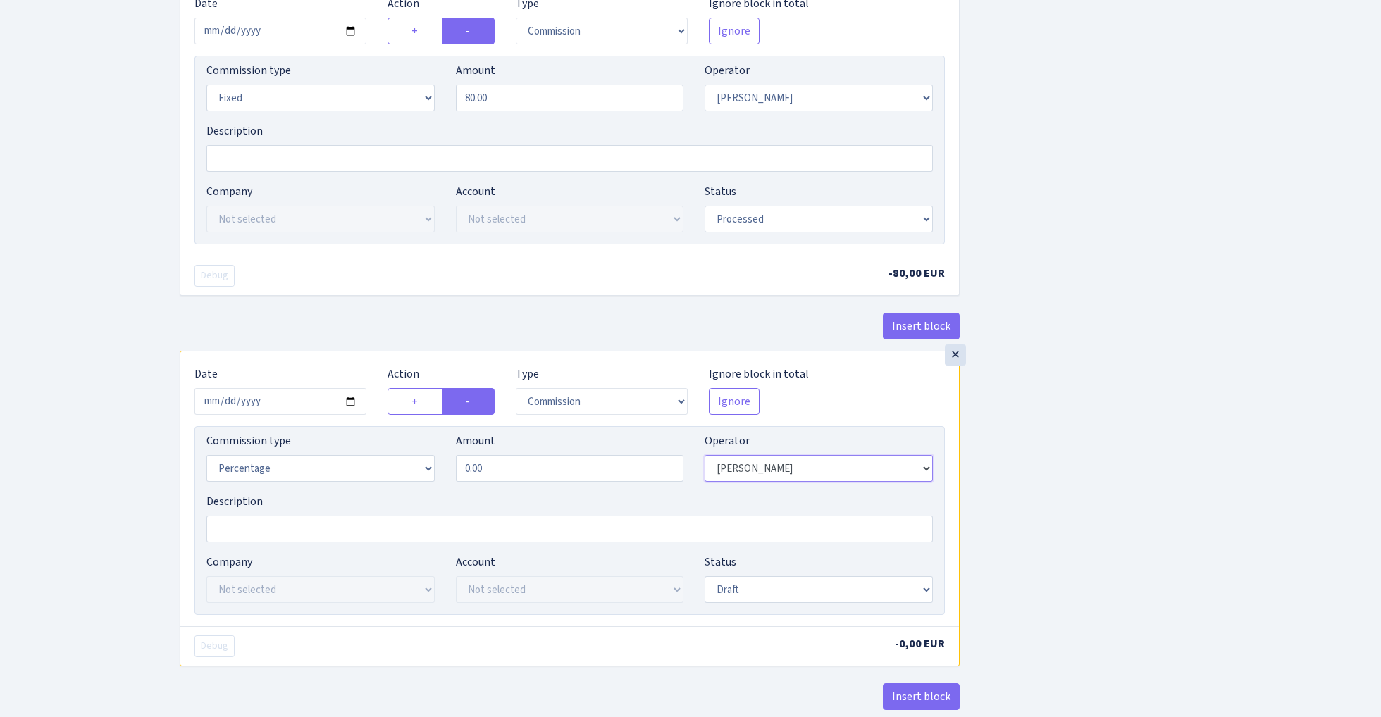
select select "1"
select select "fixed"
click at [518, 482] on input "0.00" at bounding box center [570, 468] width 228 height 27
type input "0.66"
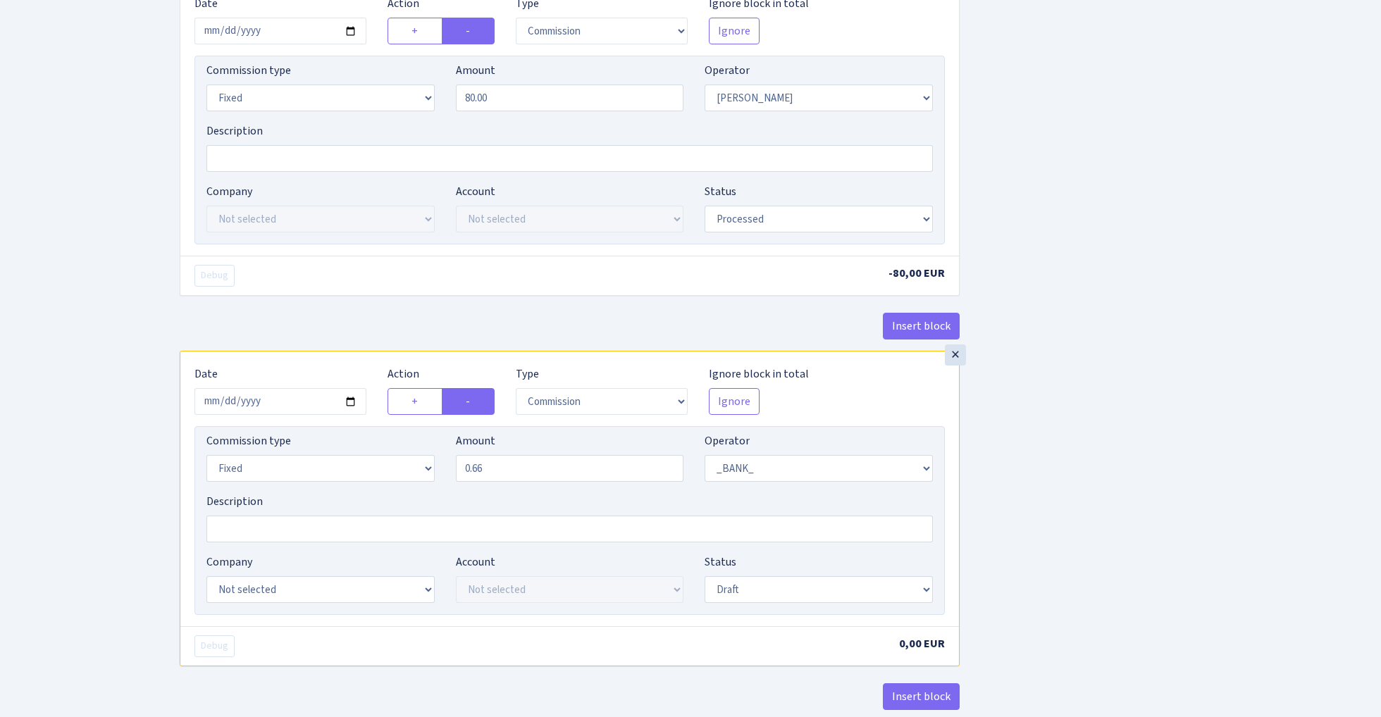
select select "17"
select select "41"
select select "processed"
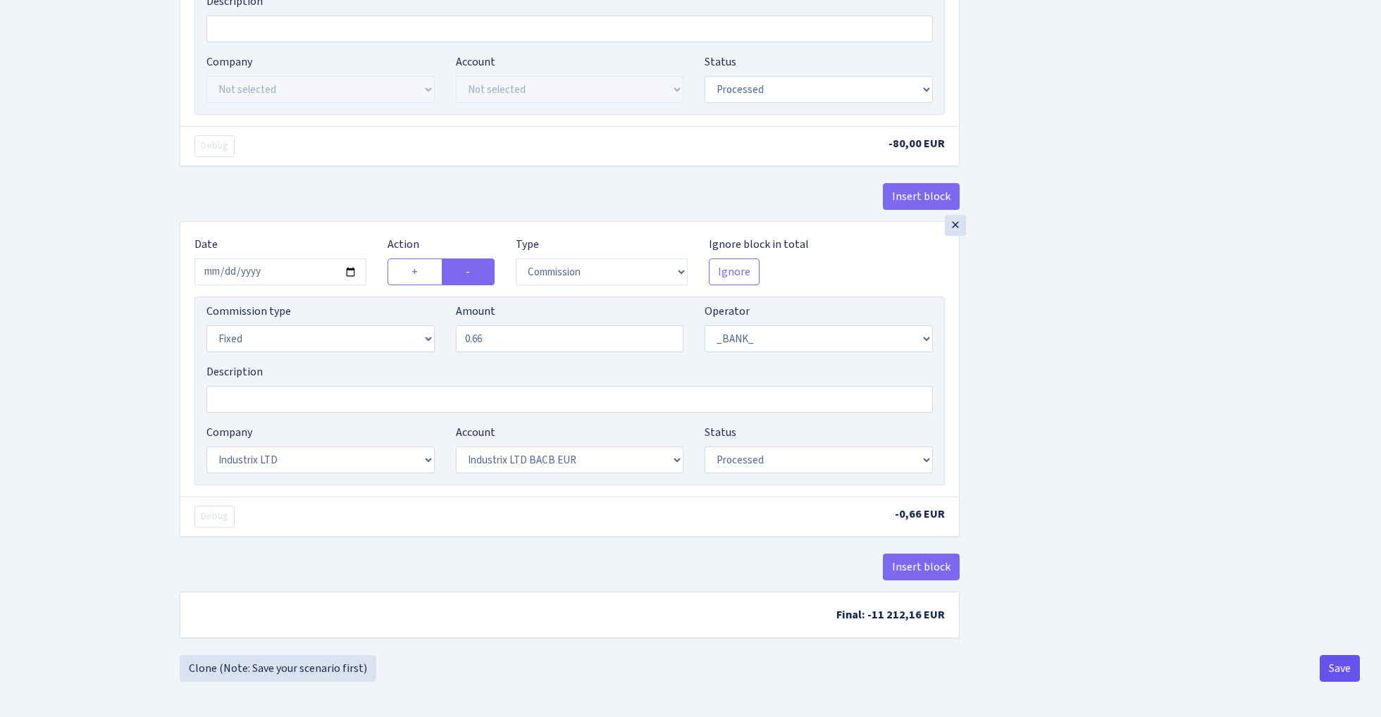
scroll to position [1073, 0]
click at [1347, 666] on button "Save" at bounding box center [1339, 668] width 40 height 27
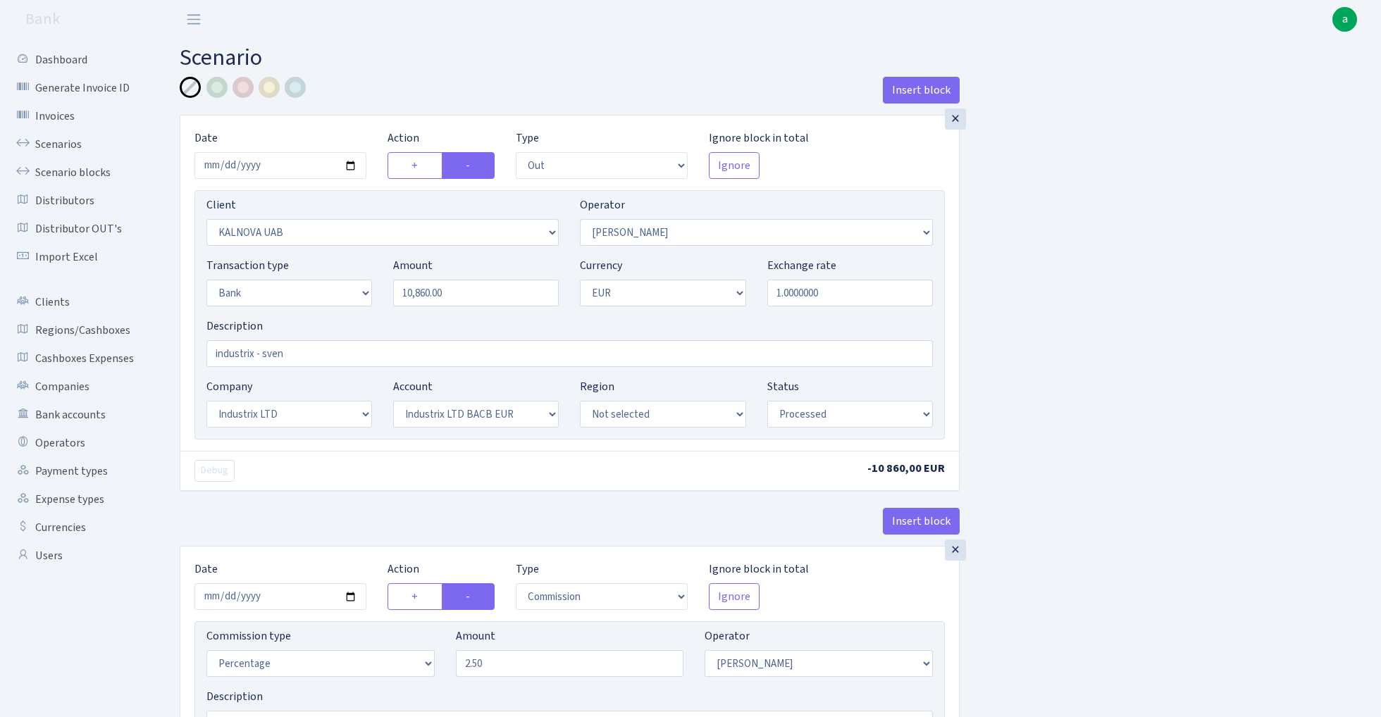
select select "out"
select select "3405"
select select "2"
select select "1"
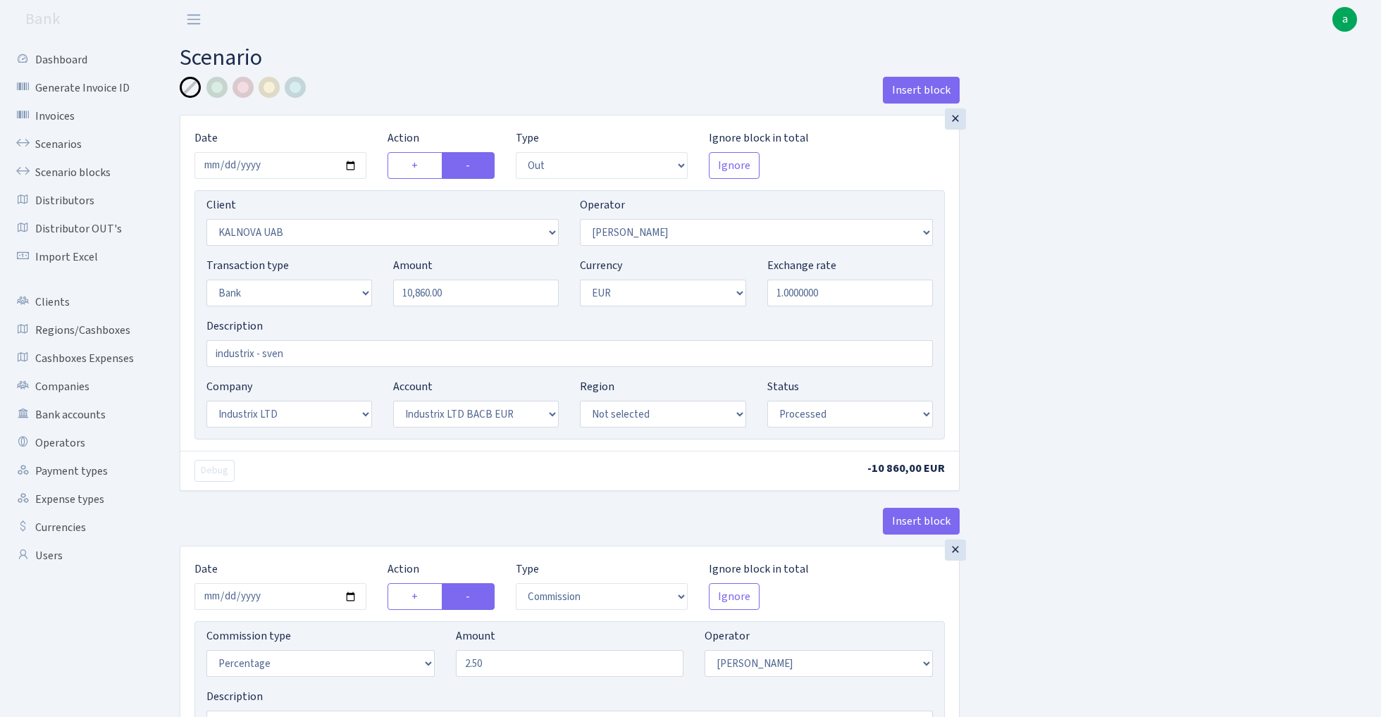
select select "17"
select select "41"
select select "processed"
select select "commission"
select select "2"
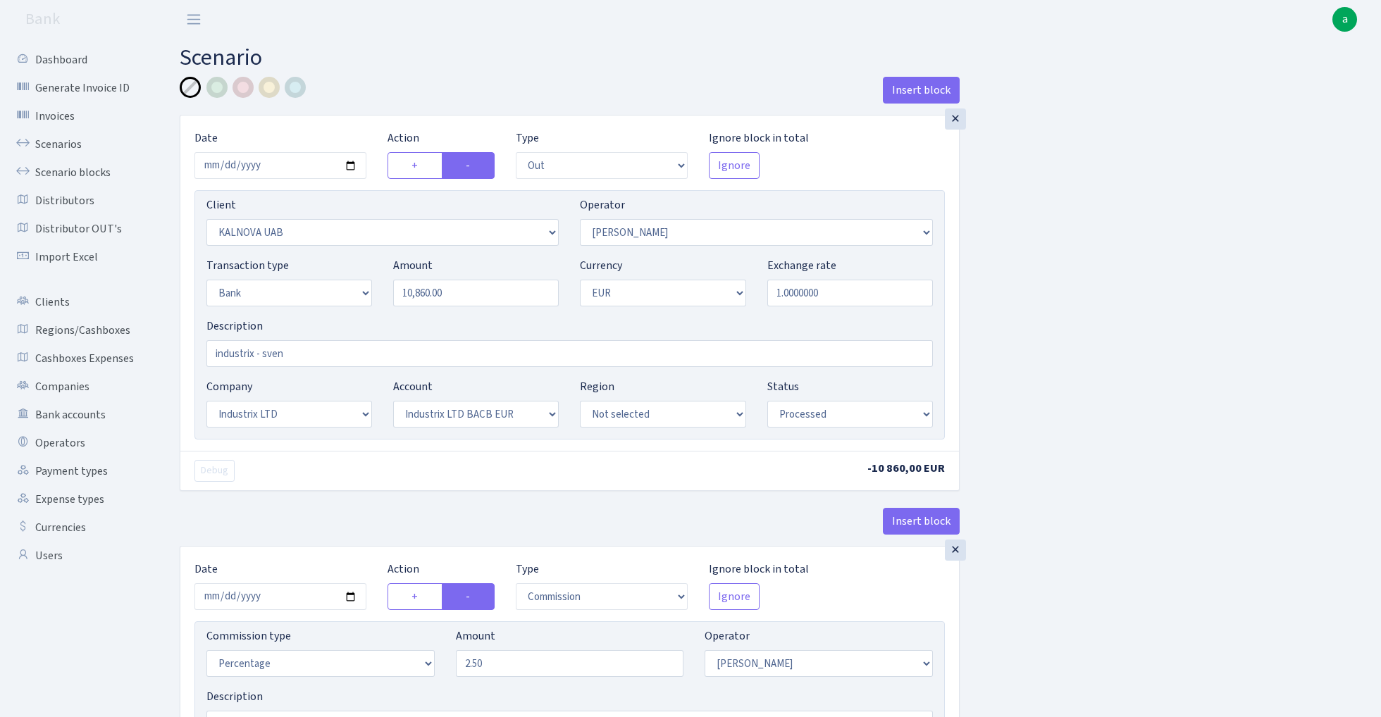
select select "processed"
select select "commission"
select select "fixed"
select select "2"
select select "processed"
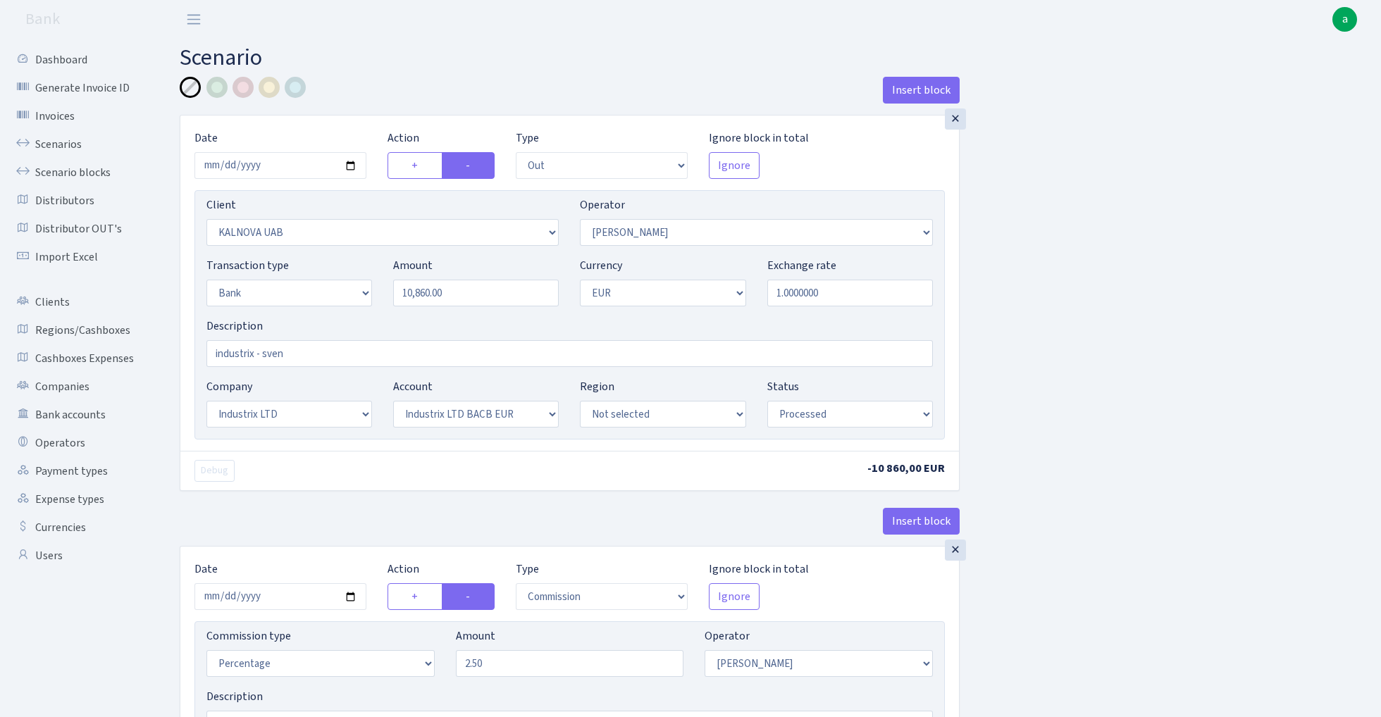
select select "commission"
select select "fixed"
select select "1"
select select "17"
select select "41"
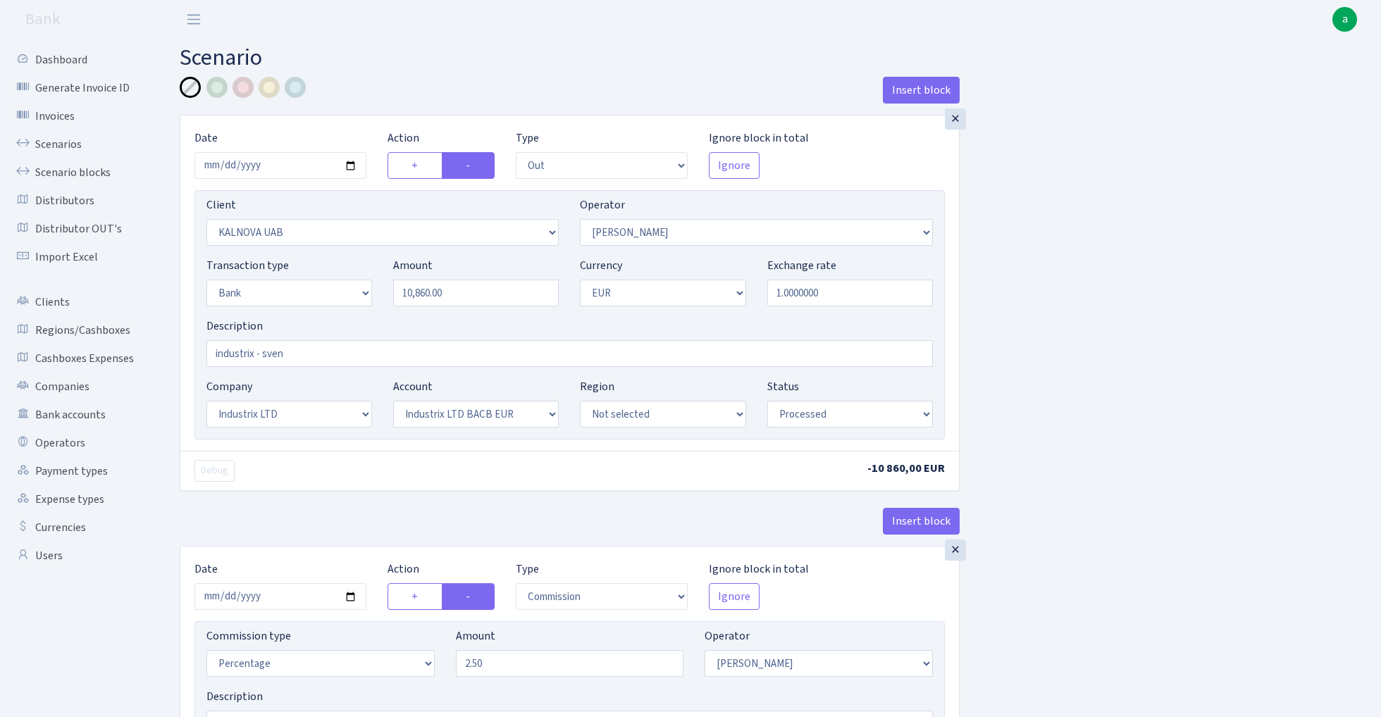
select select "processed"
click at [58, 141] on link "Scenarios" at bounding box center [77, 144] width 141 height 28
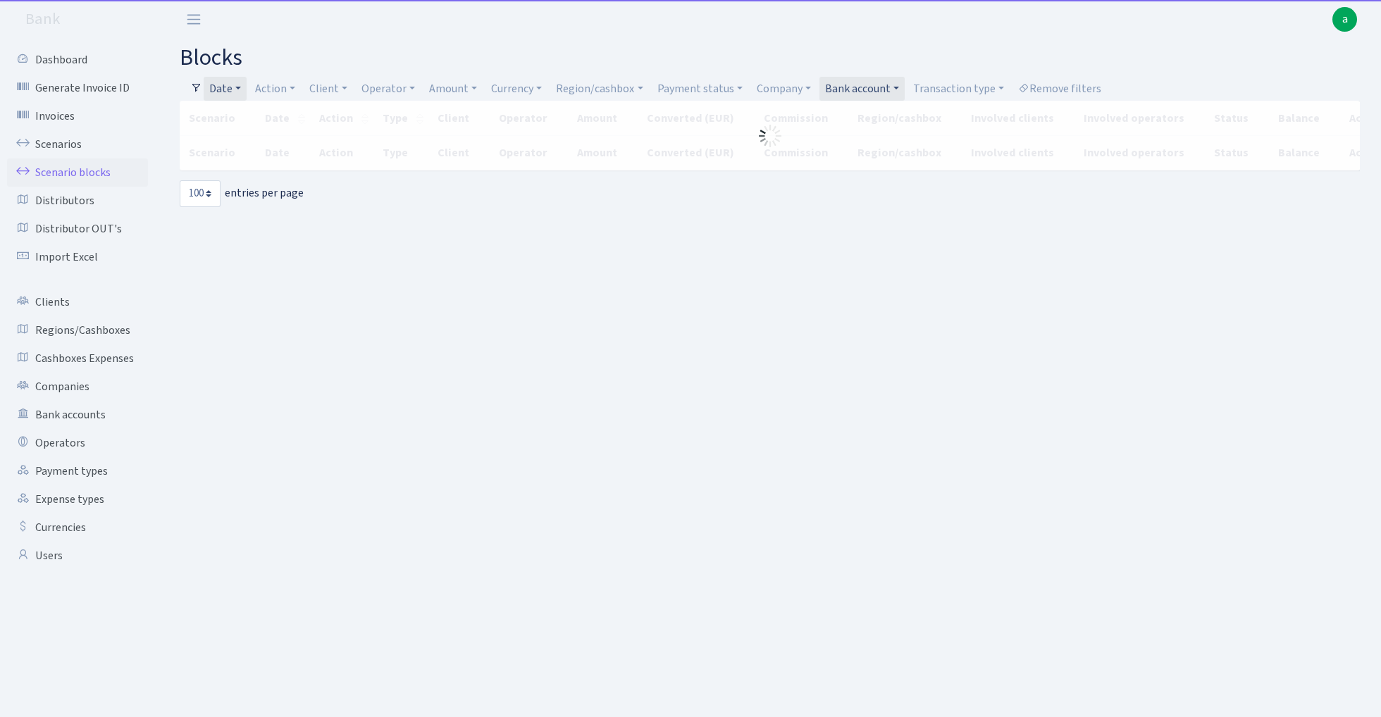
select select "100"
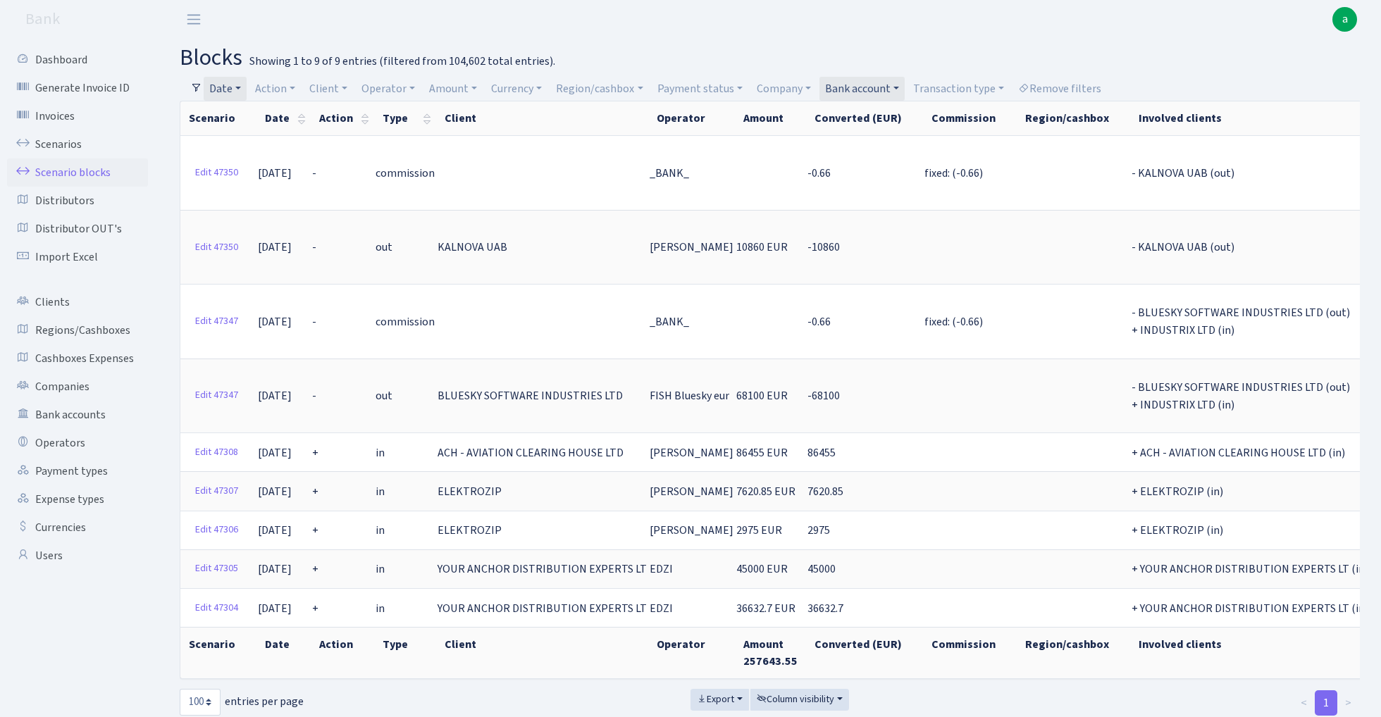
click at [232, 86] on link "Date" at bounding box center [225, 89] width 43 height 24
click at [263, 120] on input "07.10.2025 - 07.10.2025" at bounding box center [317, 116] width 168 height 27
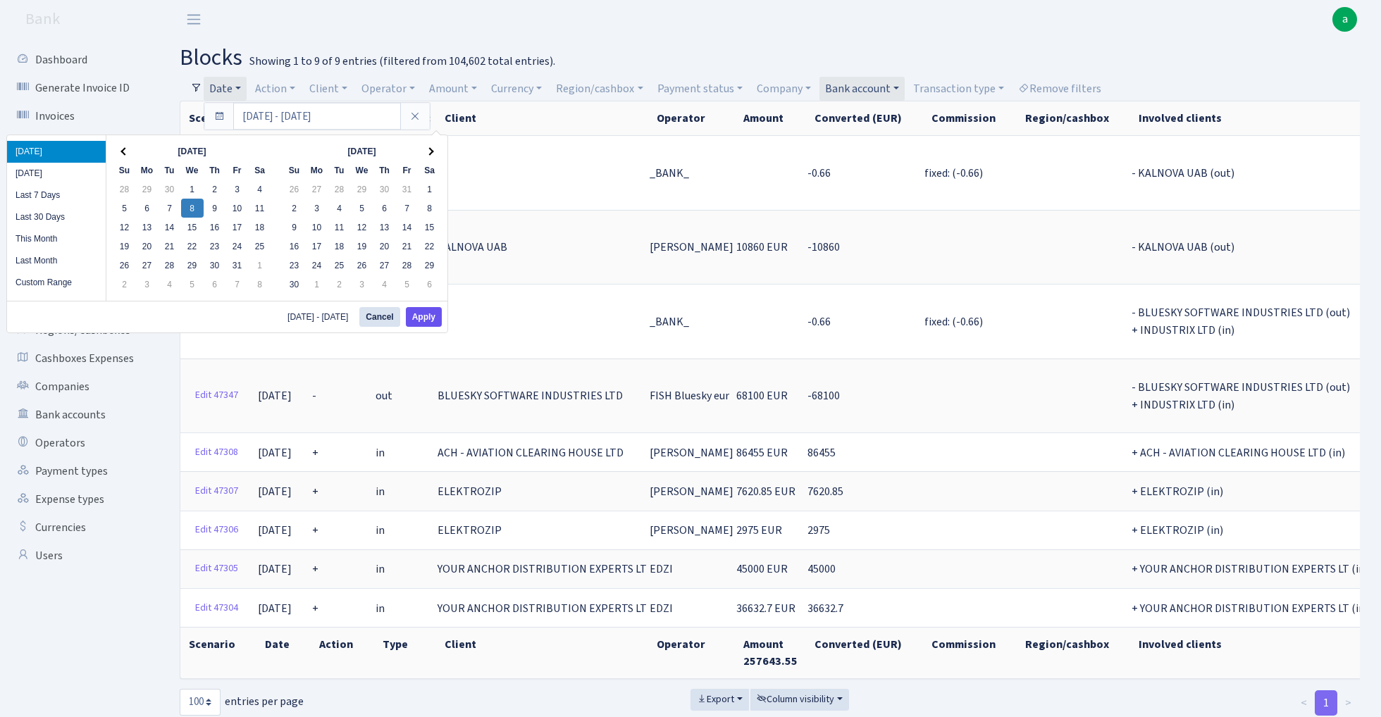
click at [421, 322] on button "Apply" at bounding box center [424, 317] width 36 height 20
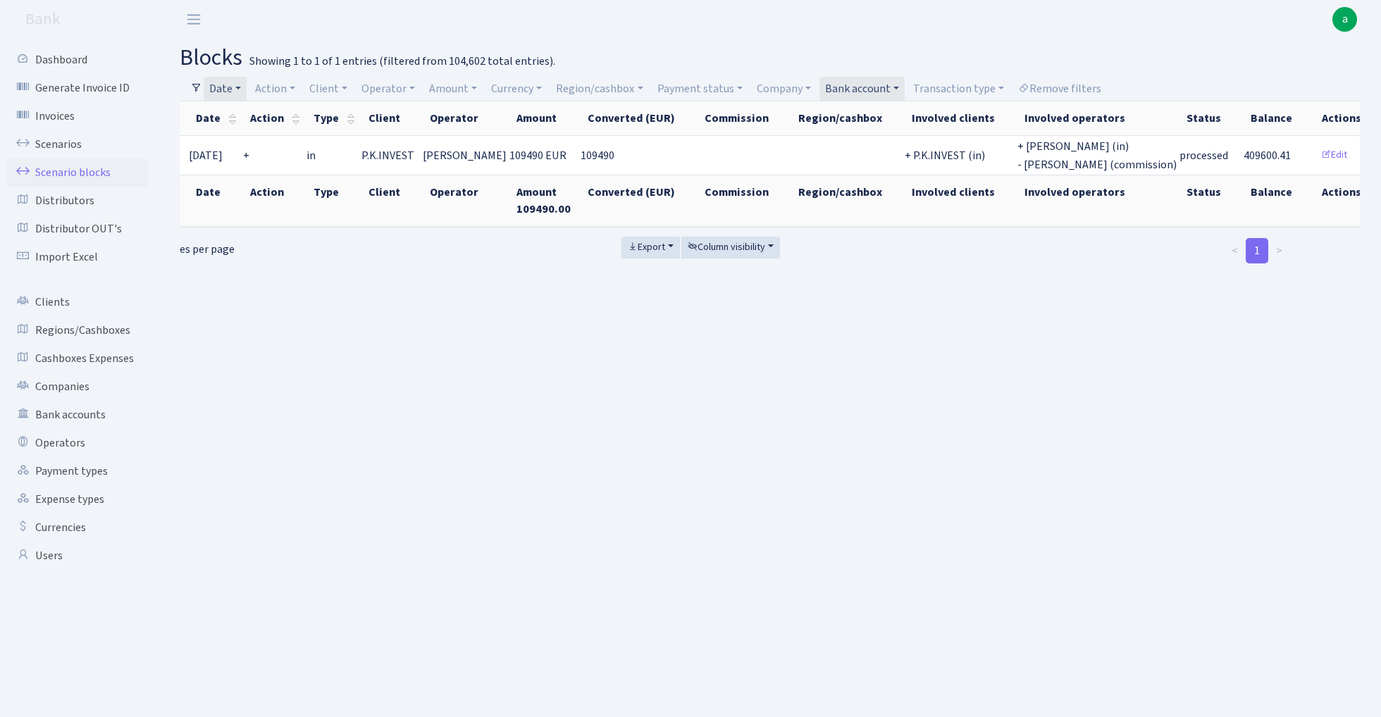
scroll to position [0, 68]
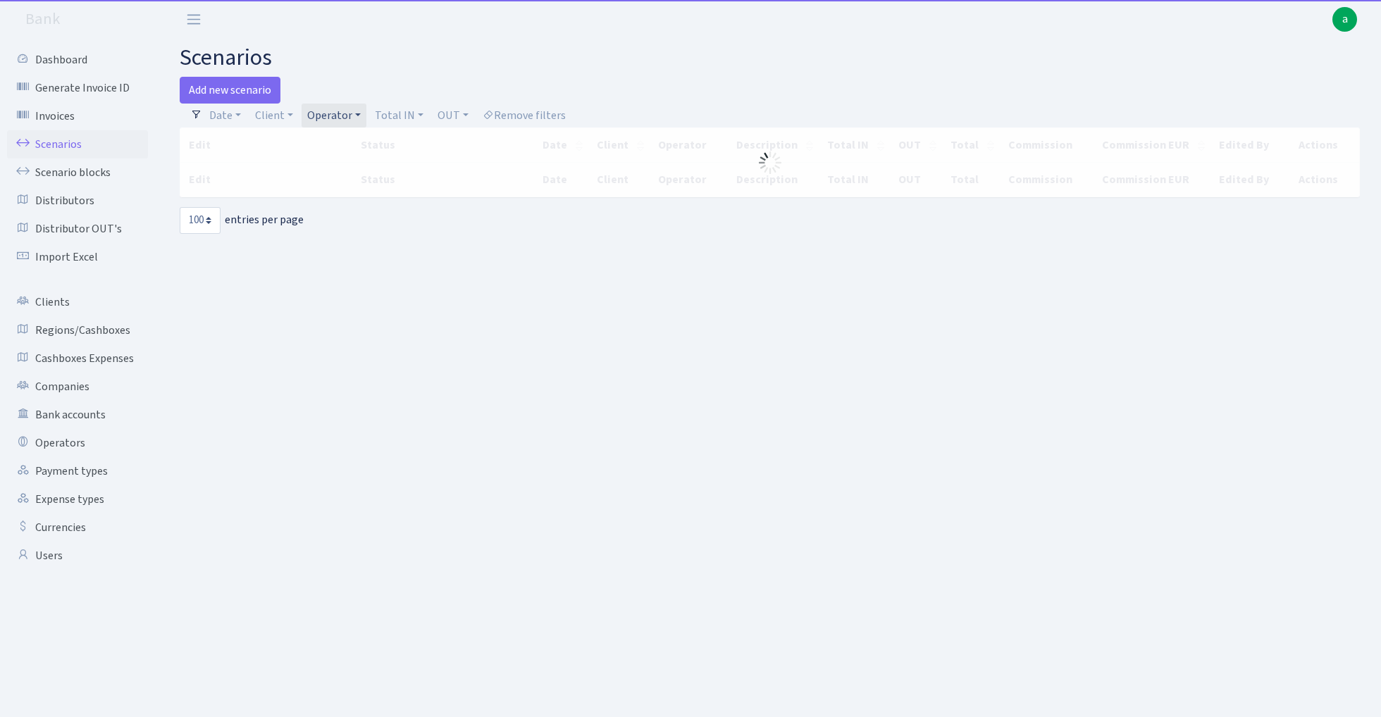
select select "100"
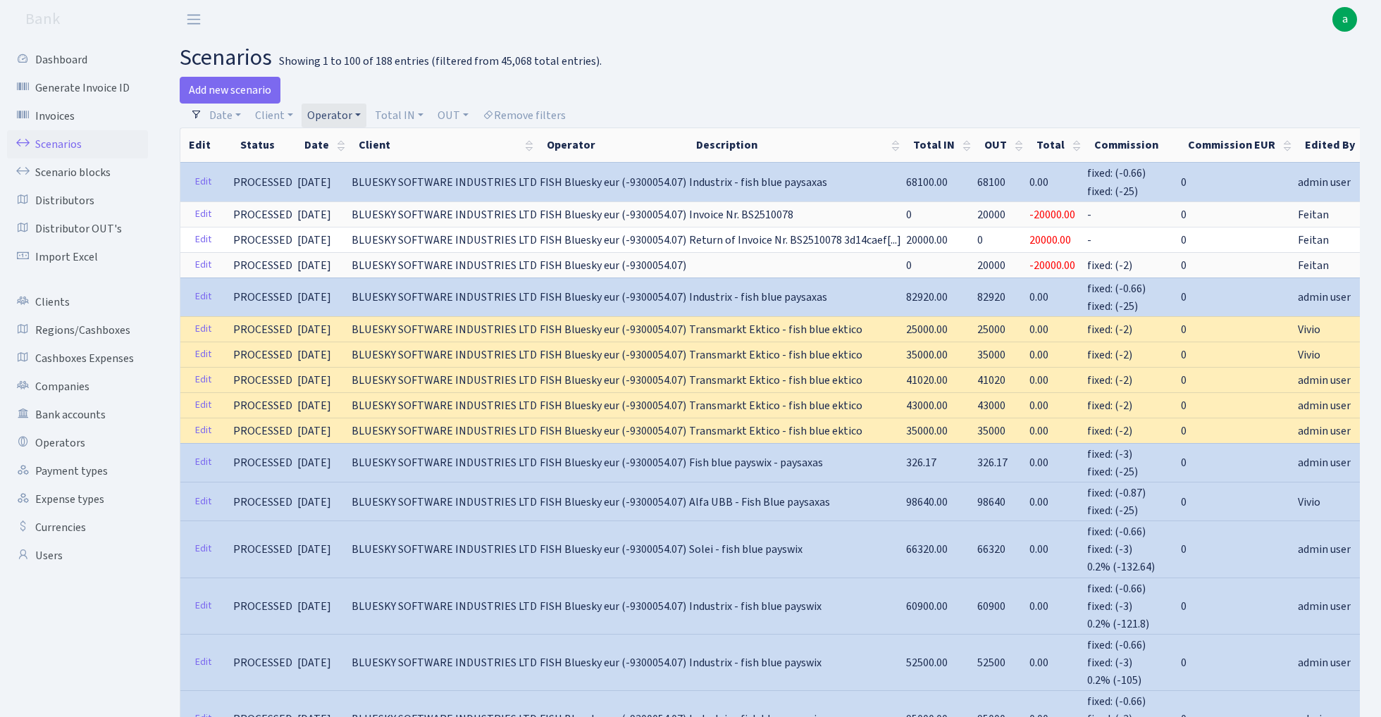
click at [325, 117] on link "Operator" at bounding box center [333, 116] width 65 height 24
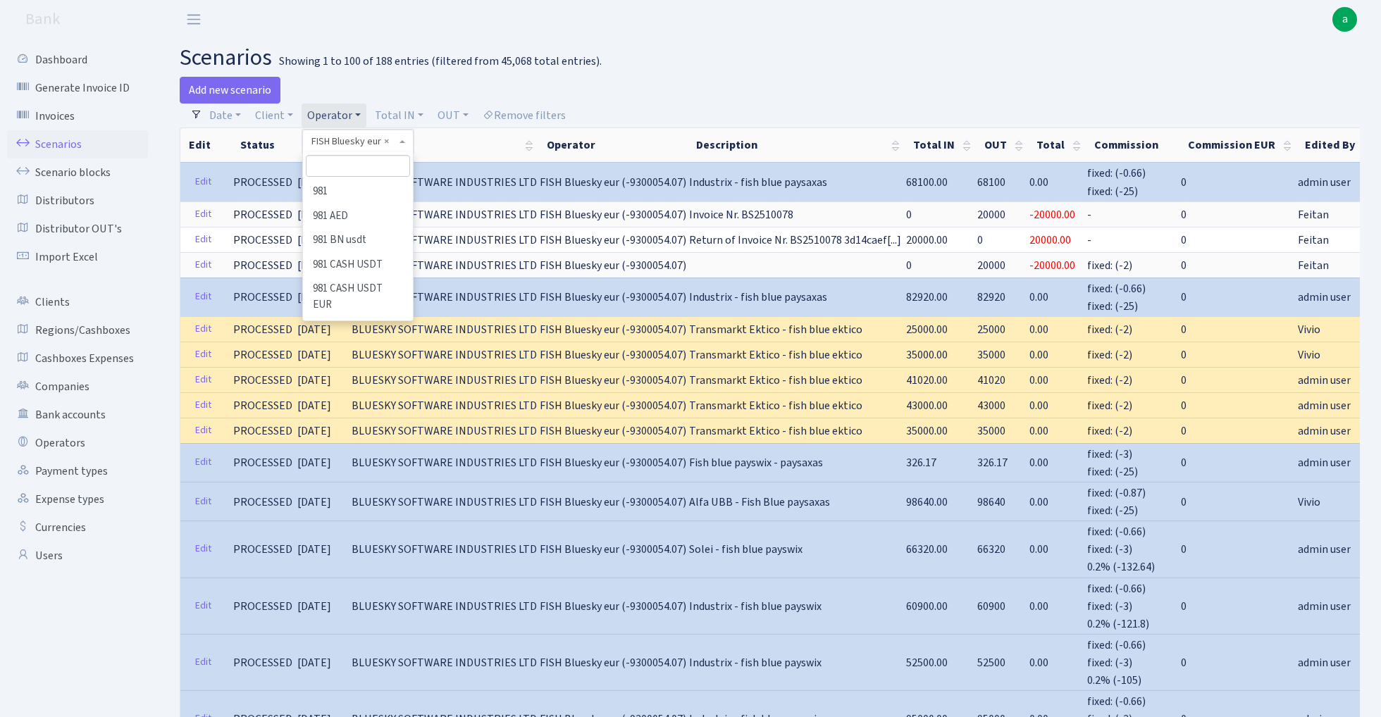
scroll to position [2762, 0]
click at [369, 169] on input "search" at bounding box center [358, 166] width 104 height 22
type input "V_d"
click at [376, 193] on li "V_DIMA EVREI eur" at bounding box center [357, 192] width 106 height 25
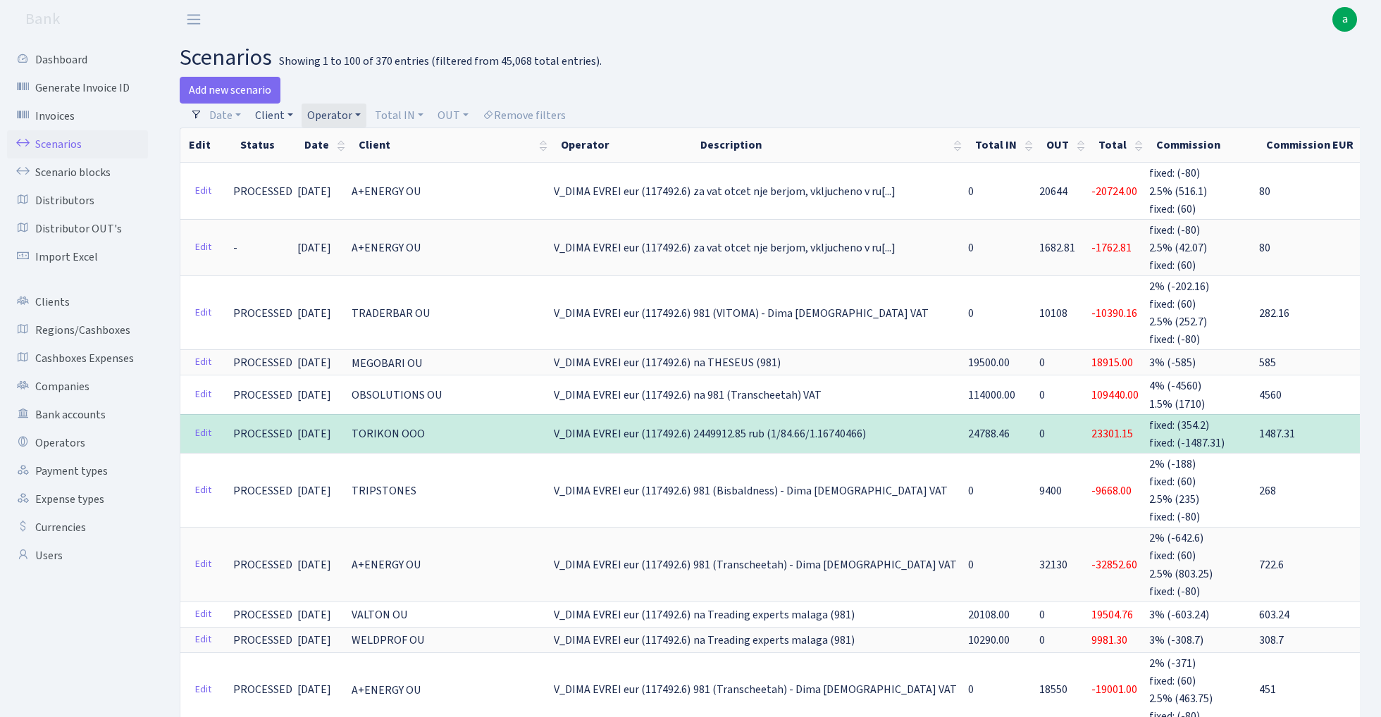
click at [278, 113] on link "Client" at bounding box center [273, 116] width 49 height 24
click at [300, 170] on input "search" at bounding box center [306, 166] width 104 height 22
type input "minre"
click at [313, 199] on li "MINREF IC VE DIS TICARET" at bounding box center [305, 200] width 106 height 40
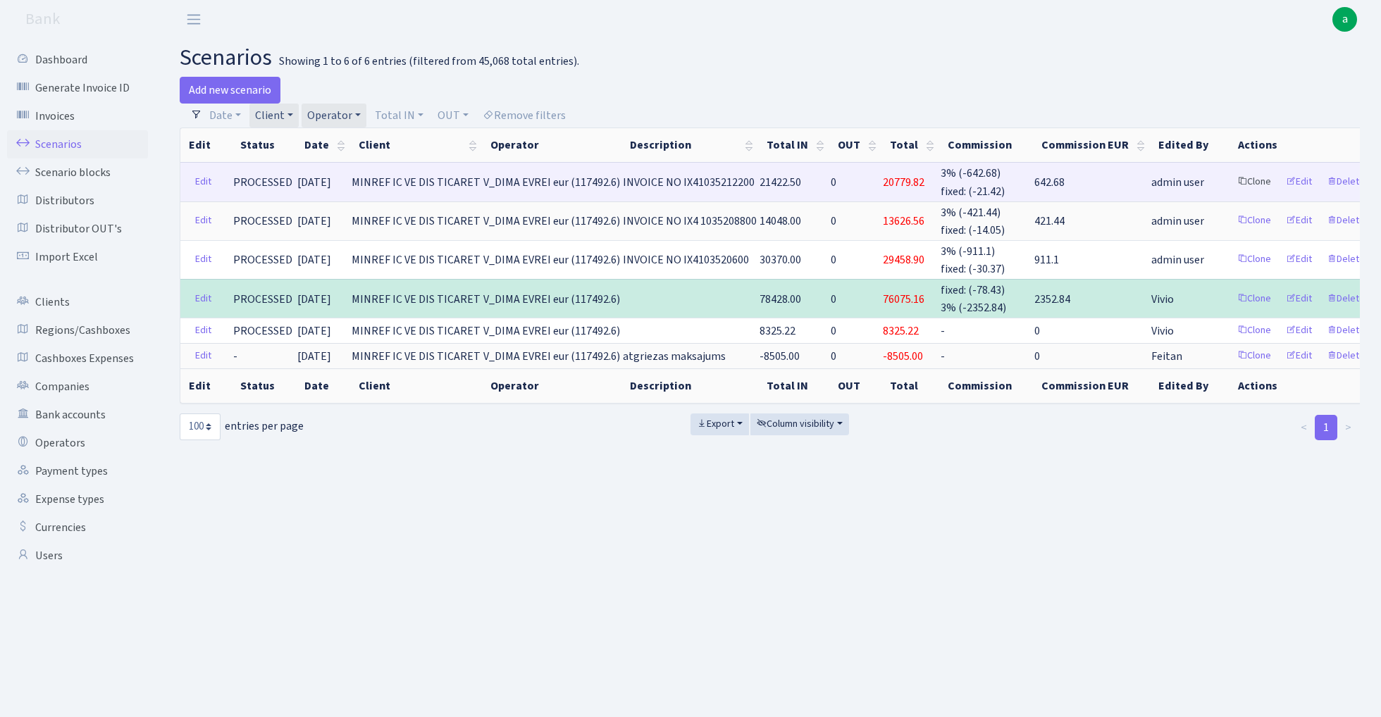
click at [1231, 181] on link "Clone" at bounding box center [1254, 182] width 46 height 22
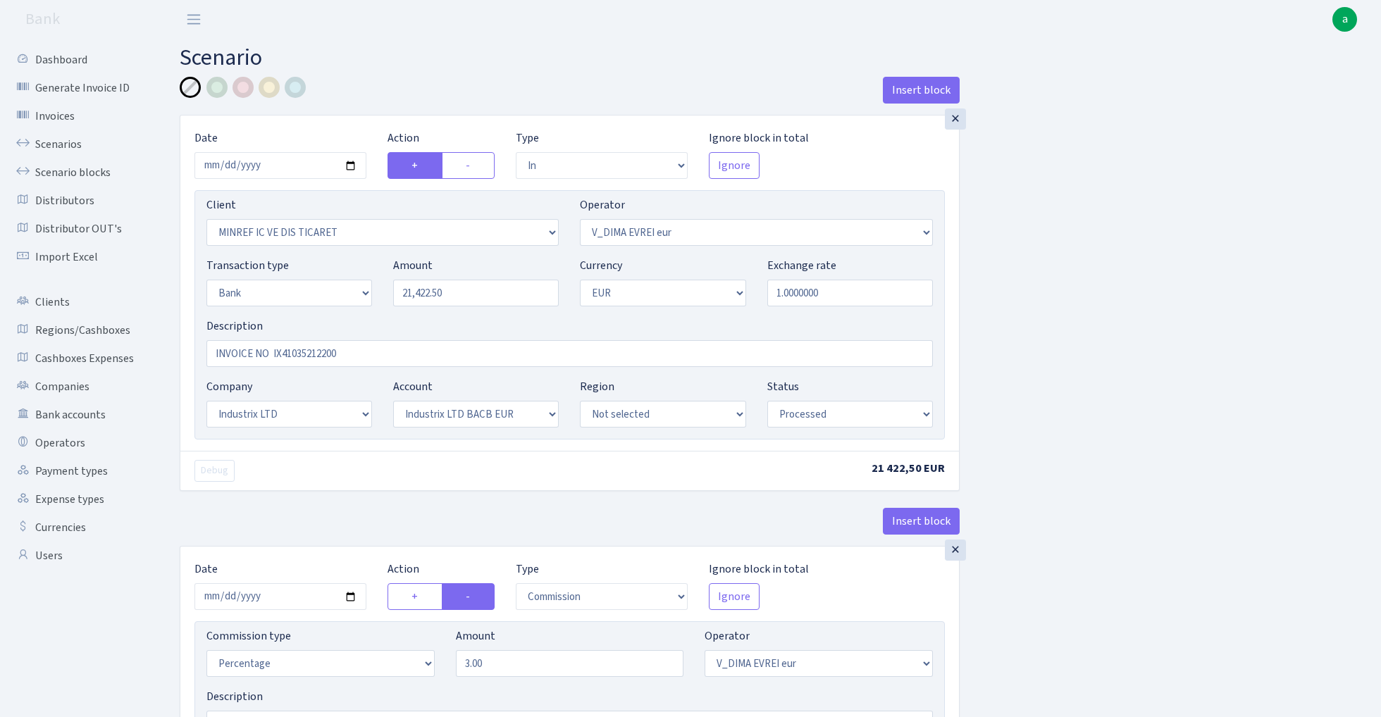
select select "in"
select select "2722"
select select "431"
select select "2"
select select "1"
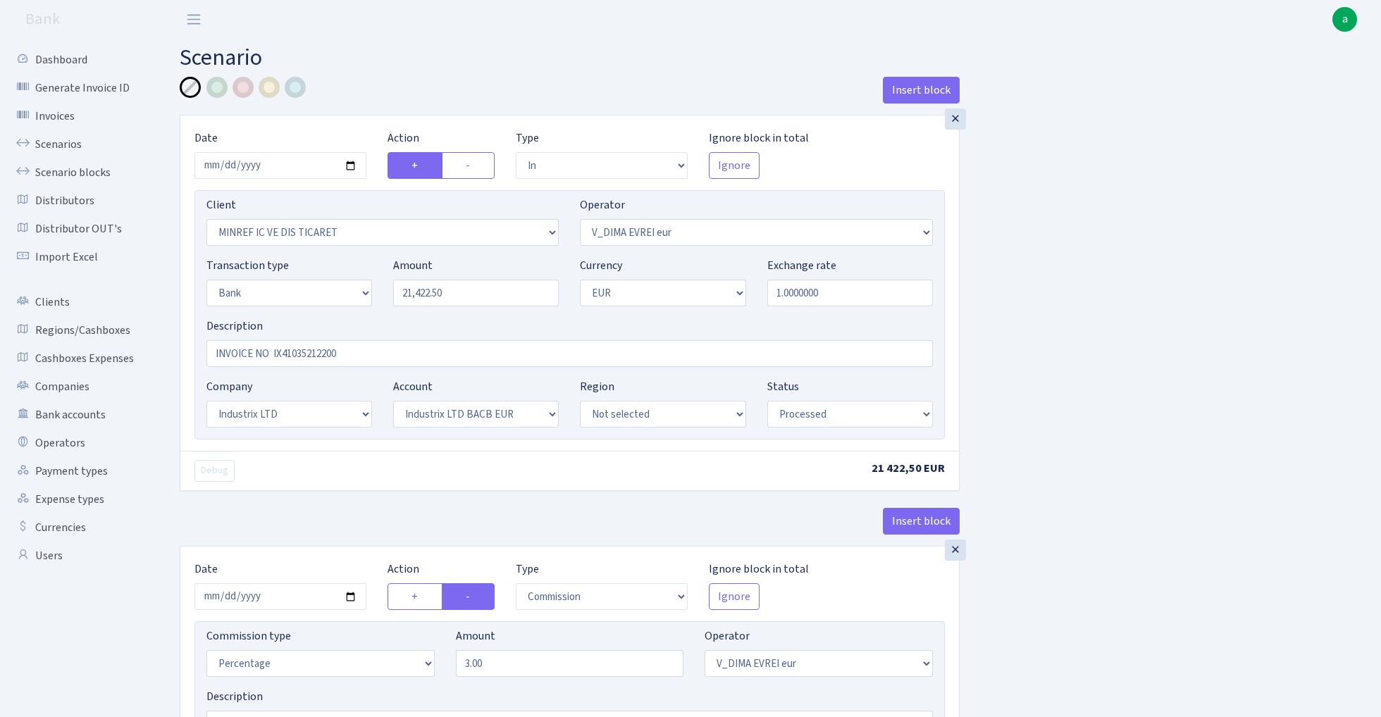
select select "17"
select select "41"
select select "processed"
select select "commission"
select select "431"
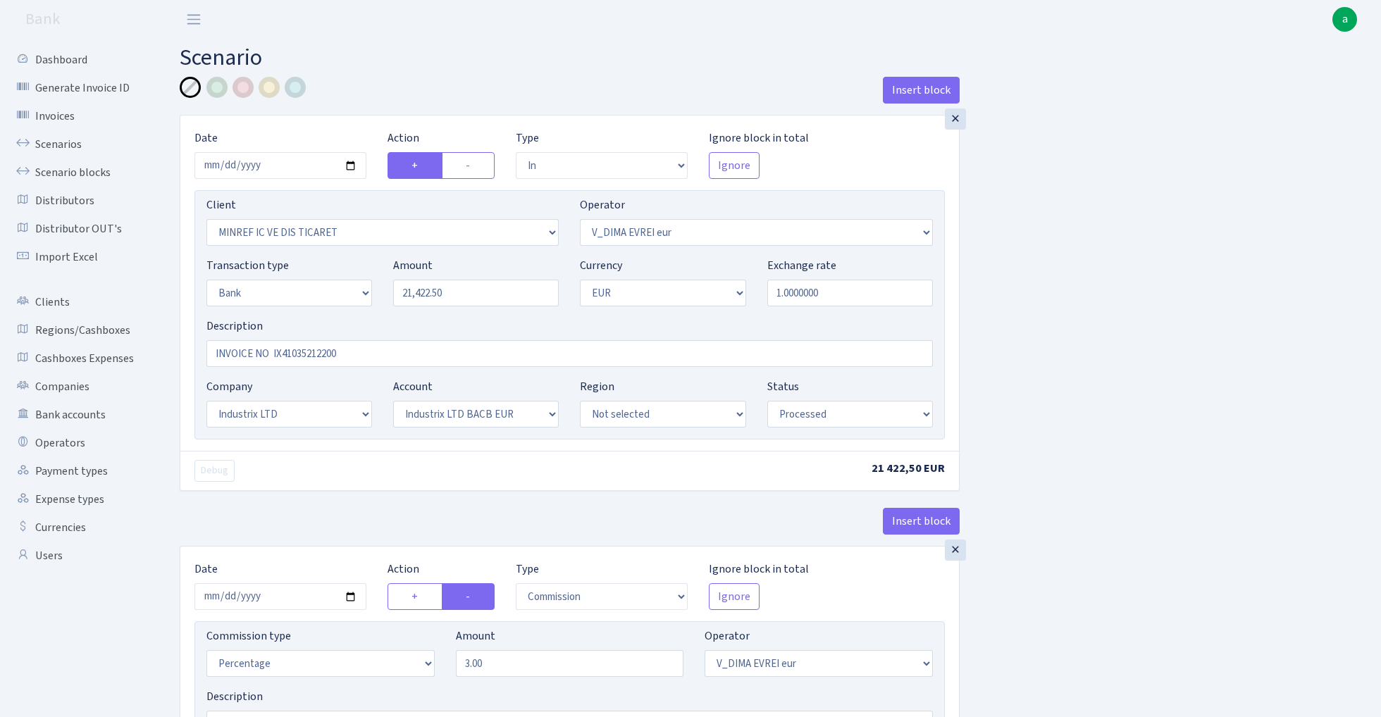
select select "processed"
select select "commission"
select select "fixed"
select select "1"
select select "17"
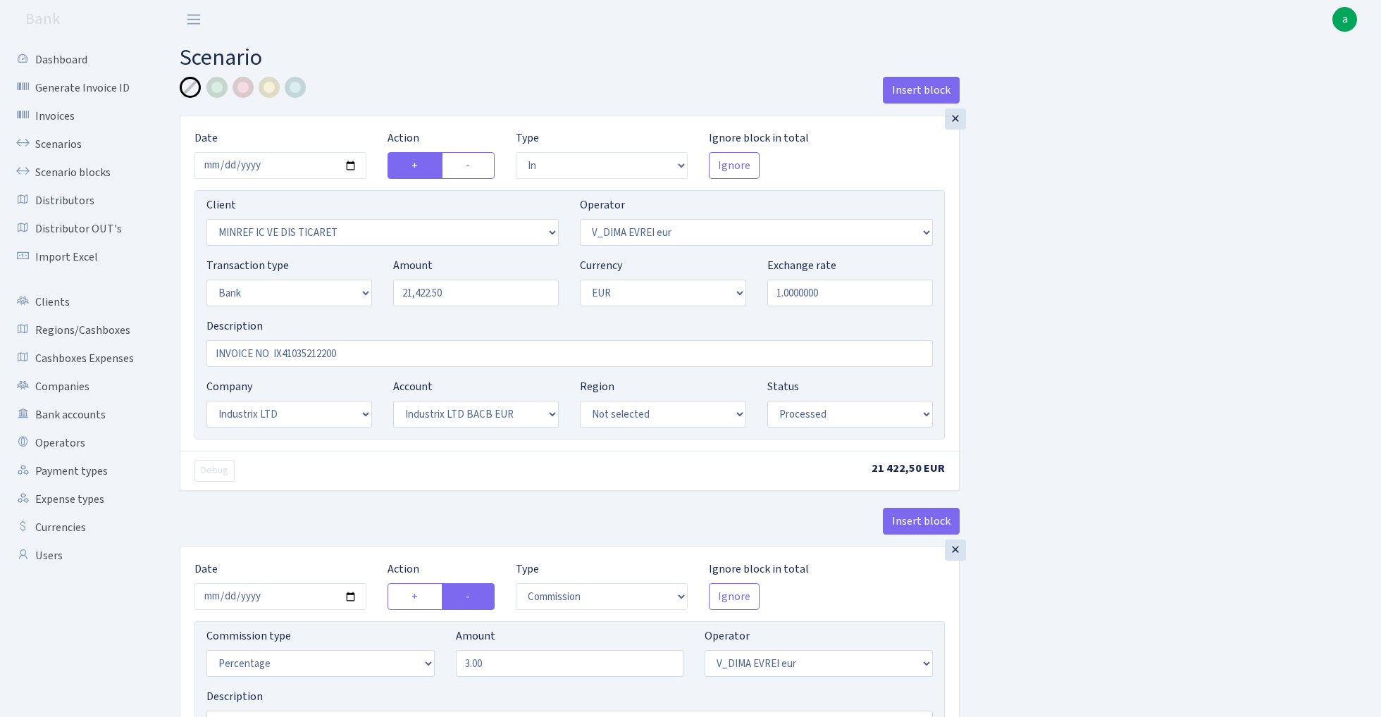
select select "41"
select select "processed"
click at [468, 302] on input "21422.50" at bounding box center [476, 293] width 166 height 27
paste input "16061.76"
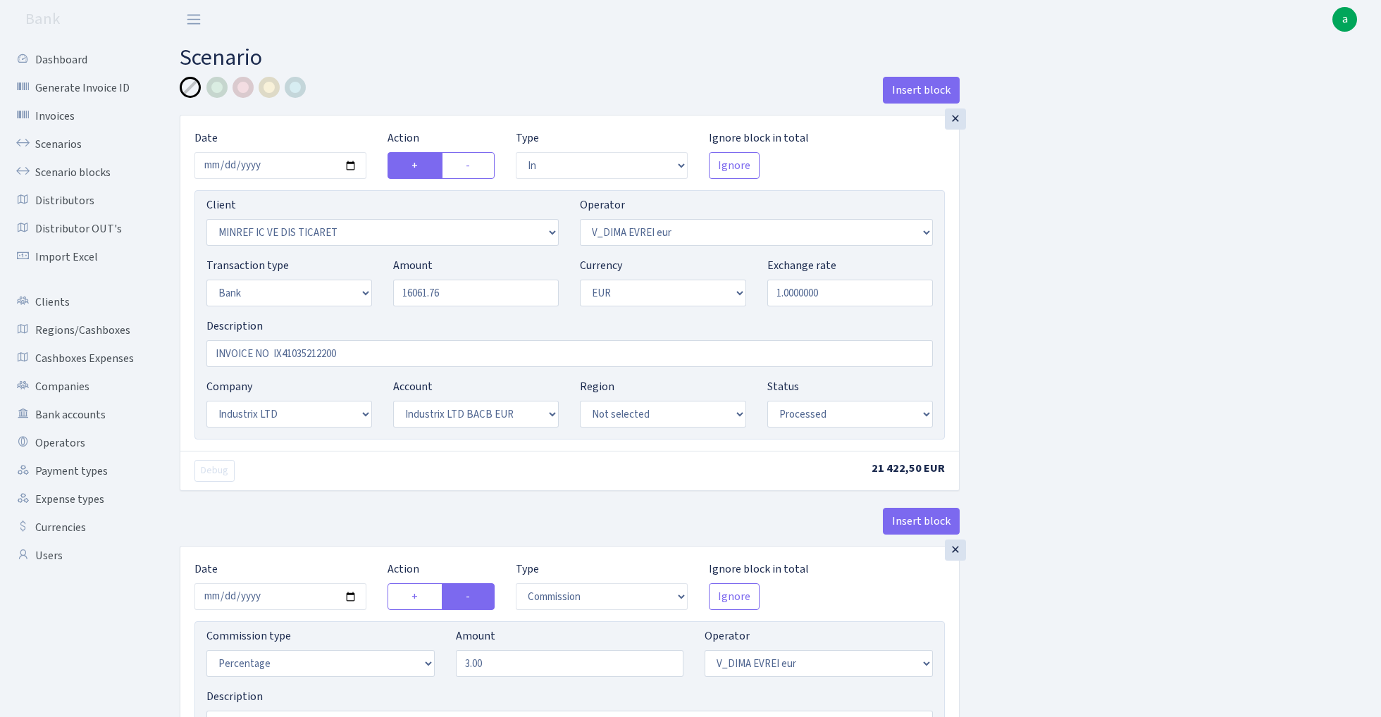
type input "16,061.76"
click at [1133, 275] on div "Insert block × Date 2025-07-24 Action + - Type --- In Out Commission Field requ…" at bounding box center [769, 714] width 1201 height 1274
click at [280, 161] on input "2025-07-24" at bounding box center [280, 165] width 172 height 27
type input "[DATE]"
click at [372, 100] on div "Insert block" at bounding box center [570, 96] width 780 height 38
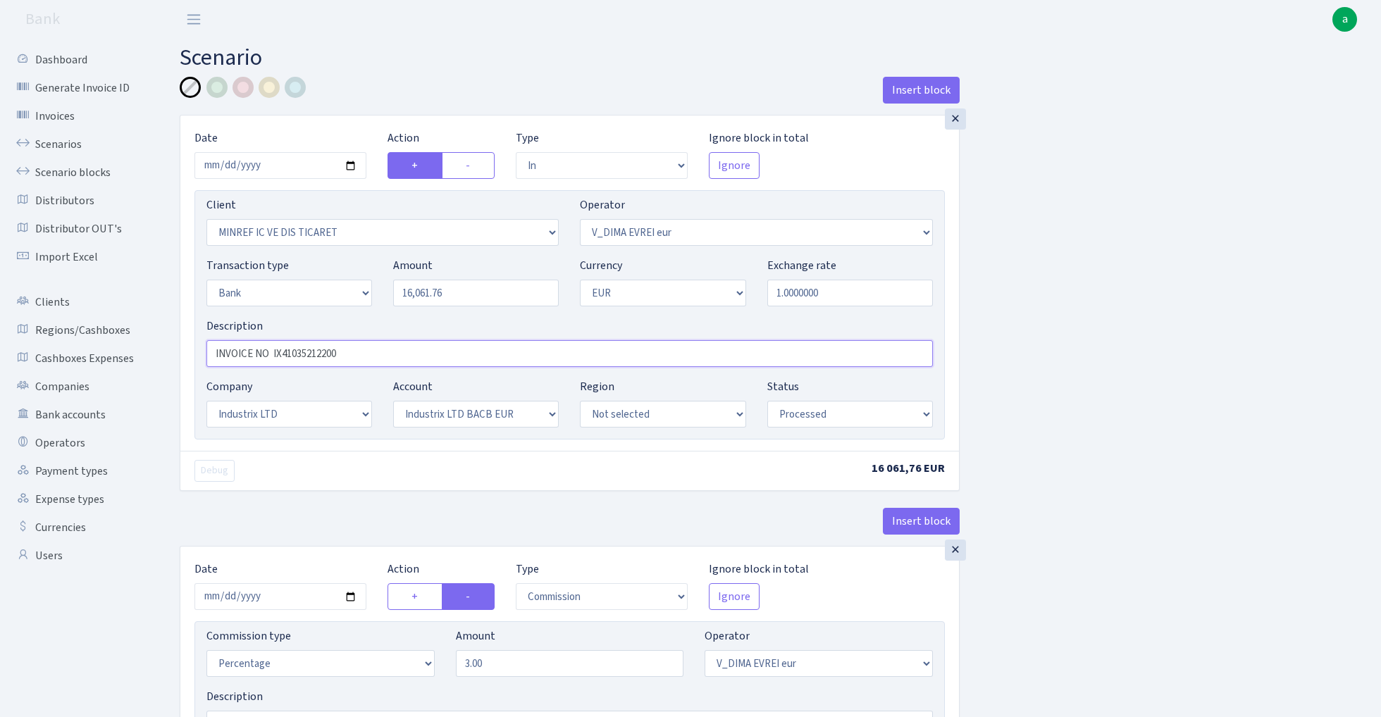
click at [316, 358] on input "INVOICE NO IX41035212200" at bounding box center [569, 353] width 726 height 27
paste input "9"
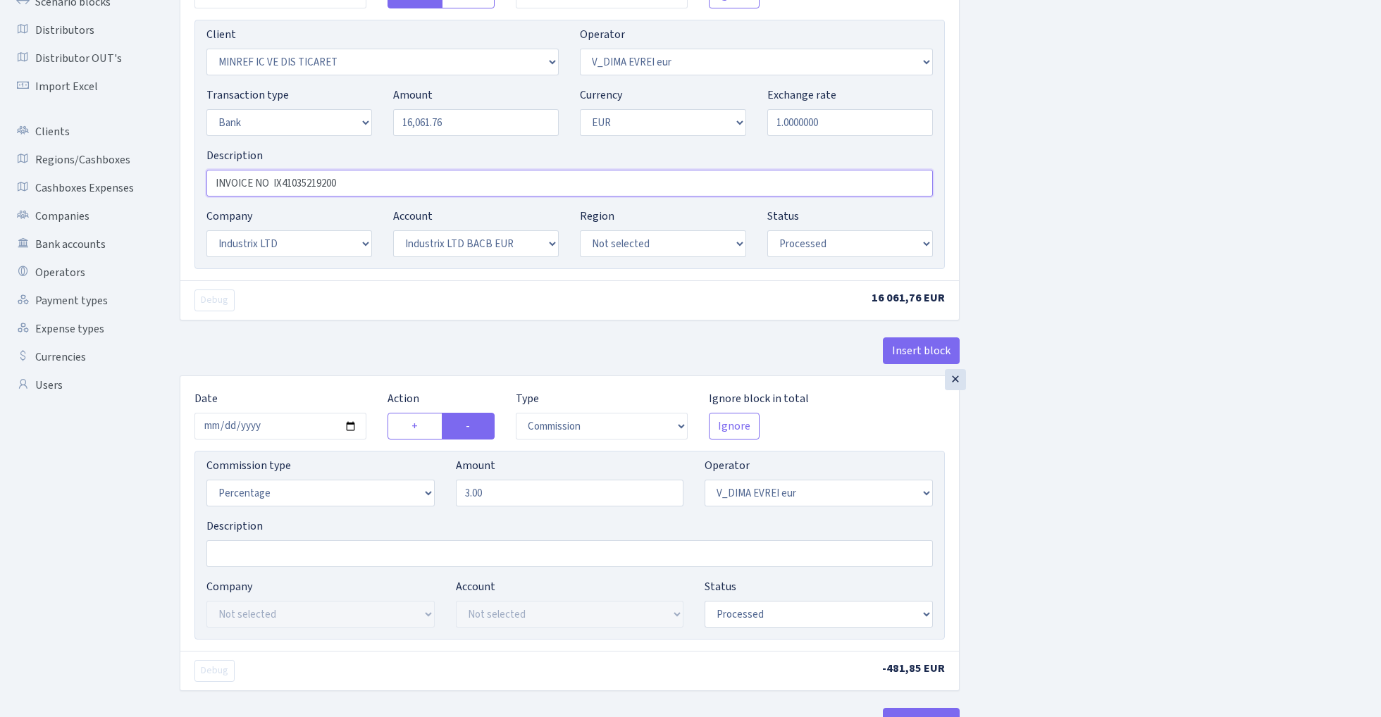
scroll to position [182, 0]
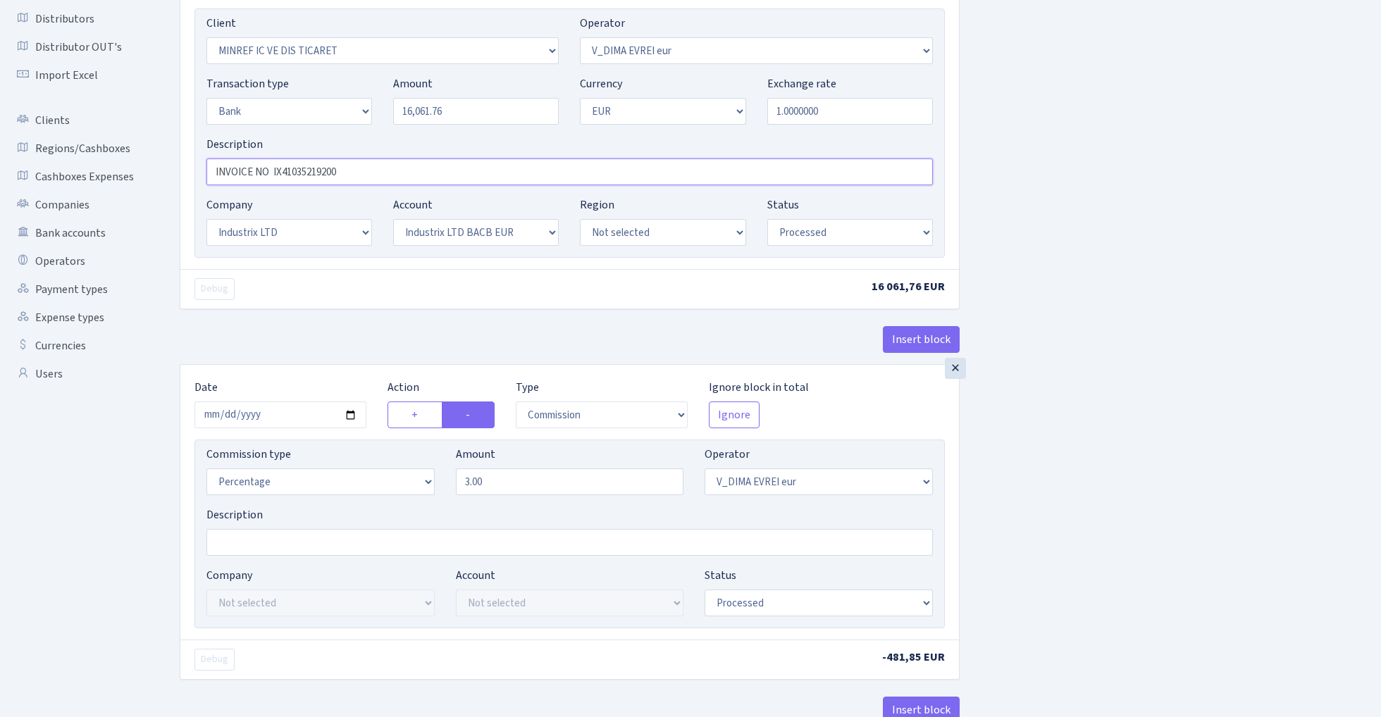
type input "INVOICE NO IX41035219200"
click at [285, 421] on input "2025-07-24" at bounding box center [280, 414] width 172 height 27
type input "[DATE]"
click at [325, 299] on div "Debug" at bounding box center [376, 289] width 385 height 22
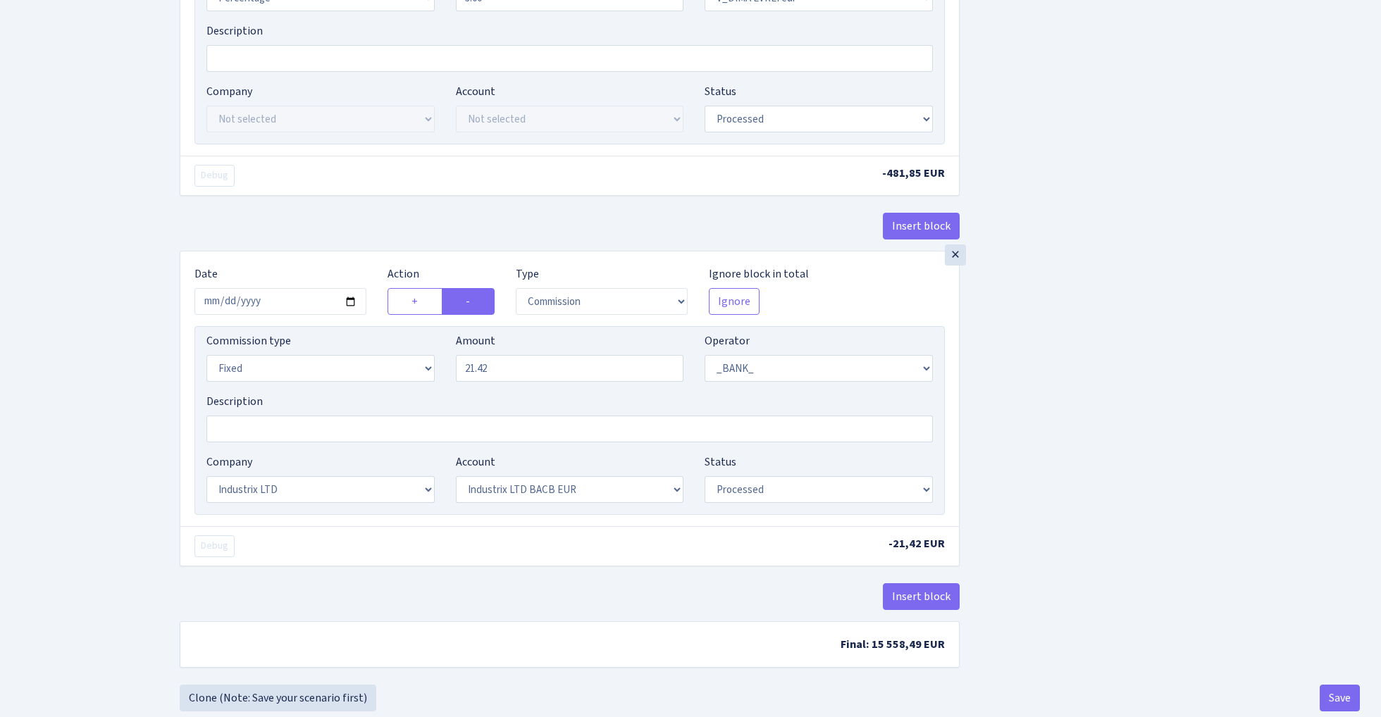
scroll to position [683, 0]
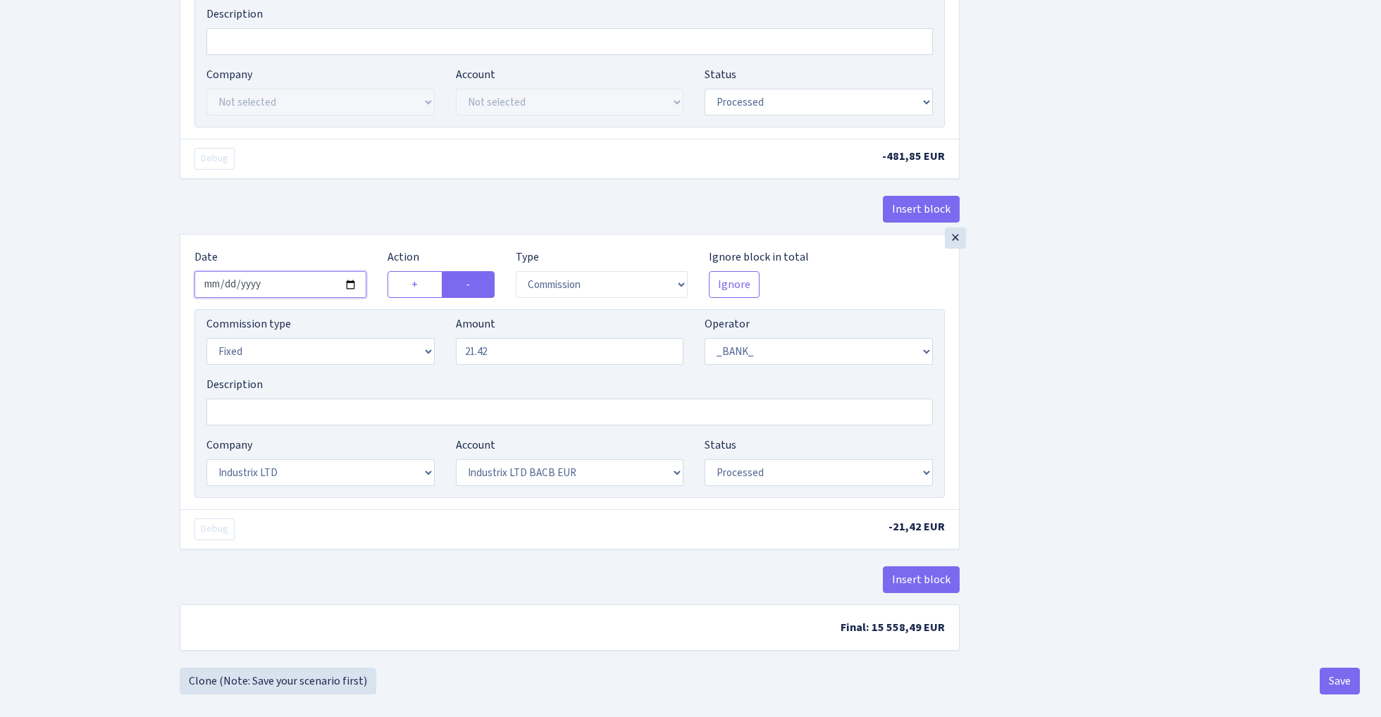
click at [283, 289] on input "2025-07-24" at bounding box center [280, 284] width 172 height 27
type input "2025-10-08"
click at [384, 216] on div "Insert block" at bounding box center [570, 215] width 780 height 38
select select "percentage"
click at [534, 351] on input "21.42" at bounding box center [570, 351] width 228 height 27
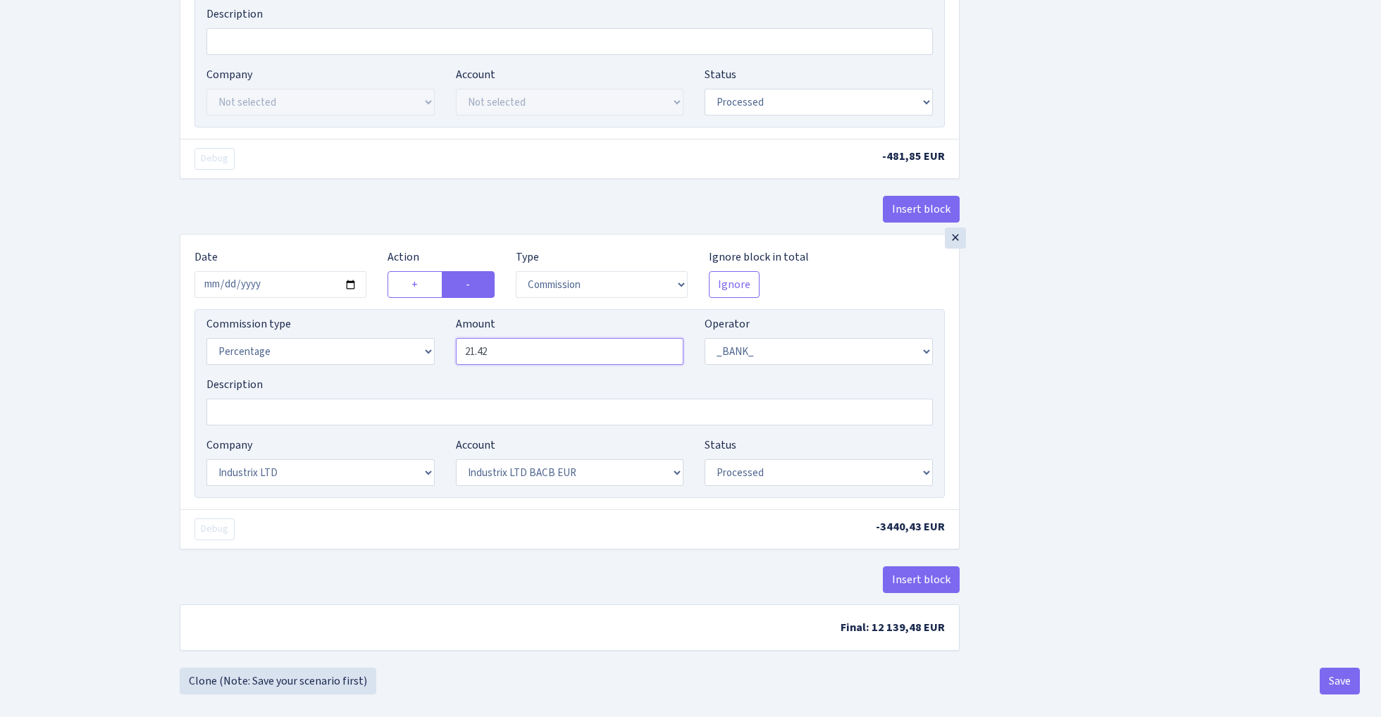
click at [534, 351] on input "21.42" at bounding box center [570, 351] width 228 height 27
type input "0.10"
click at [1068, 371] on div "Insert block × Date 2025-10-08 Action + - Type --- In Out Commission Field requ…" at bounding box center [769, 31] width 1201 height 1274
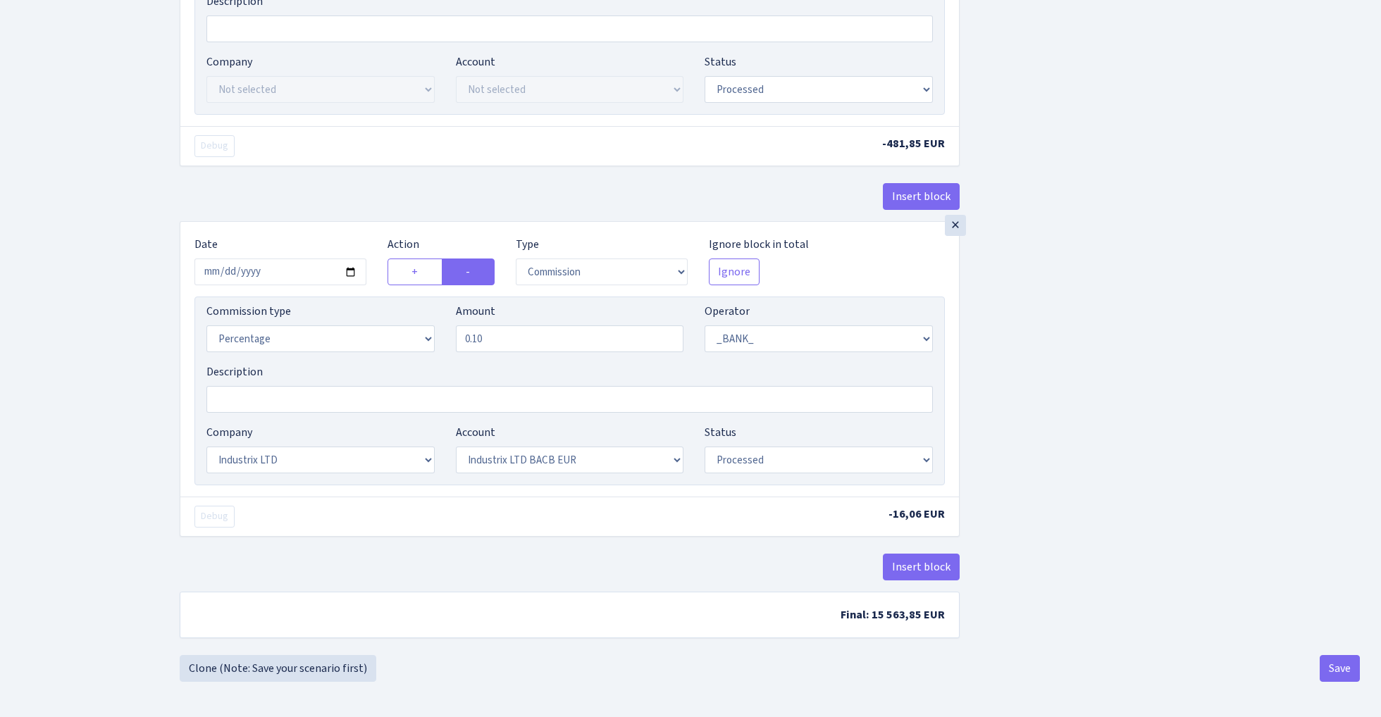
scroll to position [702, 0]
click at [1331, 668] on button "Save" at bounding box center [1339, 668] width 40 height 27
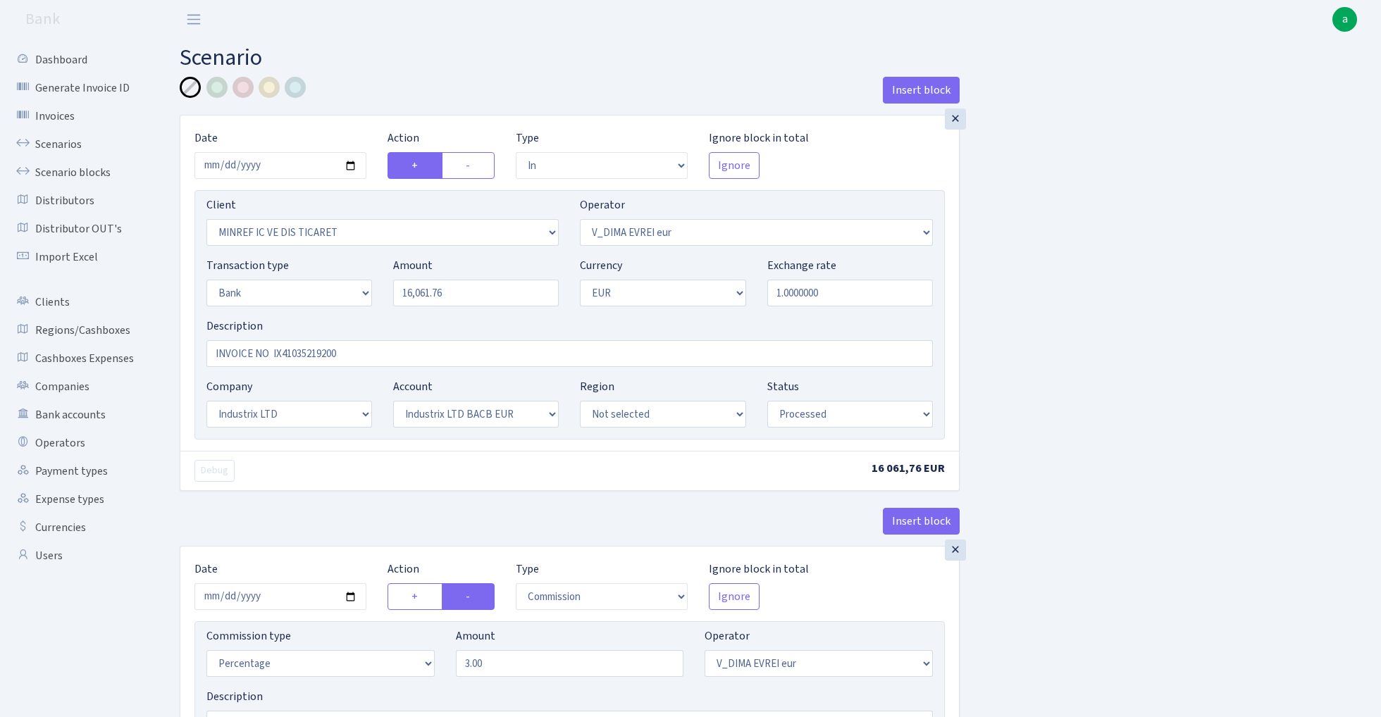
select select "in"
select select "2722"
select select "431"
select select "2"
select select "1"
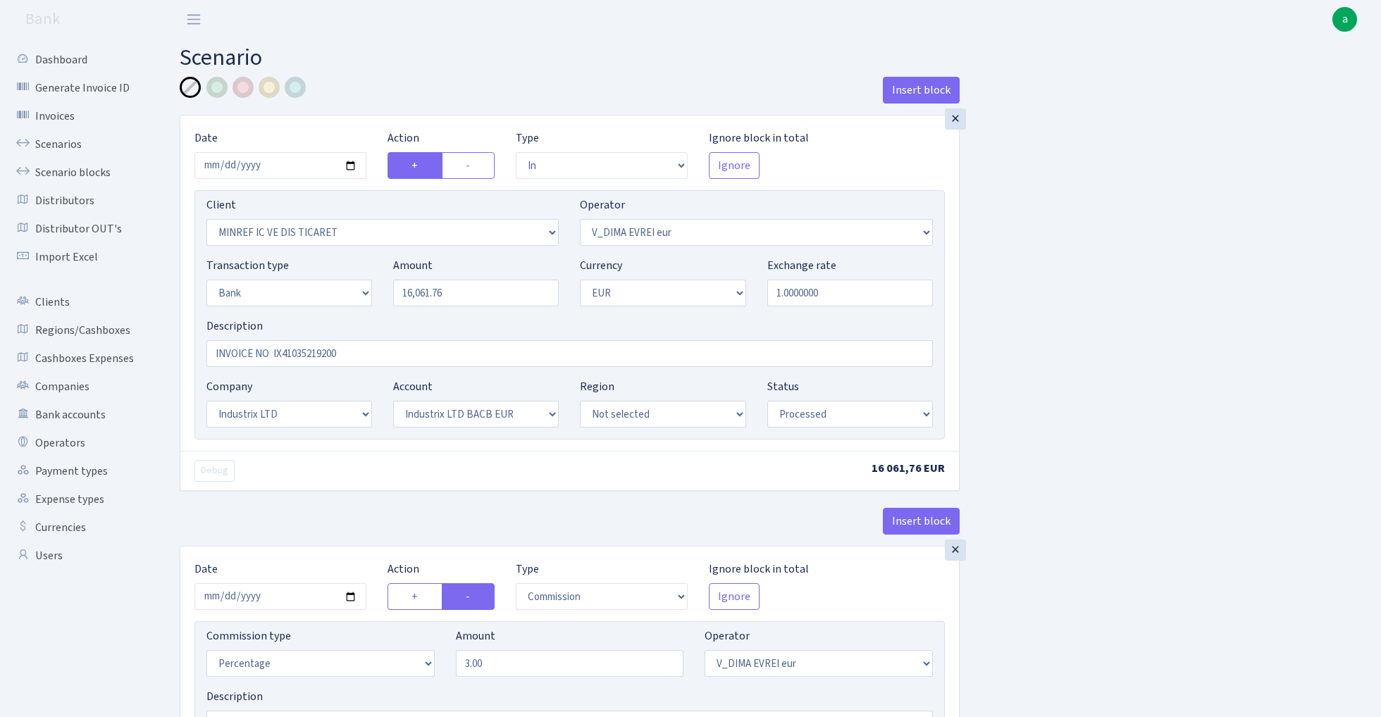
select select "17"
select select "41"
select select "processed"
select select "commission"
select select "431"
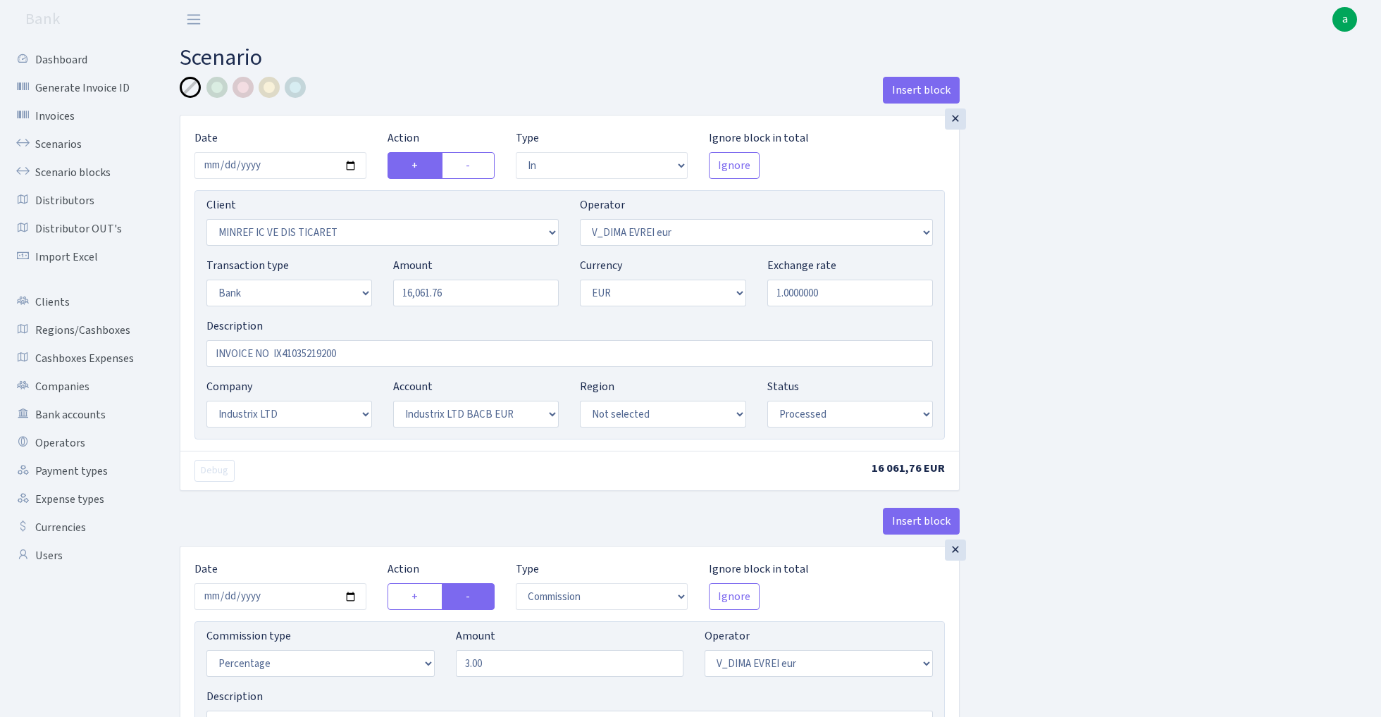
select select "processed"
select select "commission"
select select "1"
select select "17"
select select "41"
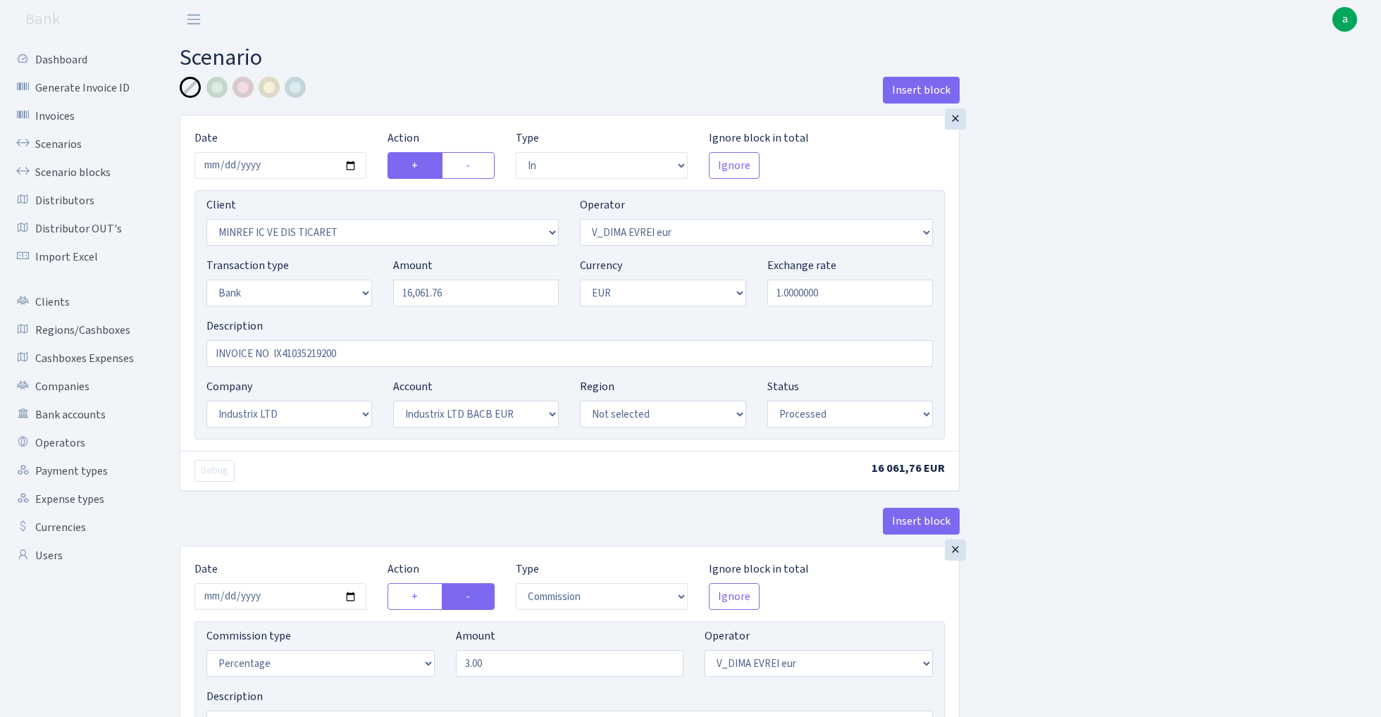
select select "processed"
click at [49, 139] on link "Scenarios" at bounding box center [77, 144] width 141 height 28
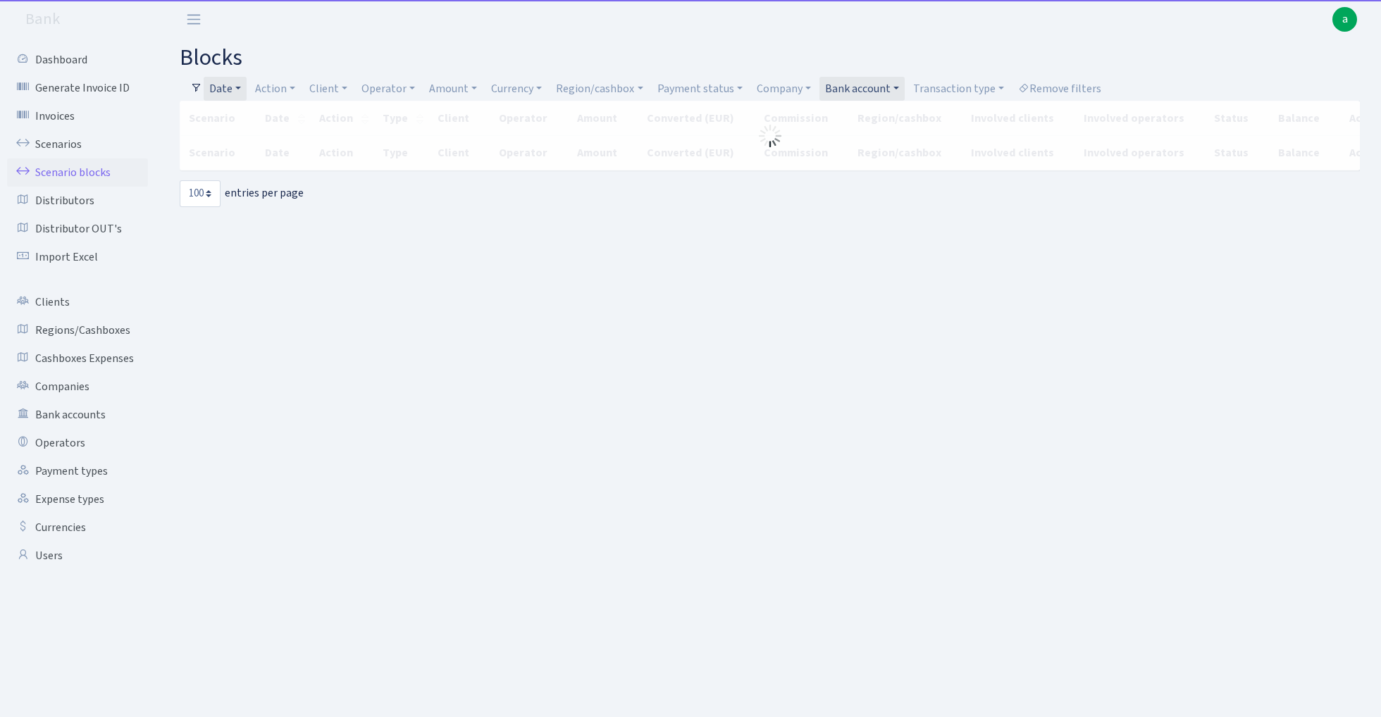
select select "100"
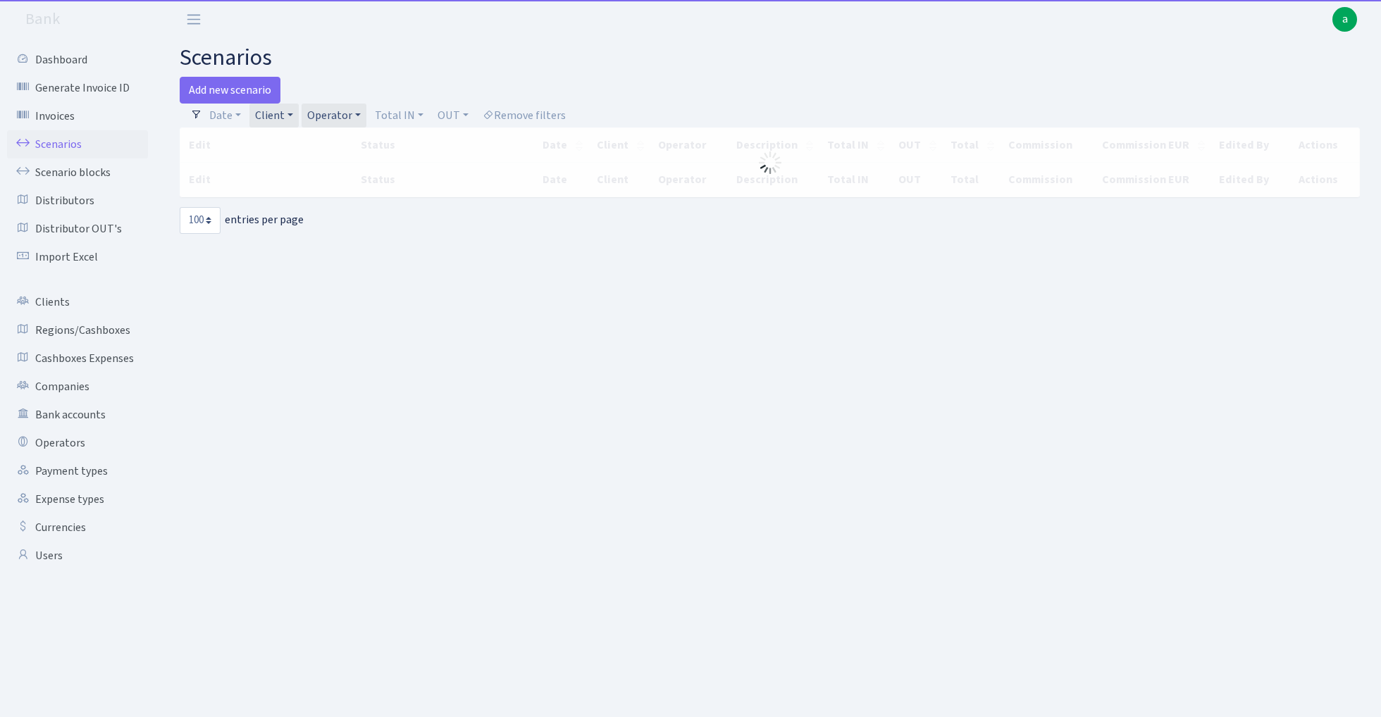
select select "100"
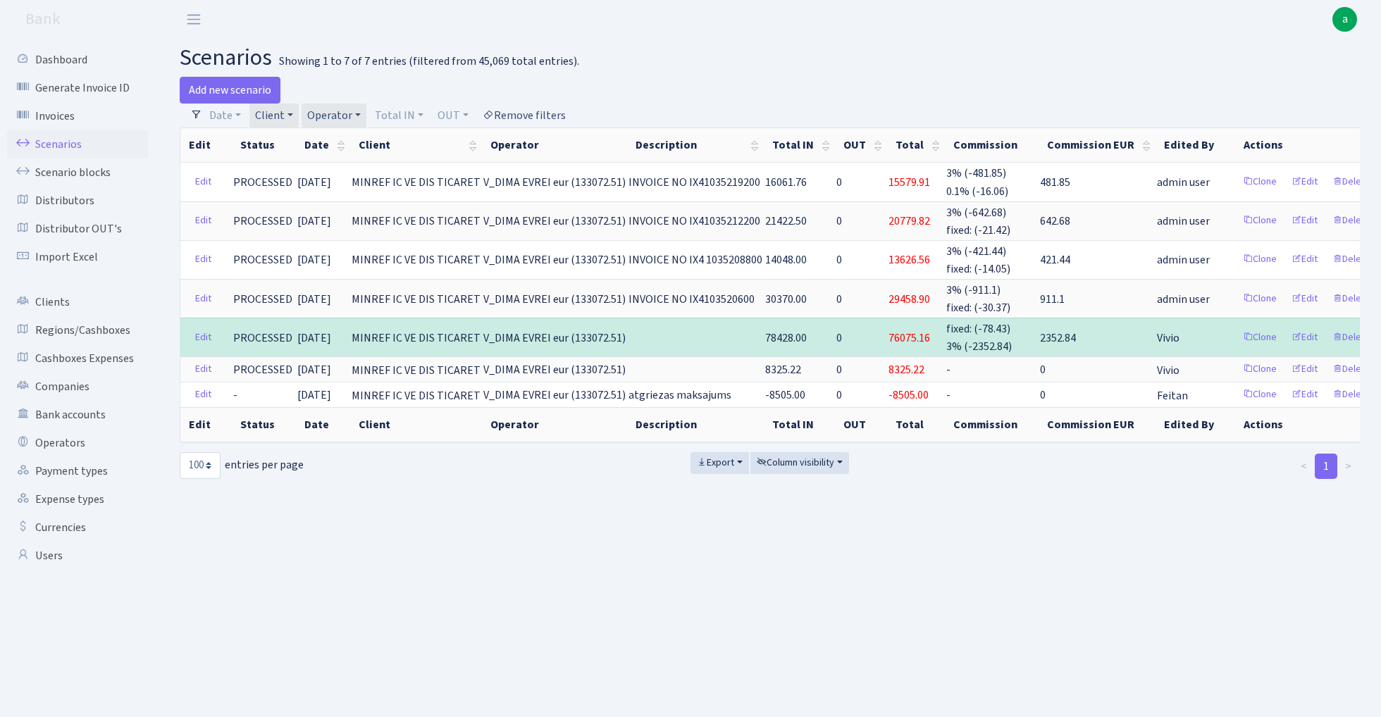
click at [535, 110] on link "Remove filters" at bounding box center [524, 116] width 94 height 24
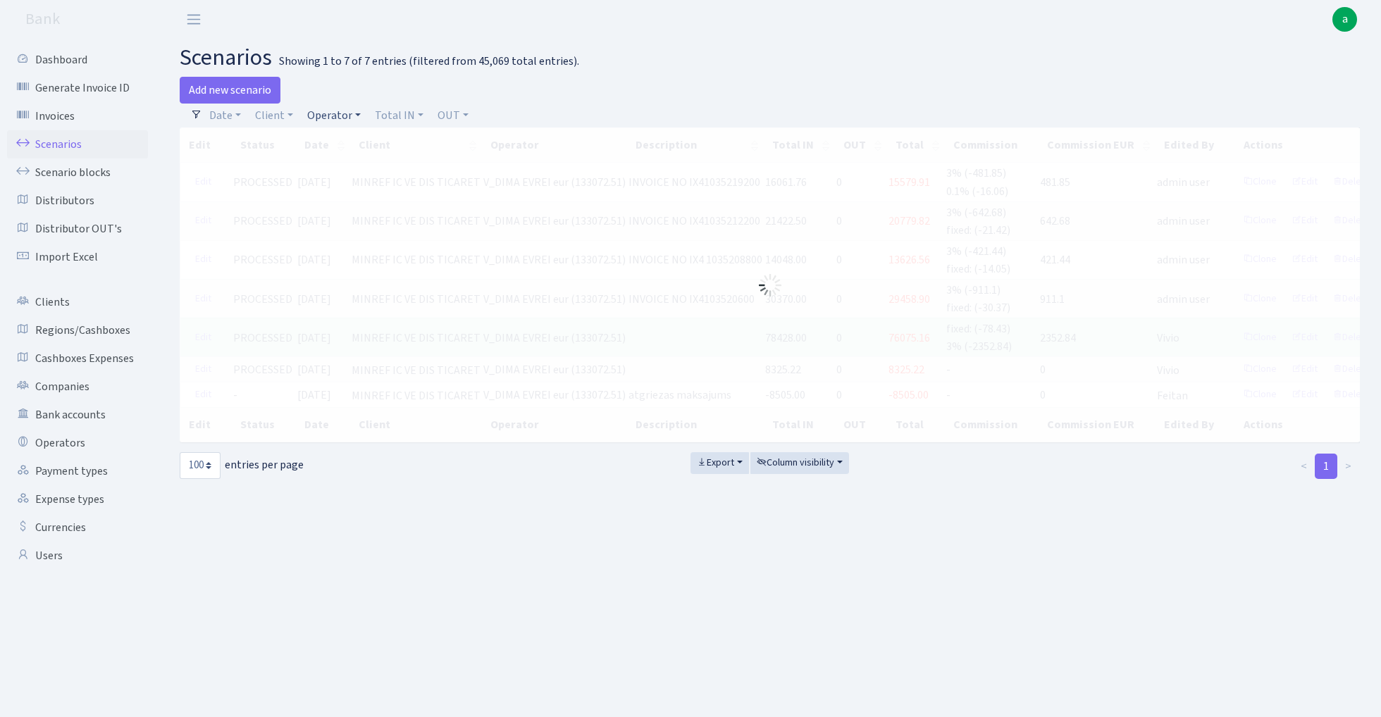
click at [327, 113] on link "Operator" at bounding box center [333, 116] width 65 height 24
click at [341, 168] on input "search" at bounding box center [358, 166] width 104 height 22
type input "sven"
click at [364, 193] on li "[PERSON_NAME]" at bounding box center [357, 192] width 106 height 25
click at [227, 85] on link "Add new scenario" at bounding box center [230, 90] width 101 height 27
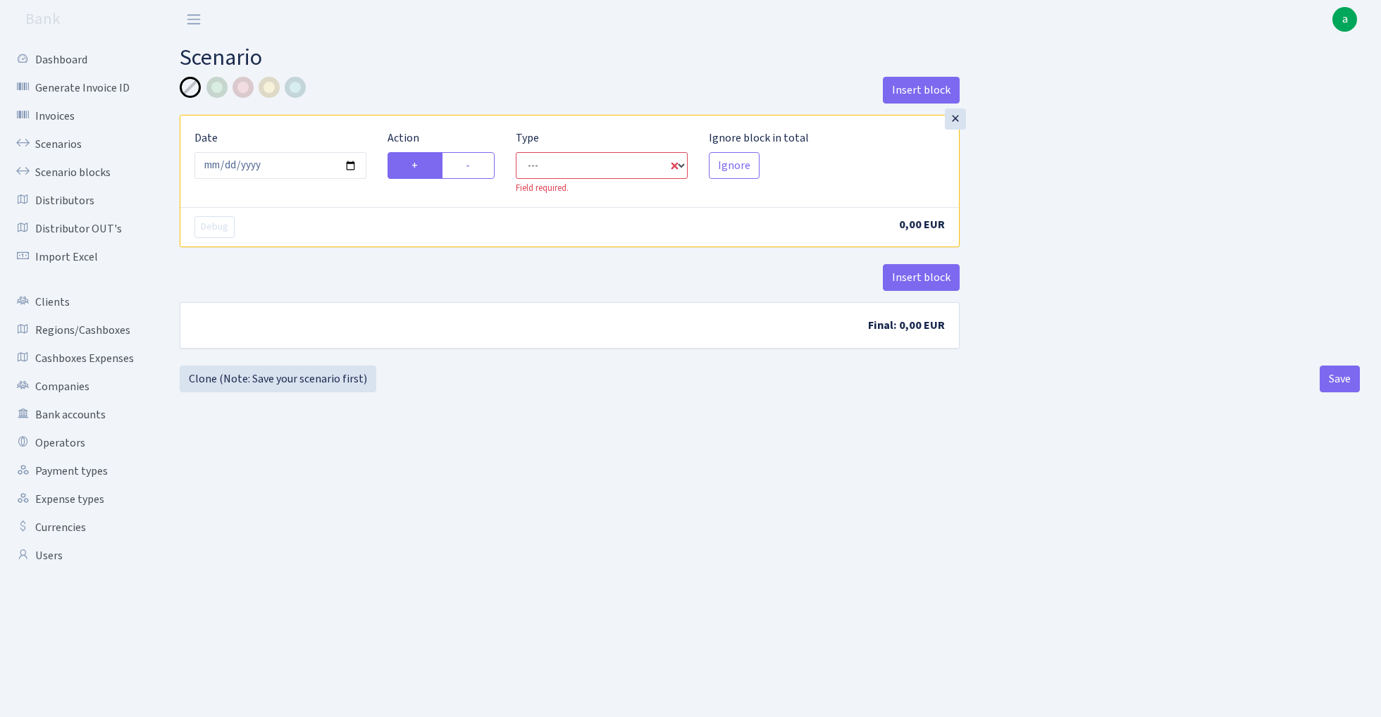
select select "out"
select select "1"
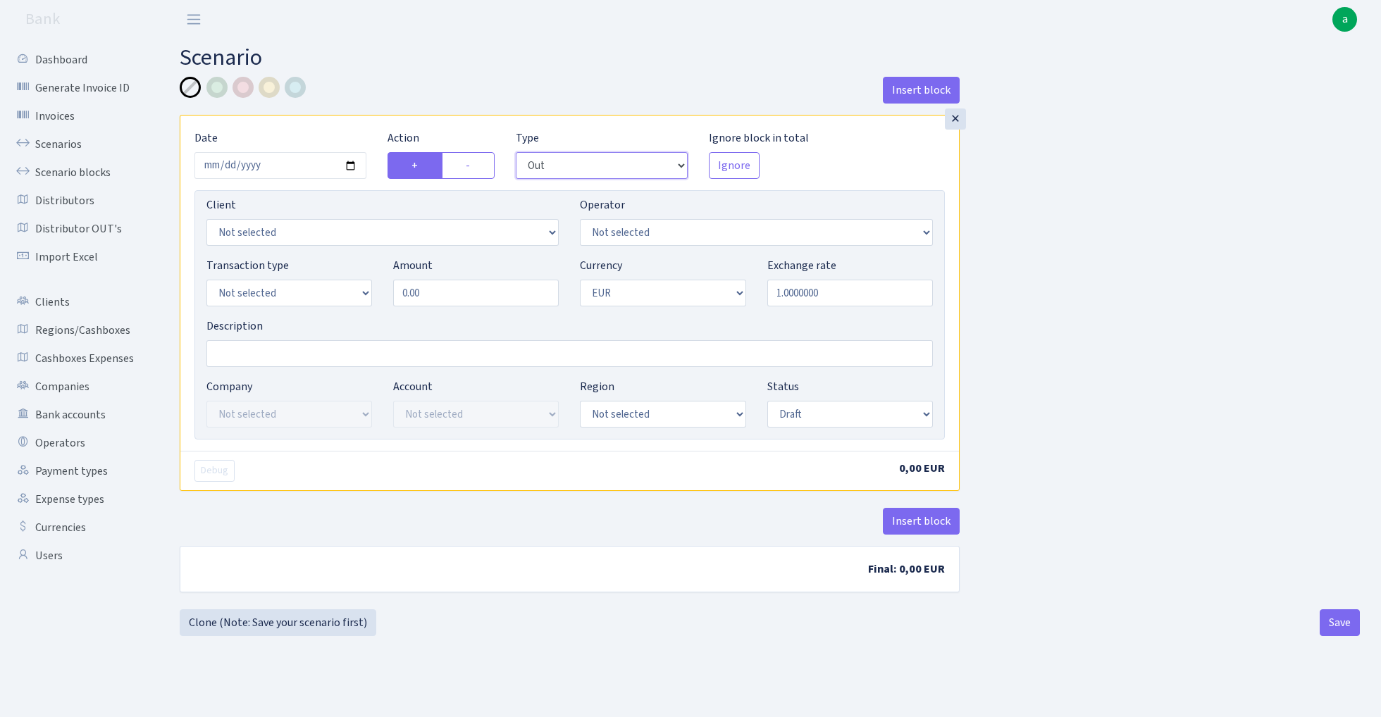
select select "in"
select select "2"
select select "2616"
select select "2"
click at [471, 291] on input "0.00" at bounding box center [476, 293] width 166 height 27
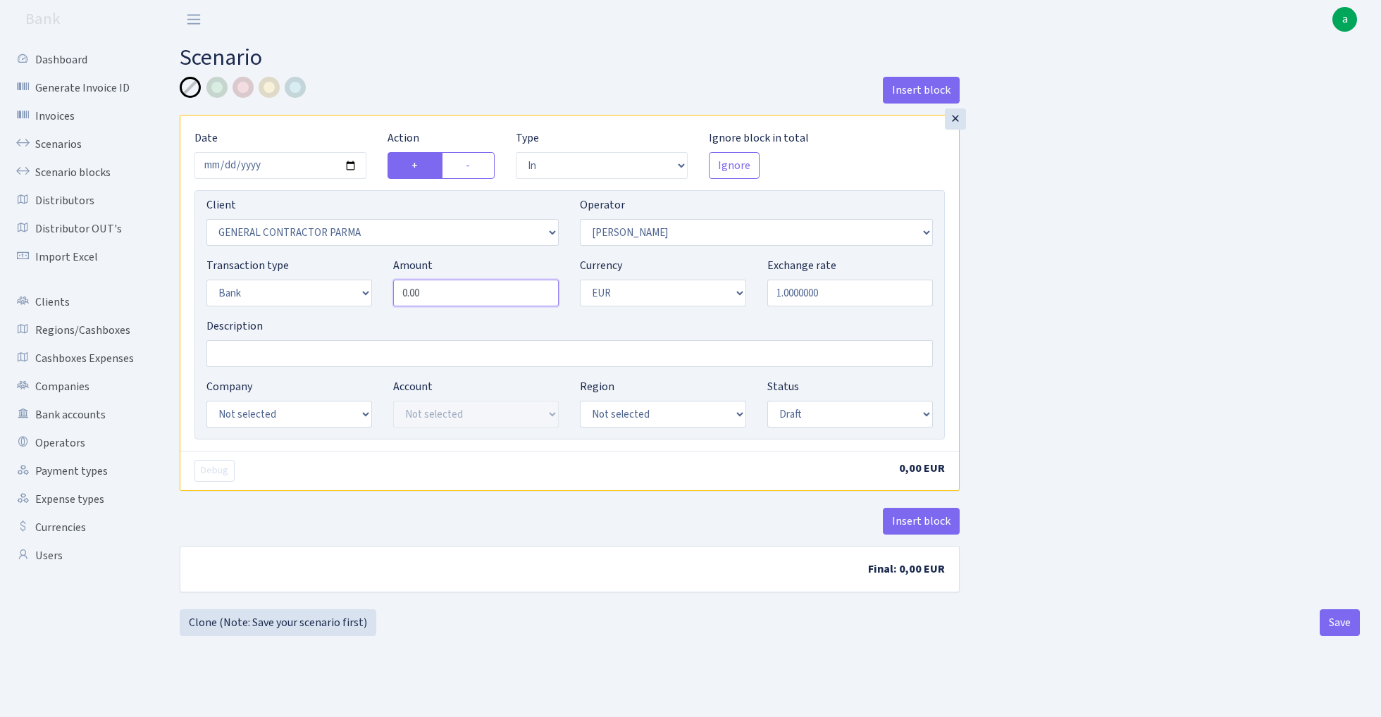
click at [471, 291] on input "0.00" at bounding box center [476, 293] width 166 height 27
type input "61,200.00"
click at [344, 348] on input "Description" at bounding box center [569, 353] width 726 height 27
type input "Industrix - vidacha Milan Gestapo 2%, Sven 1.2%"
select select "17"
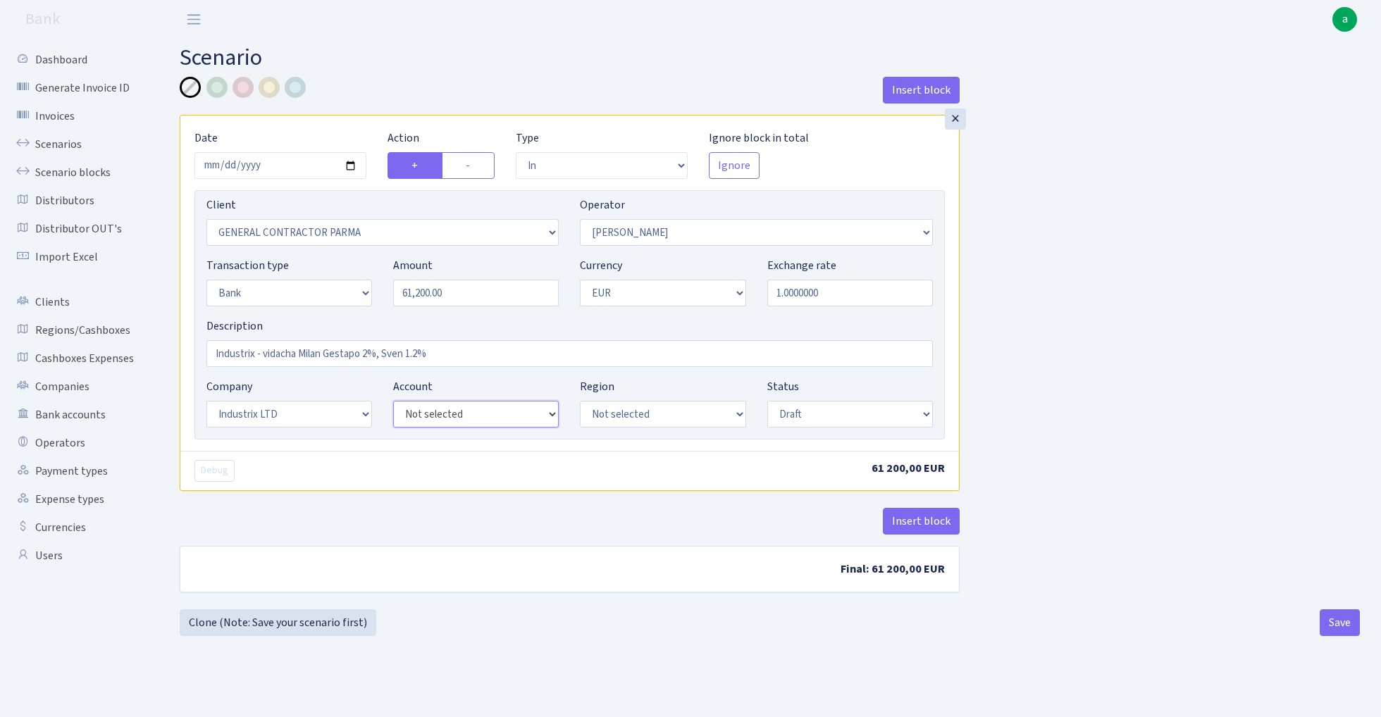
select select "41"
select select "processed"
click at [908, 527] on button "Insert block" at bounding box center [921, 521] width 77 height 27
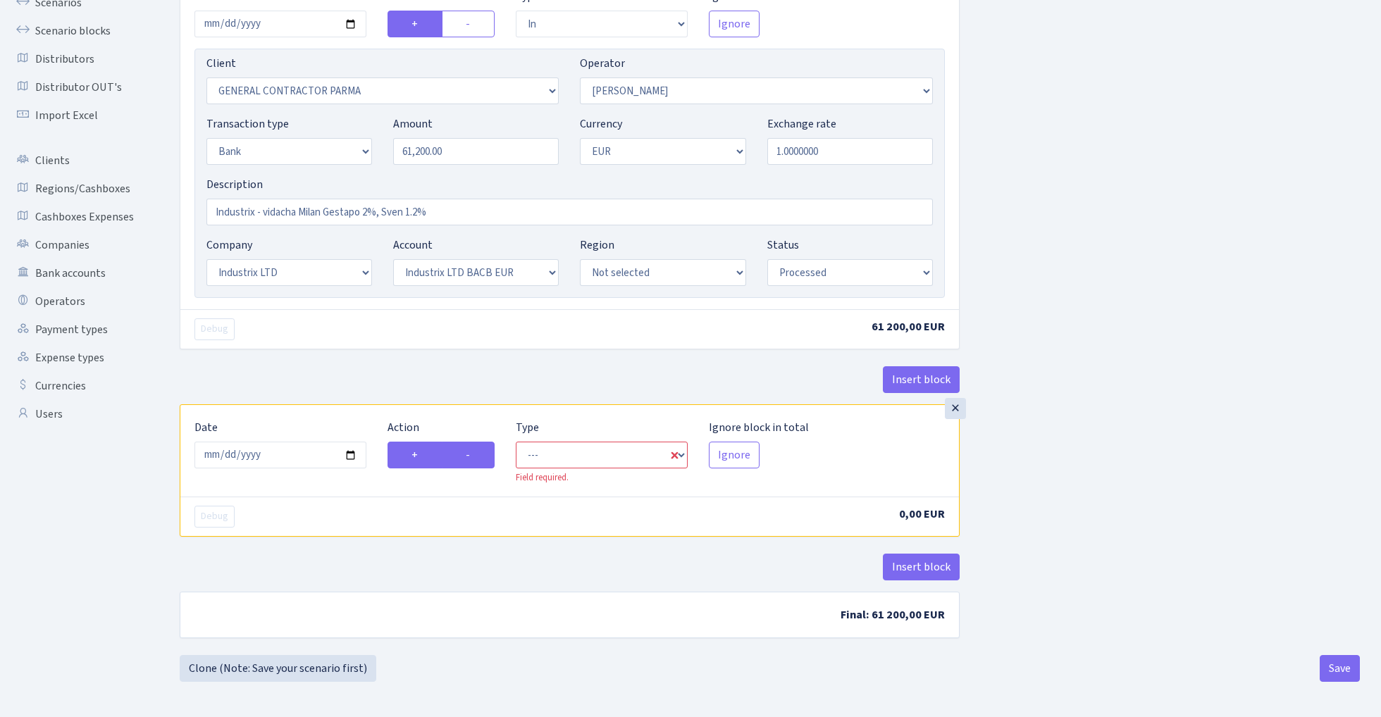
click at [469, 463] on label "-" at bounding box center [468, 455] width 53 height 27
click at [469, 456] on input "-" at bounding box center [470, 451] width 9 height 9
radio input "true"
radio input "false"
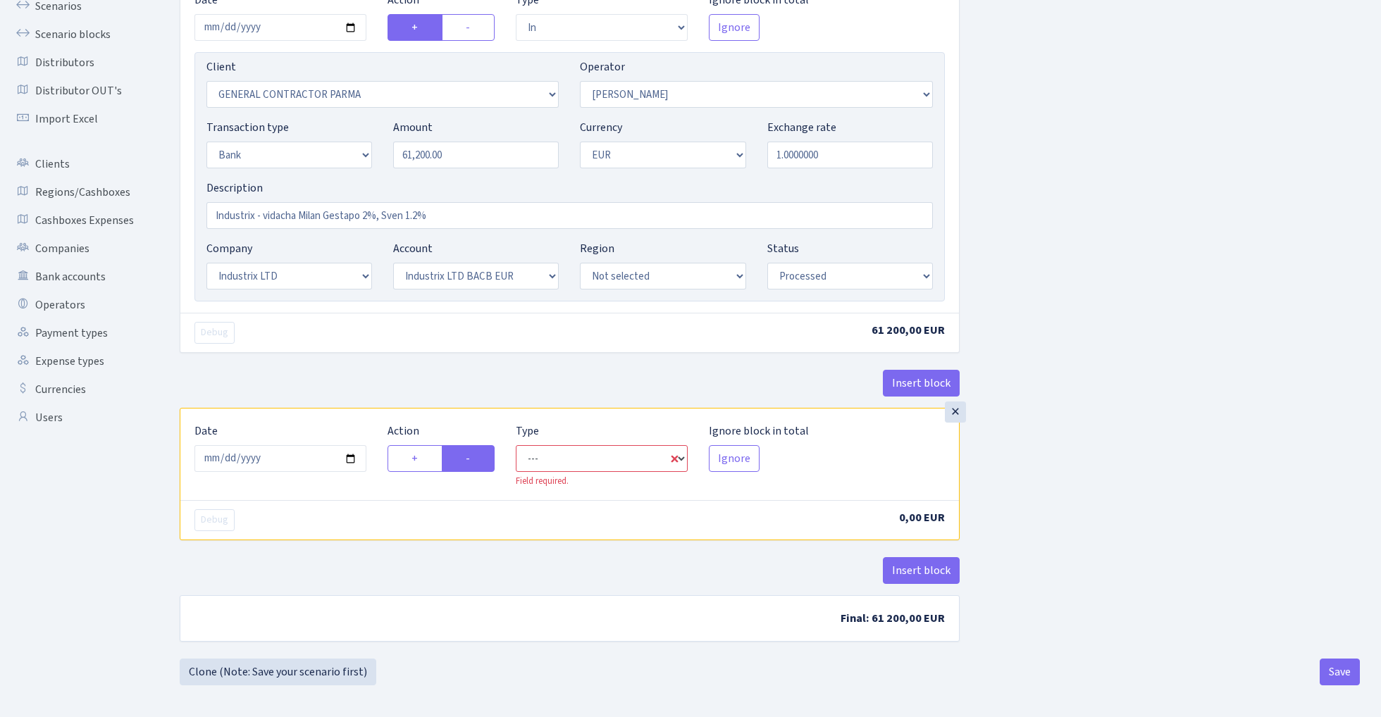
select select "commission"
select select "2"
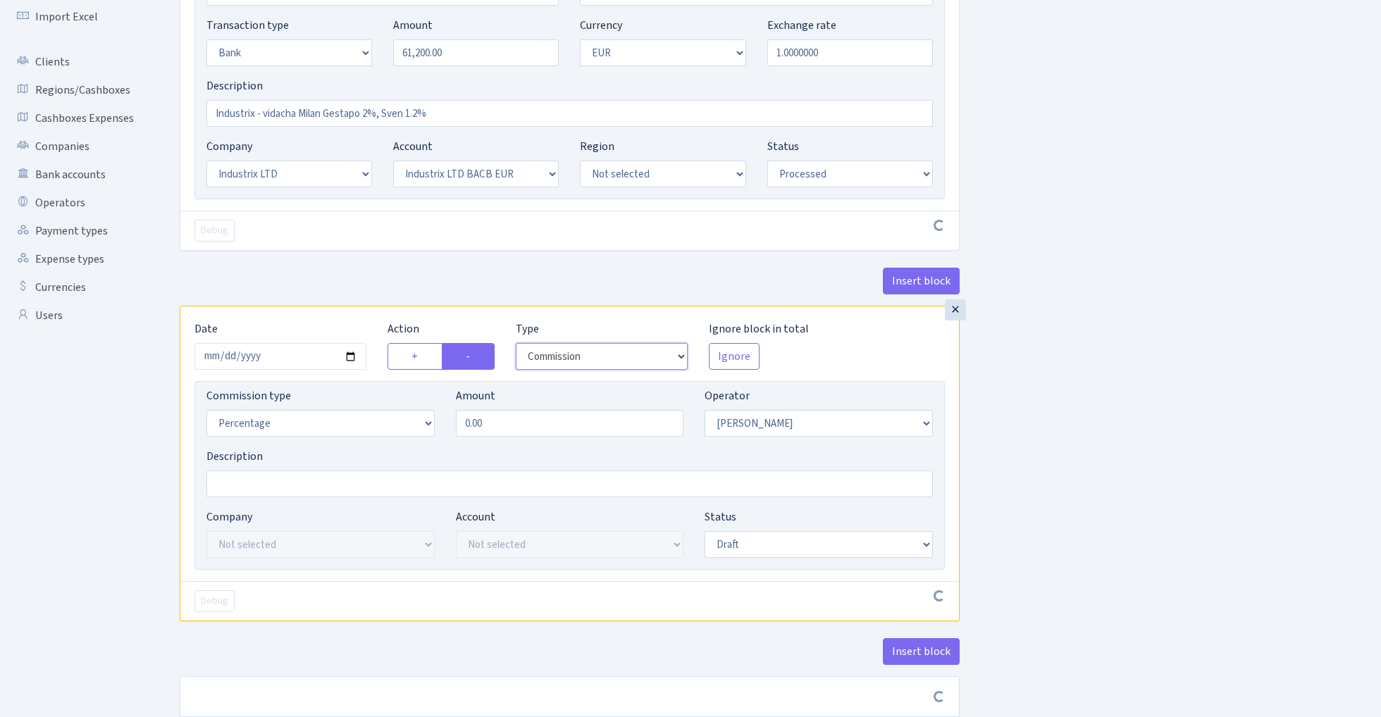
scroll to position [266, 0]
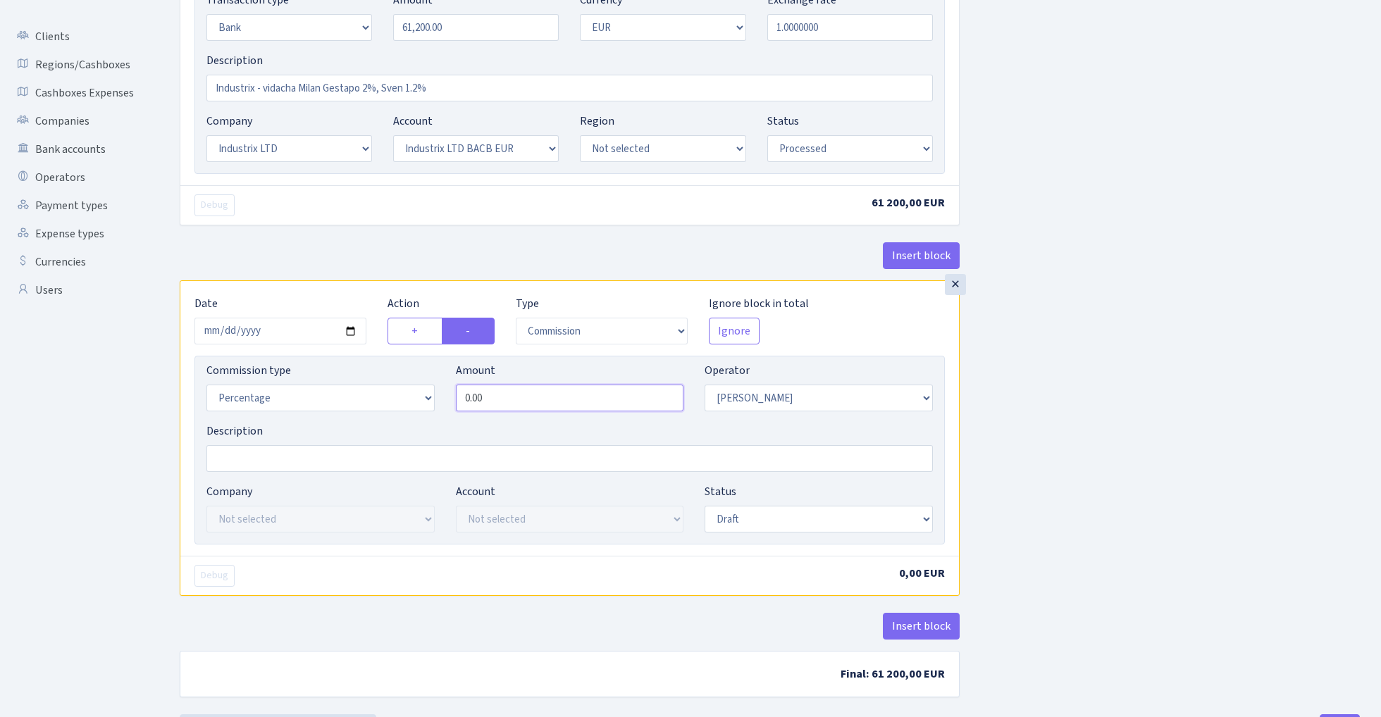
click at [520, 405] on input "0.00" at bounding box center [570, 398] width 228 height 27
type input "1.20"
click at [1133, 351] on div "Insert block × Date 2025-10-08 Action + - Type --- In Out Commission Field requ…" at bounding box center [769, 259] width 1201 height 897
select select "processed"
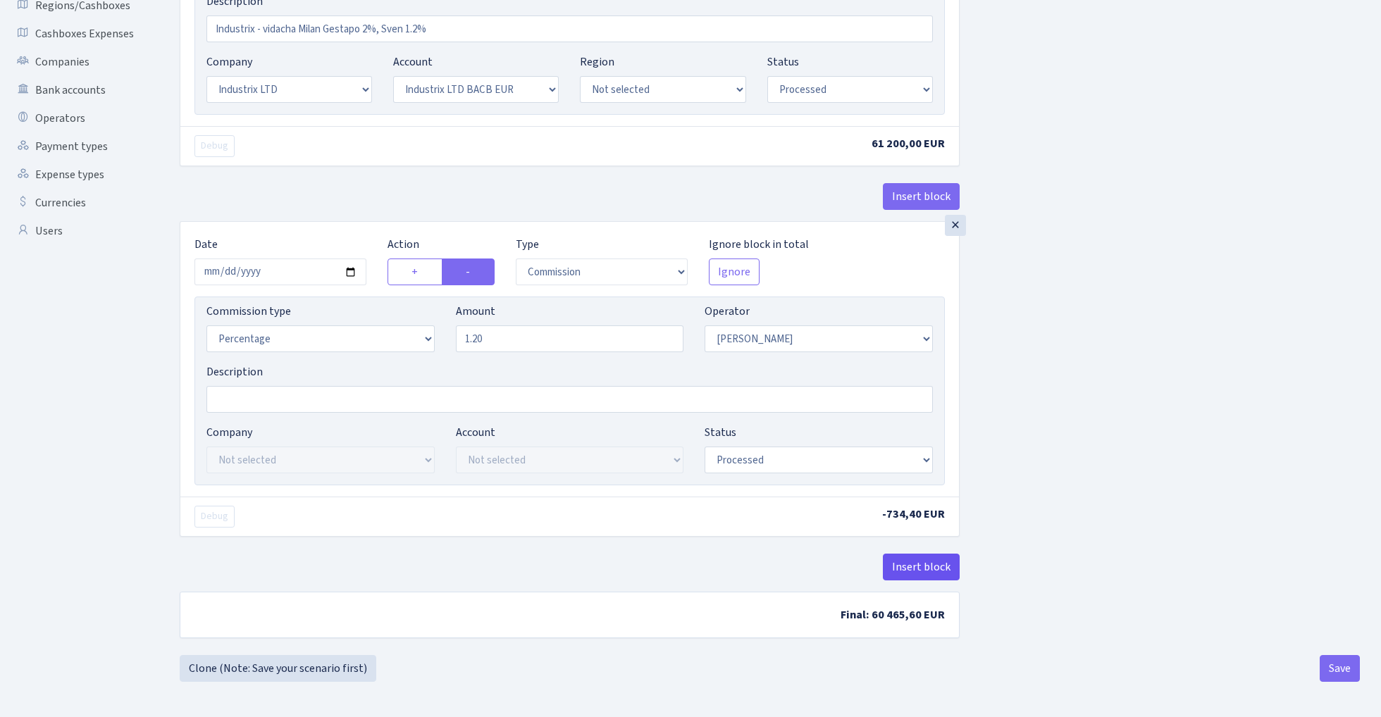
click at [927, 566] on button "Insert block" at bounding box center [921, 567] width 77 height 27
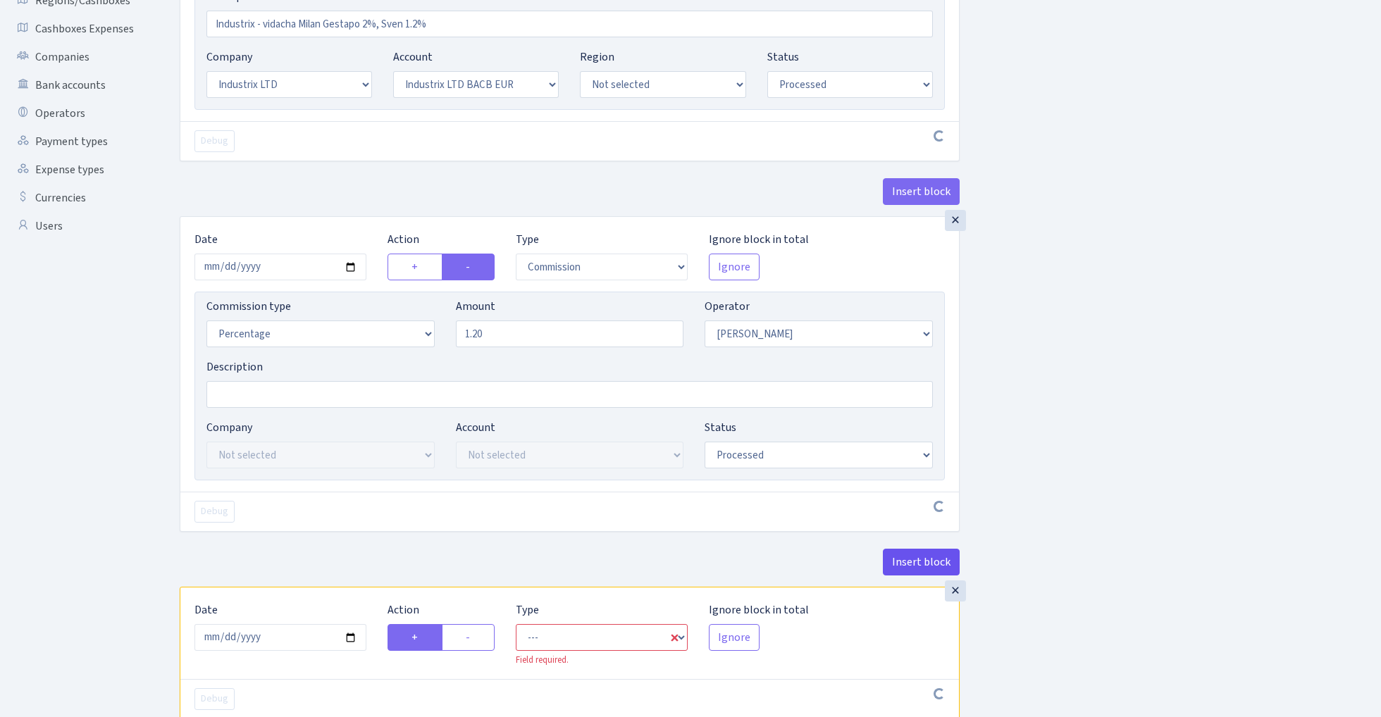
scroll to position [328, 0]
click at [958, 594] on div "×" at bounding box center [955, 592] width 21 height 21
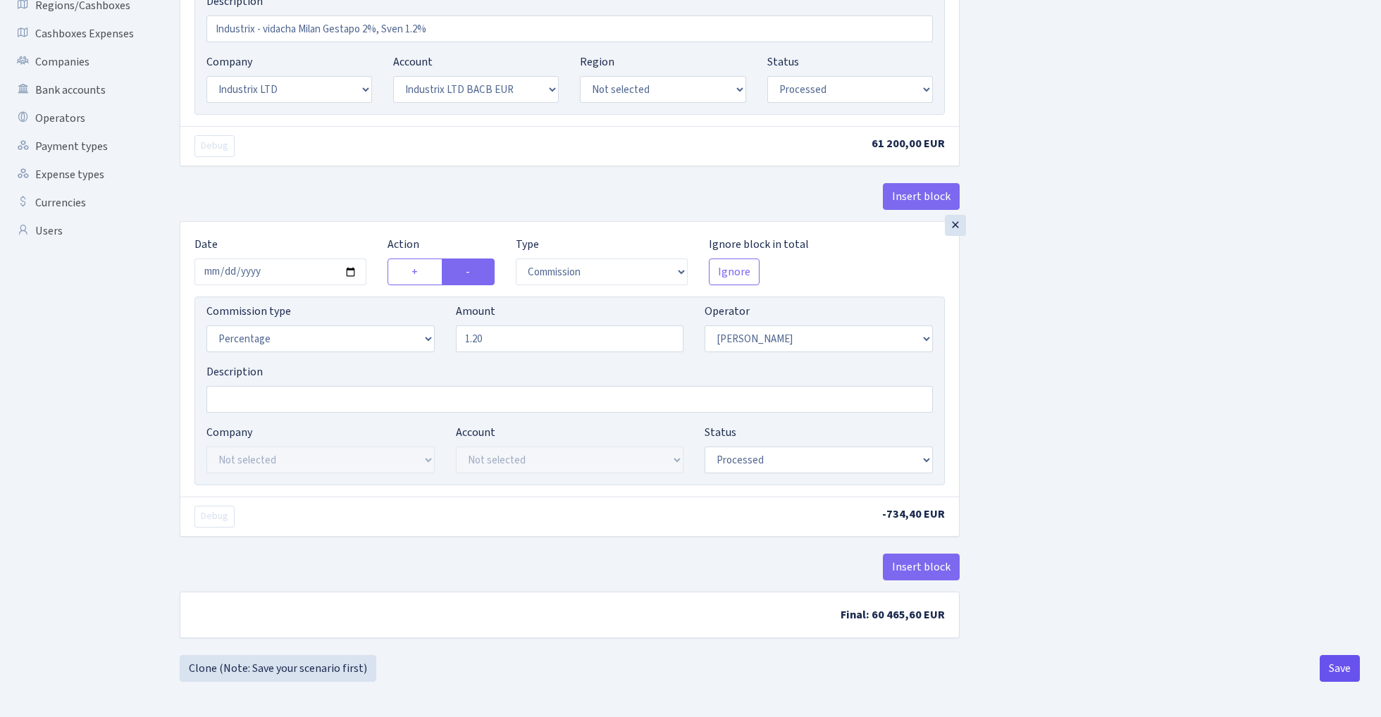
click at [1333, 673] on button "Save" at bounding box center [1339, 668] width 40 height 27
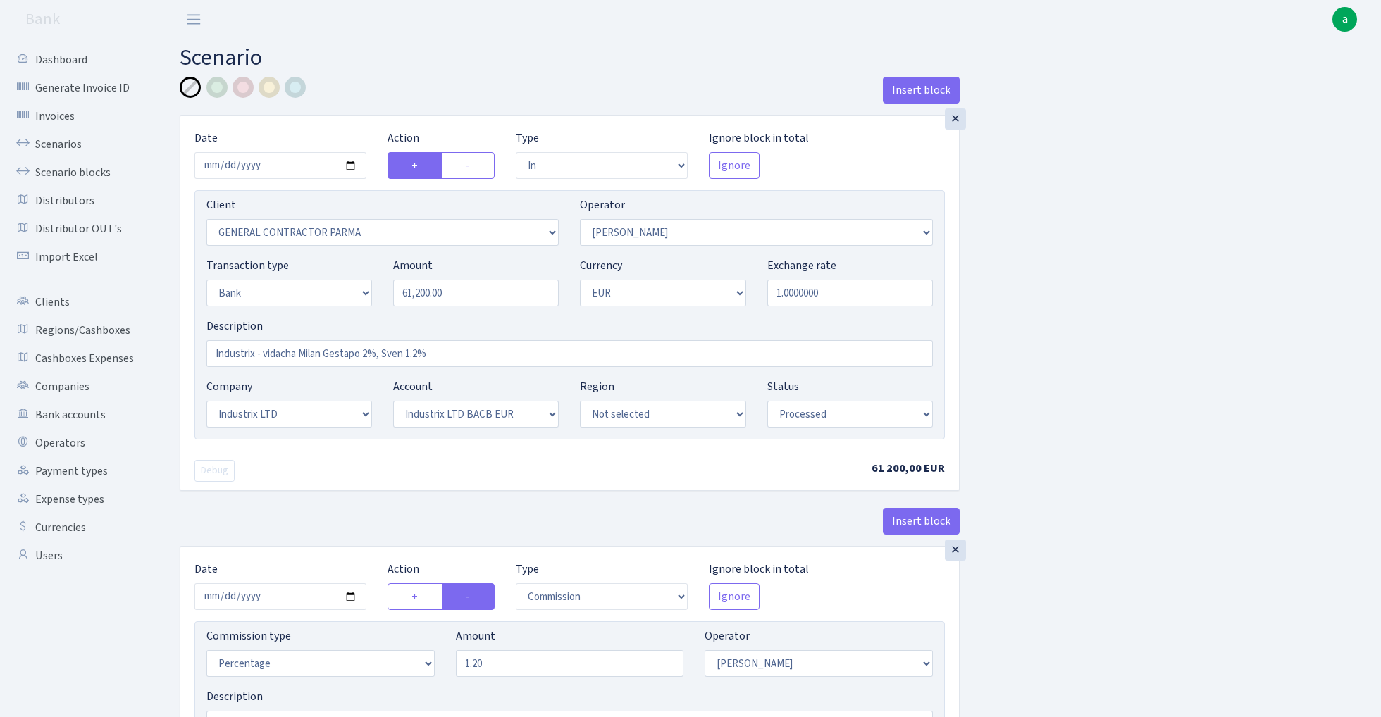
select select "in"
select select "2616"
select select "2"
select select "1"
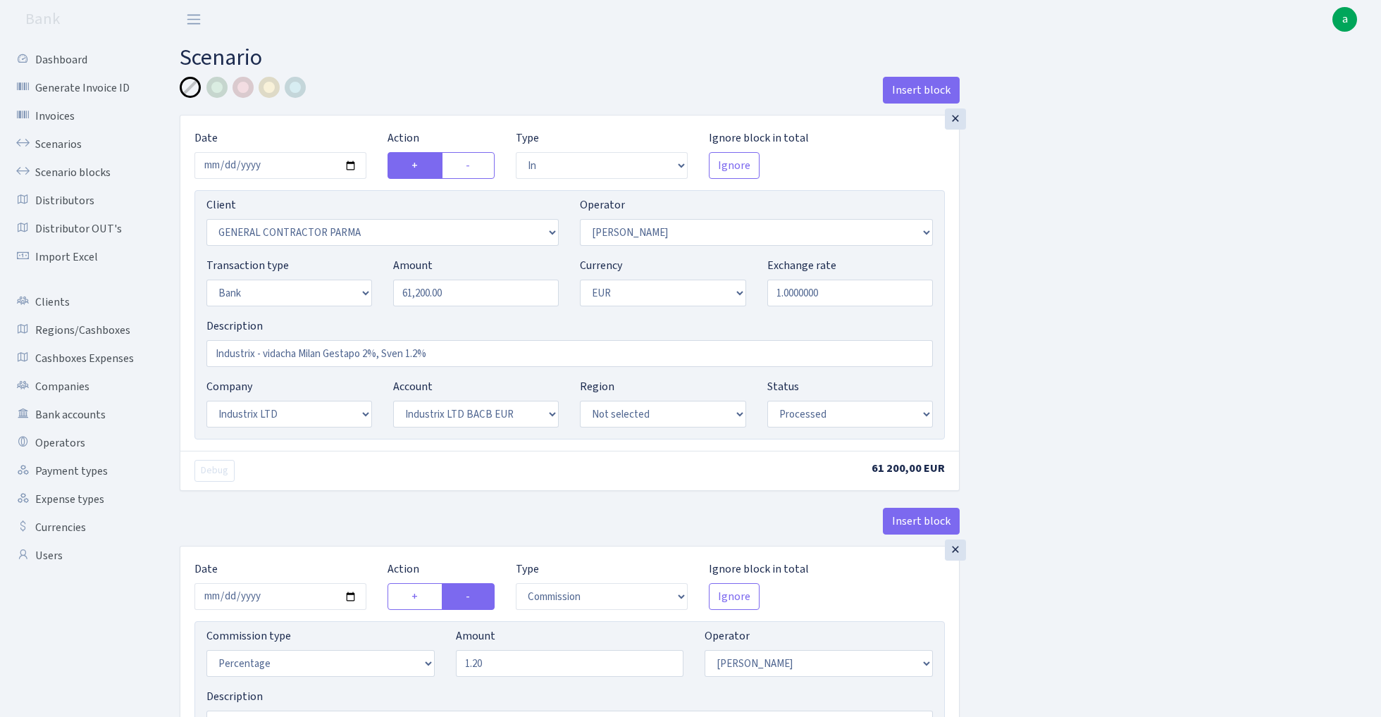
select select "17"
select select "41"
select select "processed"
select select "commission"
select select "2"
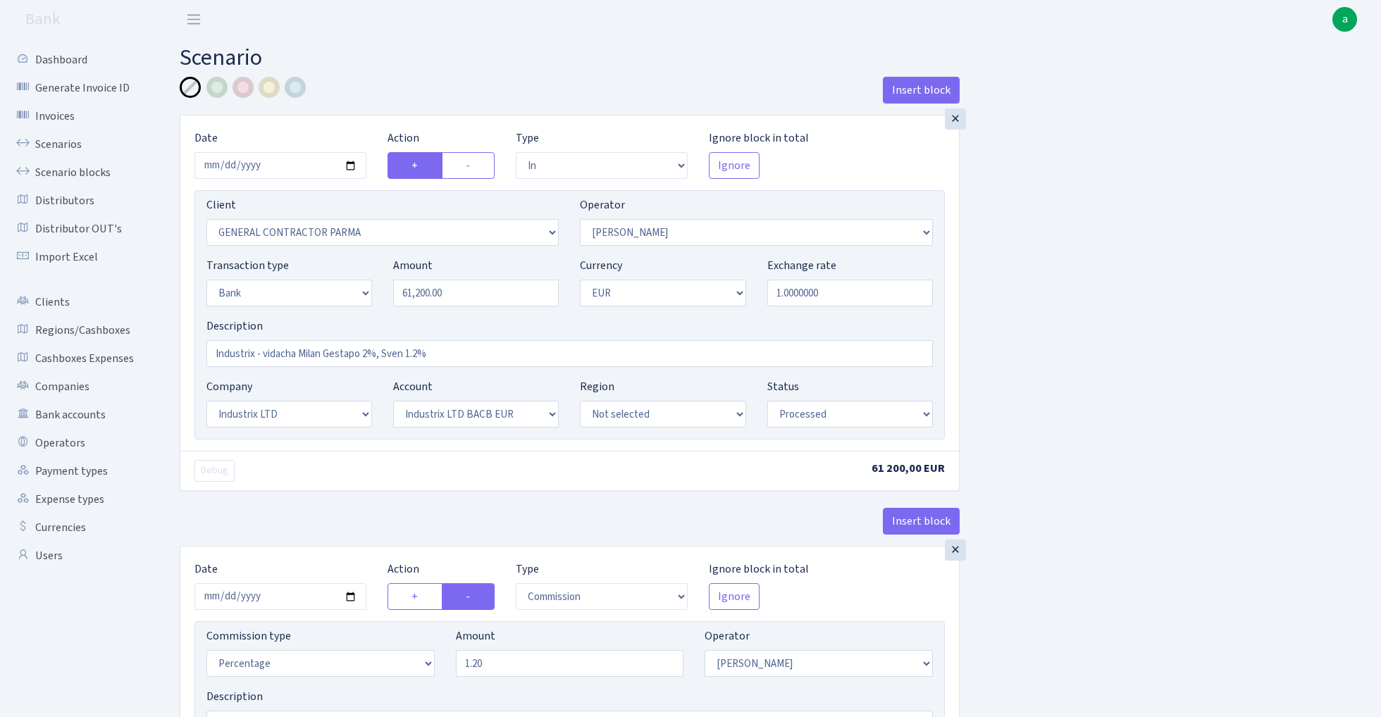
select select "processed"
click at [52, 142] on link "Scenarios" at bounding box center [77, 144] width 141 height 28
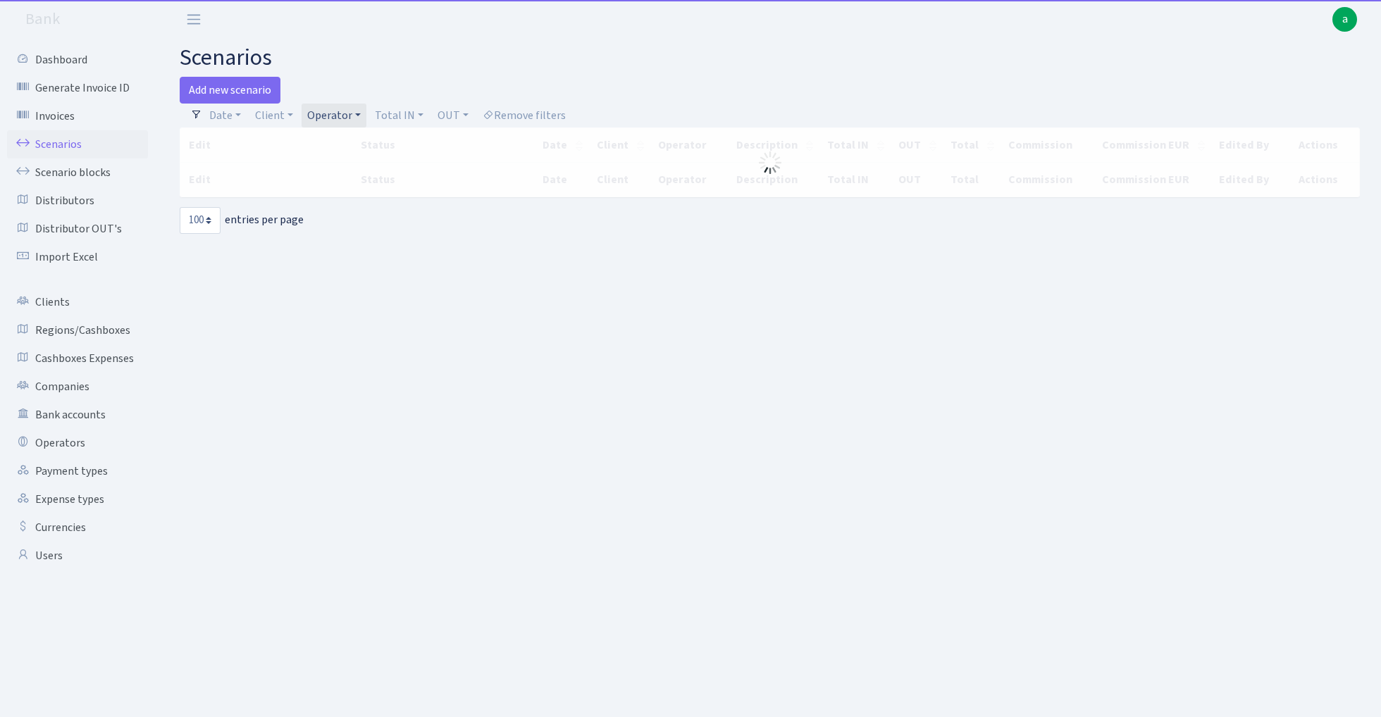
select select "100"
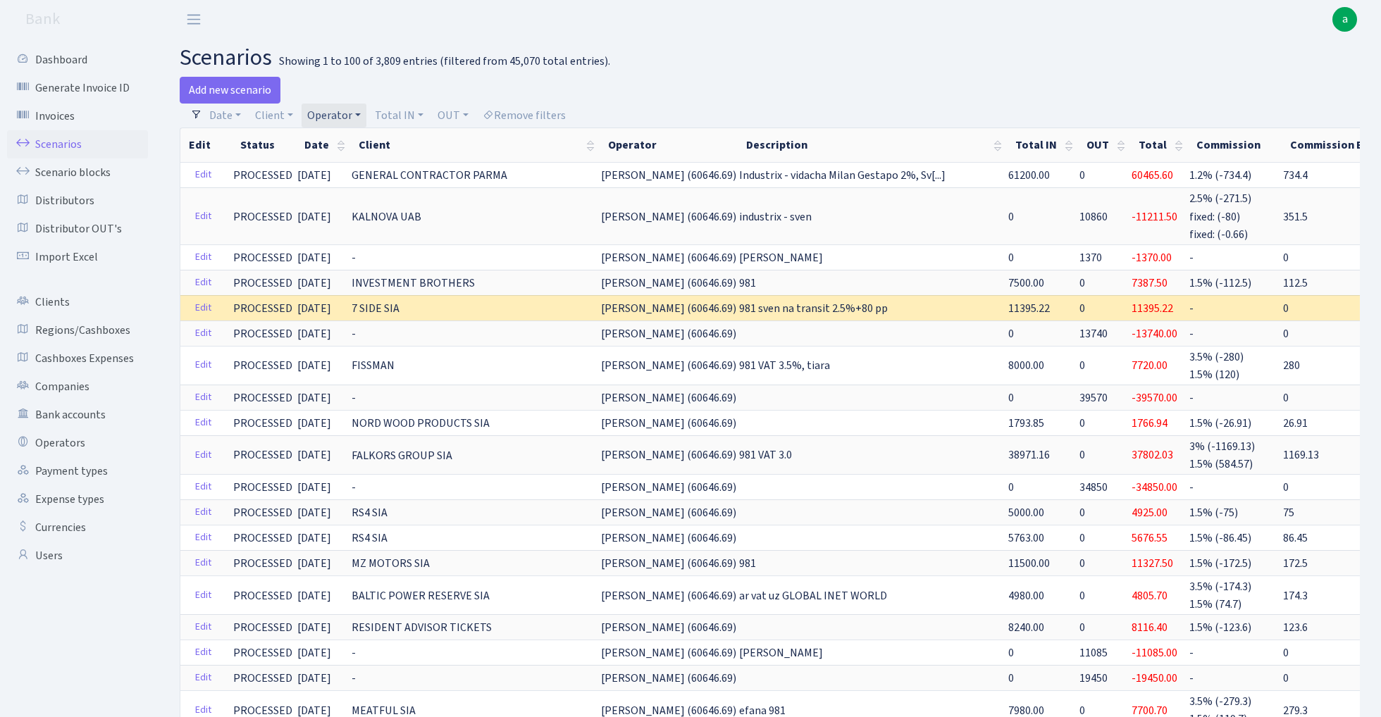
click at [328, 114] on link "Operator" at bounding box center [333, 116] width 65 height 24
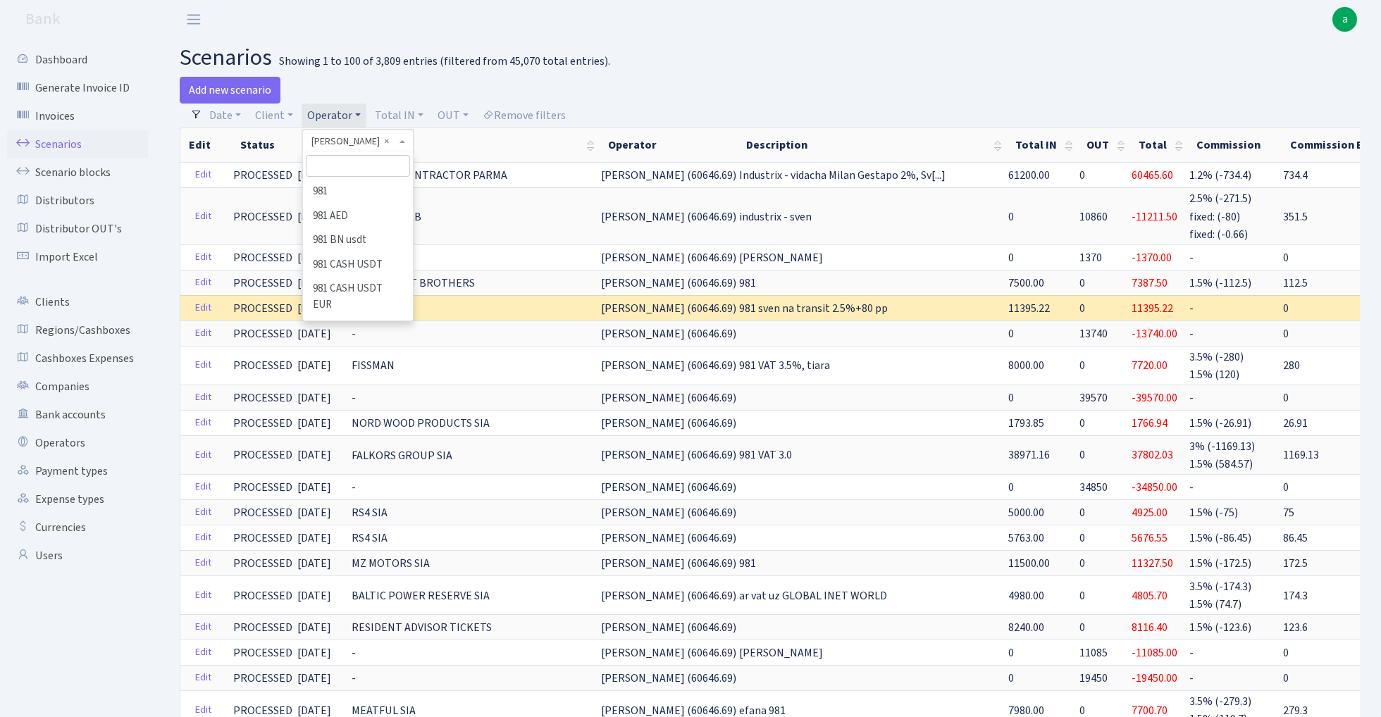
scroll to position [7244, 0]
click at [337, 164] on input "search" at bounding box center [358, 166] width 104 height 22
type input "peri"
click at [354, 192] on li "[PERSON_NAME]" at bounding box center [357, 192] width 106 height 25
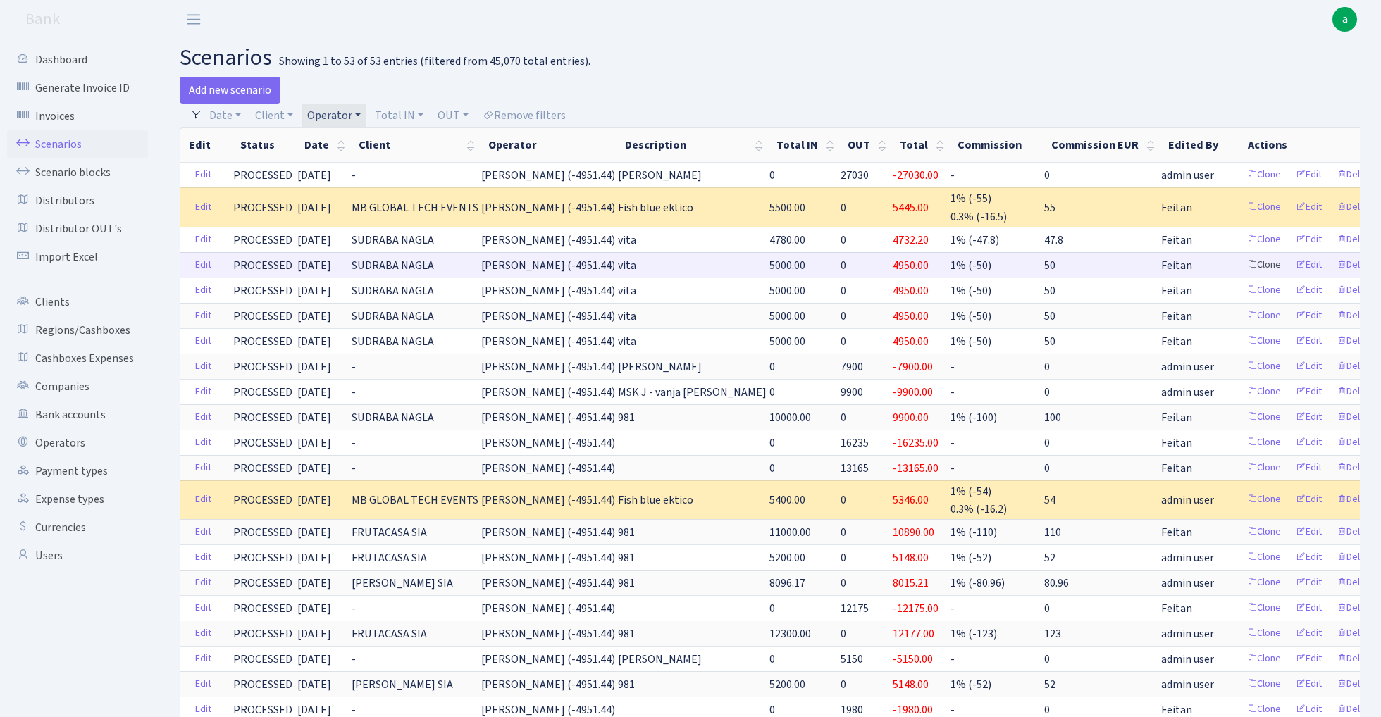
click at [1240, 260] on link "Clone" at bounding box center [1263, 265] width 46 height 22
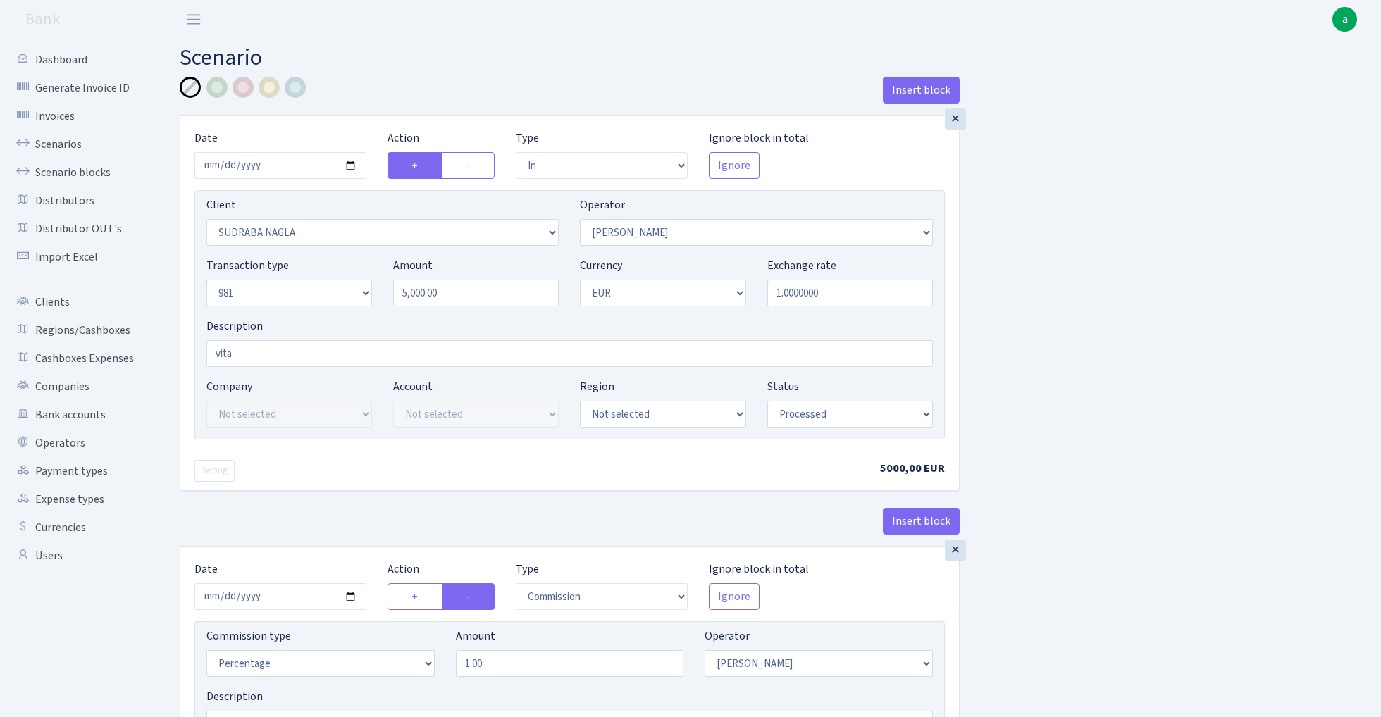
select select "in"
select select "3124"
select select "486"
select select "8"
select select "1"
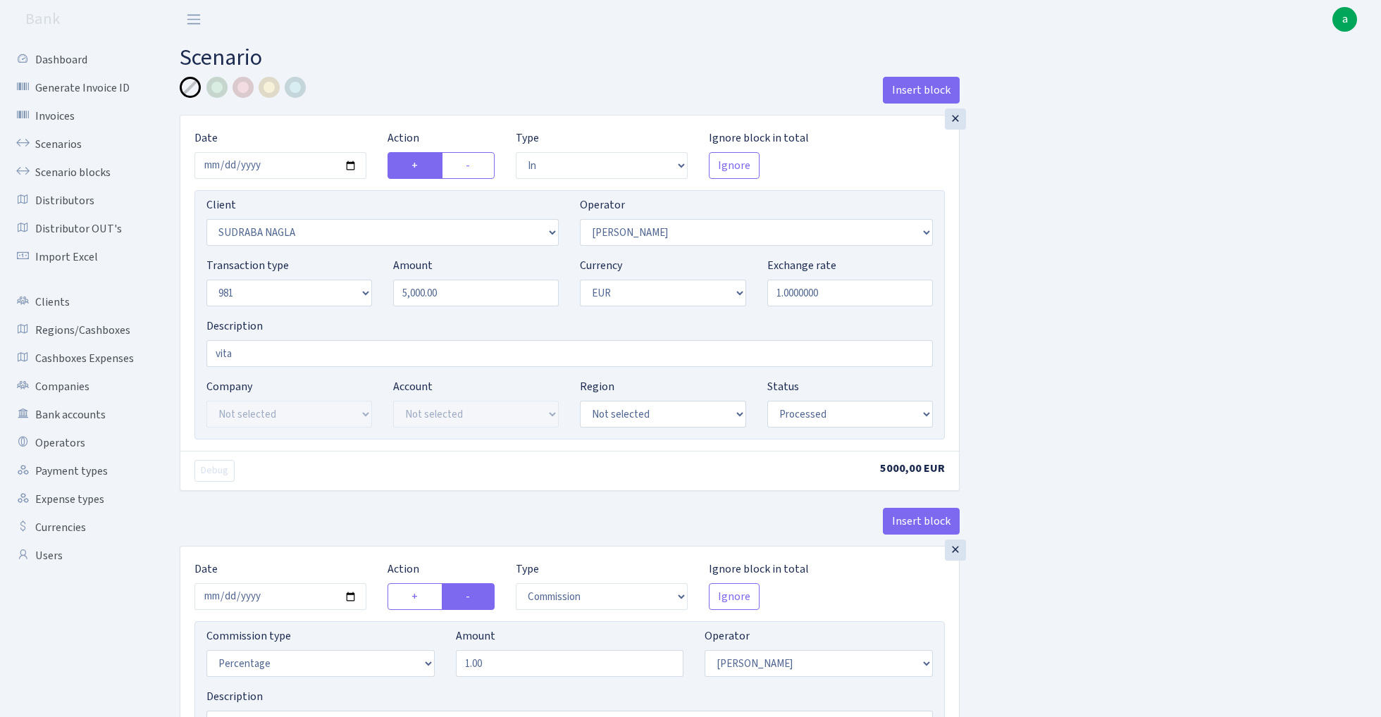
select select "processed"
select select "commission"
select select "486"
select select "processed"
select select "out"
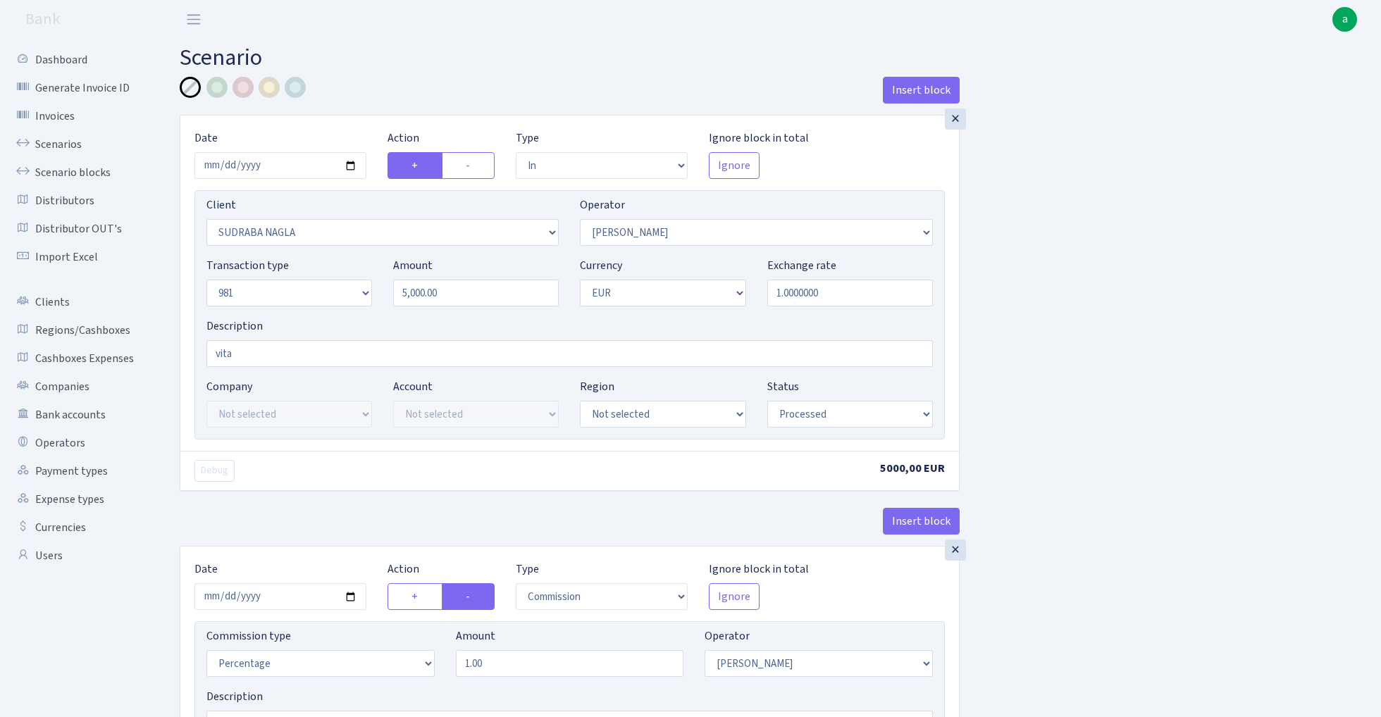
select select "2129"
select select "61"
select select "8"
select select "1"
select select "processed"
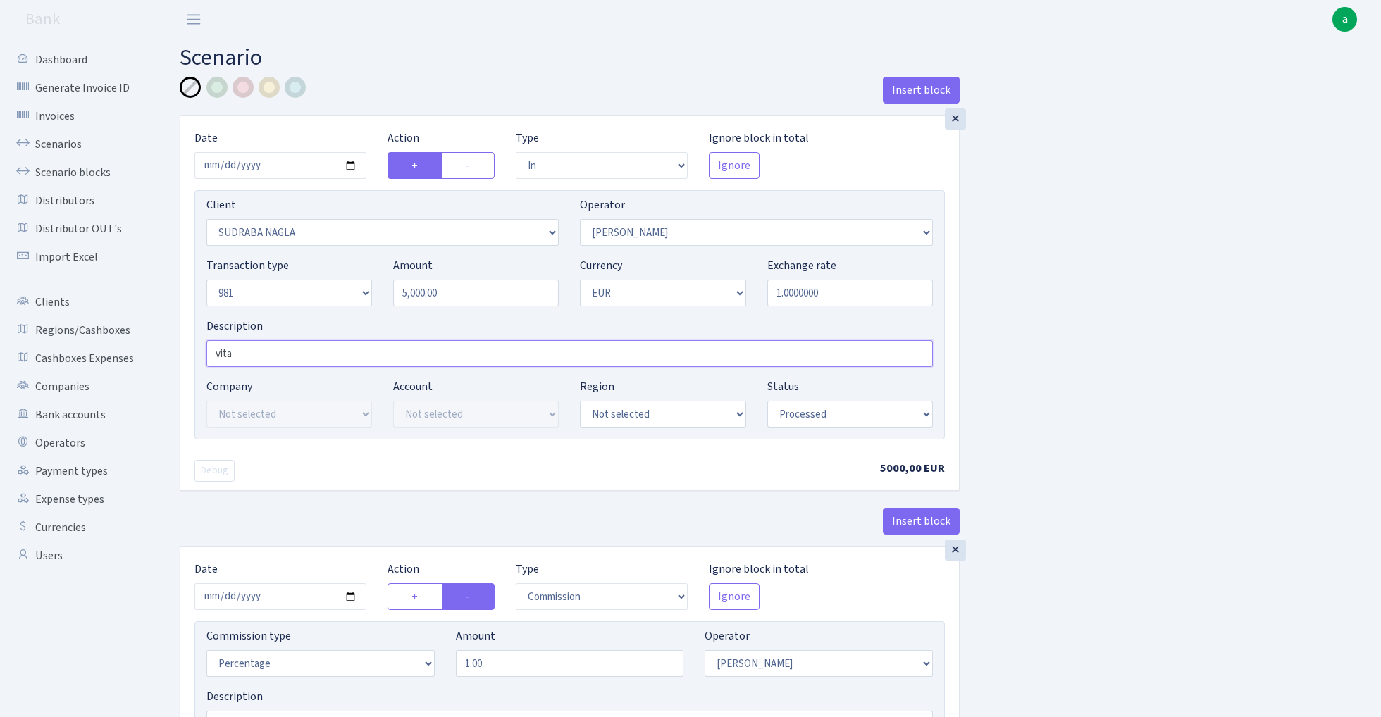
click at [212, 359] on input "vita" at bounding box center [569, 353] width 726 height 27
type input "981"
click at [282, 169] on input "2025-10-07" at bounding box center [280, 165] width 172 height 27
type input "2025-10-08"
click at [355, 77] on div "Insert block" at bounding box center [570, 96] width 780 height 38
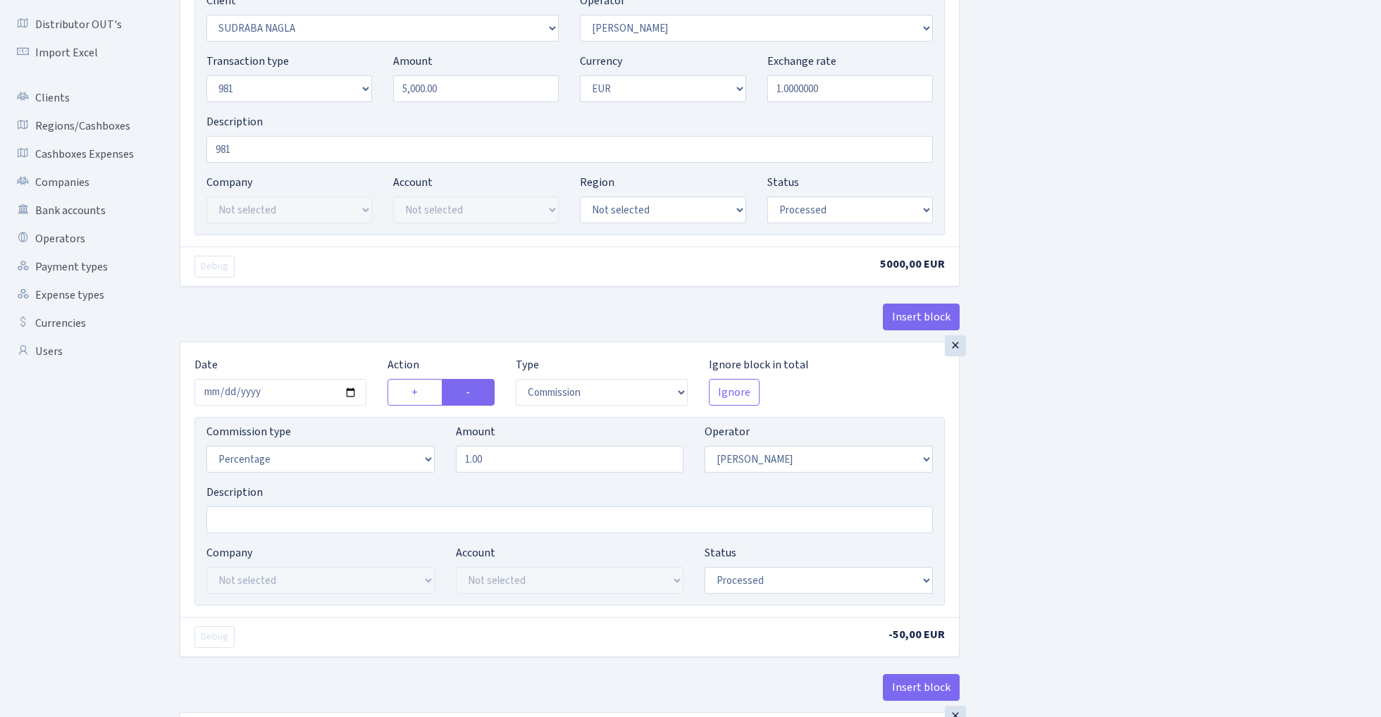
scroll to position [211, 0]
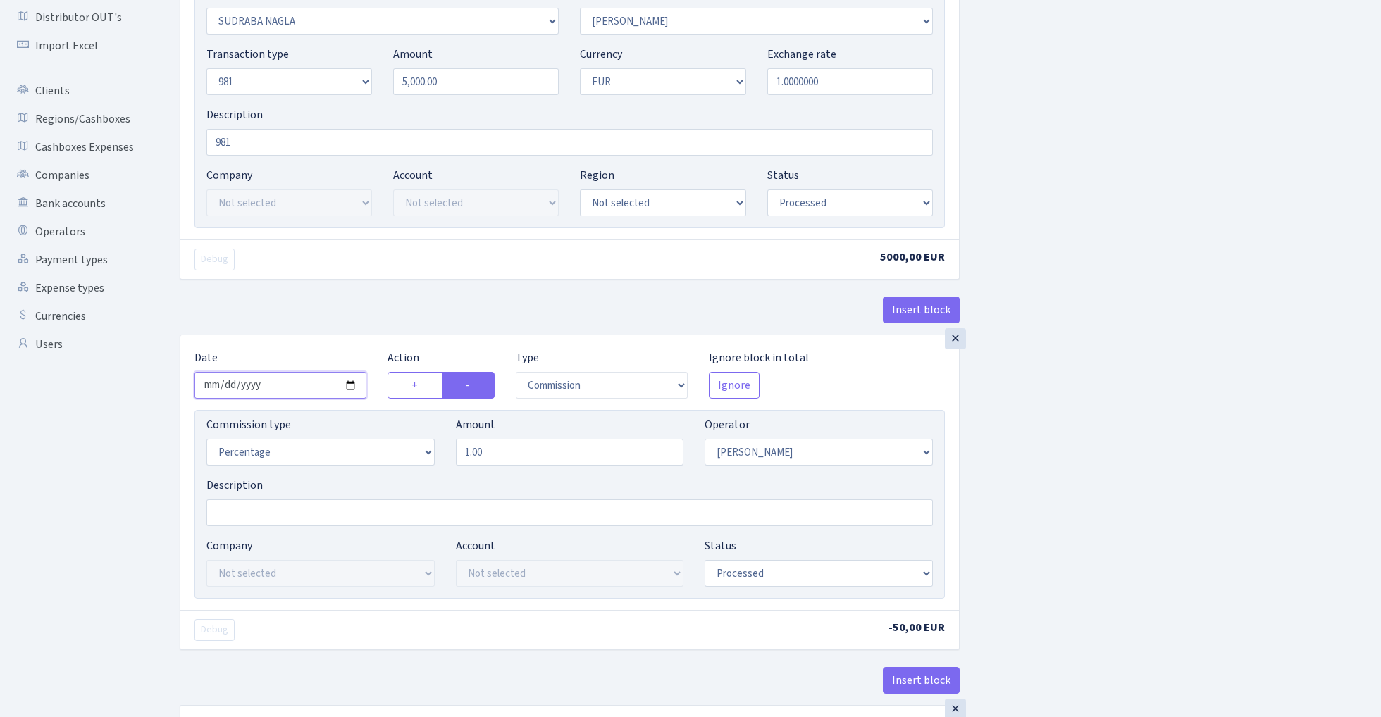
click at [265, 394] on input "2025-10-07" at bounding box center [280, 385] width 172 height 27
type input "2025-10-08"
click at [321, 319] on div "Insert block" at bounding box center [570, 316] width 780 height 38
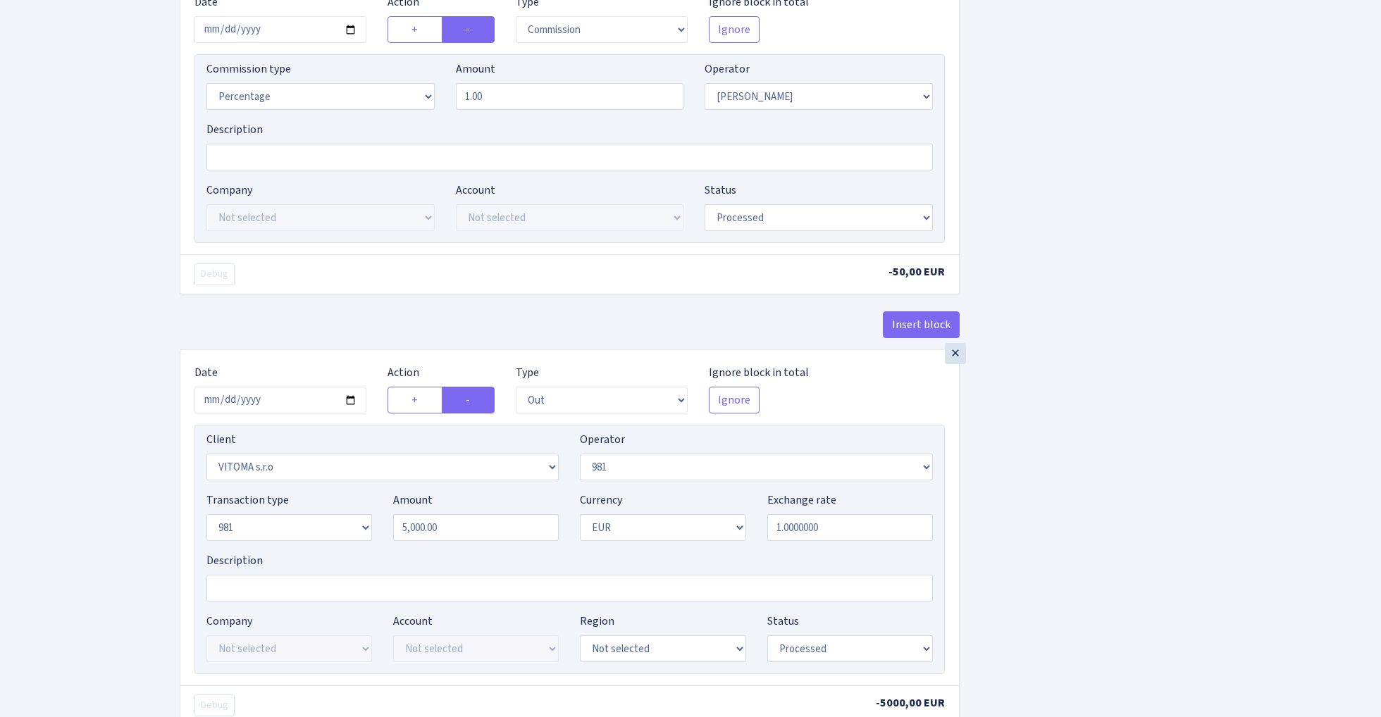
scroll to position [652, 0]
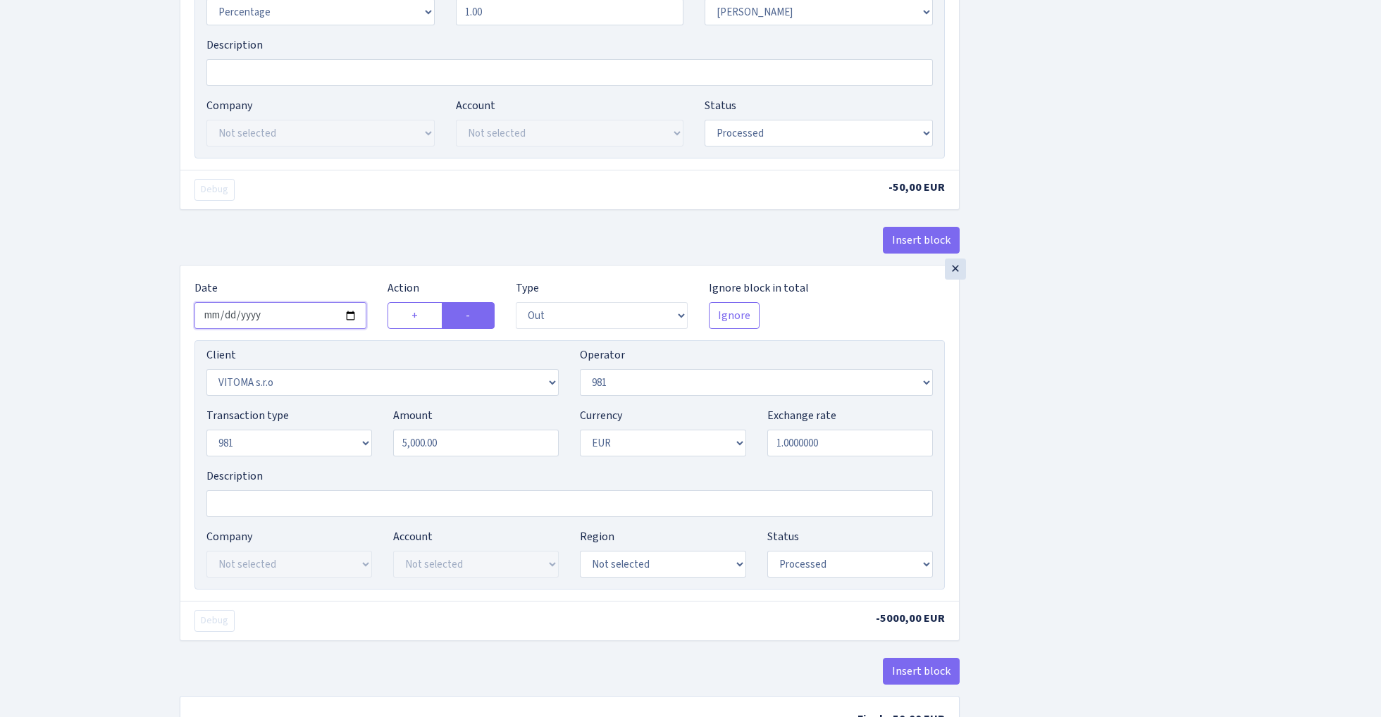
click at [290, 316] on input "2025-10-07" at bounding box center [280, 315] width 172 height 27
type input "2025-10-08"
click at [336, 261] on div "Insert block" at bounding box center [570, 246] width 780 height 38
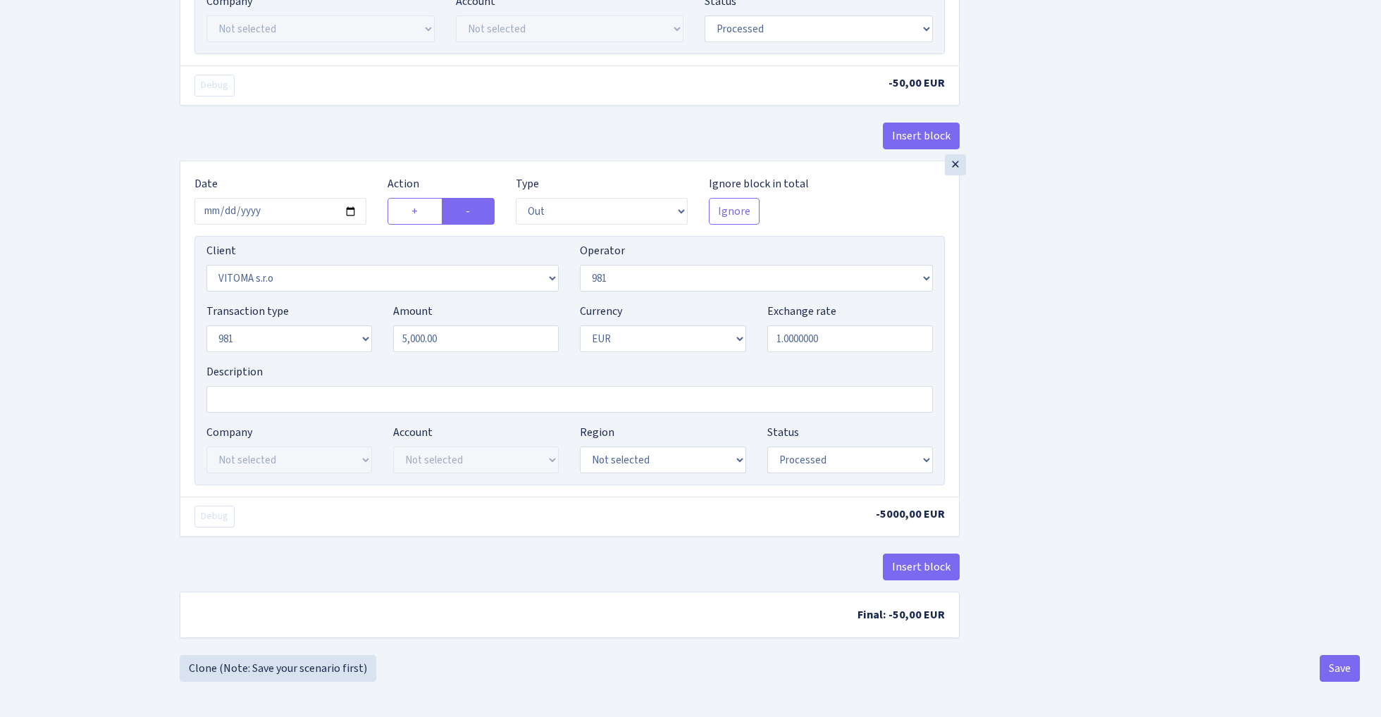
scroll to position [761, 0]
click at [1333, 670] on button "Save" at bounding box center [1339, 668] width 40 height 27
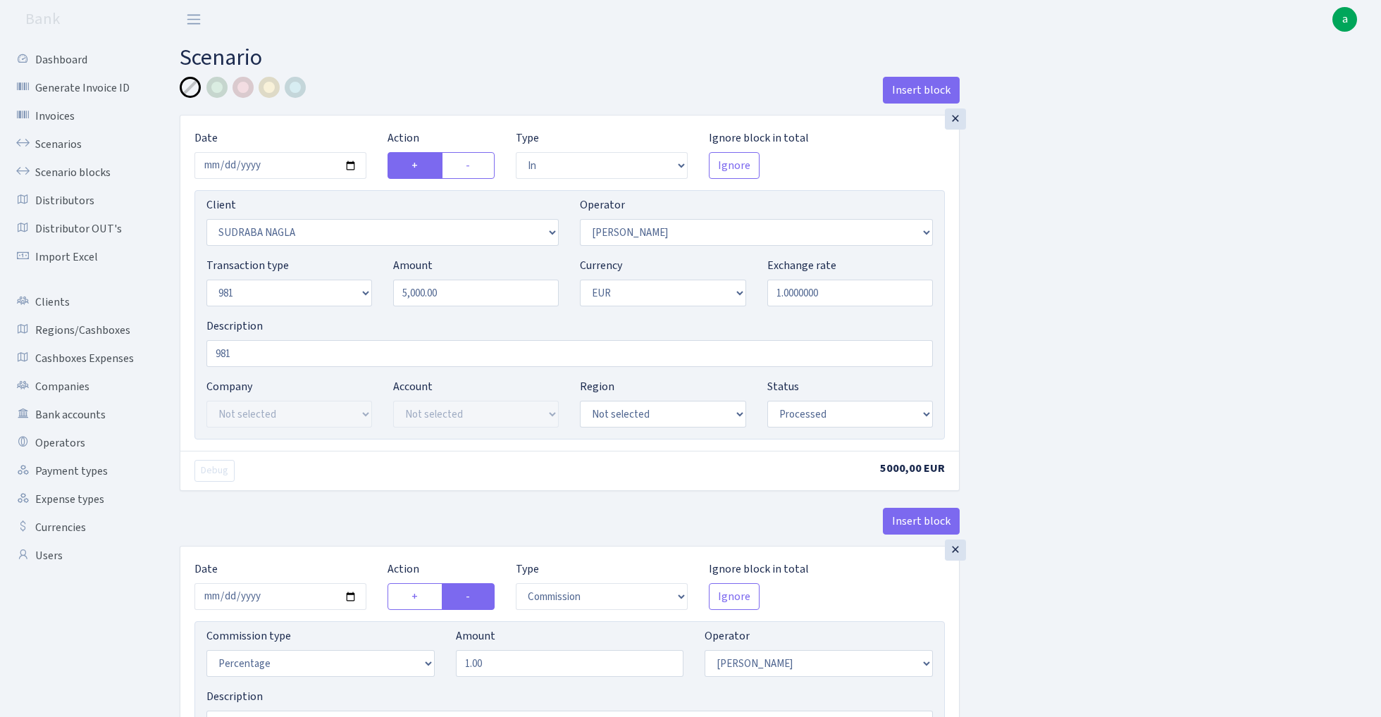
select select "in"
select select "3124"
select select "486"
select select "8"
select select "1"
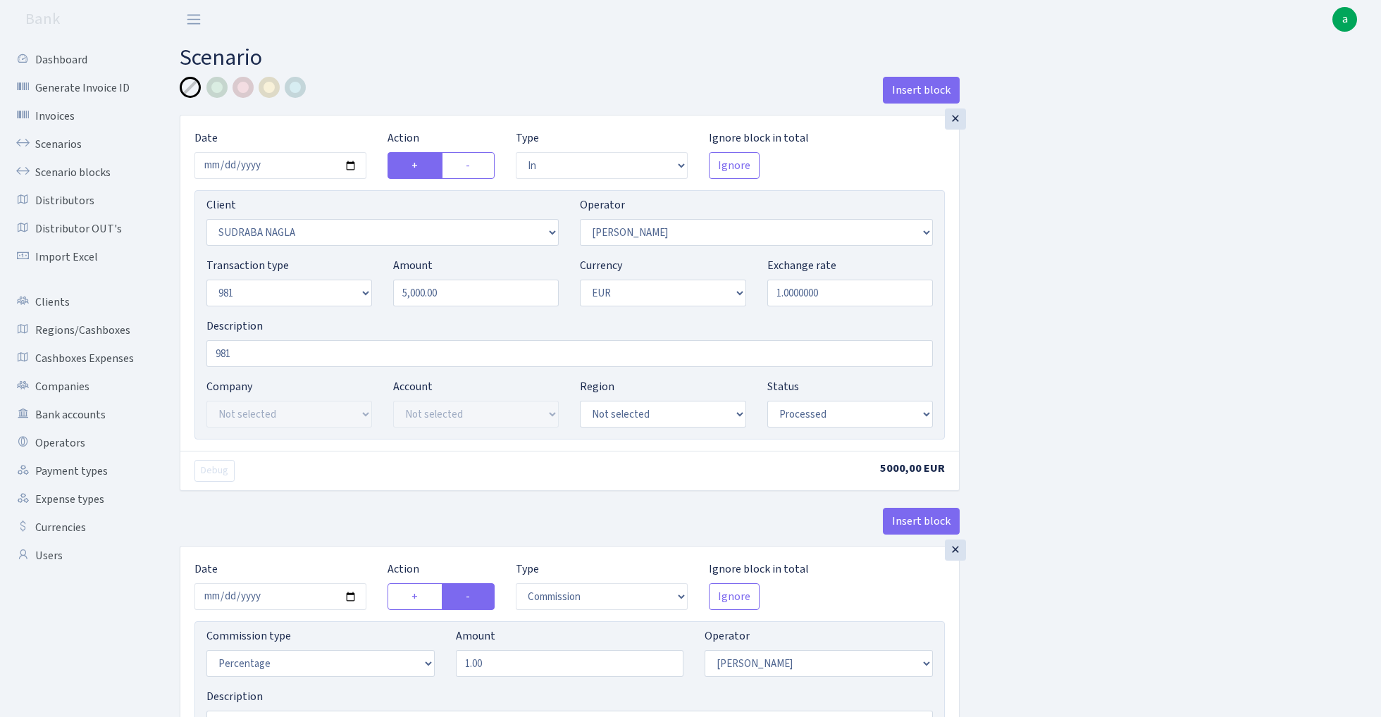
select select "processed"
select select "commission"
select select "486"
select select "processed"
select select "out"
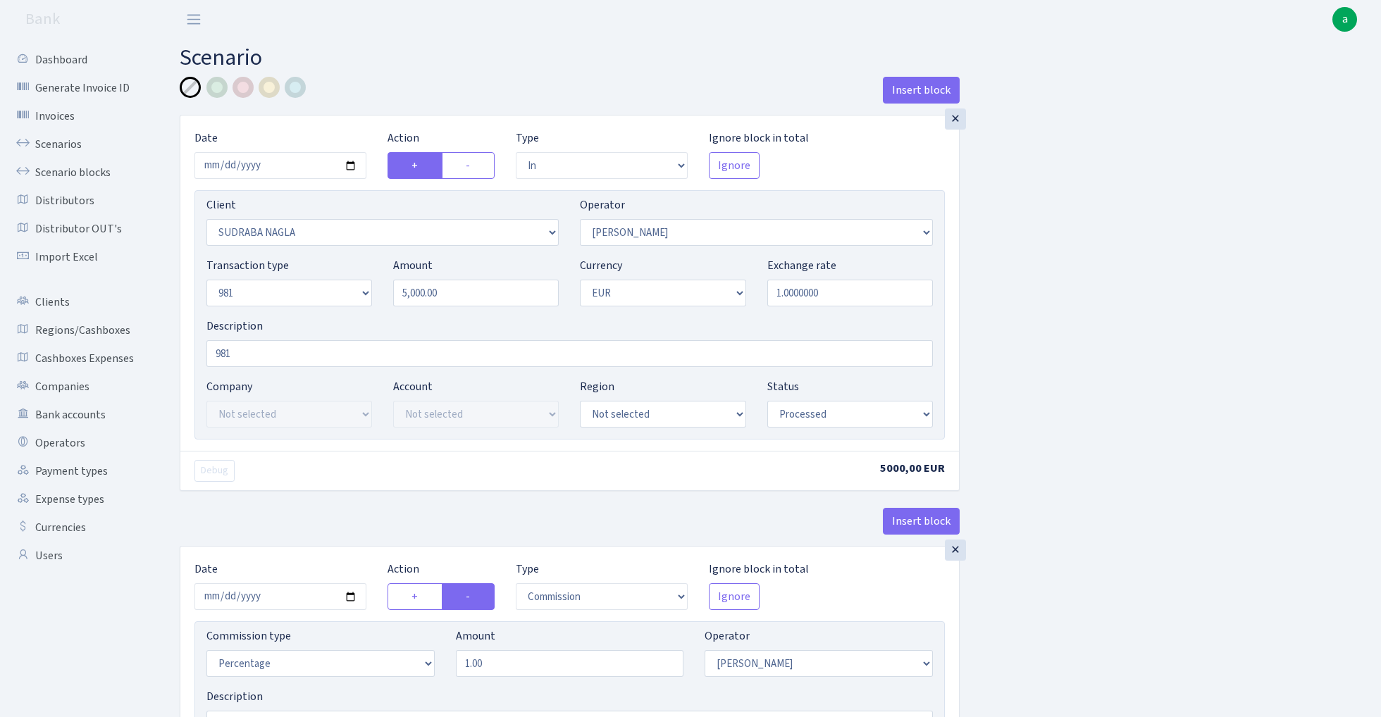
select select "2129"
select select "61"
select select "8"
select select "1"
select select "processed"
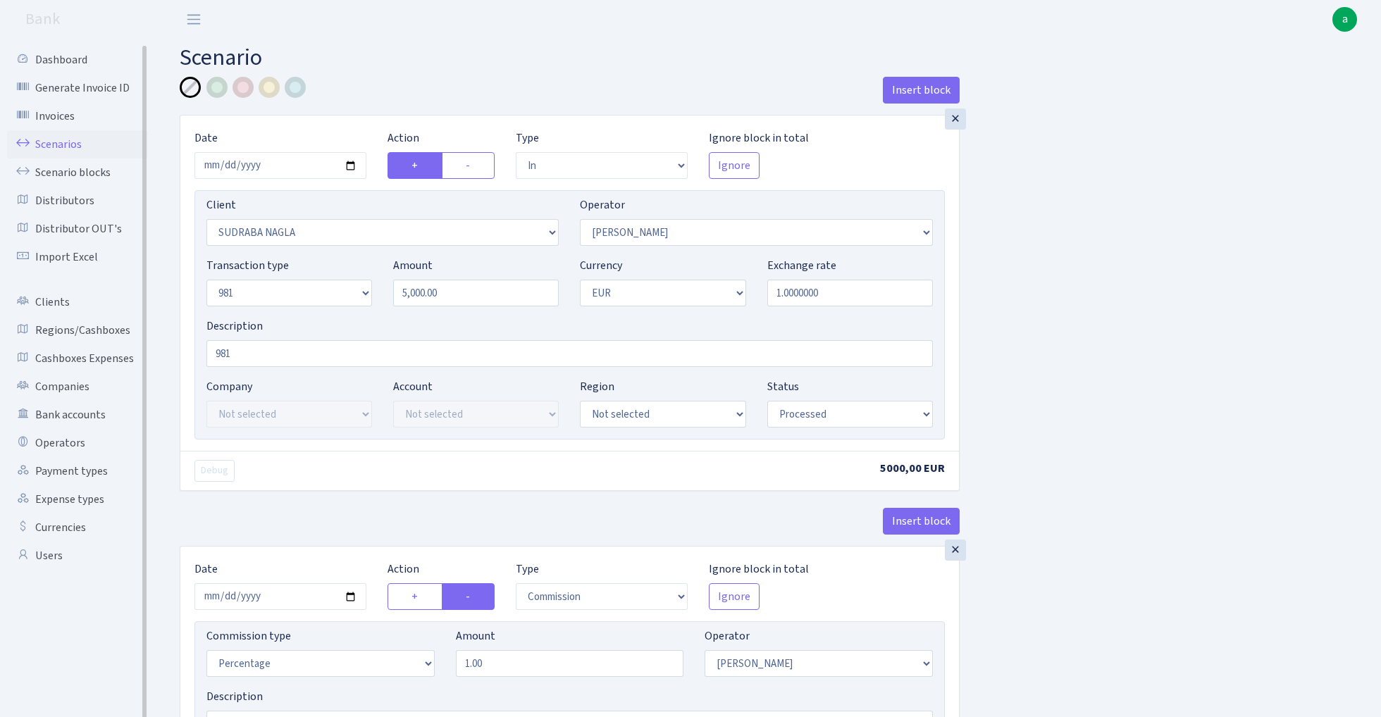
click at [55, 142] on link "Scenarios" at bounding box center [77, 144] width 141 height 28
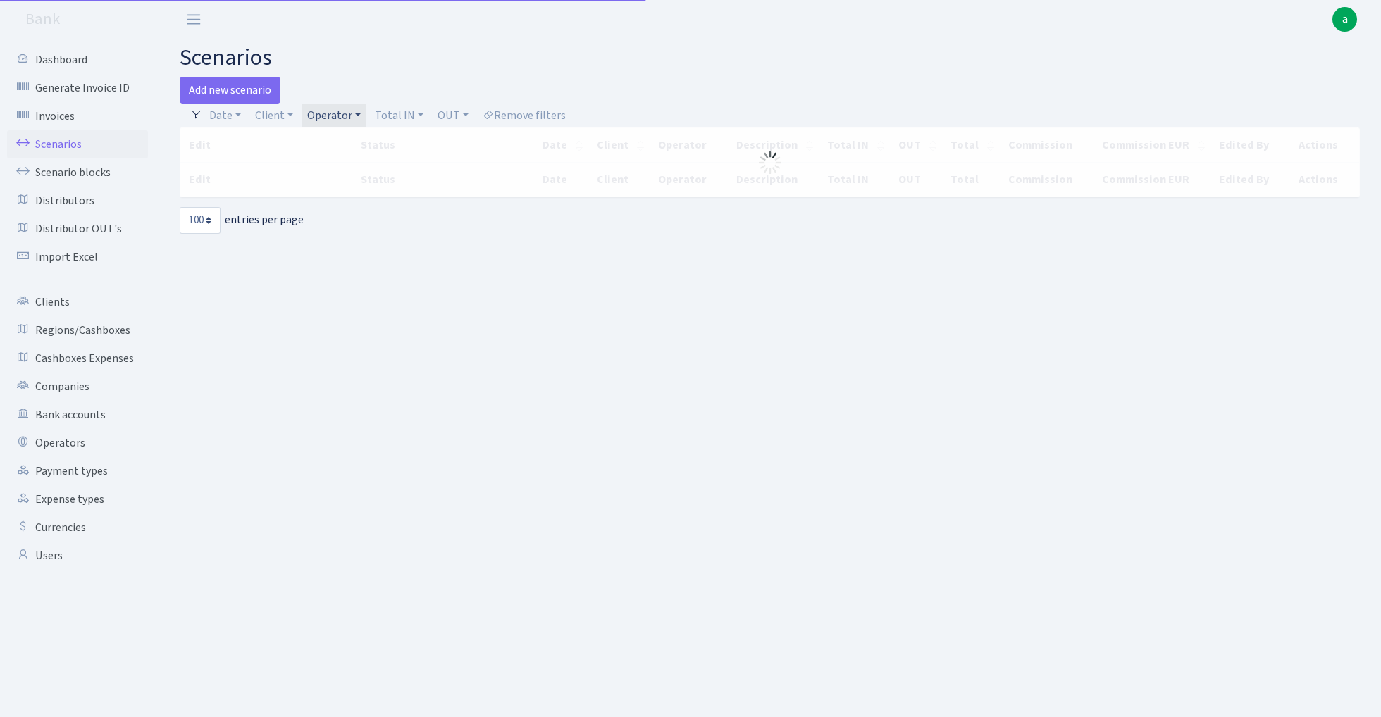
select select "100"
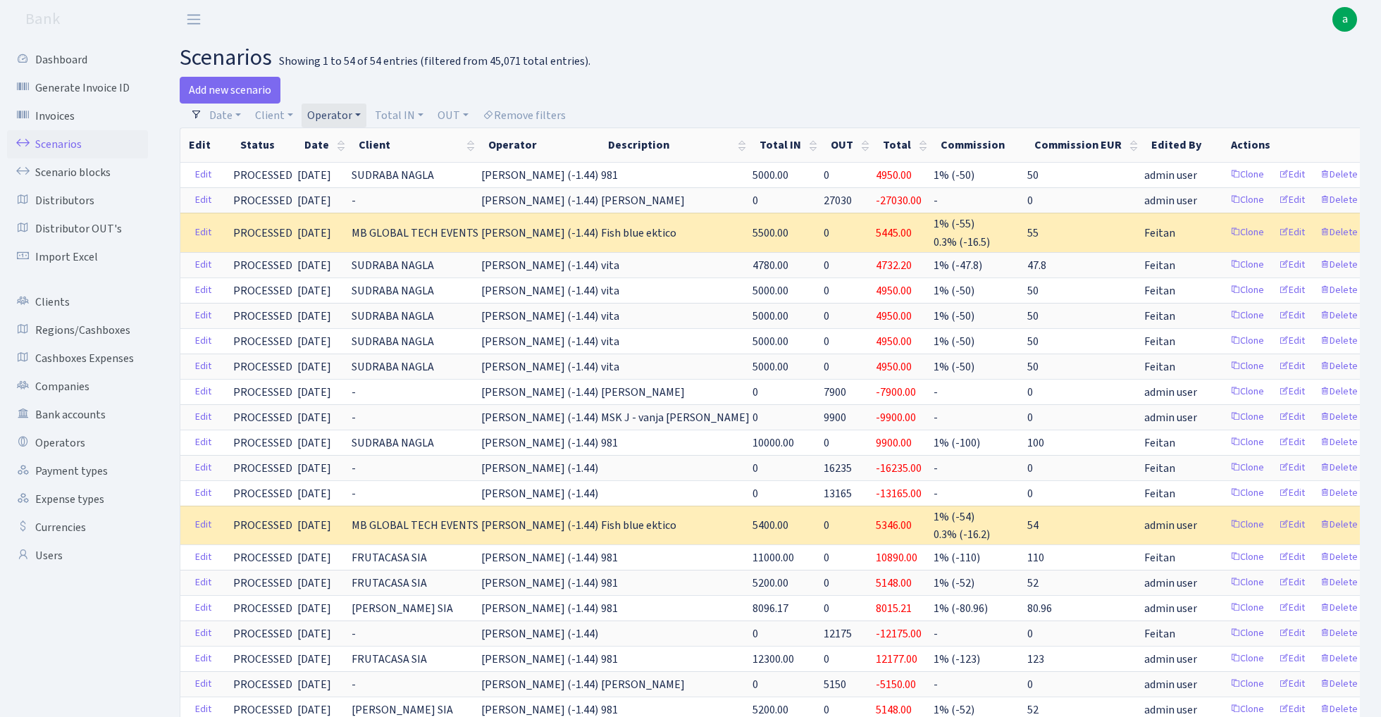
click at [542, 99] on div "Add new scenario" at bounding box center [470, 90] width 580 height 27
click at [528, 110] on link "Remove filters" at bounding box center [524, 116] width 94 height 24
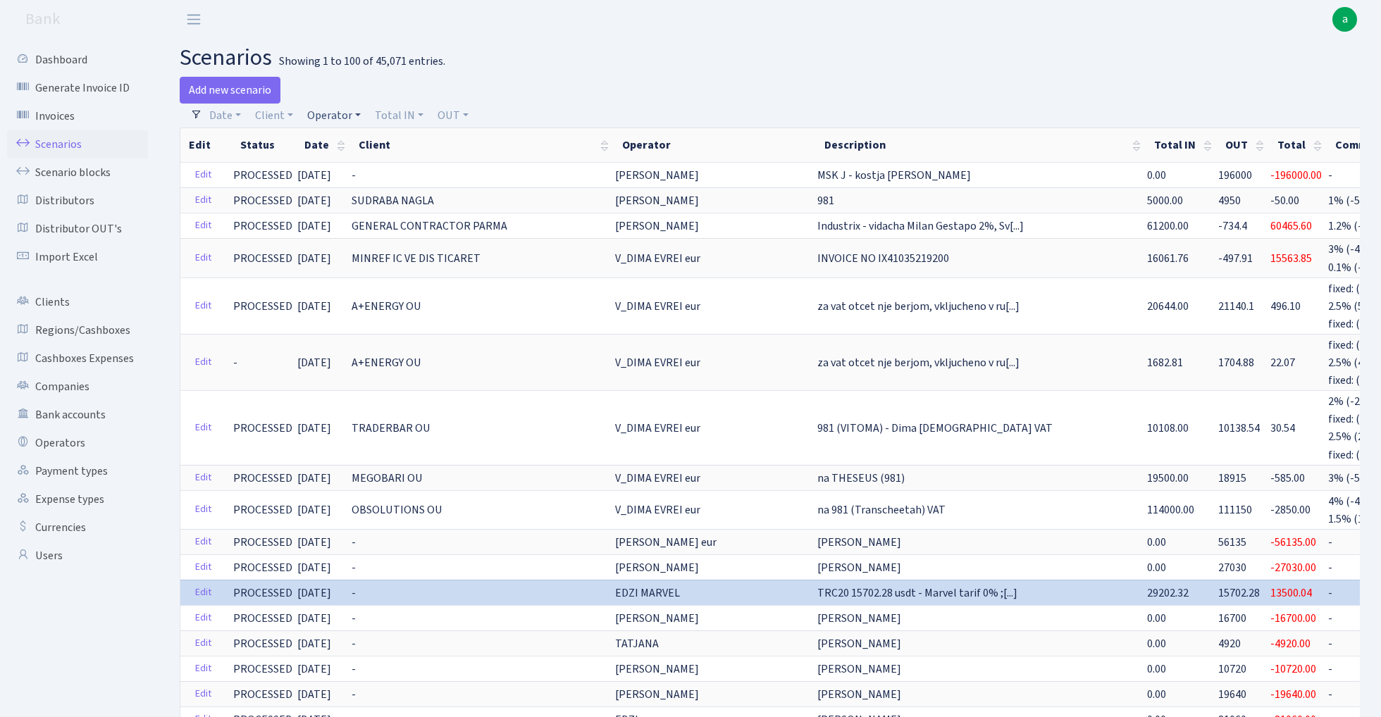
click at [325, 116] on link "Operator" at bounding box center [333, 116] width 65 height 24
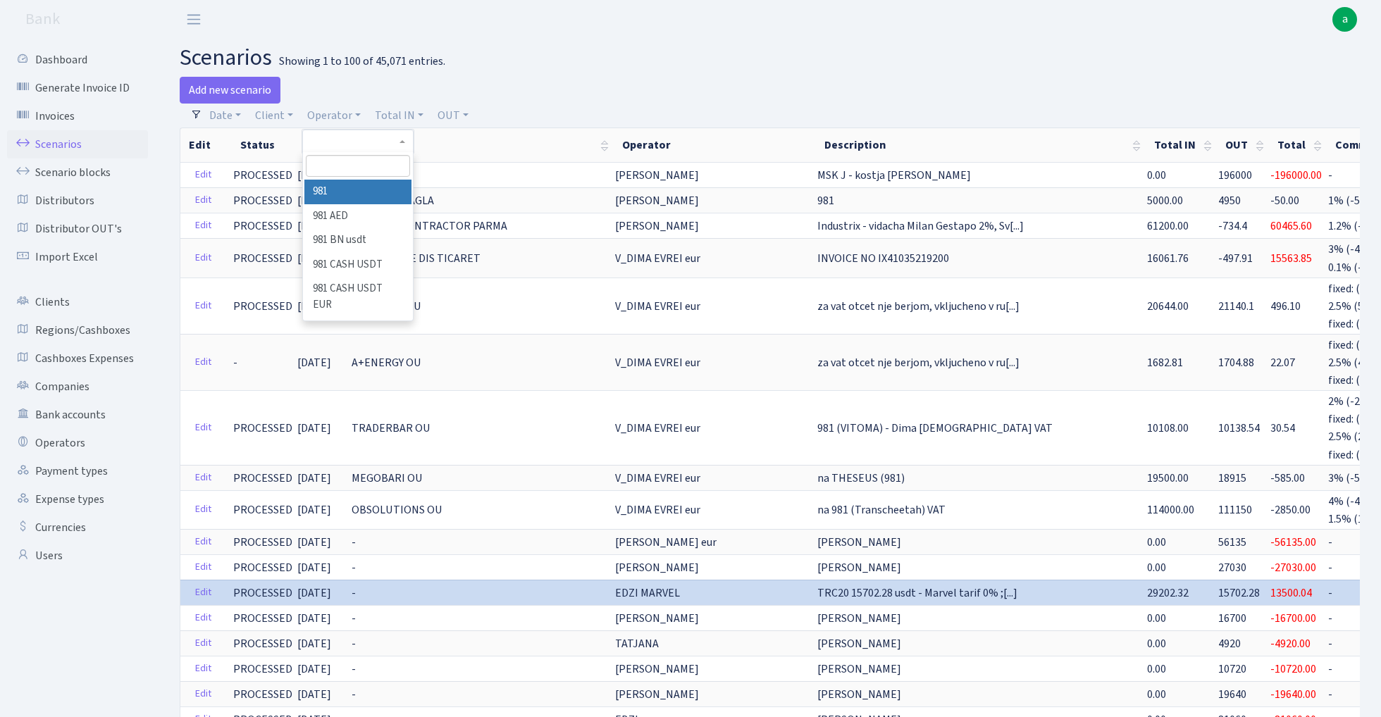
click at [356, 161] on input "search" at bounding box center [358, 166] width 104 height 22
click at [228, 118] on link "Date" at bounding box center [225, 116] width 43 height 24
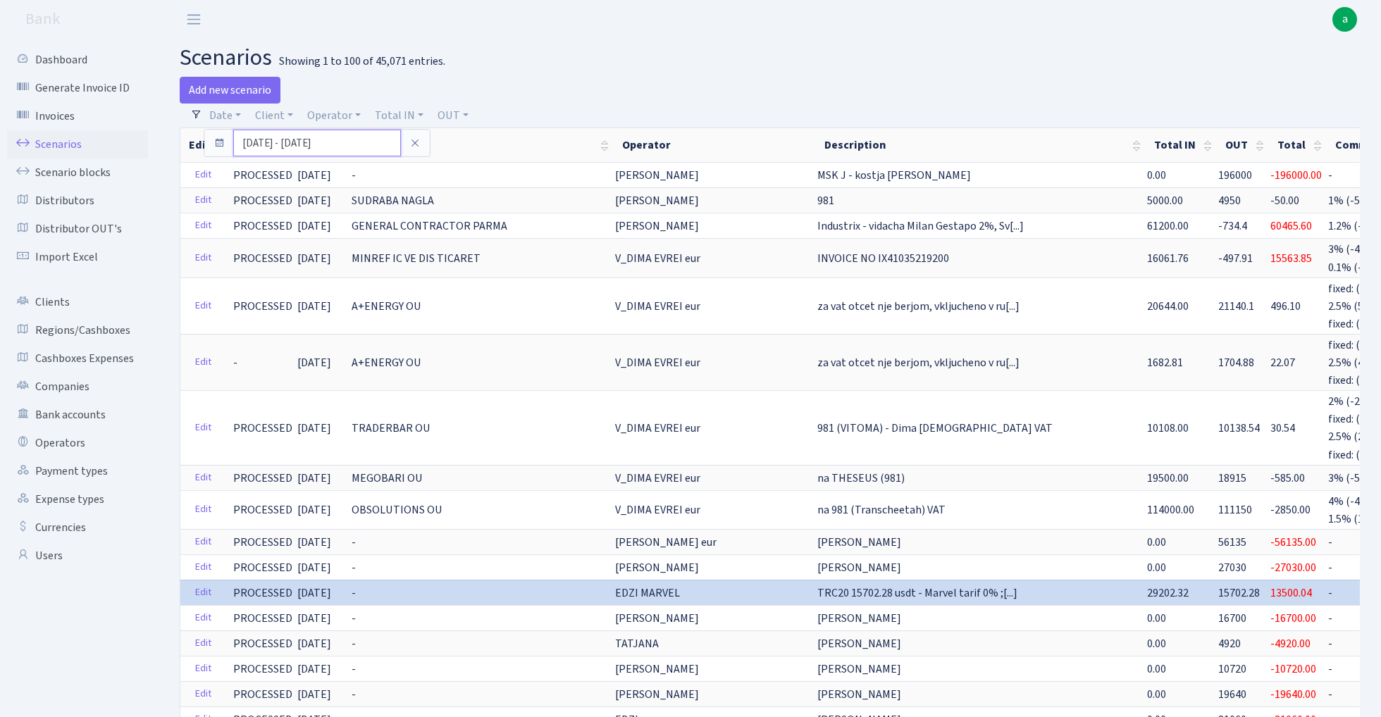
click at [271, 144] on input "08.10.2025 - 08.10.2025" at bounding box center [317, 143] width 168 height 27
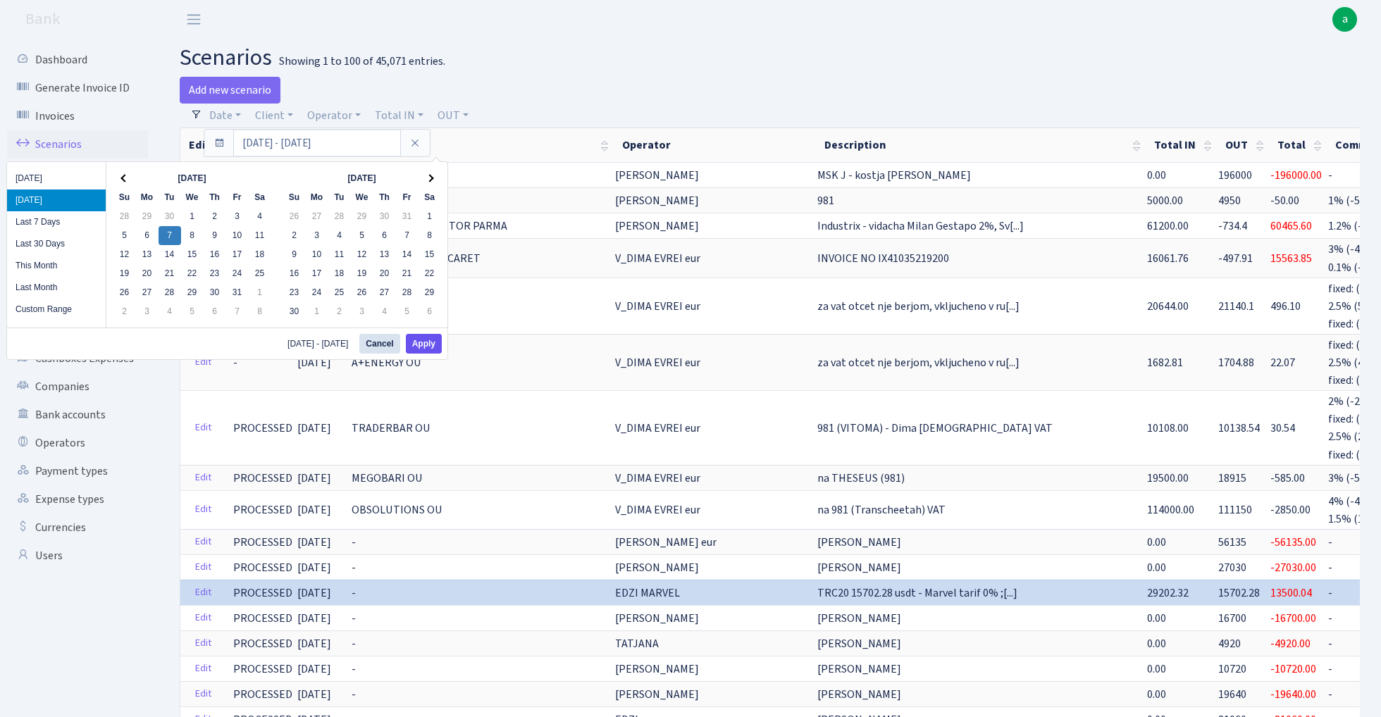
click at [428, 345] on button "Apply" at bounding box center [424, 344] width 36 height 20
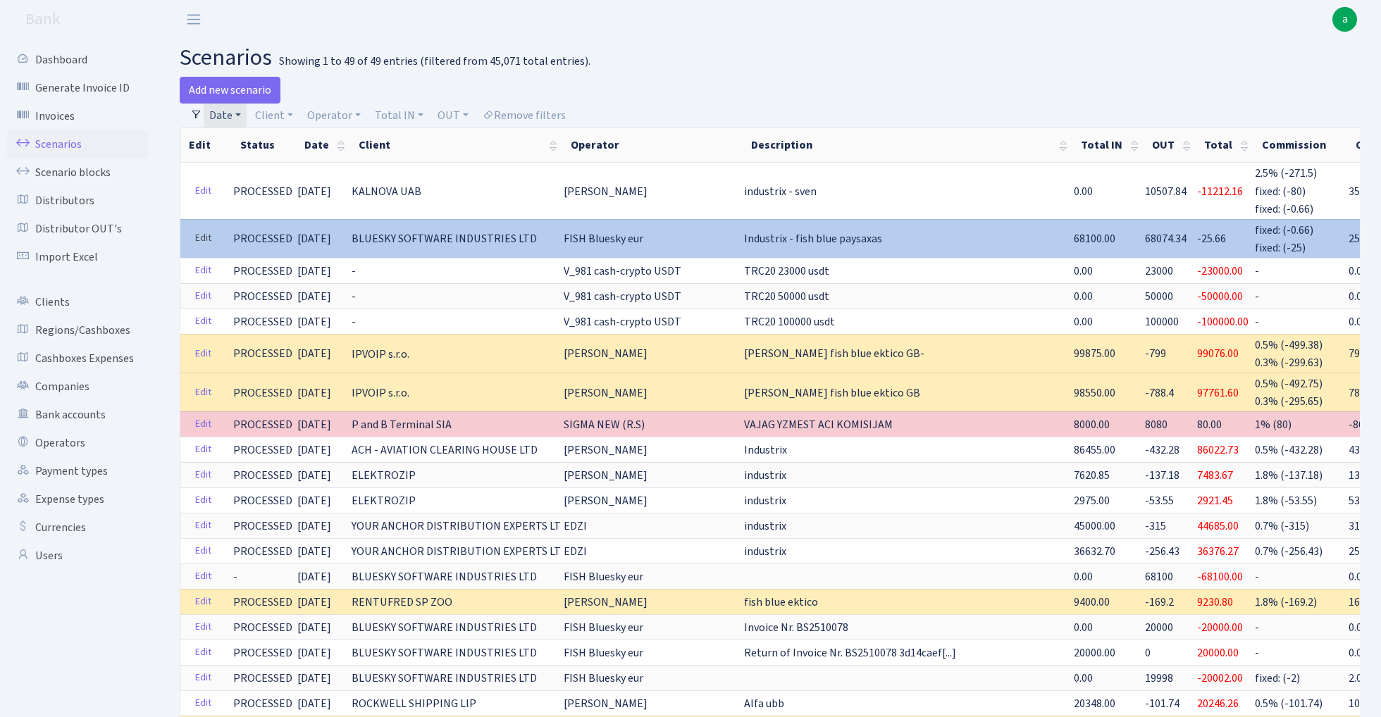
click at [201, 235] on link "Edit" at bounding box center [203, 239] width 29 height 22
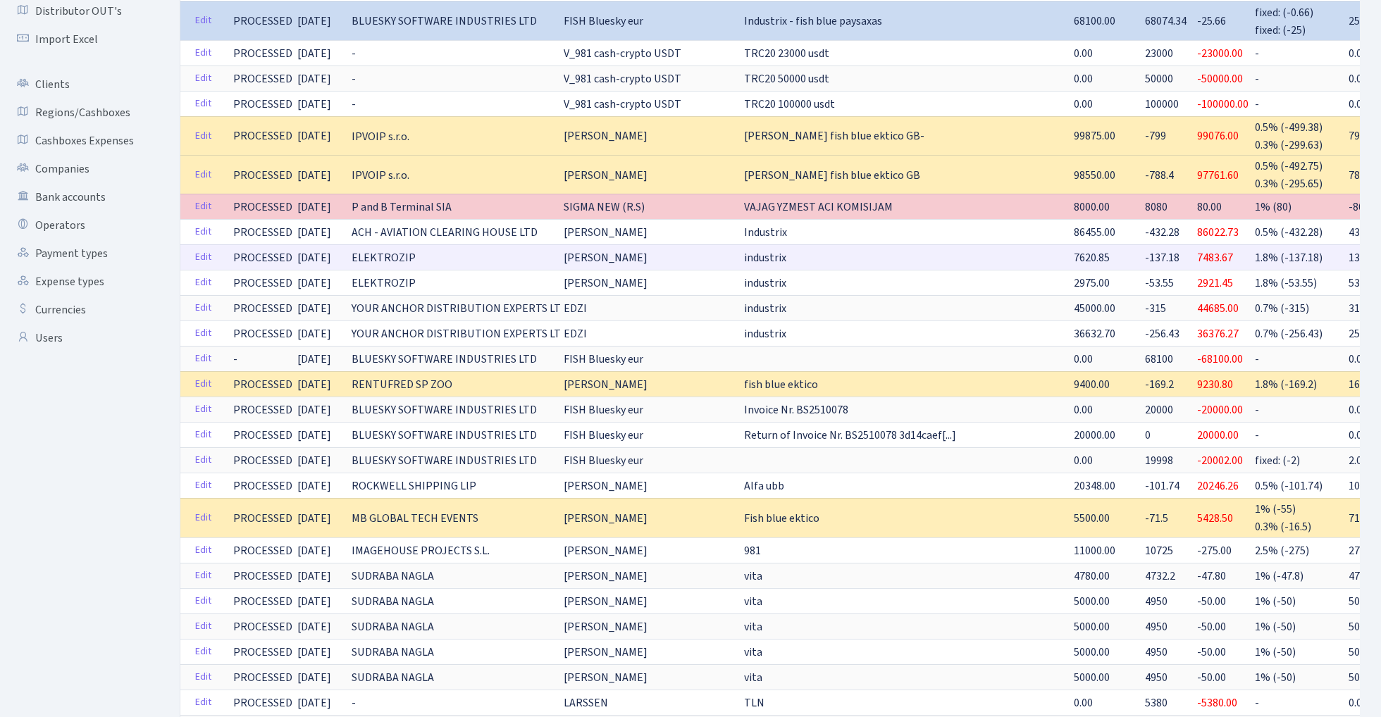
scroll to position [226, 0]
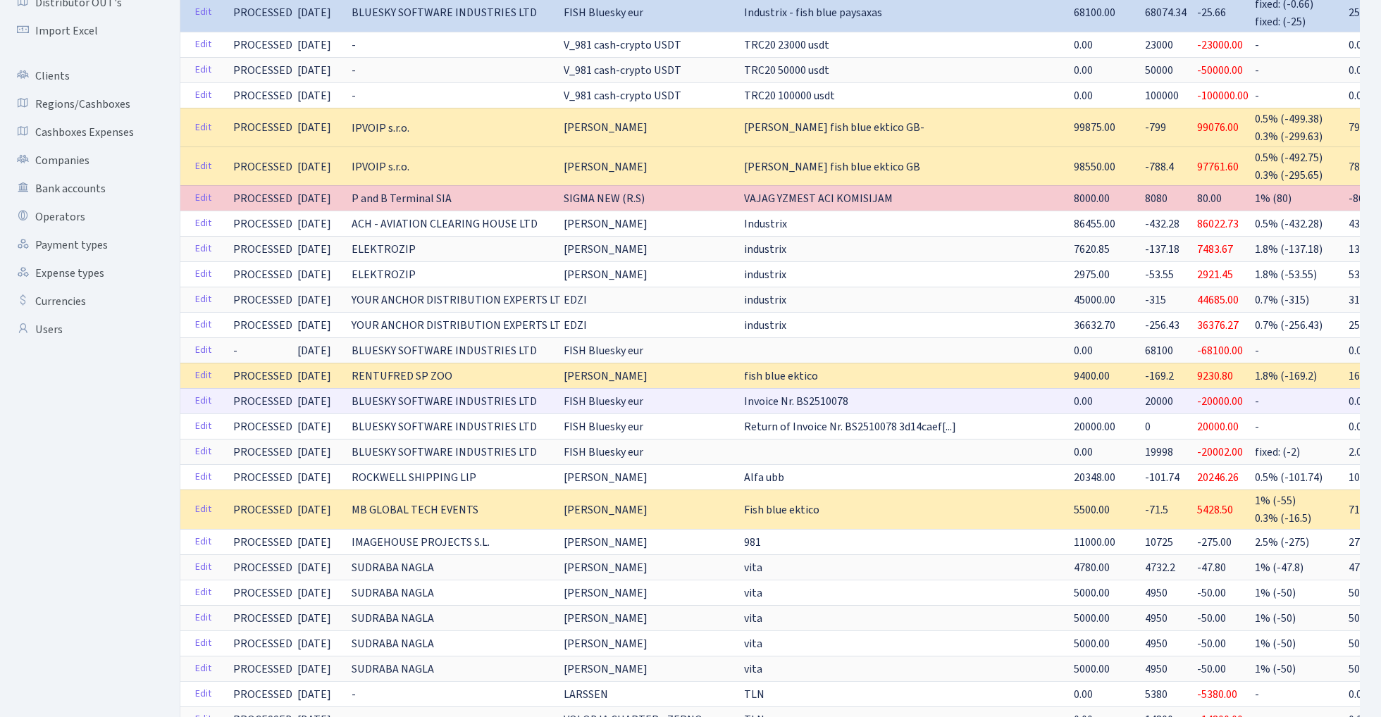
drag, startPoint x: 686, startPoint y: 395, endPoint x: 795, endPoint y: 396, distance: 108.5
click at [795, 396] on td "Invoice Nr. BS2510078" at bounding box center [907, 400] width 330 height 25
copy span "Invoice Nr. BS2510078"
click at [204, 447] on link "Edit" at bounding box center [203, 452] width 29 height 22
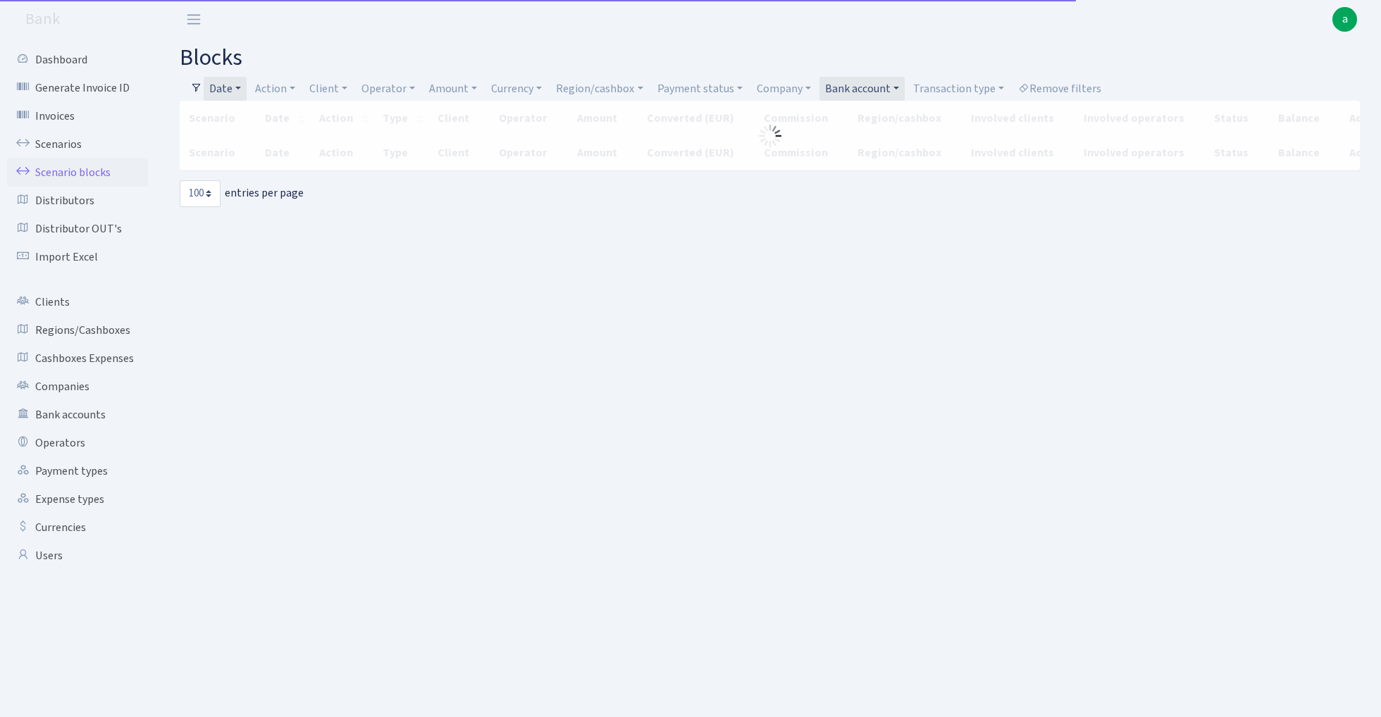
select select "100"
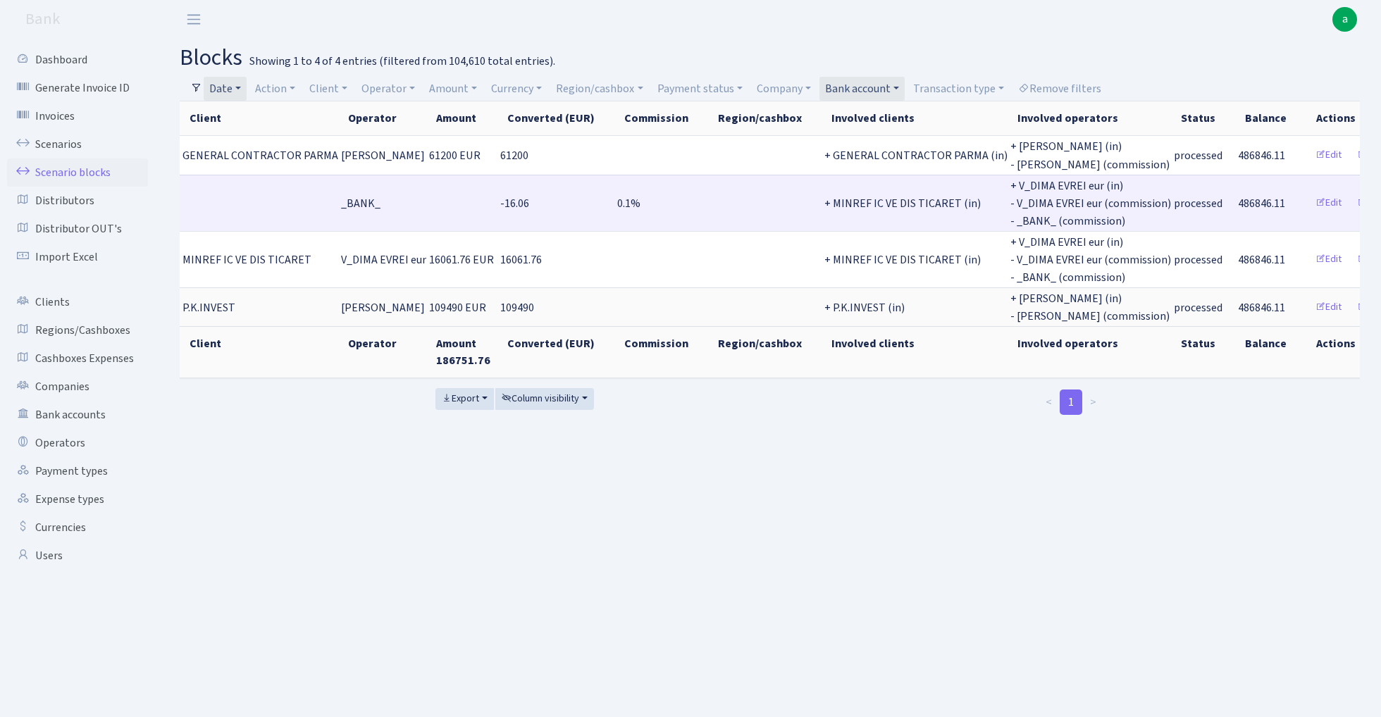
scroll to position [0, 254]
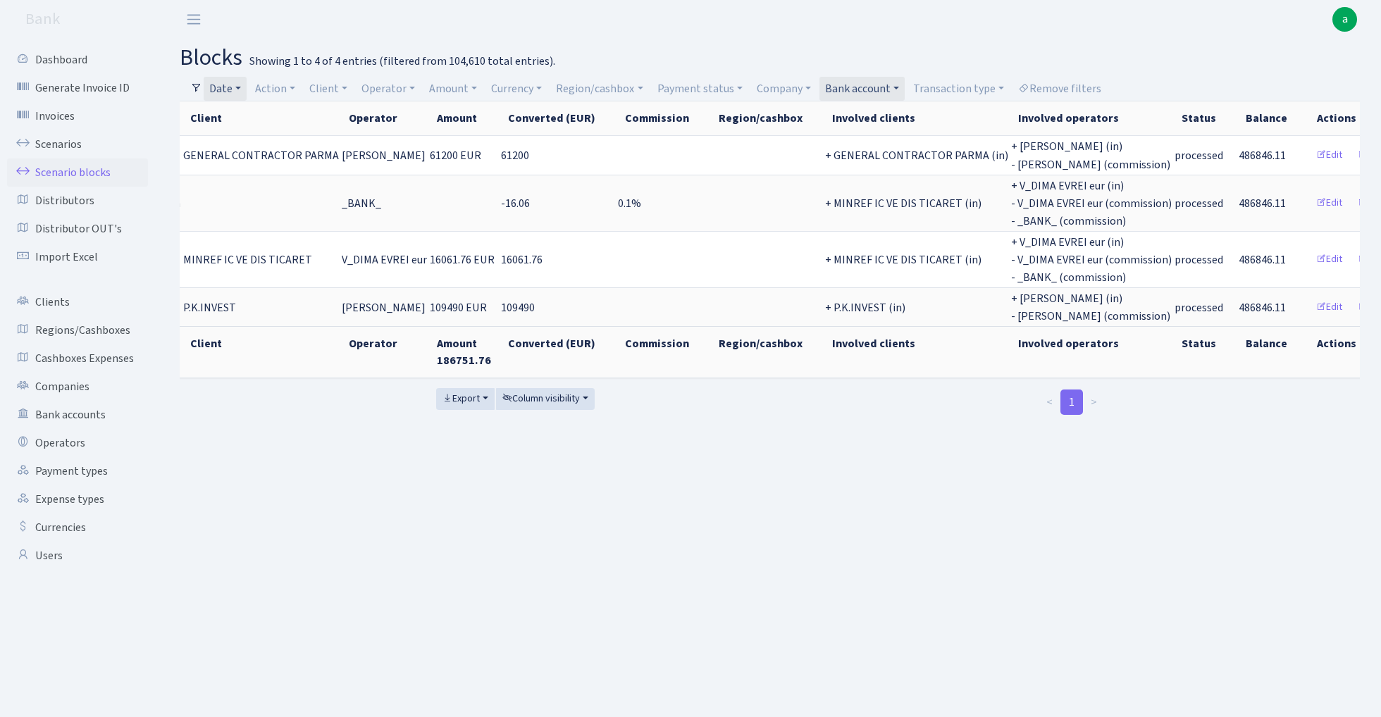
click at [858, 85] on link "Bank account" at bounding box center [861, 89] width 85 height 24
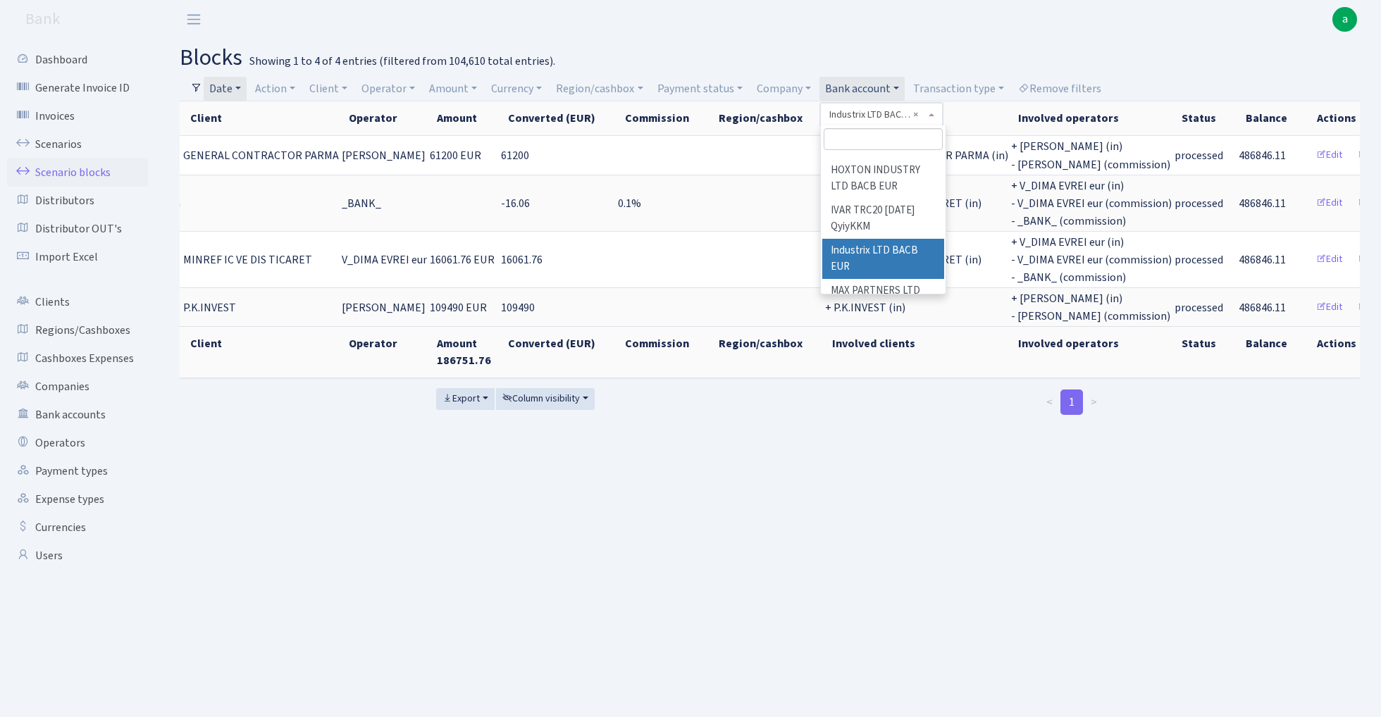
click at [866, 138] on input "search" at bounding box center [882, 139] width 119 height 22
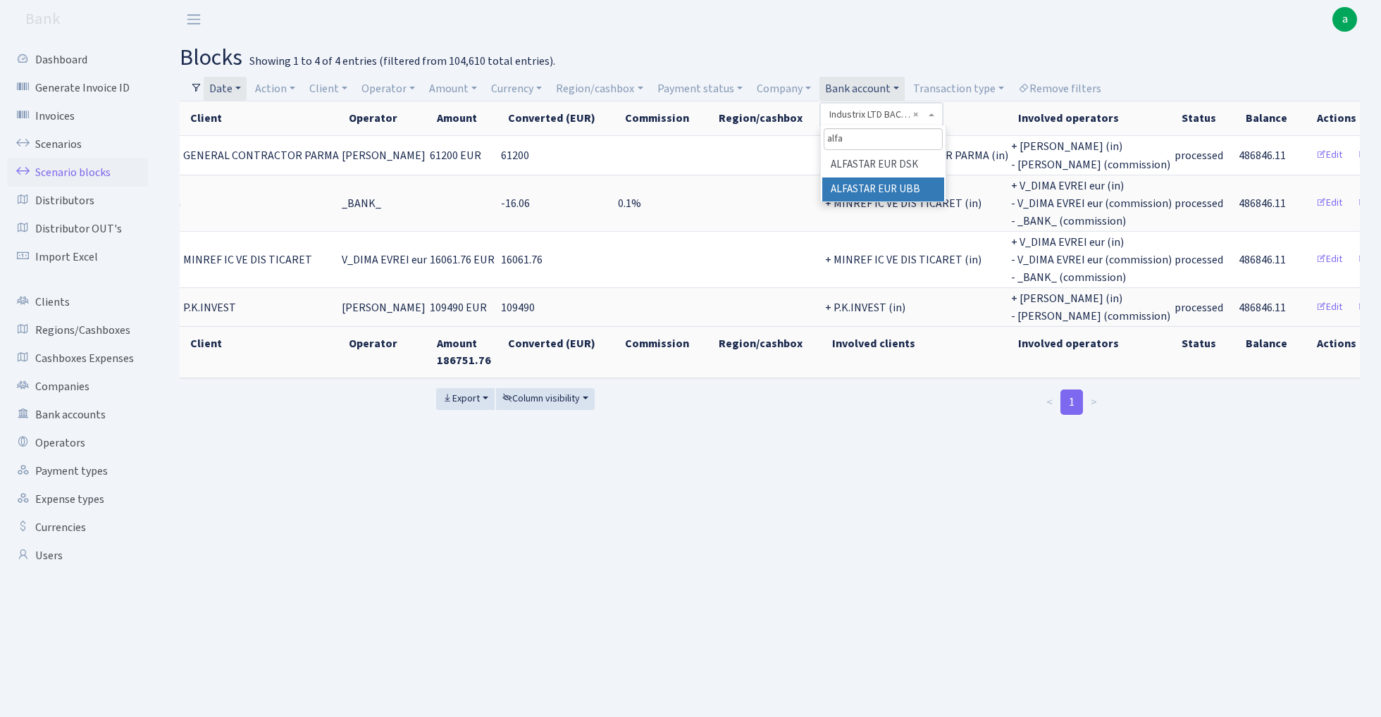
type input "alfa"
click at [928, 186] on li "ALFASTAR EUR UBB" at bounding box center [883, 190] width 122 height 25
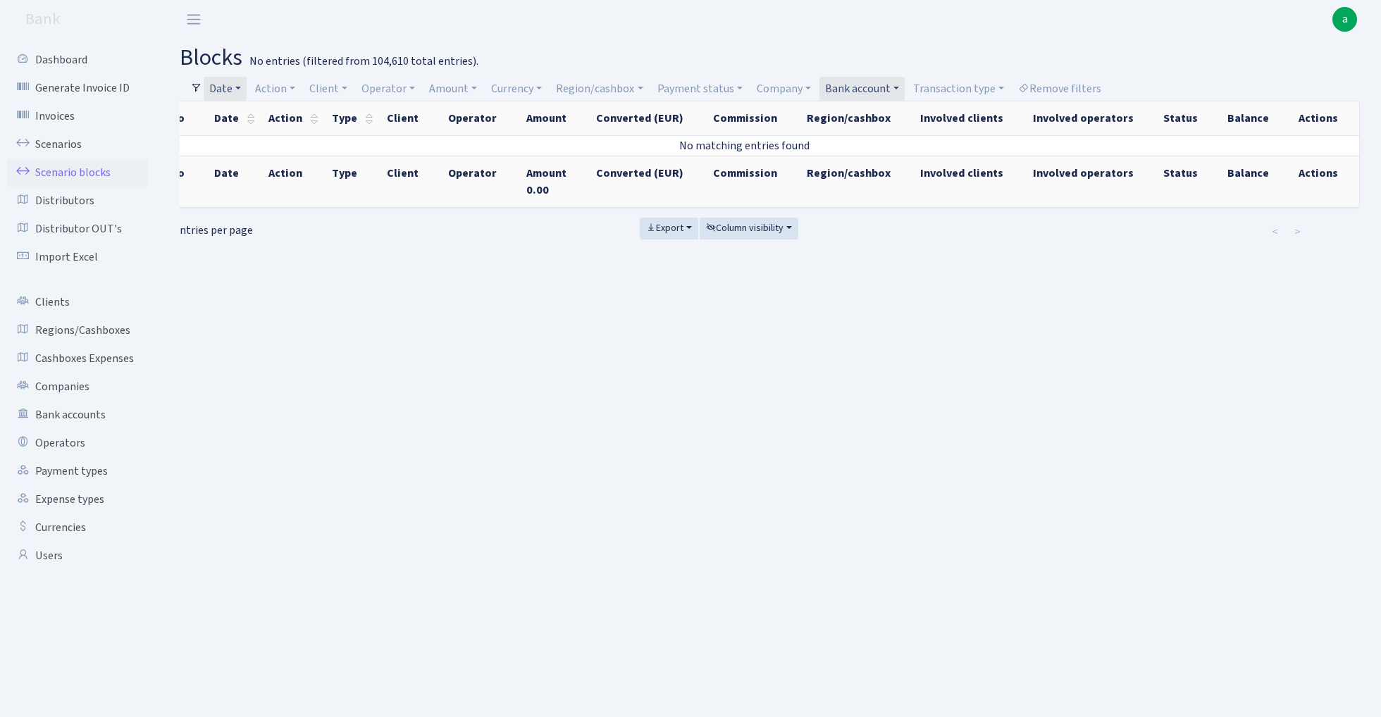
scroll to position [0, 11]
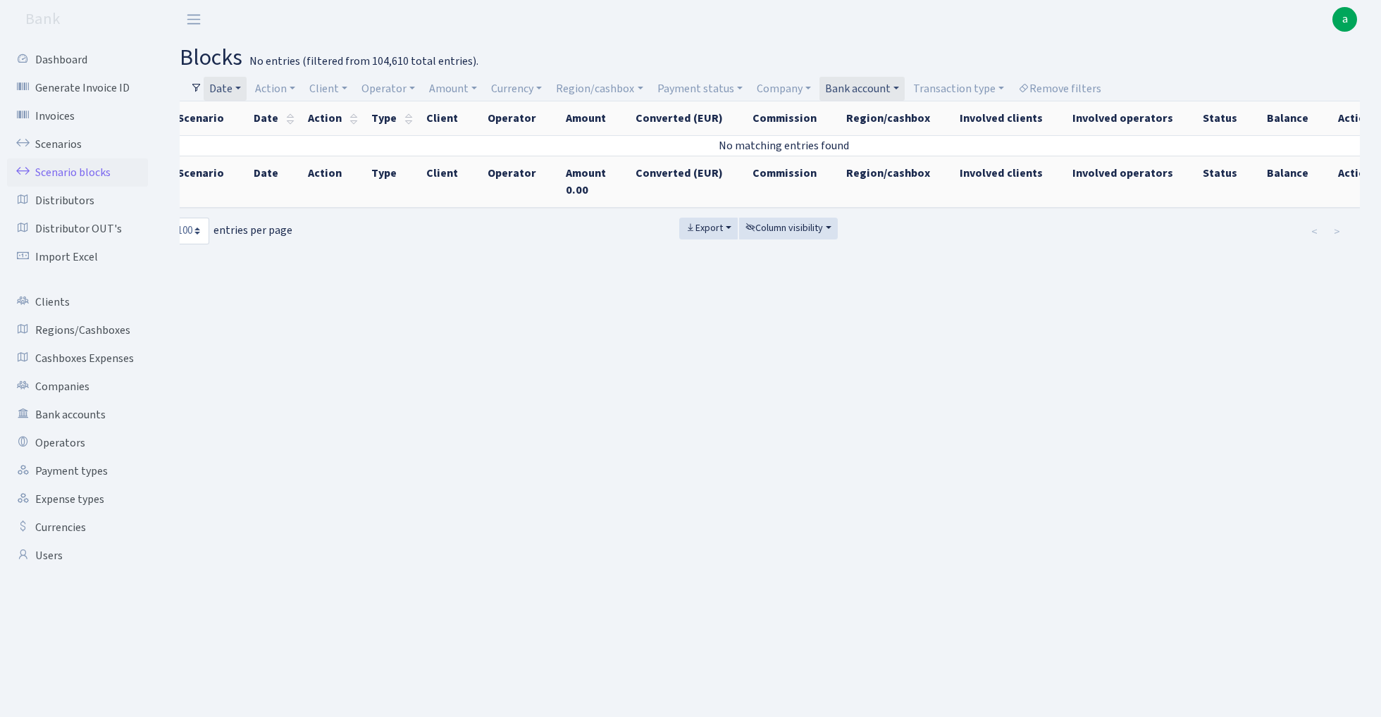
click at [223, 82] on link "Date" at bounding box center [225, 89] width 43 height 24
click at [421, 118] on link at bounding box center [415, 116] width 30 height 27
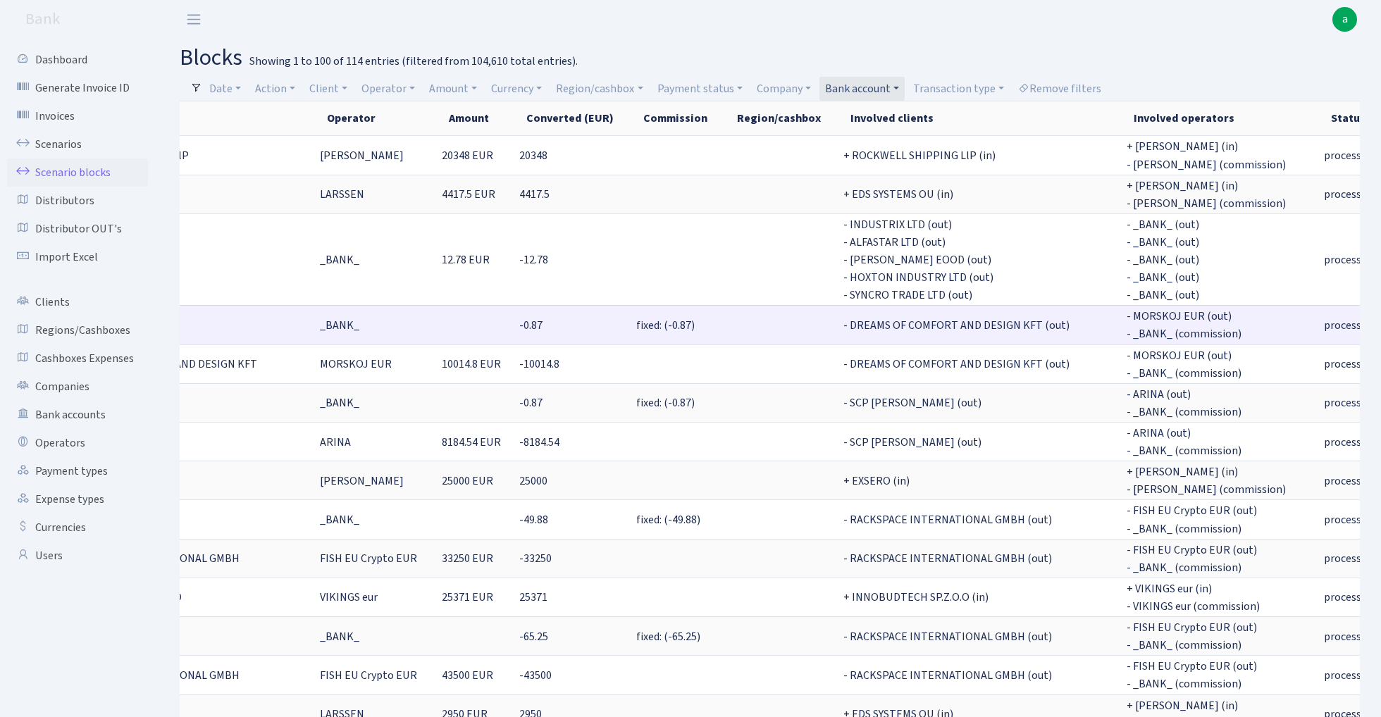
scroll to position [0, 373]
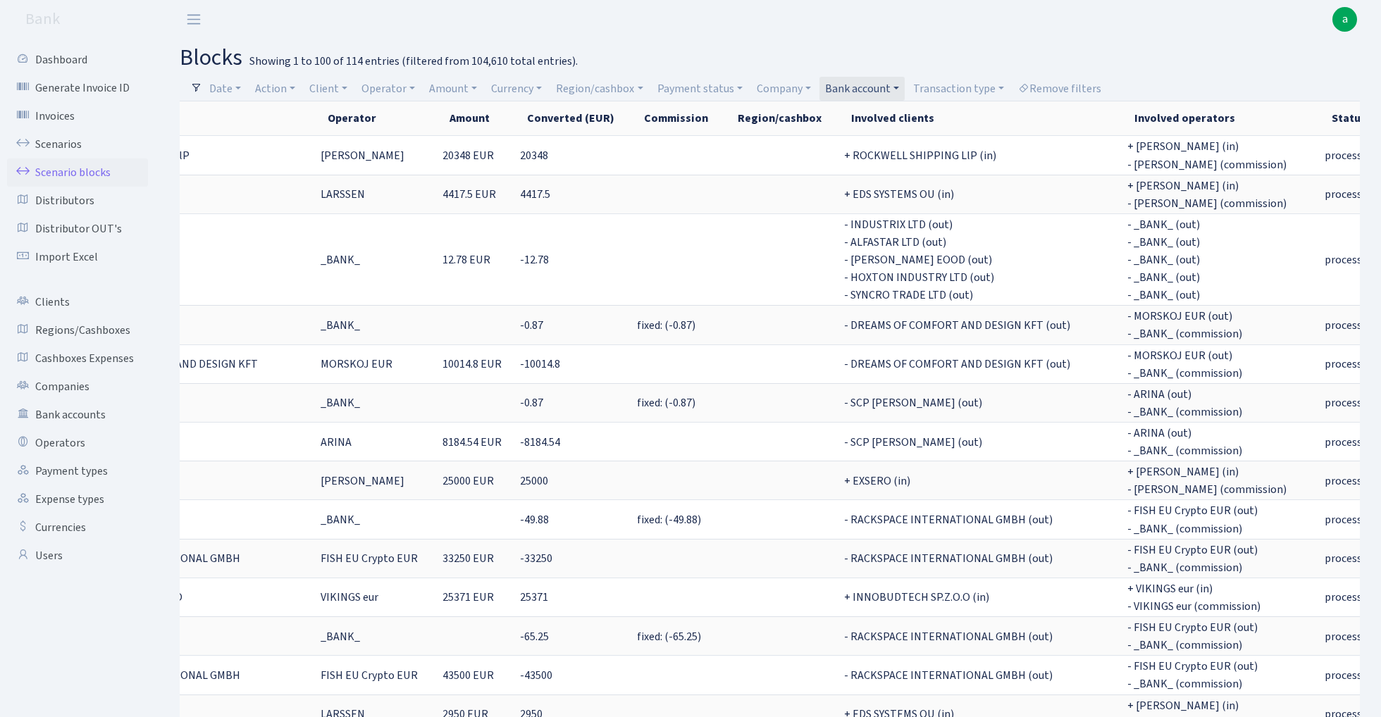
click at [859, 87] on link "Bank account" at bounding box center [861, 89] width 85 height 24
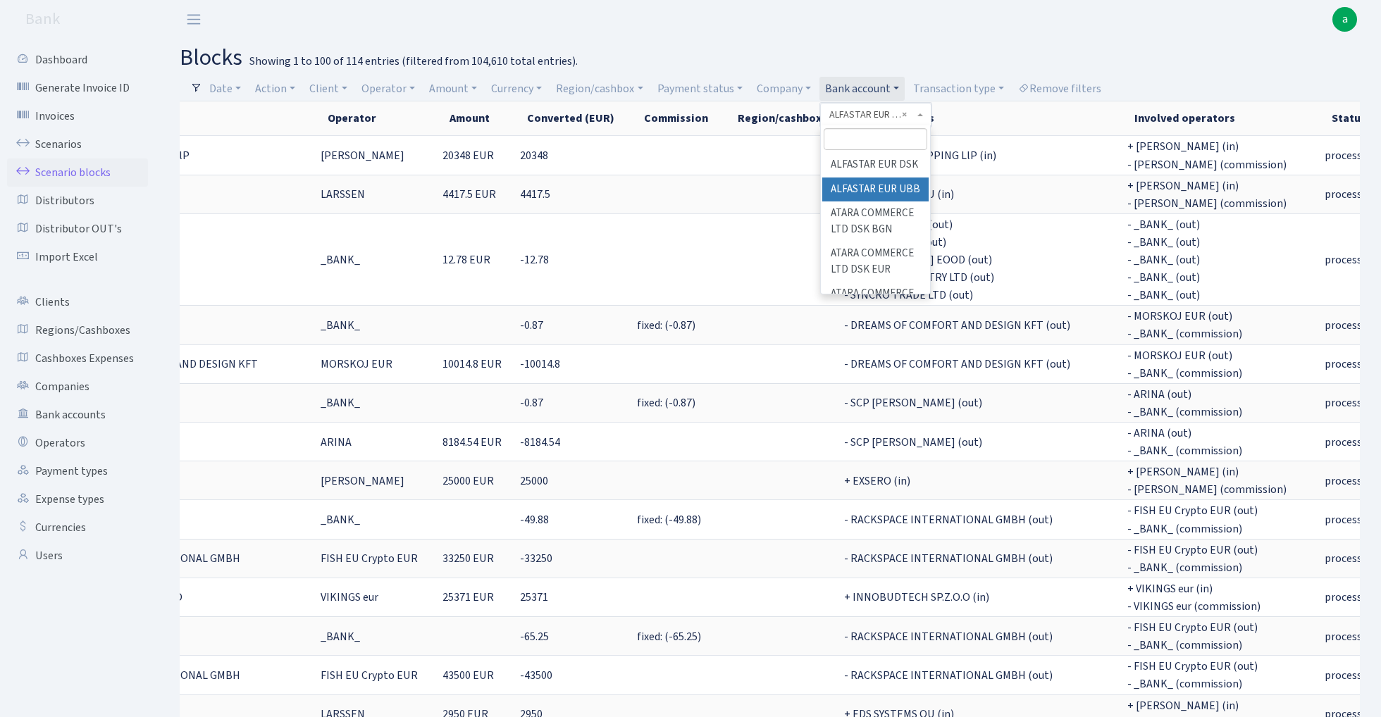
click at [863, 144] on input "search" at bounding box center [875, 139] width 104 height 22
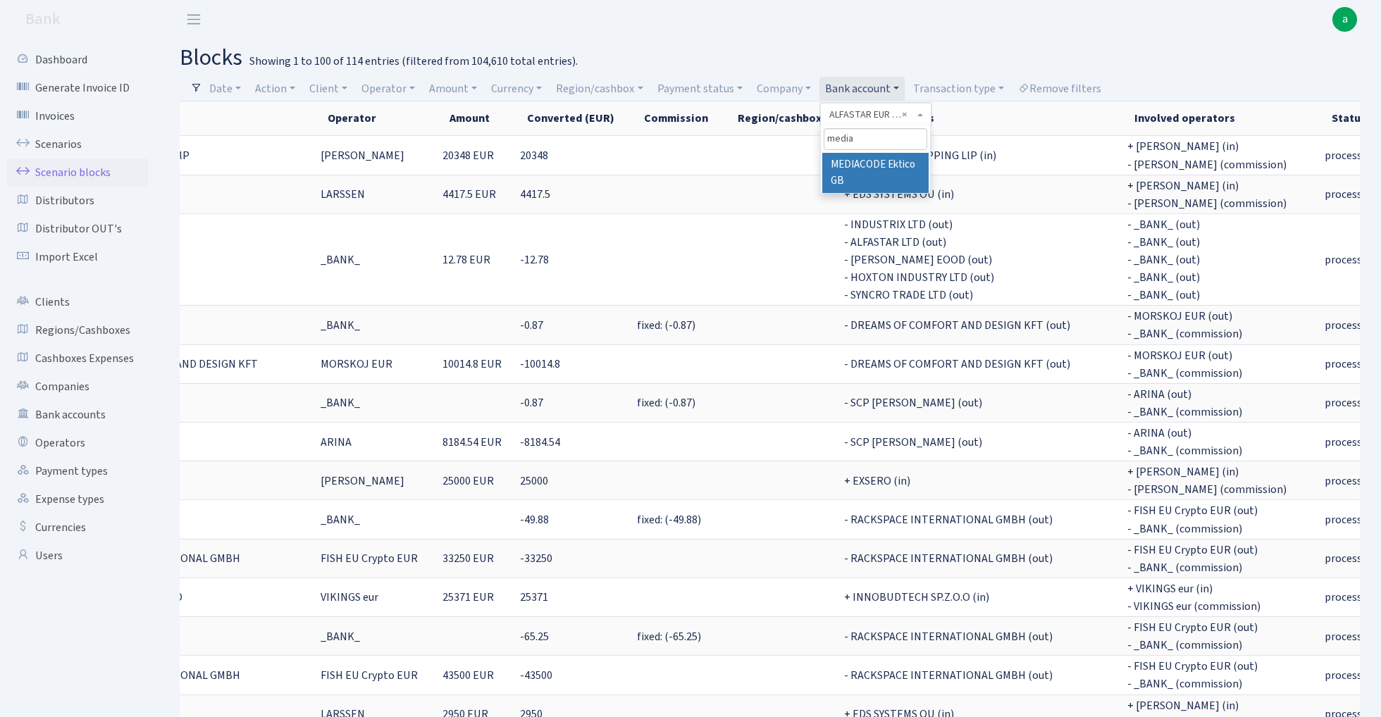
type input "media"
click at [899, 170] on li "MEDIACODE Ektico GB" at bounding box center [875, 173] width 106 height 40
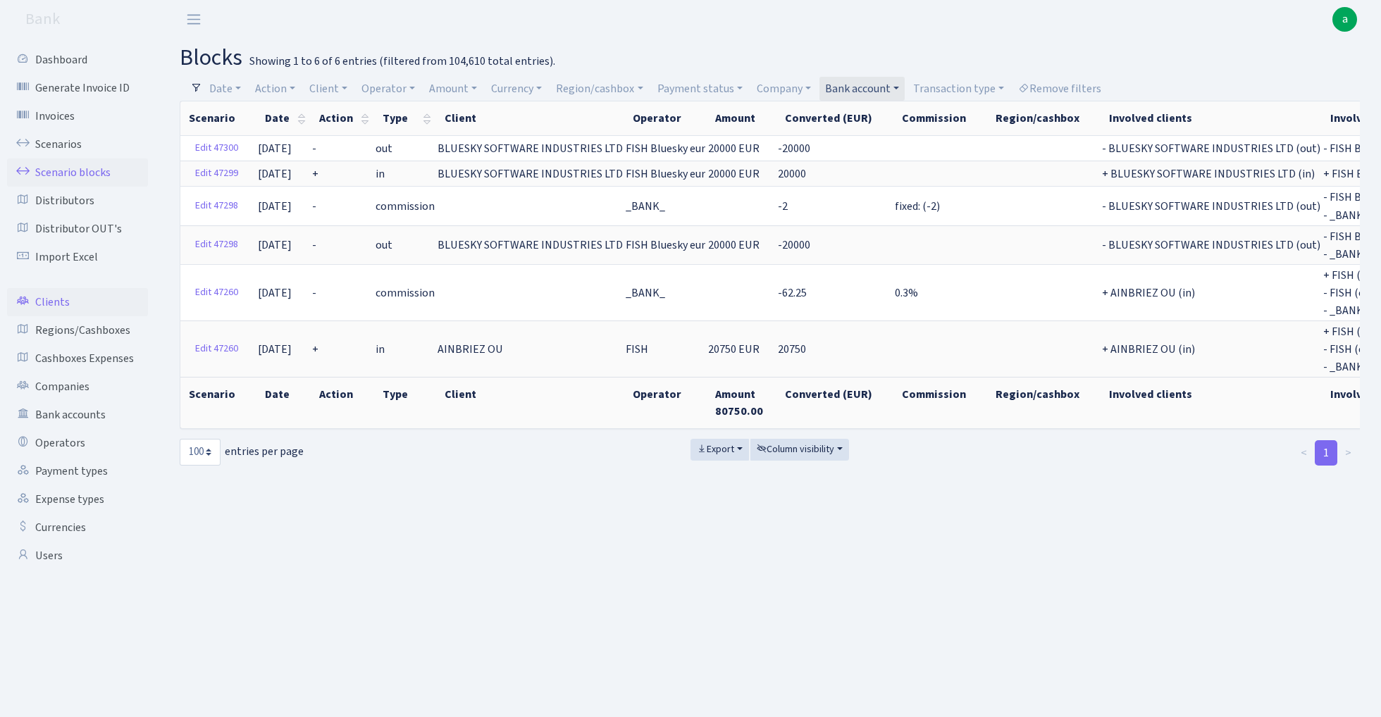
click at [60, 300] on link "Clients" at bounding box center [77, 302] width 141 height 28
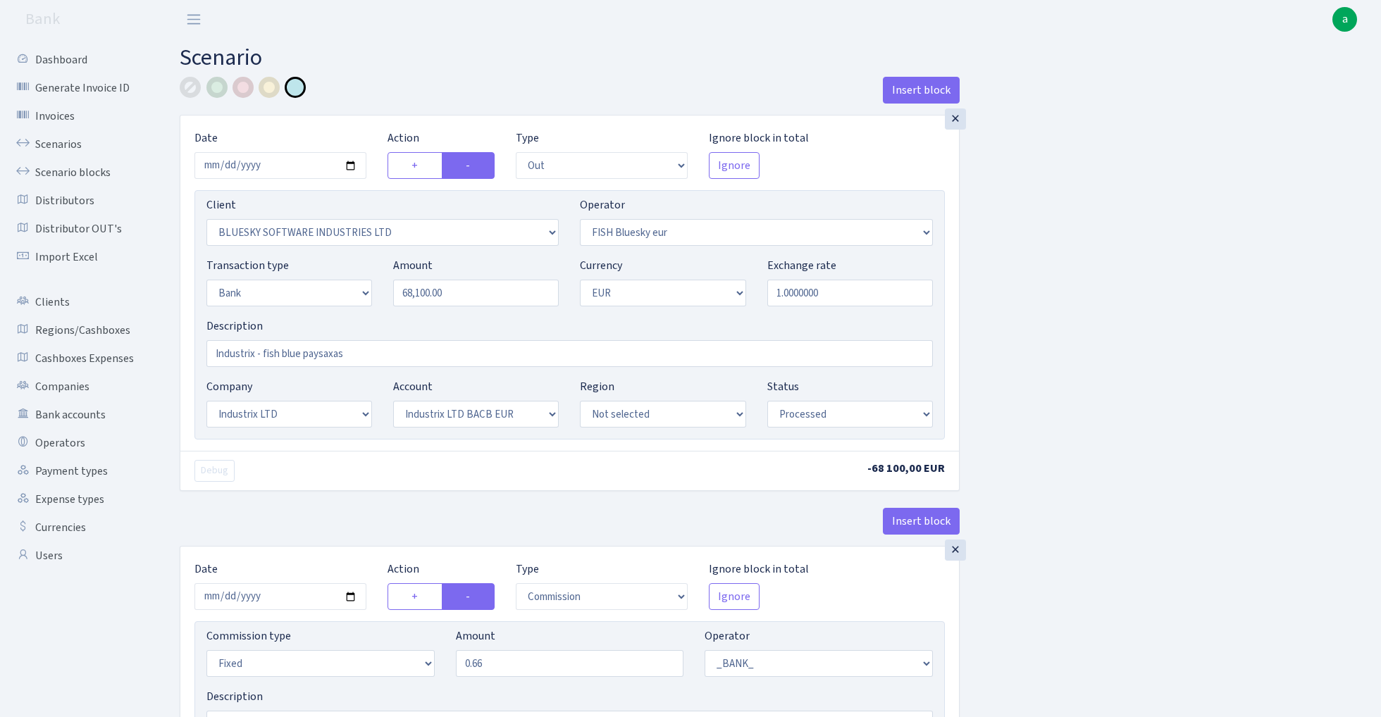
select select "out"
select select "2867"
select select "460"
select select "2"
select select "1"
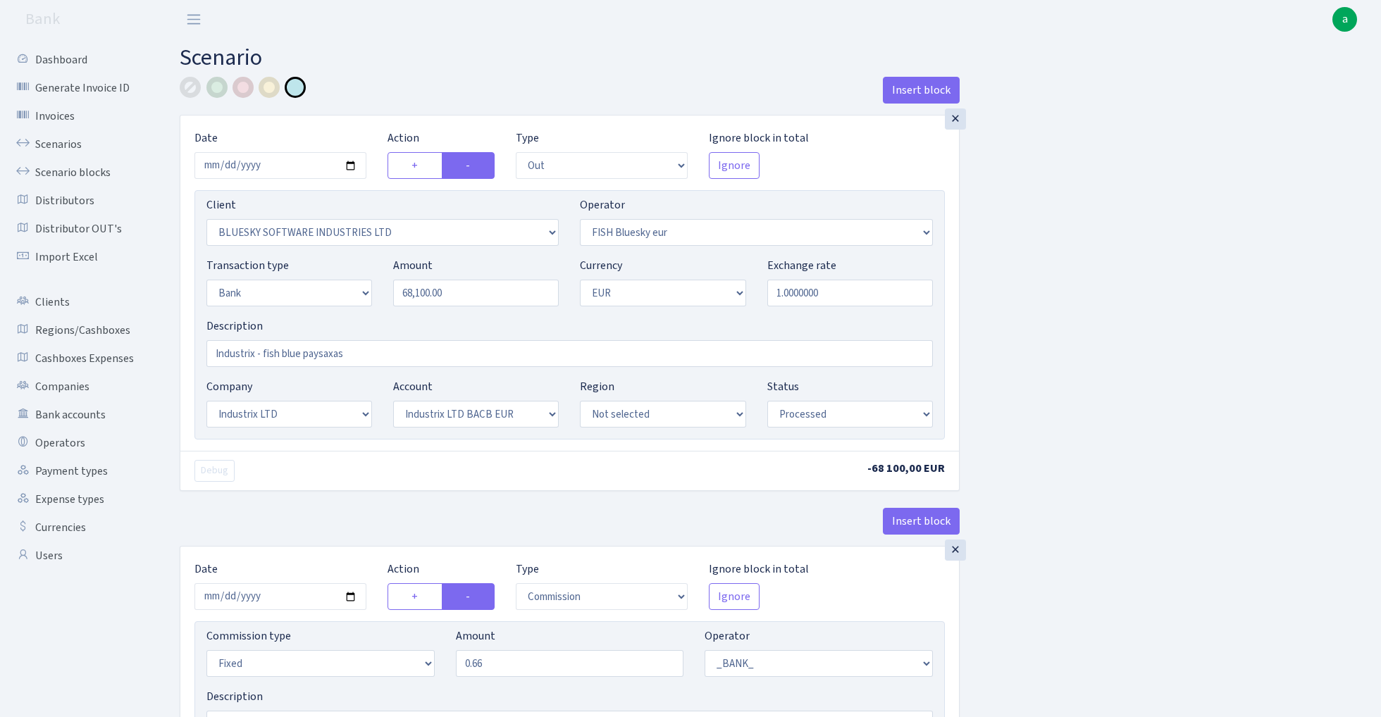
select select "17"
select select "41"
select select "processed"
select select "commission"
select select "fixed"
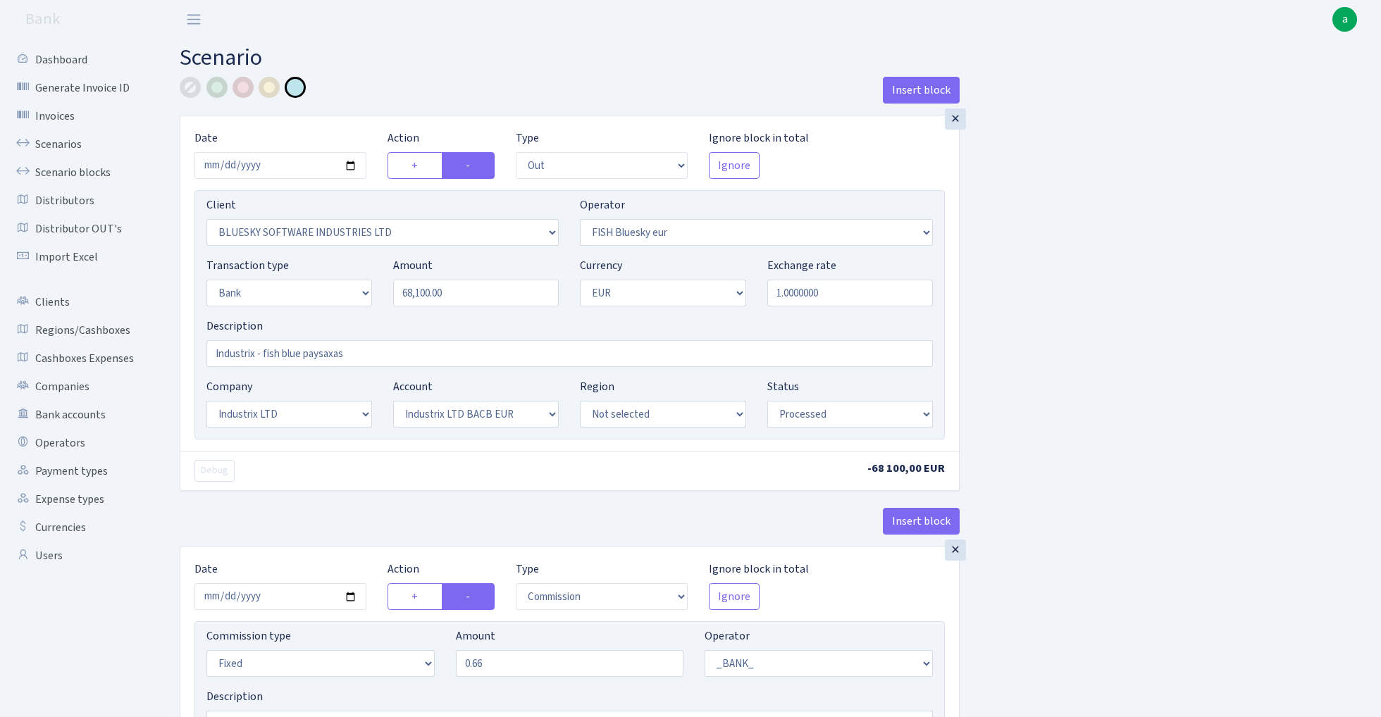
select select "1"
select select "17"
select select "41"
select select "processed"
select select "commission"
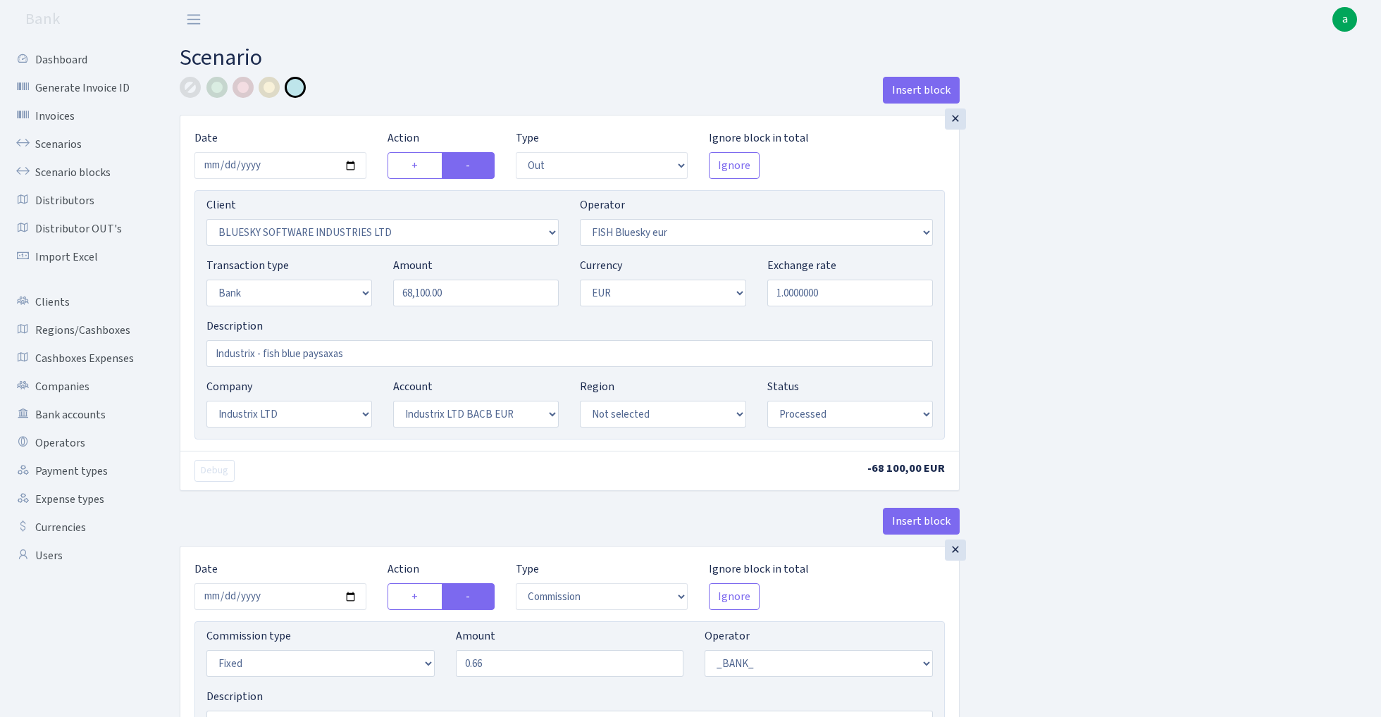
select select "fixed"
select select "1"
select select "23"
select select "68"
select select "processed"
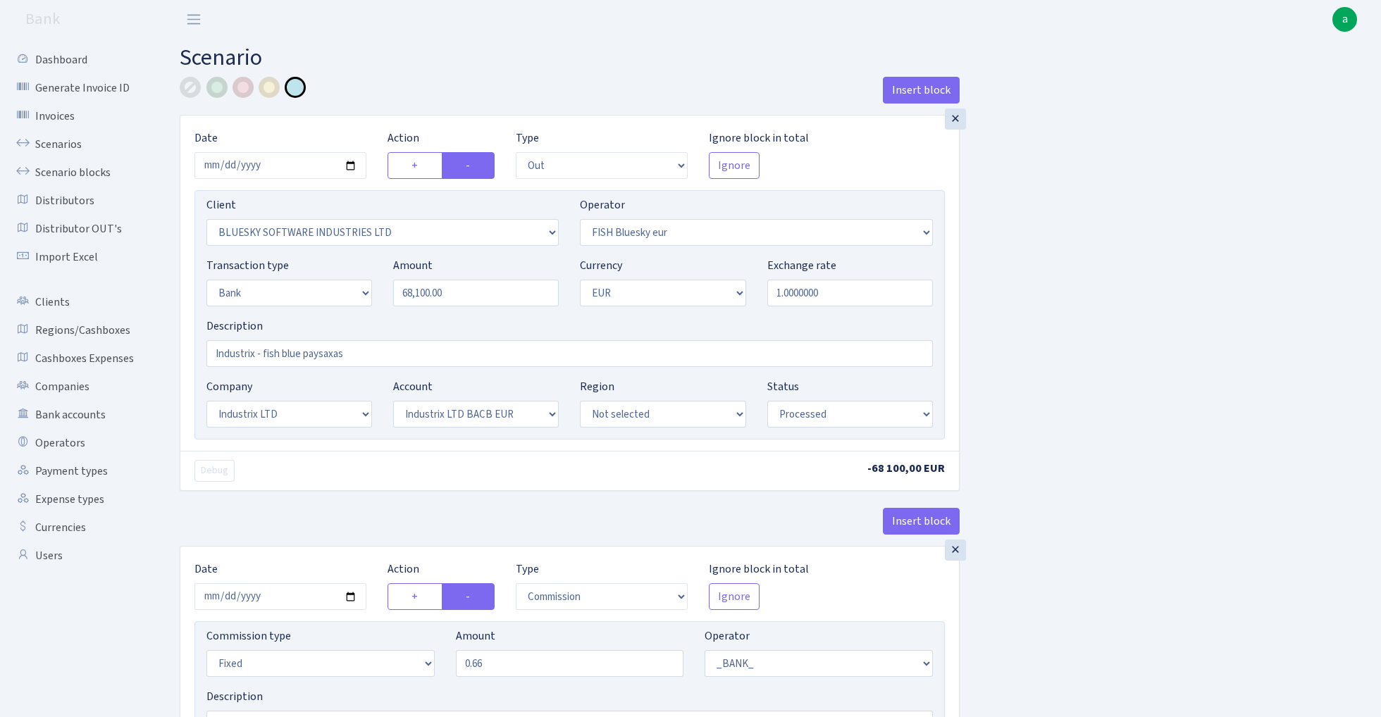
select select "in"
select select "3231"
select select "460"
select select "2"
select select "1"
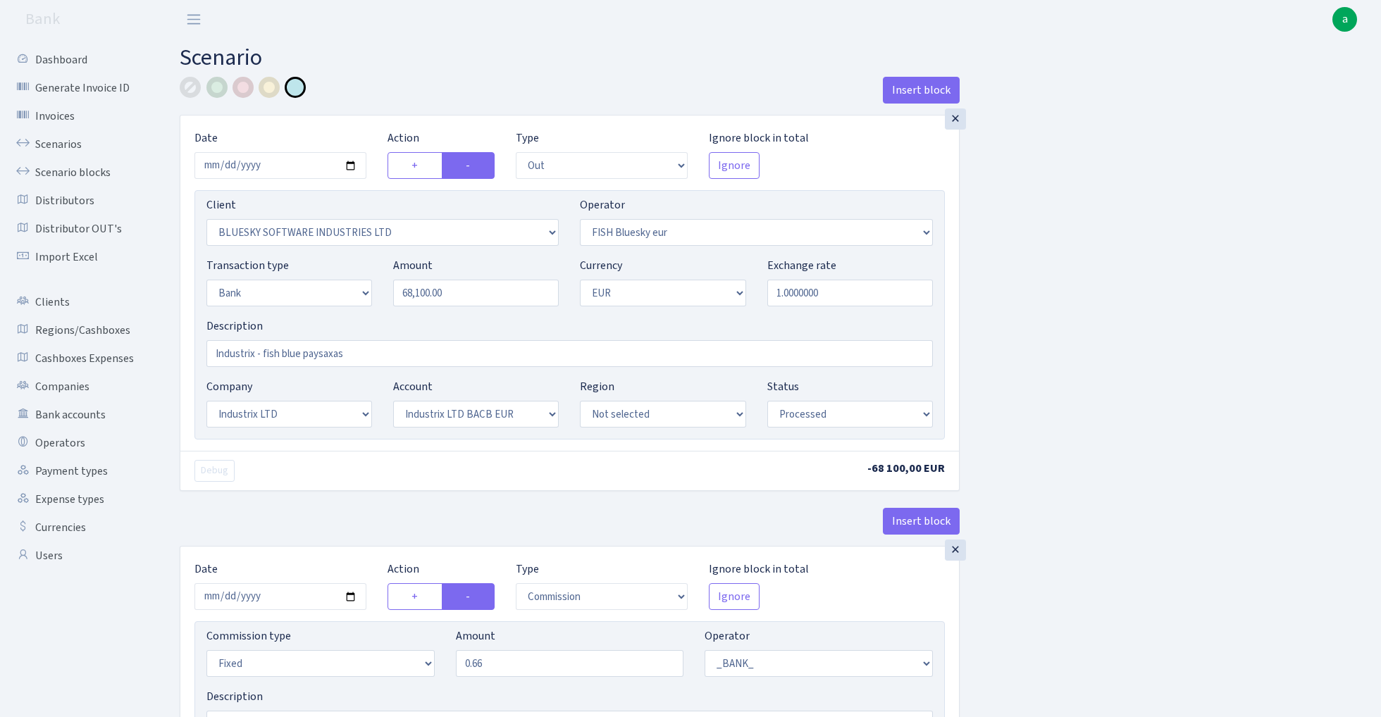
select select "23"
select select "68"
select select "processed"
select select "out"
select select "2867"
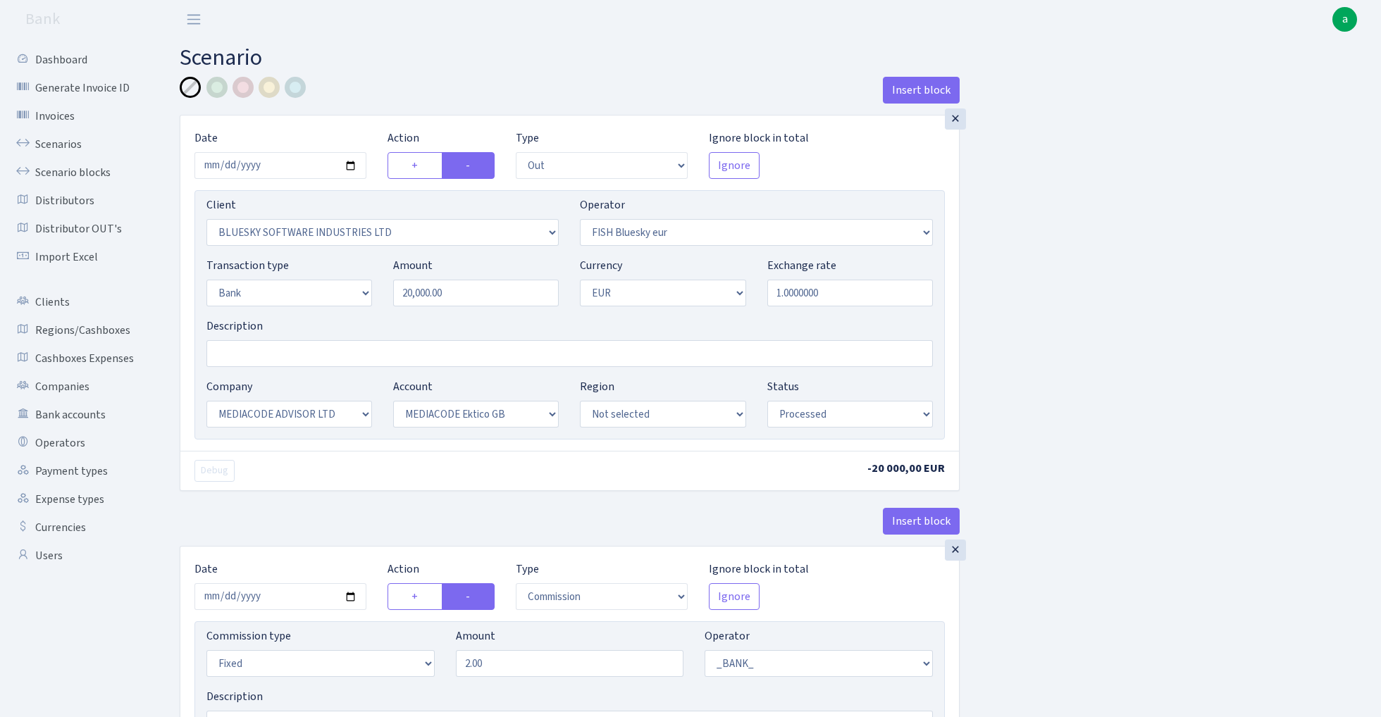
select select "460"
select select "2"
select select "1"
select select "26"
select select "75"
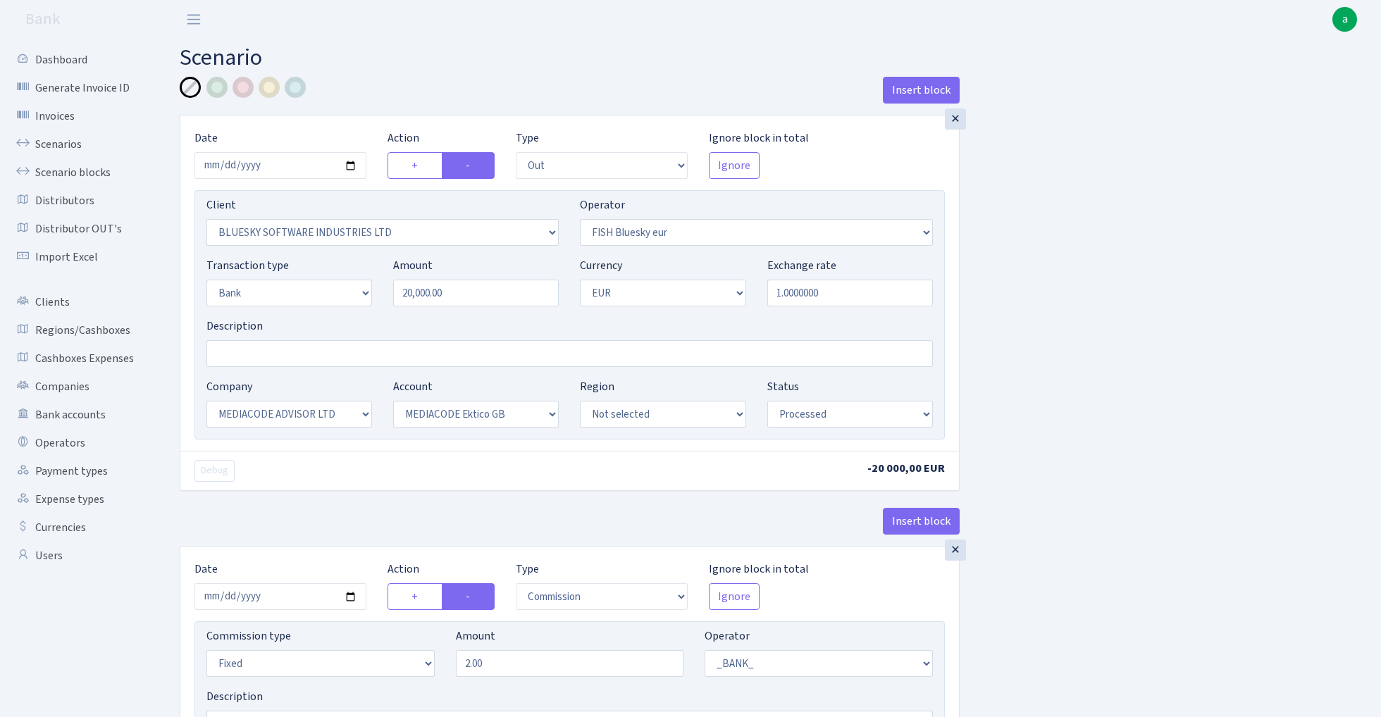
select select "processed"
select select "commission"
select select "fixed"
select select "1"
select select "26"
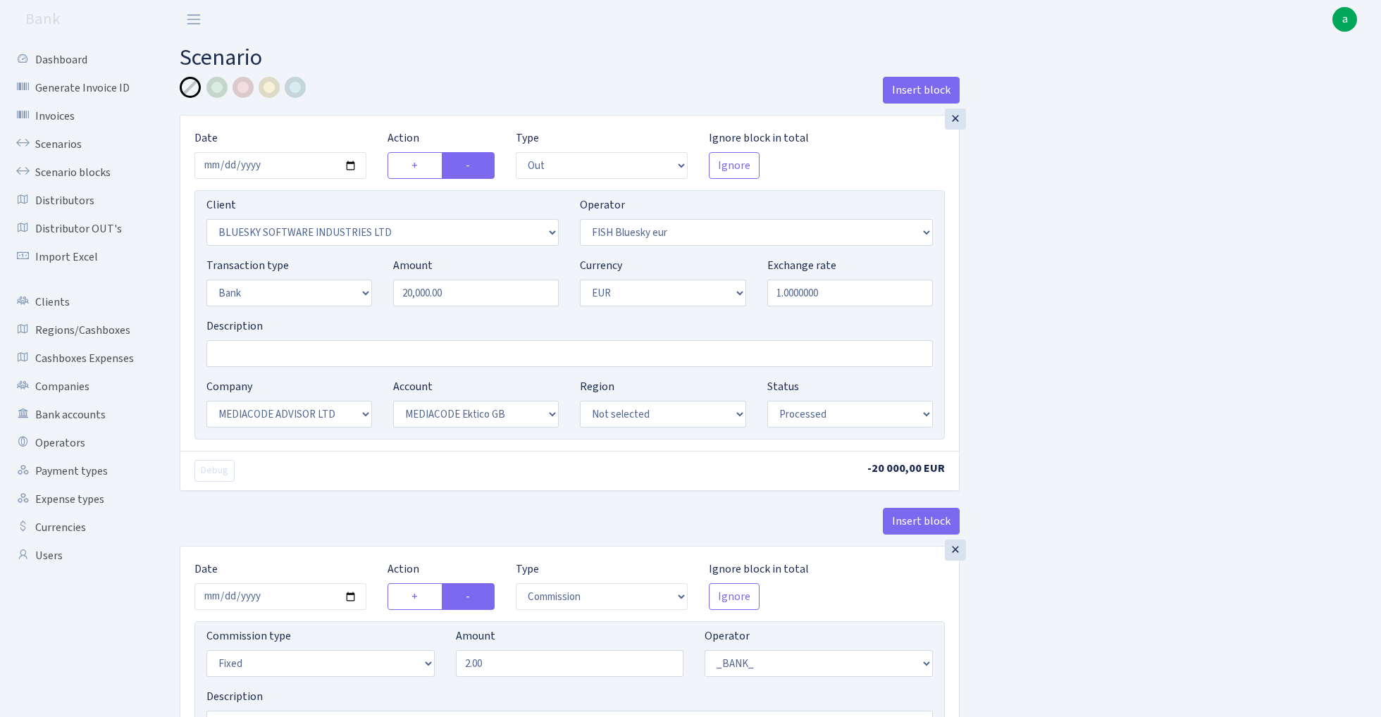
select select "75"
select select "processed"
click at [275, 356] on input "Description" at bounding box center [569, 353] width 726 height 27
paste input "Invoice Nr. BS2510078"
click at [375, 359] on input "Invoice Nr. BS2510078" at bounding box center [569, 353] width 726 height 27
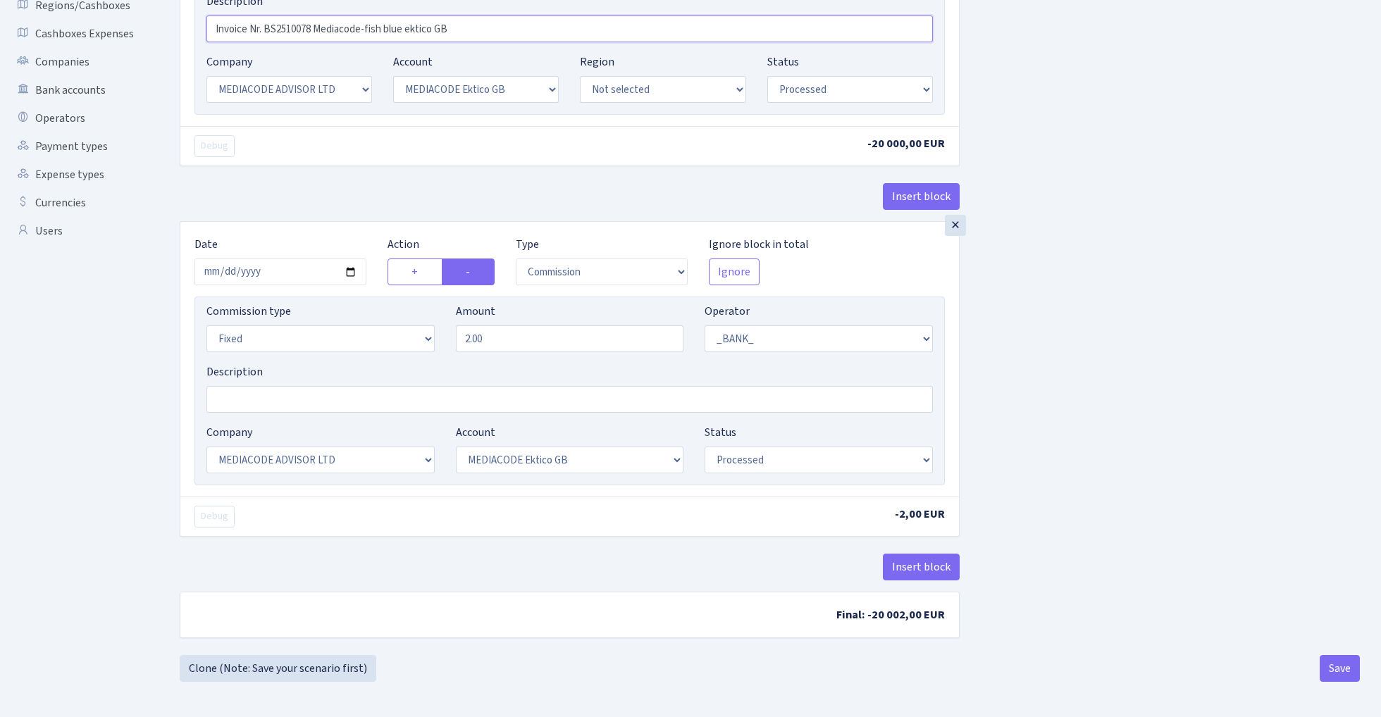
scroll to position [328, 0]
type input "Invoice Nr. BS2510078 Mediacode-fish blue ektico GB"
click at [928, 563] on button "Insert block" at bounding box center [921, 567] width 77 height 27
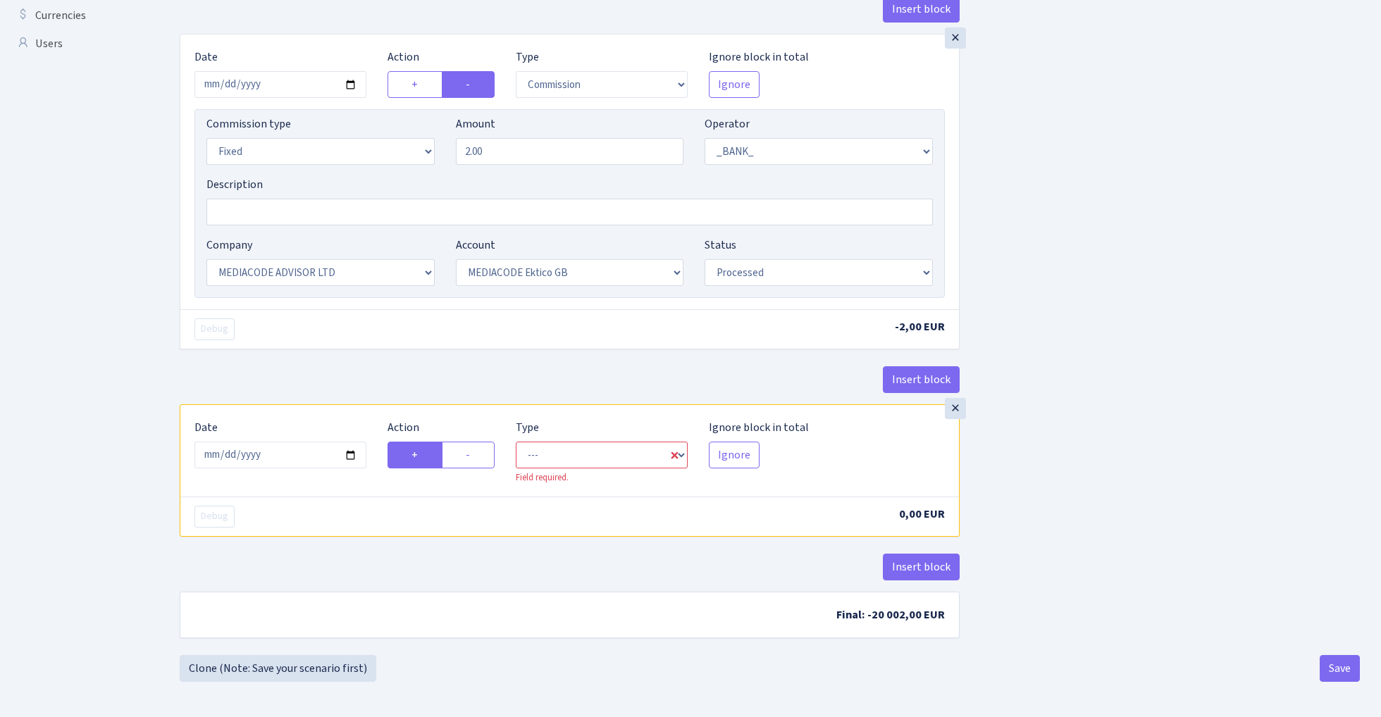
scroll to position [516, 0]
click at [280, 449] on input "2025-10-08" at bounding box center [280, 455] width 172 height 27
type input "2025-10-07"
click at [319, 384] on div "Insert block" at bounding box center [570, 385] width 780 height 38
select select "in"
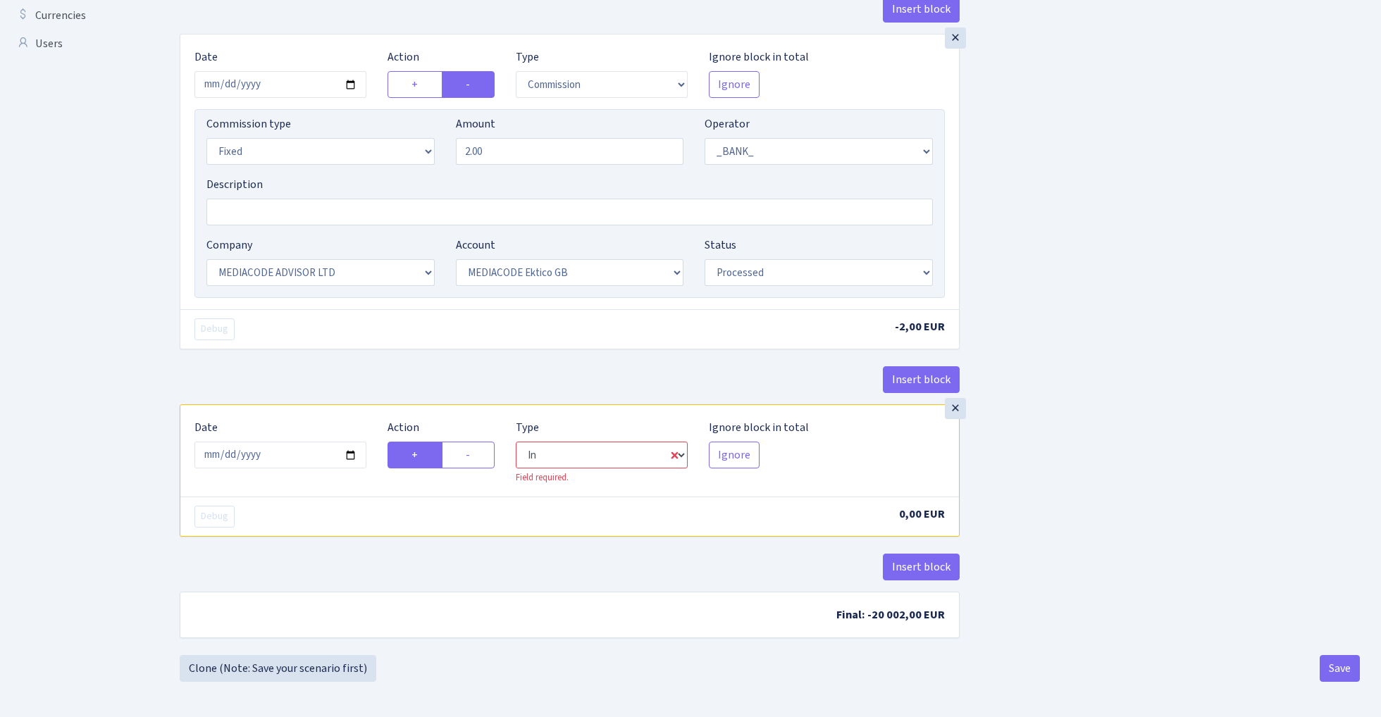
select select "1"
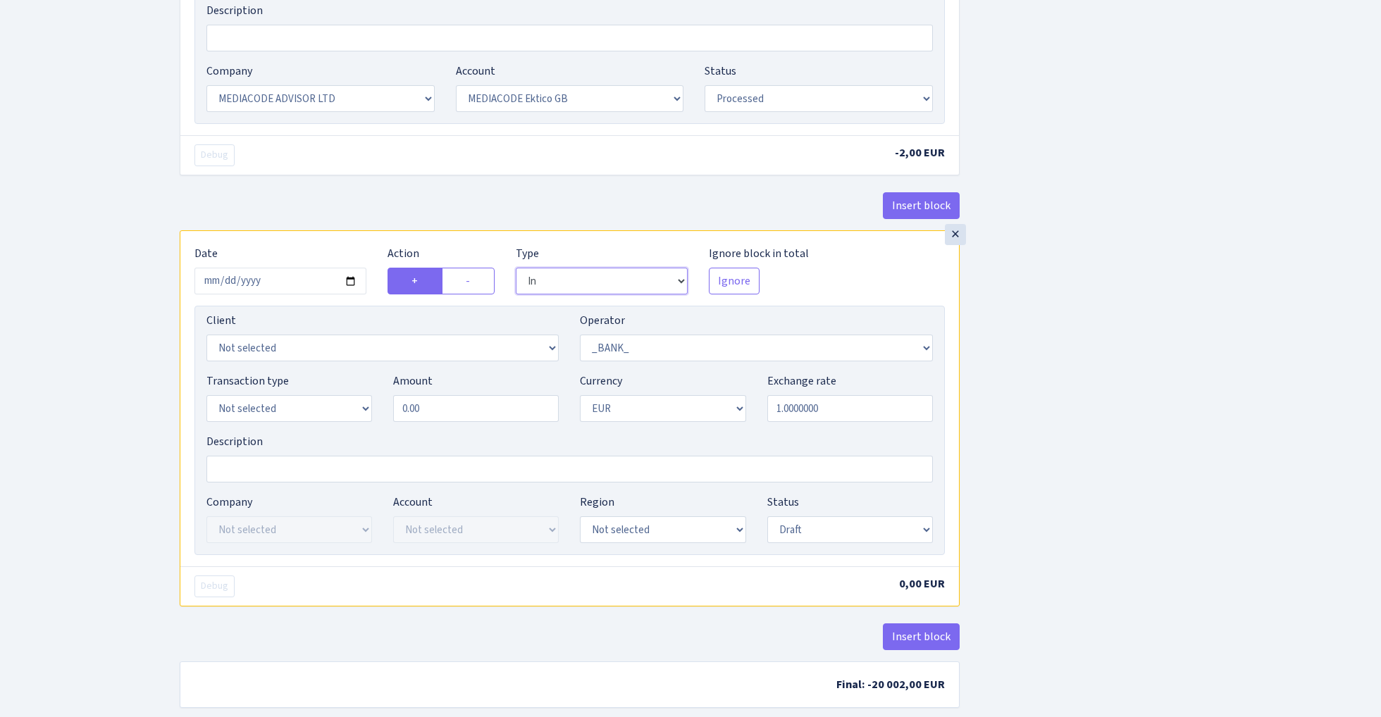
scroll to position [697, 0]
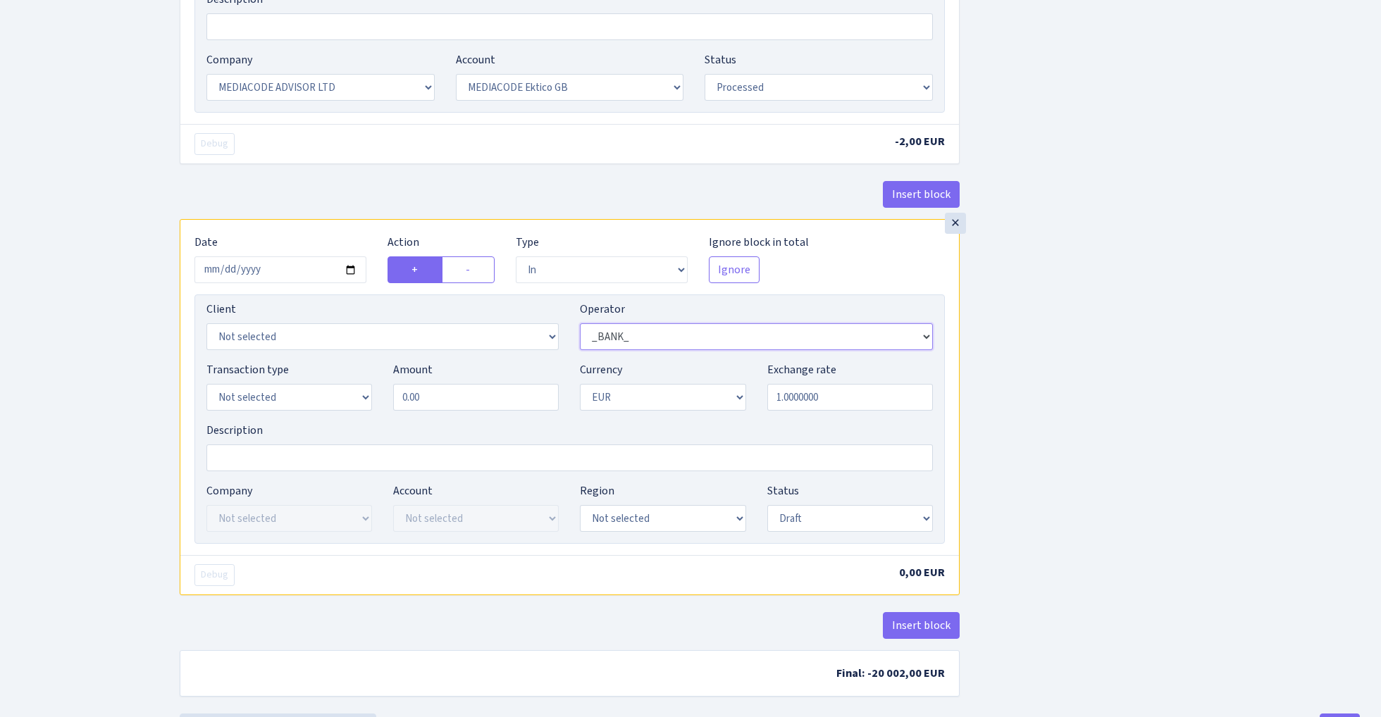
select select "460"
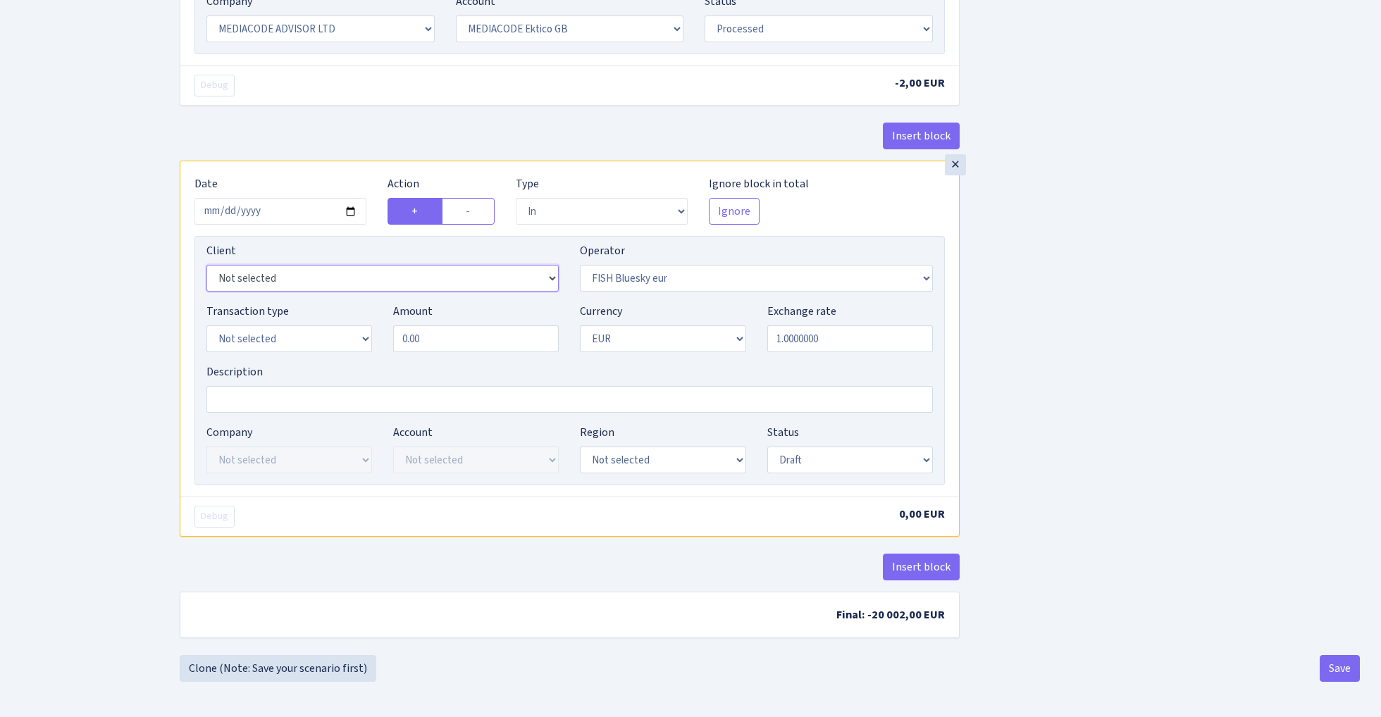
scroll to position [761, 0]
click at [1350, 669] on button "Save" at bounding box center [1339, 668] width 40 height 27
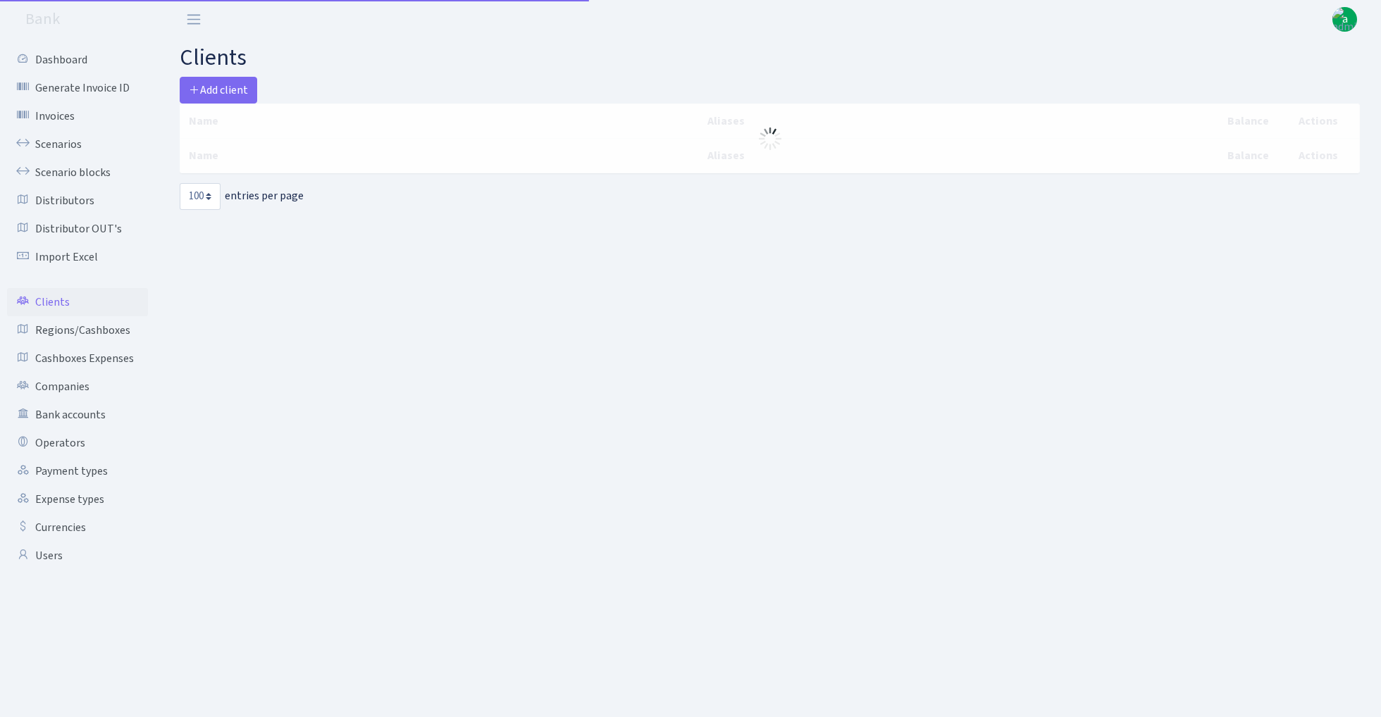
select select "100"
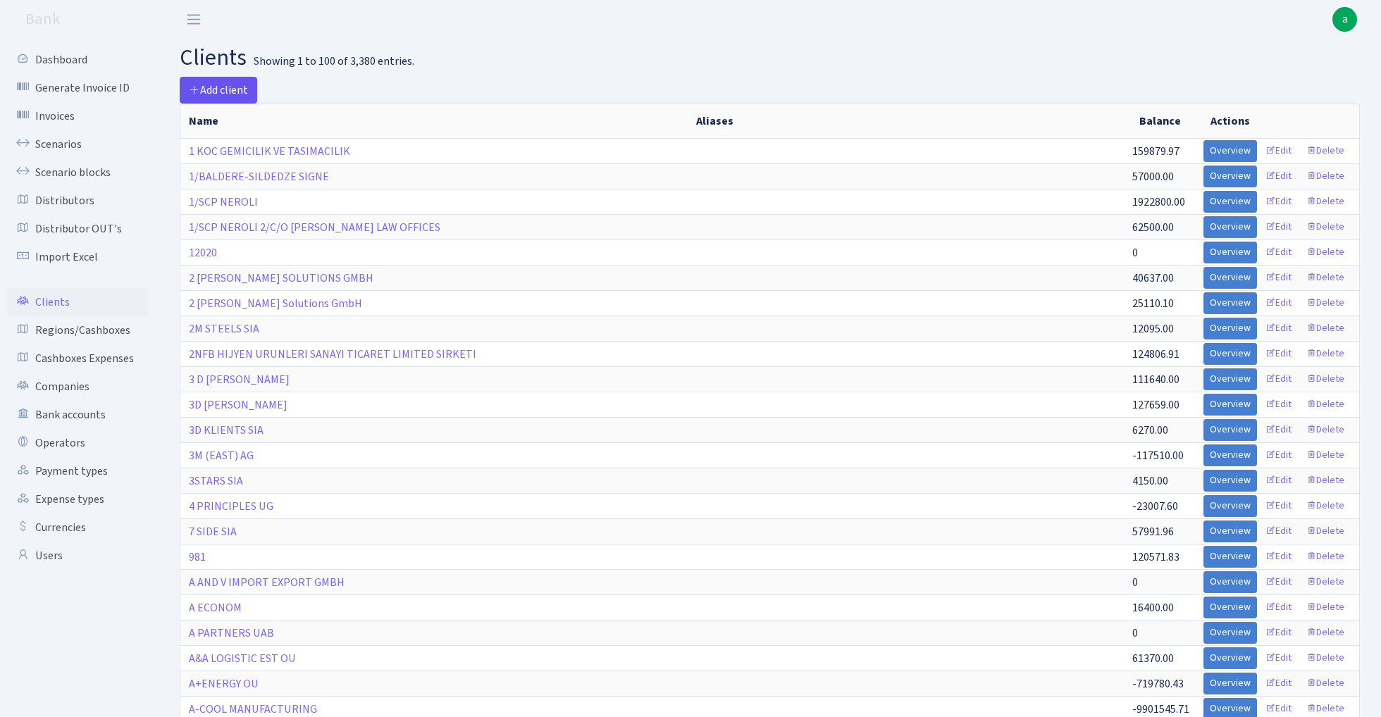
click at [215, 89] on span "Add client" at bounding box center [218, 89] width 59 height 15
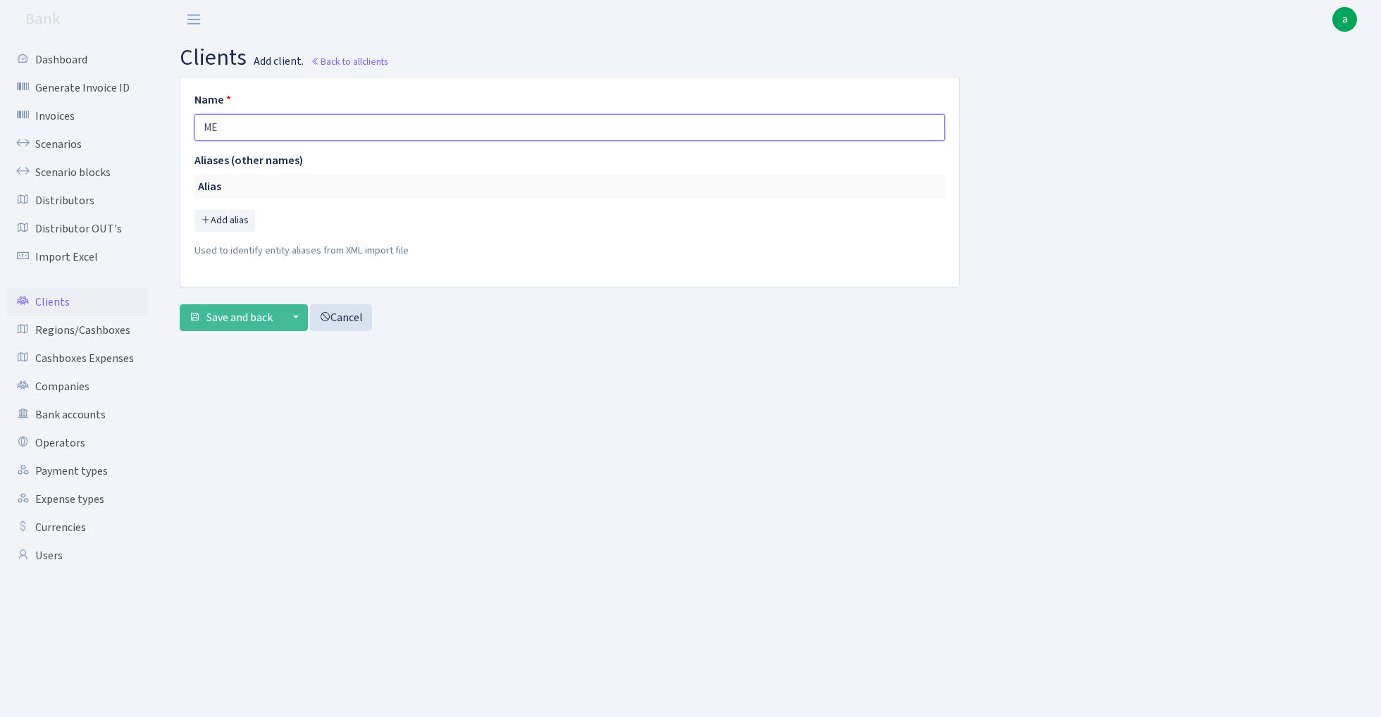
type input "M"
click at [334, 127] on input "MeDIACODE ADVISOR LTD" at bounding box center [569, 127] width 750 height 27
click at [216, 127] on input "MeDIACODE ADVISOR LTD" at bounding box center [569, 127] width 750 height 27
type input "MEDIACODE ADVISOR LTD"
click at [232, 320] on span "Save and back" at bounding box center [239, 317] width 66 height 15
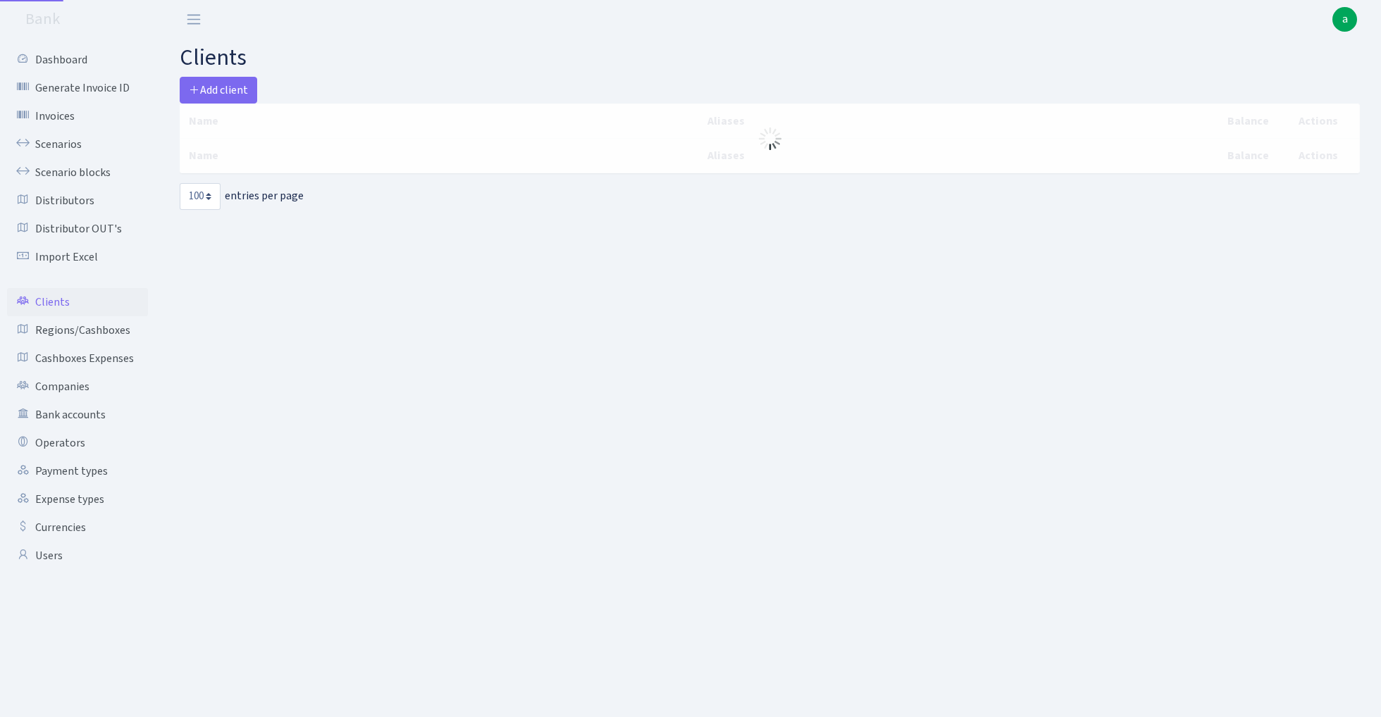
select select "100"
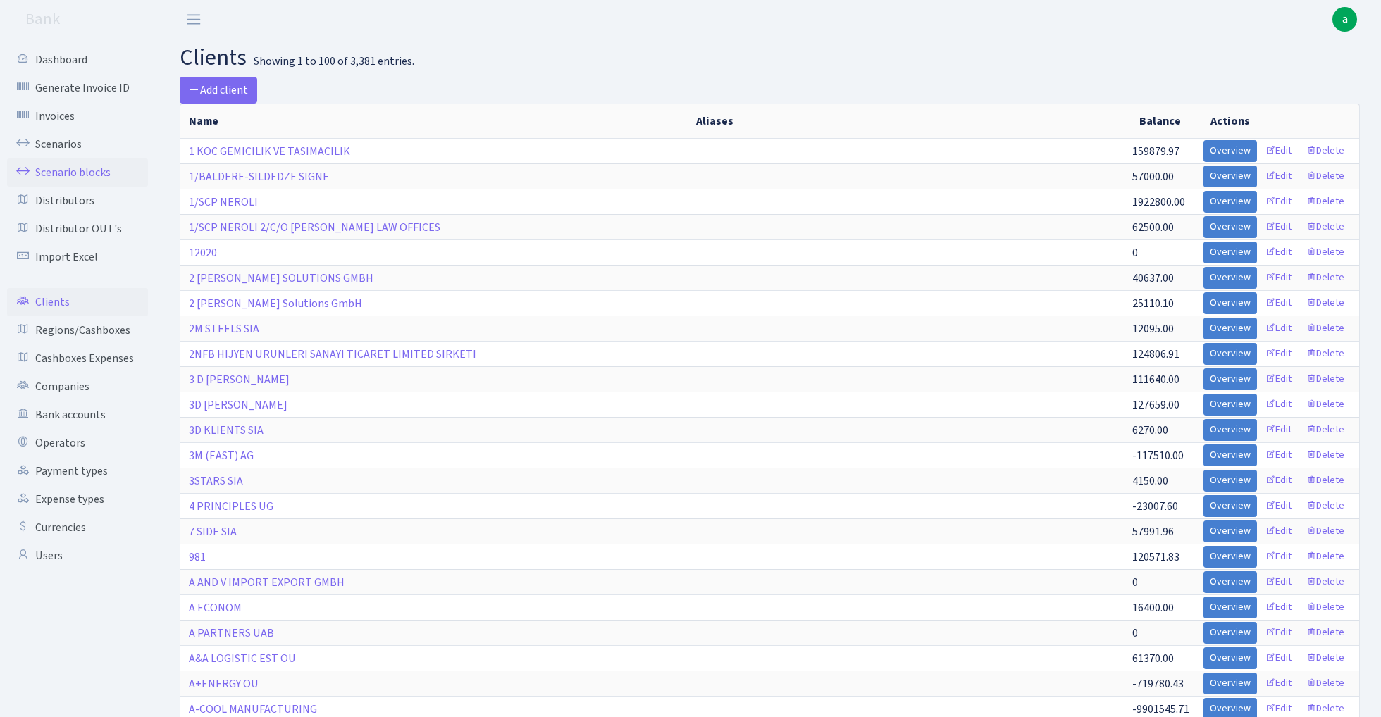
click at [90, 175] on link "Scenario blocks" at bounding box center [77, 172] width 141 height 28
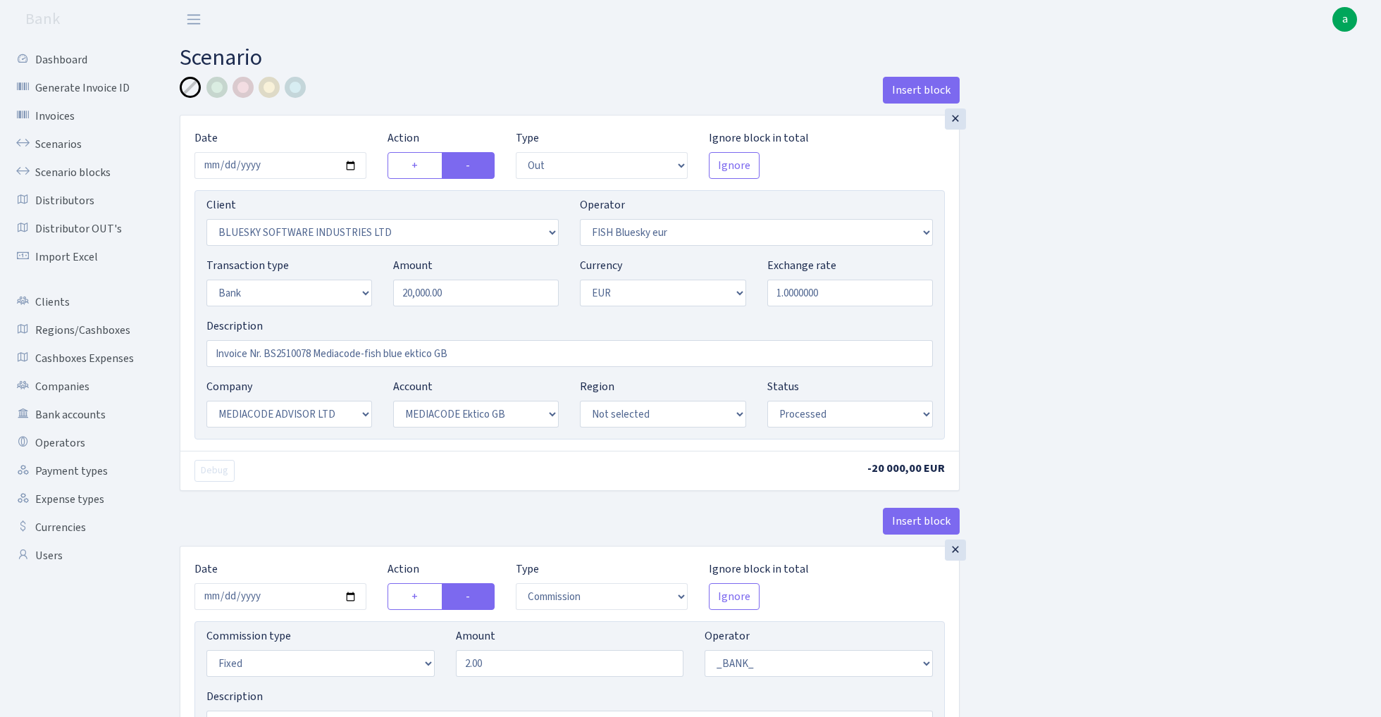
select select "out"
select select "2867"
select select "460"
select select "2"
select select "1"
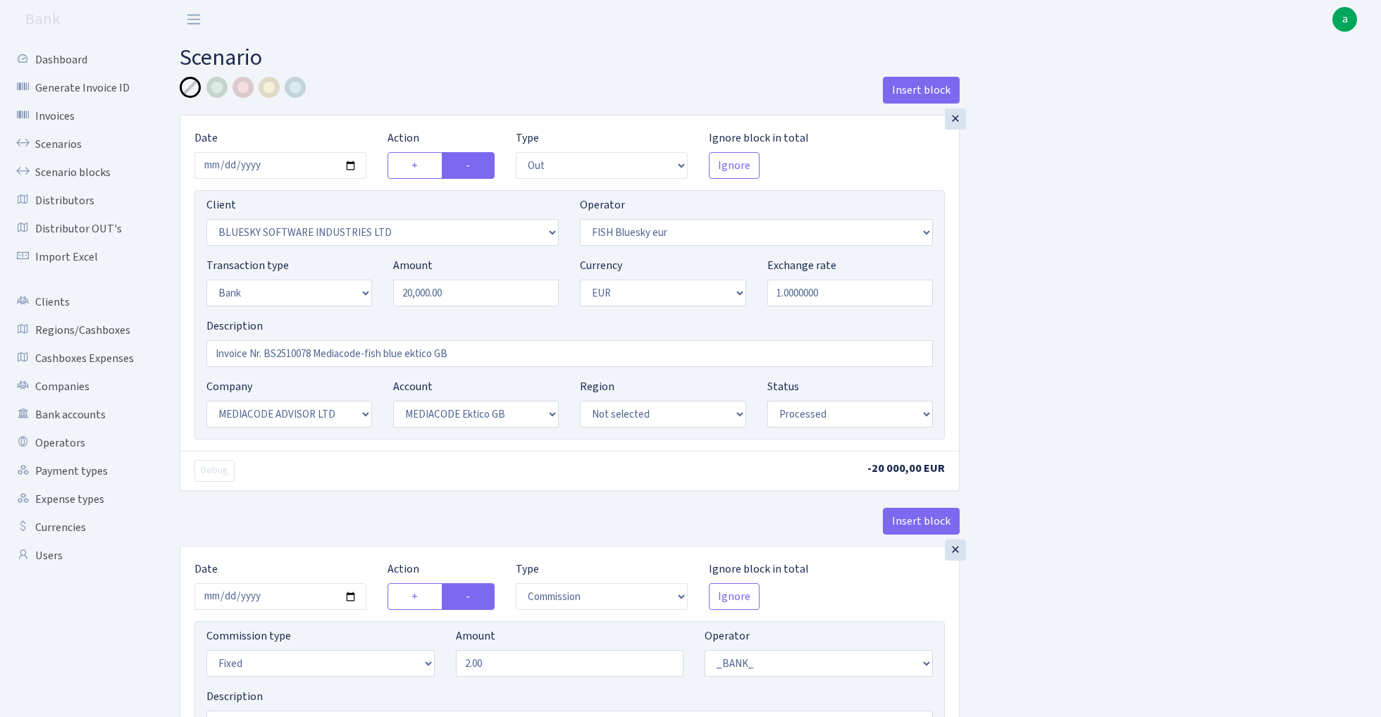
select select "26"
select select "75"
select select "processed"
select select "commission"
select select "fixed"
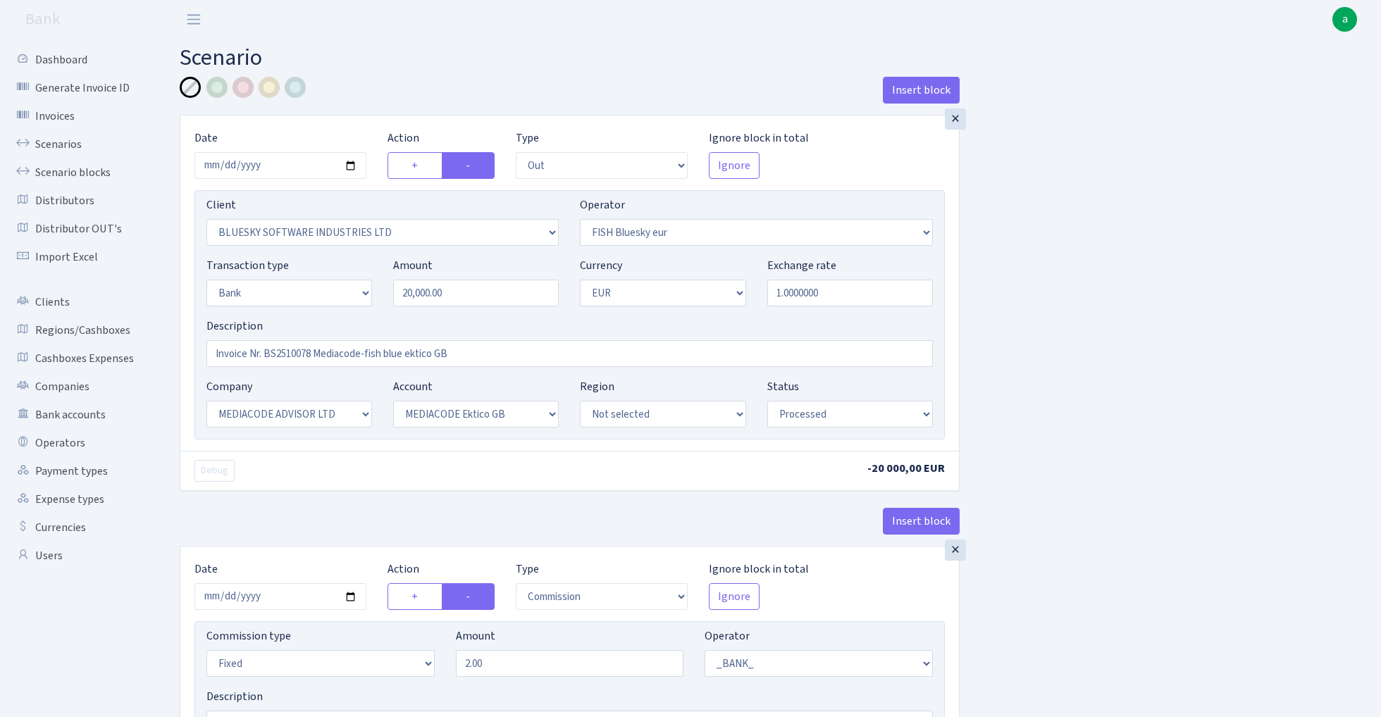
select select "1"
select select "26"
select select "75"
select select "processed"
select select "in"
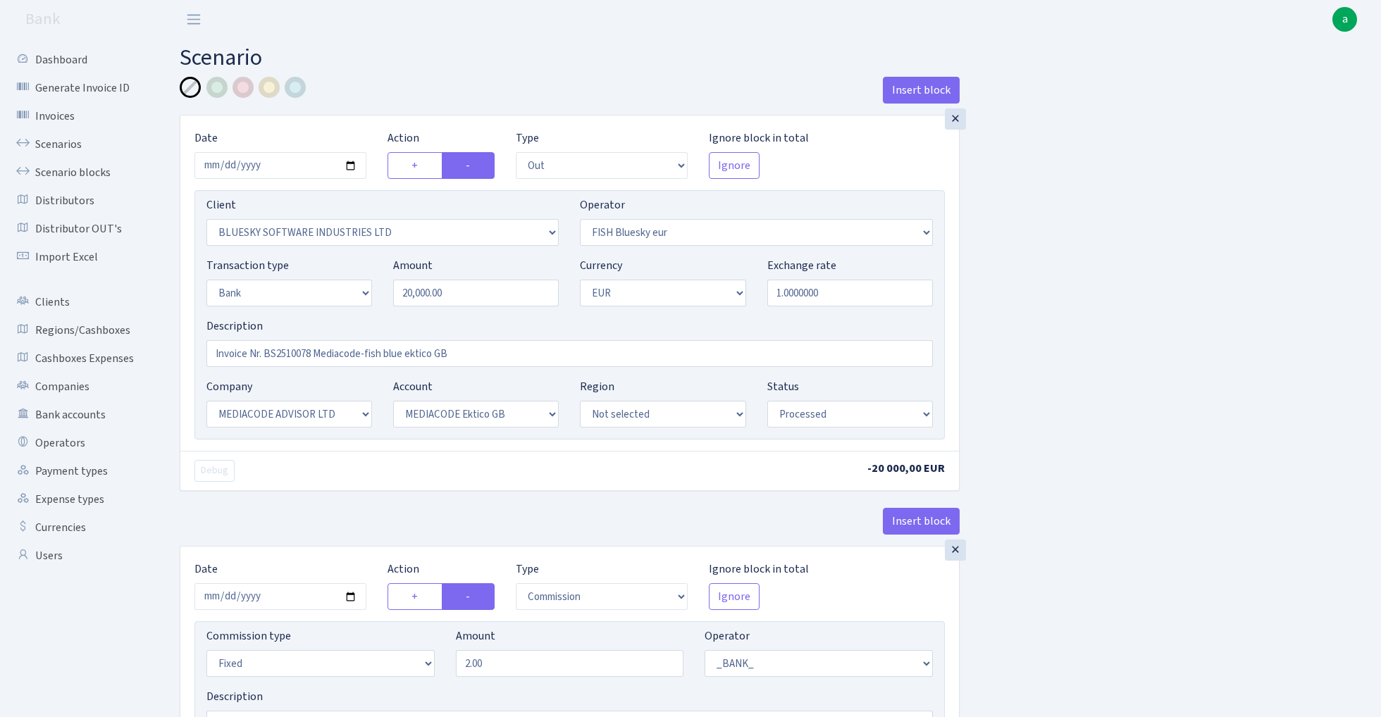
select select "460"
select select "1"
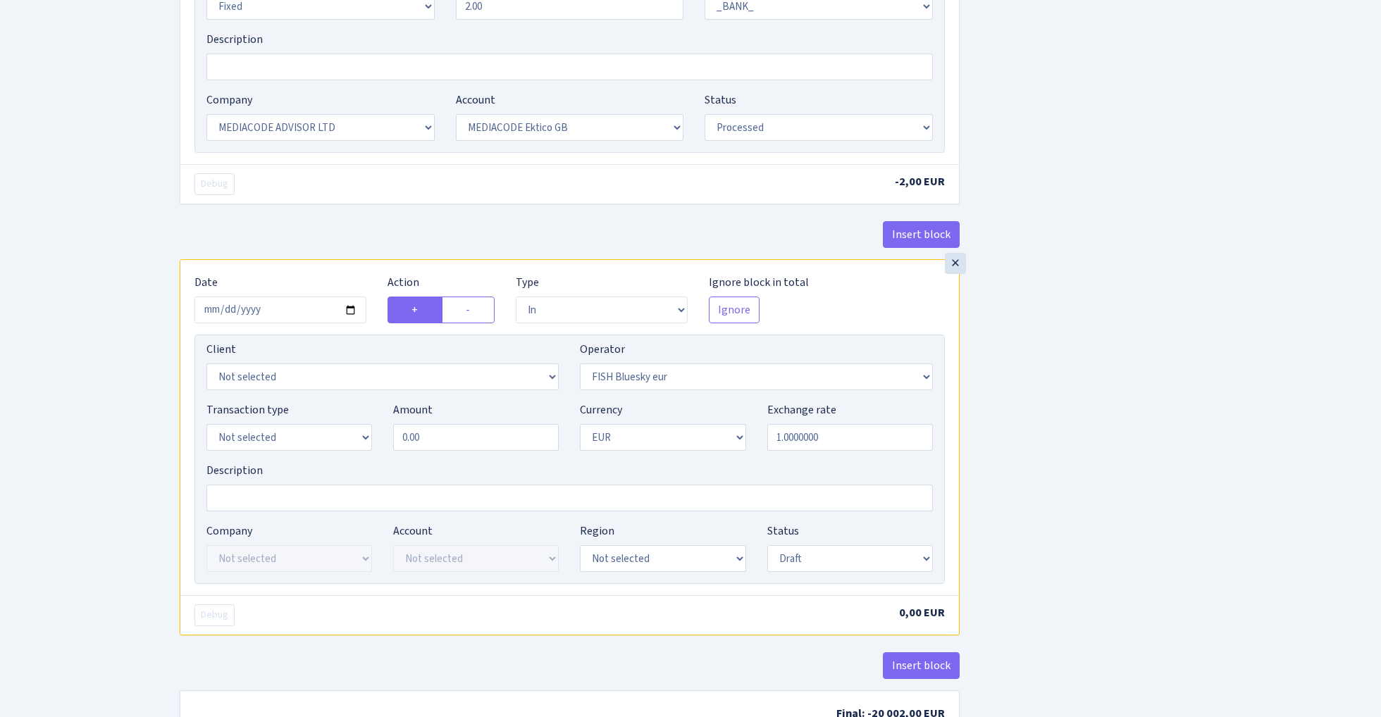
scroll to position [672, 0]
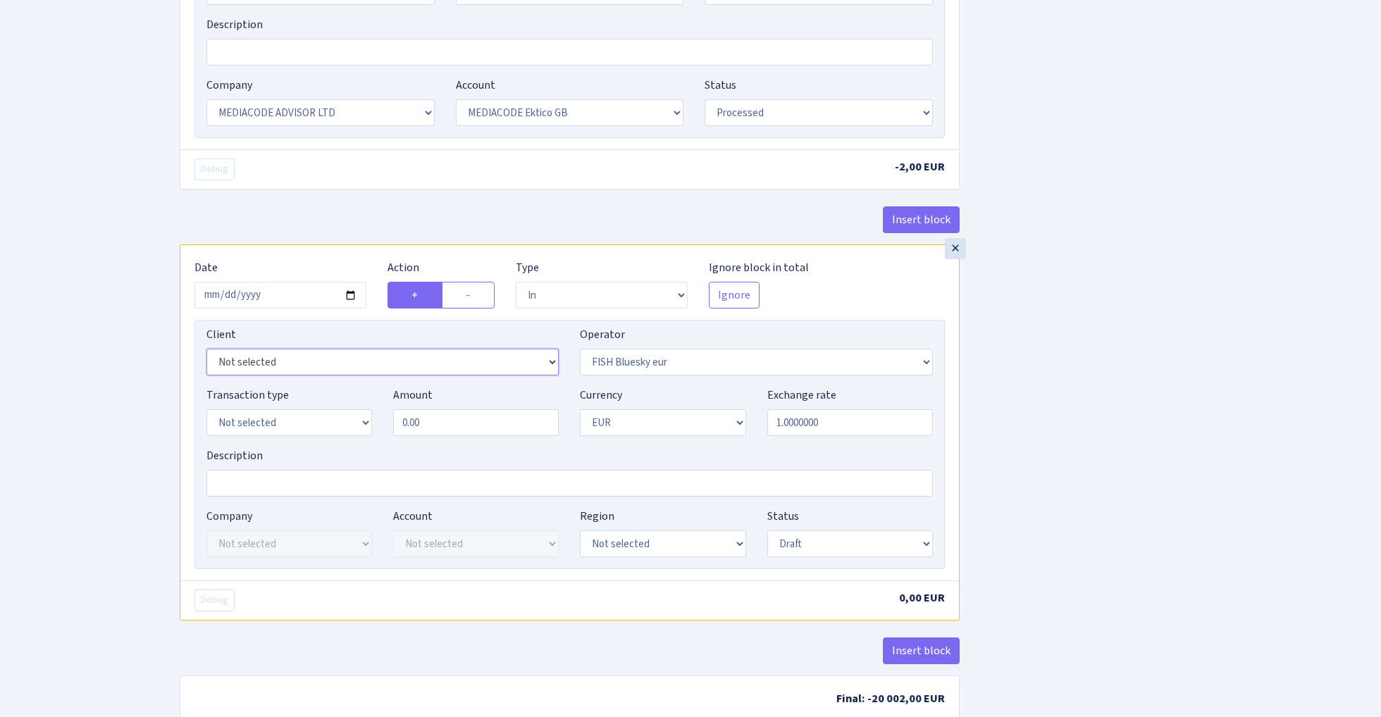
select select "3406"
select select "2"
select select "23"
click at [451, 421] on input "0.00" at bounding box center [476, 422] width 166 height 27
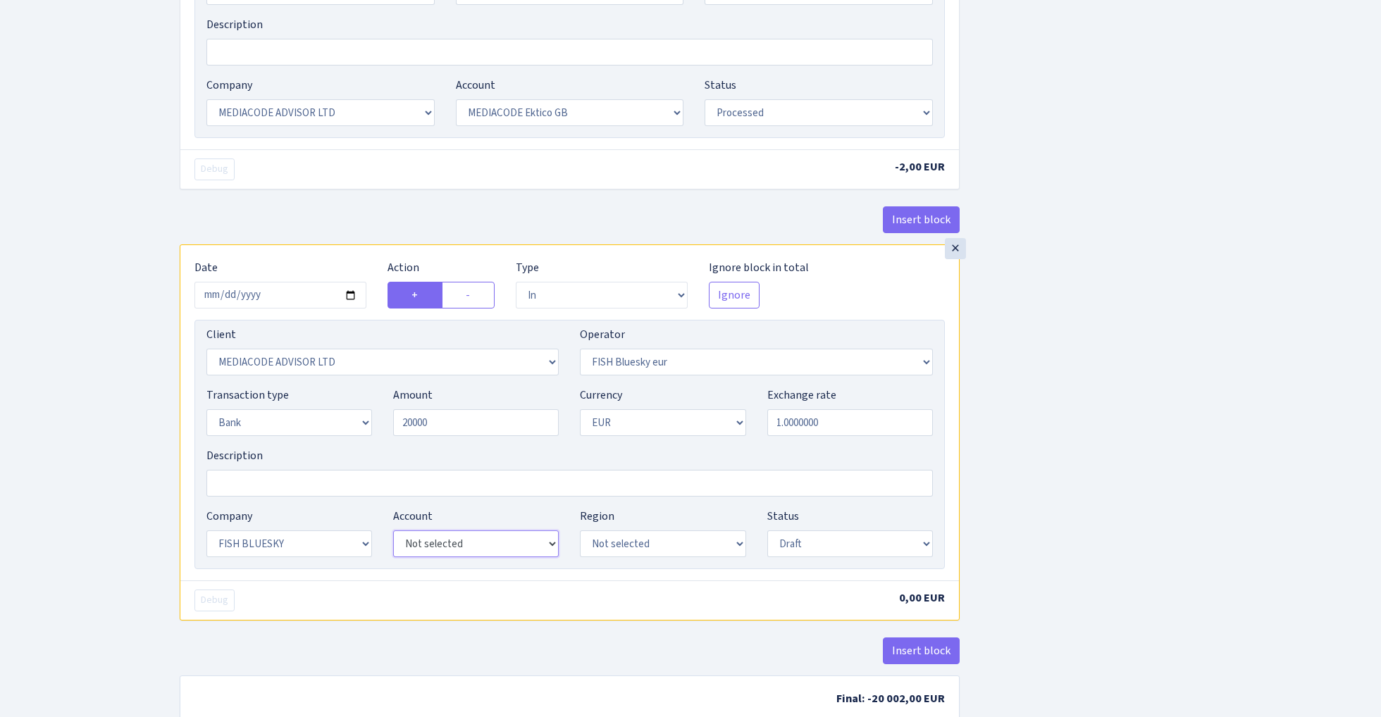
type input "20,000.00"
select select "67"
select select "processed"
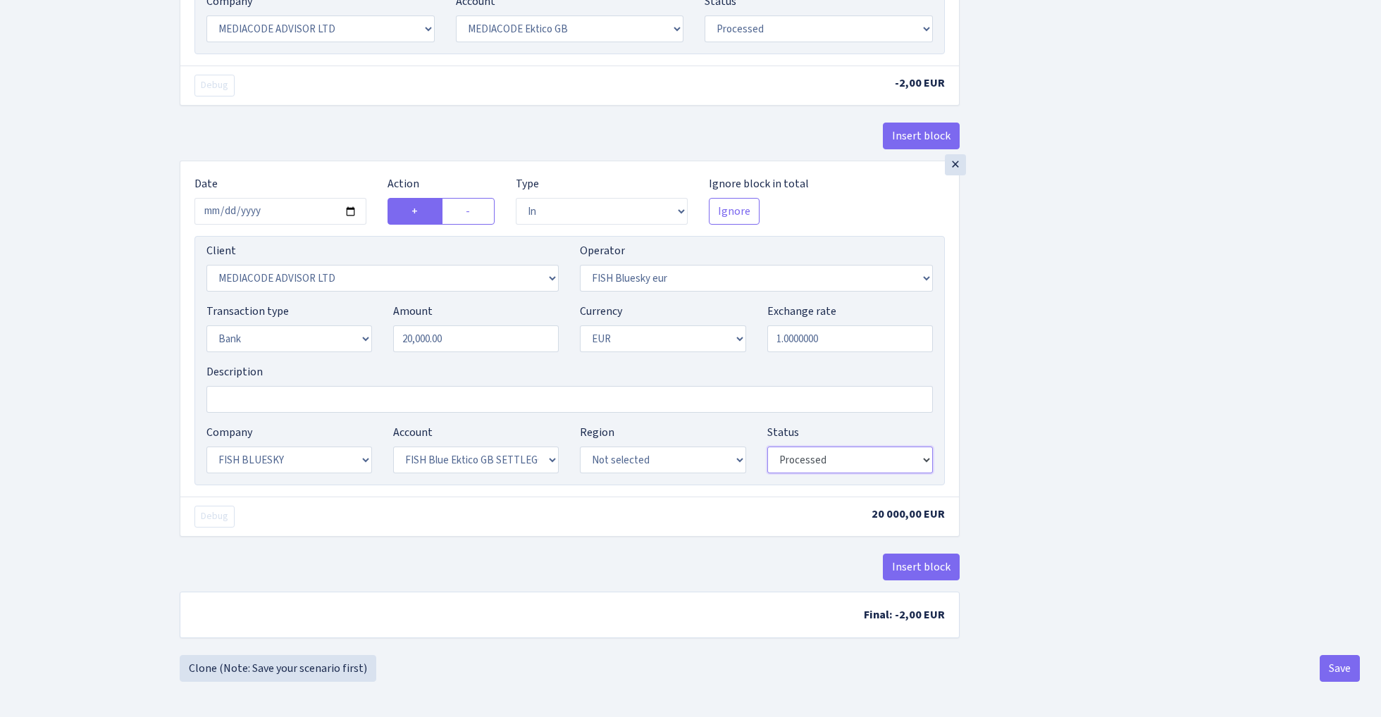
scroll to position [761, 0]
click at [1328, 674] on button "Save" at bounding box center [1339, 668] width 40 height 27
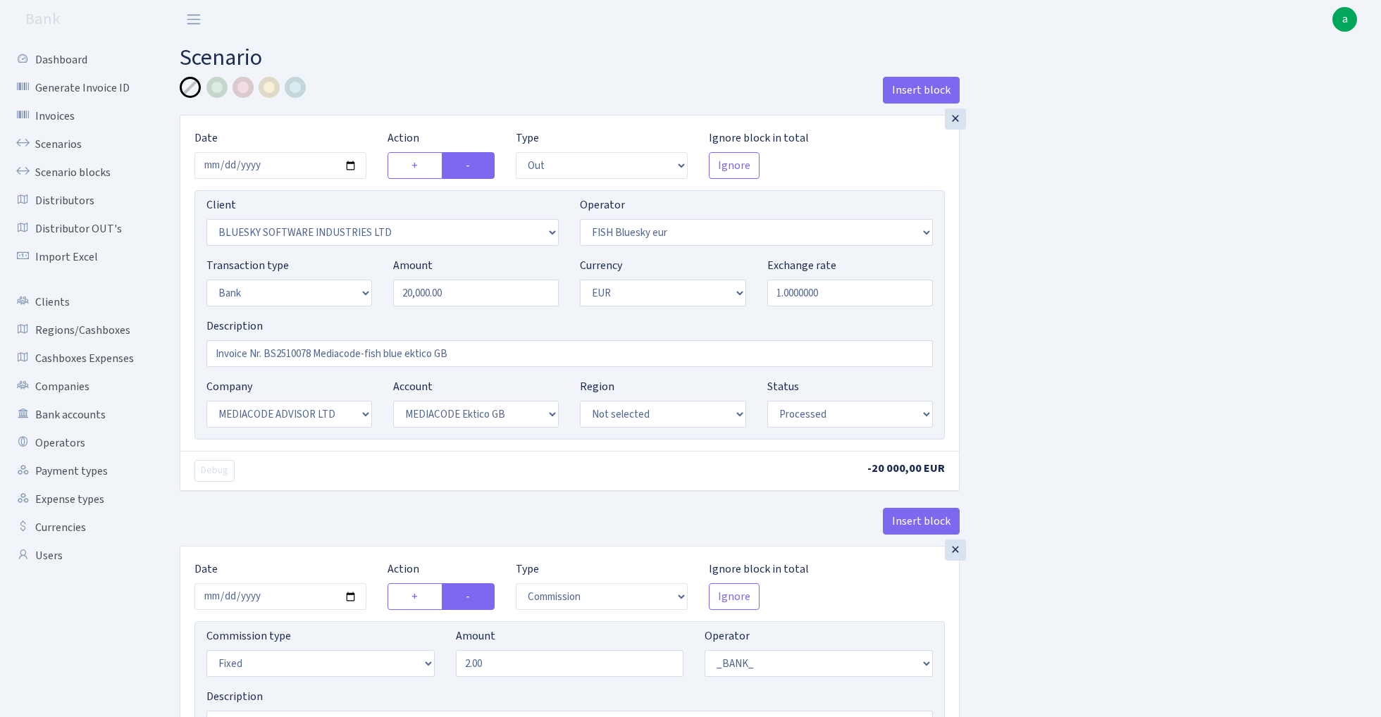
select select "out"
select select "2867"
select select "460"
select select "2"
select select "1"
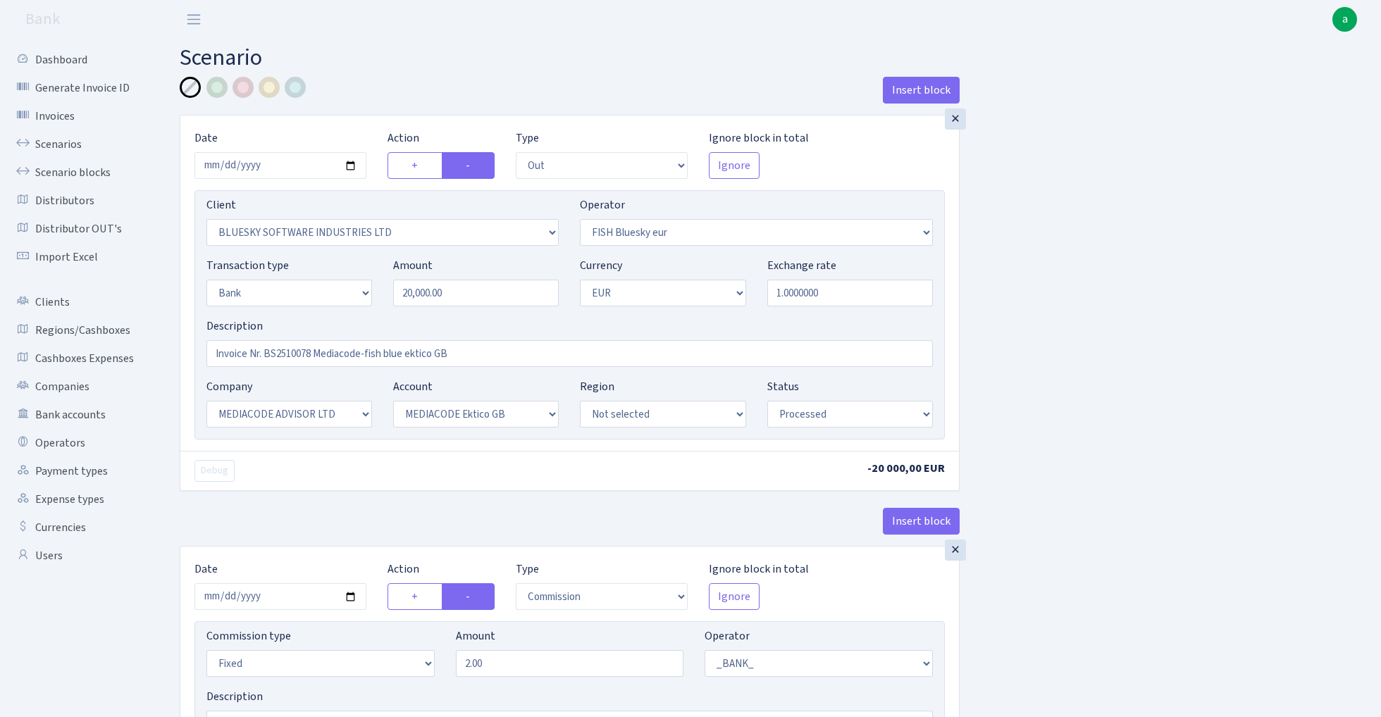
select select "26"
select select "75"
select select "processed"
select select "commission"
select select "fixed"
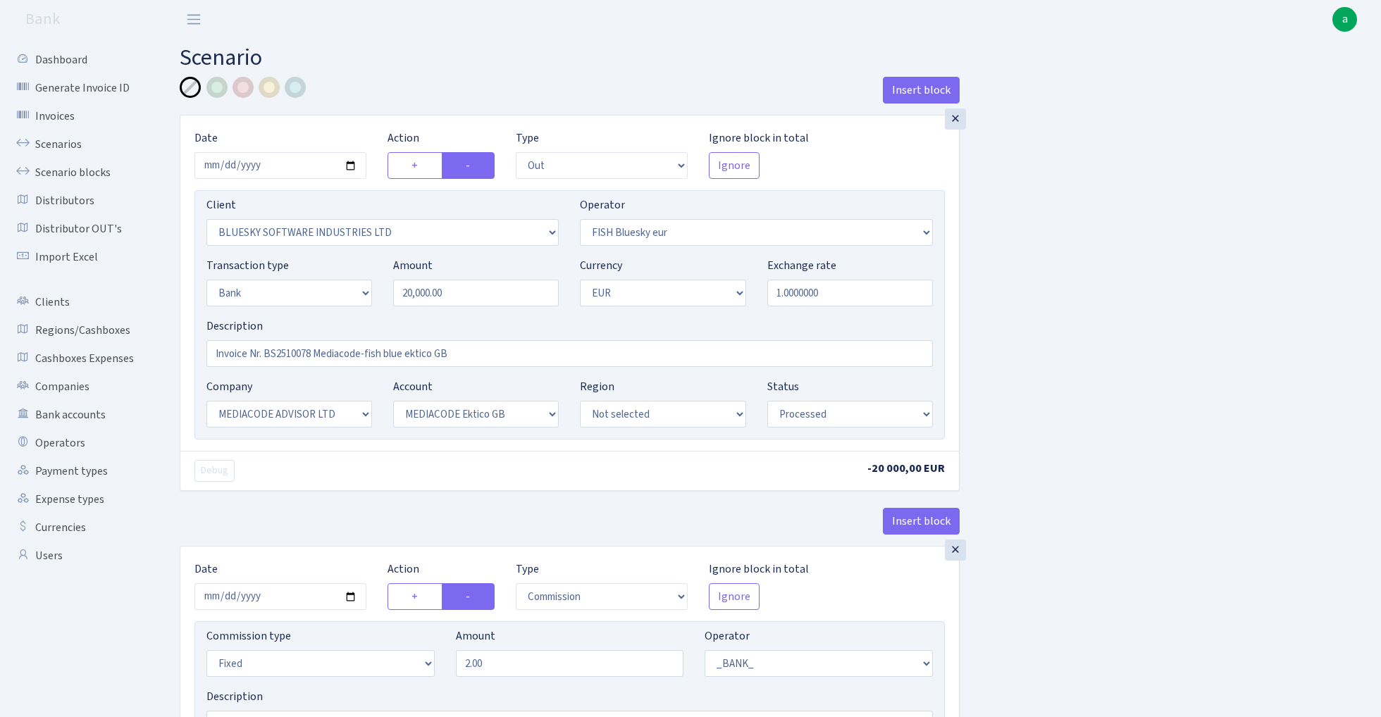
select select "1"
select select "26"
select select "75"
select select "processed"
select select "in"
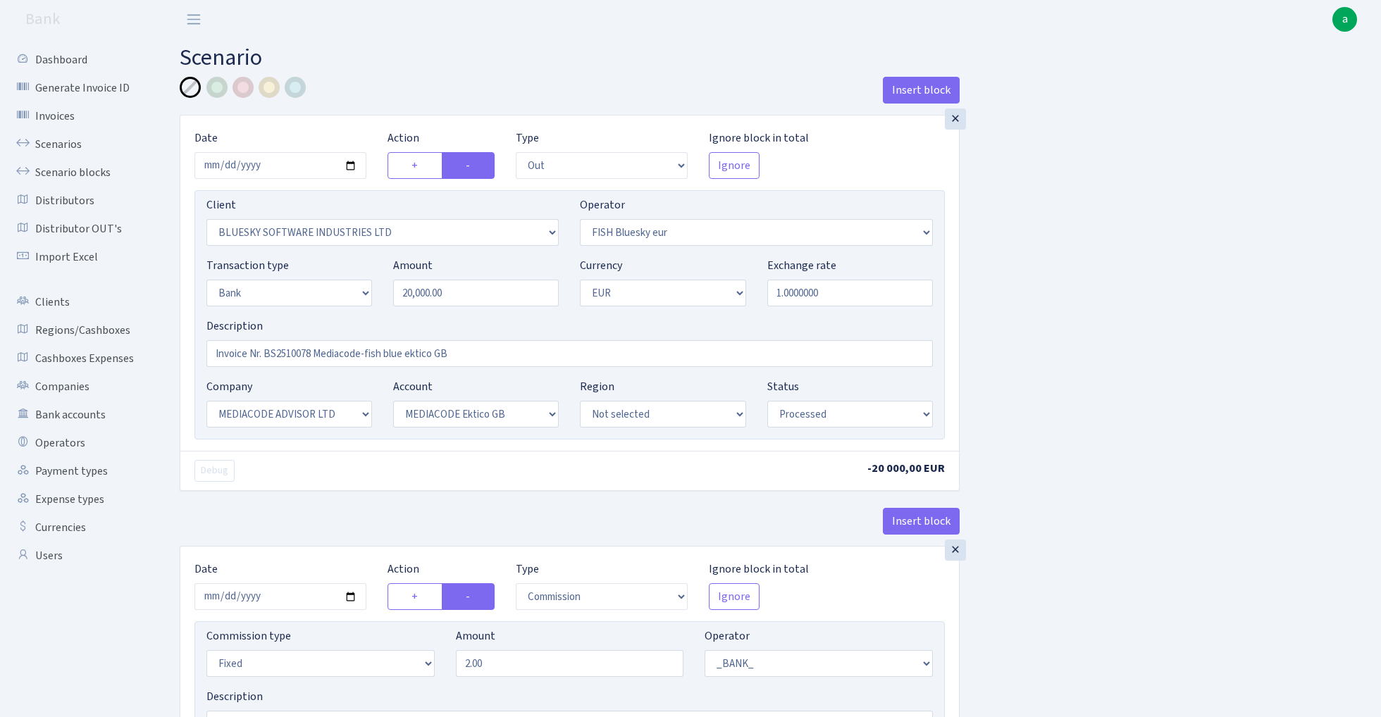
select select "3406"
select select "460"
select select "2"
select select "1"
select select "23"
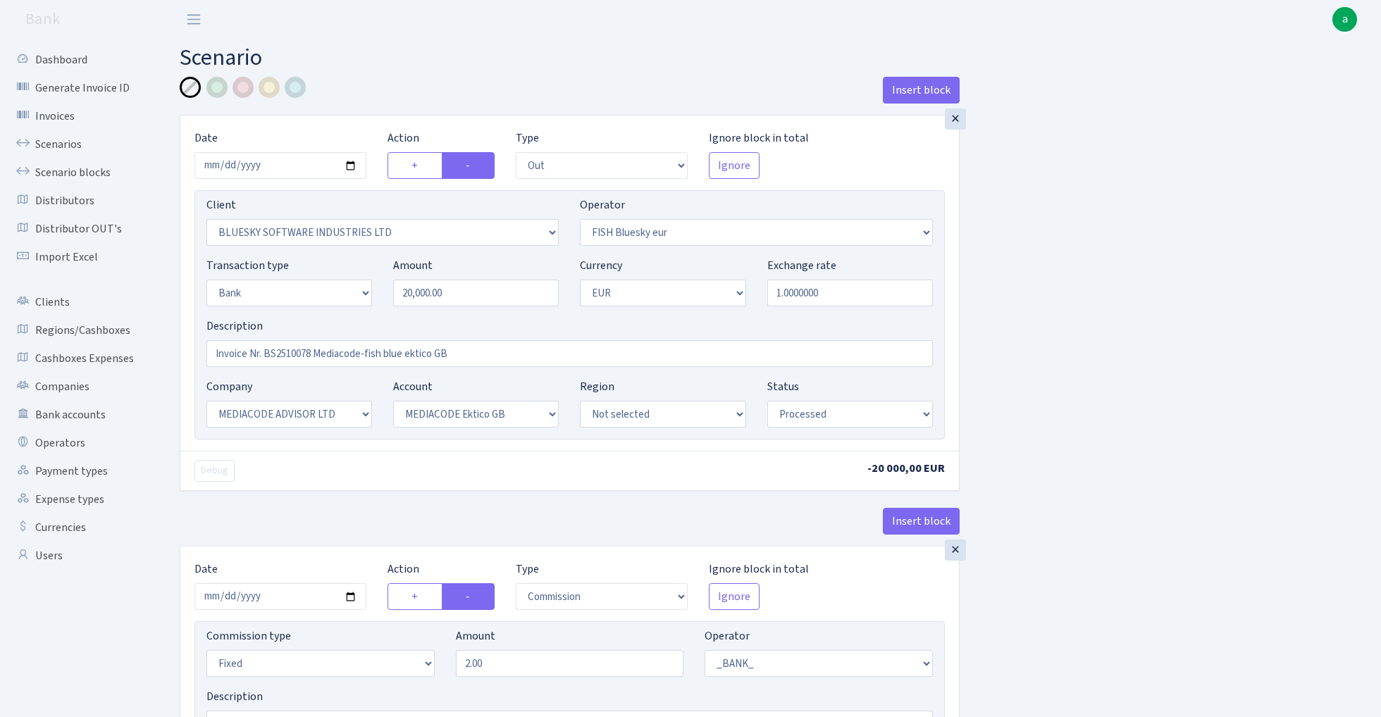
select select "67"
select select "processed"
click at [268, 89] on div at bounding box center [269, 87] width 21 height 21
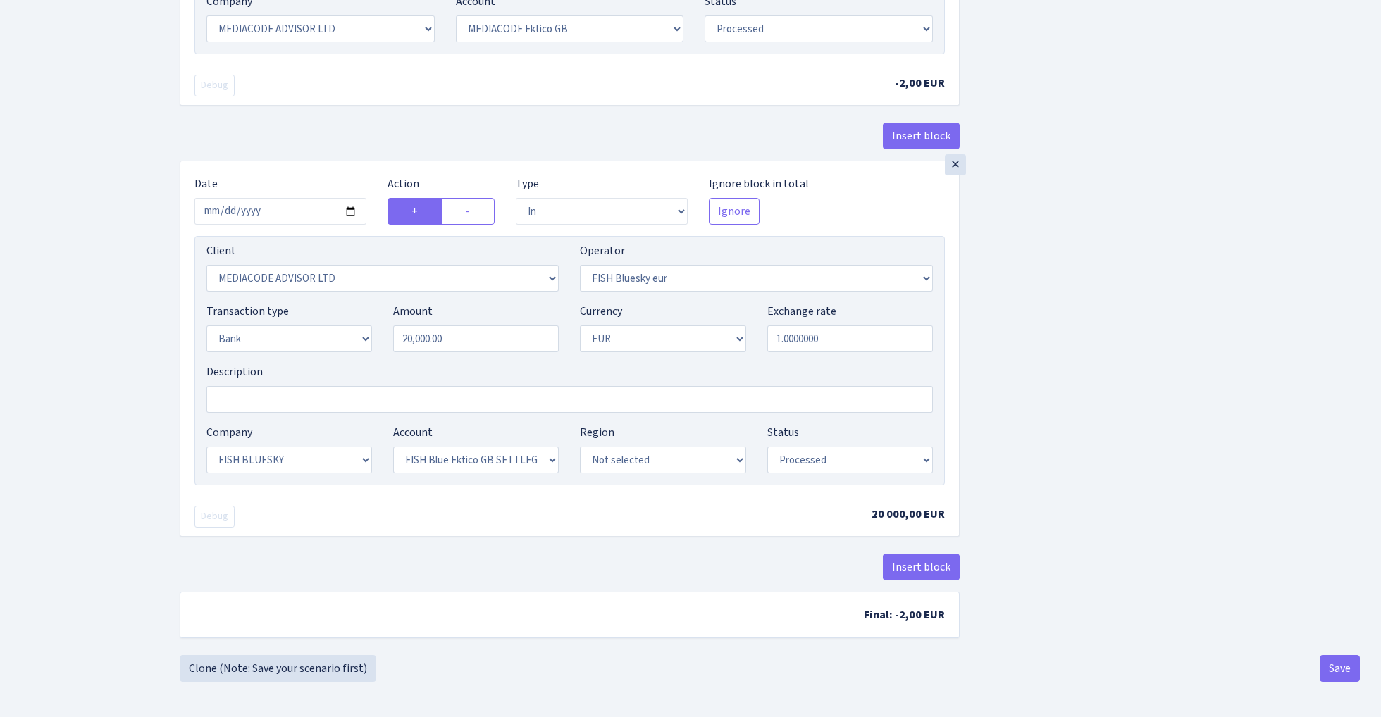
scroll to position [761, 0]
click at [1333, 668] on button "Save" at bounding box center [1339, 668] width 40 height 27
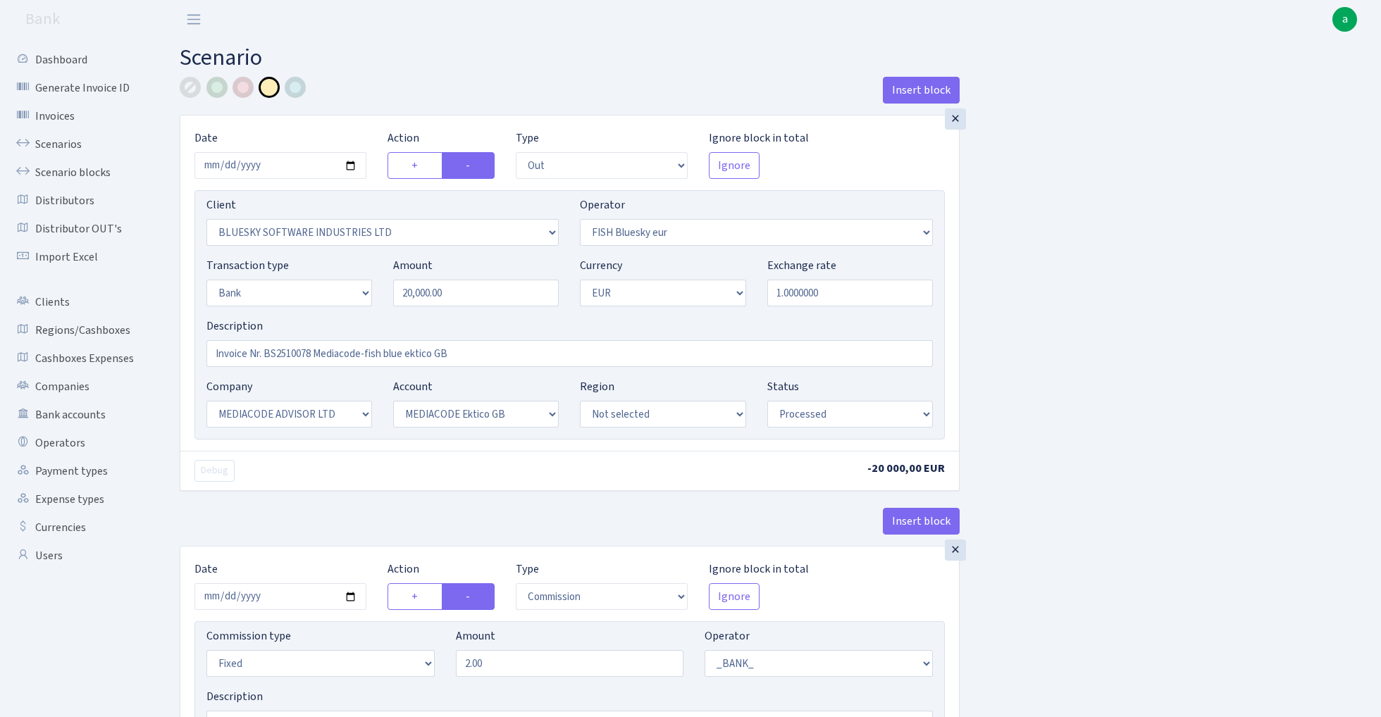
select select "out"
select select "2867"
select select "460"
select select "2"
select select "1"
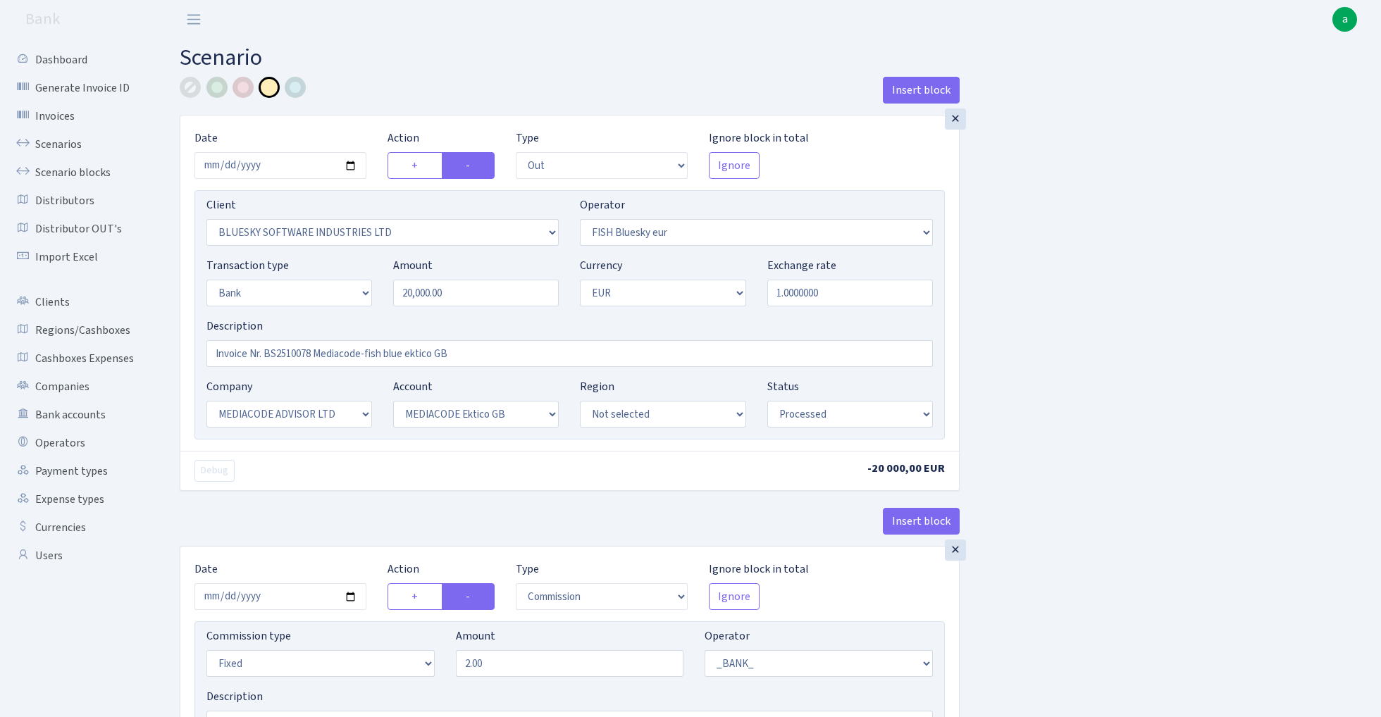
select select "26"
select select "75"
select select "processed"
select select "commission"
select select "fixed"
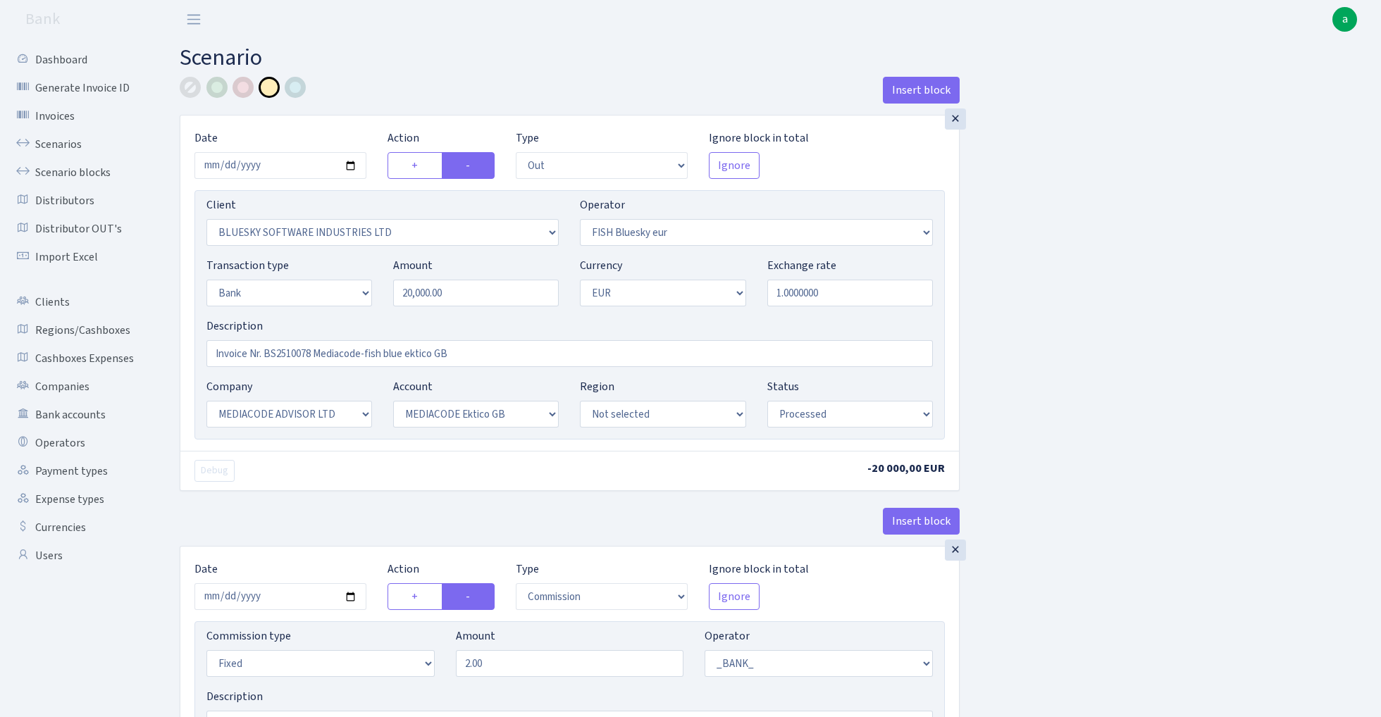
select select "1"
select select "26"
select select "75"
select select "processed"
select select "in"
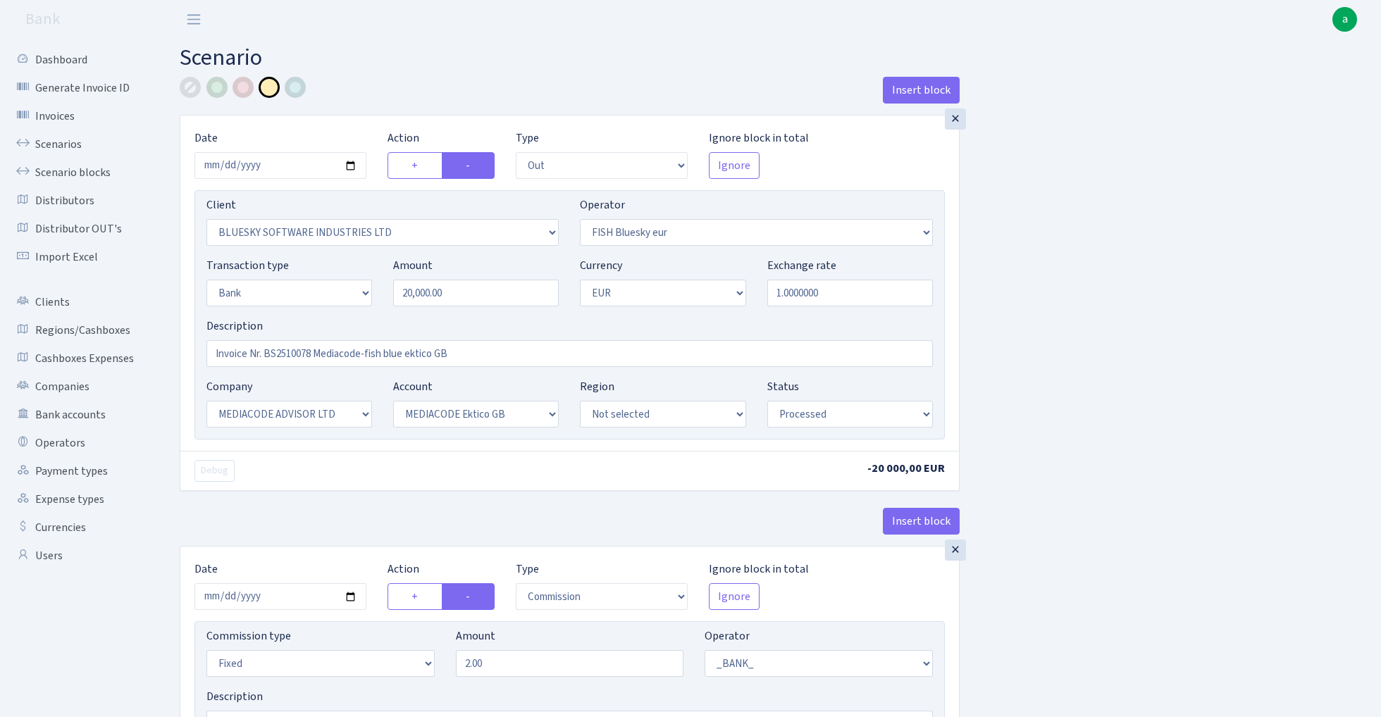
select select "3406"
select select "460"
select select "2"
select select "1"
select select "23"
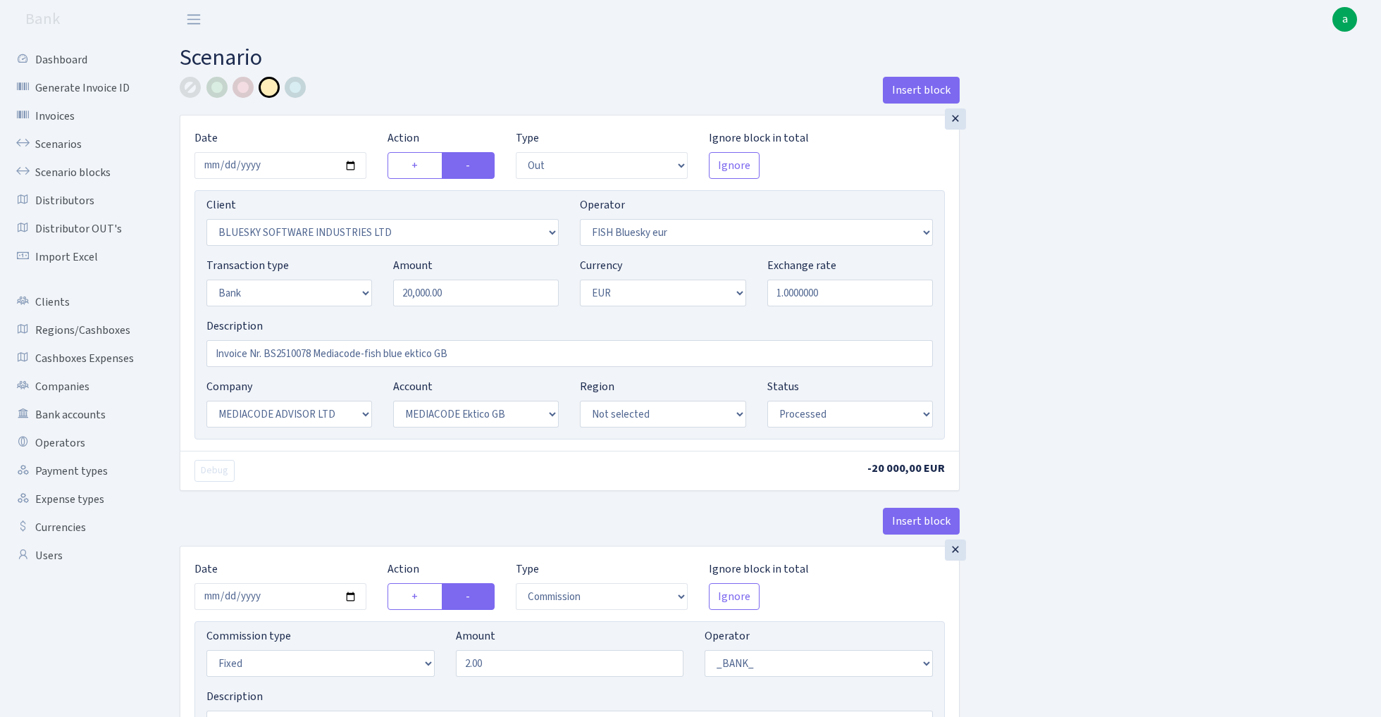
select select "67"
select select "processed"
click at [54, 139] on link "Scenarios" at bounding box center [77, 144] width 141 height 28
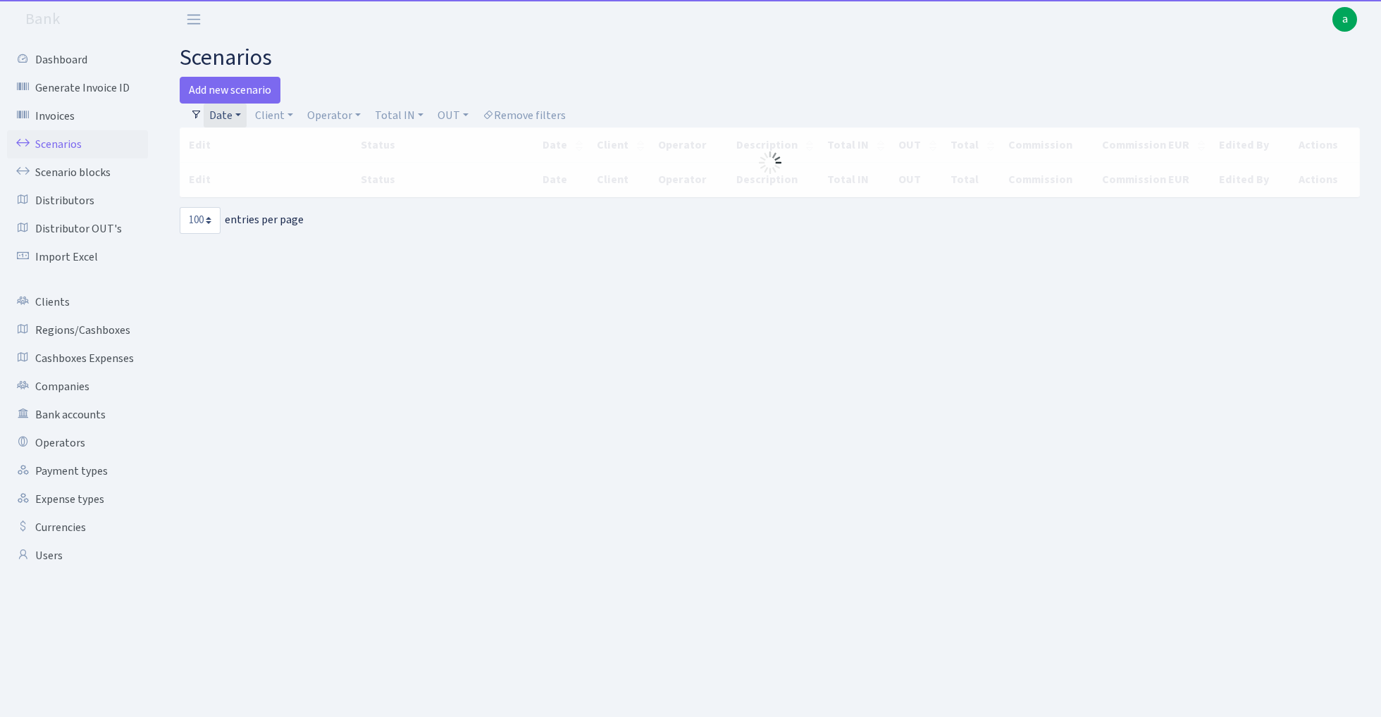
select select "100"
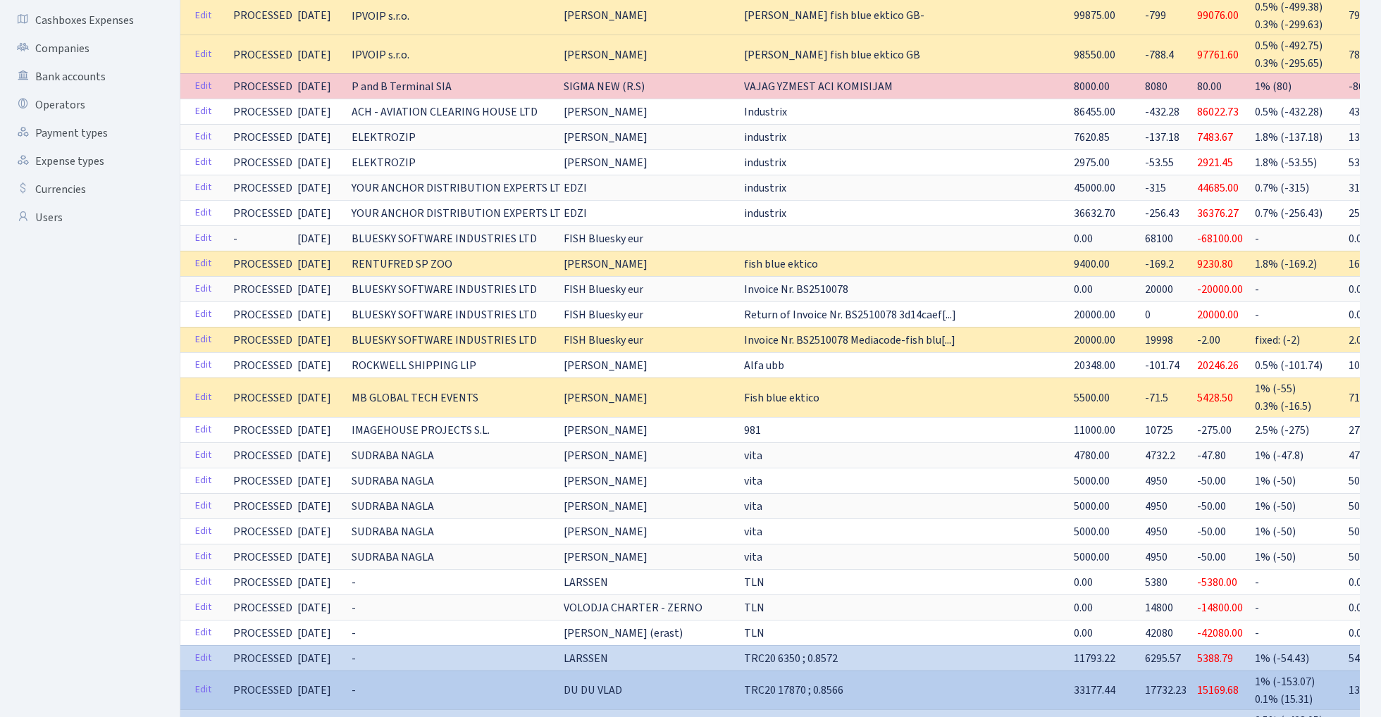
scroll to position [330, 0]
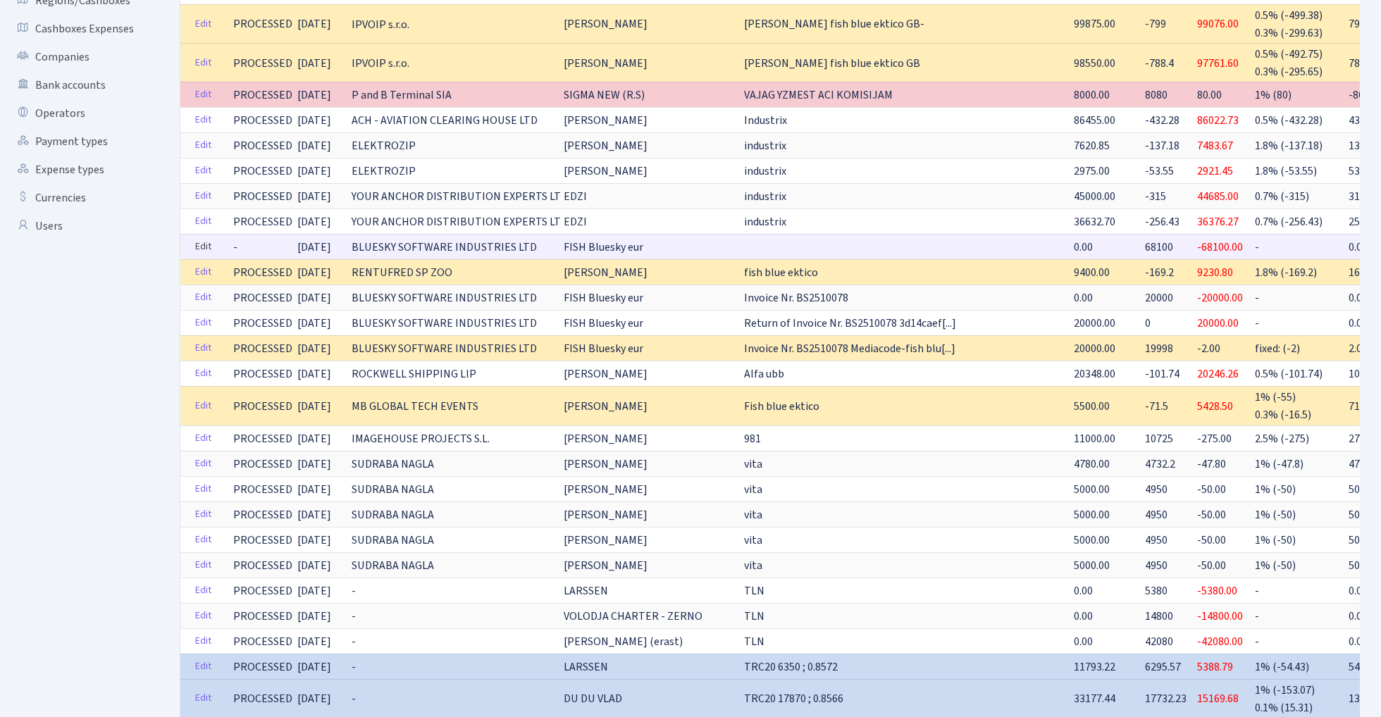
click at [199, 241] on link "Edit" at bounding box center [203, 247] width 29 height 22
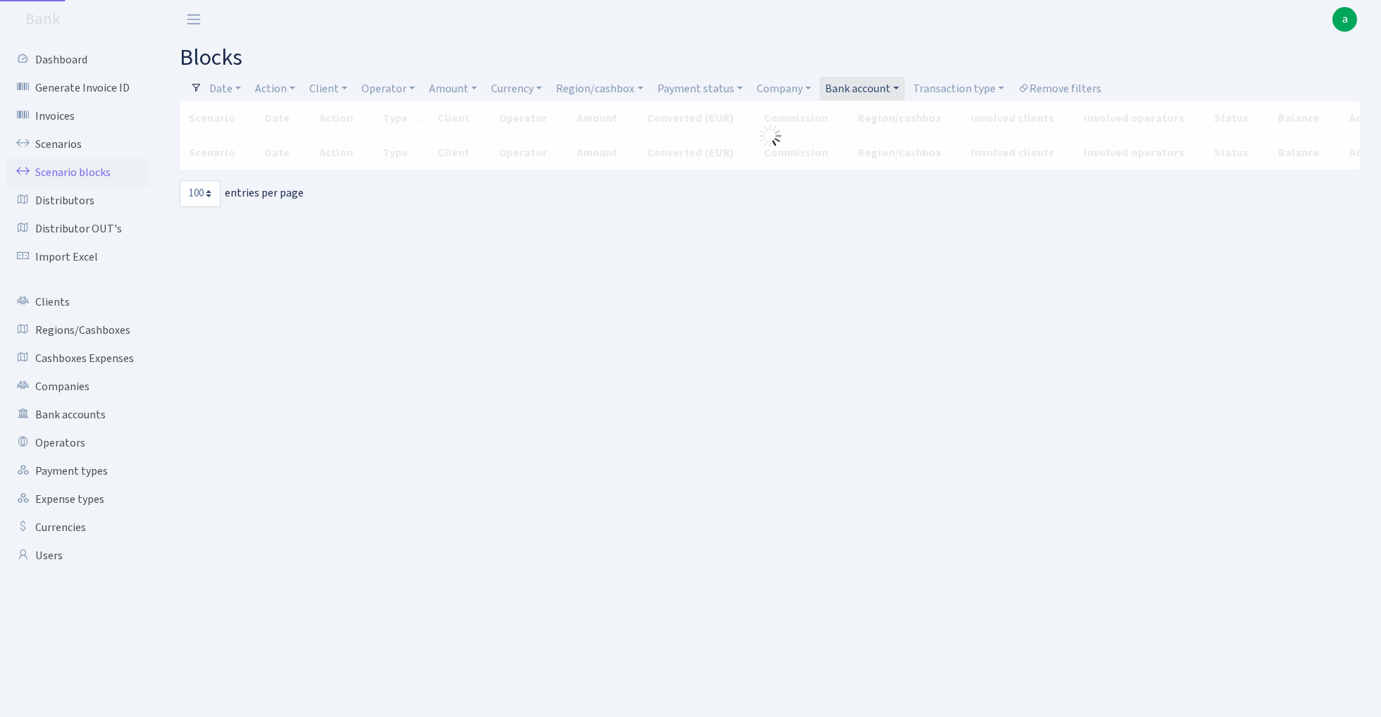
select select "100"
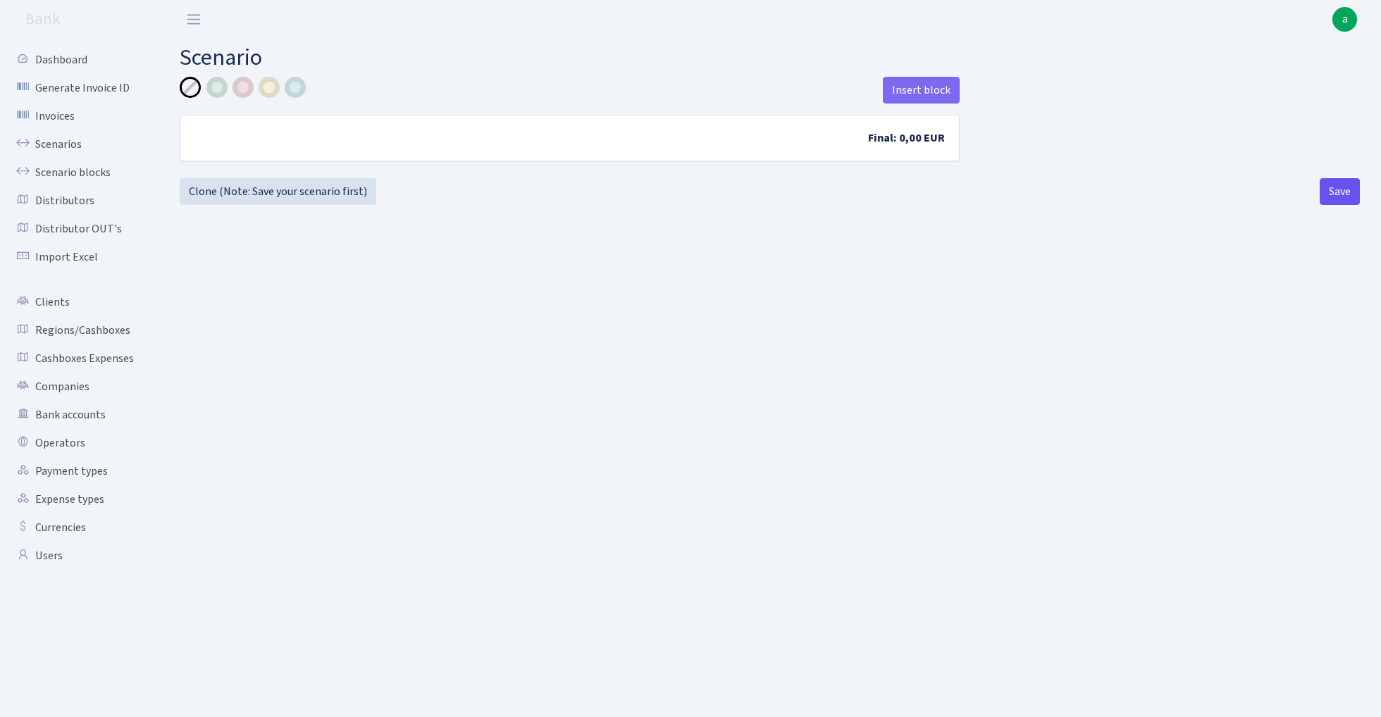
click at [1328, 197] on button "Save" at bounding box center [1339, 191] width 40 height 27
click at [52, 144] on link "Scenarios" at bounding box center [77, 144] width 141 height 28
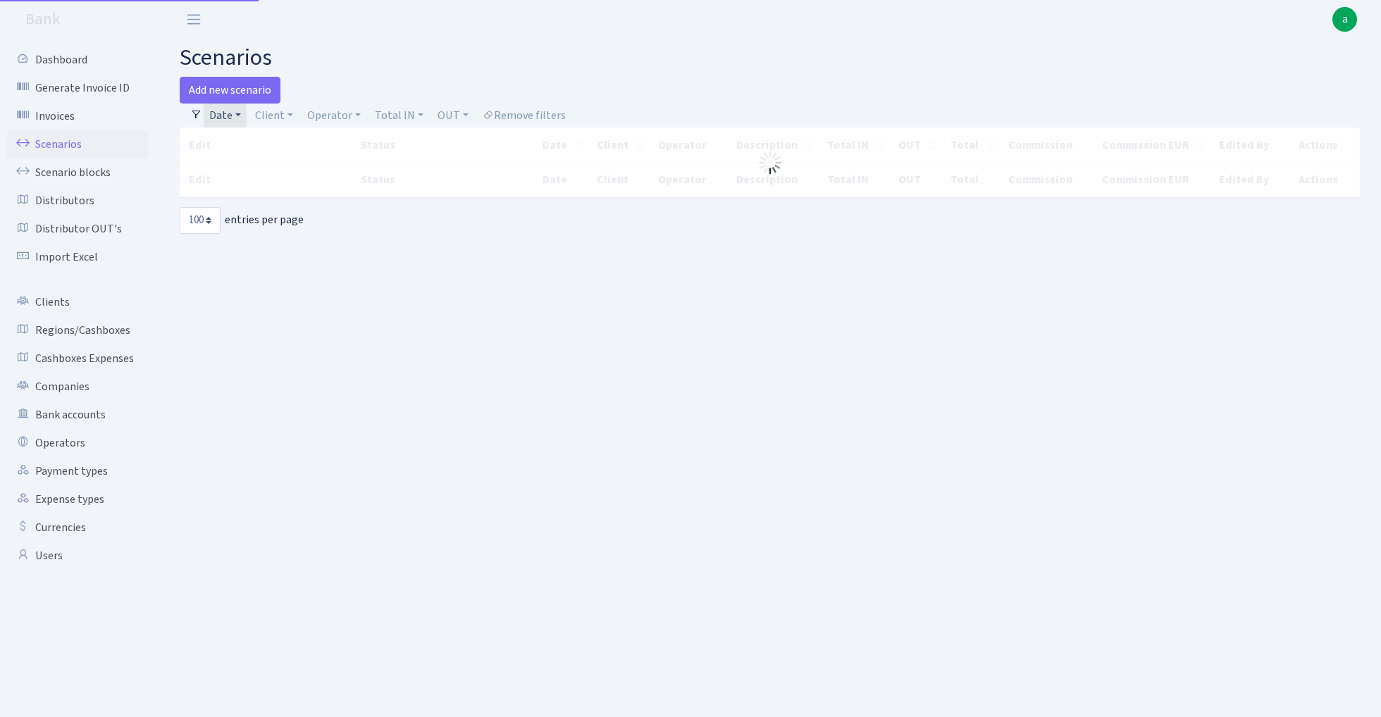
select select "100"
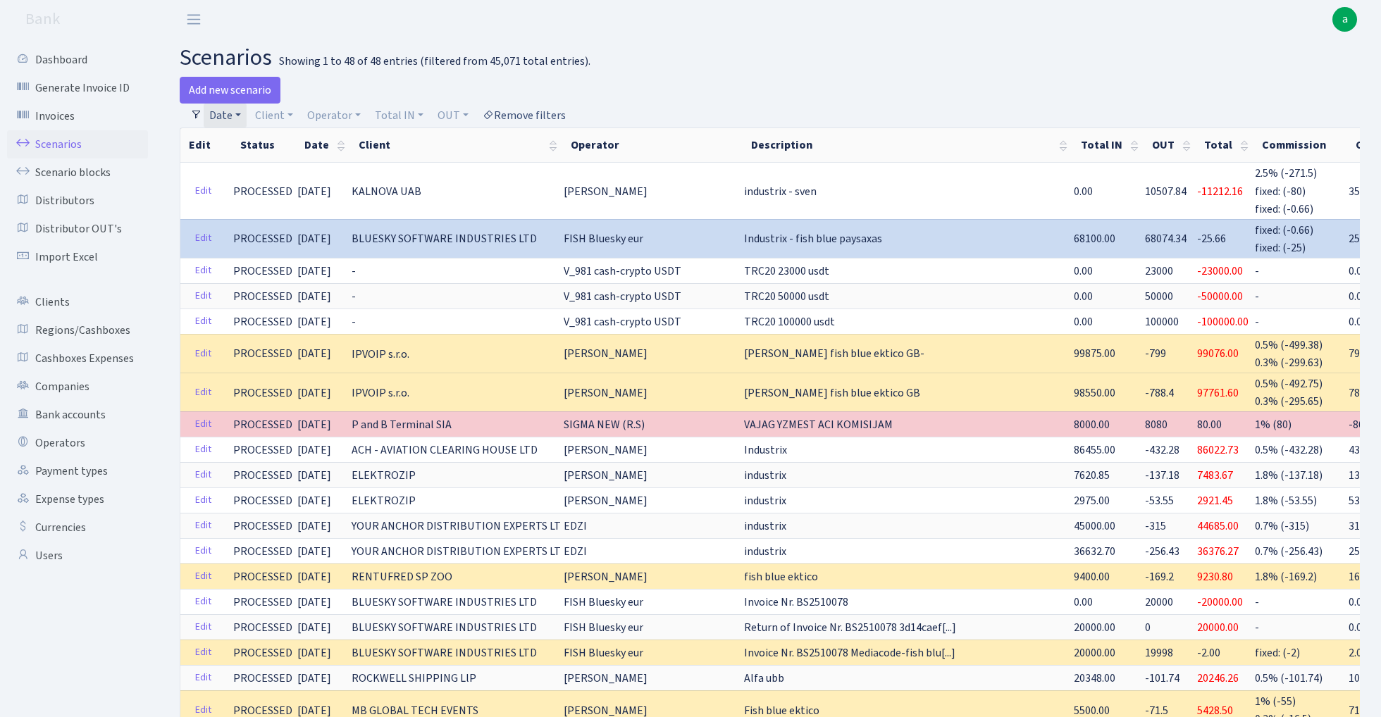
click at [536, 111] on link "Remove filters" at bounding box center [524, 116] width 94 height 24
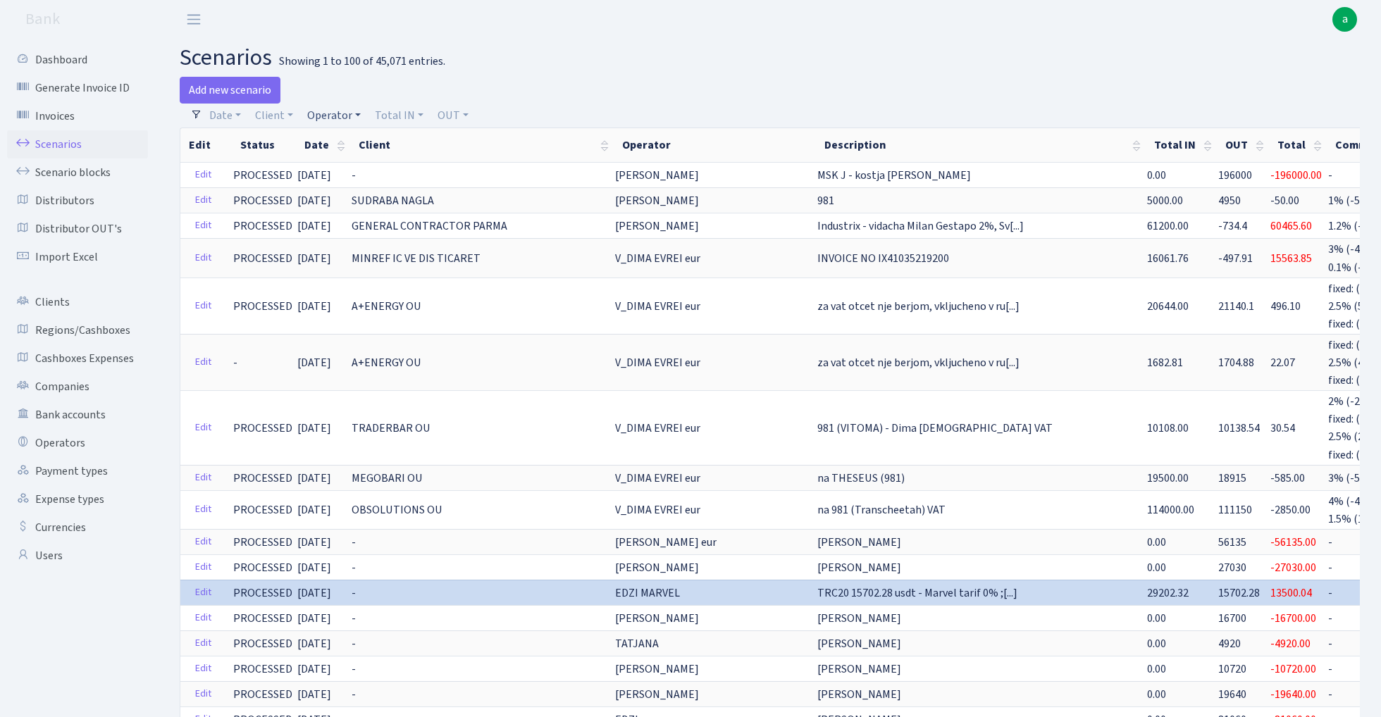
click at [332, 116] on link "Operator" at bounding box center [333, 116] width 65 height 24
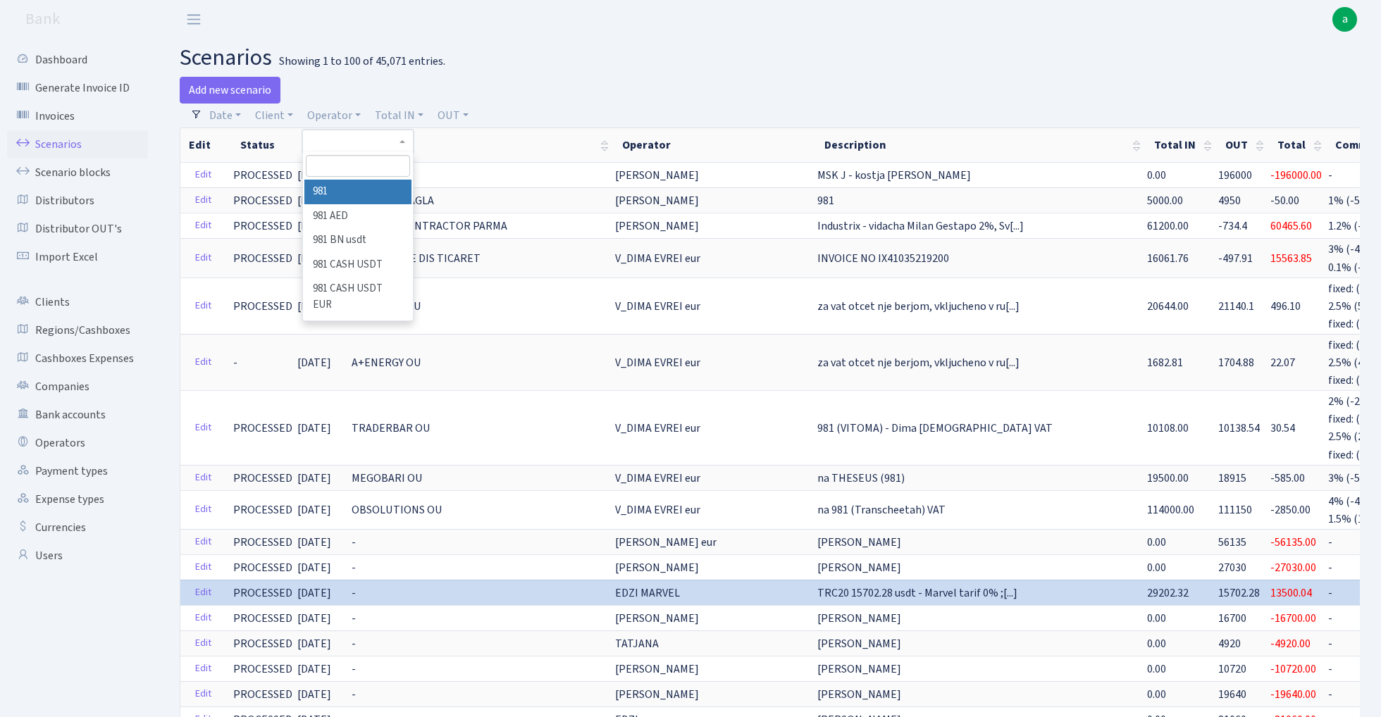
click at [337, 167] on input "search" at bounding box center [358, 166] width 104 height 22
type input "[PERSON_NAME]"
click at [356, 184] on li "[PERSON_NAME]" at bounding box center [357, 192] width 106 height 25
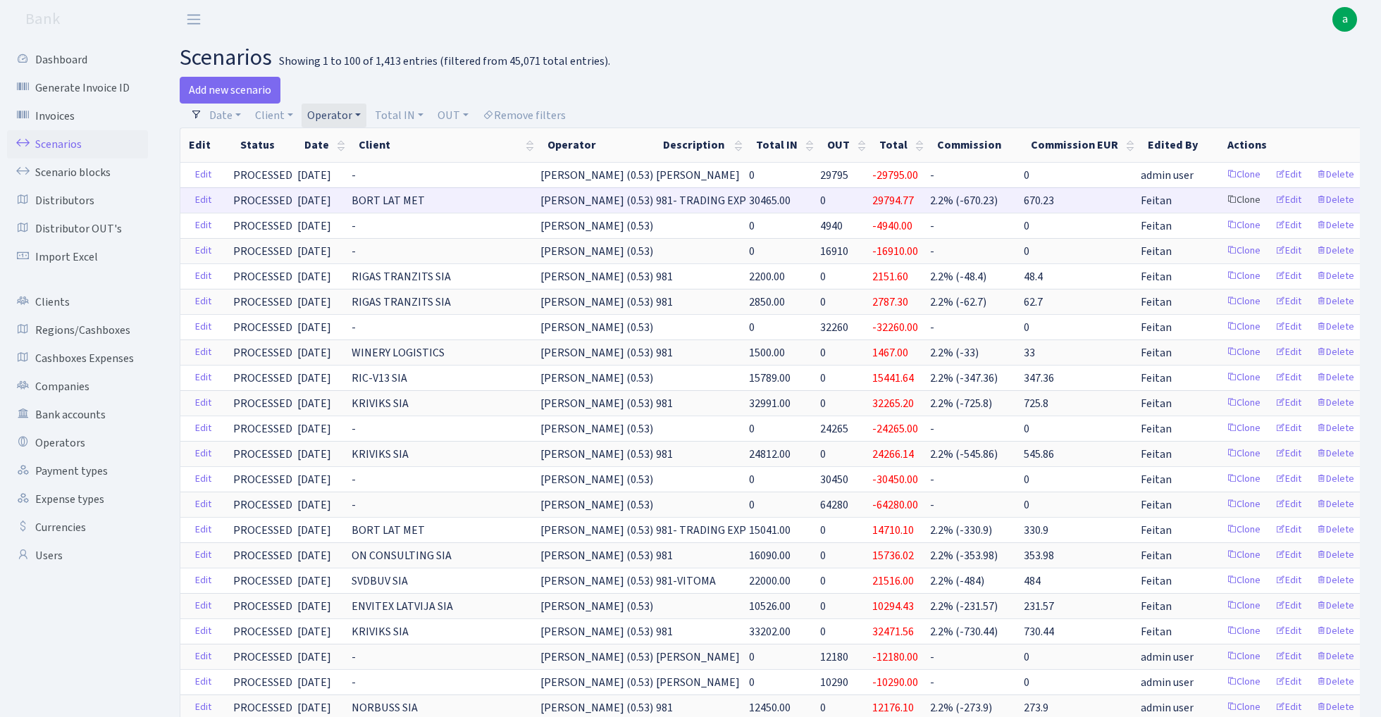
click at [1235, 197] on link "Clone" at bounding box center [1243, 200] width 46 height 22
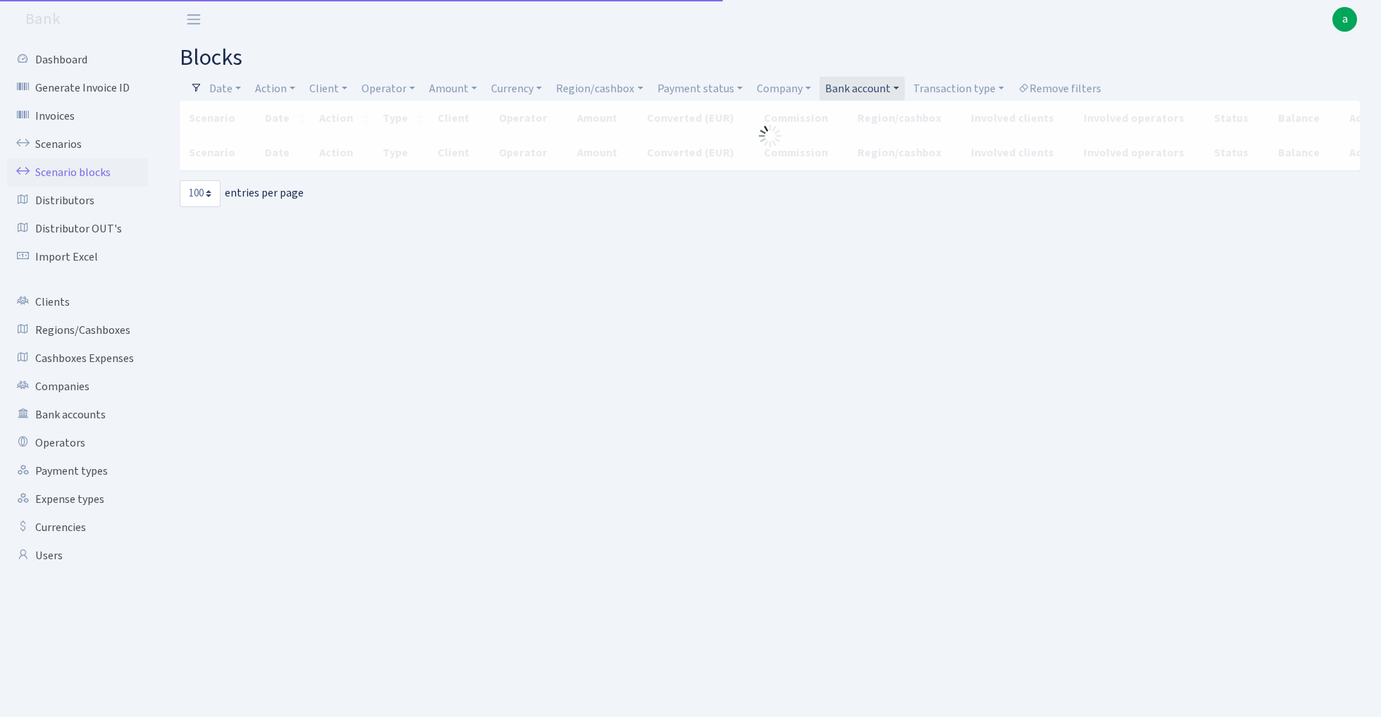
select select "100"
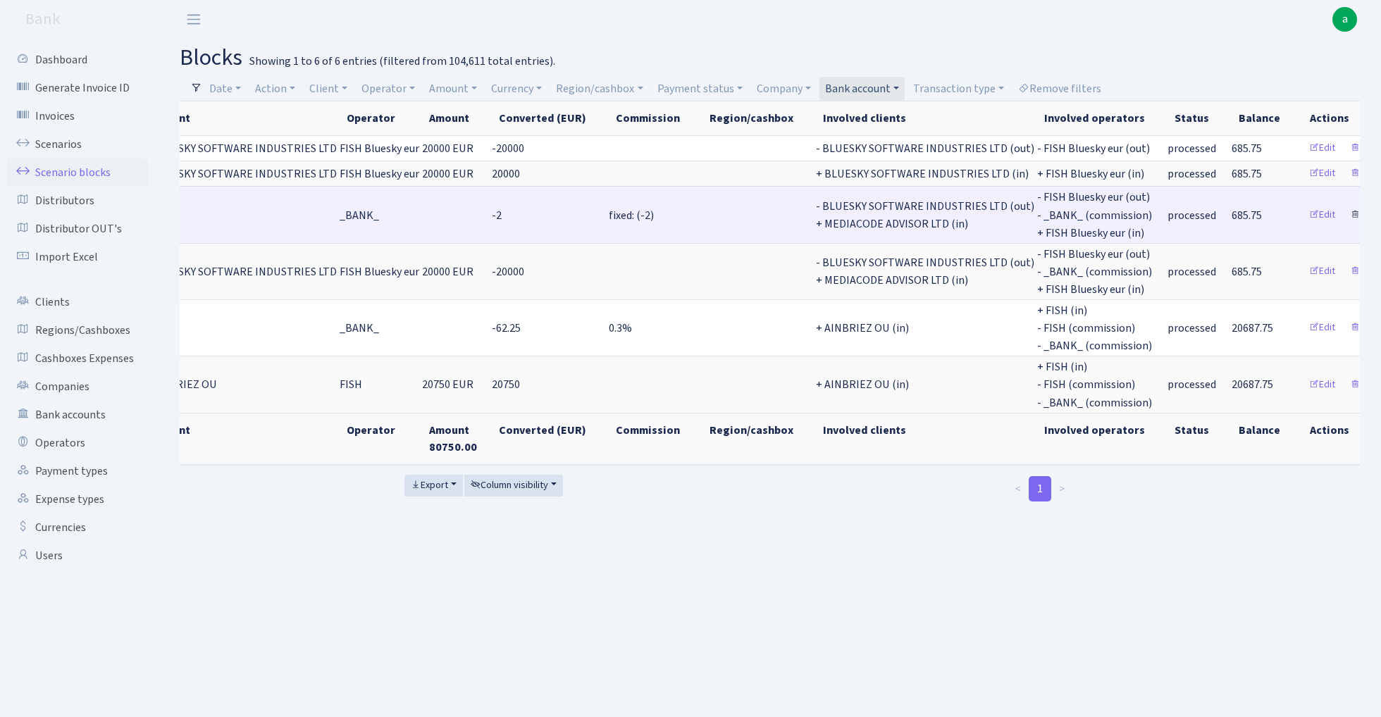
scroll to position [0, 282]
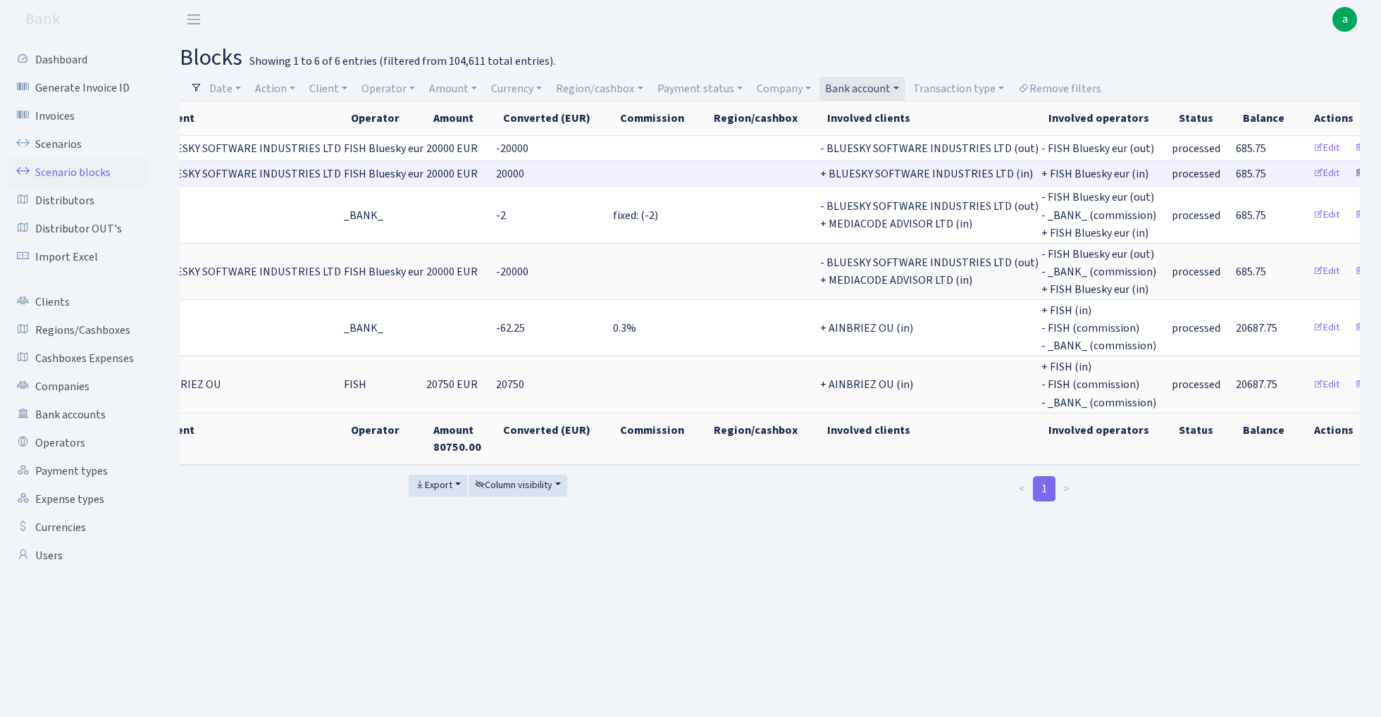
click at [1347, 170] on link "Delete" at bounding box center [1372, 174] width 51 height 22
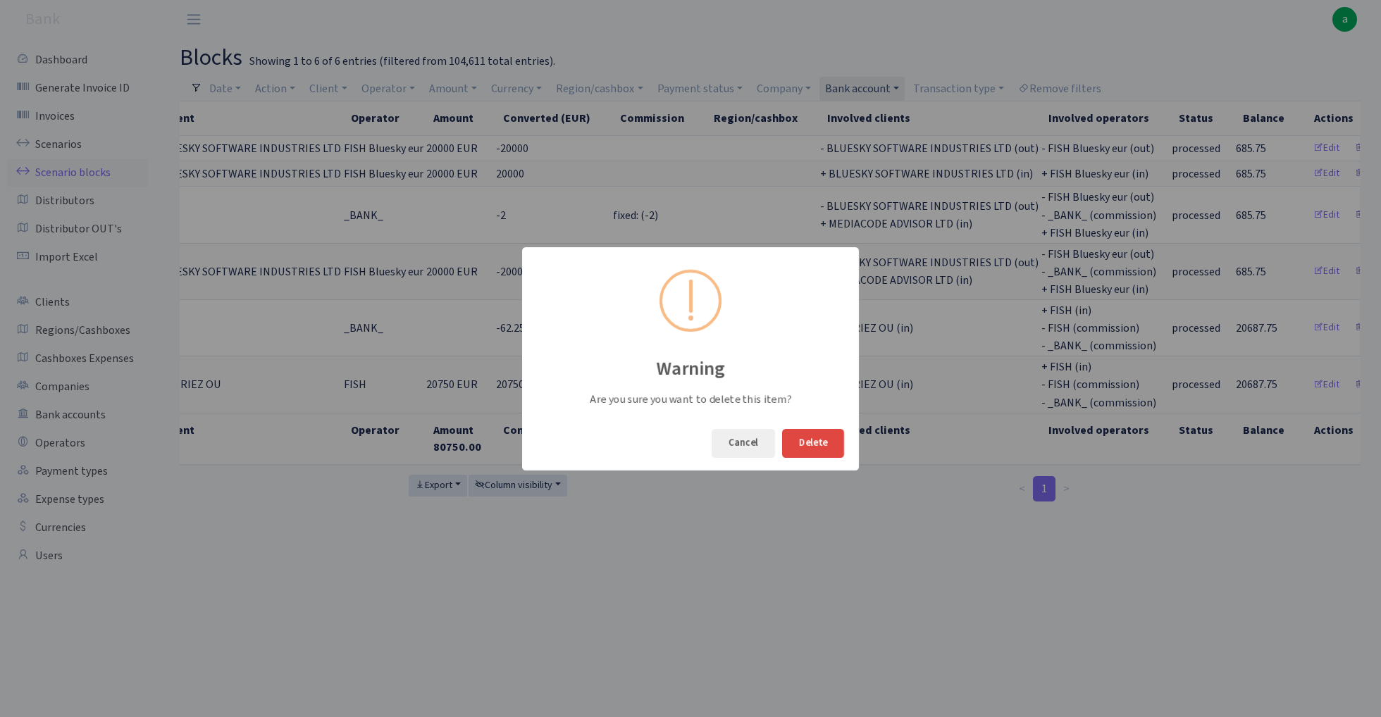
click at [823, 441] on button "Delete" at bounding box center [813, 443] width 62 height 29
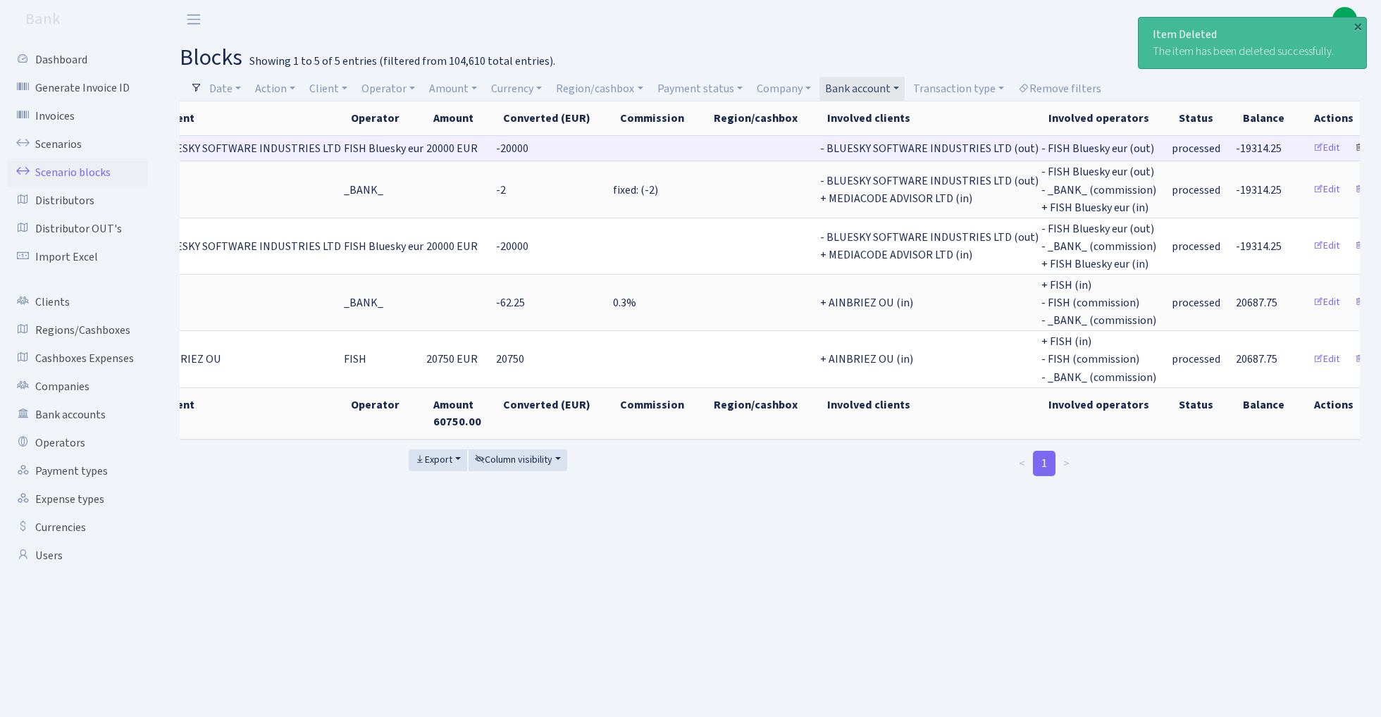
click at [1347, 147] on link "Delete" at bounding box center [1372, 148] width 51 height 22
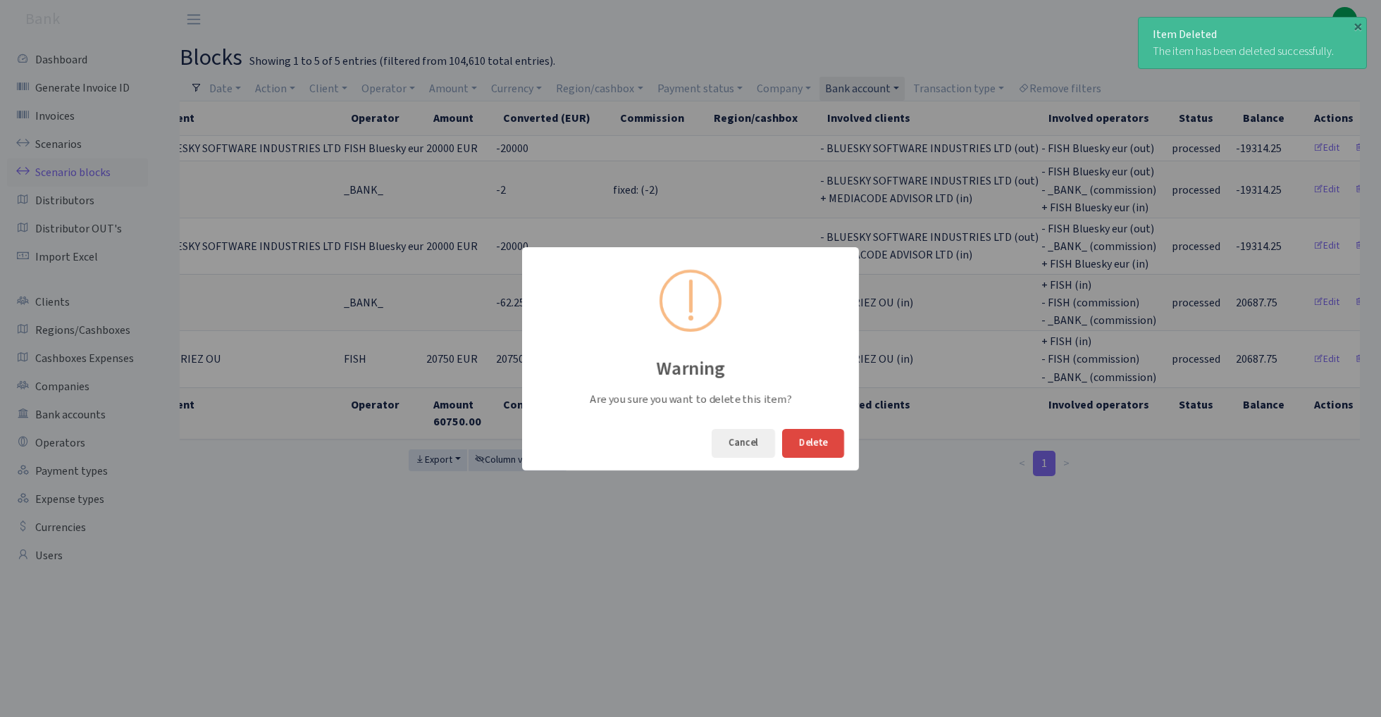
click at [824, 446] on button "Delete" at bounding box center [813, 443] width 62 height 29
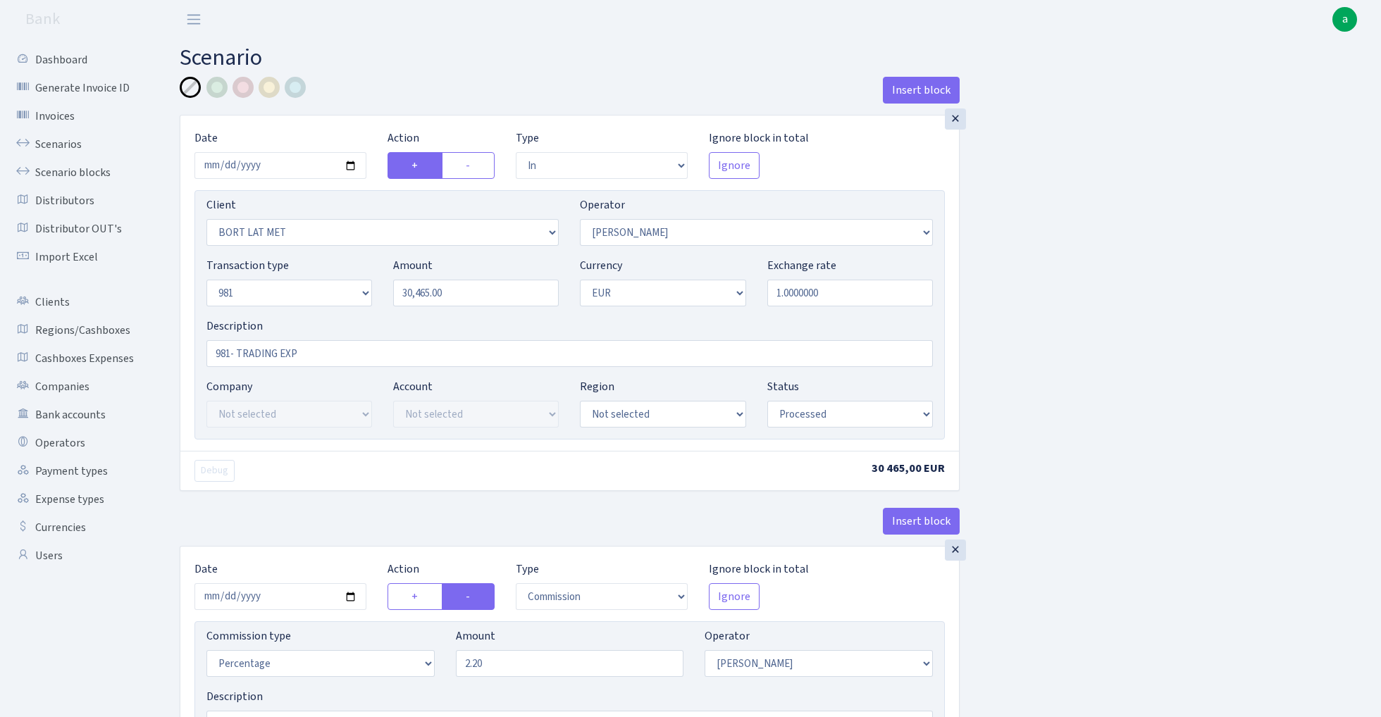
select select "in"
select select "3151"
select select "14"
select select "8"
select select "1"
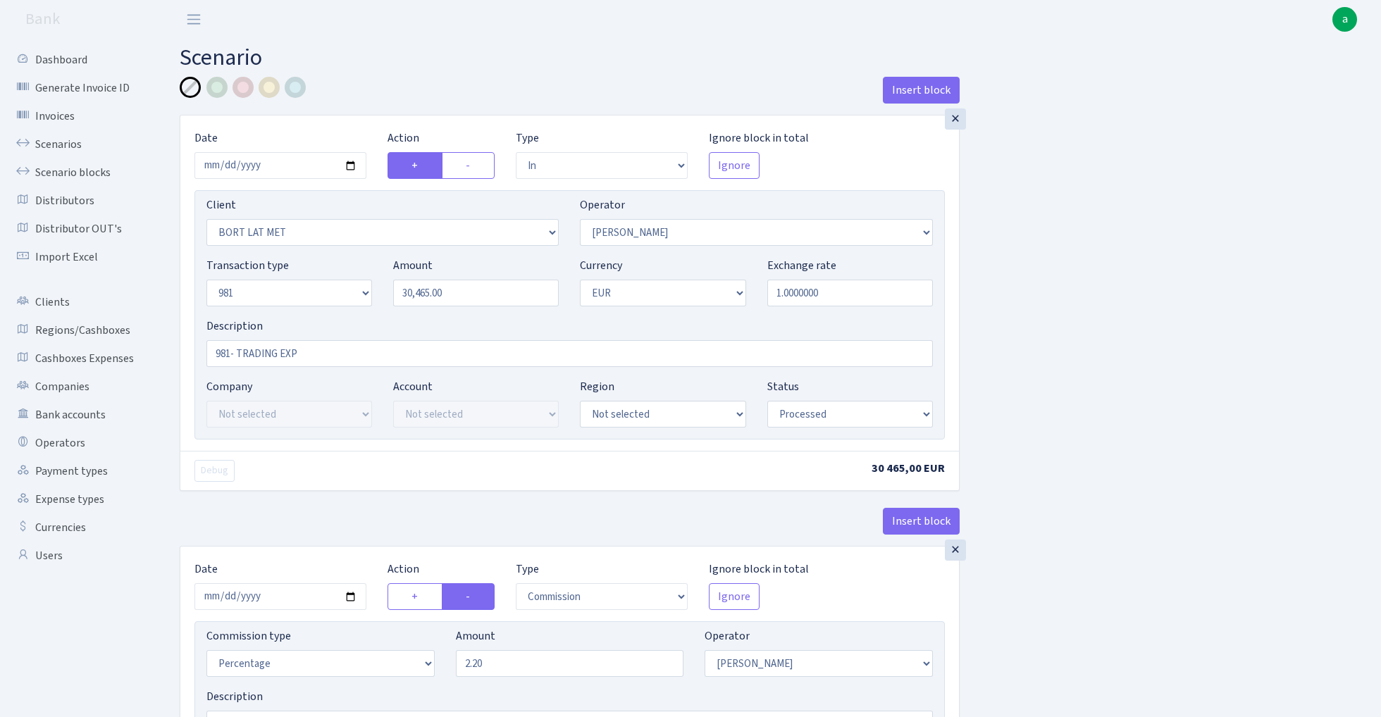
select select "processed"
select select "commission"
select select "14"
select select "processed"
select select "out"
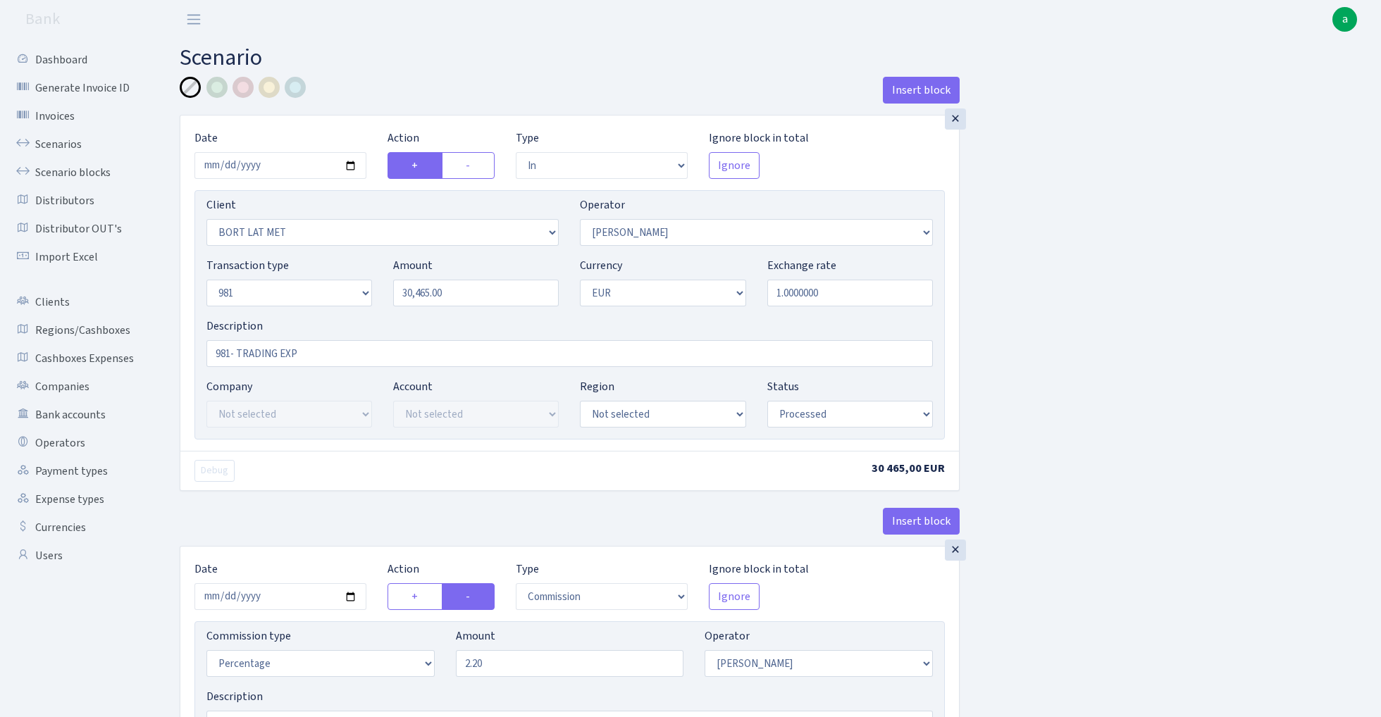
select select "2797"
select select "61"
select select "8"
select select "1"
select select "processed"
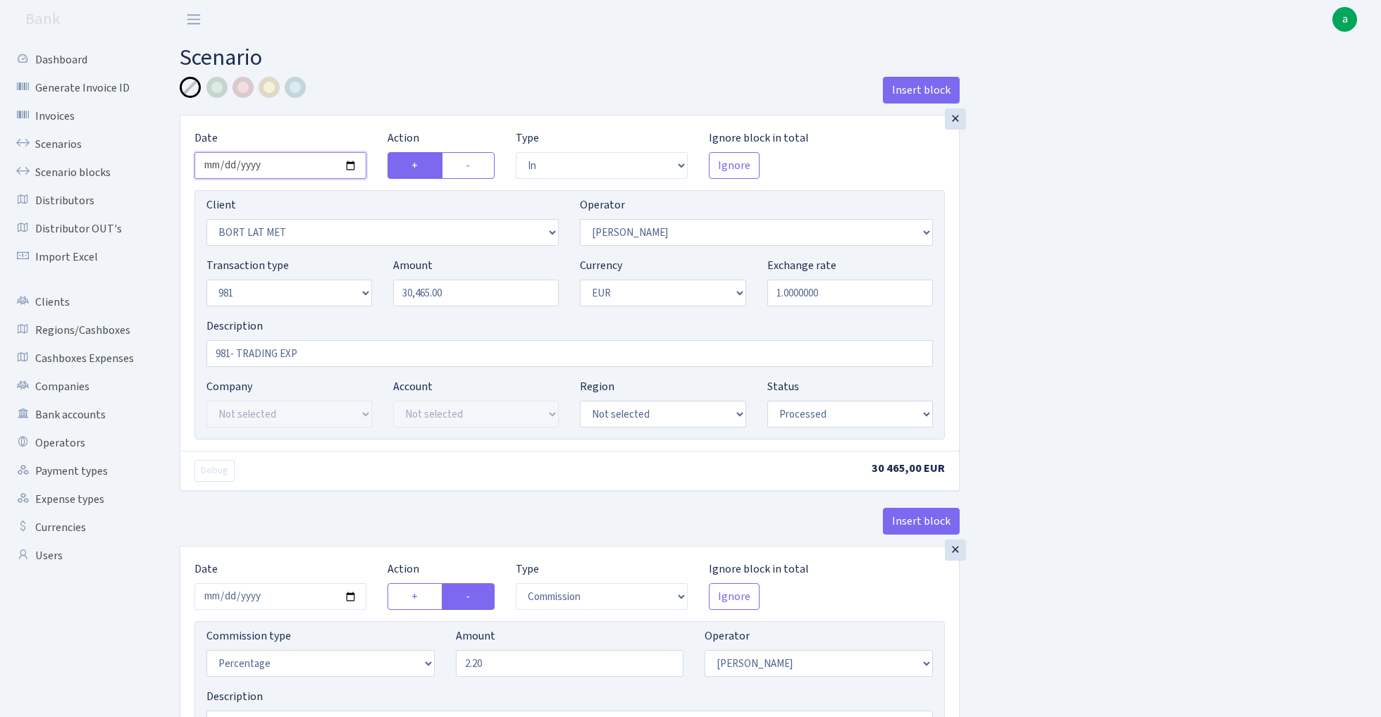
click at [280, 161] on input "2025-10-03" at bounding box center [280, 165] width 172 height 27
type input "[DATE]"
click at [349, 96] on div "Insert block" at bounding box center [570, 96] width 780 height 38
click at [454, 297] on input "30465.00" at bounding box center [476, 293] width 166 height 27
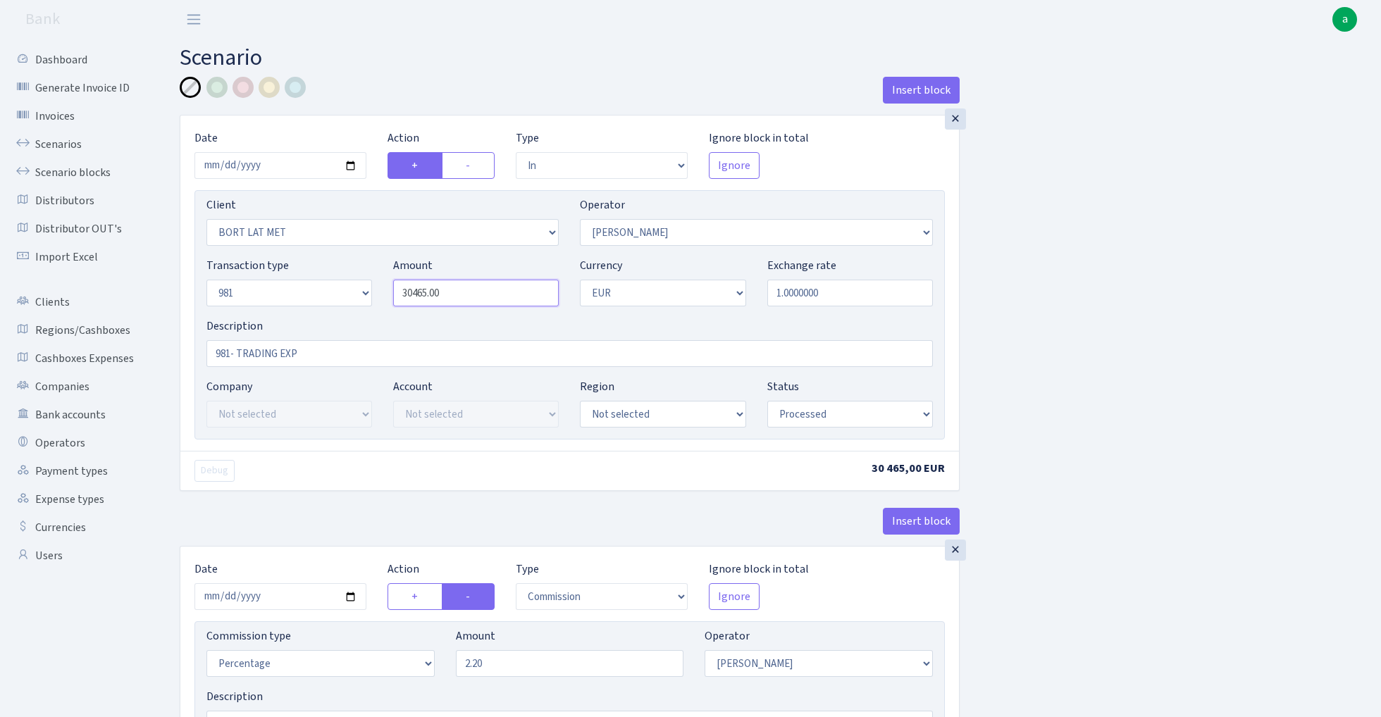
paste input "10799"
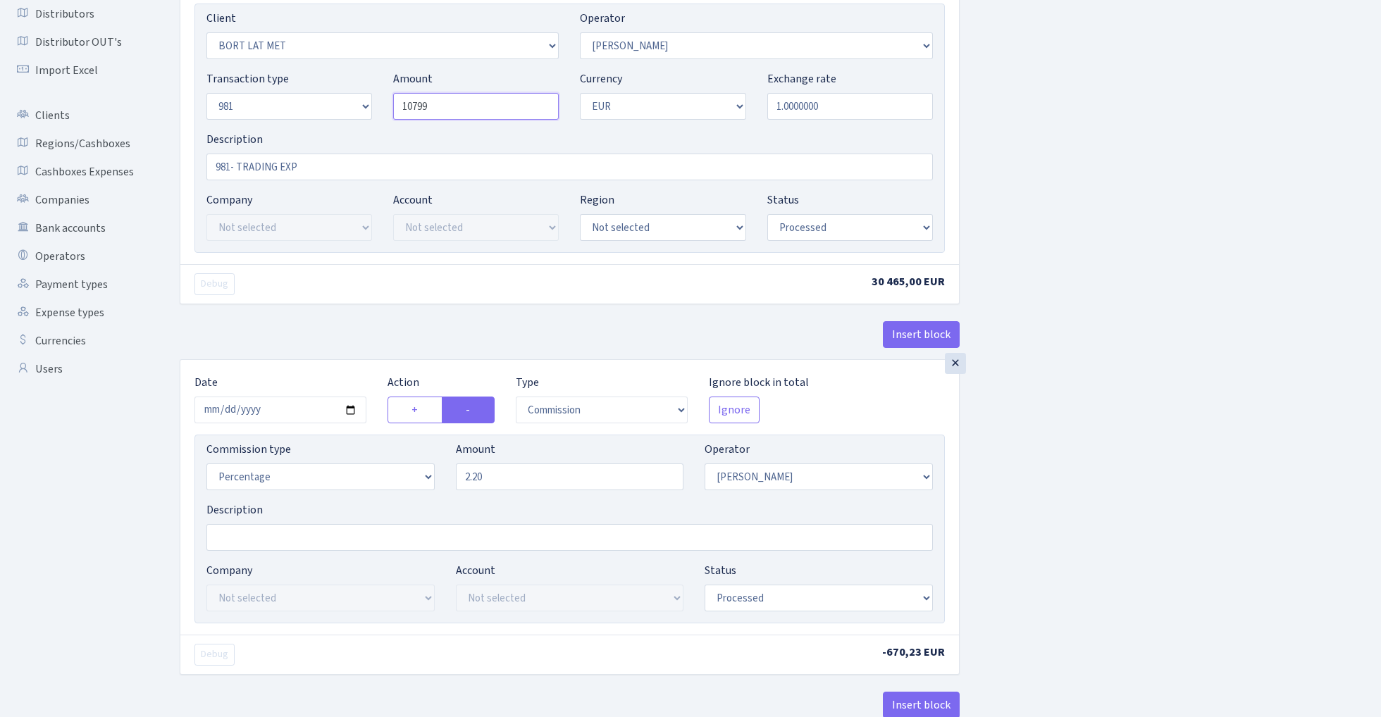
scroll to position [192, 0]
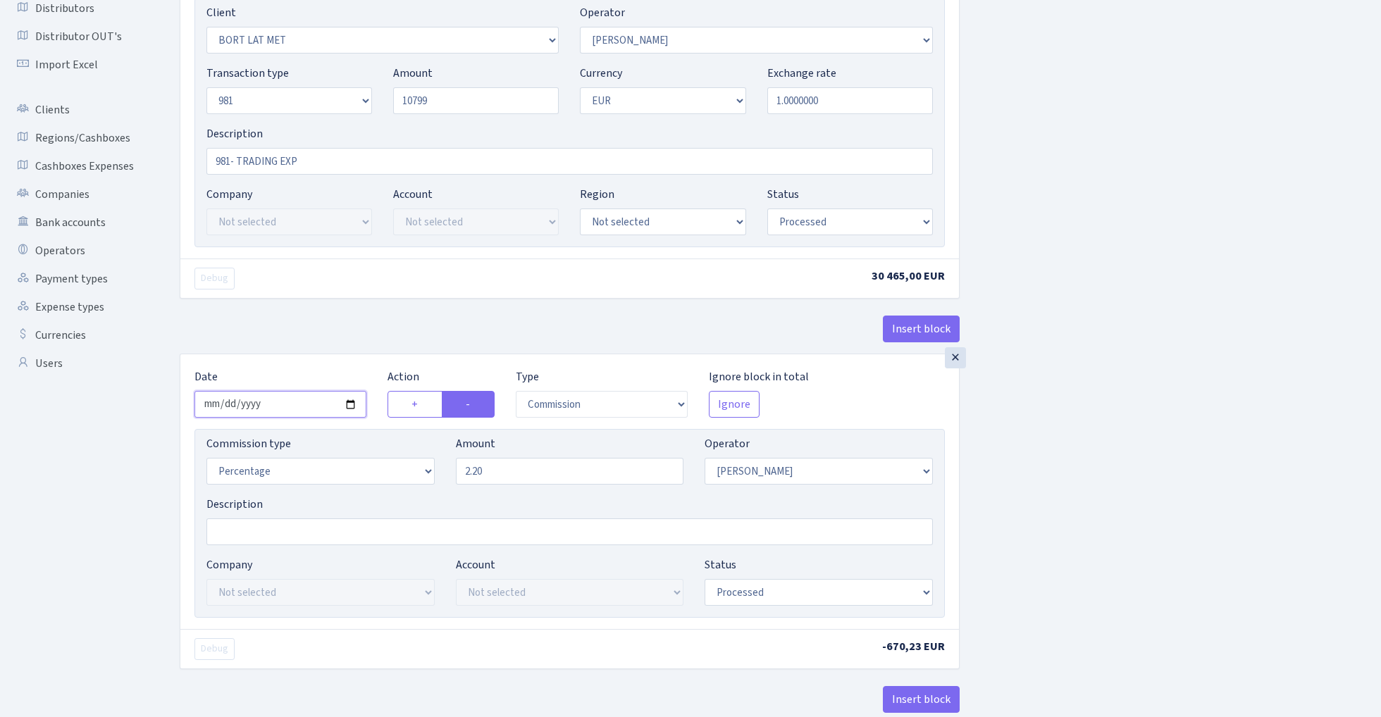
type input "10,799.00"
click at [272, 413] on input "2025-10-03" at bounding box center [280, 404] width 172 height 27
type input "[DATE]"
click at [311, 292] on div "Debug 10 799,00 EUR" at bounding box center [569, 278] width 778 height 39
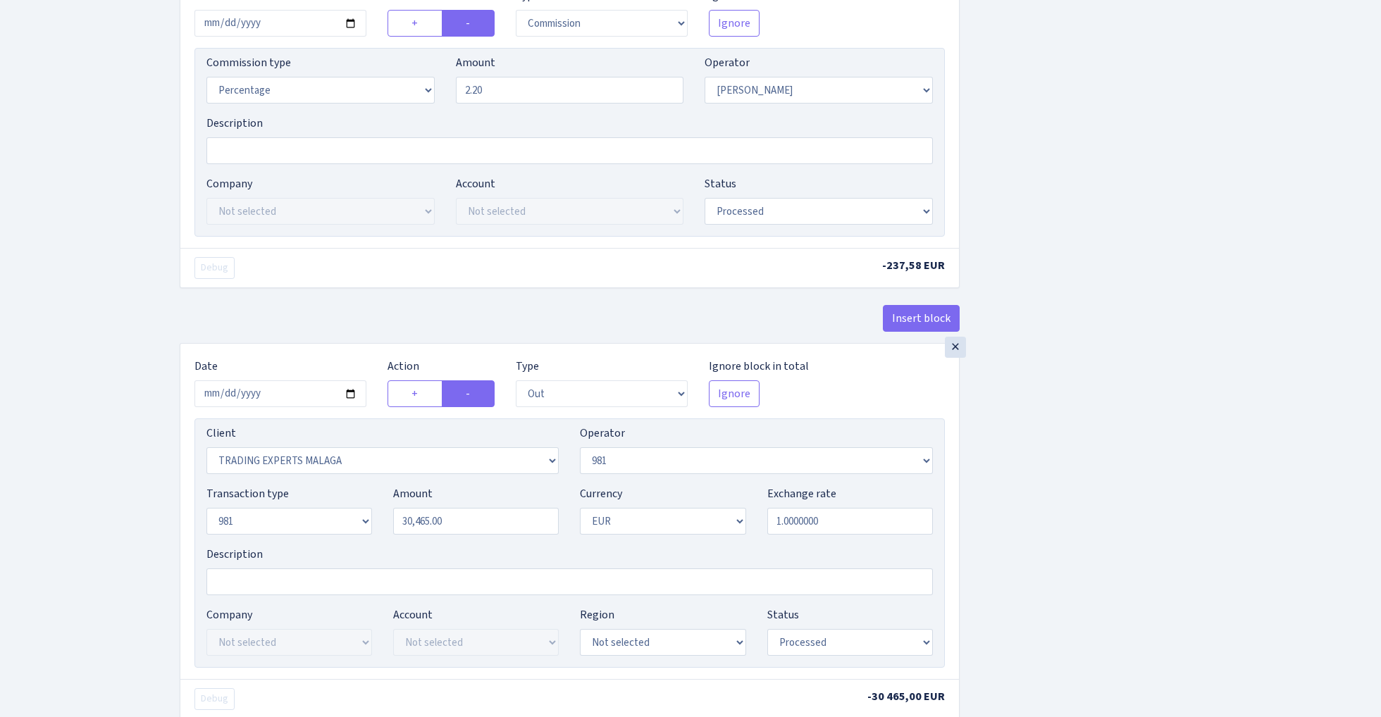
scroll to position [621, 0]
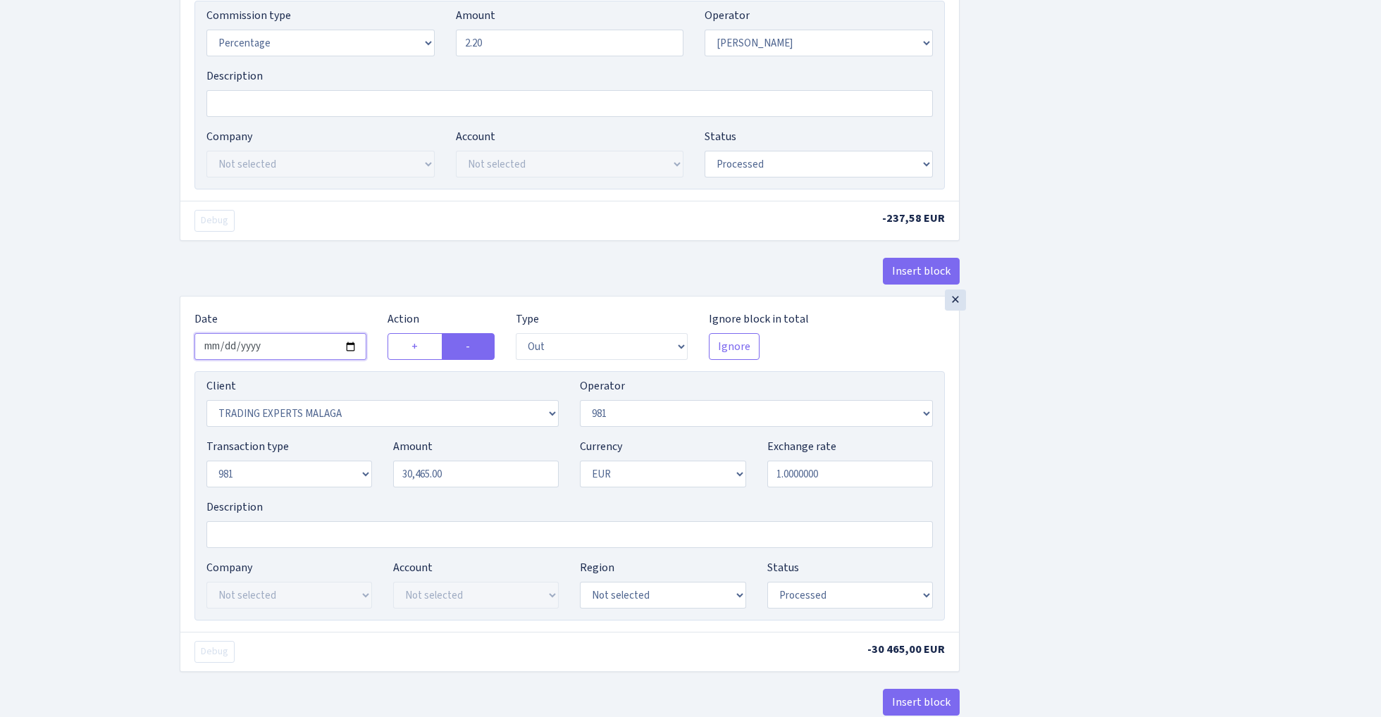
click at [279, 351] on input "2025-10-03" at bounding box center [280, 346] width 172 height 27
type input "2025-10-08"
drag, startPoint x: 332, startPoint y: 292, endPoint x: 344, endPoint y: 294, distance: 12.2
click at [332, 292] on div "Insert block" at bounding box center [570, 277] width 780 height 38
click at [477, 475] on input "30465.00" at bounding box center [476, 474] width 166 height 27
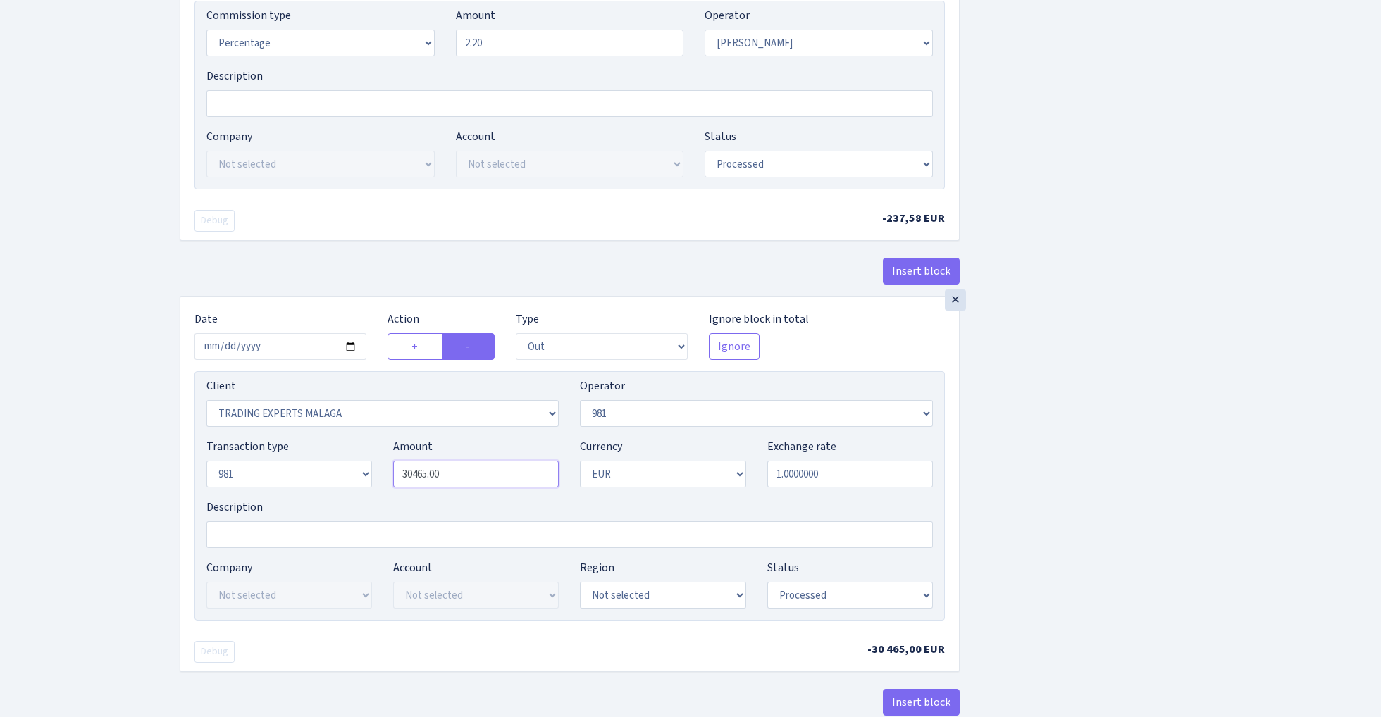
click at [477, 475] on input "30465.00" at bounding box center [476, 474] width 166 height 27
paste input "10799"
type input "10,799.00"
click at [1136, 450] on div "Insert block × Date 2025-10-08 Action + - Type --- In Out Commission Field requ…" at bounding box center [769, 123] width 1201 height 1334
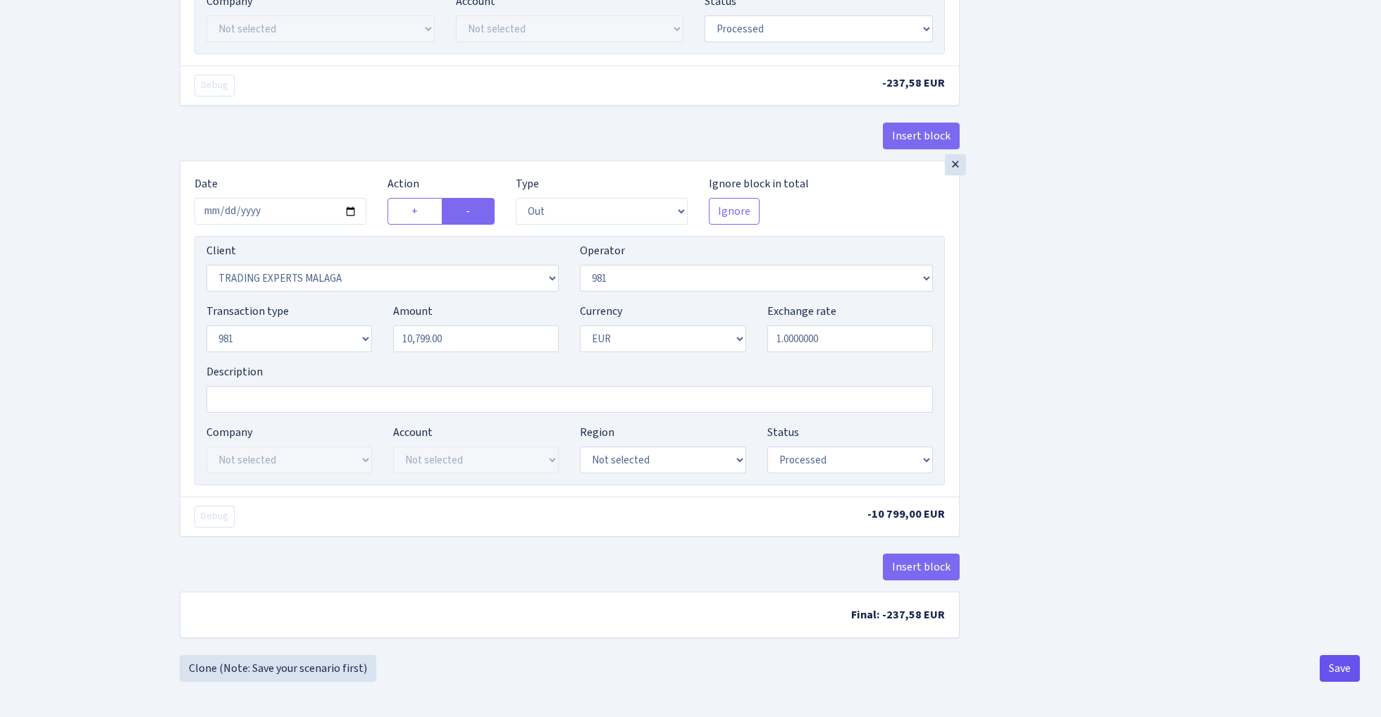
scroll to position [761, 0]
click at [1352, 680] on button "Save" at bounding box center [1339, 668] width 40 height 27
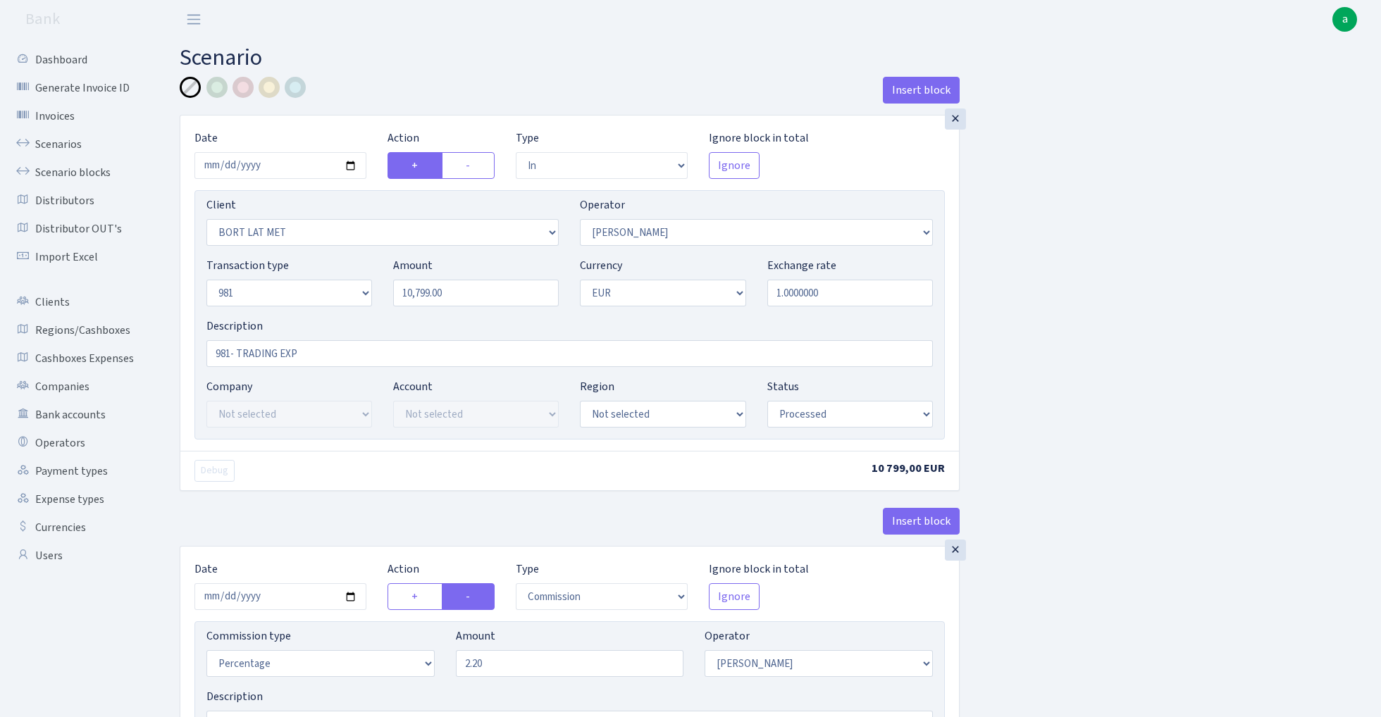
select select "in"
select select "3151"
select select "14"
select select "8"
select select "1"
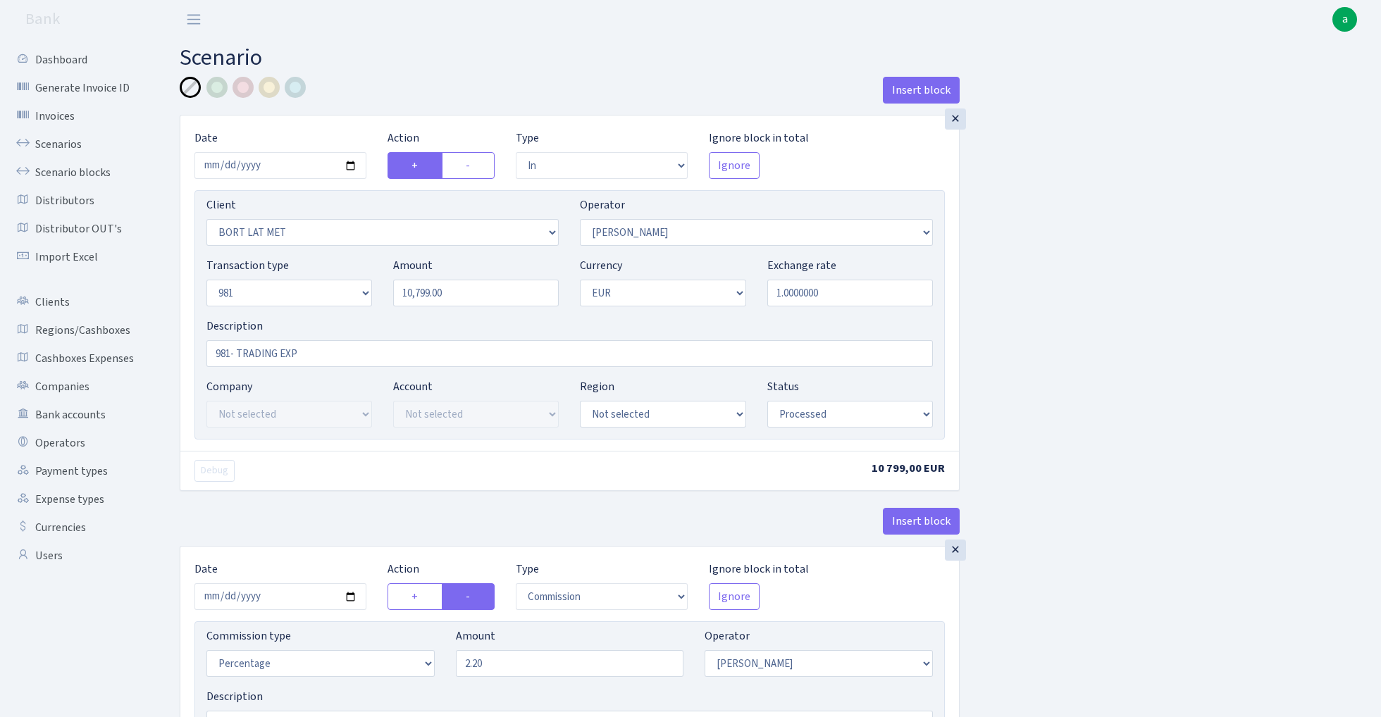
select select "processed"
select select "commission"
select select "14"
select select "processed"
select select "out"
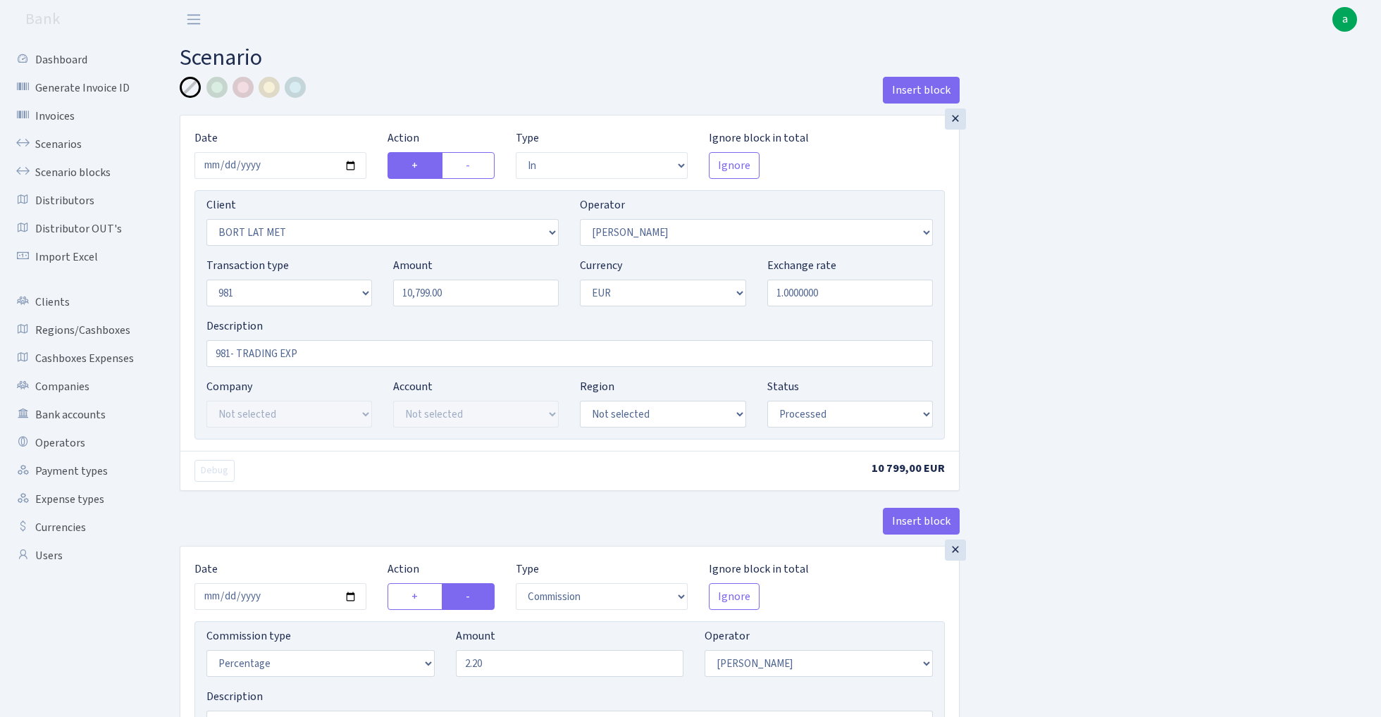
select select "2797"
select select "61"
select select "8"
select select "1"
select select "processed"
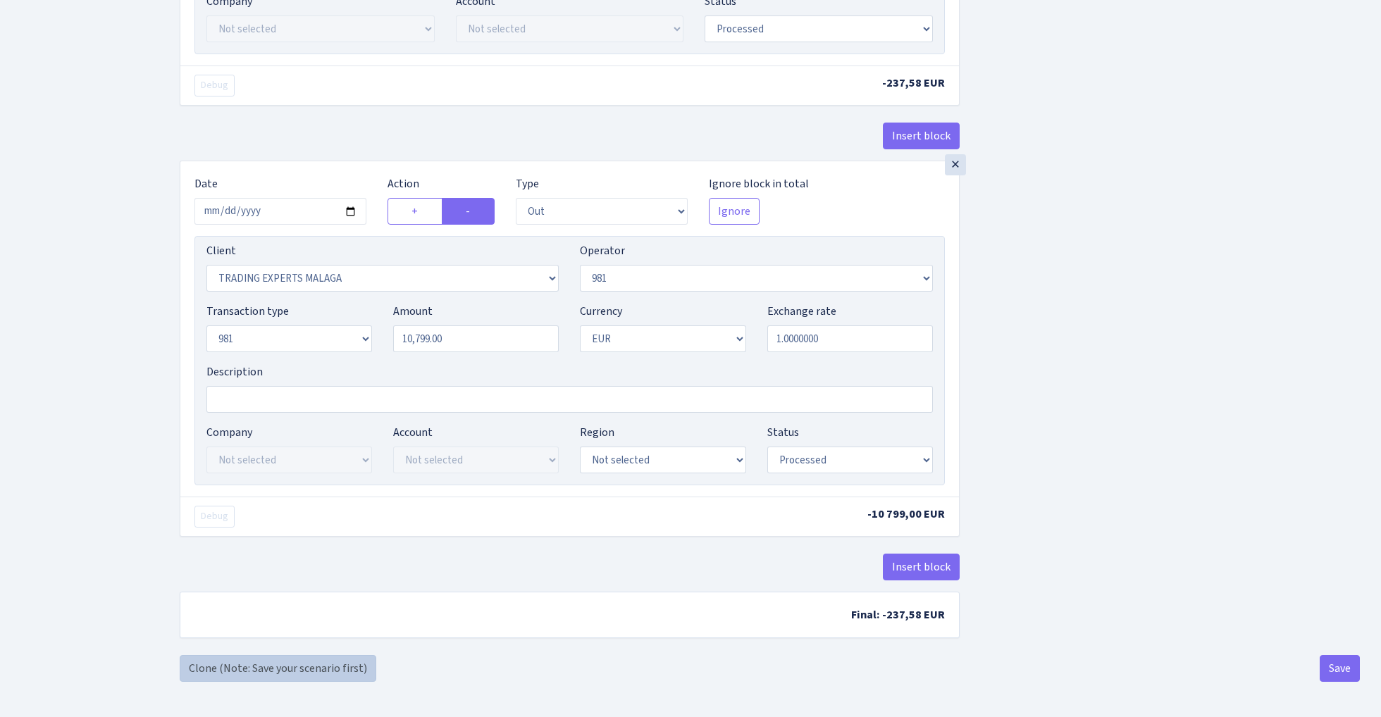
scroll to position [761, 0]
click at [330, 668] on link "Clone (Note: Save your scenario first)" at bounding box center [278, 668] width 197 height 27
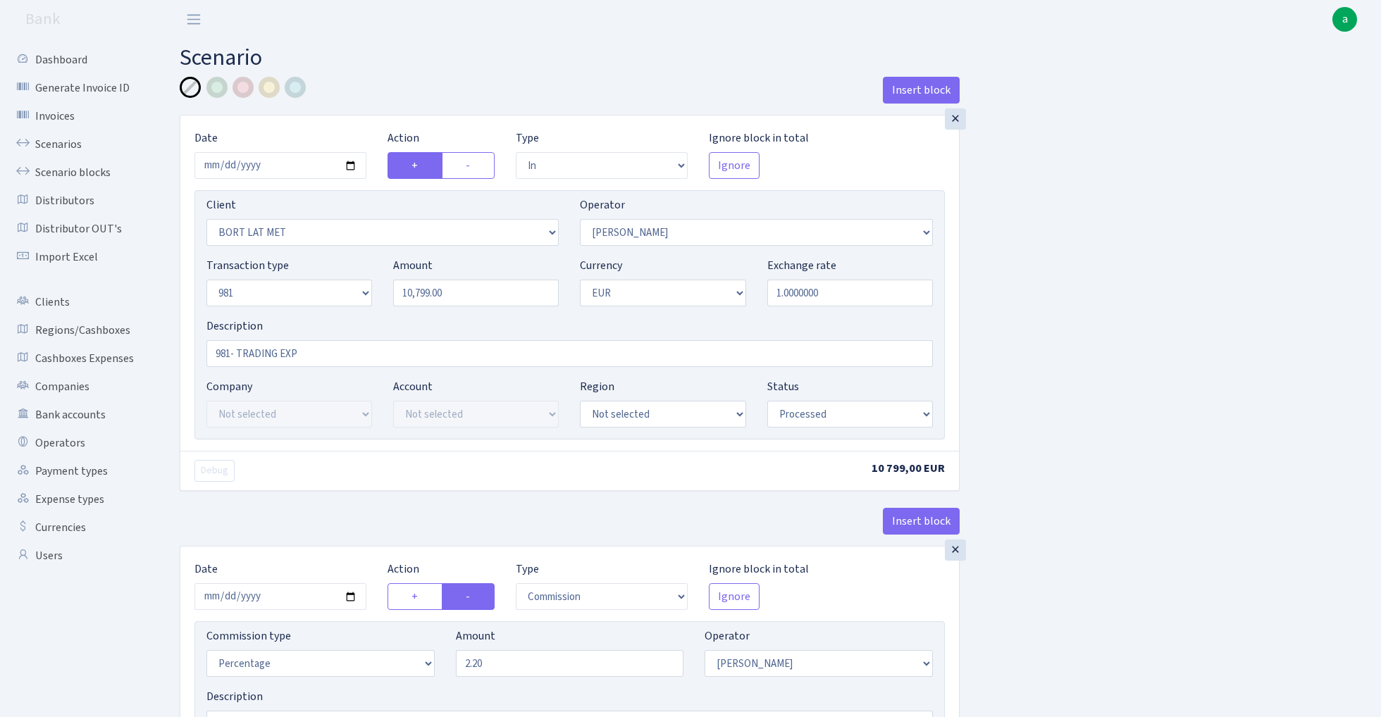
select select "in"
select select "3151"
select select "14"
select select "8"
select select "1"
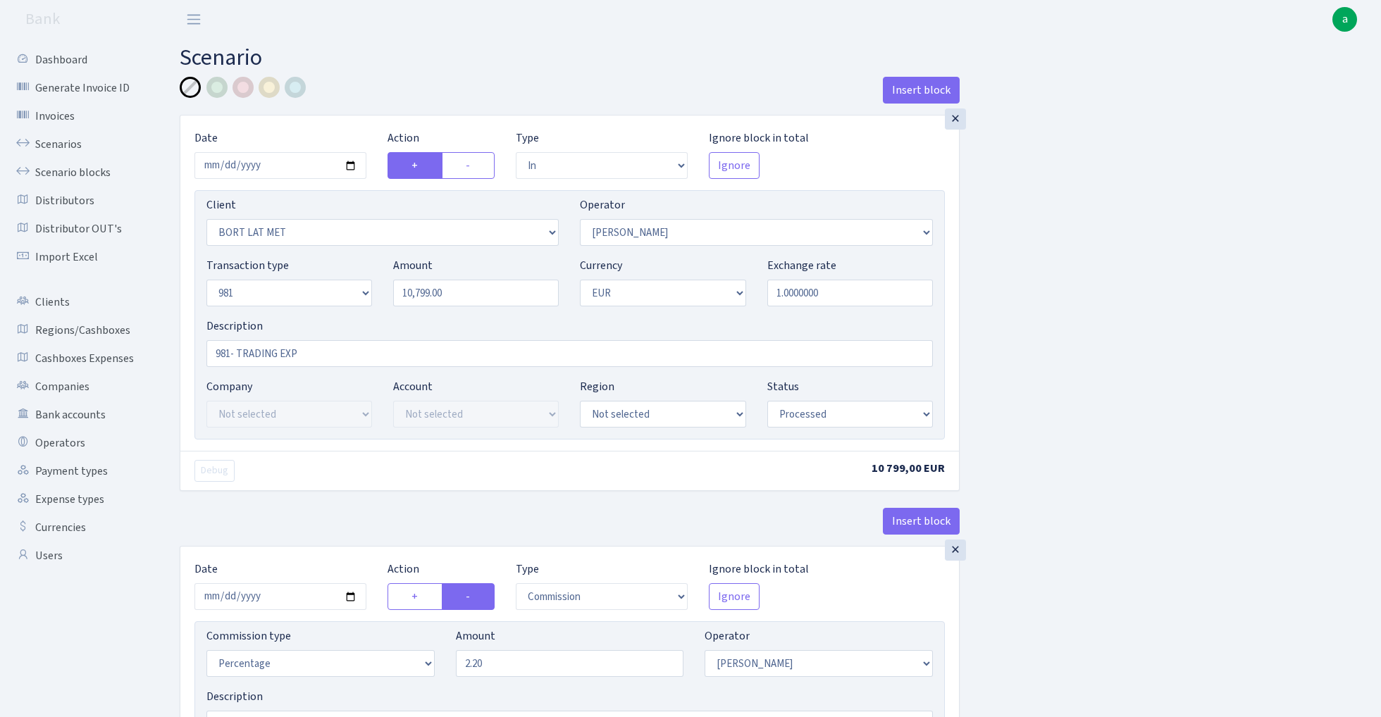
select select "processed"
select select "commission"
select select "14"
select select "processed"
select select "out"
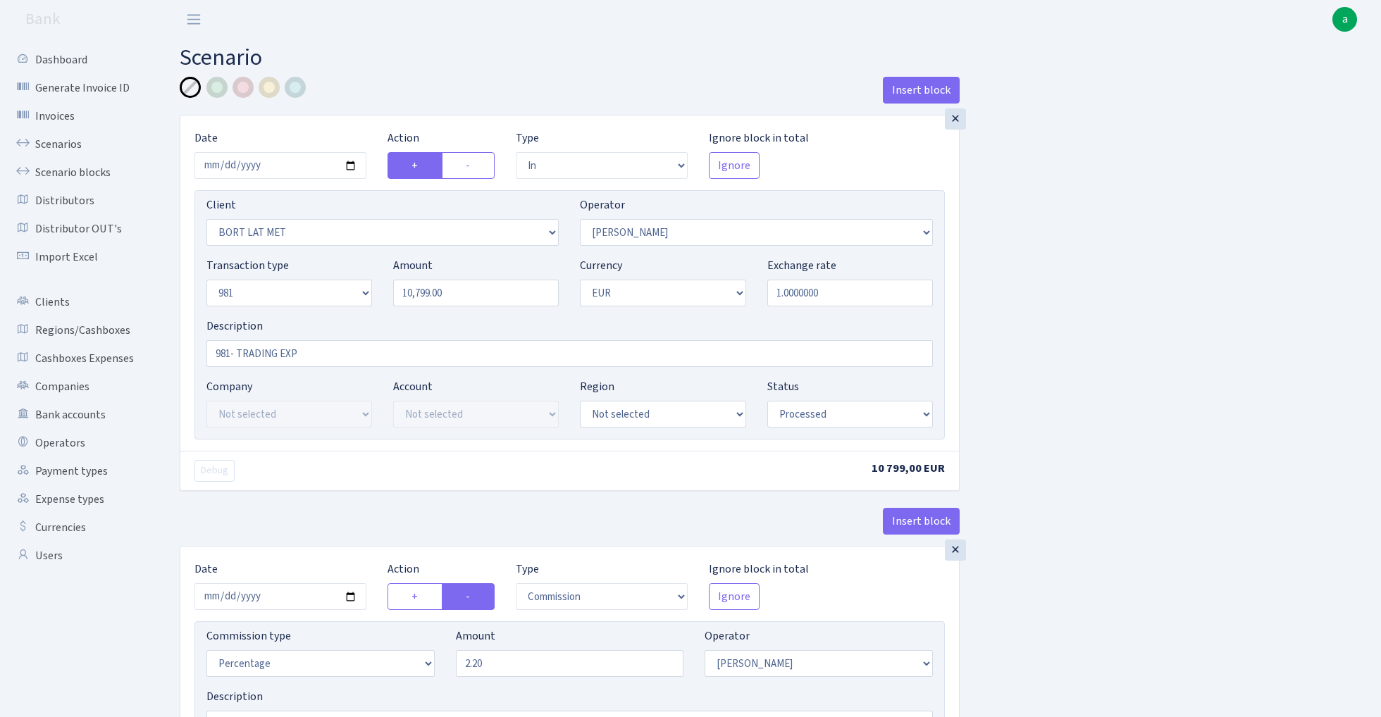
select select "2797"
select select "61"
select select "8"
select select "1"
select select "processed"
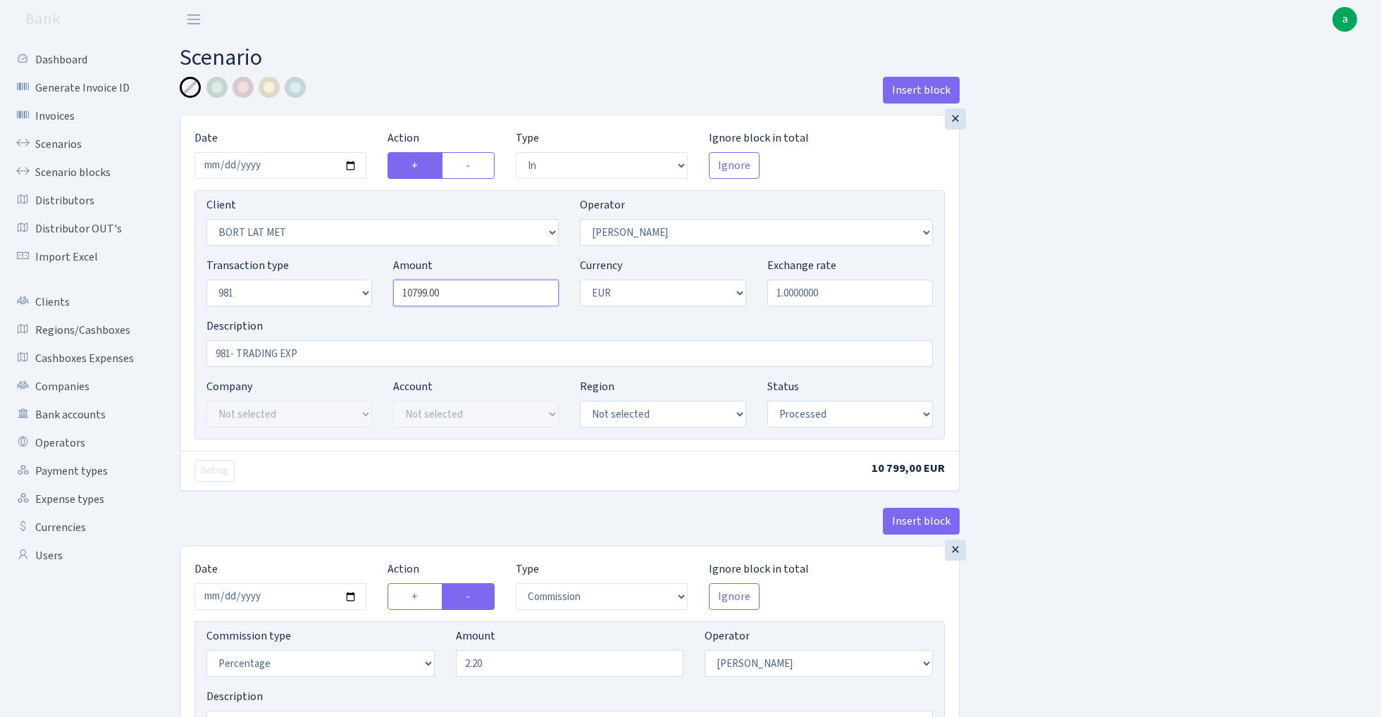
click at [476, 299] on input "10799.00" at bounding box center [476, 293] width 166 height 27
paste input "30991"
type input "30,991.00"
drag, startPoint x: 334, startPoint y: 359, endPoint x: 239, endPoint y: 356, distance: 94.4
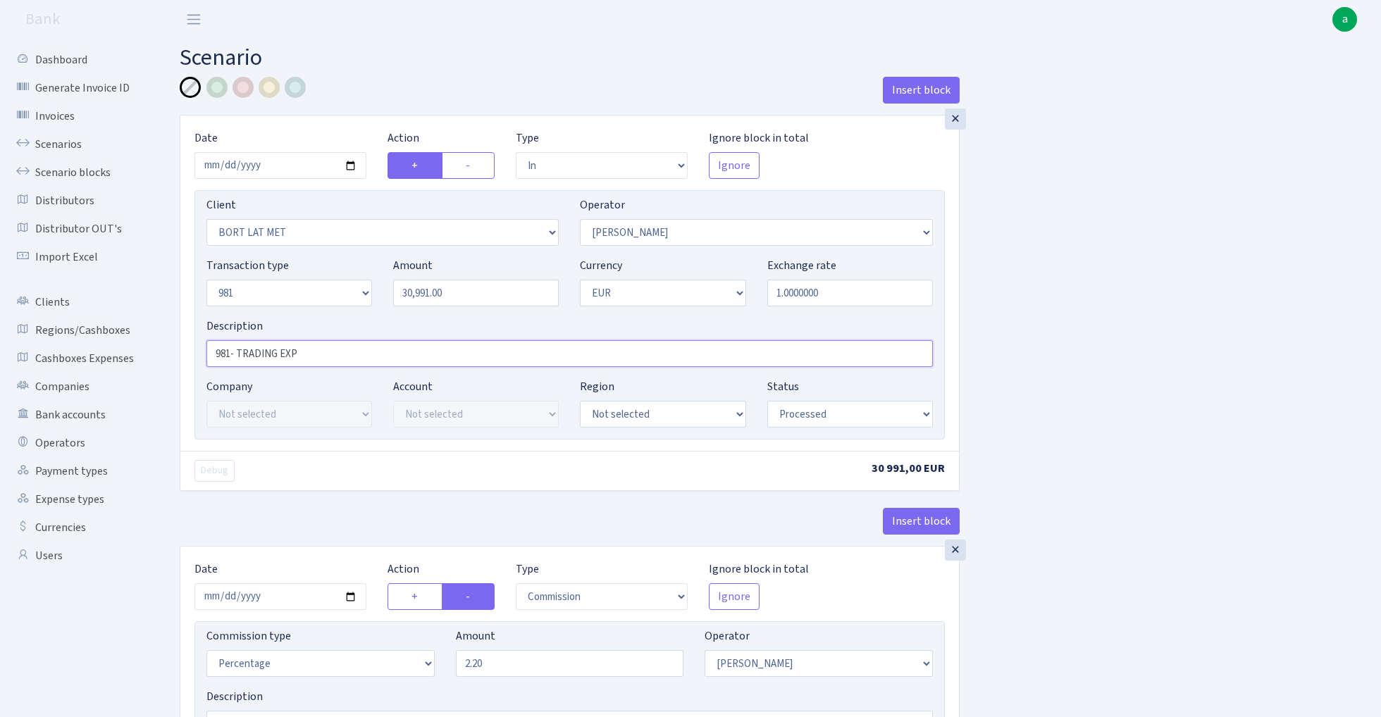
click at [239, 356] on input "981- TRADING EXP" at bounding box center [569, 353] width 726 height 27
type input "981-"
select select "3131"
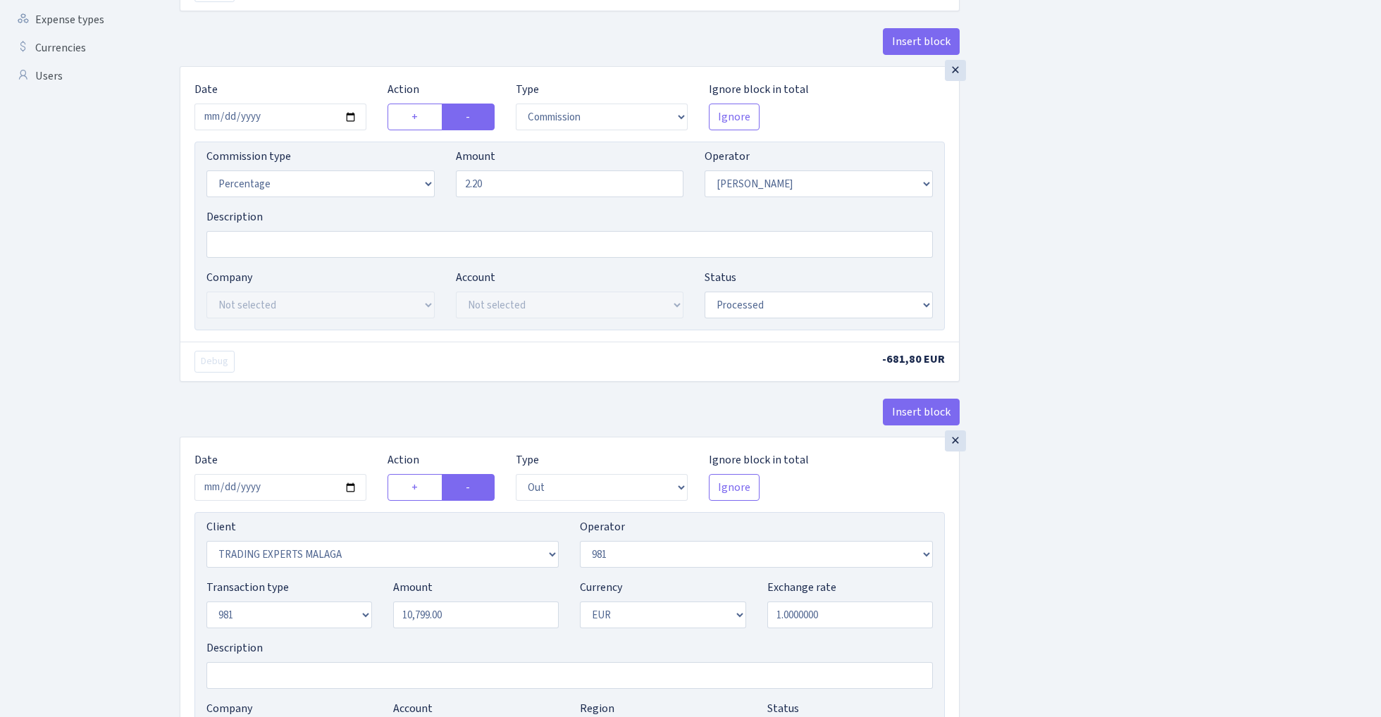
scroll to position [645, 0]
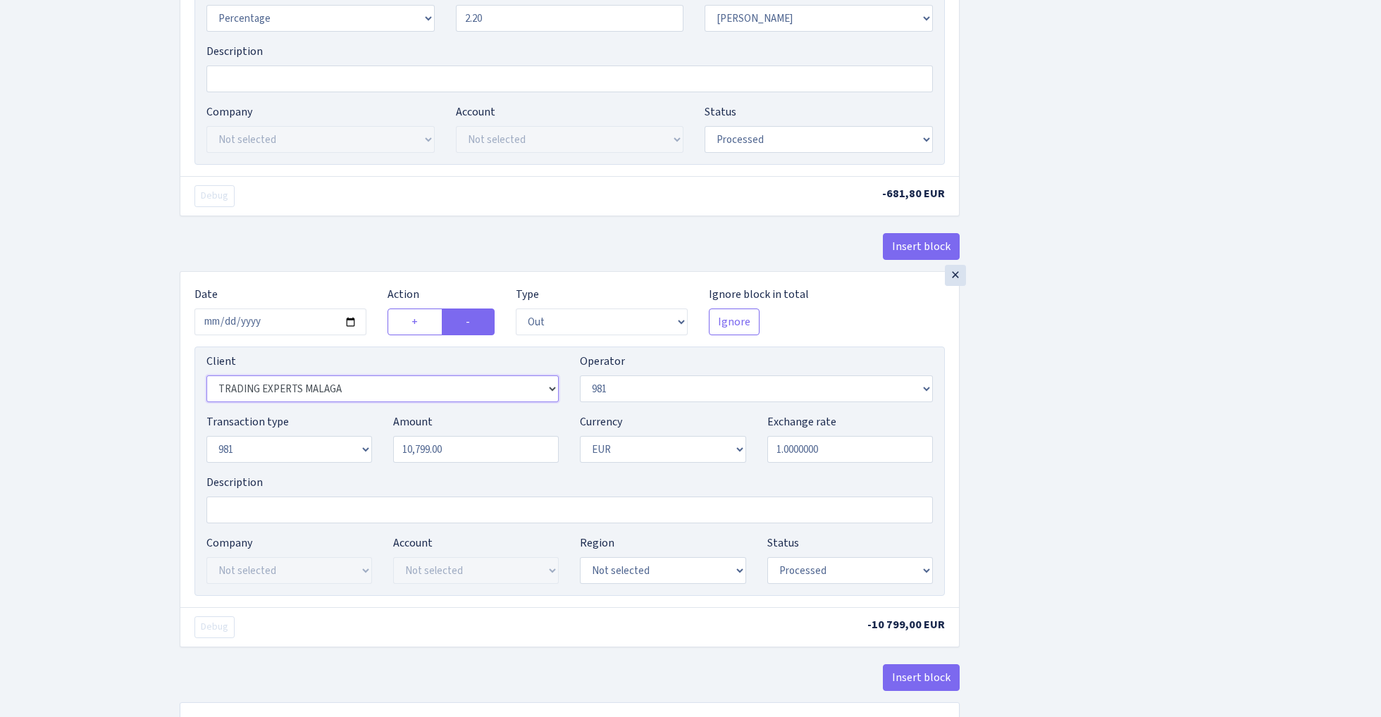
select select "2129"
click at [469, 458] on input "10799.00" at bounding box center [476, 449] width 166 height 27
paste input "30991"
type input "30,991.00"
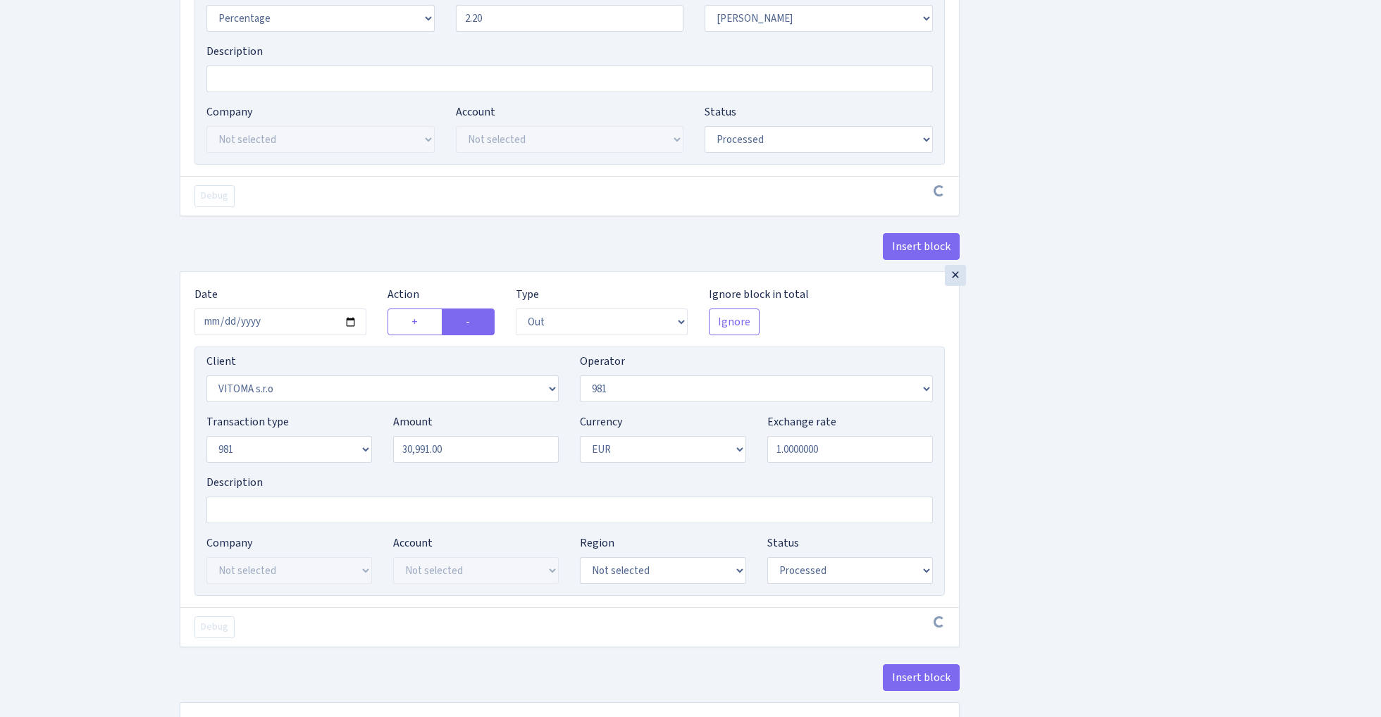
click at [1266, 485] on div "Insert block × Date 2025-10-08 Action + - Type --- In Out Commission Field requ…" at bounding box center [769, 96] width 1201 height 1328
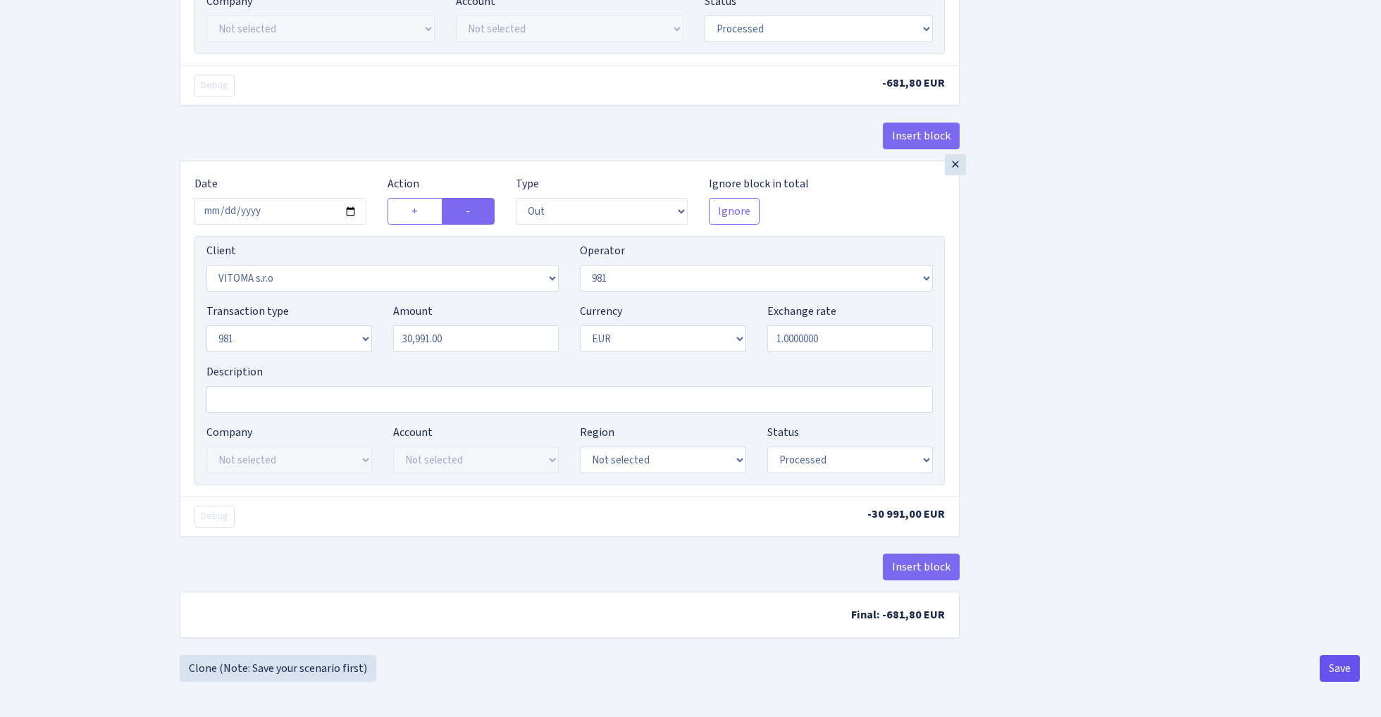
scroll to position [761, 0]
click at [1350, 666] on button "Save" at bounding box center [1339, 668] width 40 height 27
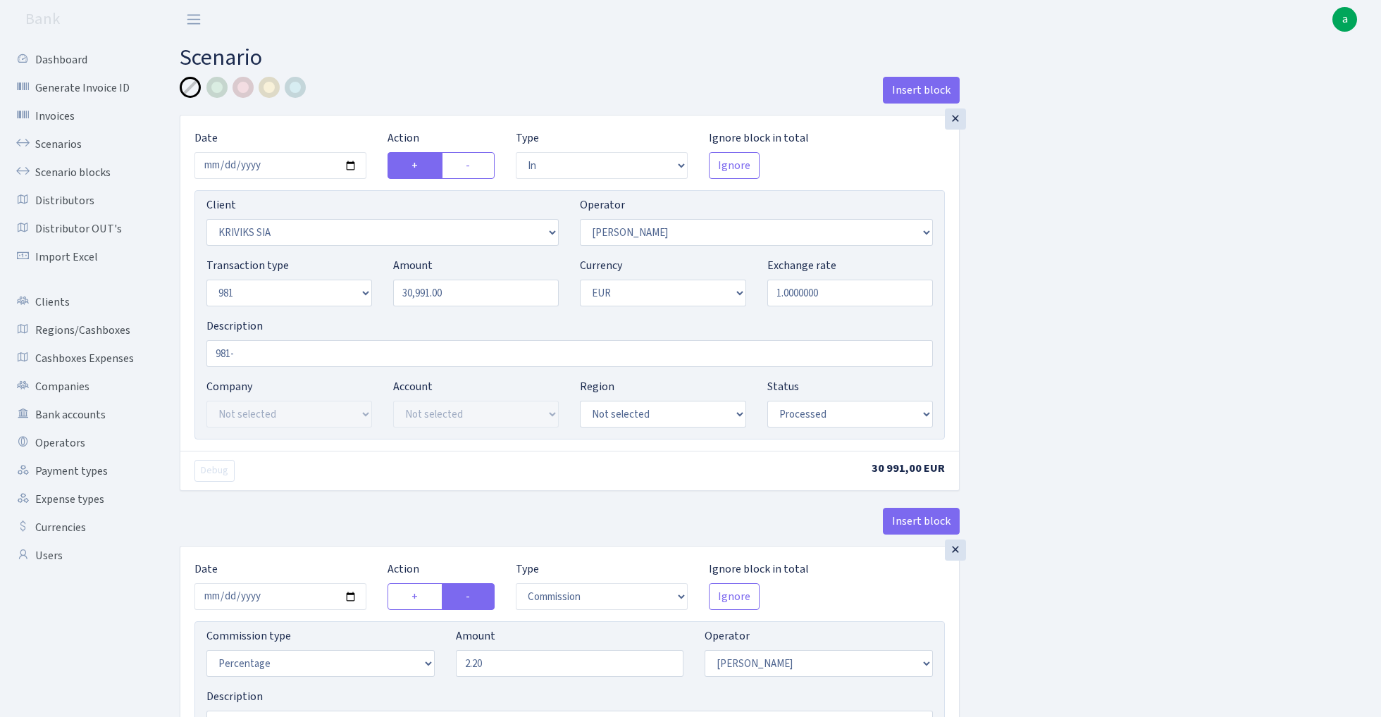
select select "in"
select select "3131"
select select "14"
select select "8"
select select "1"
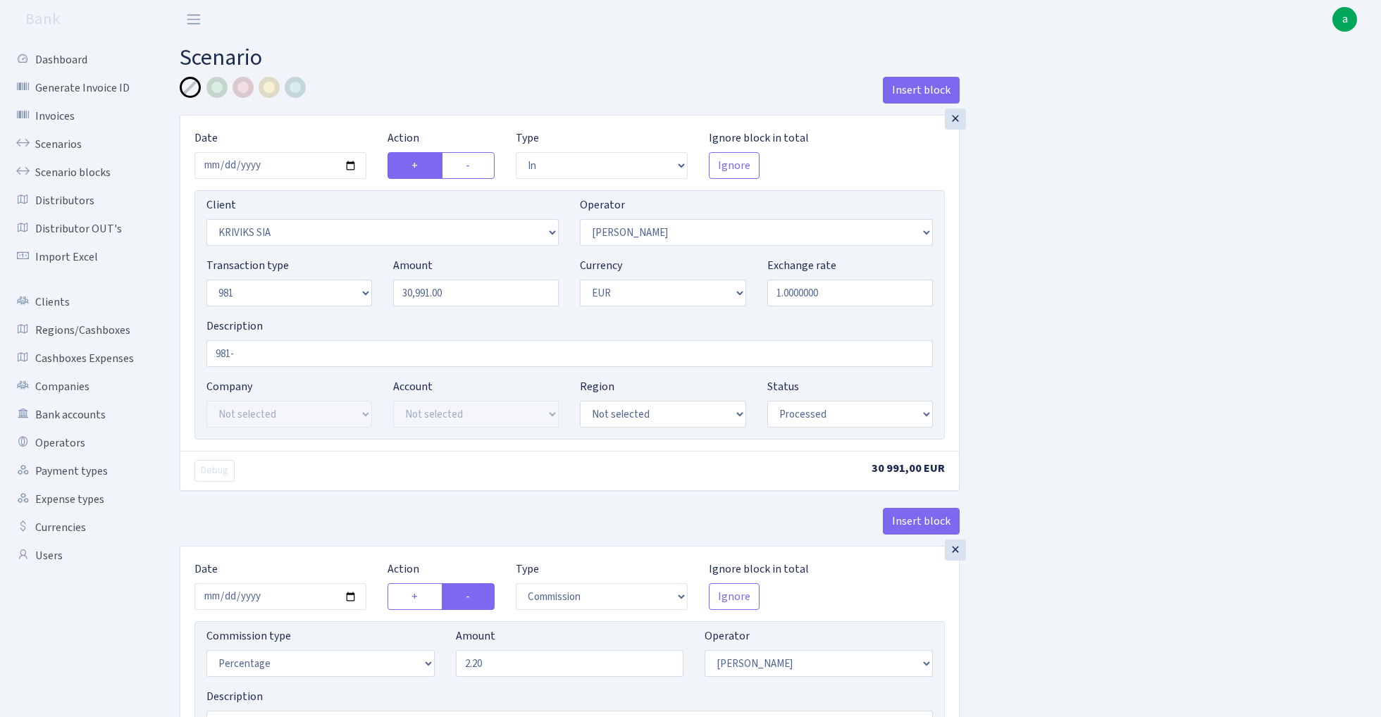
select select "processed"
select select "commission"
select select "14"
select select "processed"
select select "out"
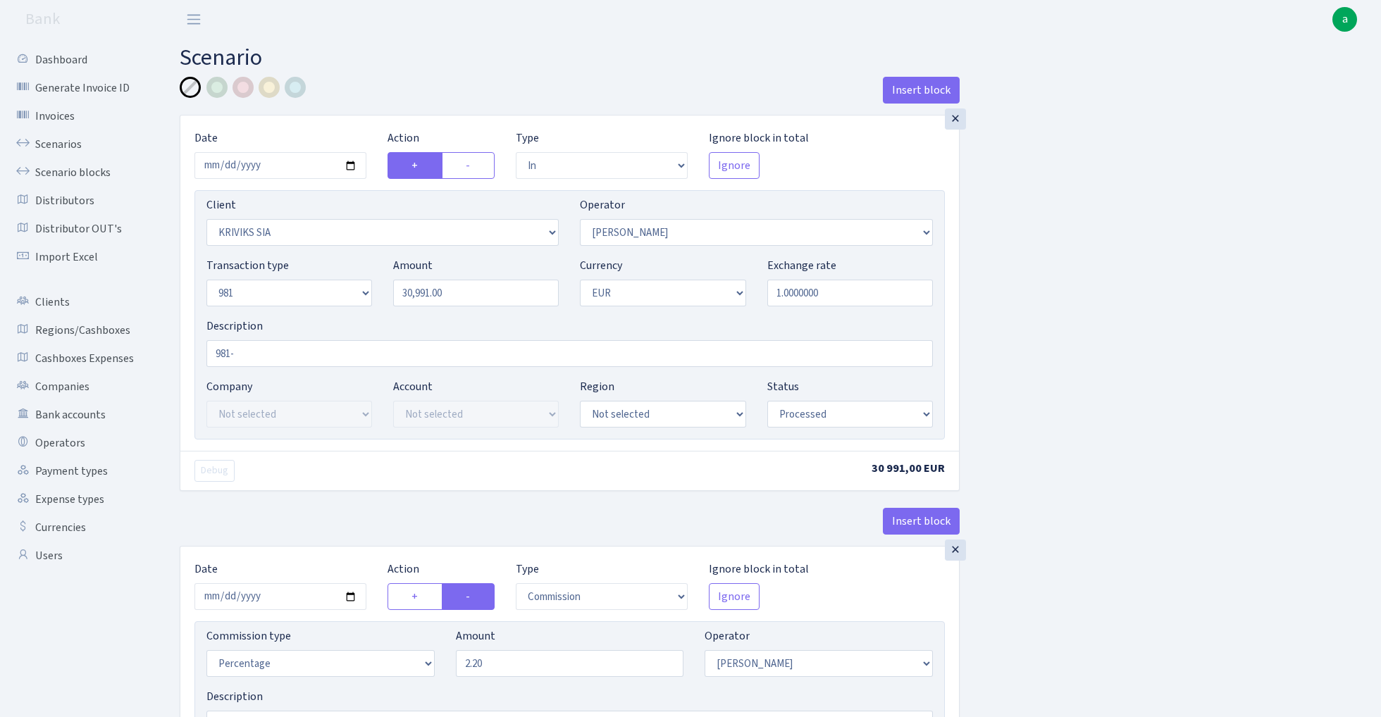
select select "2129"
select select "61"
select select "8"
select select "1"
select select "processed"
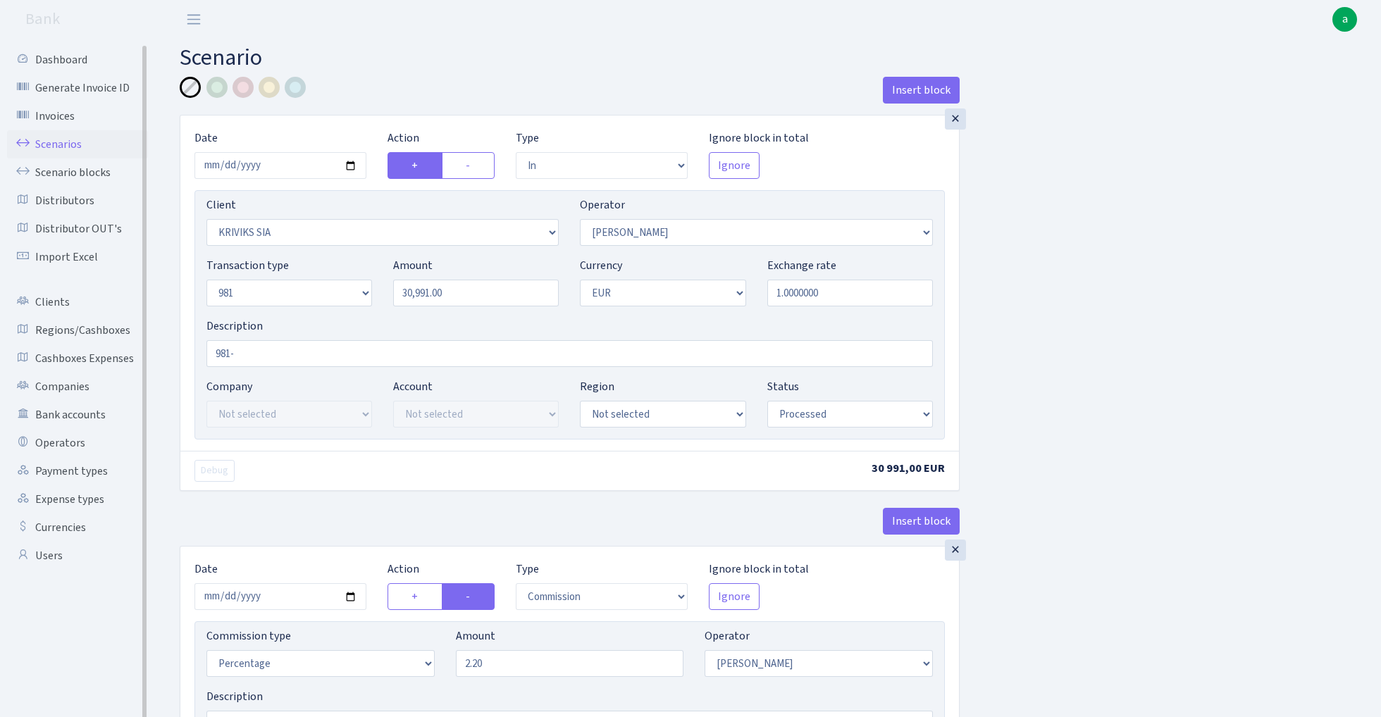
click at [52, 142] on link "Scenarios" at bounding box center [77, 144] width 141 height 28
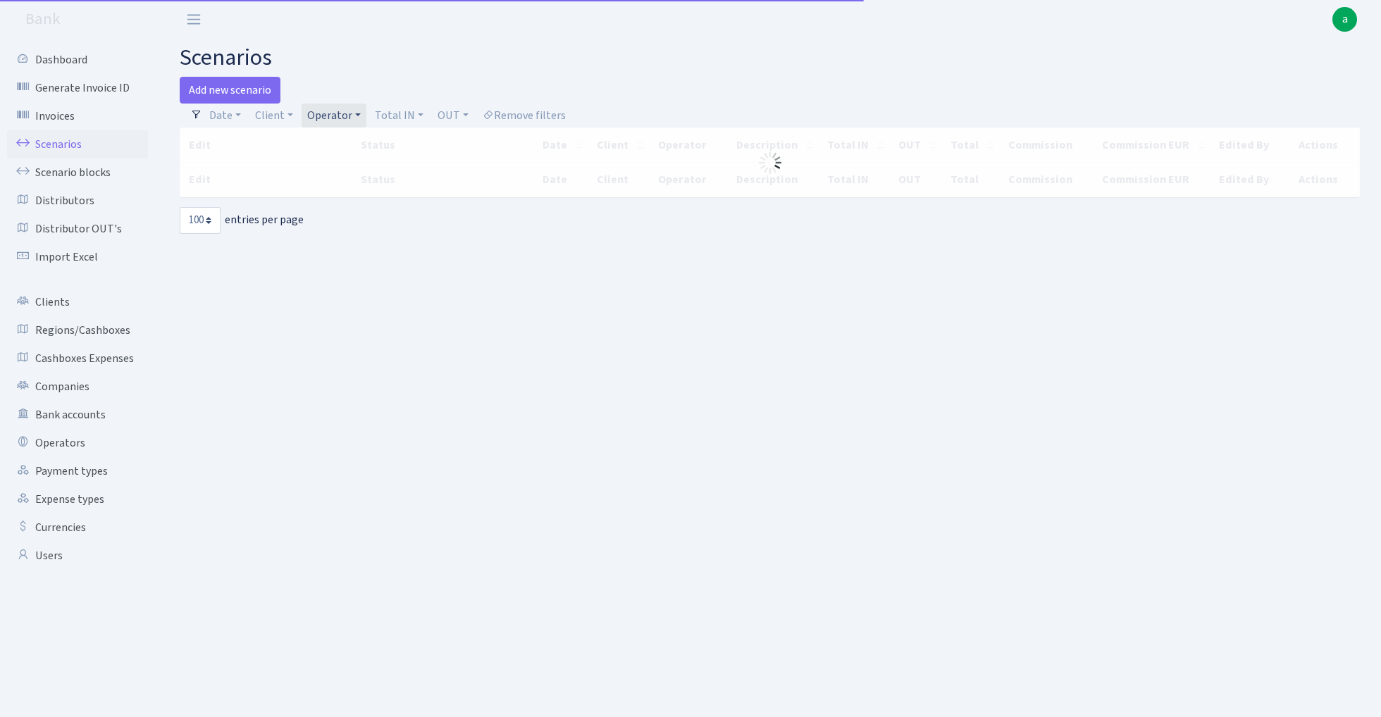
select select "100"
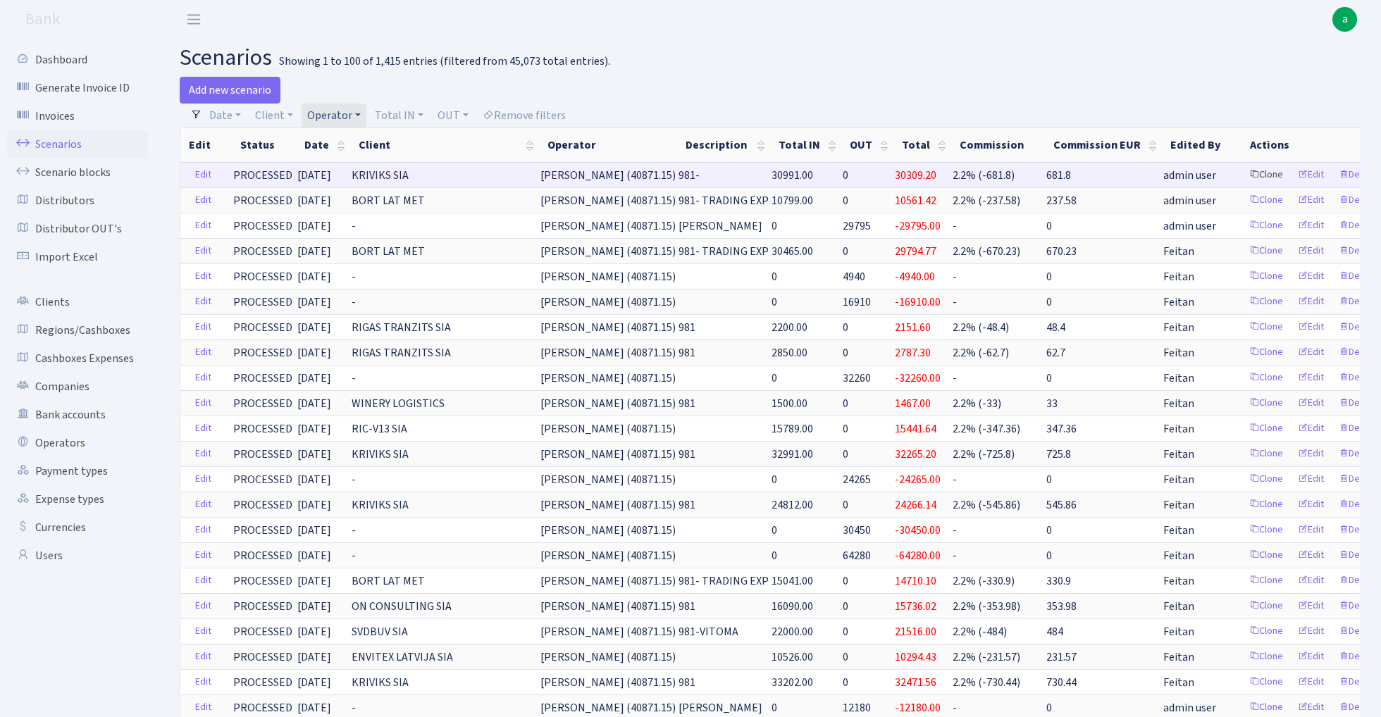
click at [1243, 176] on link "Clone" at bounding box center [1266, 175] width 46 height 22
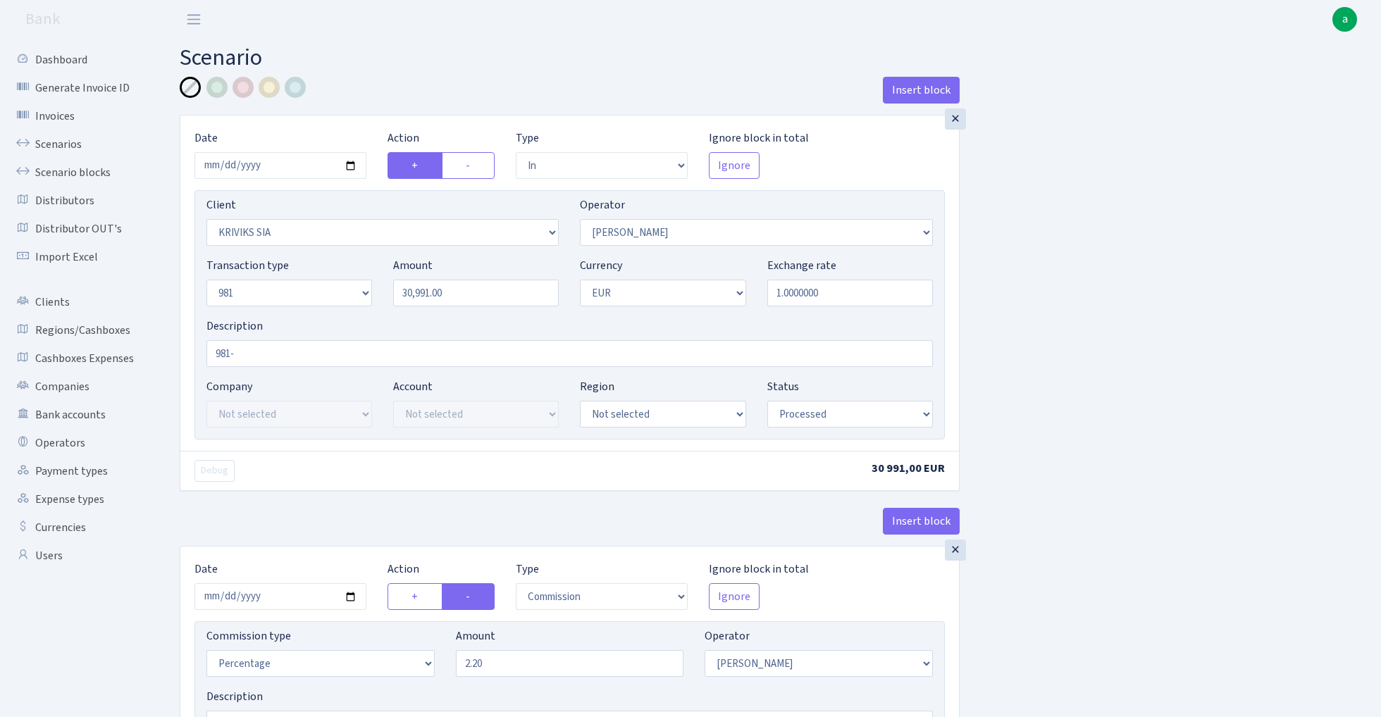
select select "in"
select select "3131"
select select "14"
select select "8"
select select "1"
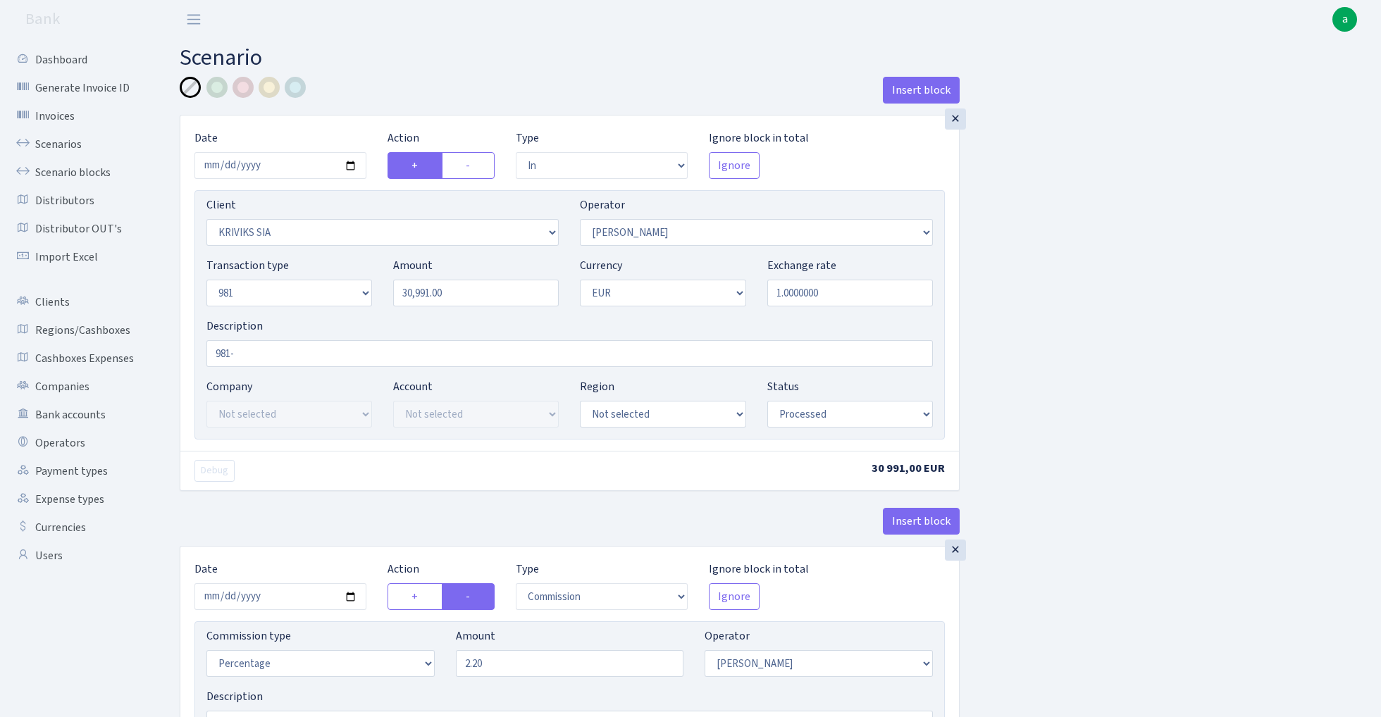
select select "processed"
select select "commission"
select select "14"
select select "processed"
select select "out"
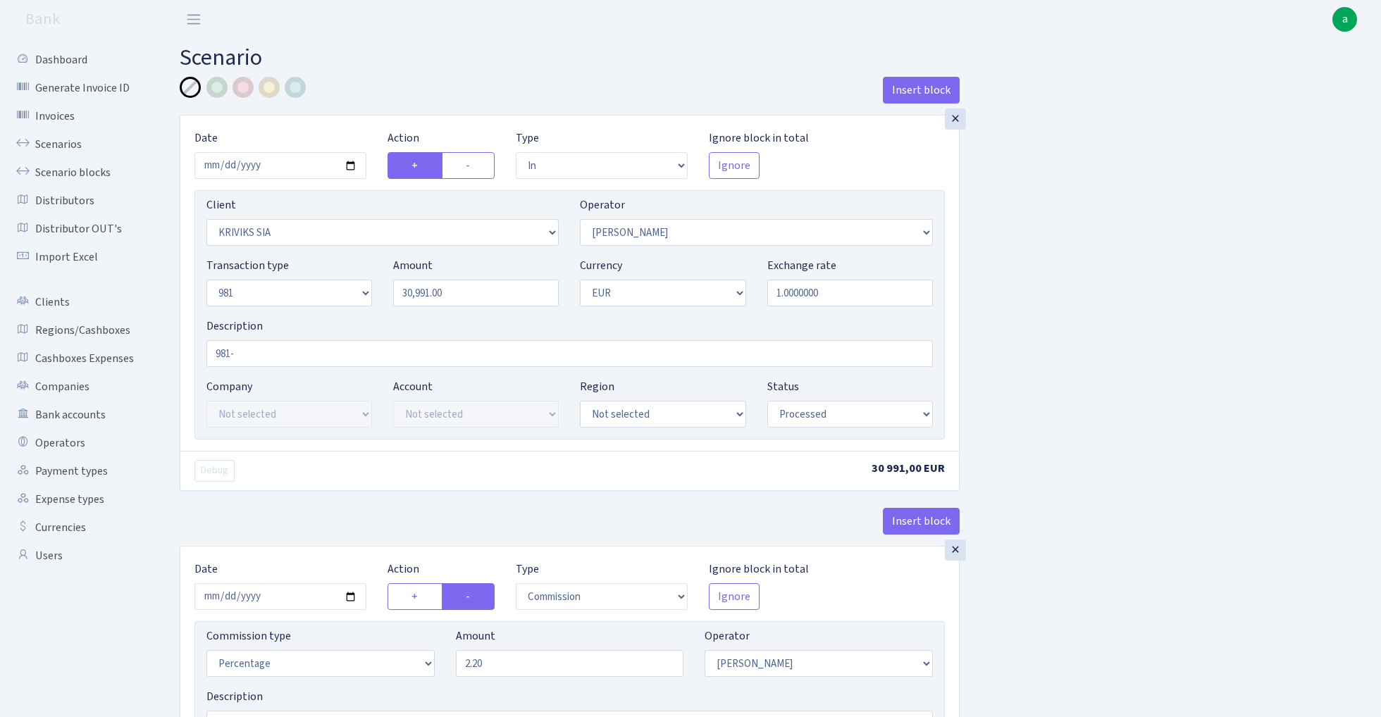
select select "2129"
select select "61"
select select "8"
select select "1"
select select "processed"
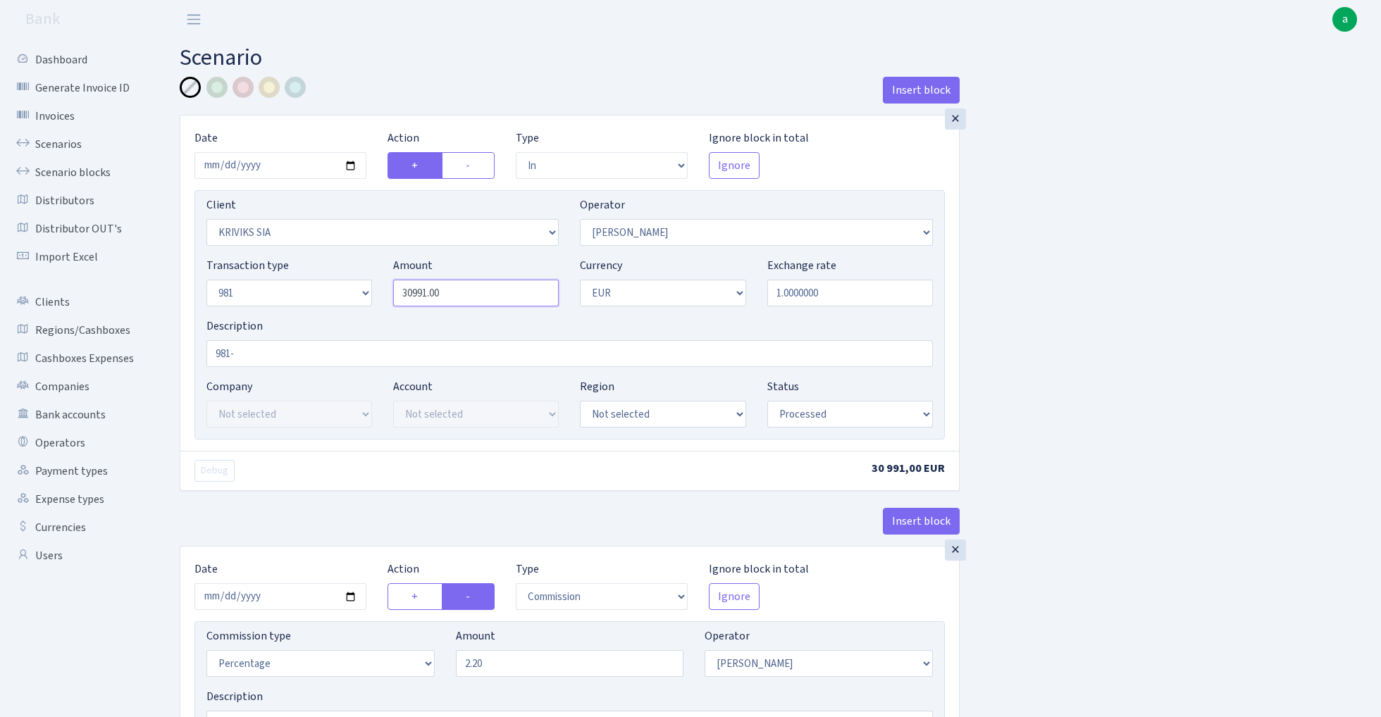
click at [499, 292] on input "30991.00" at bounding box center [476, 293] width 166 height 27
paste input "8141"
type input "8,141.00"
select select "3146"
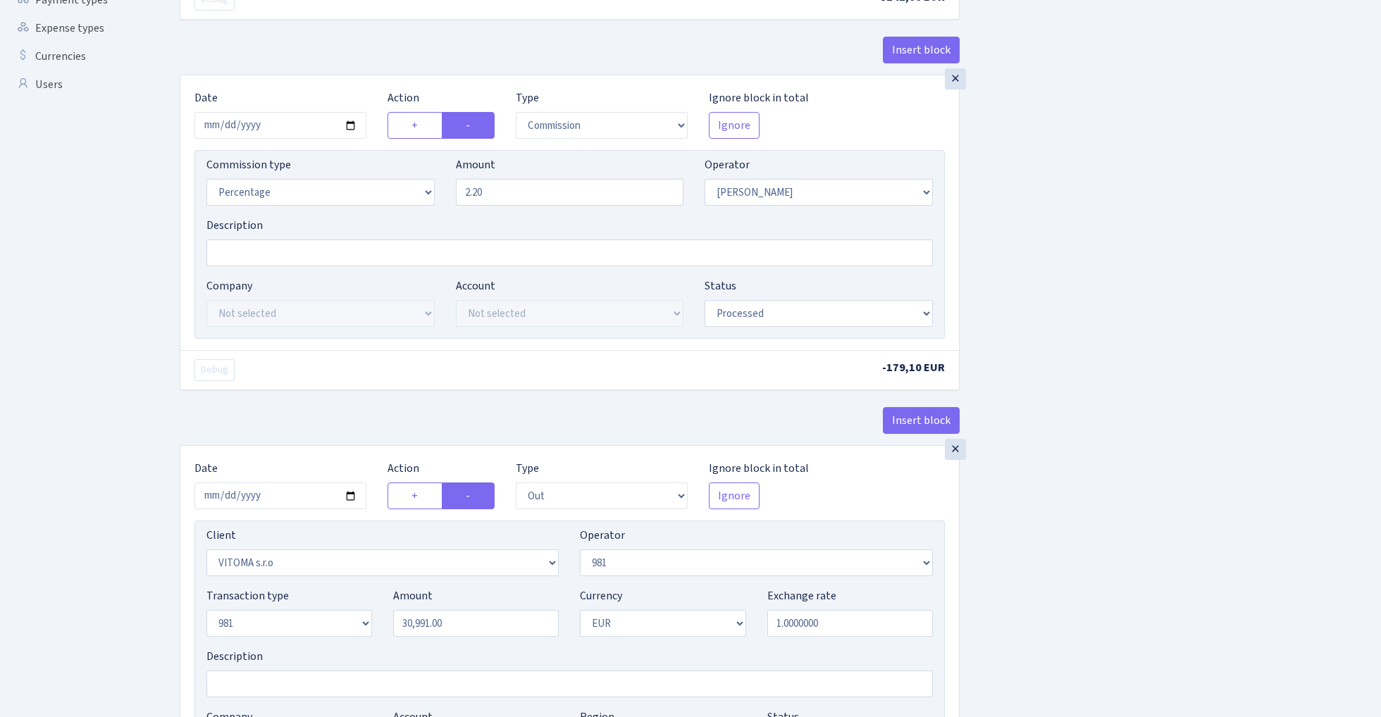
scroll to position [542, 0]
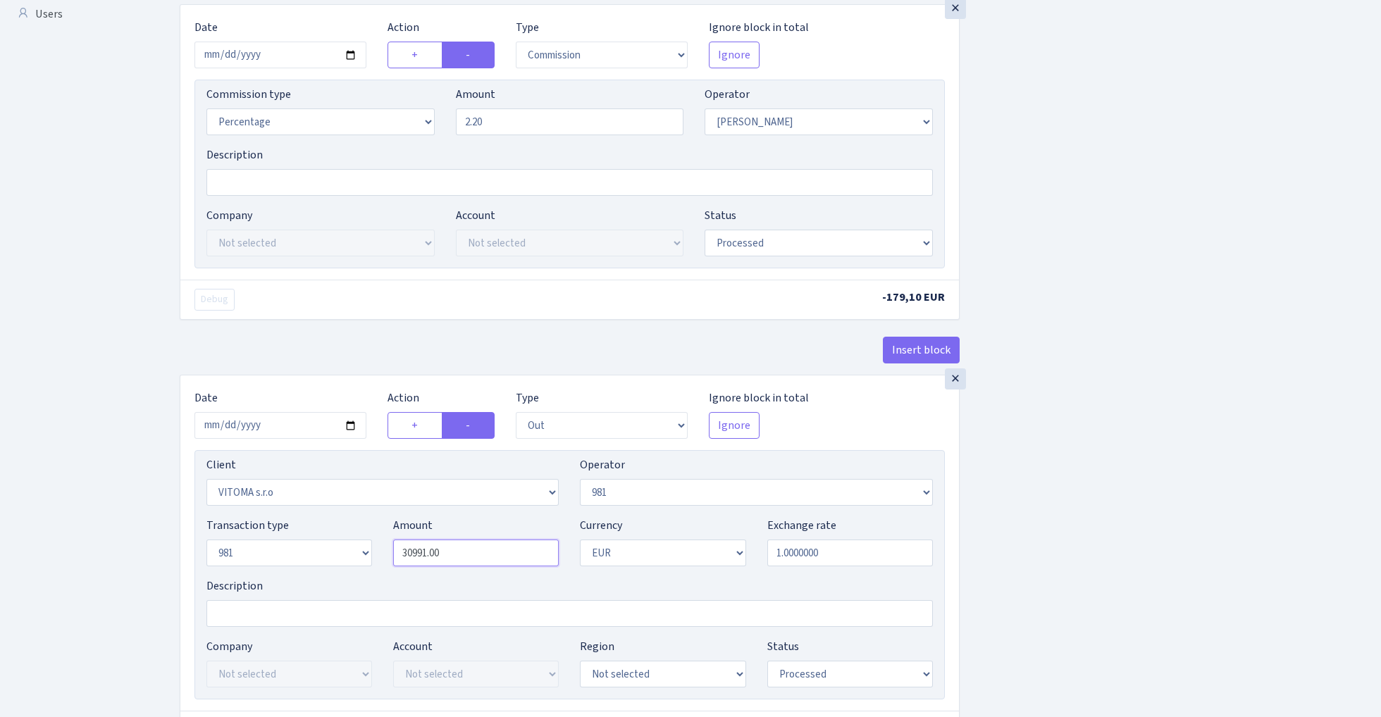
click at [461, 551] on input "30991.00" at bounding box center [476, 553] width 166 height 27
paste input "8141"
type input "8,141.00"
select select "2781"
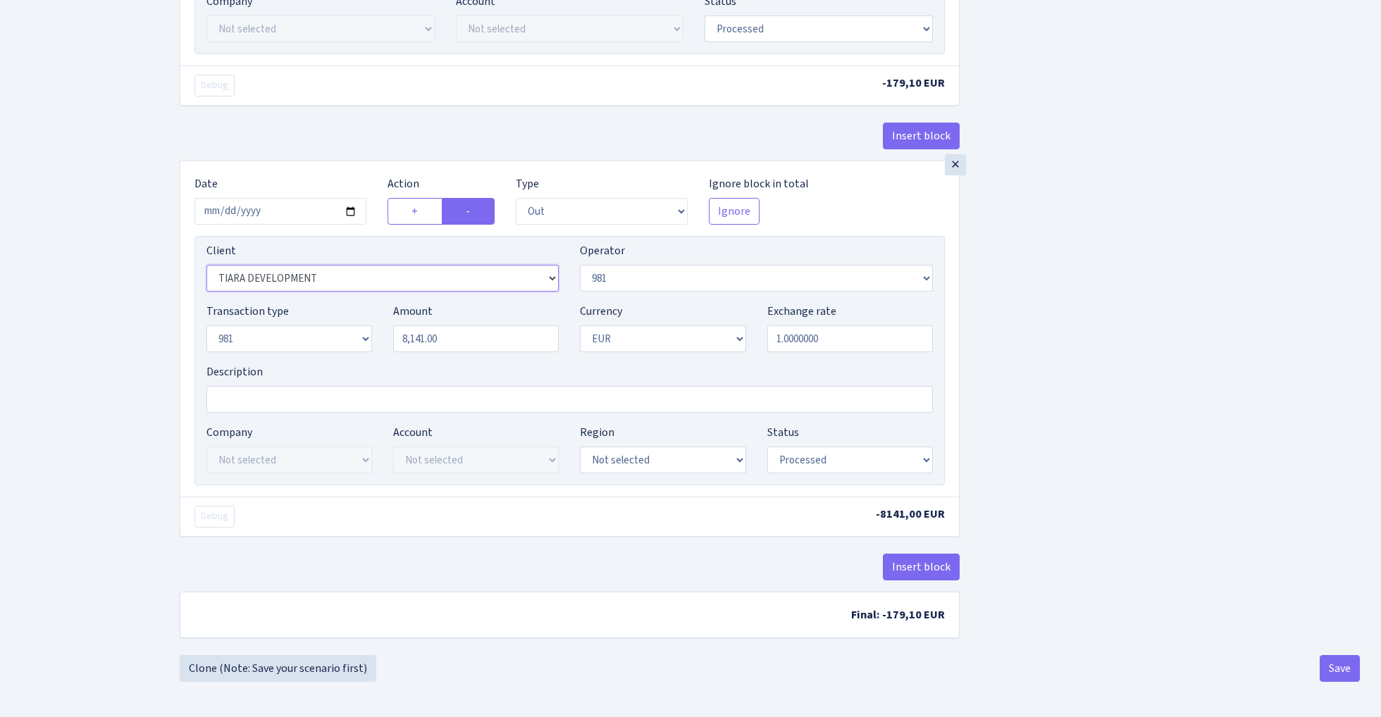
scroll to position [761, 0]
click at [1328, 669] on button "Save" at bounding box center [1339, 668] width 40 height 27
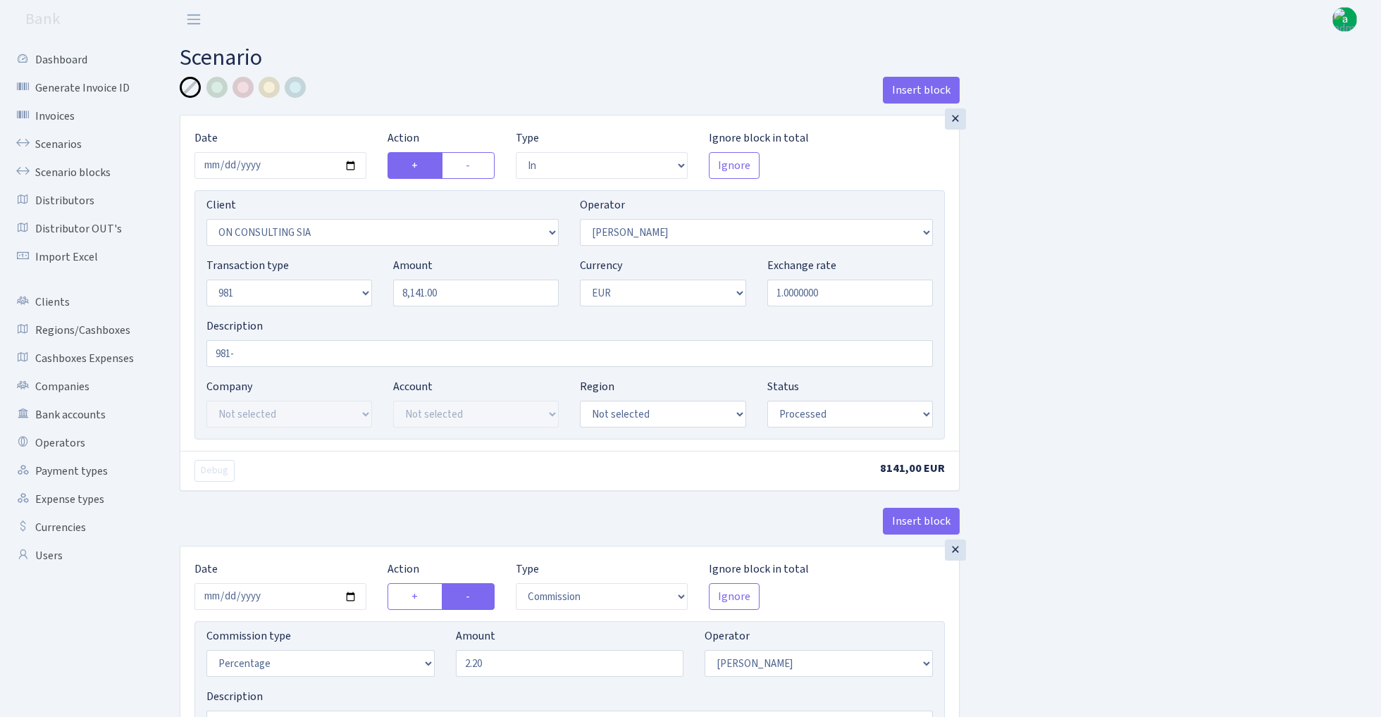
select select "in"
select select "3146"
select select "14"
select select "8"
select select "1"
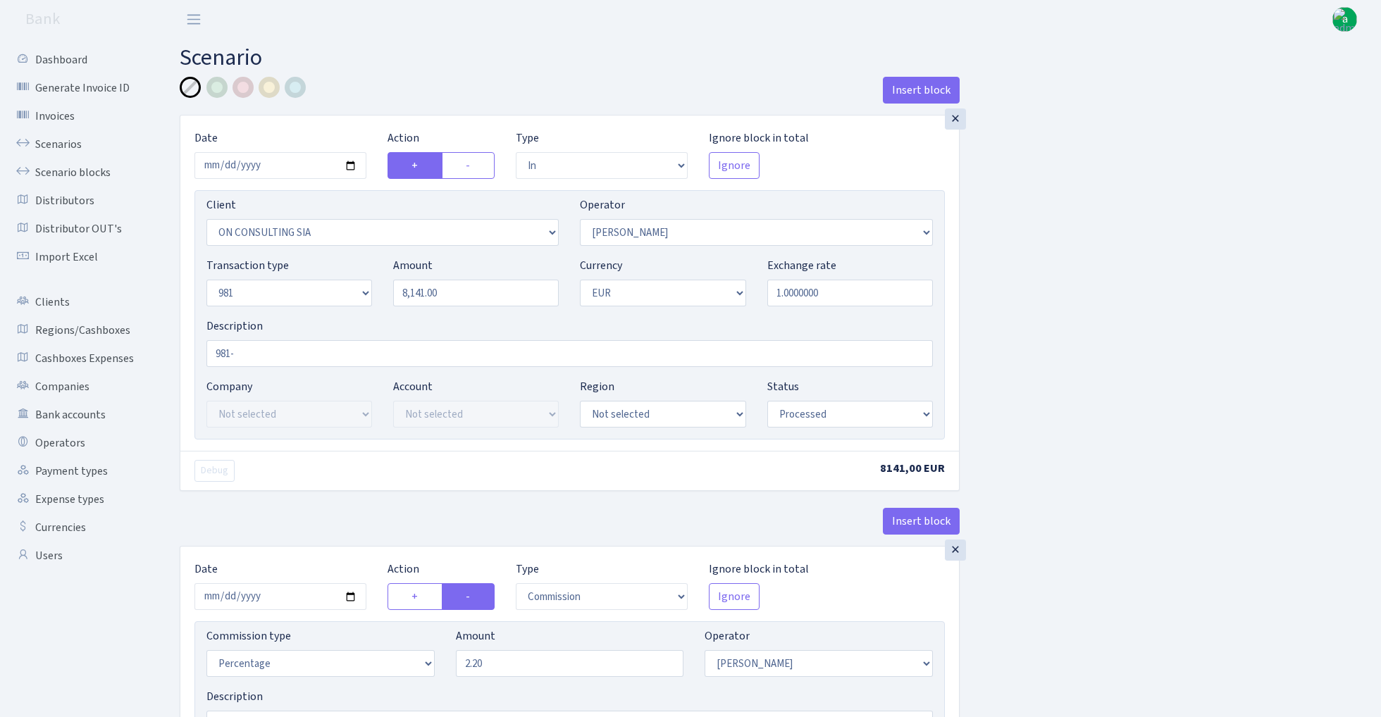
select select "processed"
select select "commission"
select select "14"
select select "processed"
select select "out"
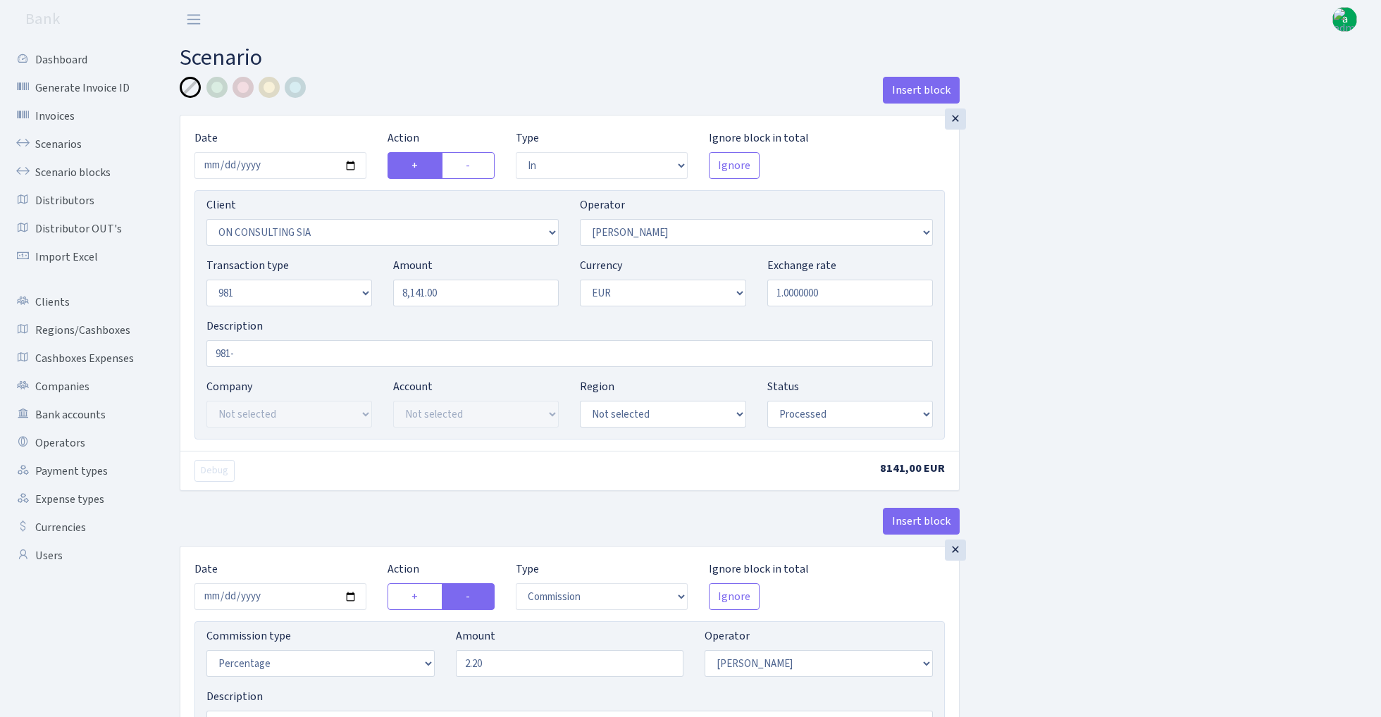
select select "2781"
select select "61"
select select "8"
select select "1"
select select "processed"
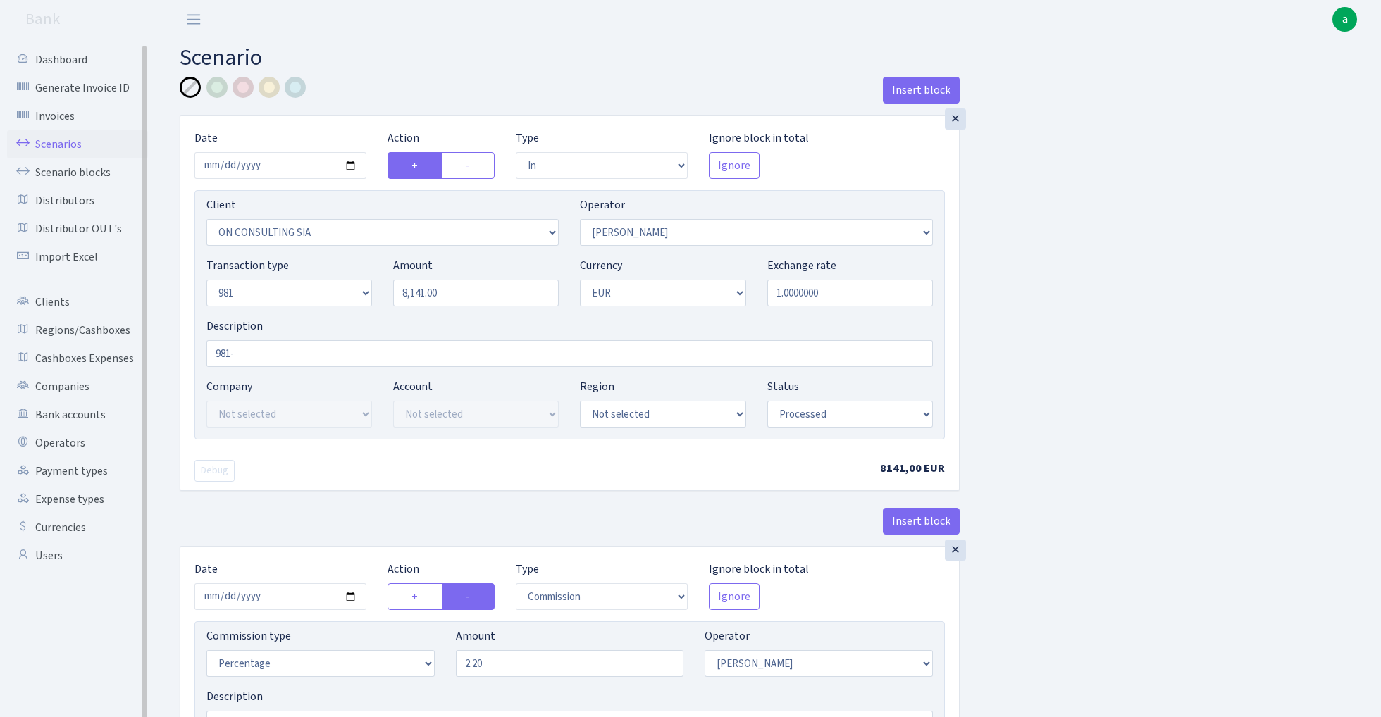
click at [63, 148] on link "Scenarios" at bounding box center [77, 144] width 141 height 28
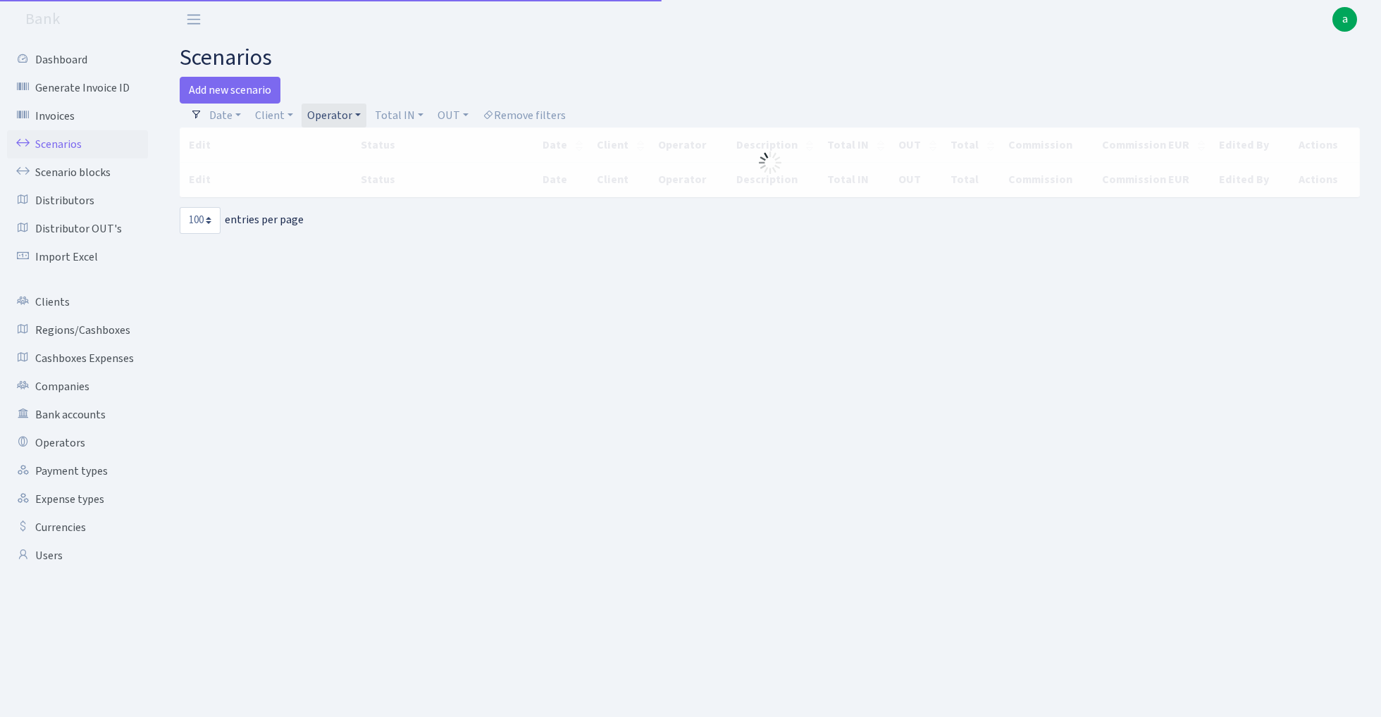
select select "100"
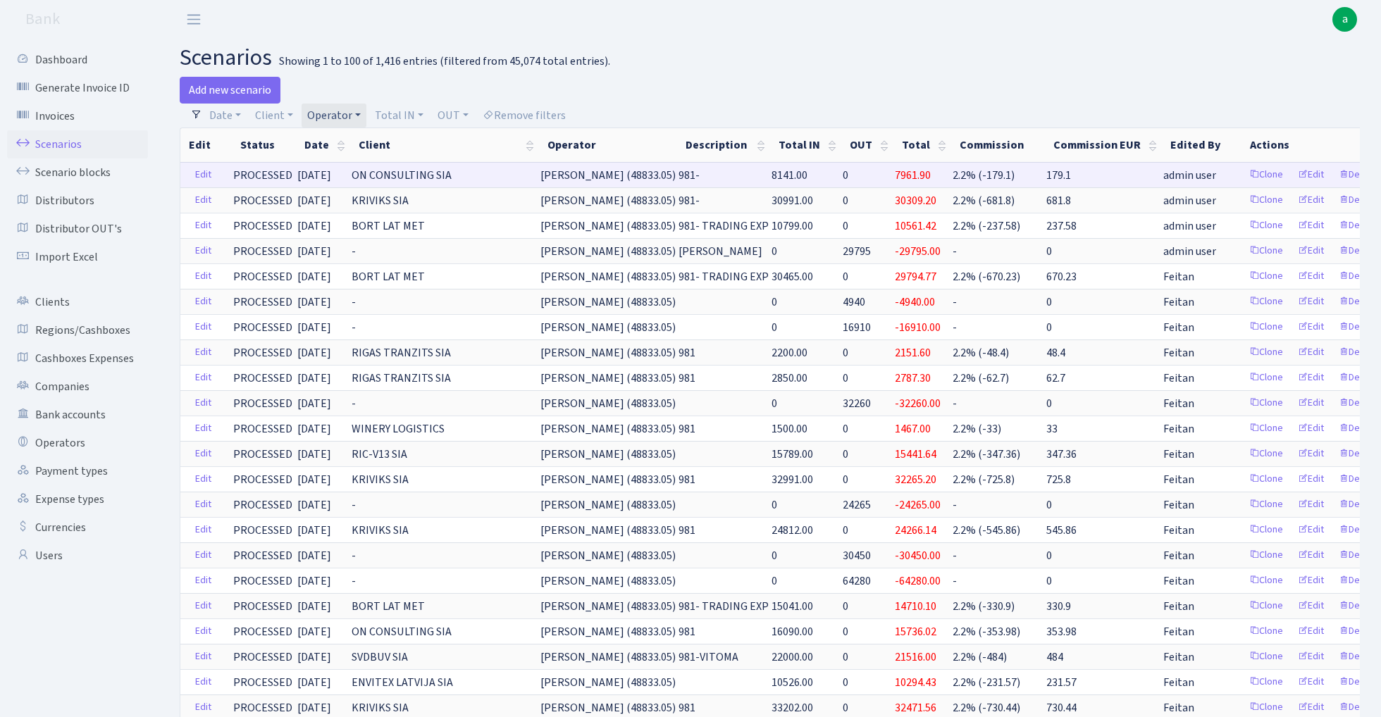
drag, startPoint x: 579, startPoint y: 175, endPoint x: 642, endPoint y: 173, distance: 63.4
click at [642, 173] on span "[PERSON_NAME] (48833.05)" at bounding box center [607, 175] width 135 height 15
copy span "[PERSON_NAME] (48833."
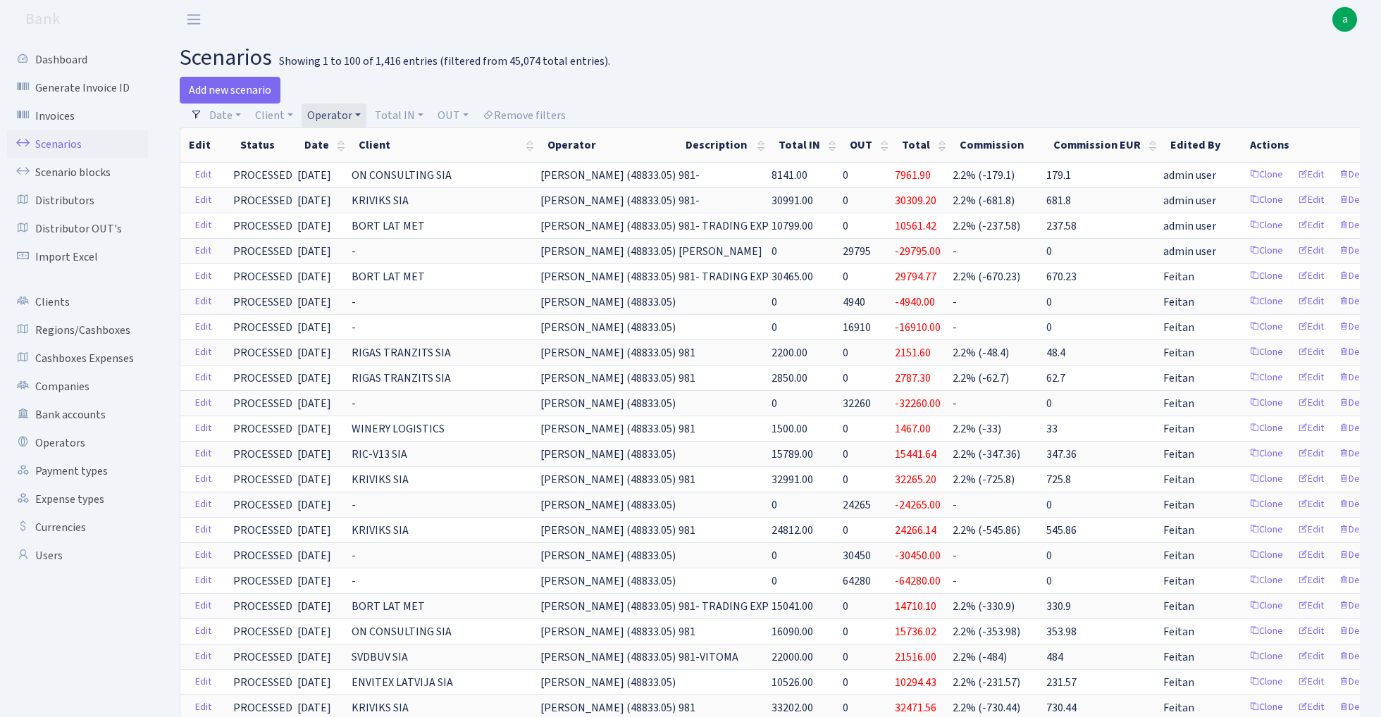
click at [333, 113] on link "Operator" at bounding box center [333, 116] width 65 height 24
click at [349, 172] on input "search" at bounding box center [358, 166] width 104 height 22
type input "busi"
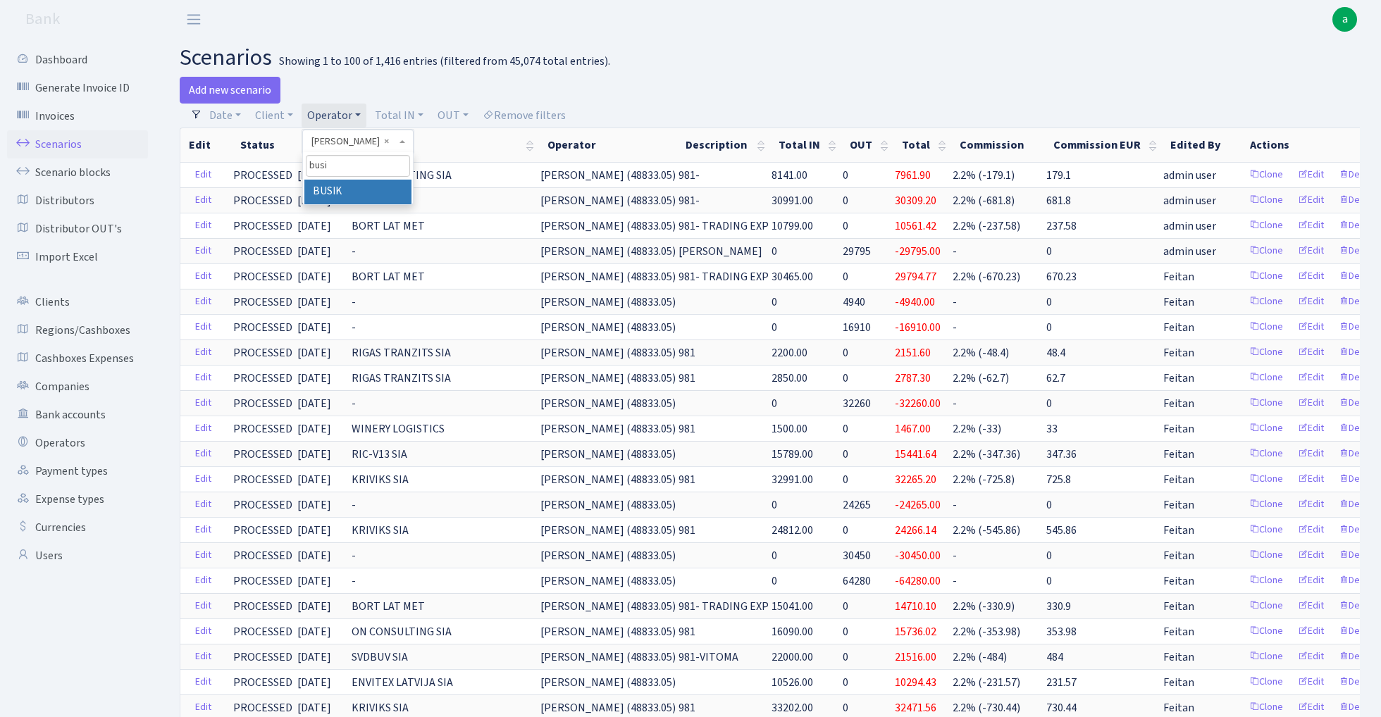
click at [361, 189] on li "BUSIK" at bounding box center [357, 192] width 106 height 25
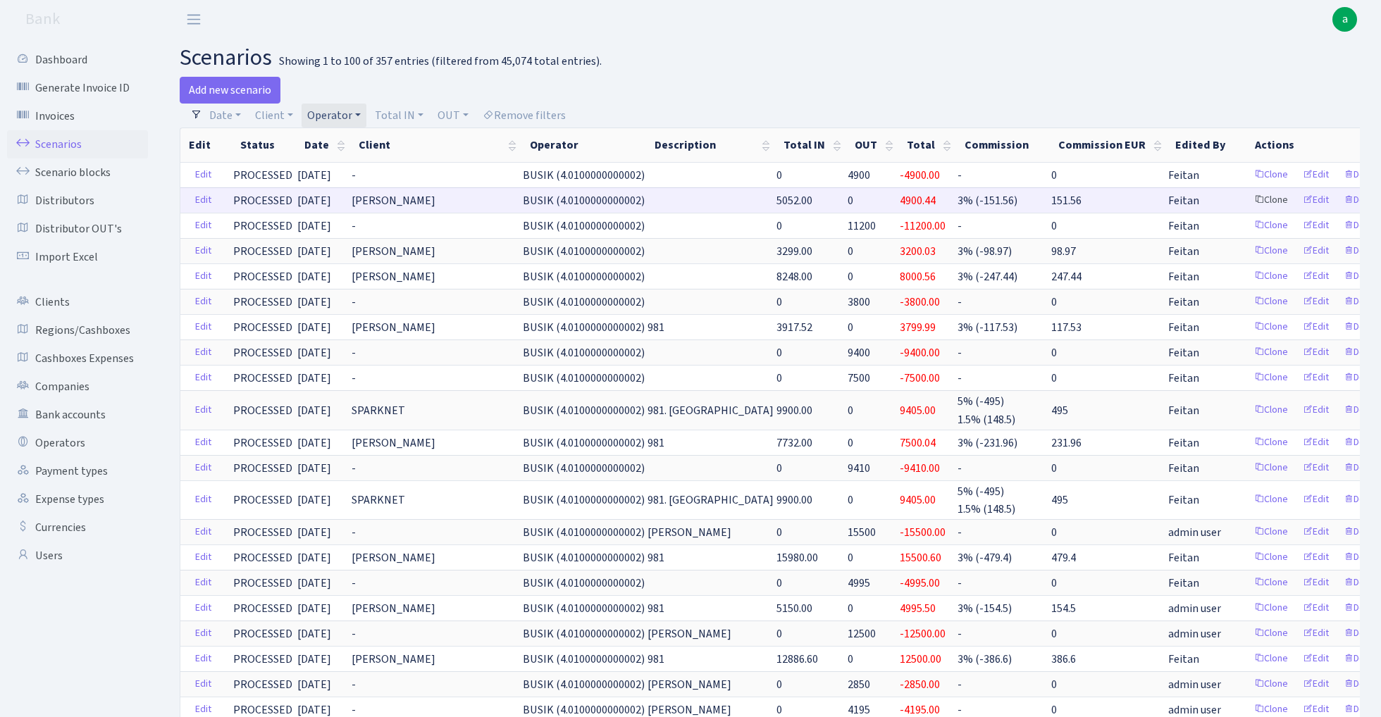
click at [1247, 198] on link "Clone" at bounding box center [1270, 200] width 46 height 22
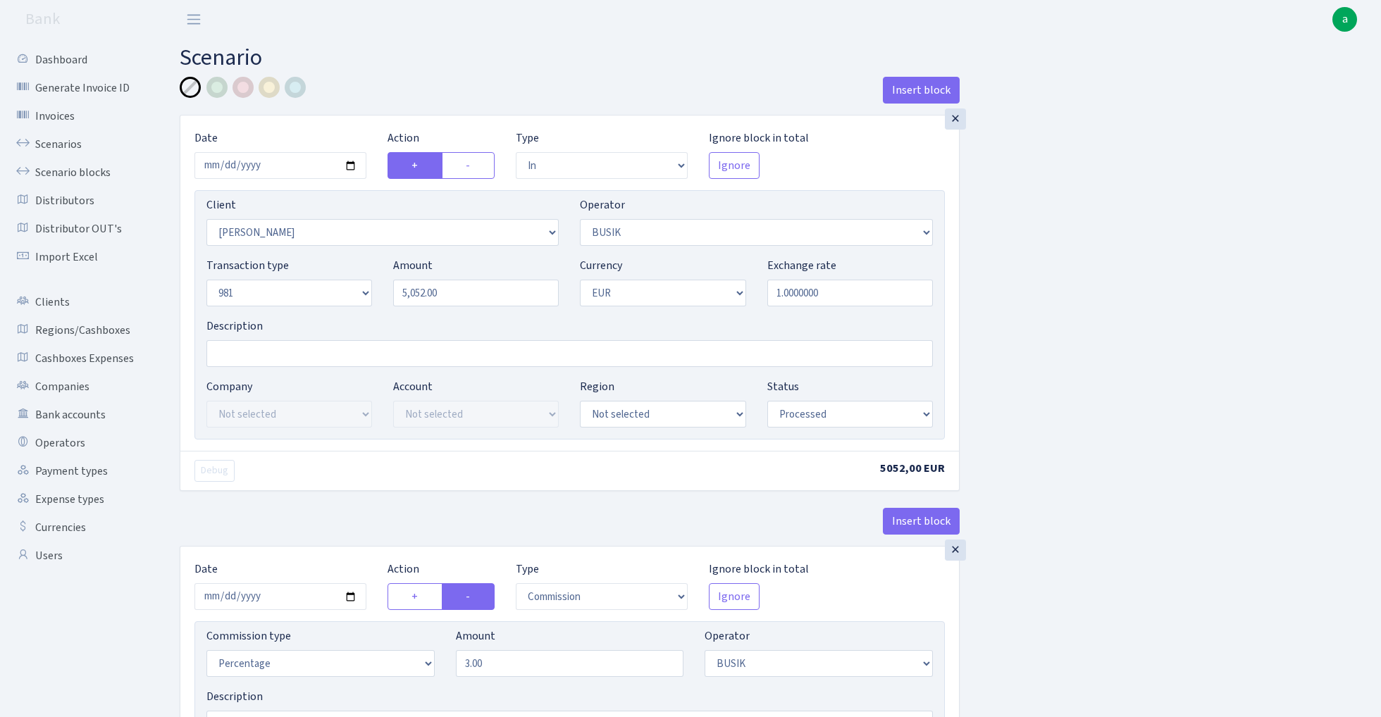
select select "in"
select select "3305"
select select "4"
select select "8"
select select "1"
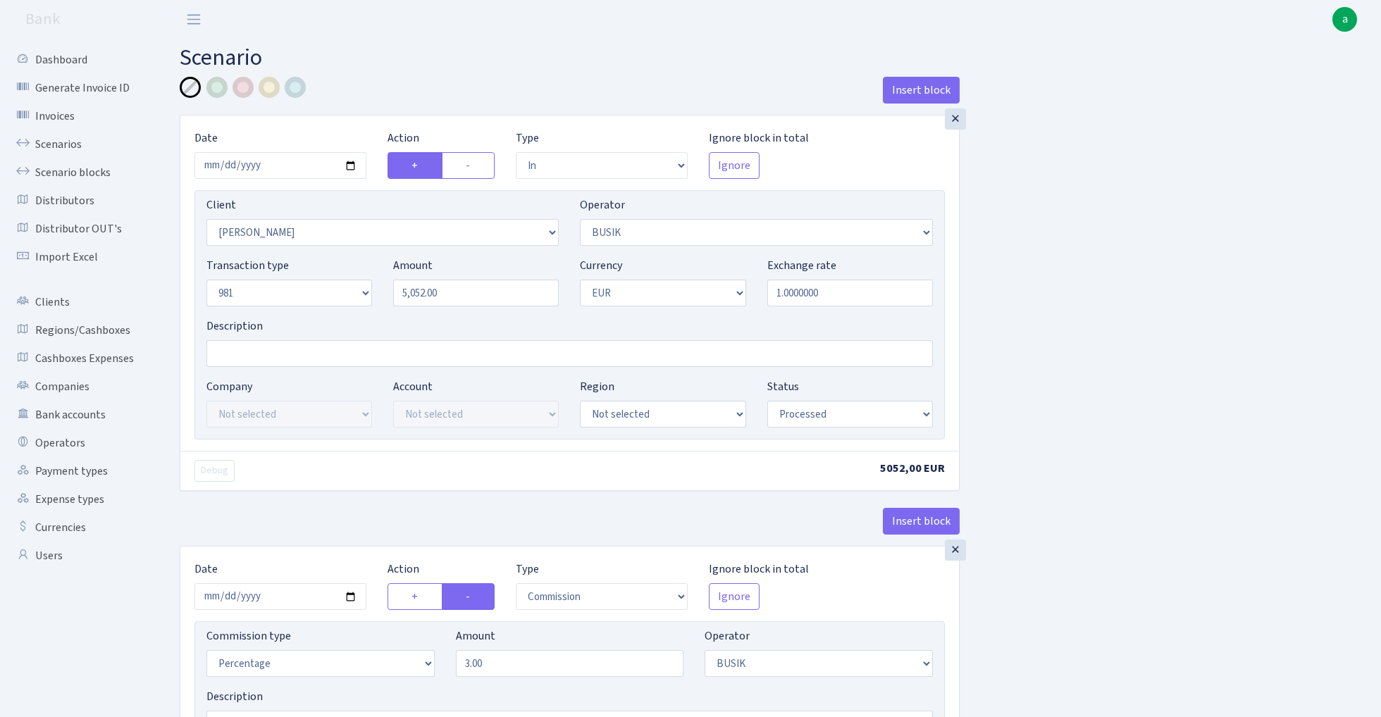
select select "processed"
select select "commission"
select select "4"
select select "processed"
select select "out"
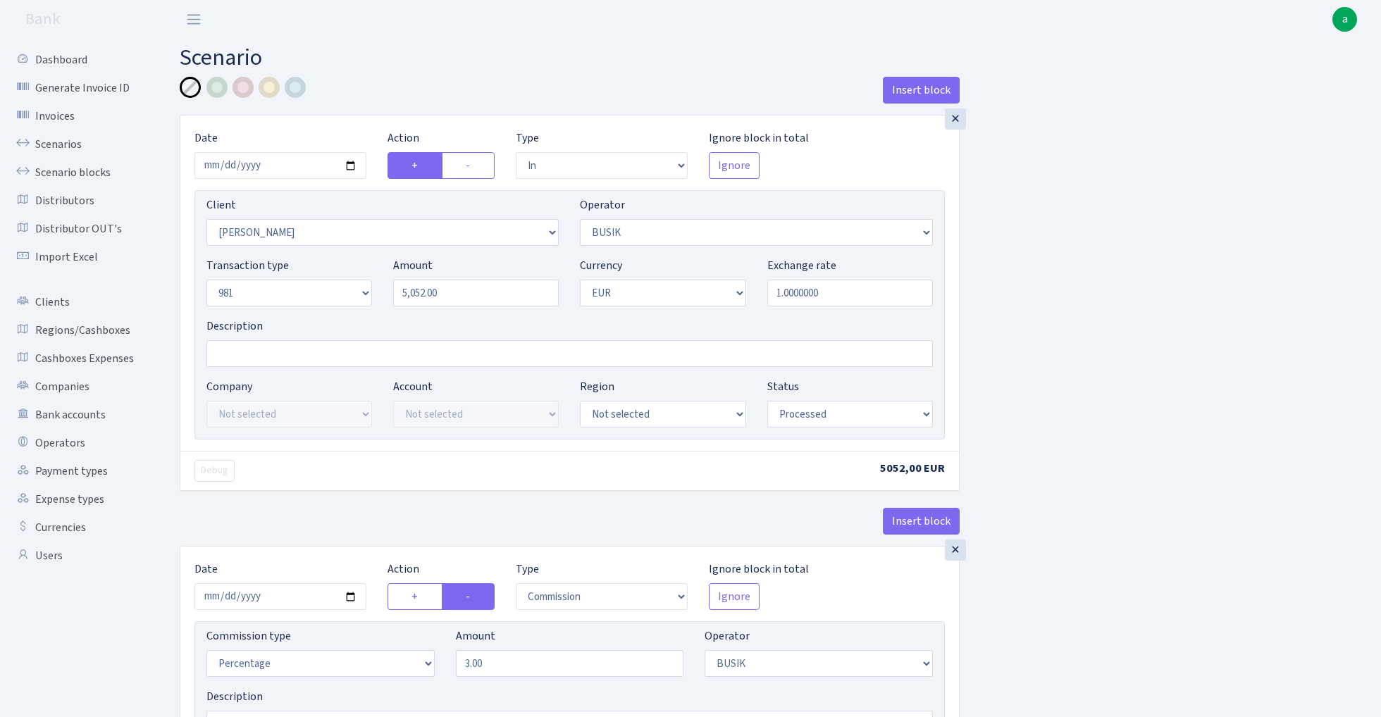
select select "3139"
select select "61"
select select "8"
select select "1"
select select "processed"
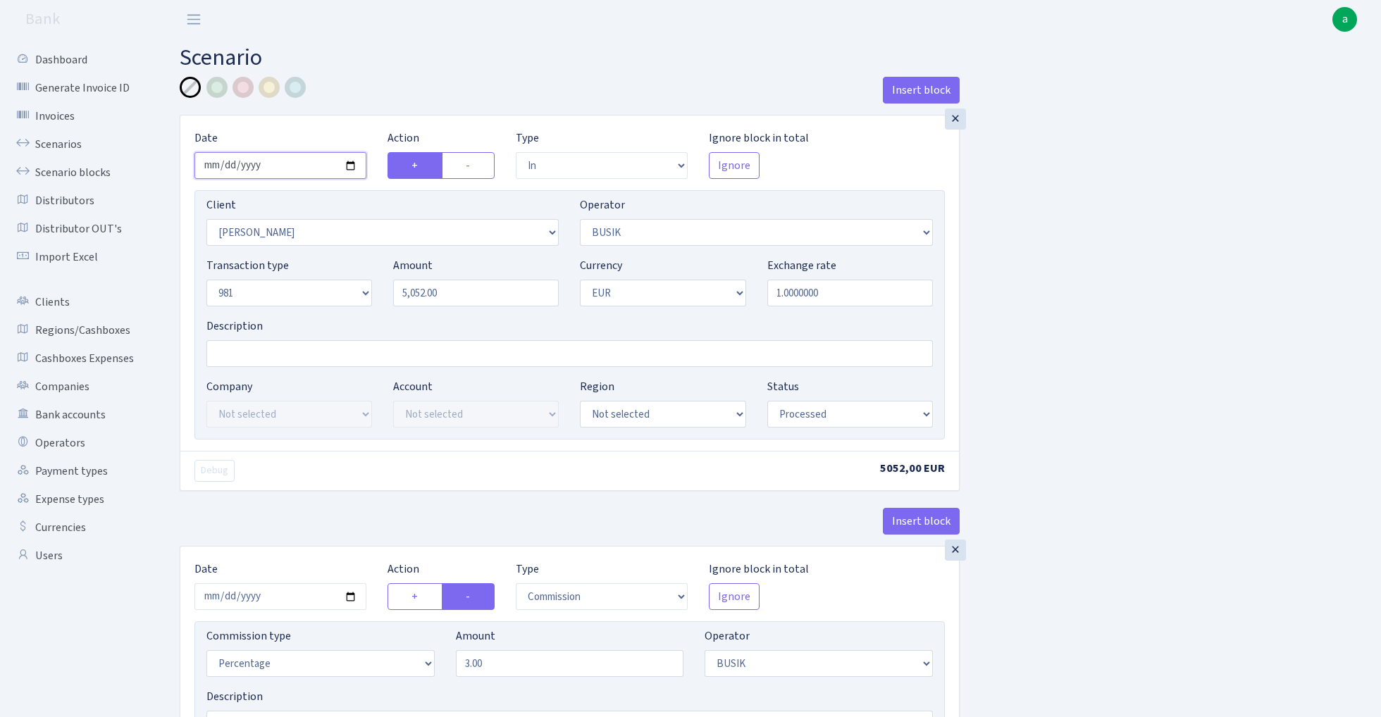
click at [272, 166] on input "2025-10-02" at bounding box center [280, 165] width 172 height 27
type input "[DATE]"
click at [474, 299] on input "5052.00" at bounding box center [476, 293] width 166 height 27
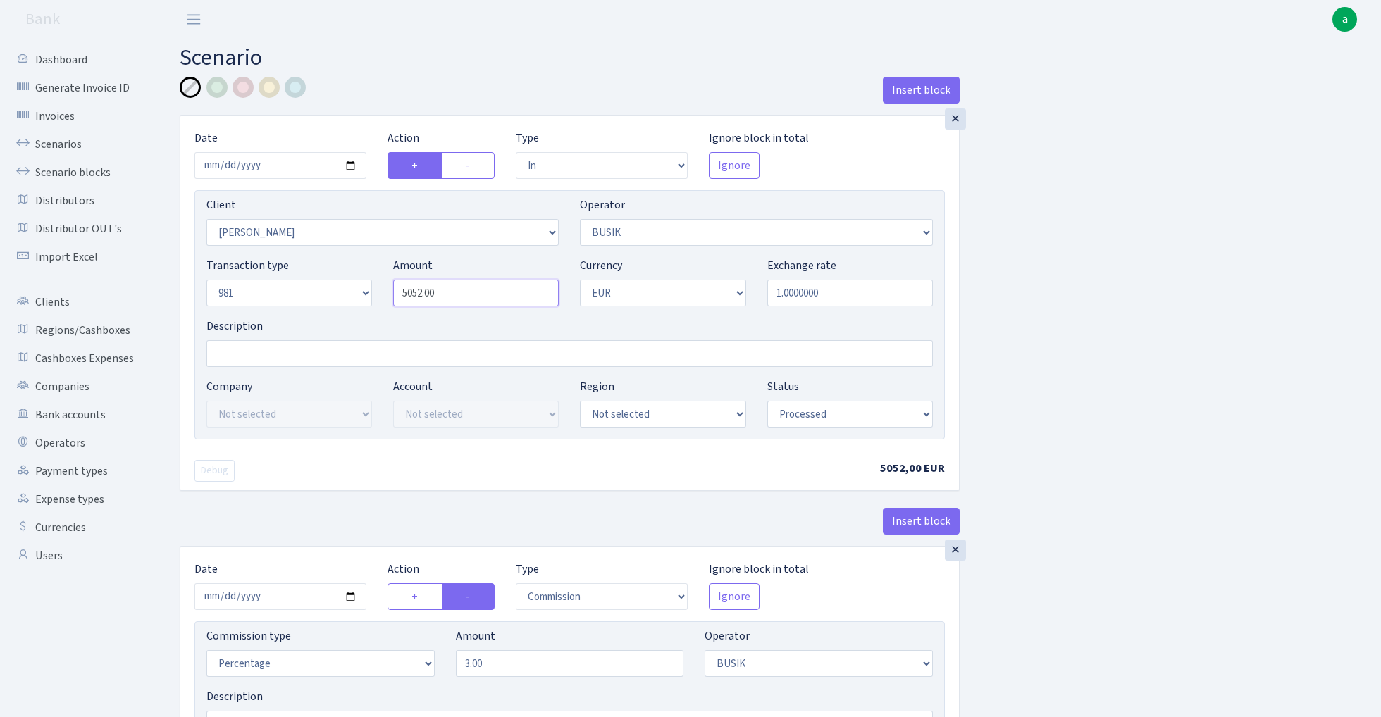
paste input "3856"
type input "3,856.00"
click at [282, 353] on input "Description" at bounding box center [569, 353] width 726 height 27
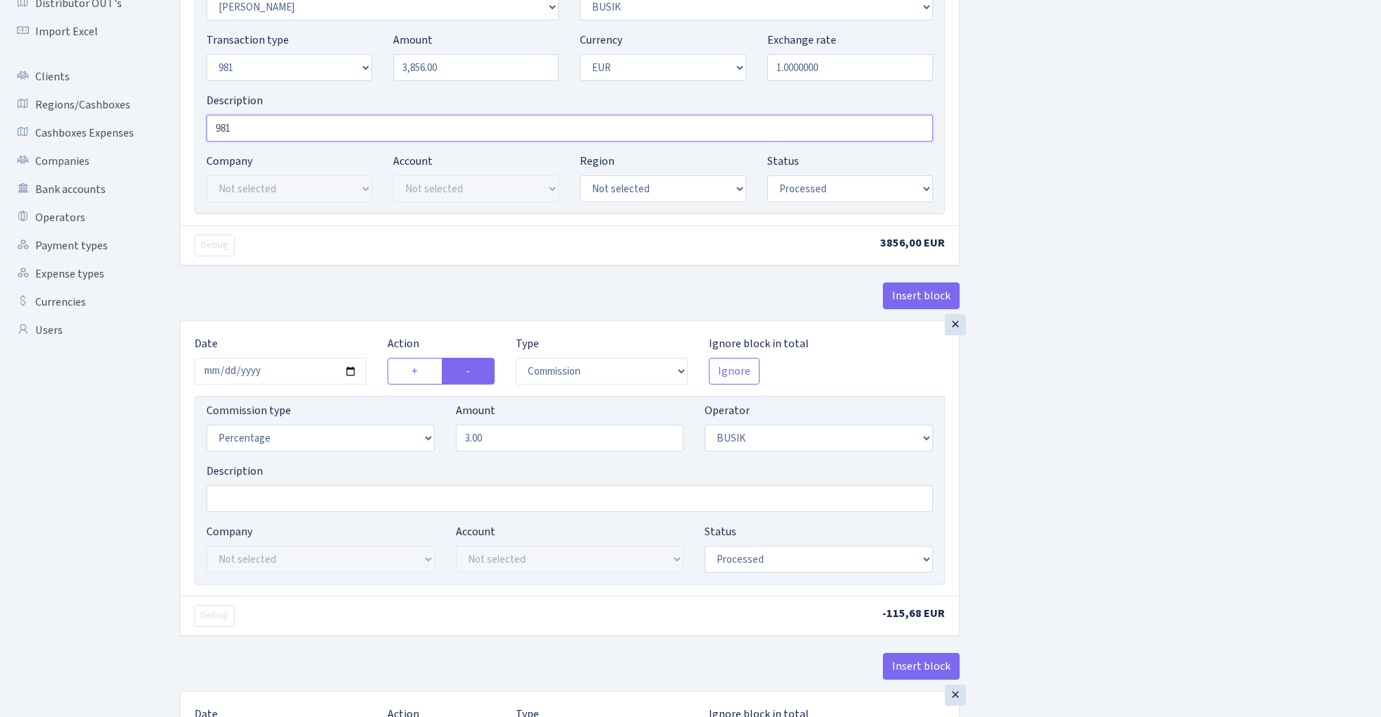
scroll to position [293, 0]
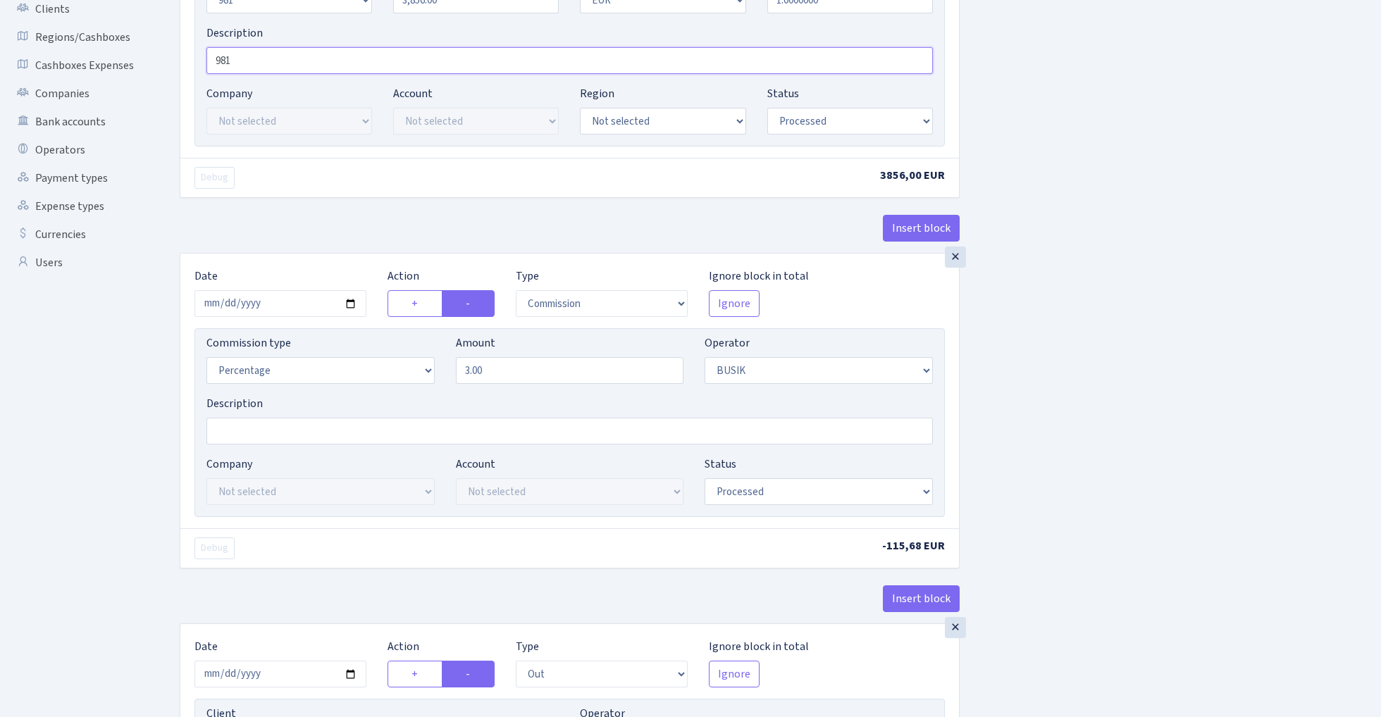
type input "981"
click at [274, 301] on input "2025-10-02" at bounding box center [280, 303] width 172 height 27
type input "2025-10-08"
click at [327, 260] on div "× Date 2025-10-08 Action + - Type --- In Out Commission Field required. Ignore …" at bounding box center [569, 391] width 778 height 275
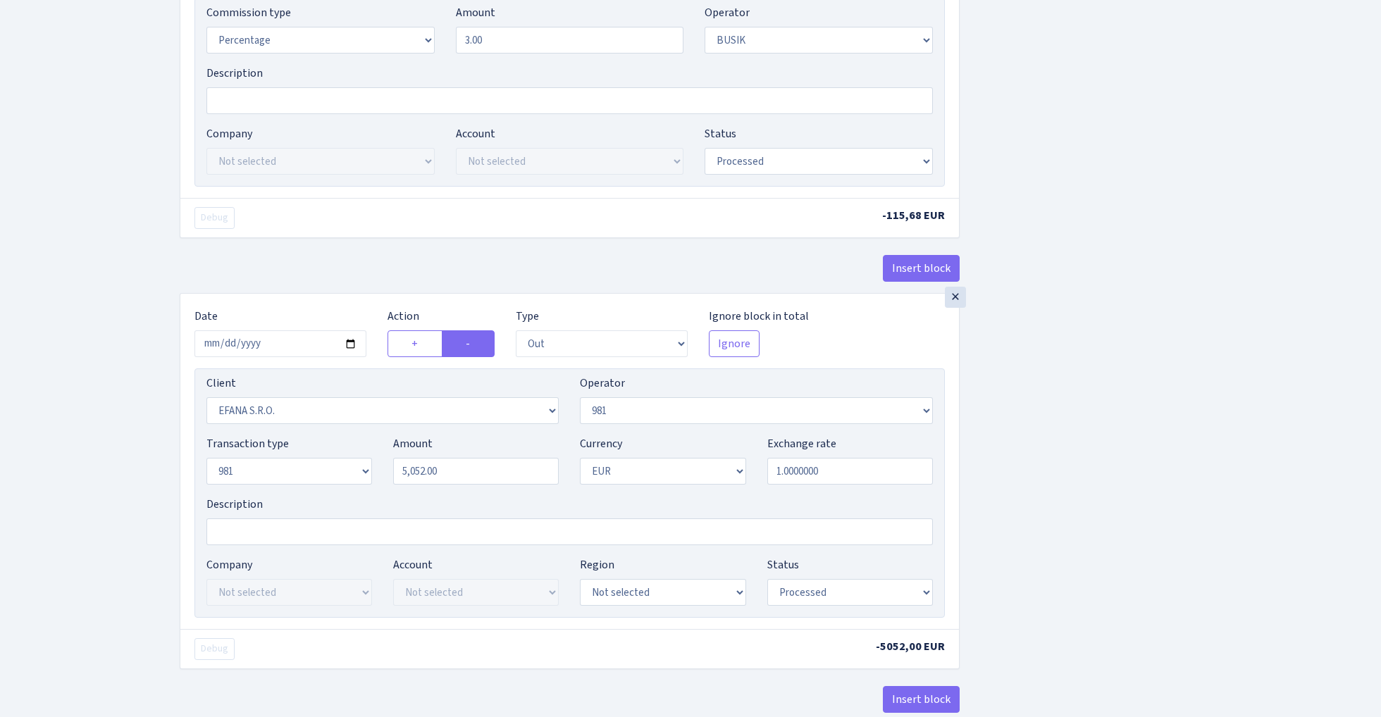
scroll to position [631, 0]
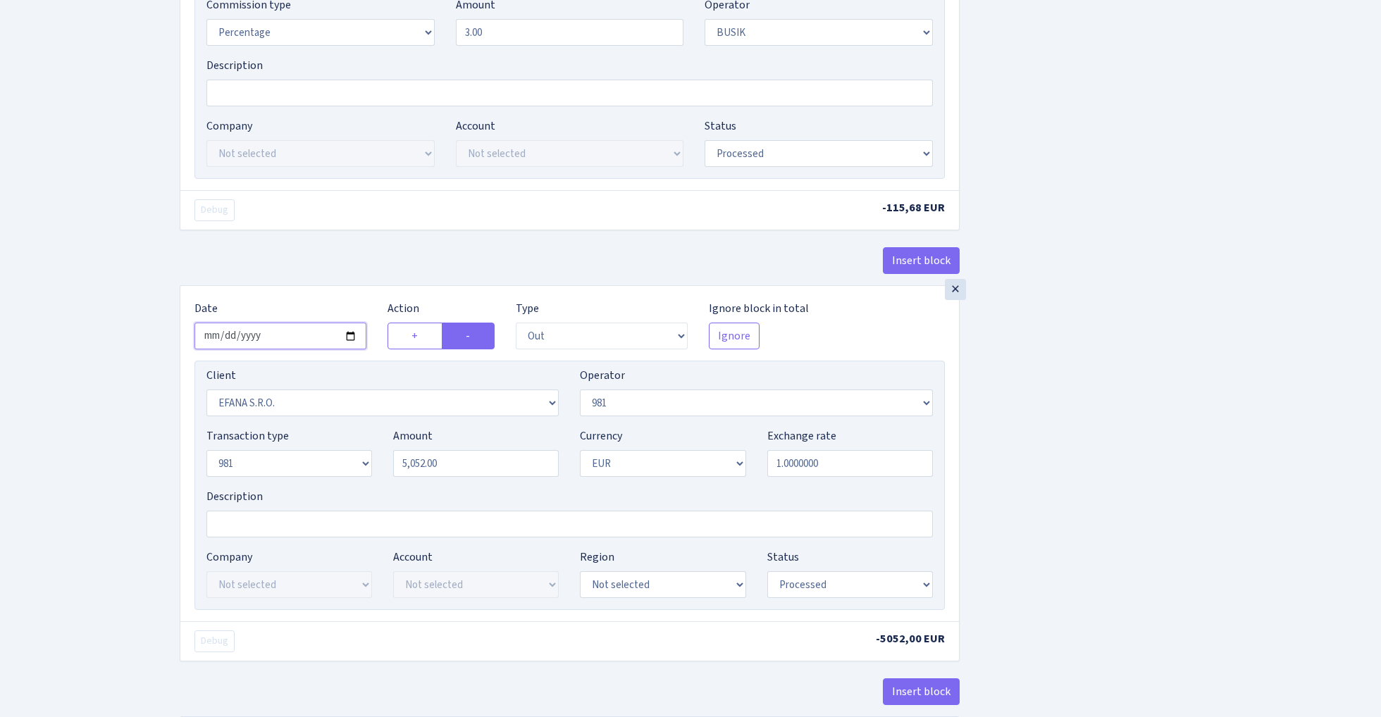
click at [268, 338] on input "2025-10-02" at bounding box center [280, 336] width 172 height 27
type input "[DATE]"
click at [339, 263] on div "Insert block" at bounding box center [570, 266] width 780 height 38
click at [471, 469] on input "5052.00" at bounding box center [476, 463] width 166 height 27
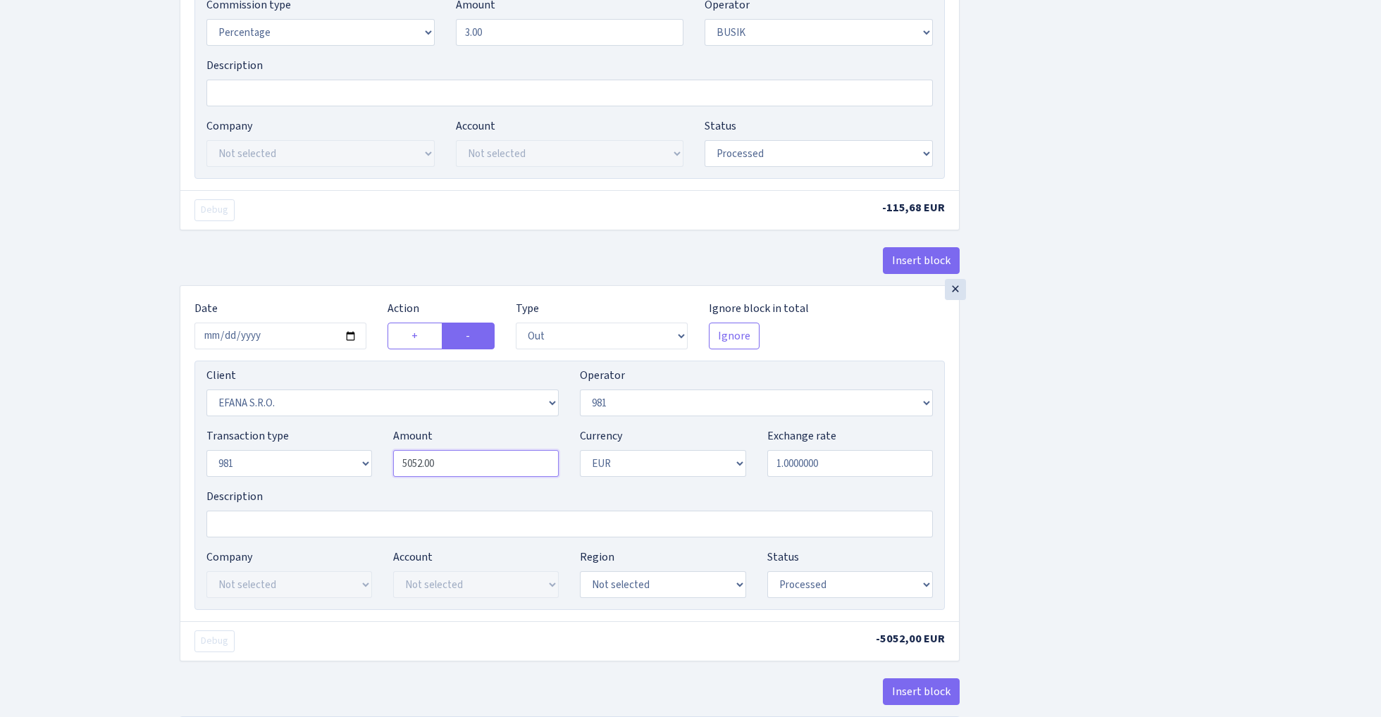
paste input "3856"
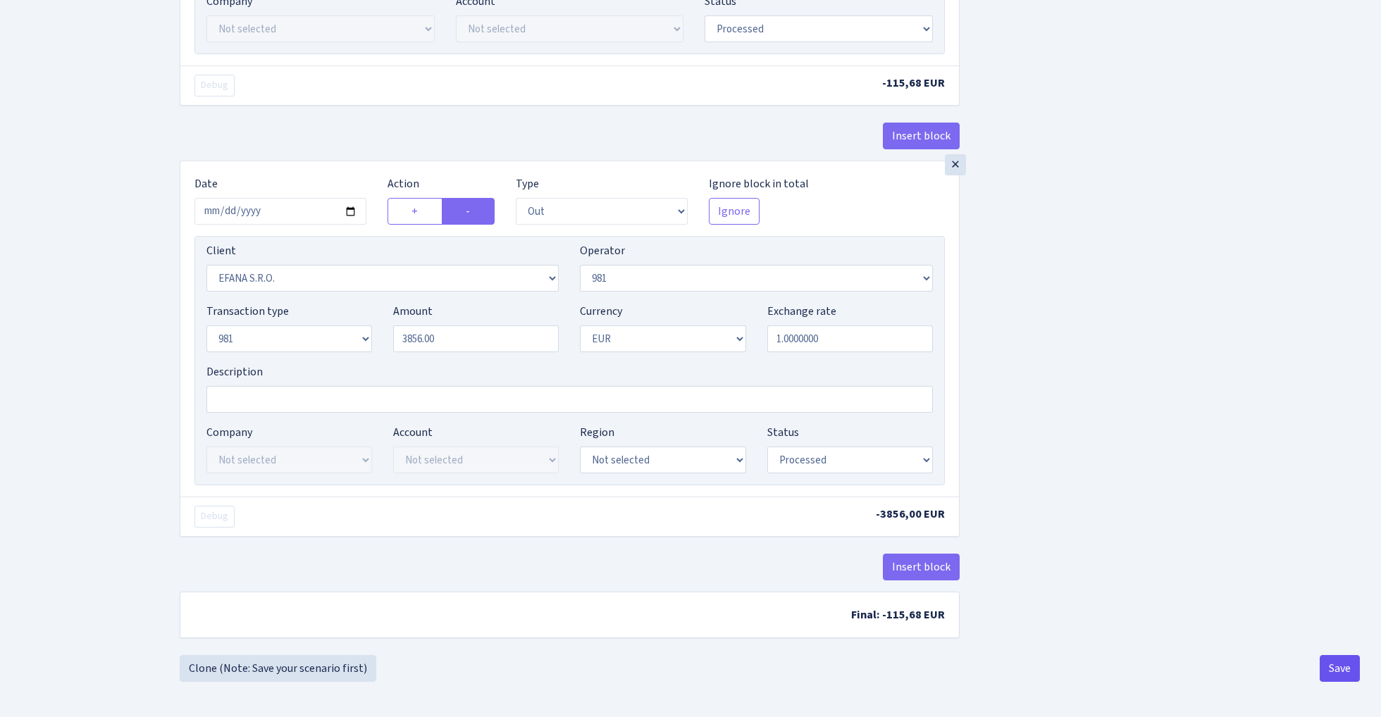
type input "3,856.00"
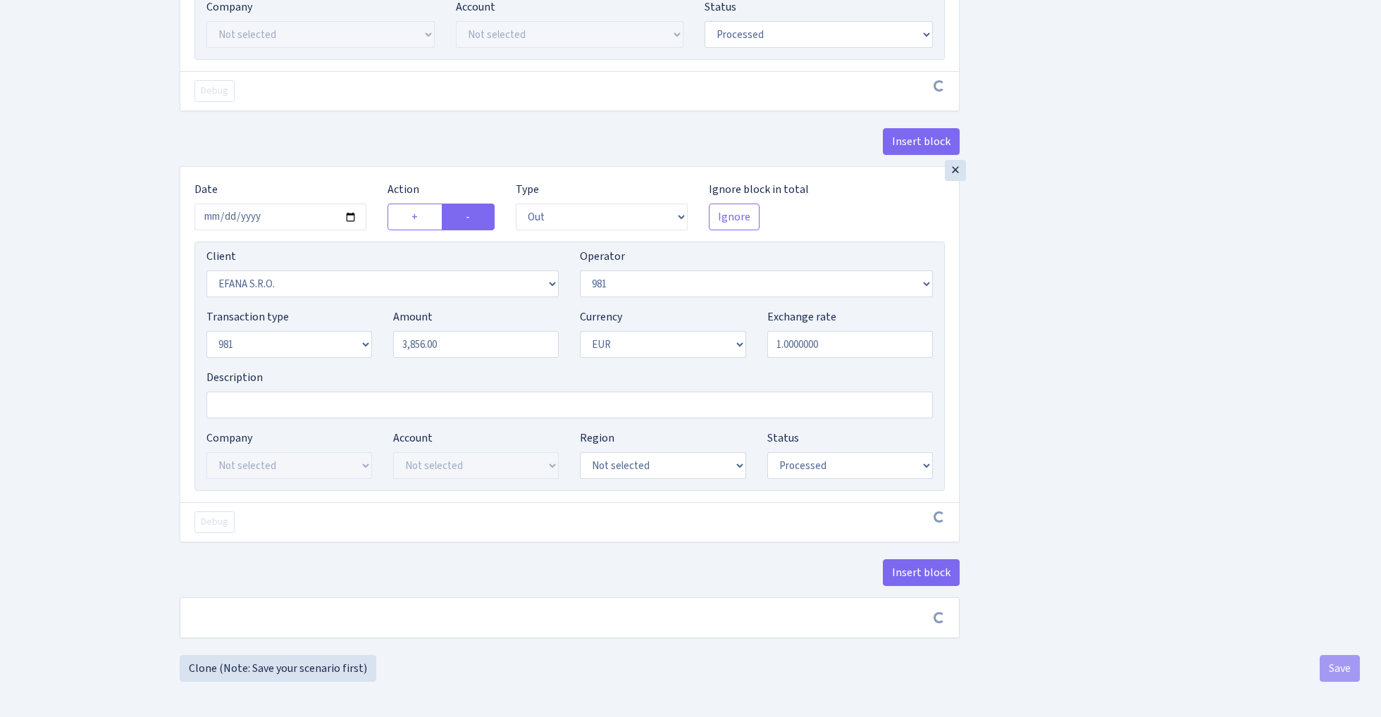
scroll to position [756, 0]
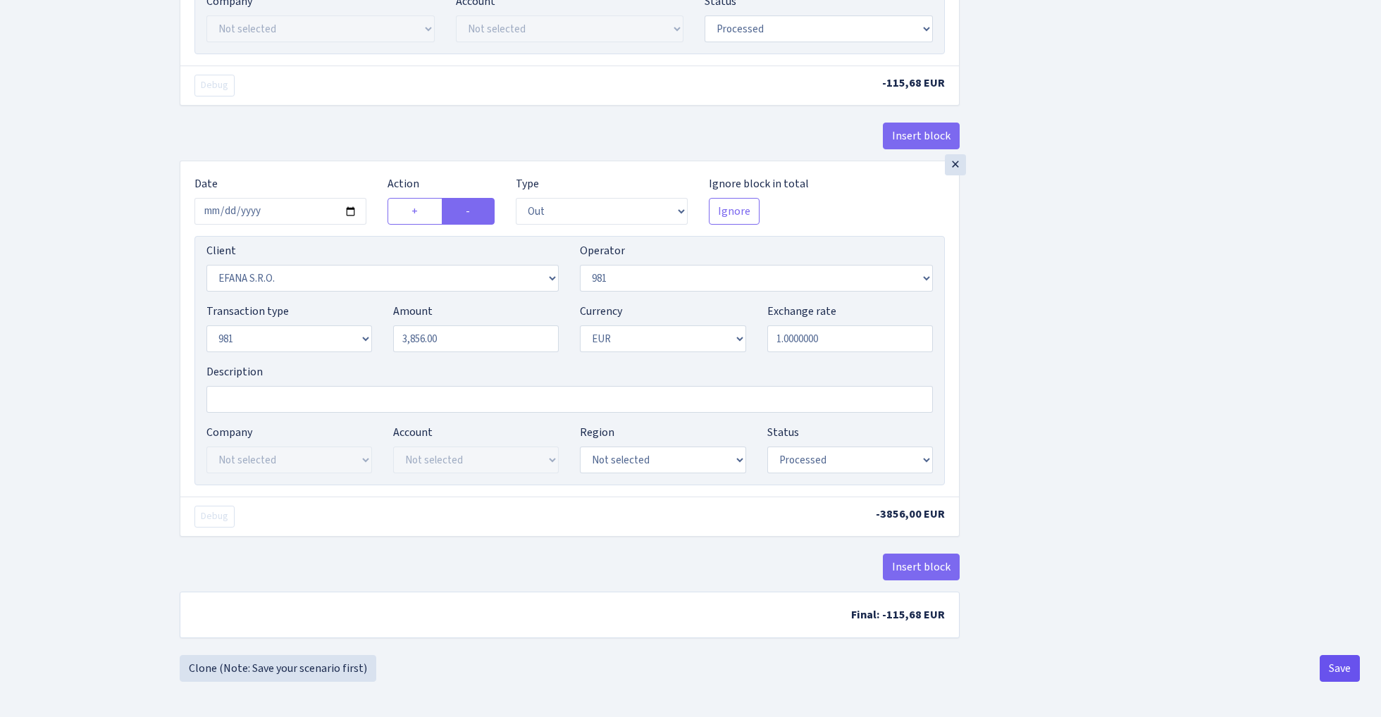
click at [1338, 671] on button "Save" at bounding box center [1339, 668] width 40 height 27
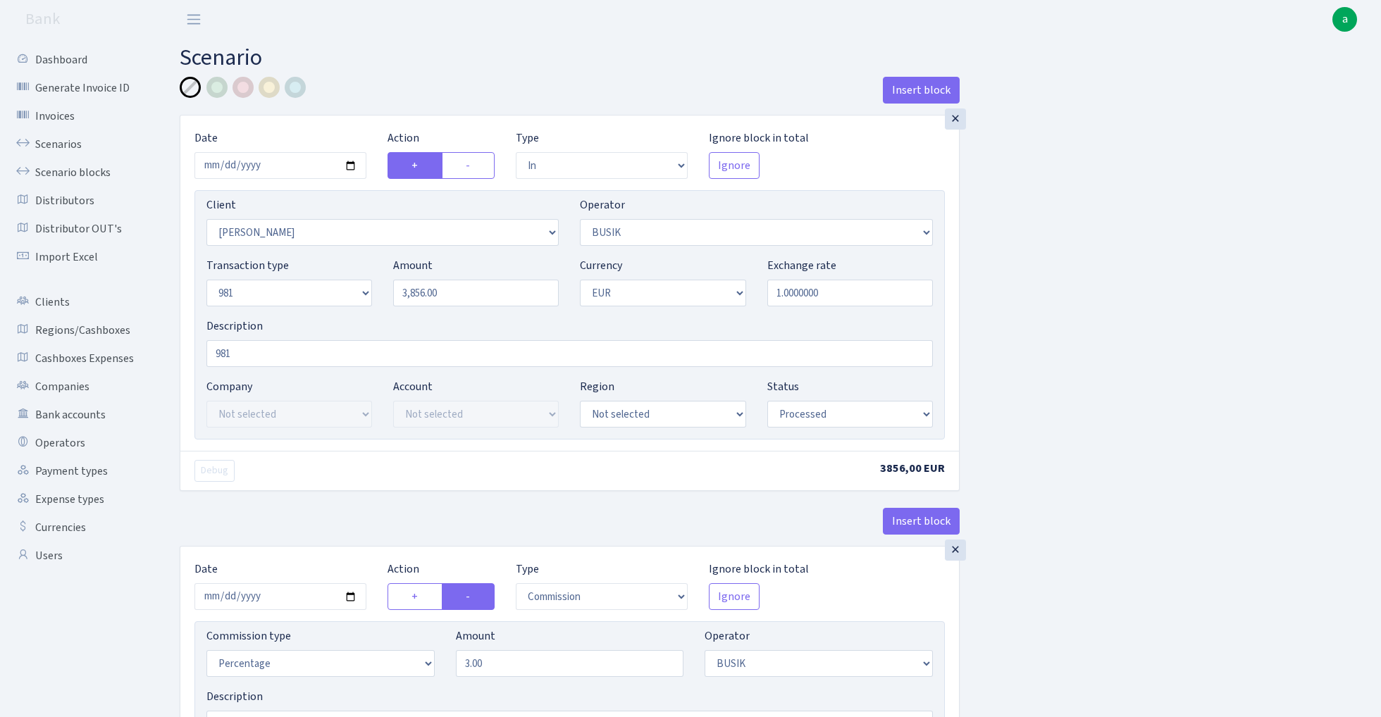
select select "in"
select select "3305"
select select "4"
select select "8"
select select "1"
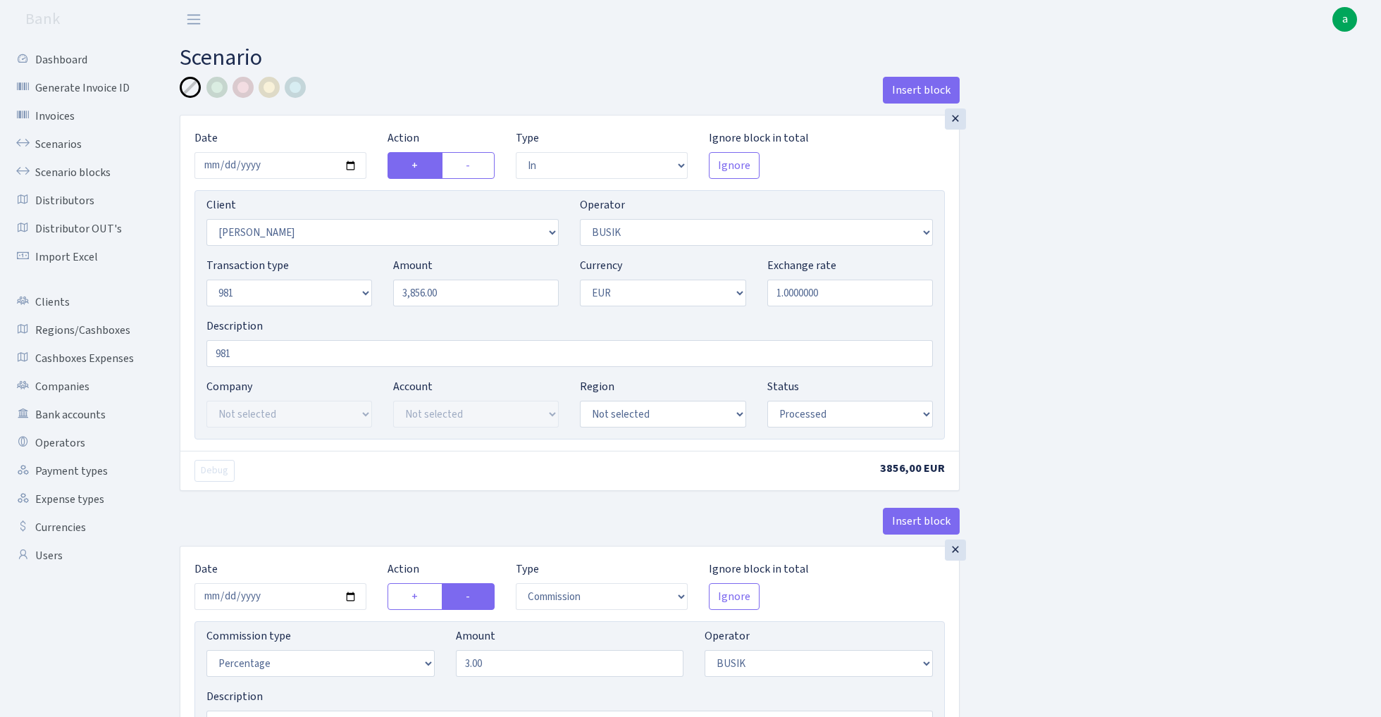
select select "processed"
select select "commission"
select select "4"
select select "processed"
select select "out"
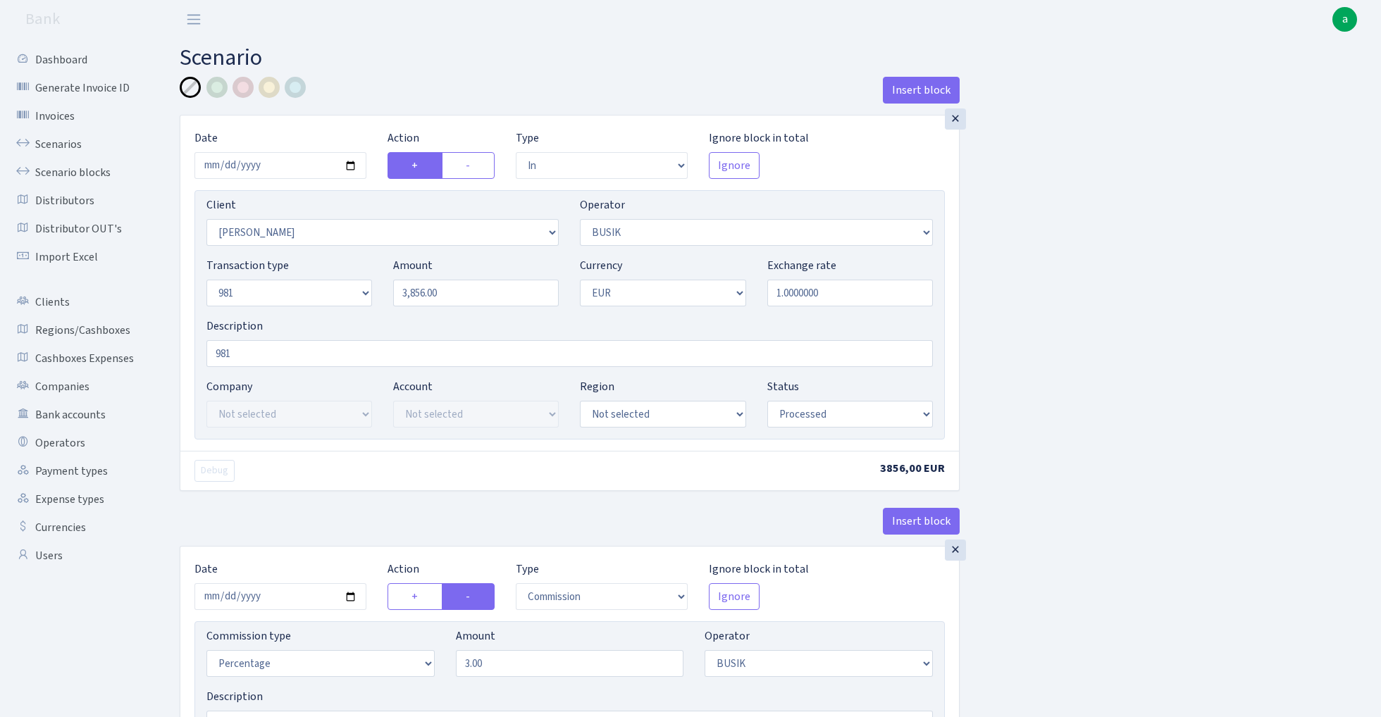
select select "3139"
select select "61"
select select "8"
select select "1"
select select "processed"
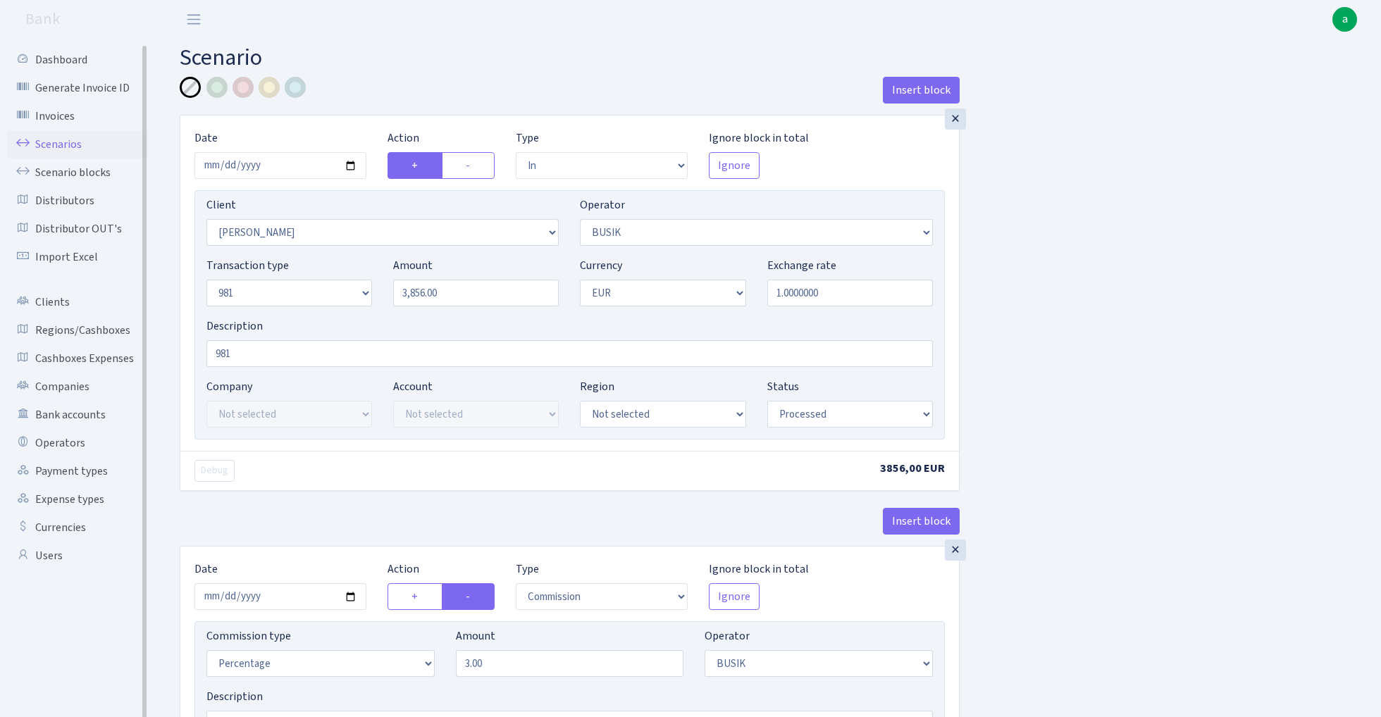
click at [35, 142] on link "Scenarios" at bounding box center [77, 144] width 141 height 28
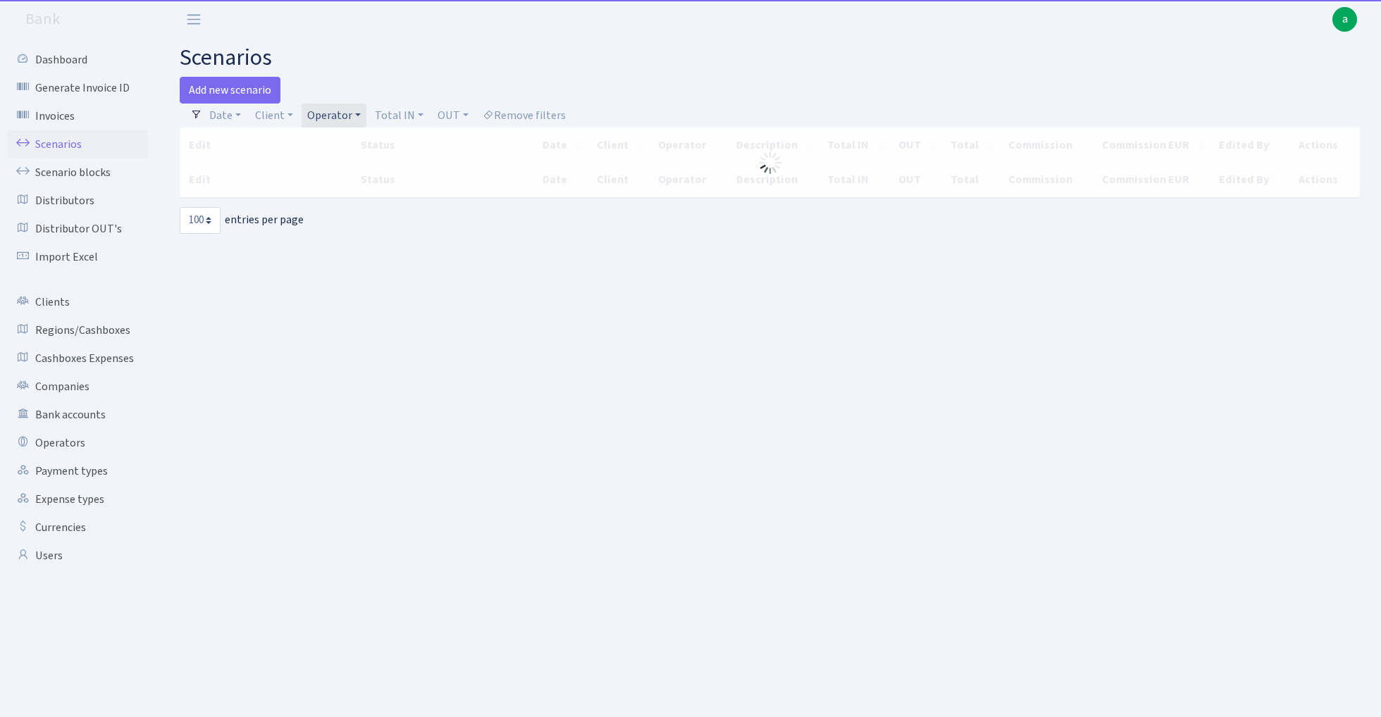
select select "100"
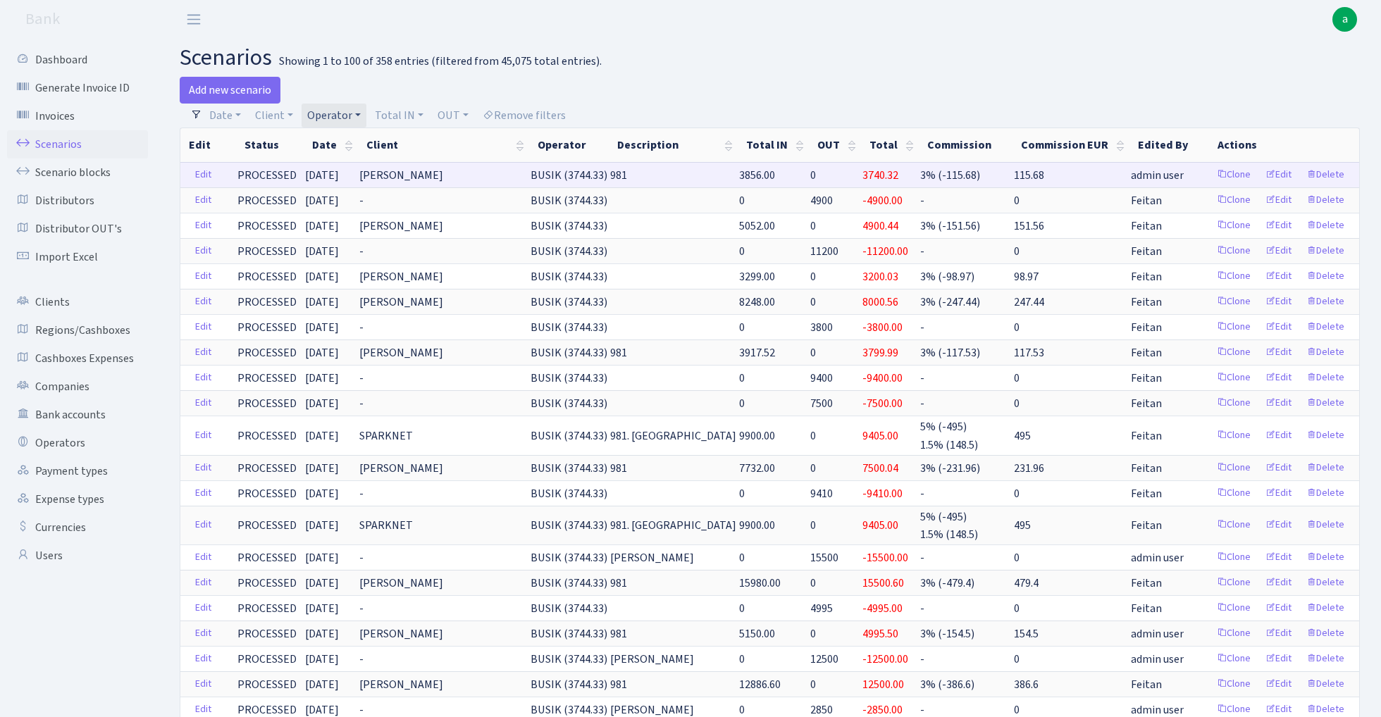
drag, startPoint x: 585, startPoint y: 176, endPoint x: 640, endPoint y: 179, distance: 55.0
click at [607, 179] on span "BUSIK (3744.33)" at bounding box center [568, 175] width 77 height 15
copy span "BUSIK (3744"
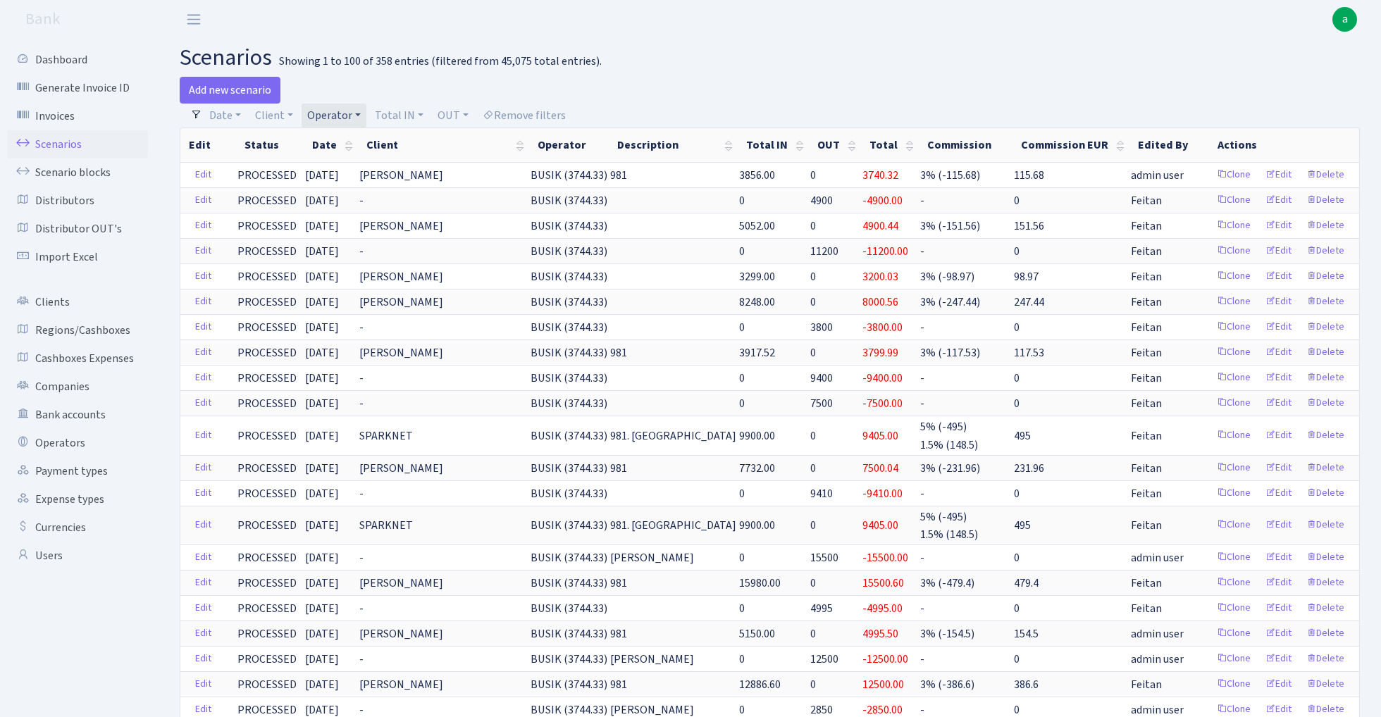
click at [328, 121] on link "Operator" at bounding box center [333, 116] width 65 height 24
click at [331, 167] on input "search" at bounding box center [358, 166] width 104 height 22
type input "perina"
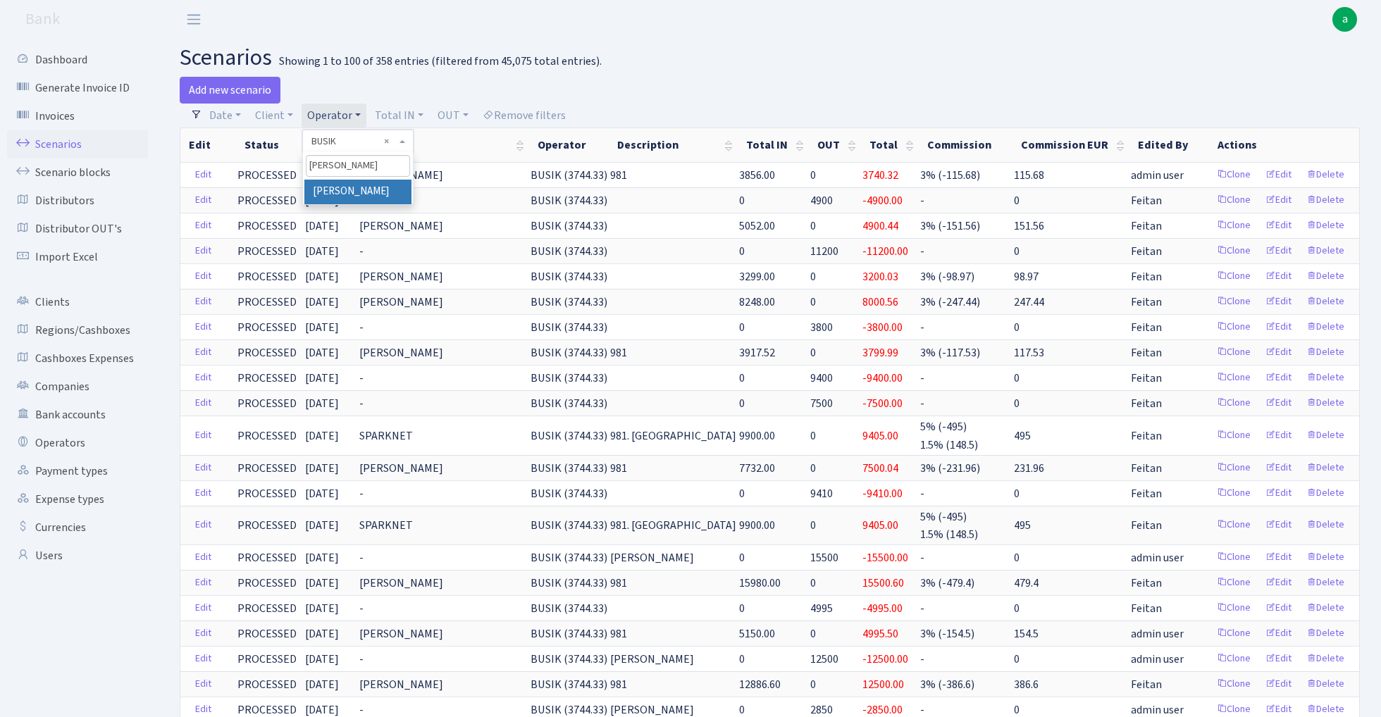
click at [342, 192] on li "[PERSON_NAME]" at bounding box center [357, 192] width 106 height 25
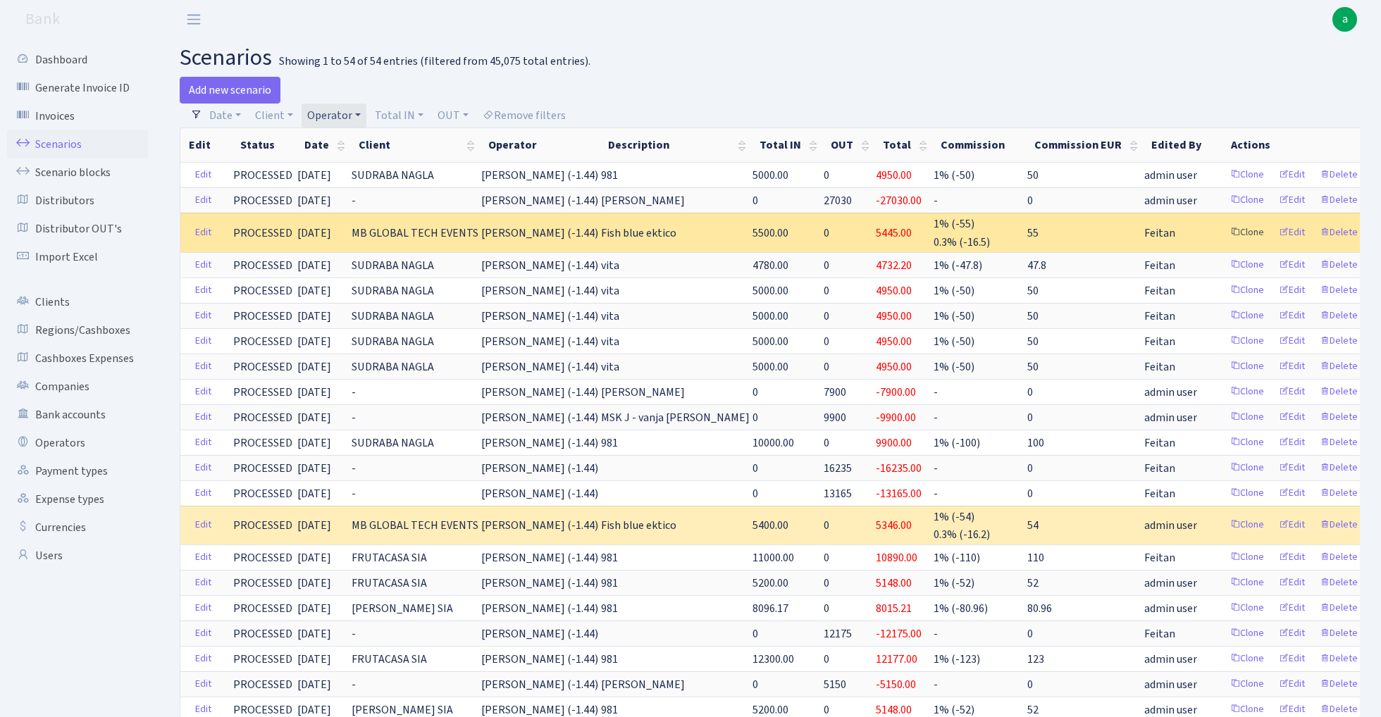
click at [1231, 232] on link "Clone" at bounding box center [1247, 233] width 46 height 22
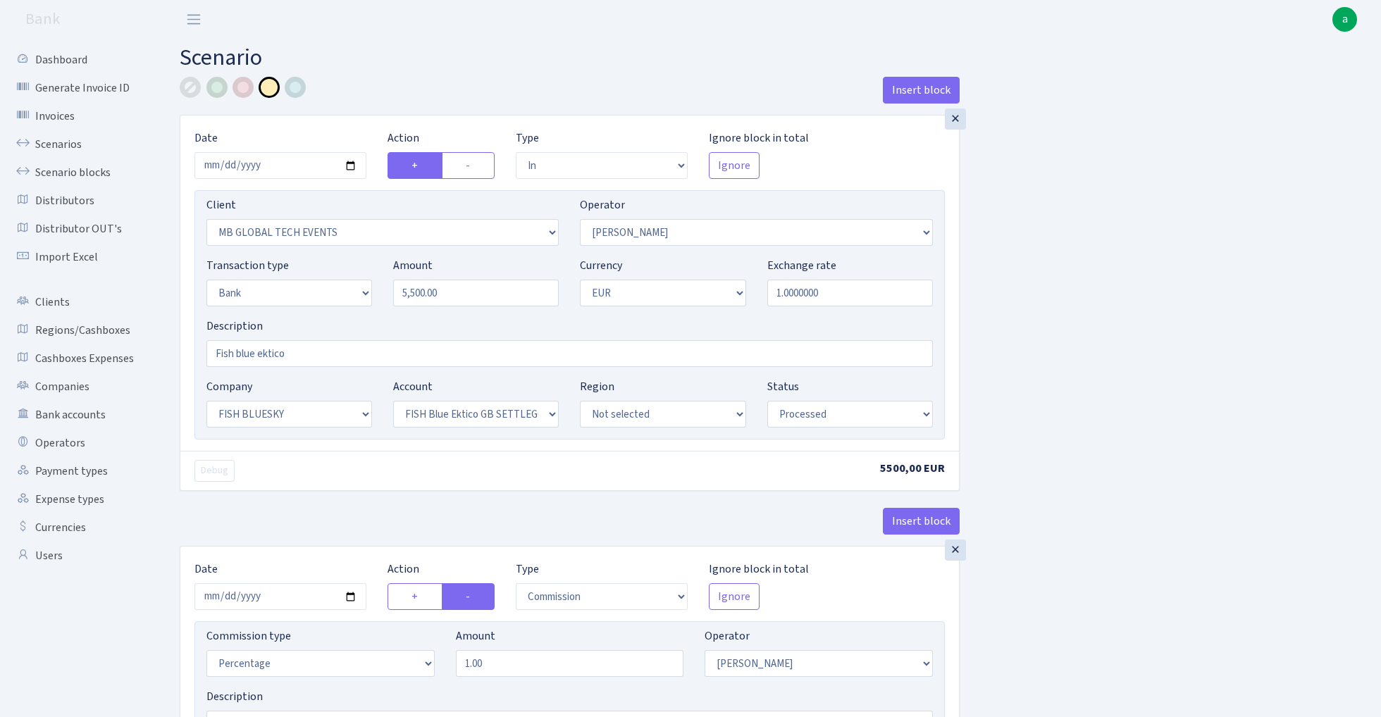
select select "in"
select select "3362"
select select "486"
select select "2"
select select "1"
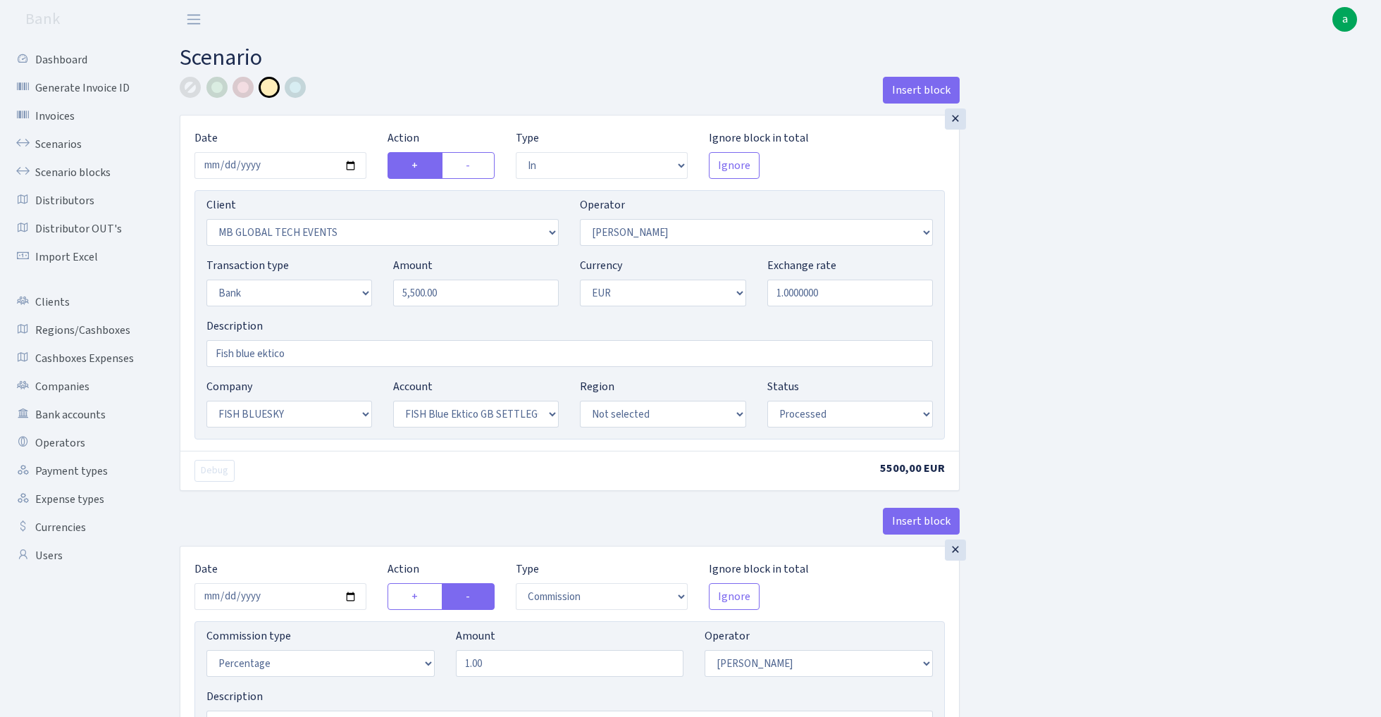
select select "23"
select select "67"
select select "processed"
select select "commission"
select select "486"
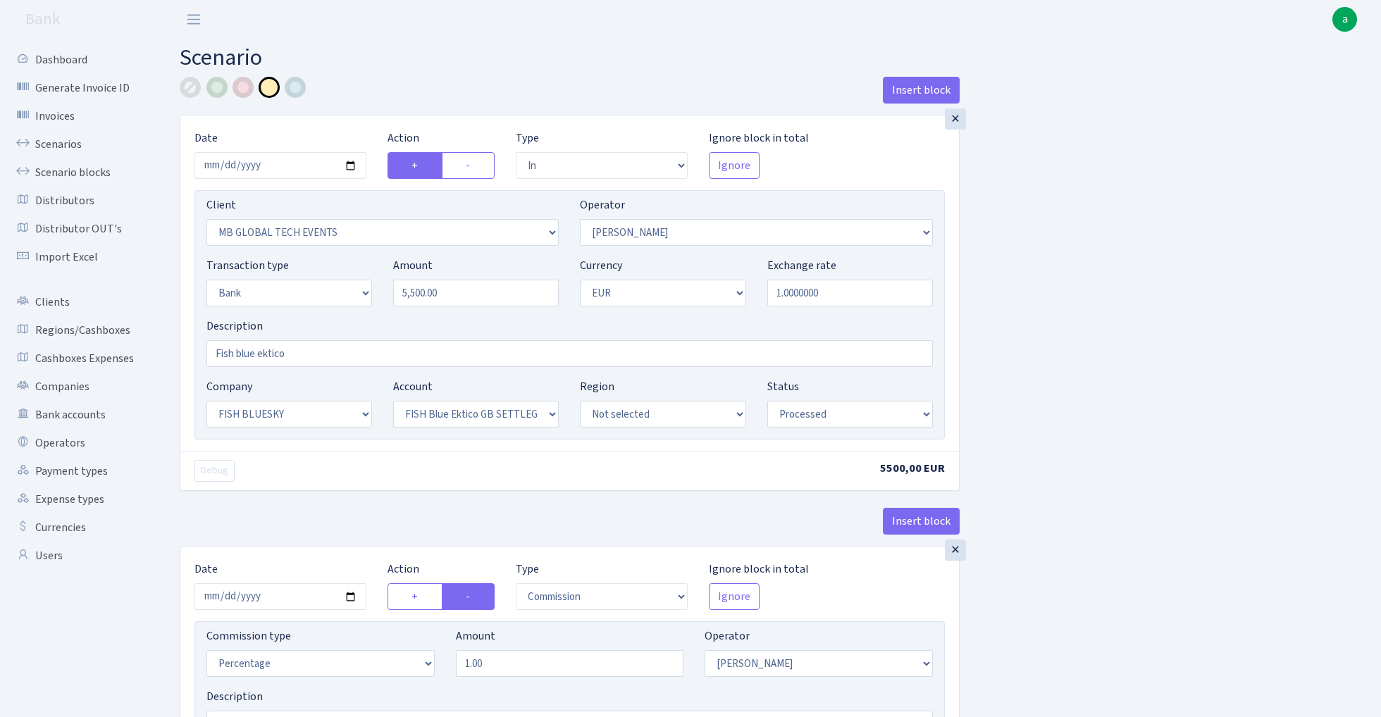
select select "processed"
select select "commission"
select select "1"
select select "23"
select select "67"
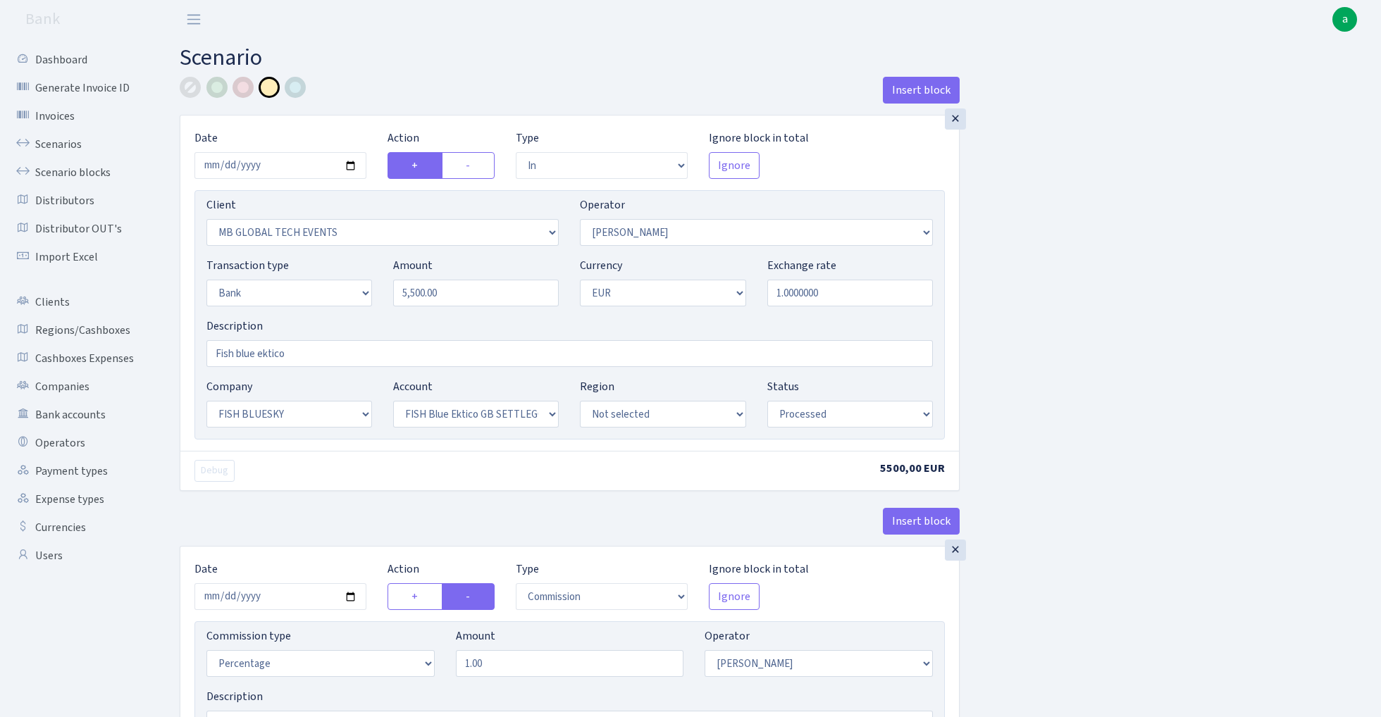
select select "processed"
click at [466, 294] on input "5500.00" at bounding box center [476, 293] width 166 height 27
paste input "9"
type input "5,590.00"
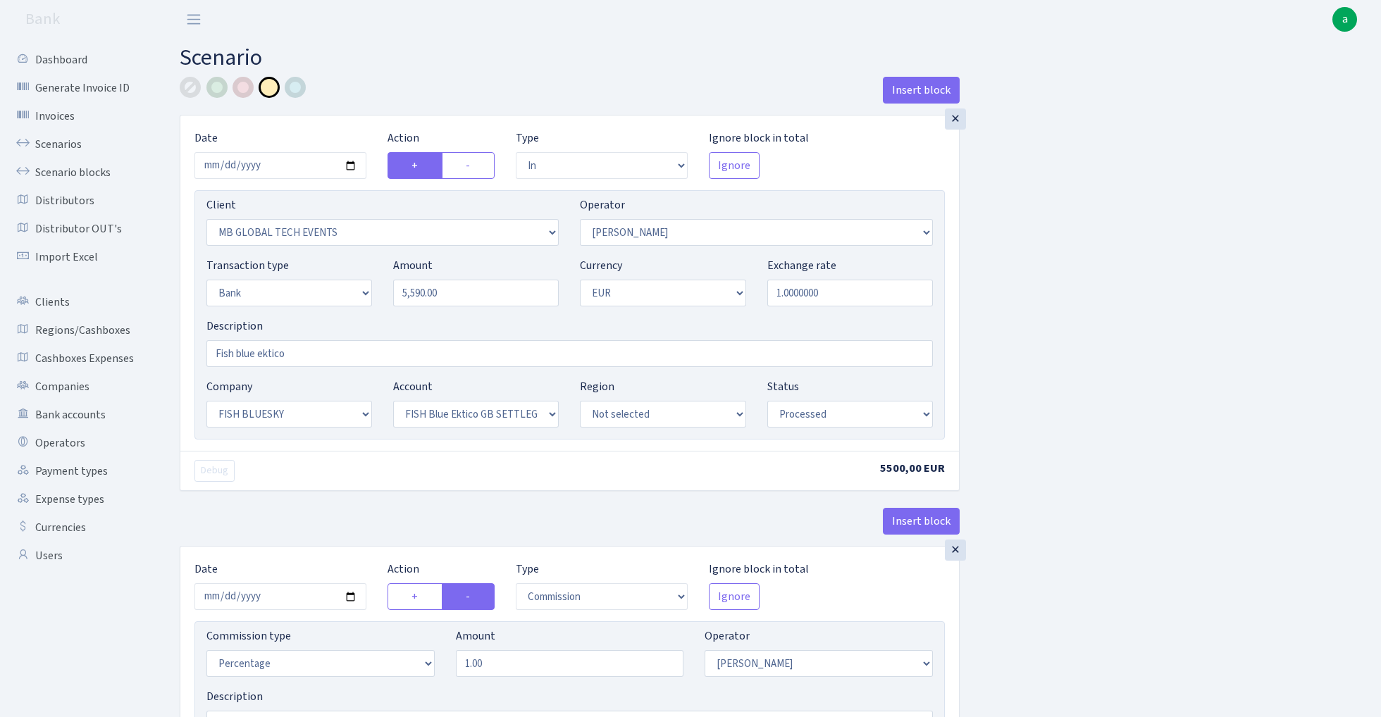
click at [1079, 313] on div "Insert block × Date 2025-10-07 Action + - Type --- In Out Commission Field requ…" at bounding box center [769, 714] width 1201 height 1274
click at [257, 173] on input "2025-10-07" at bounding box center [280, 165] width 172 height 27
type input "[DATE]"
click at [382, 66] on h2 "Scenario" at bounding box center [770, 57] width 1180 height 27
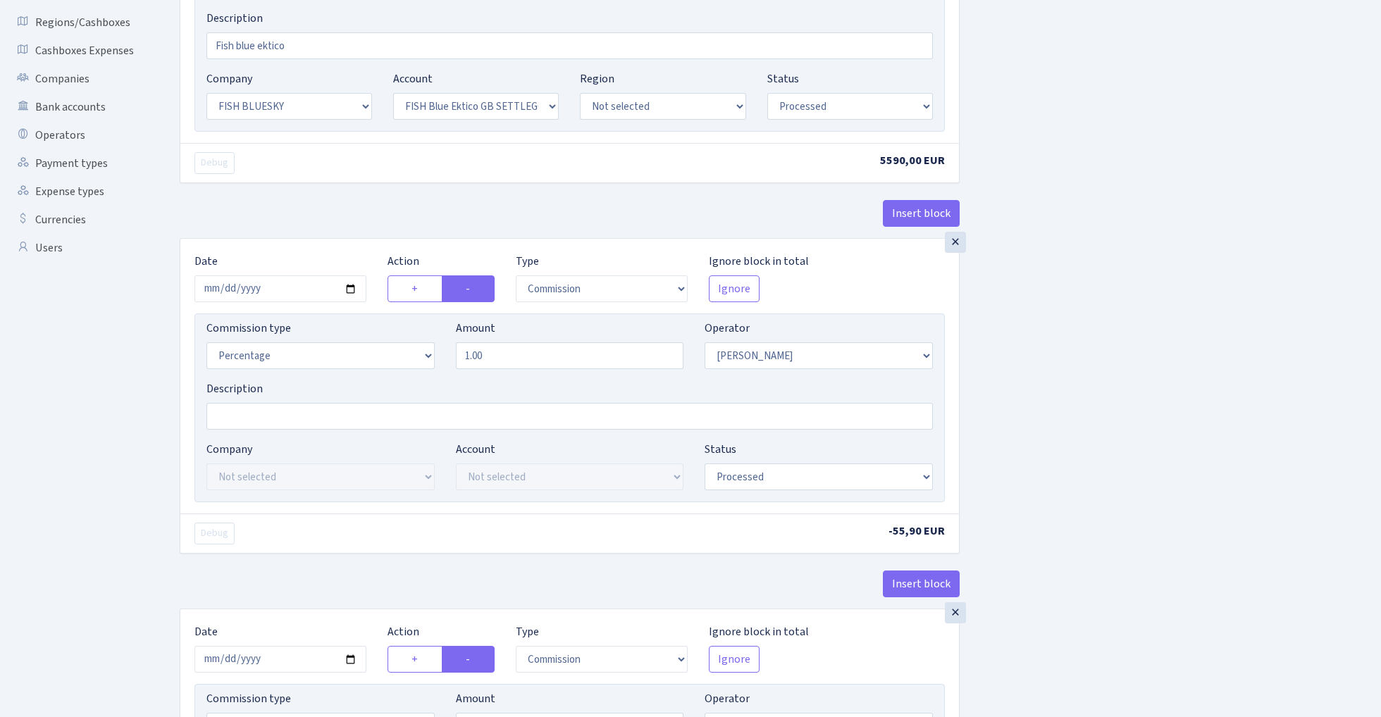
scroll to position [406, 0]
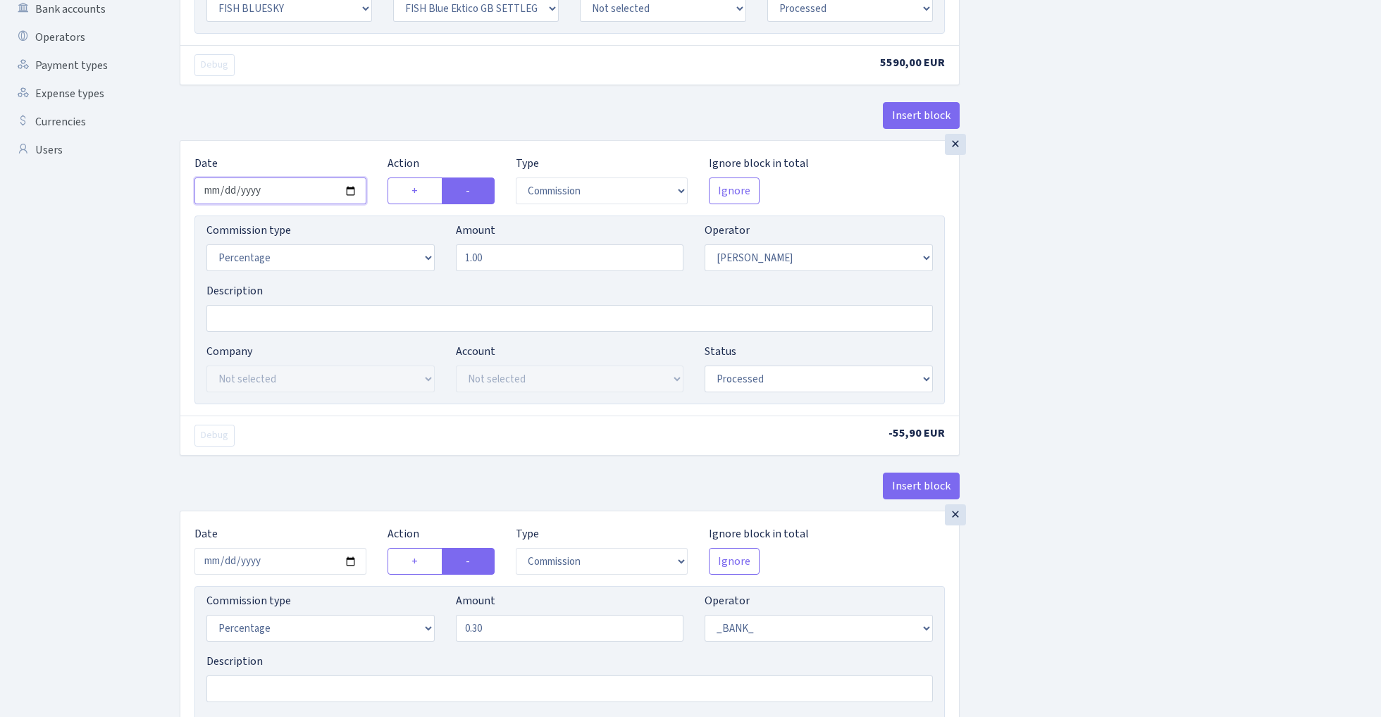
click at [280, 189] on input "2025-10-07" at bounding box center [280, 191] width 172 height 27
type input "2025-10-08"
click at [317, 147] on div "× Date 2025-10-08 Action + - Type --- In Out Commission Field required. Ignore …" at bounding box center [569, 278] width 778 height 275
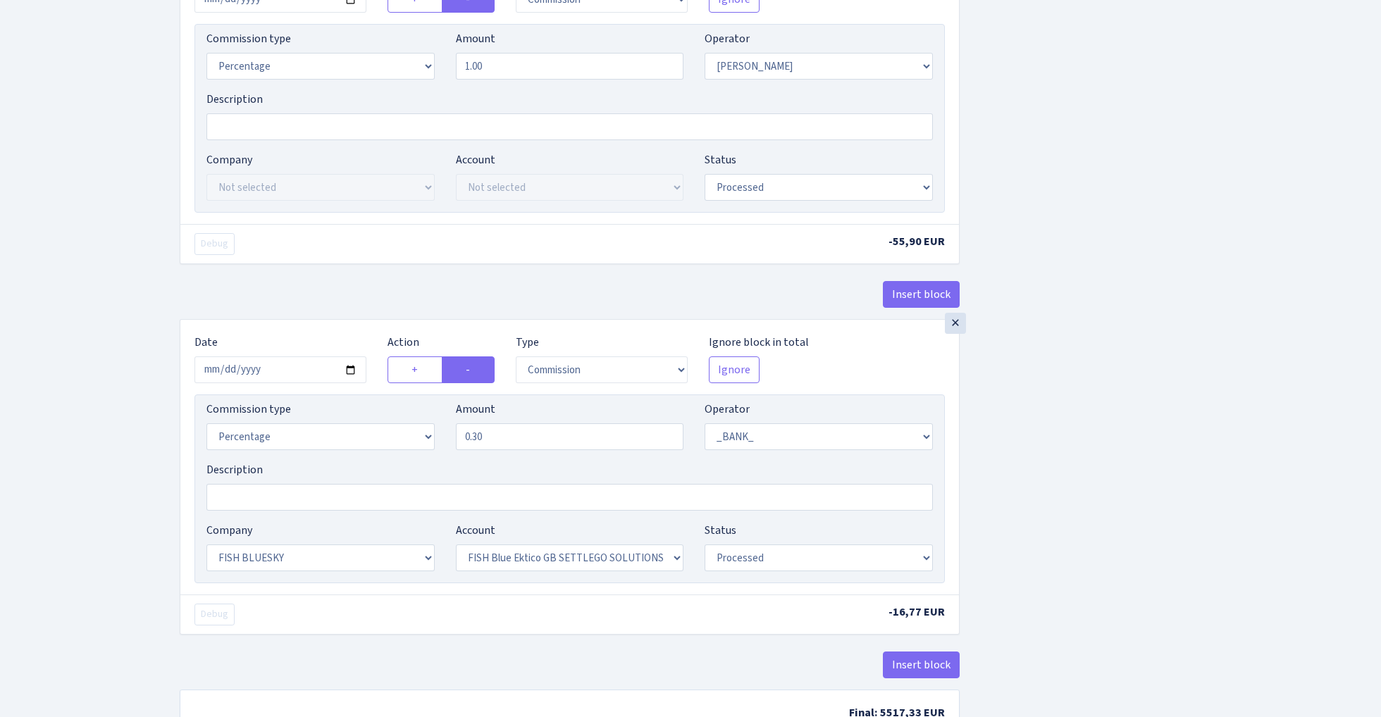
scroll to position [674, 0]
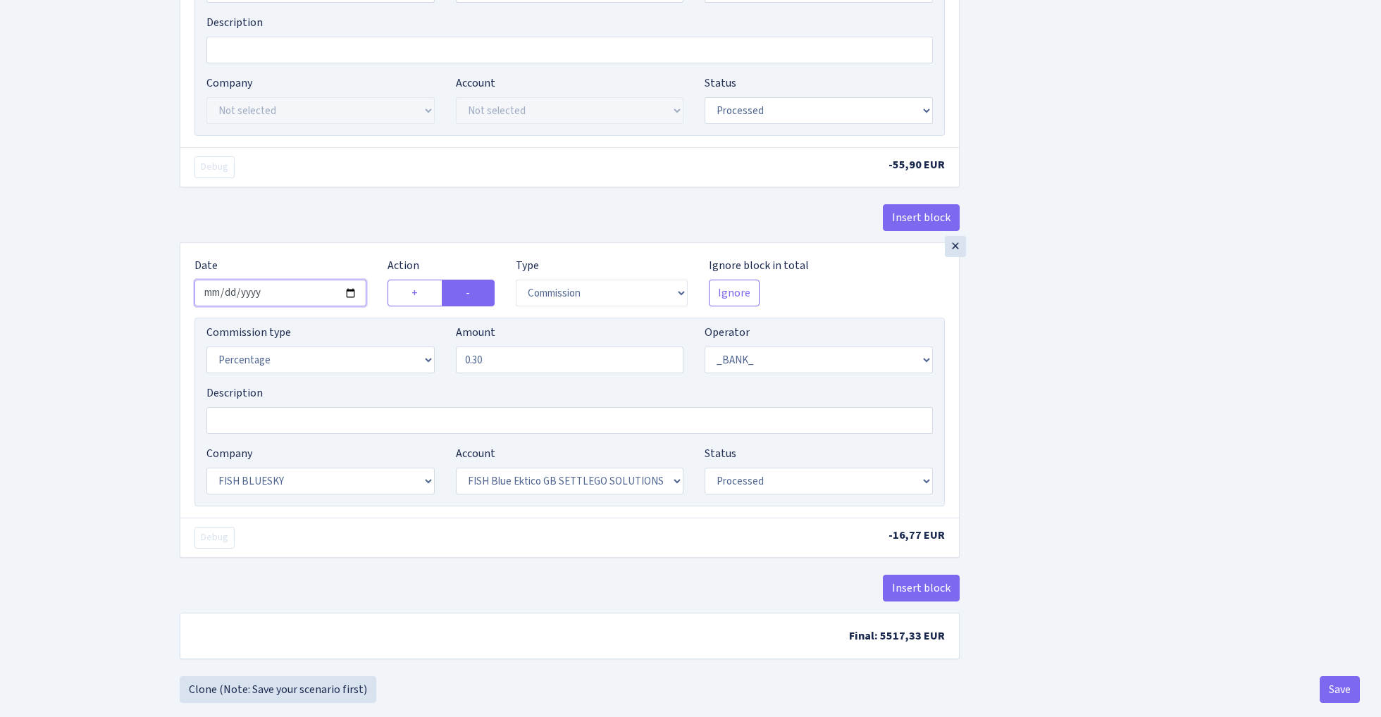
click at [275, 295] on input "2025-10-07" at bounding box center [280, 293] width 172 height 27
type input "2025-10-08"
click at [328, 222] on div "Insert block" at bounding box center [570, 223] width 780 height 38
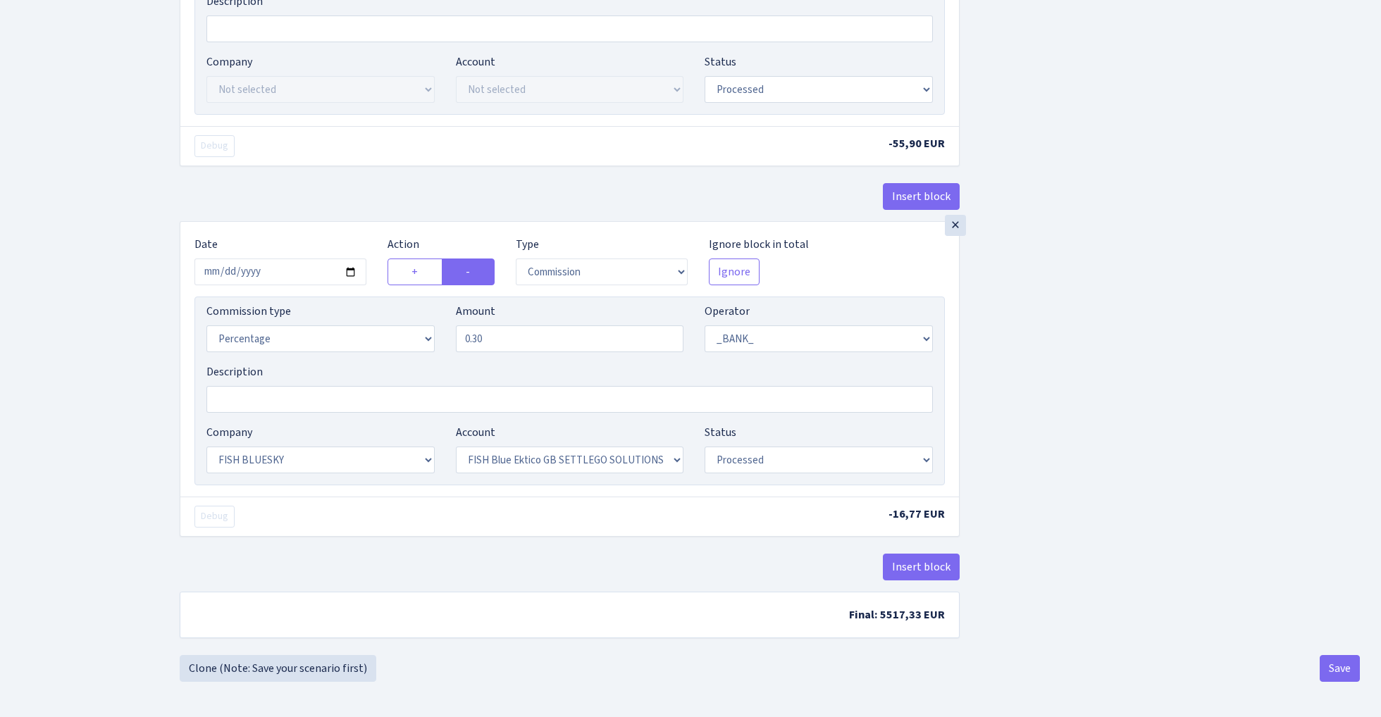
scroll to position [702, 0]
click at [1327, 671] on button "Save" at bounding box center [1339, 668] width 40 height 27
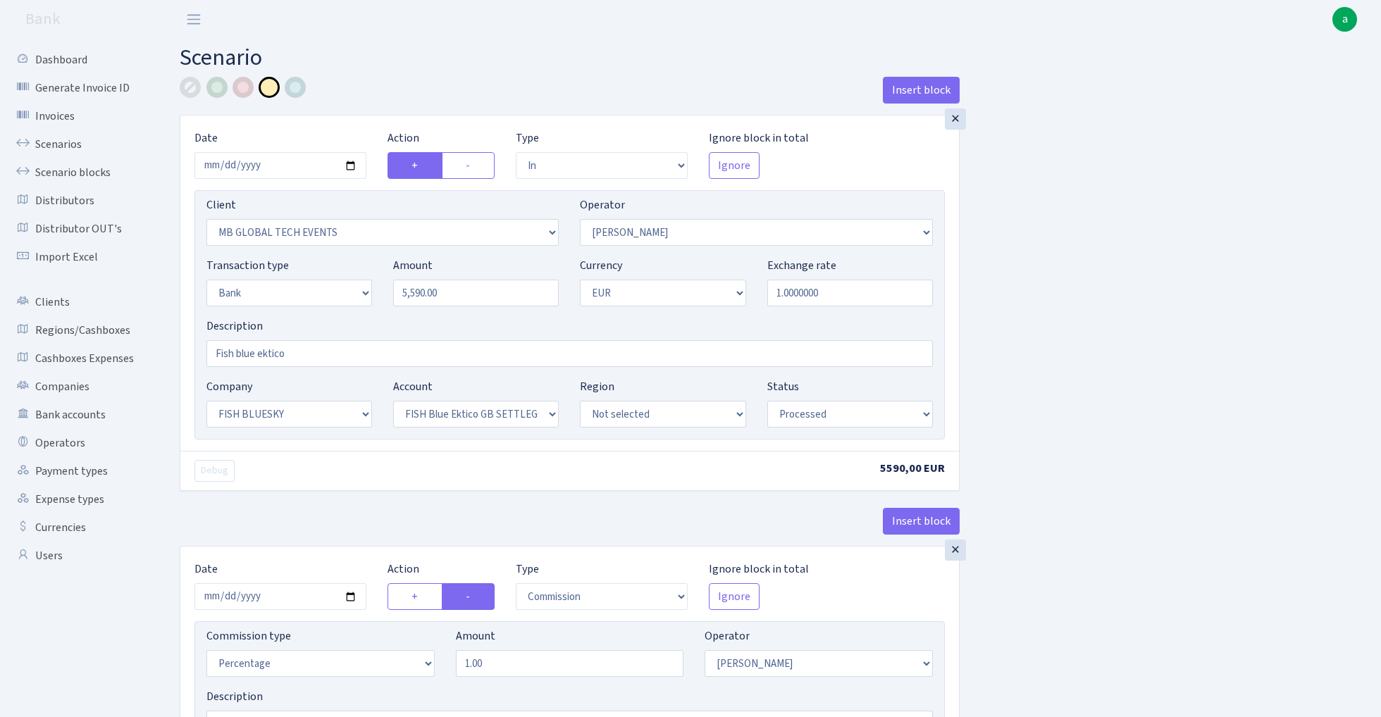
select select "in"
select select "3362"
select select "486"
select select "2"
select select "1"
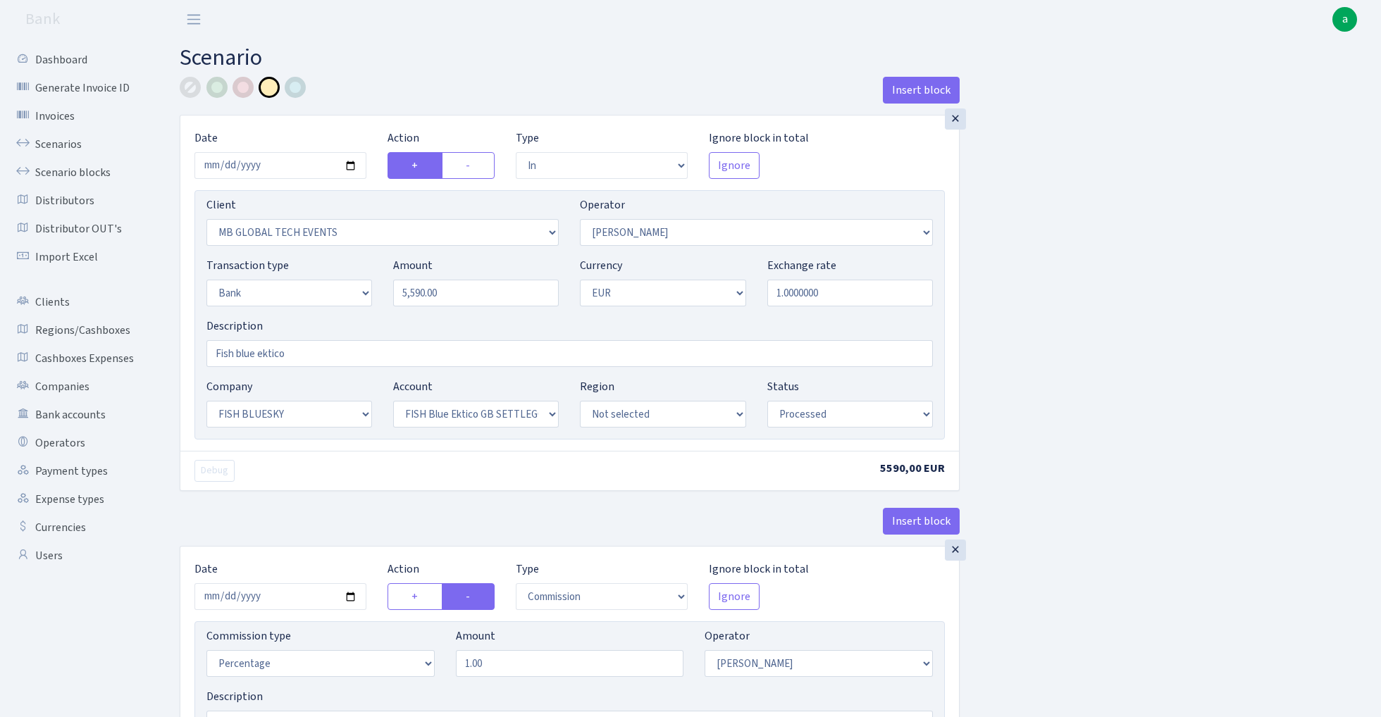
select select "23"
select select "67"
select select "processed"
select select "commission"
select select "486"
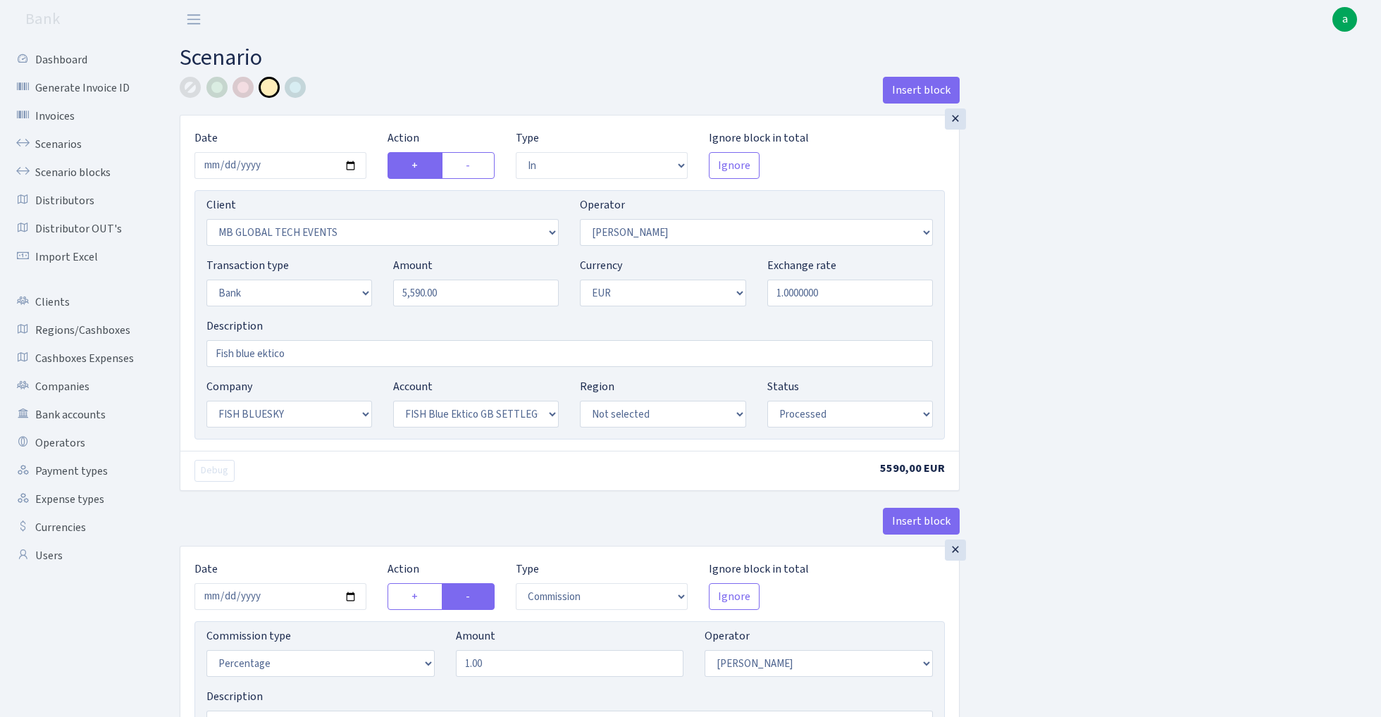
select select "processed"
select select "commission"
select select "1"
select select "23"
select select "67"
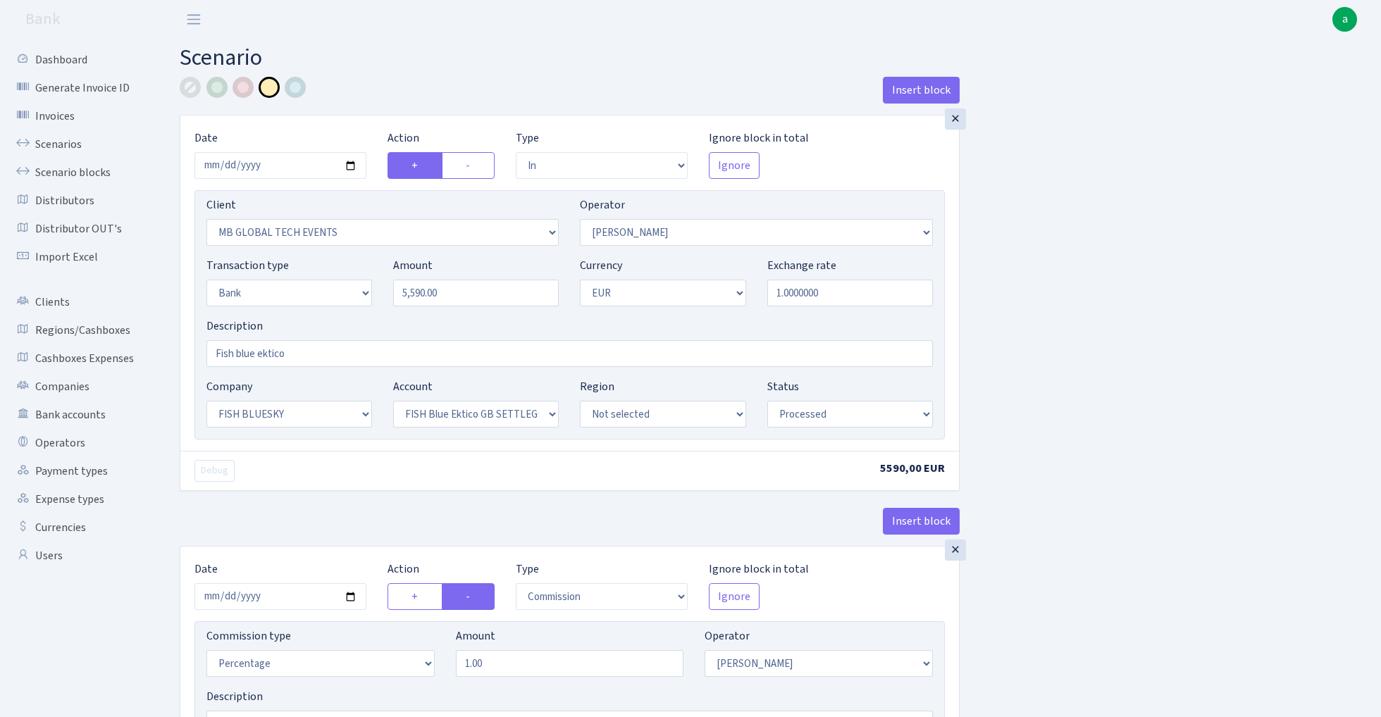
select select "processed"
click at [59, 139] on link "Scenarios" at bounding box center [77, 144] width 141 height 28
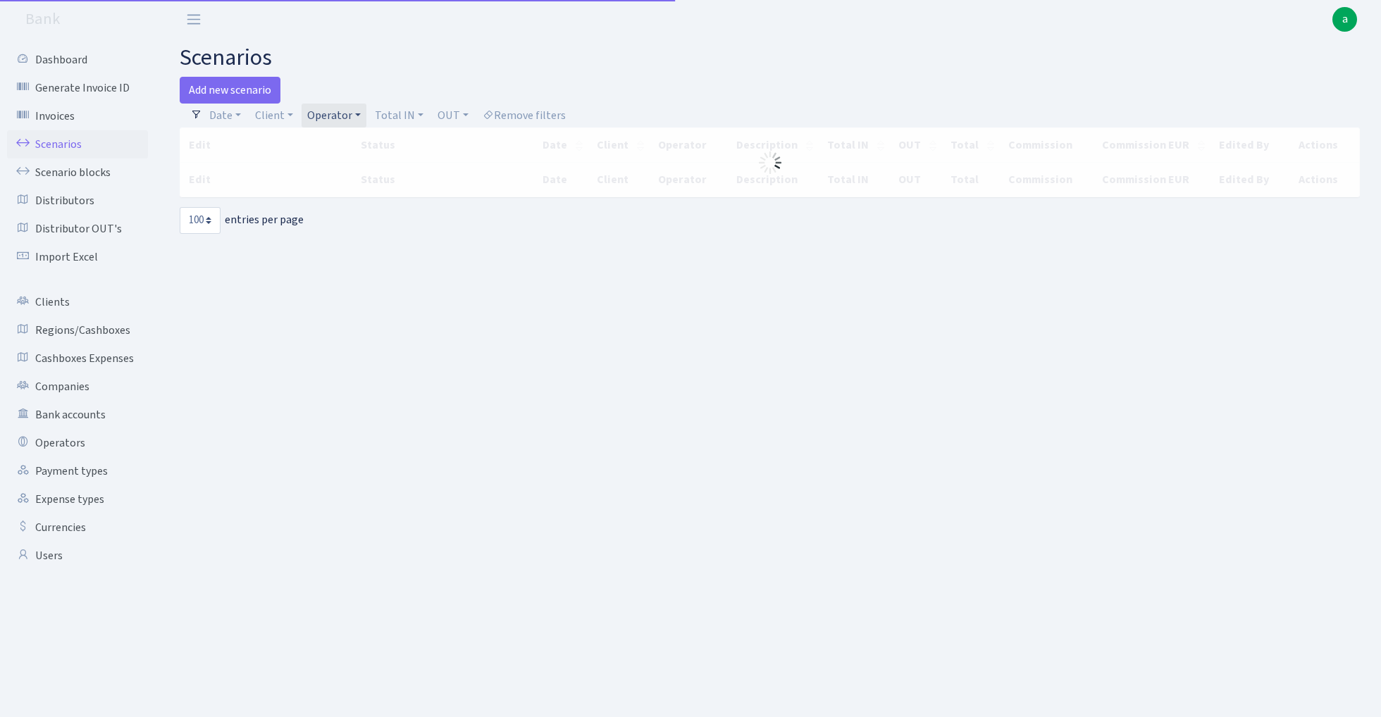
select select "100"
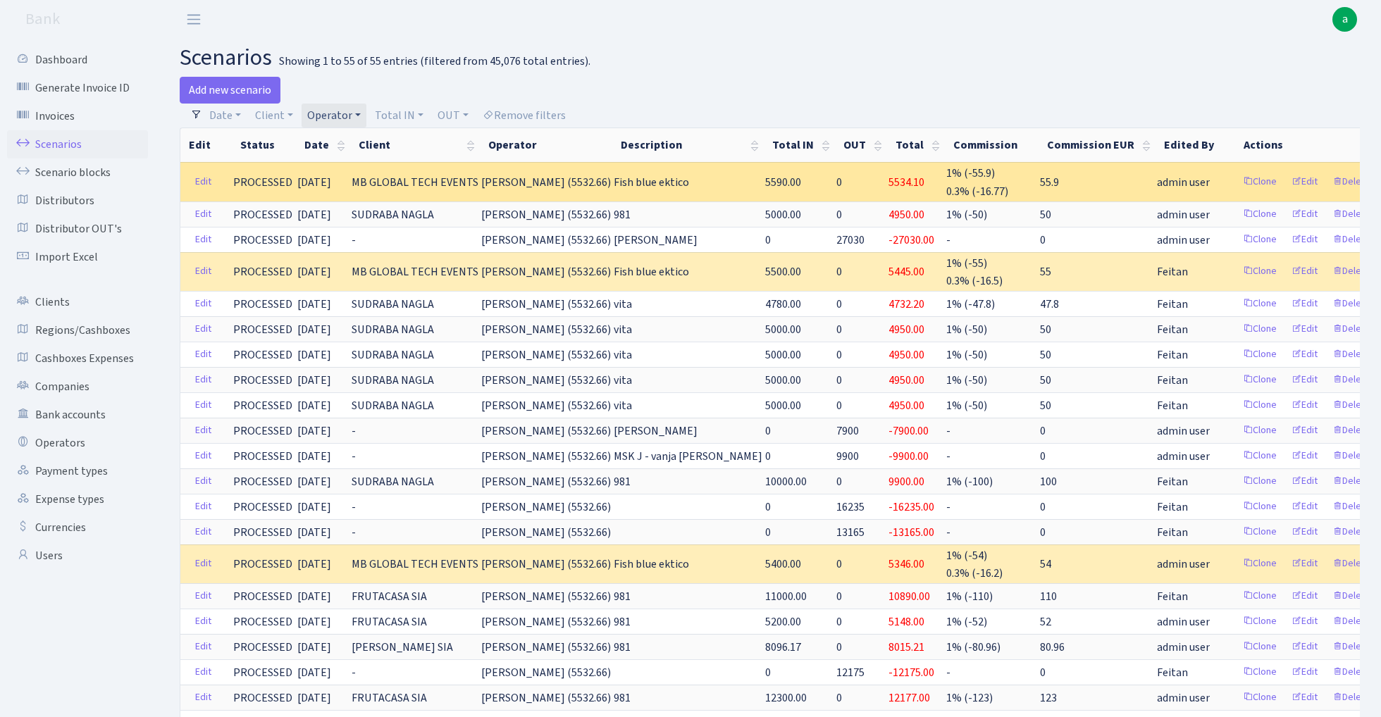
drag, startPoint x: 542, startPoint y: 183, endPoint x: 601, endPoint y: 184, distance: 58.5
click at [601, 184] on span "[PERSON_NAME] (5532.66)" at bounding box center [546, 182] width 130 height 15
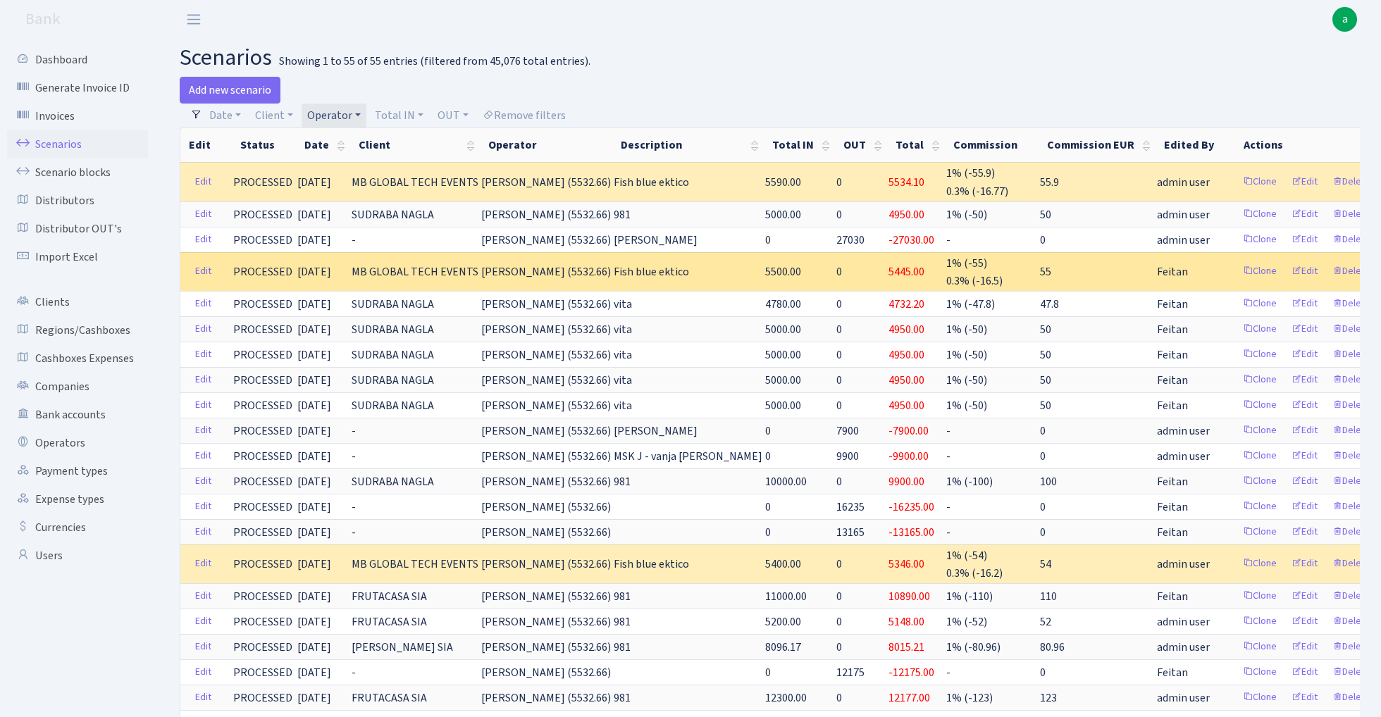
copy span "[PERSON_NAME] (5532"
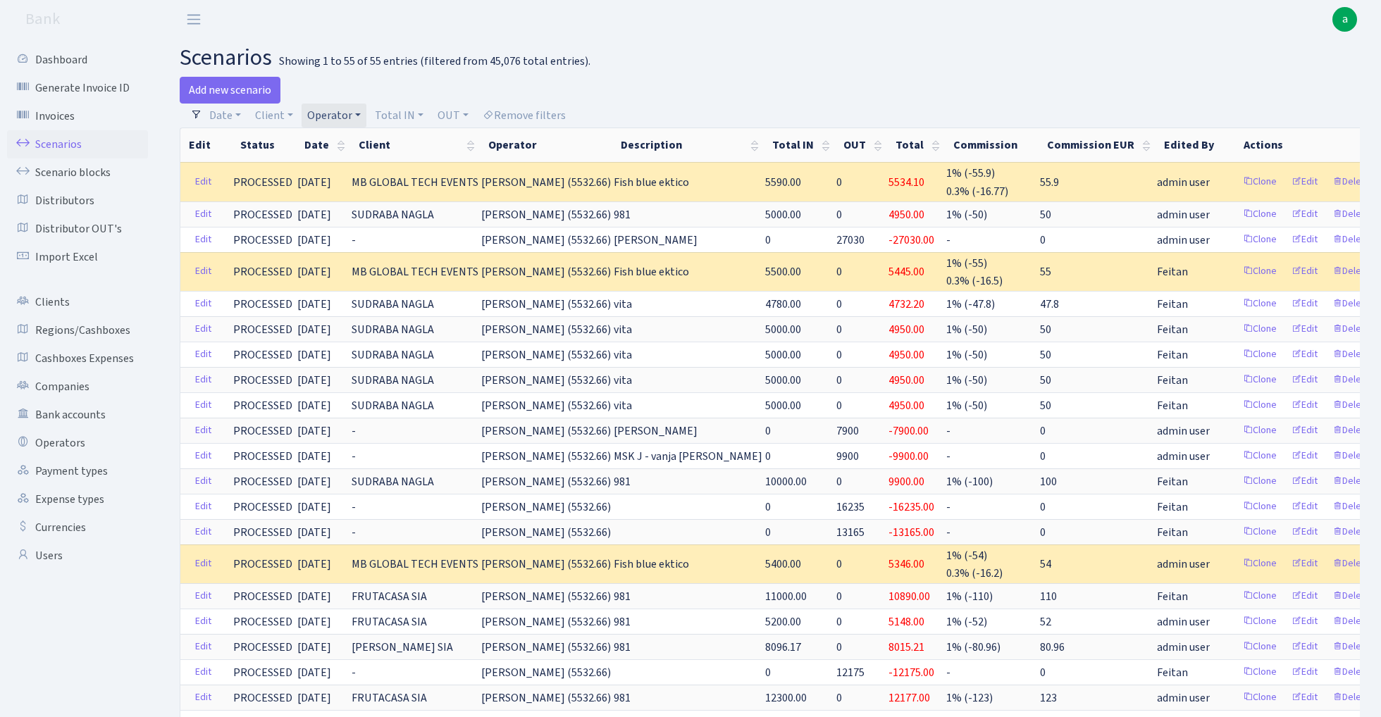
click at [335, 114] on link "Operator" at bounding box center [333, 116] width 65 height 24
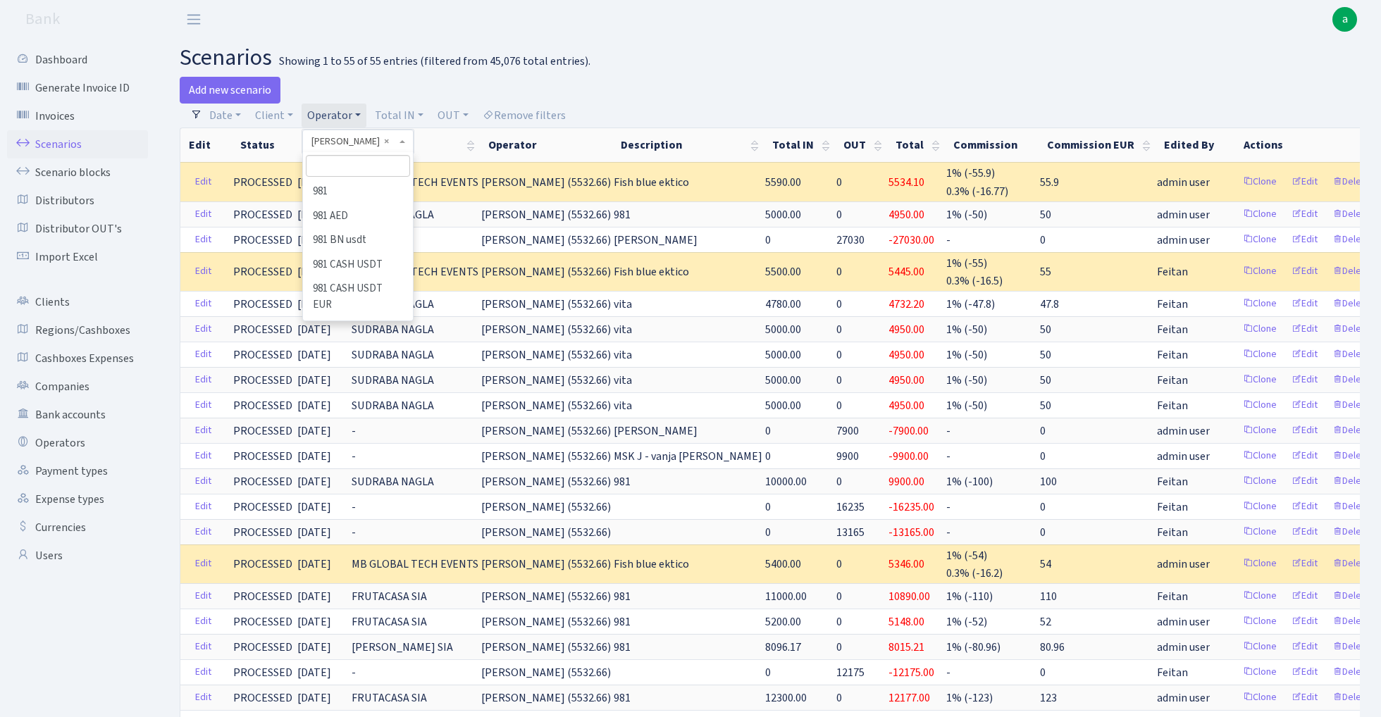
scroll to position [5957, 0]
click at [344, 164] on input "search" at bounding box center [358, 166] width 104 height 22
type input "ivo"
click at [340, 193] on li "[PERSON_NAME]" at bounding box center [357, 192] width 106 height 25
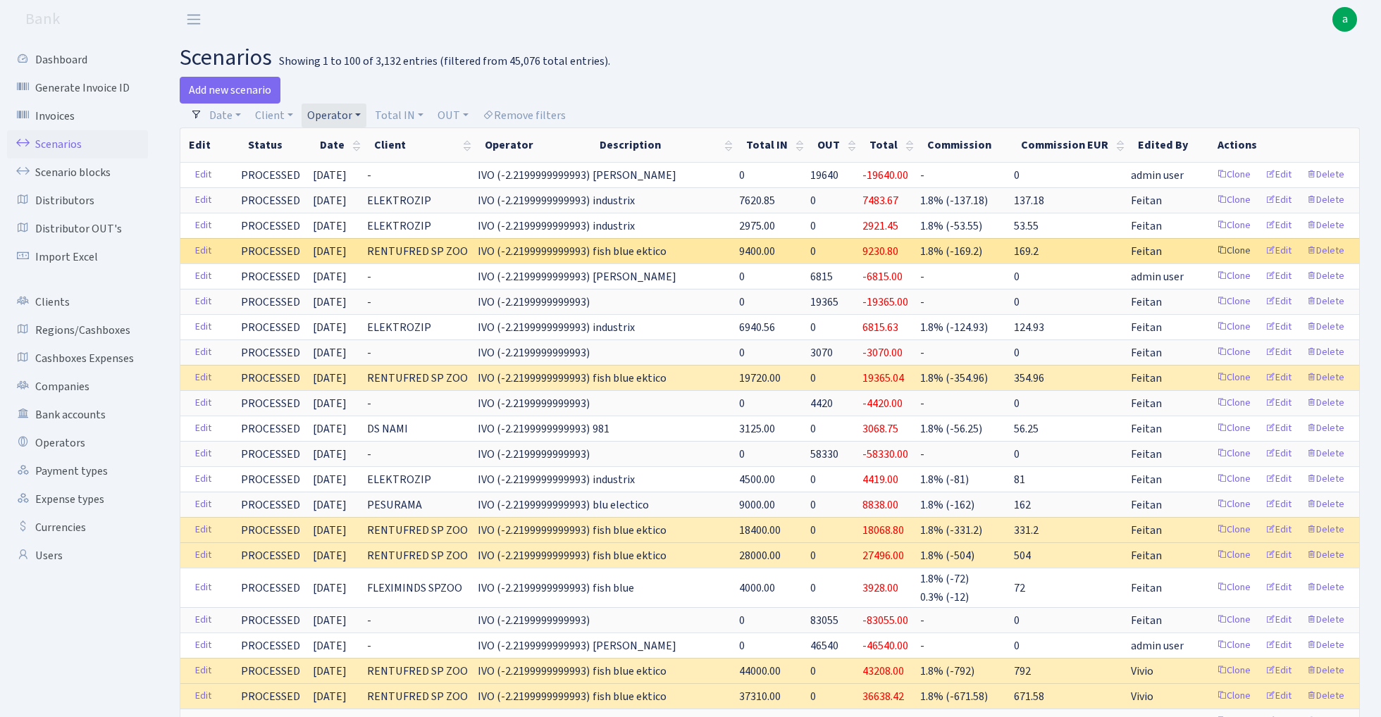
click at [1233, 251] on link "Clone" at bounding box center [1233, 251] width 46 height 22
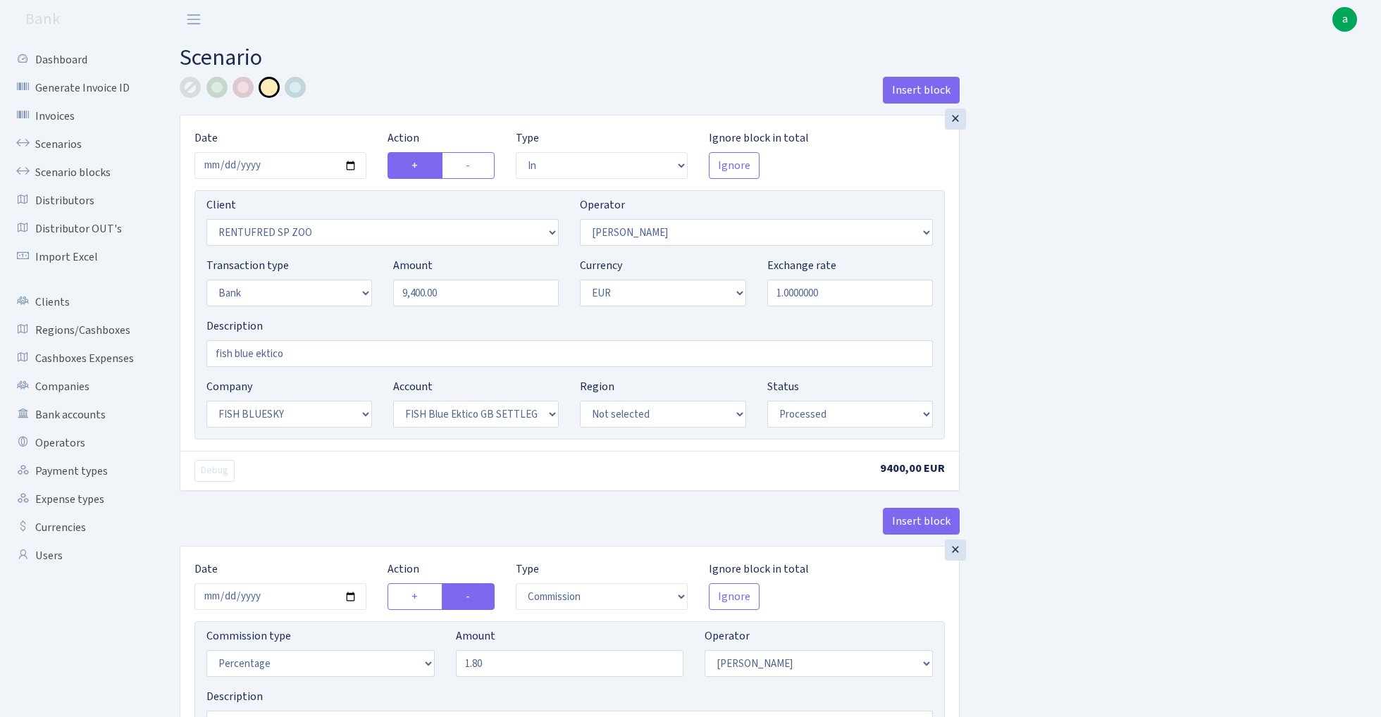
select select "in"
select select "2517"
select select "10"
select select "2"
select select "1"
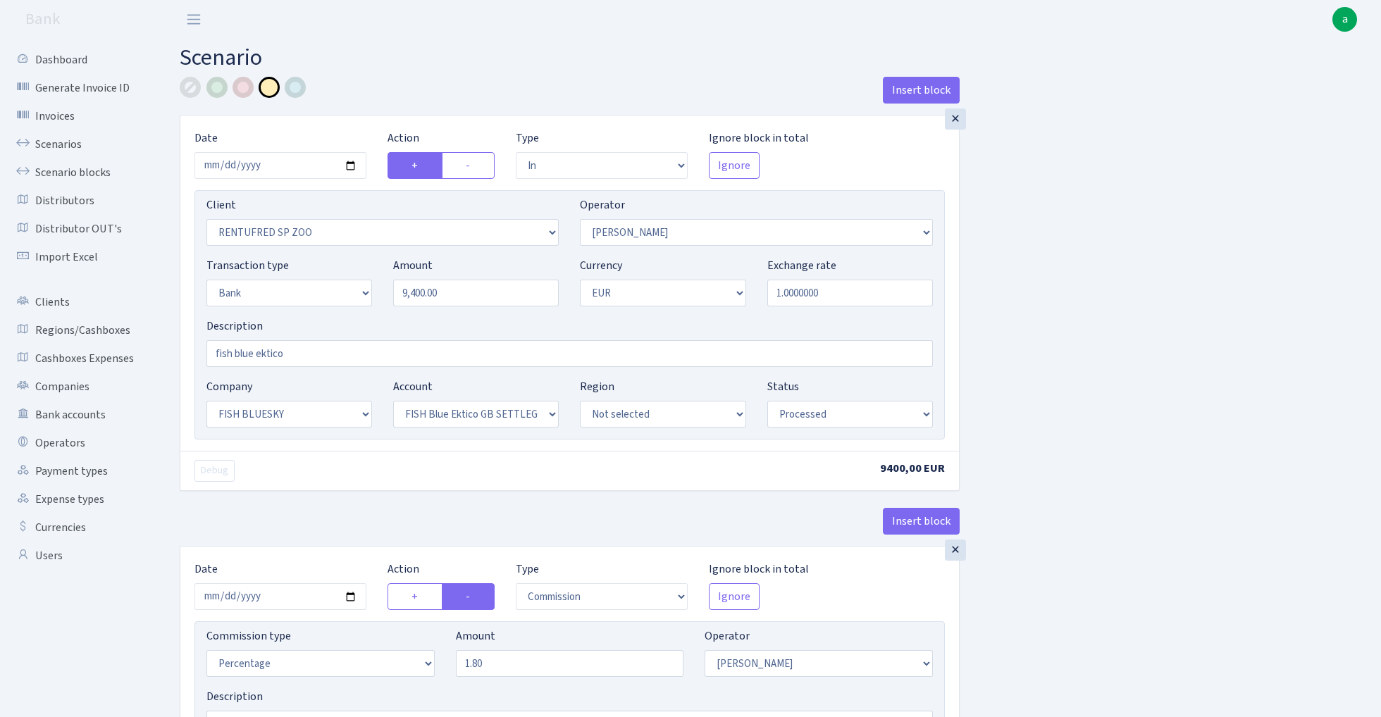
select select "23"
select select "67"
select select "processed"
select select "commission"
select select "10"
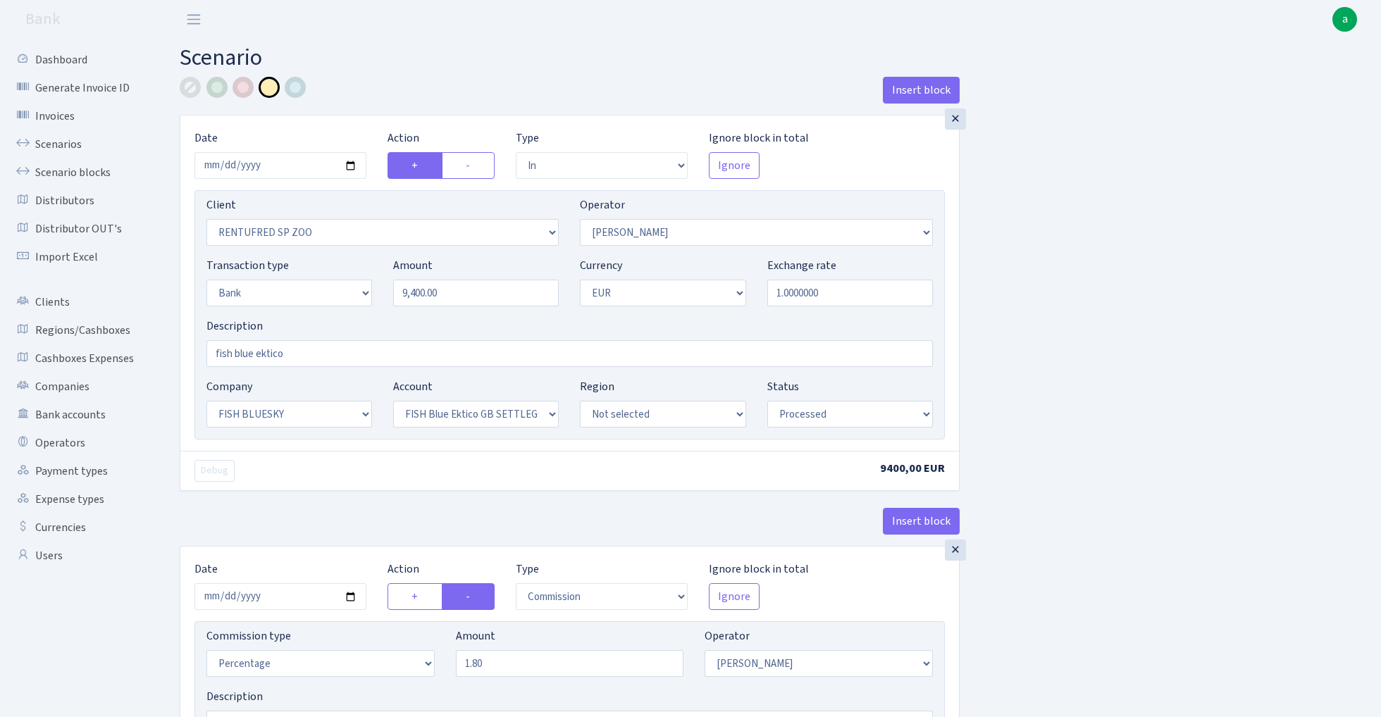
select select "processed"
click at [283, 167] on input "2025-10-07" at bounding box center [280, 165] width 172 height 27
type input "2025-10-08"
drag, startPoint x: 420, startPoint y: 51, endPoint x: 423, endPoint y: 62, distance: 10.9
click at [420, 51] on h2 "Scenario" at bounding box center [770, 57] width 1180 height 27
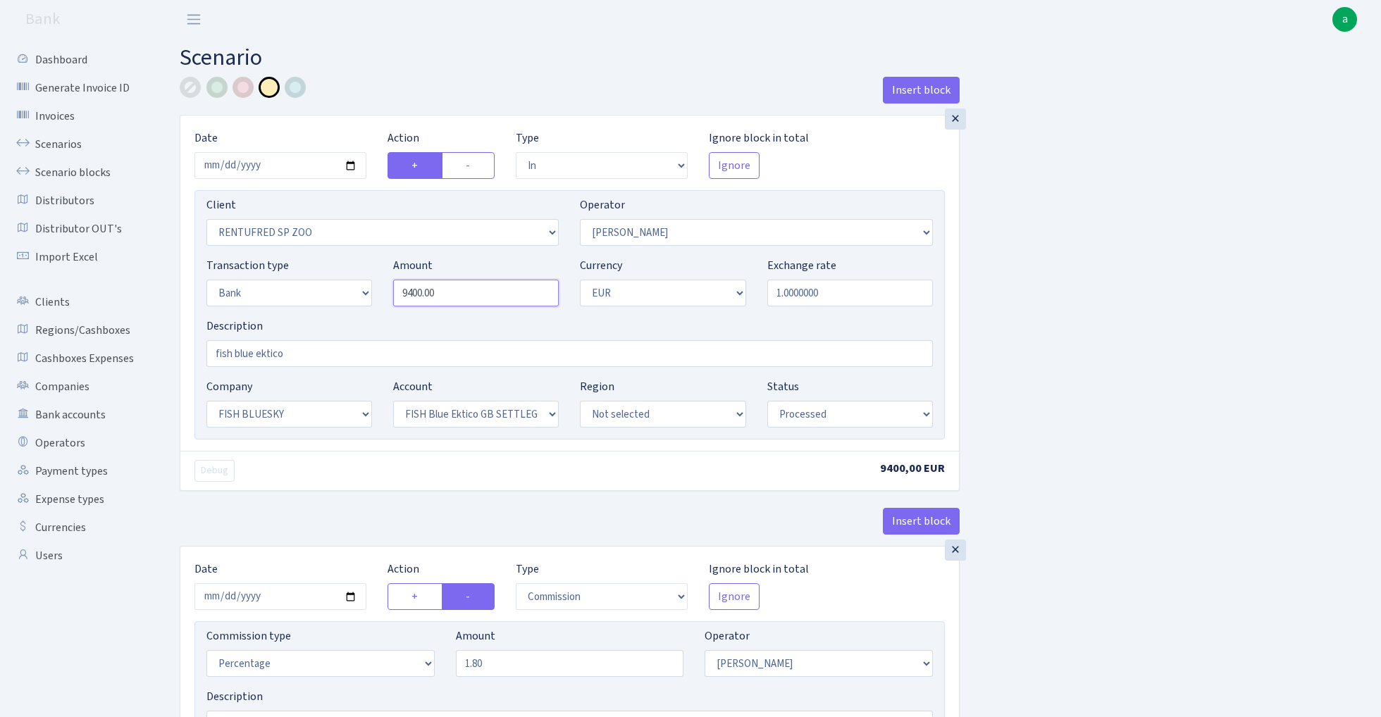
click at [466, 299] on input "9400.00" at bounding box center [476, 293] width 166 height 27
paste input "450"
type input "45,000.00"
click at [1066, 306] on div "Insert block × Date [DATE] Action + - Type --- In Out Commission Field required…" at bounding box center [769, 525] width 1201 height 897
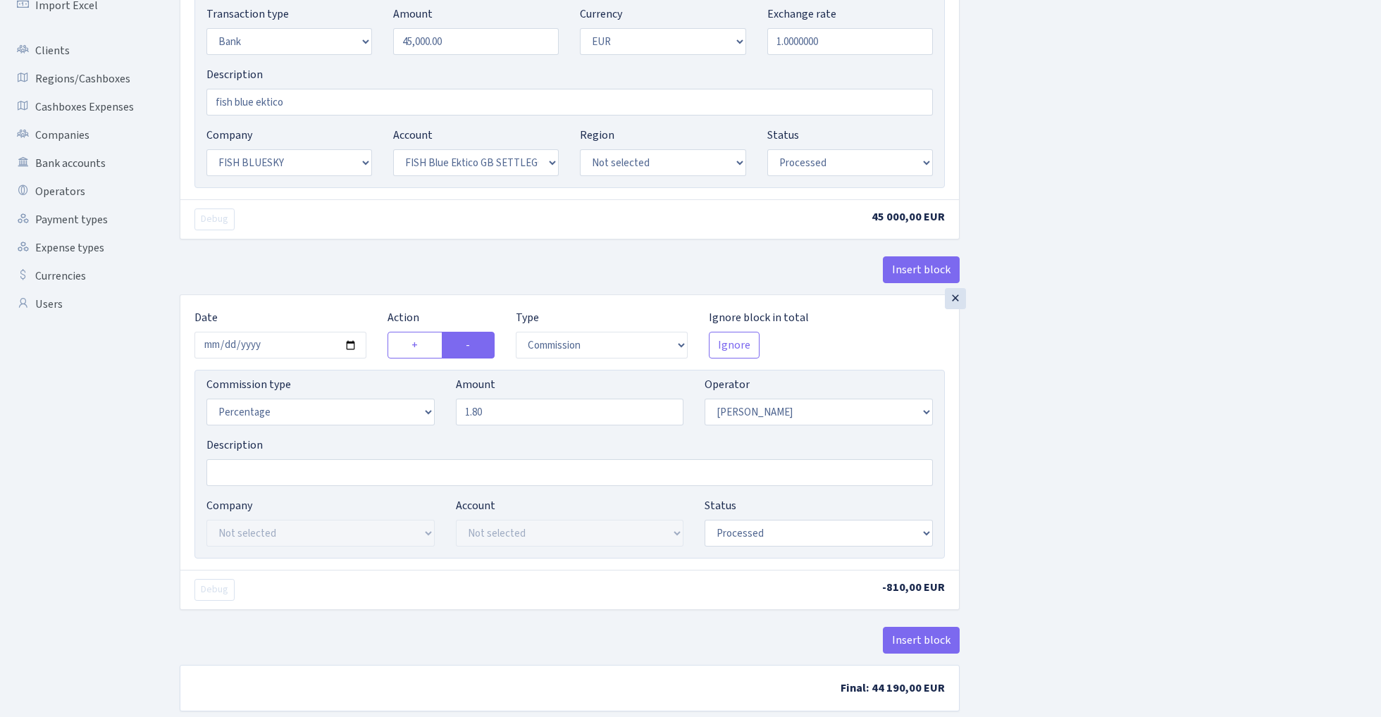
scroll to position [268, 0]
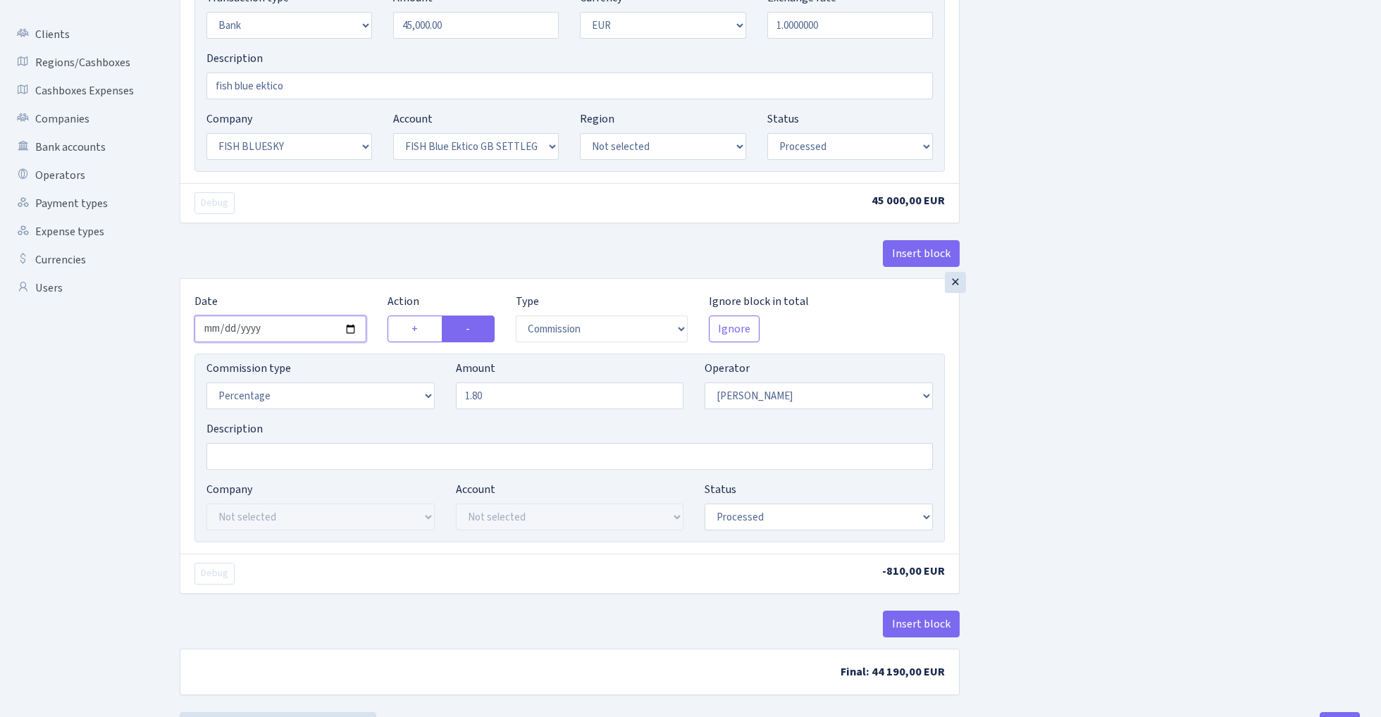
click at [275, 332] on input "2025-10-07" at bounding box center [280, 329] width 172 height 27
type input "[DATE]"
click at [364, 227] on div "× Date 2025-10-08 Action + - Type --- In Out Commission Field required. Ignore …" at bounding box center [570, 62] width 780 height 431
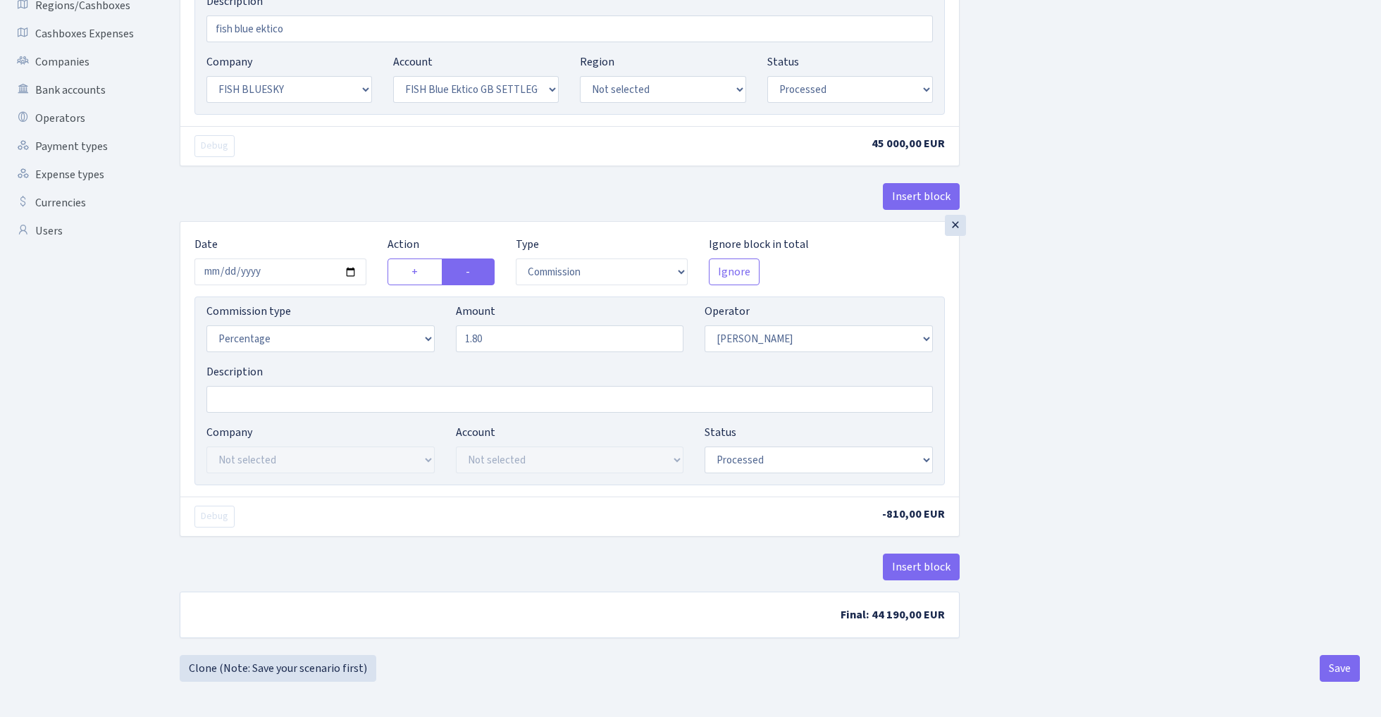
scroll to position [328, 0]
click at [1339, 668] on button "Save" at bounding box center [1339, 668] width 40 height 27
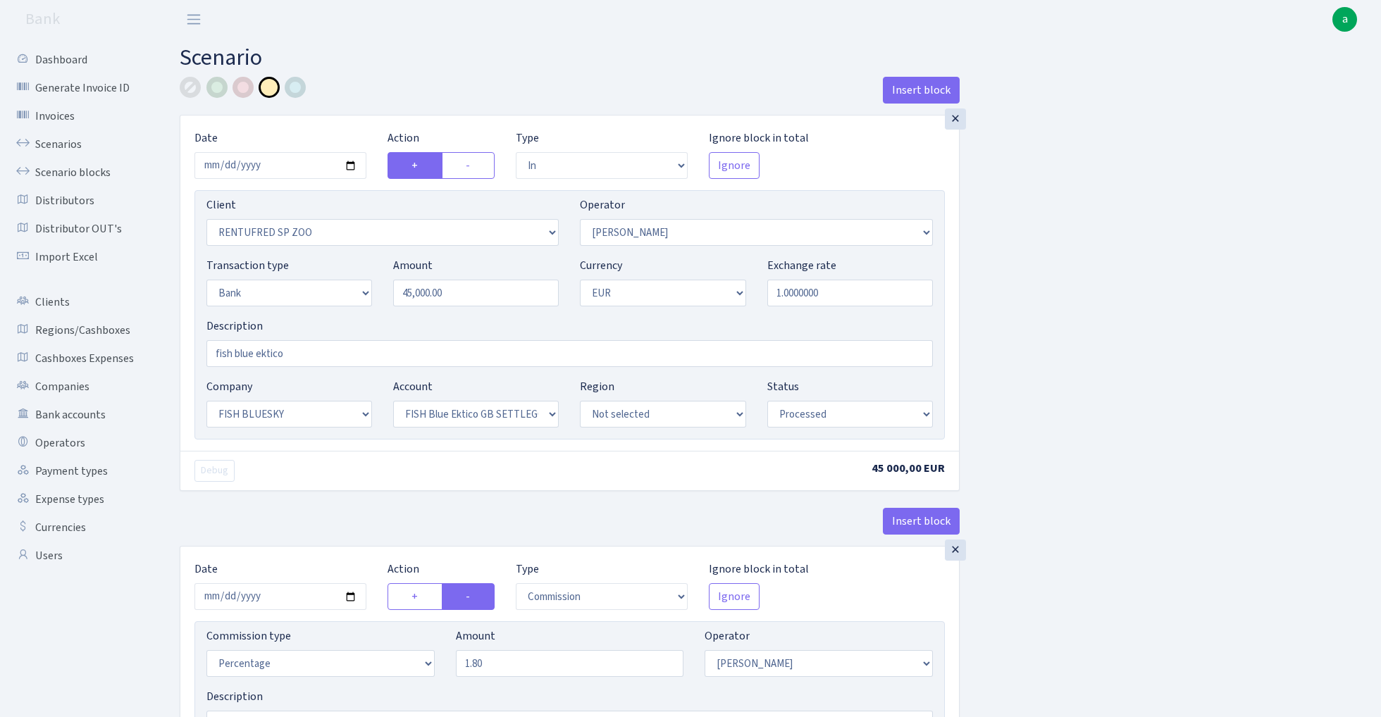
select select "in"
select select "2517"
select select "10"
select select "2"
select select "1"
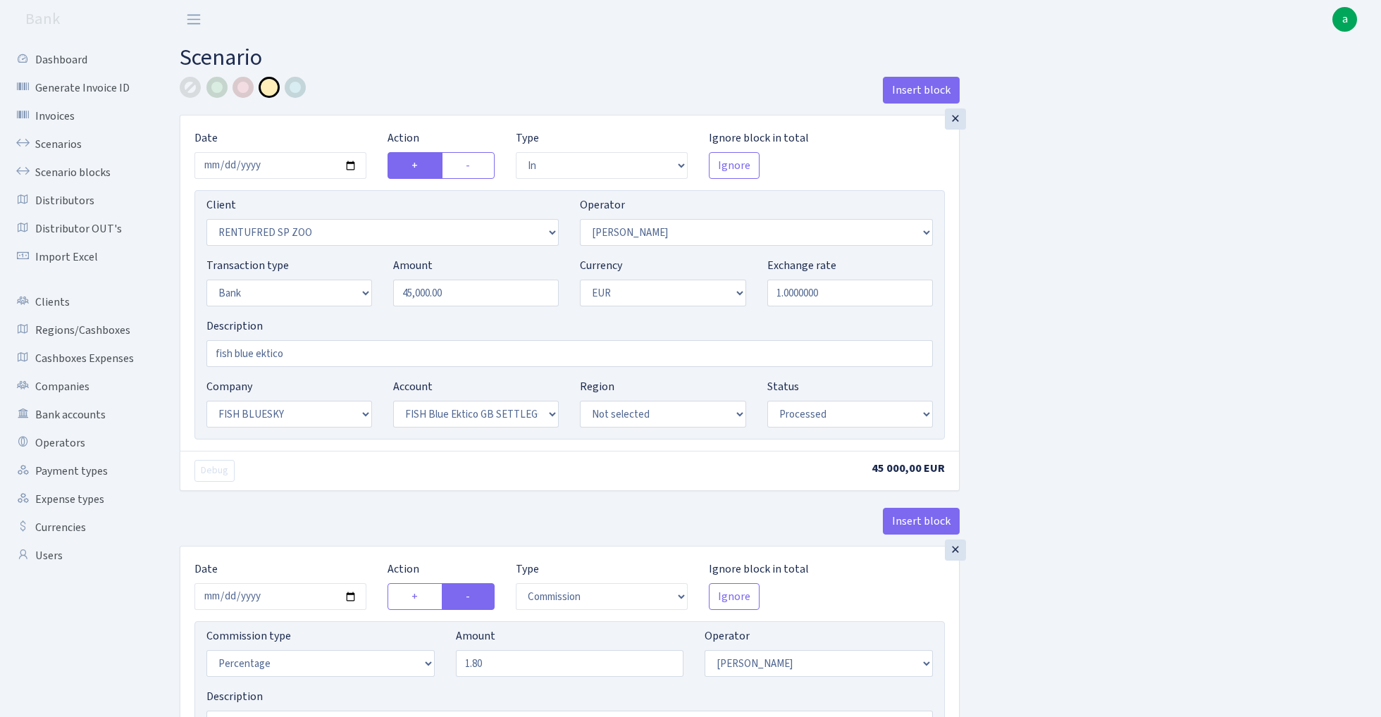
select select "23"
select select "67"
select select "processed"
select select "commission"
select select "10"
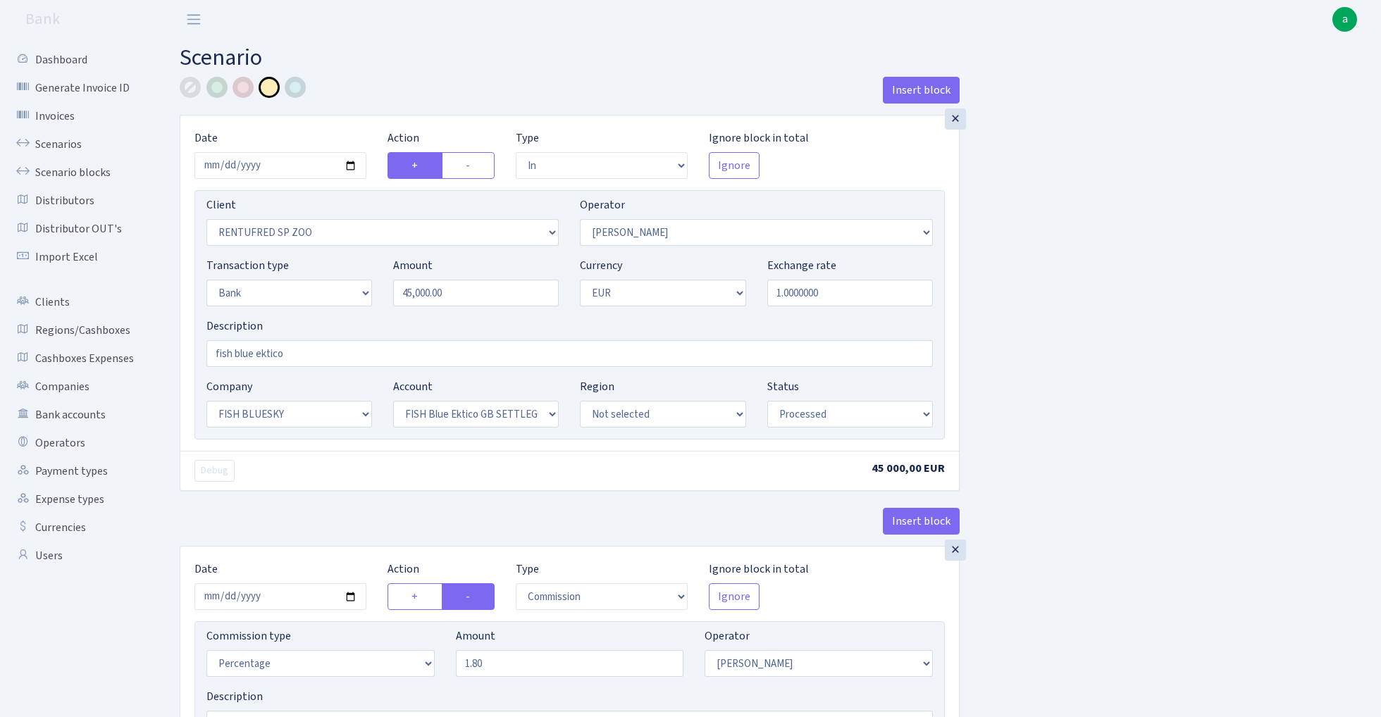
select select "processed"
click at [63, 147] on link "Scenarios" at bounding box center [77, 144] width 141 height 28
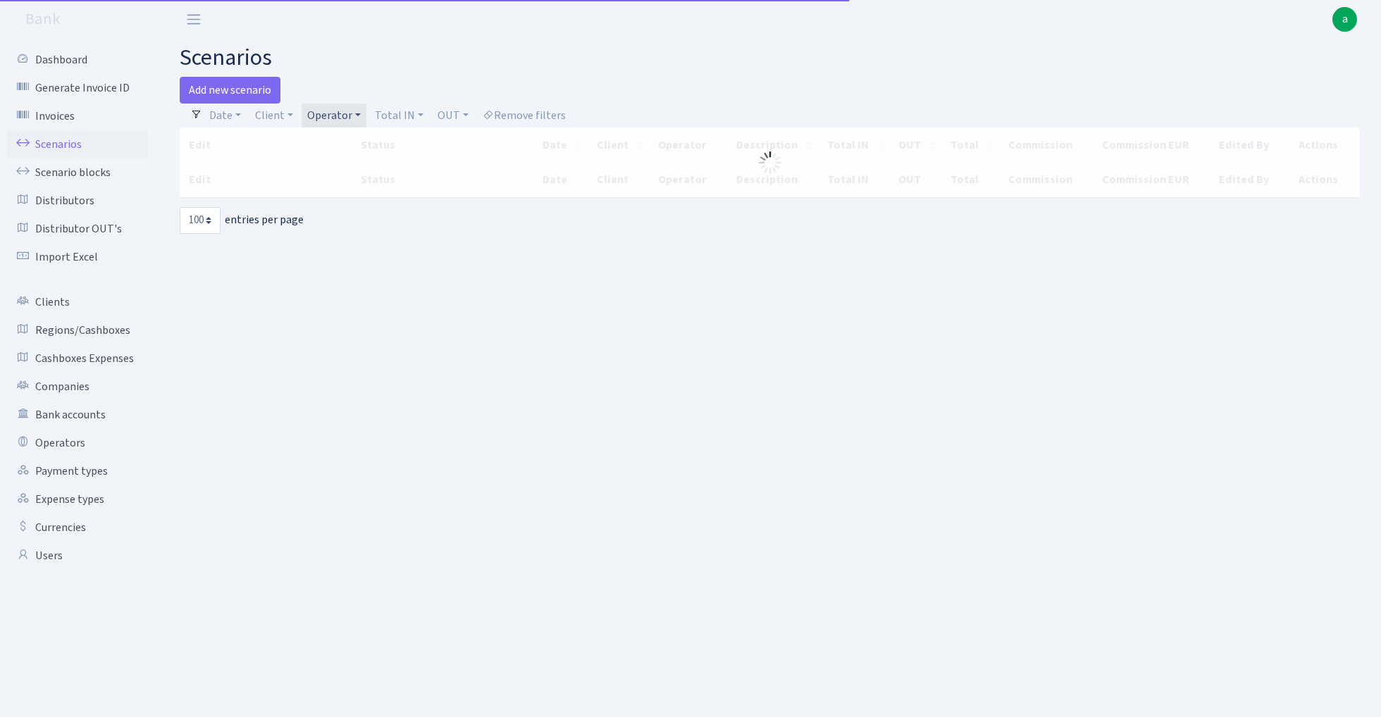
select select "100"
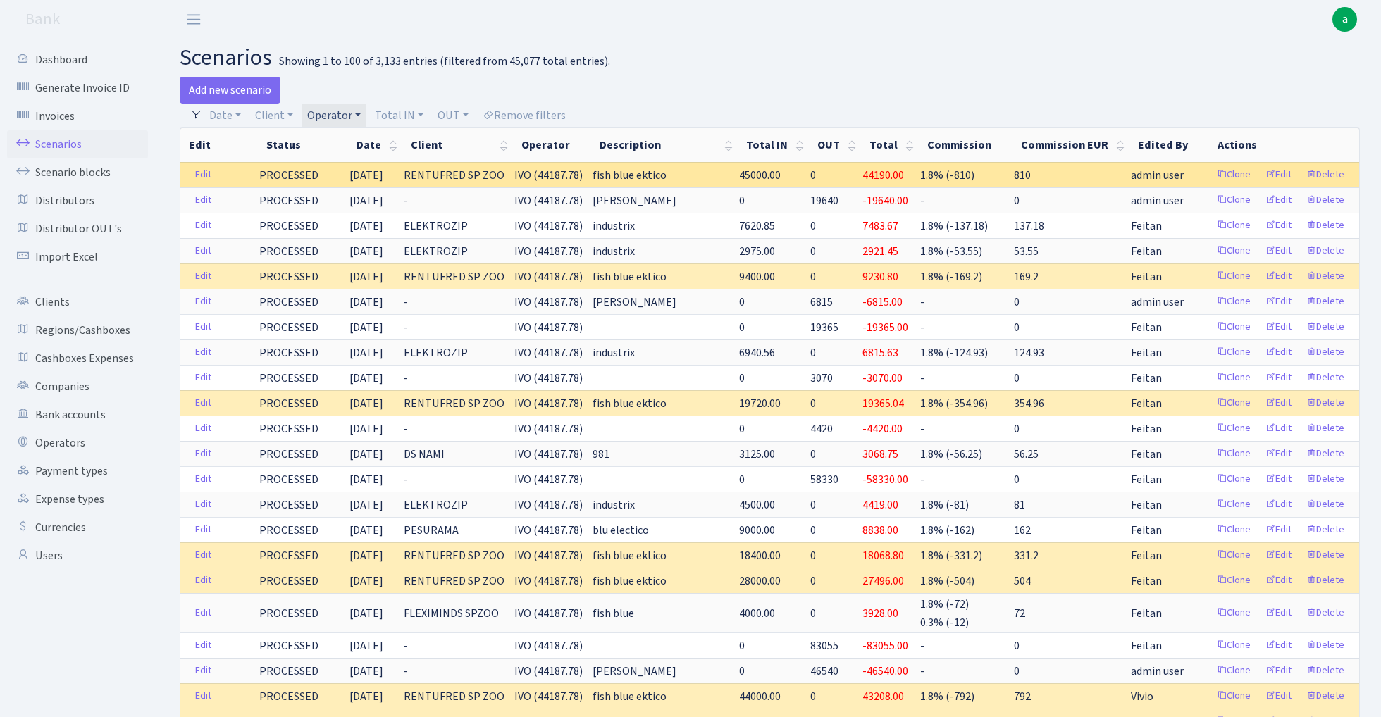
click at [562, 175] on span "IVO (44187.78)" at bounding box center [548, 175] width 68 height 15
drag, startPoint x: 534, startPoint y: 176, endPoint x: 585, endPoint y: 178, distance: 50.7
click at [583, 178] on span "IVO (44187.78)" at bounding box center [548, 175] width 68 height 15
copy span "VO (44187."
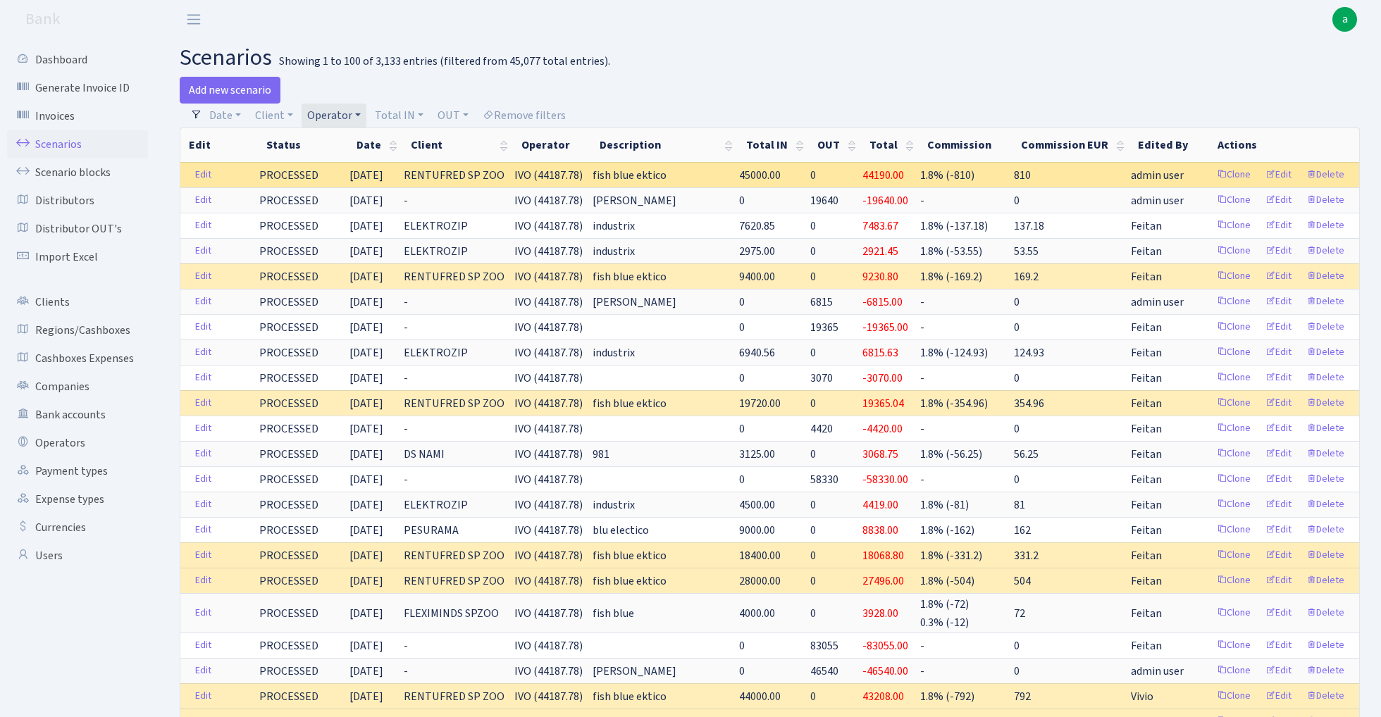
click at [513, 178] on td "RENTUFRED SP ZOO" at bounding box center [457, 174] width 111 height 25
click at [539, 178] on span "IVO (44187.78)" at bounding box center [548, 175] width 68 height 15
copy span "IVO (44187"
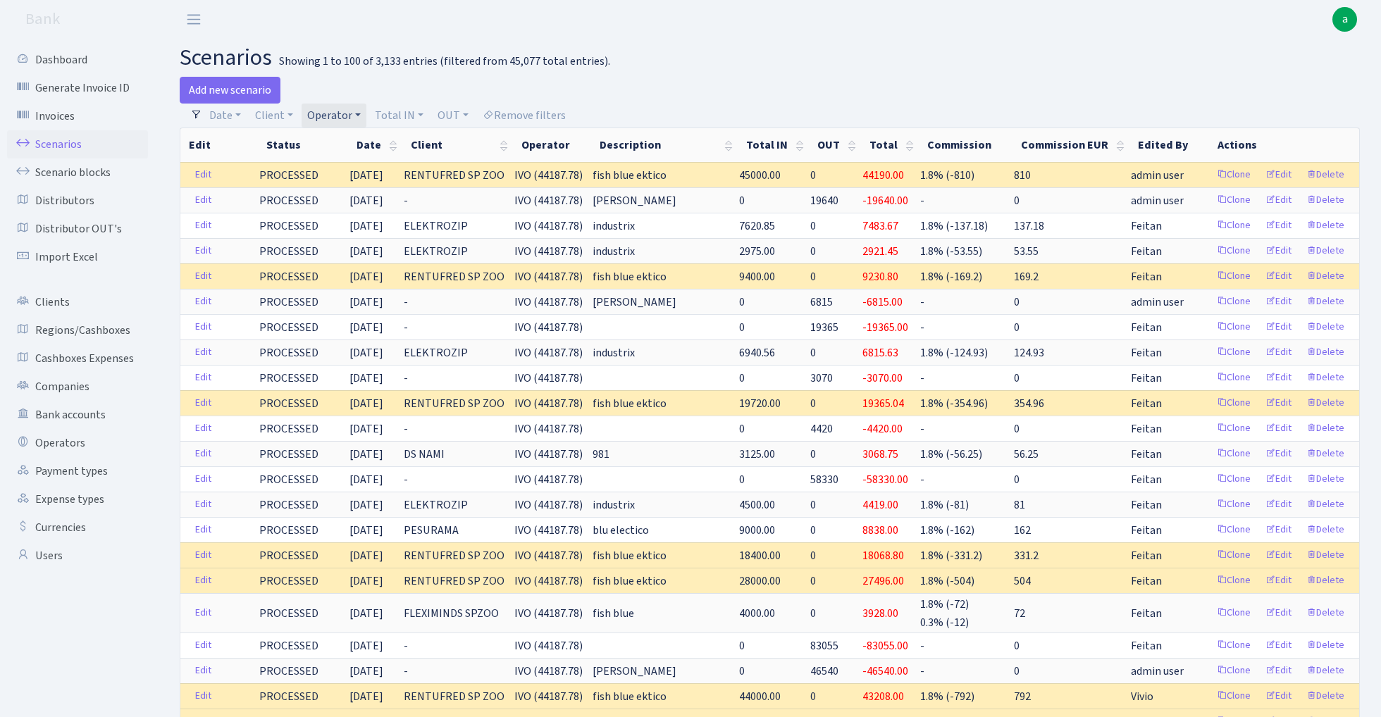
click at [338, 104] on link "Operator" at bounding box center [333, 116] width 65 height 24
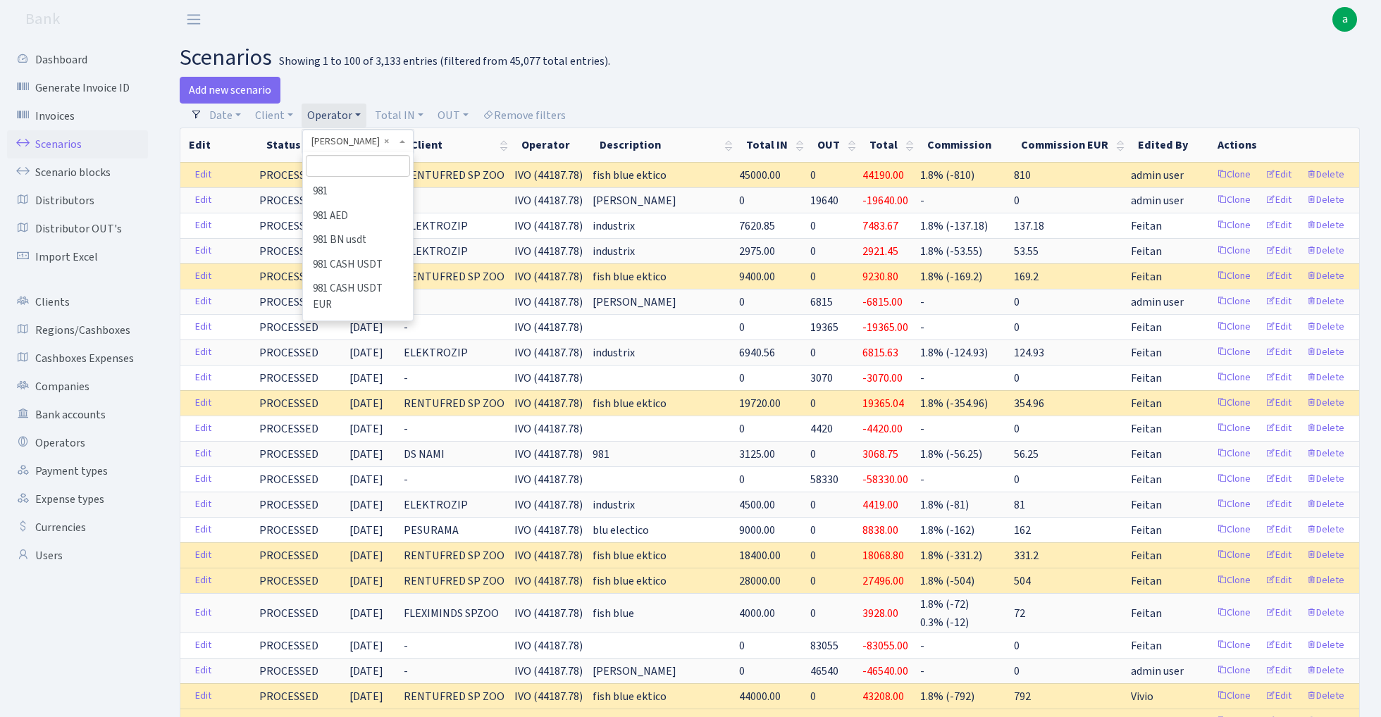
scroll to position [3909, 0]
click at [337, 172] on input "search" at bounding box center [358, 166] width 104 height 22
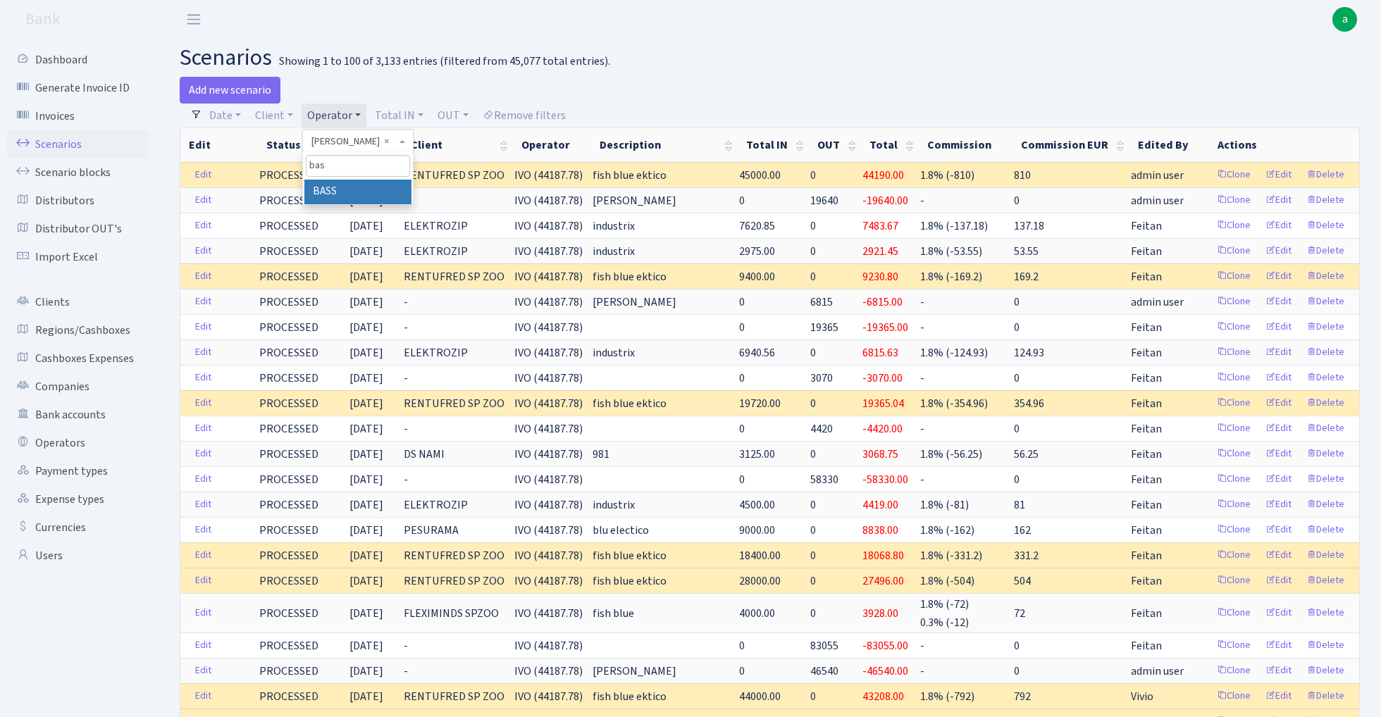
type input "bas"
click at [361, 186] on li "BASS" at bounding box center [357, 192] width 106 height 25
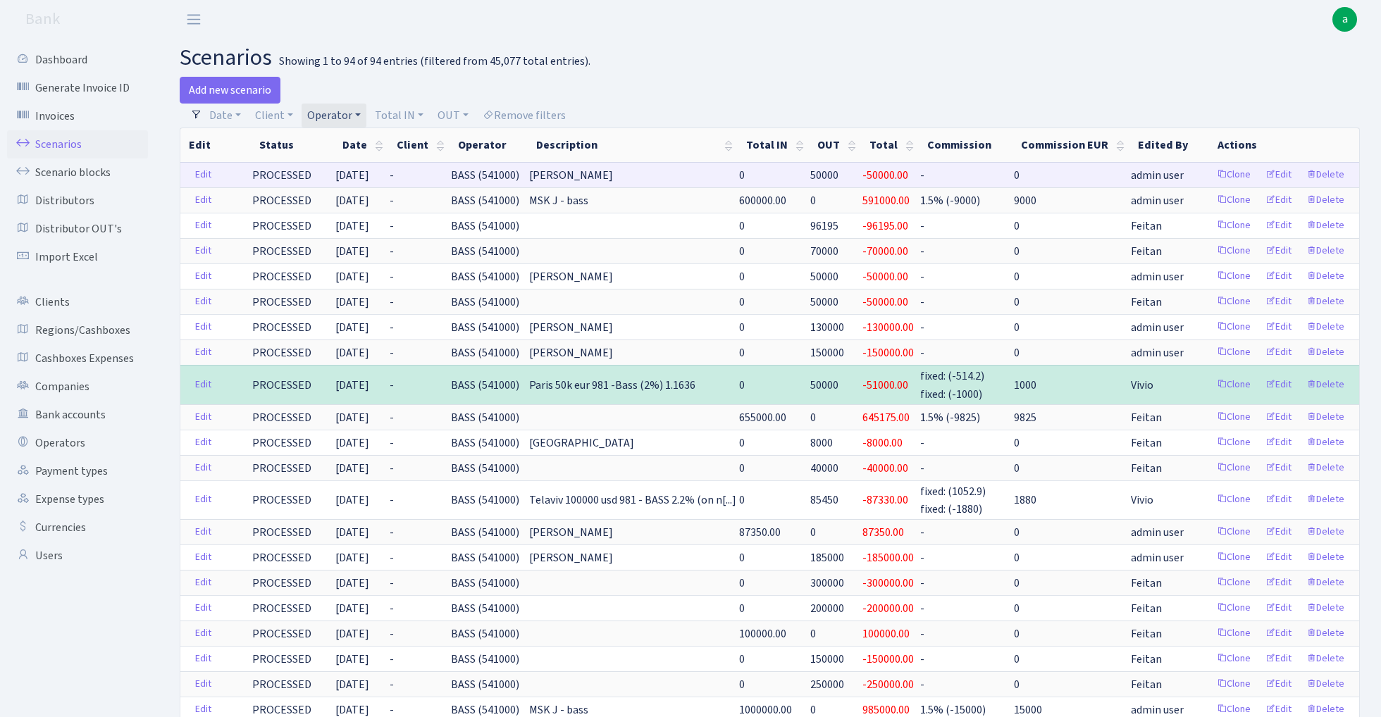
drag, startPoint x: 466, startPoint y: 176, endPoint x: 530, endPoint y: 178, distance: 64.1
click at [519, 178] on span "BASS (541000)" at bounding box center [485, 175] width 68 height 15
copy span "BASS (541000"
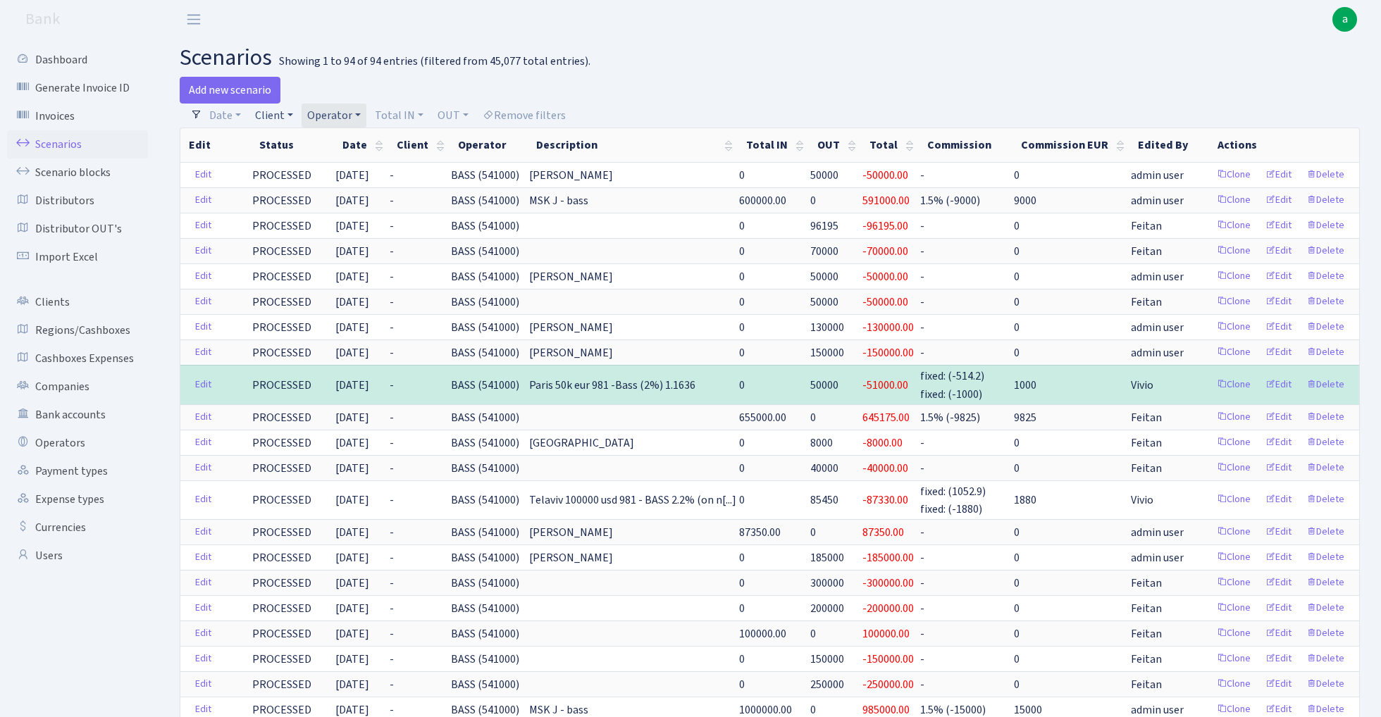
click at [269, 114] on link "Client" at bounding box center [273, 116] width 49 height 24
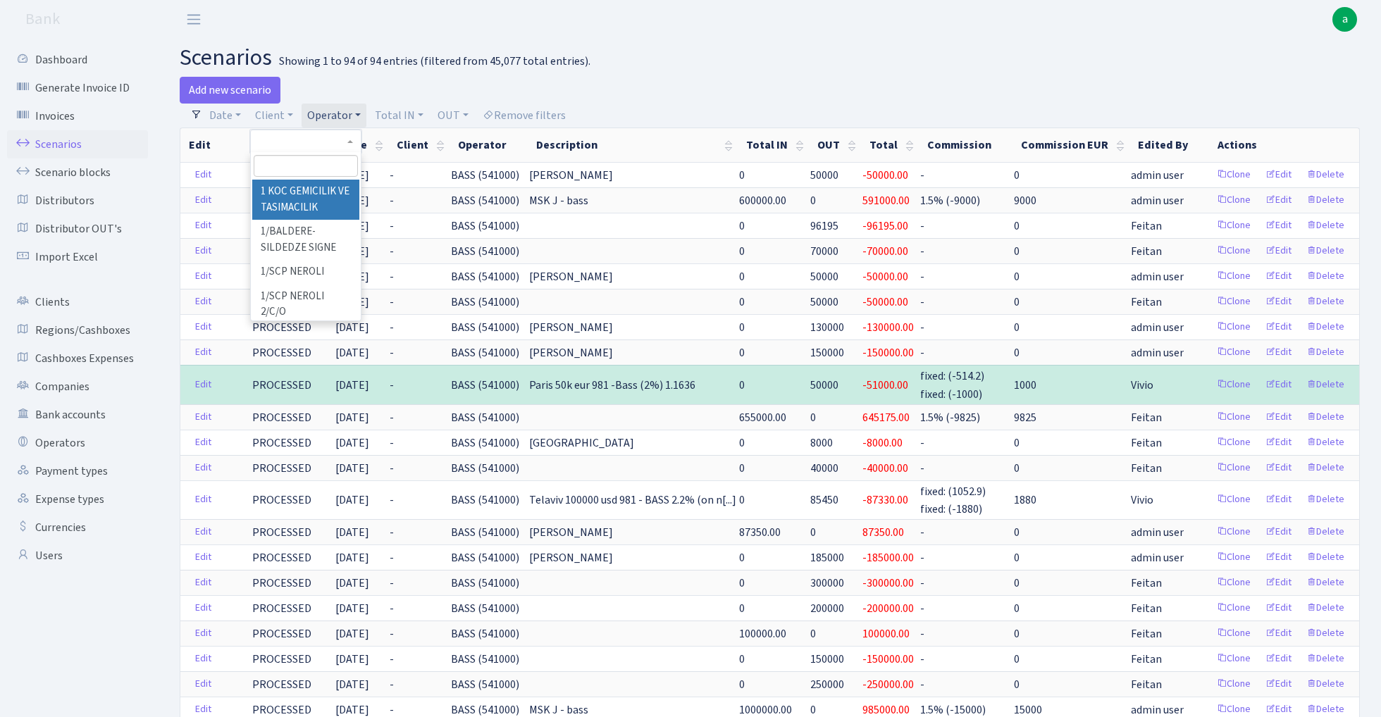
click at [285, 166] on input "search" at bounding box center [306, 166] width 104 height 22
type input "alca"
click at [611, 52] on h2 "scenarios Showing 1 to 94 of 94 entries (filtered from 45,077 total entries)." at bounding box center [770, 57] width 1180 height 27
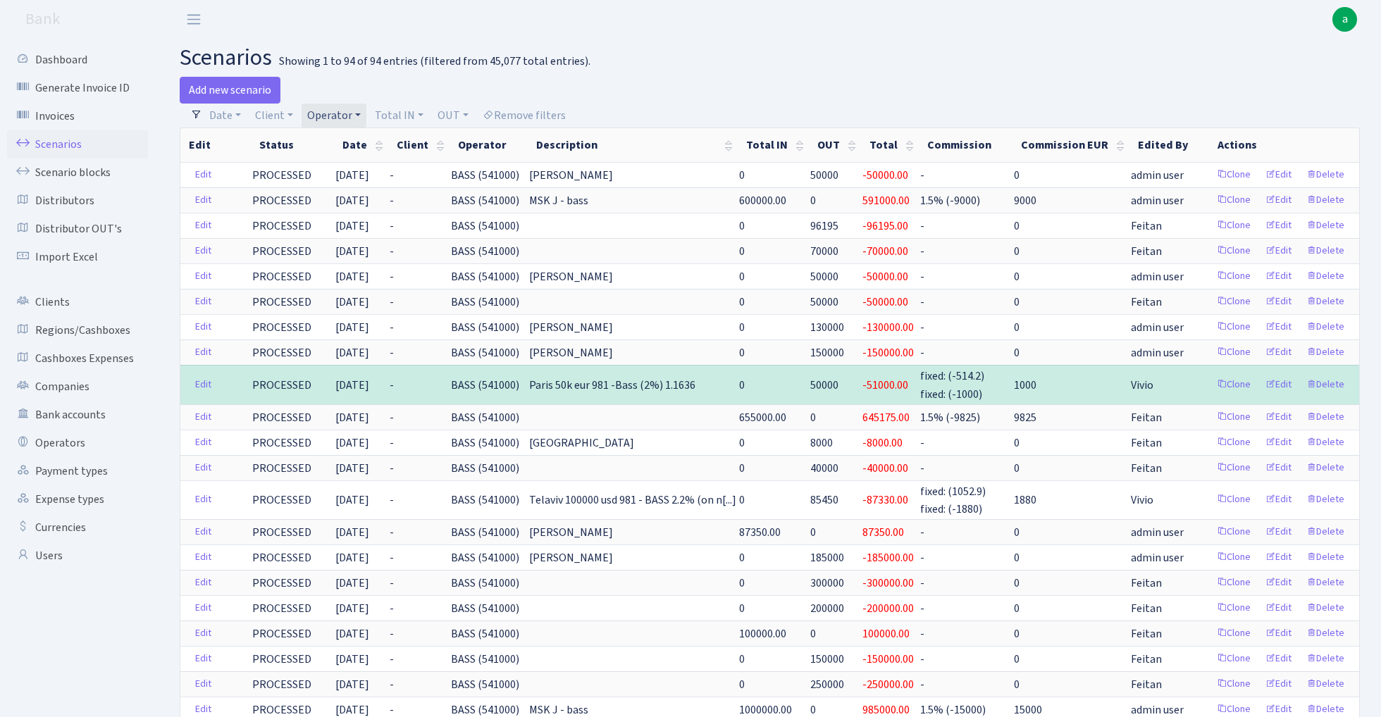
click at [342, 116] on link "Operator" at bounding box center [333, 116] width 65 height 24
click at [340, 165] on input "search" at bounding box center [358, 166] width 104 height 22
type input "prit"
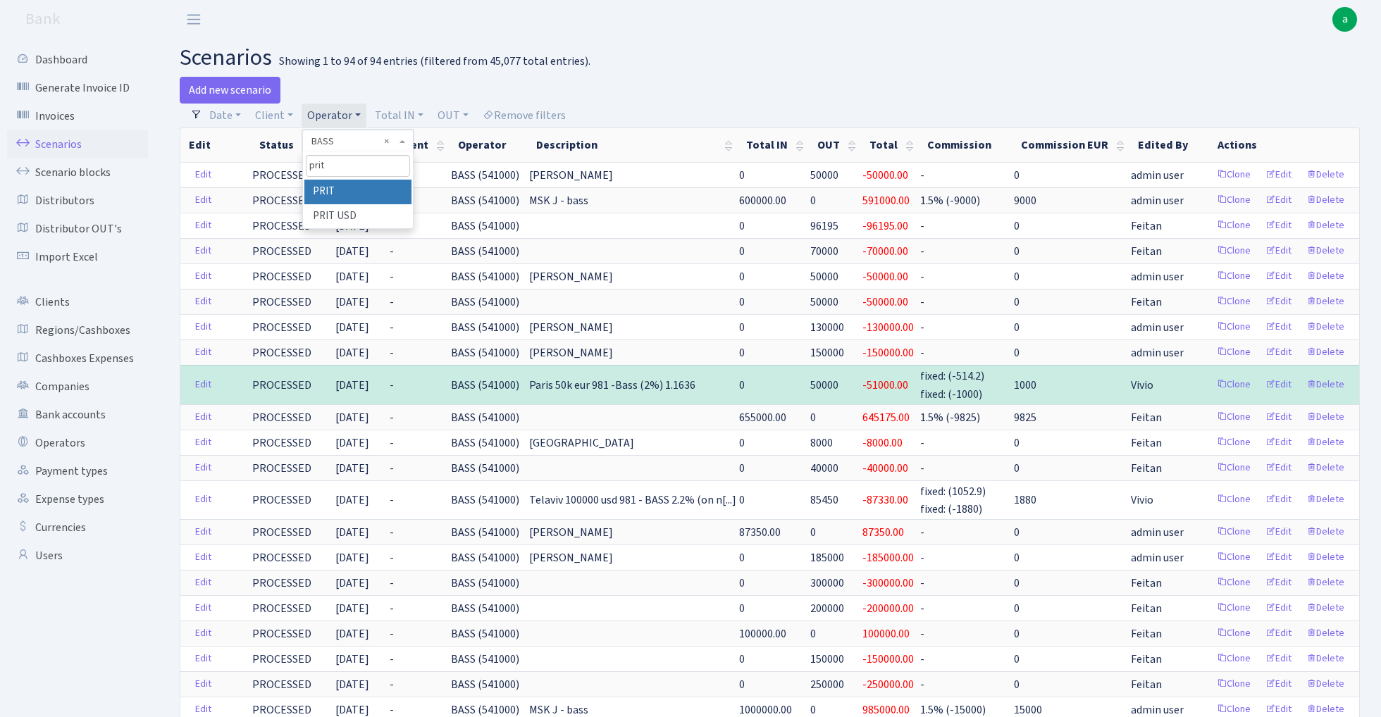
click at [344, 194] on li "PRIT" at bounding box center [357, 192] width 106 height 25
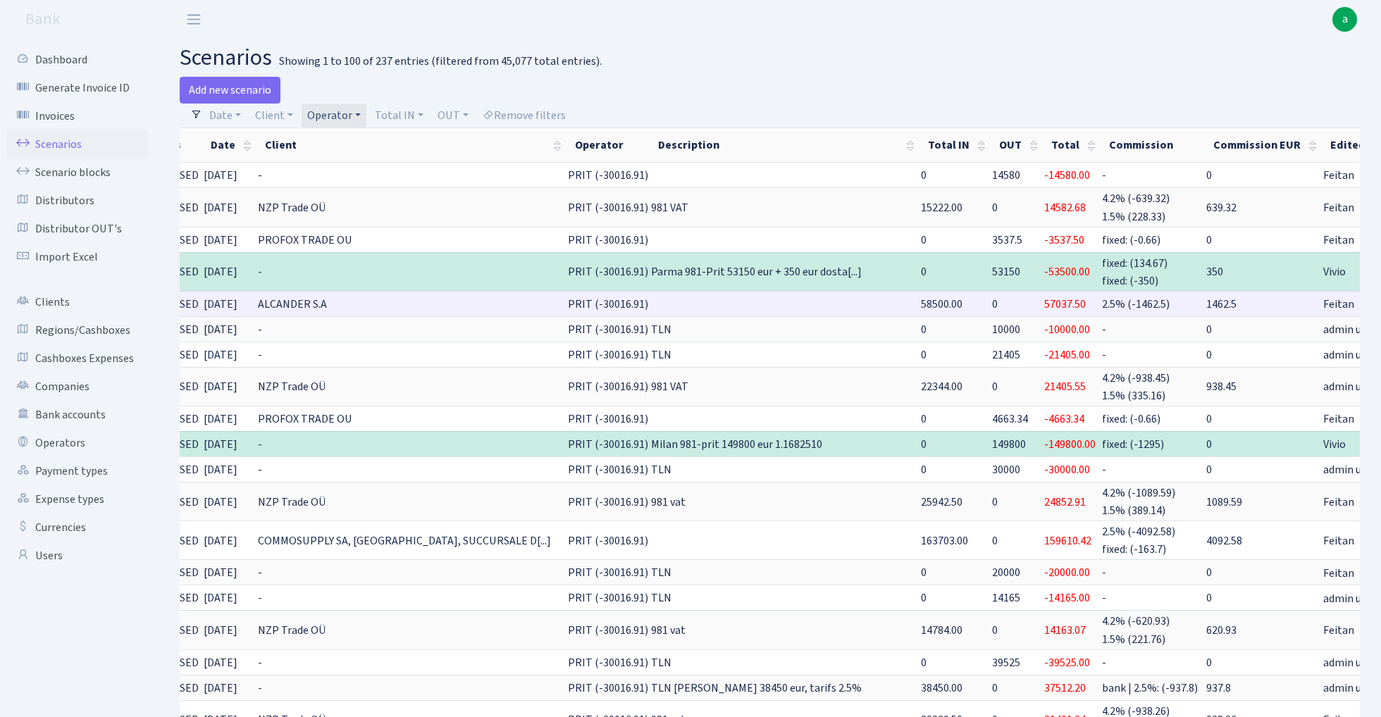
scroll to position [0, 96]
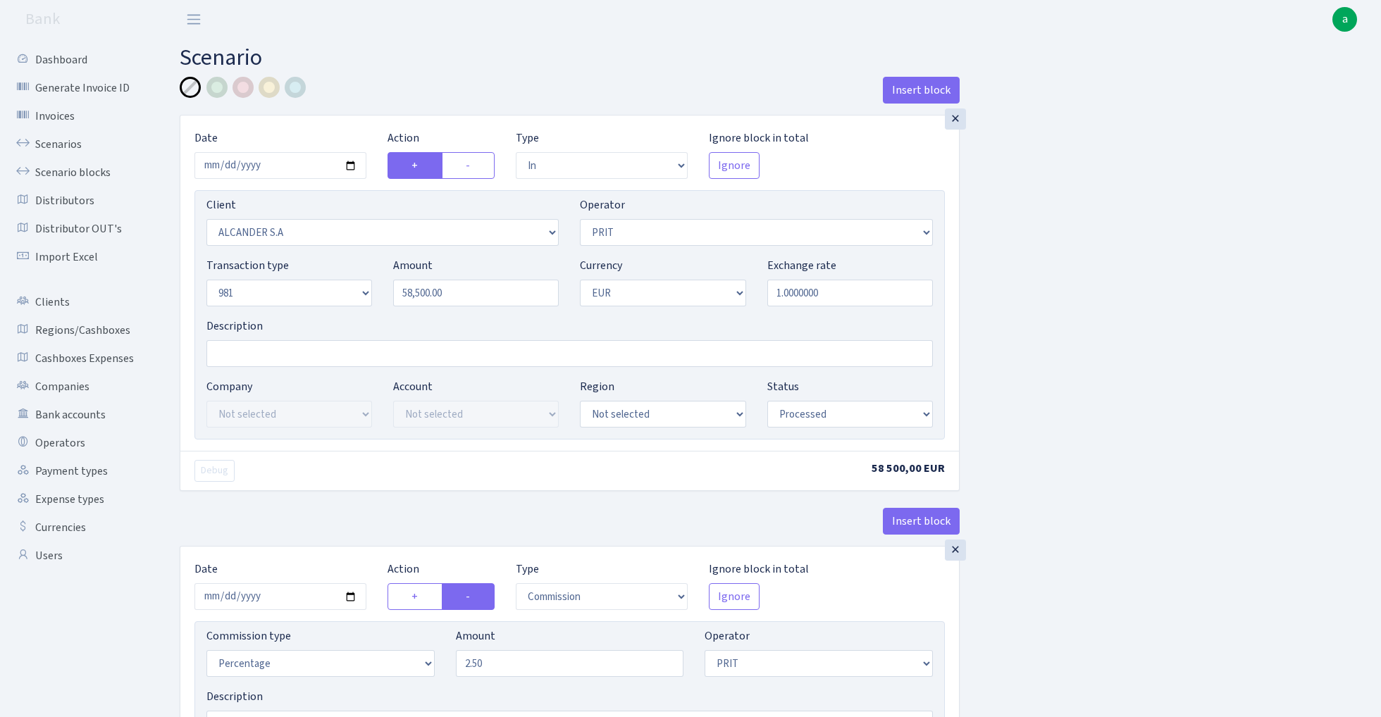
select select "in"
select select "3366"
select select "82"
select select "8"
select select "1"
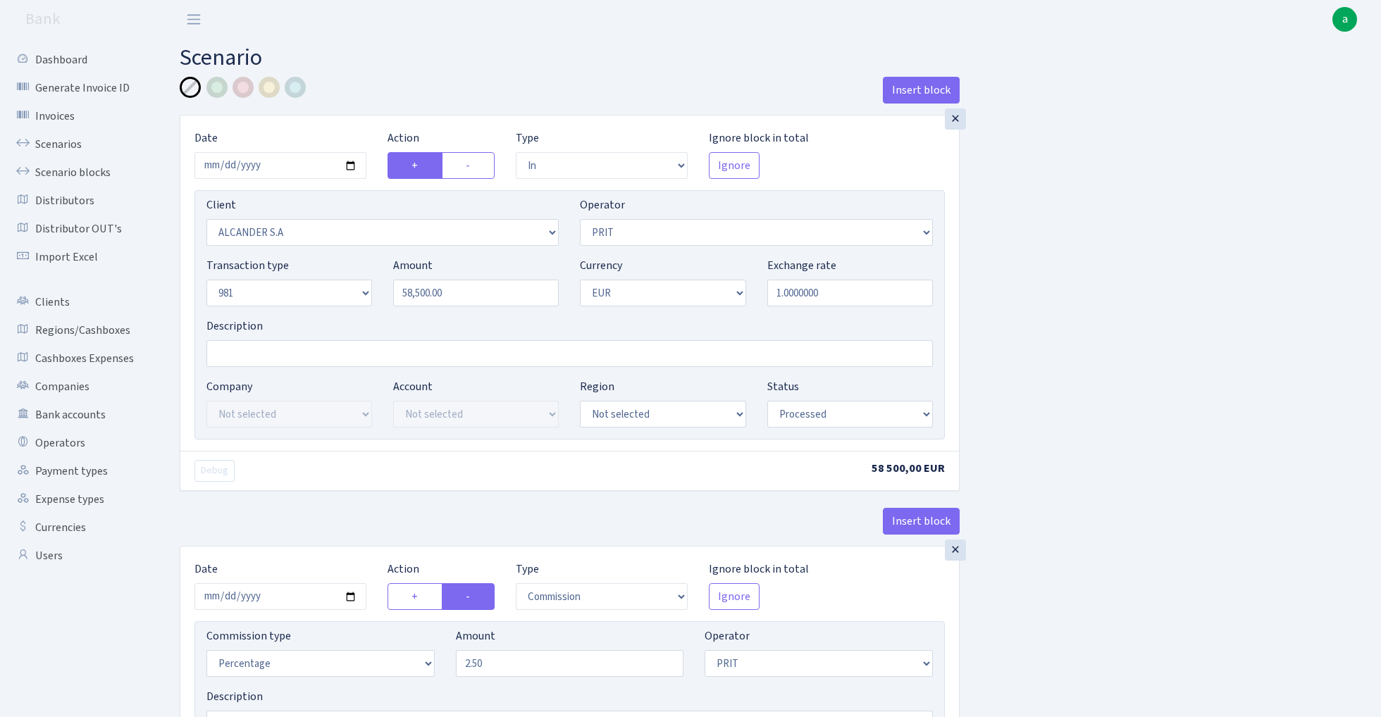
select select "processed"
select select "commission"
select select "82"
select select "processed"
select select "out"
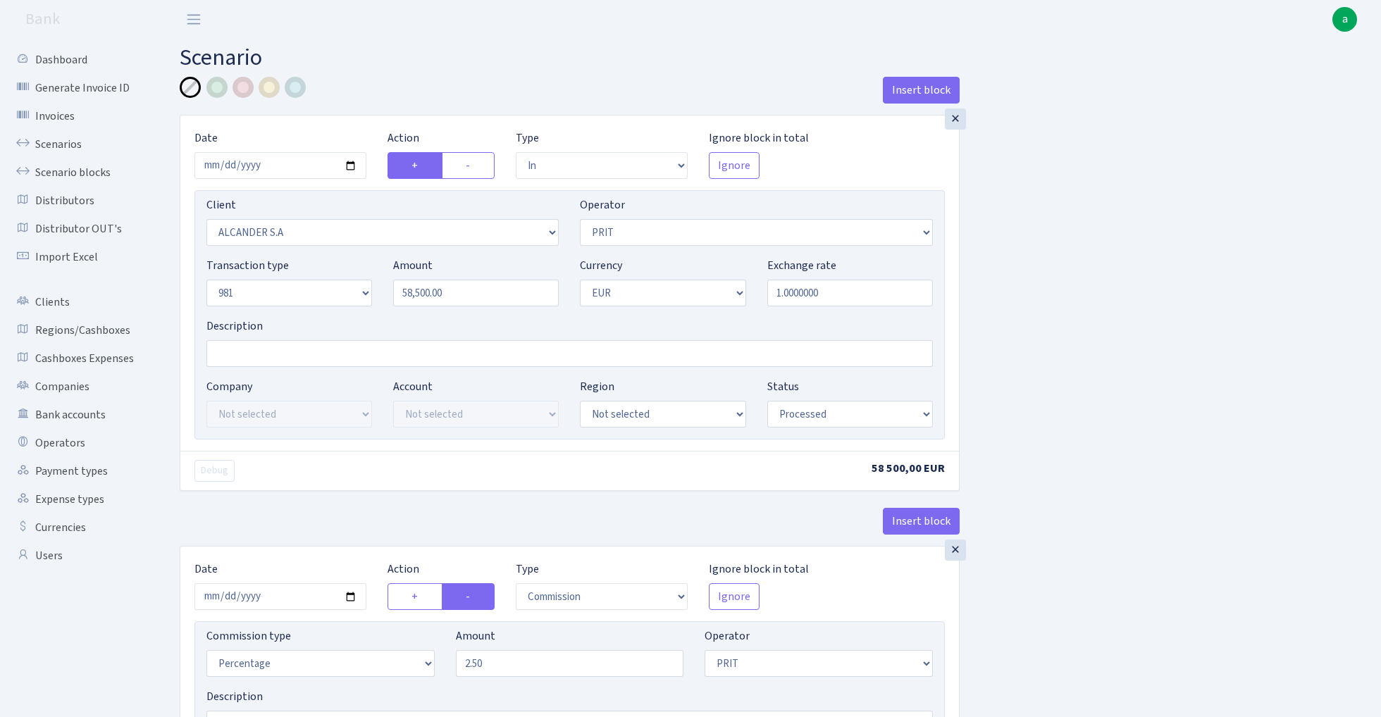
select select "3090"
select select "61"
select select "8"
select select "1"
select select "processed"
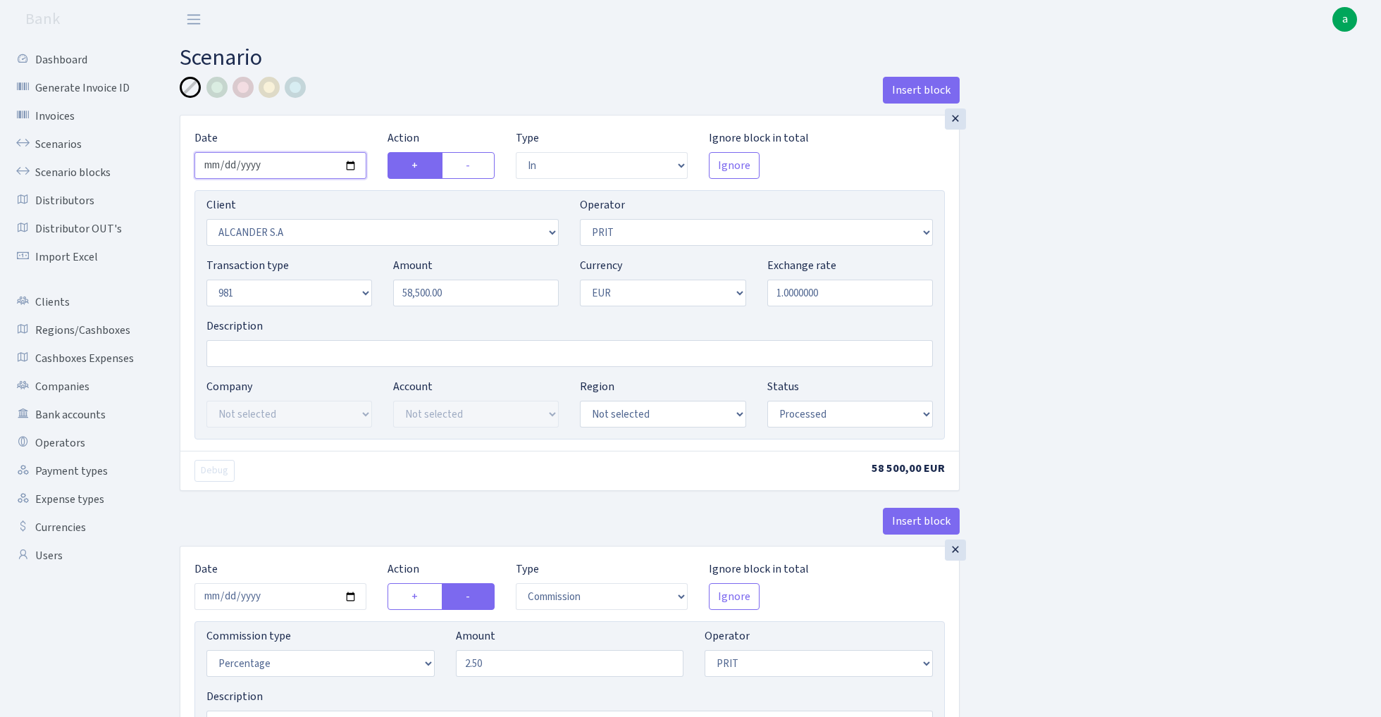
click at [282, 167] on input "[DATE]" at bounding box center [280, 165] width 172 height 27
type input "[DATE]"
click at [406, 80] on div "Insert block" at bounding box center [570, 96] width 780 height 38
click at [460, 299] on input "58500.00" at bounding box center [476, 293] width 166 height 27
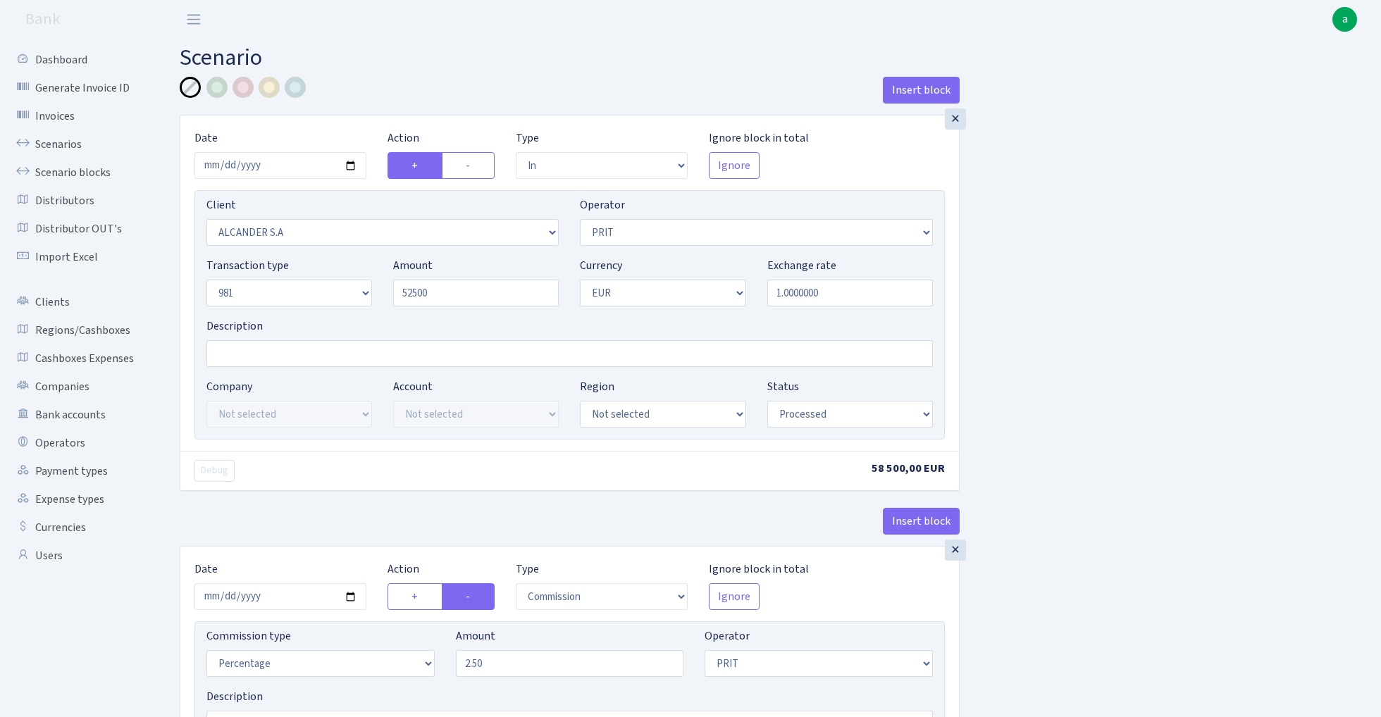
type input "52,500.00"
click at [304, 347] on input "Description" at bounding box center [569, 353] width 726 height 27
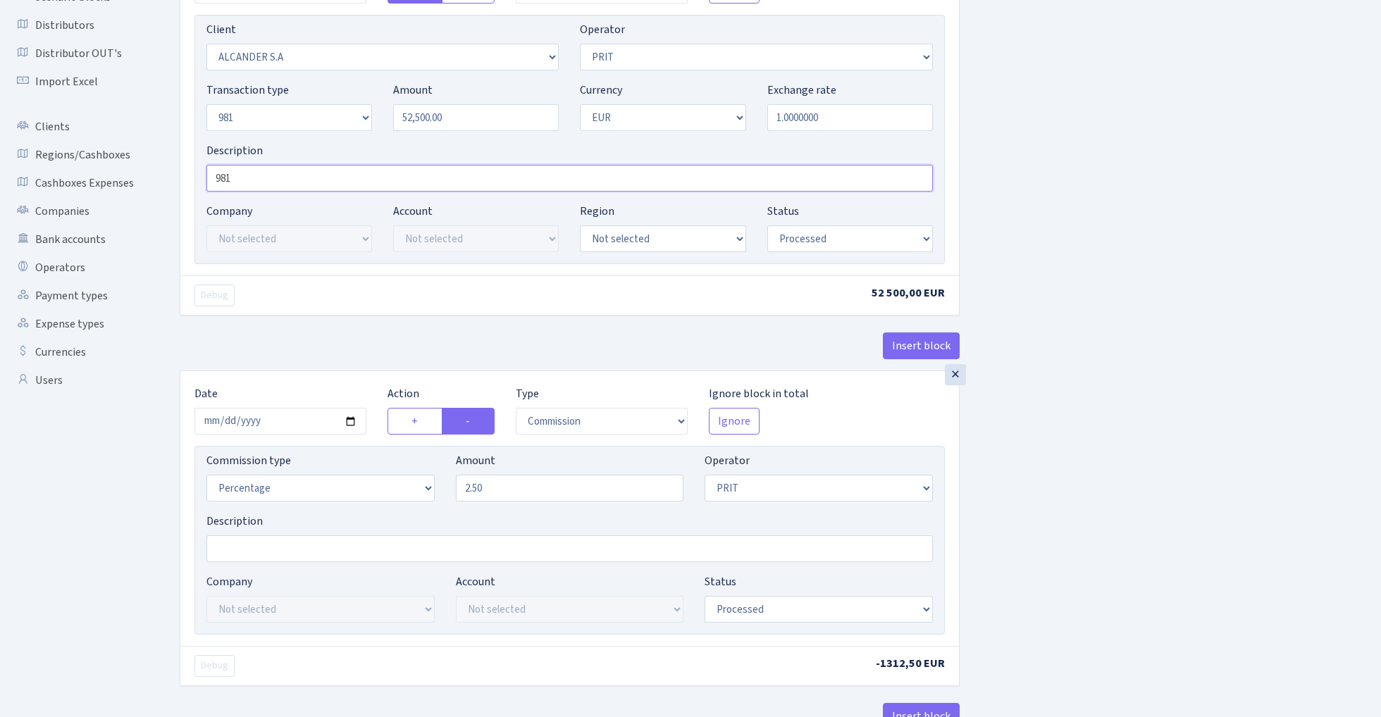
scroll to position [359, 0]
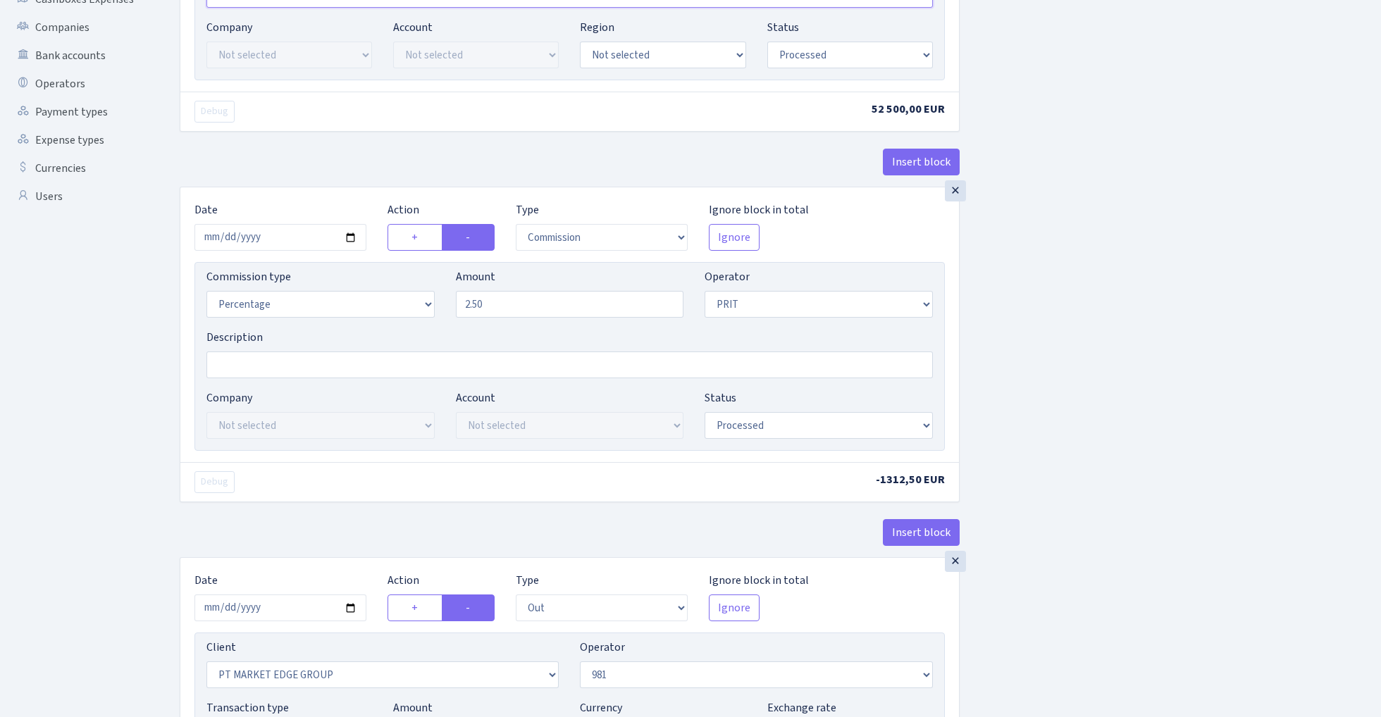
type input "981"
click at [271, 240] on input "2025-09-18" at bounding box center [280, 237] width 172 height 27
type input "[DATE]"
click at [322, 100] on div "Debug 52 500,00 EUR" at bounding box center [569, 111] width 778 height 39
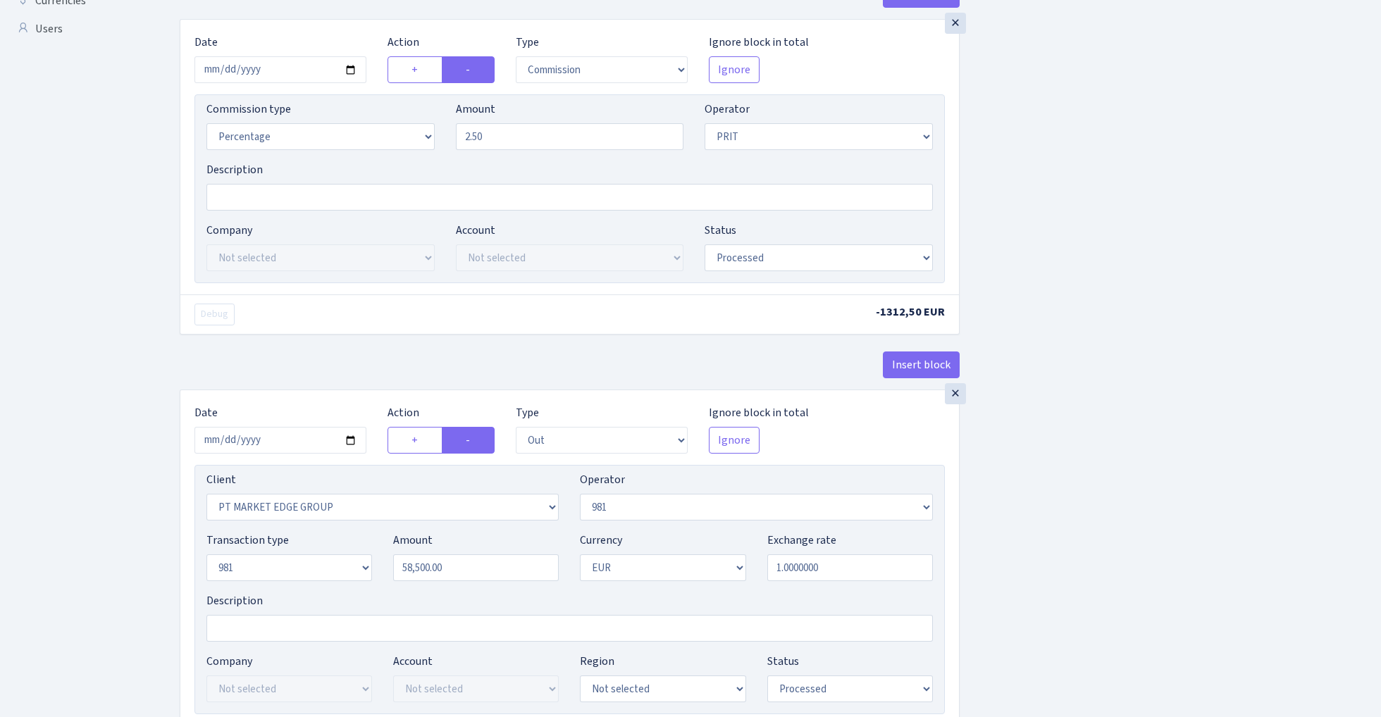
scroll to position [575, 0]
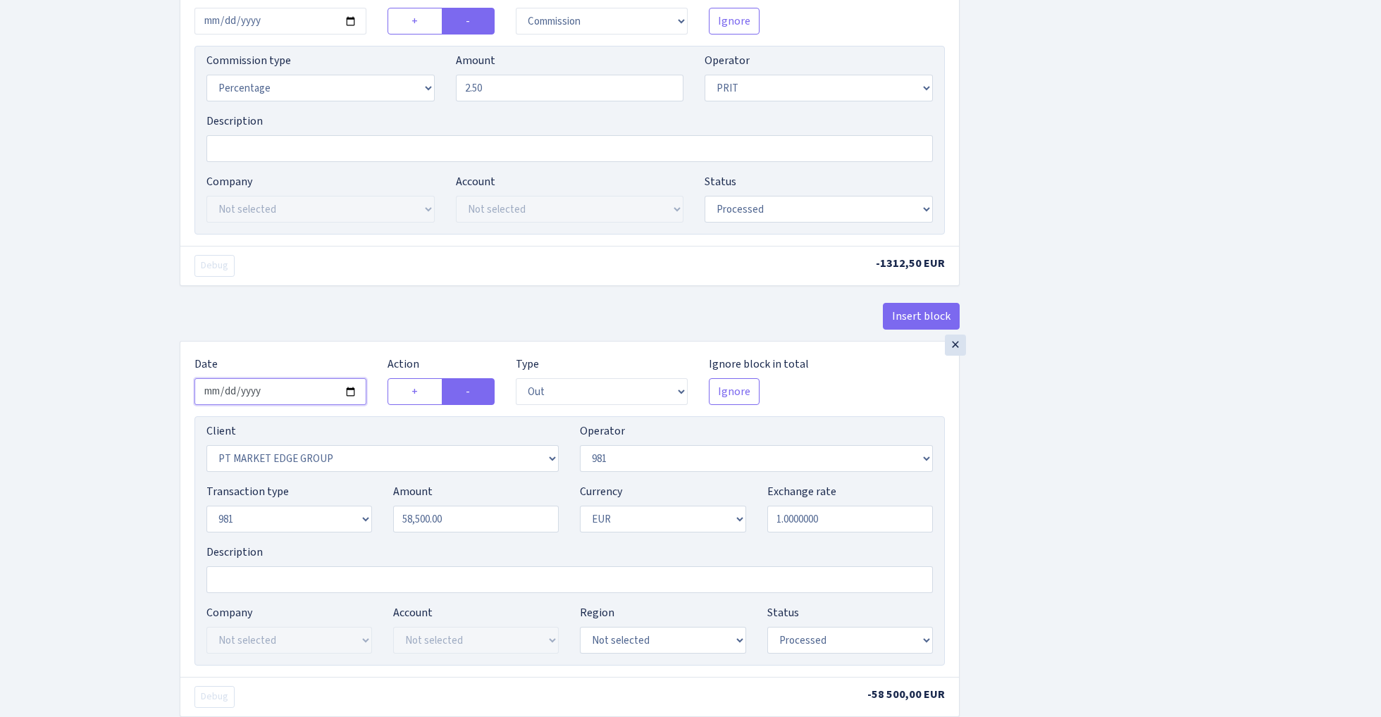
click at [276, 392] on input "2025-09-17" at bounding box center [280, 391] width 172 height 27
type input "[DATE]"
click at [342, 314] on div "Insert block" at bounding box center [570, 322] width 780 height 38
click at [485, 523] on input "58500.00" at bounding box center [476, 519] width 166 height 27
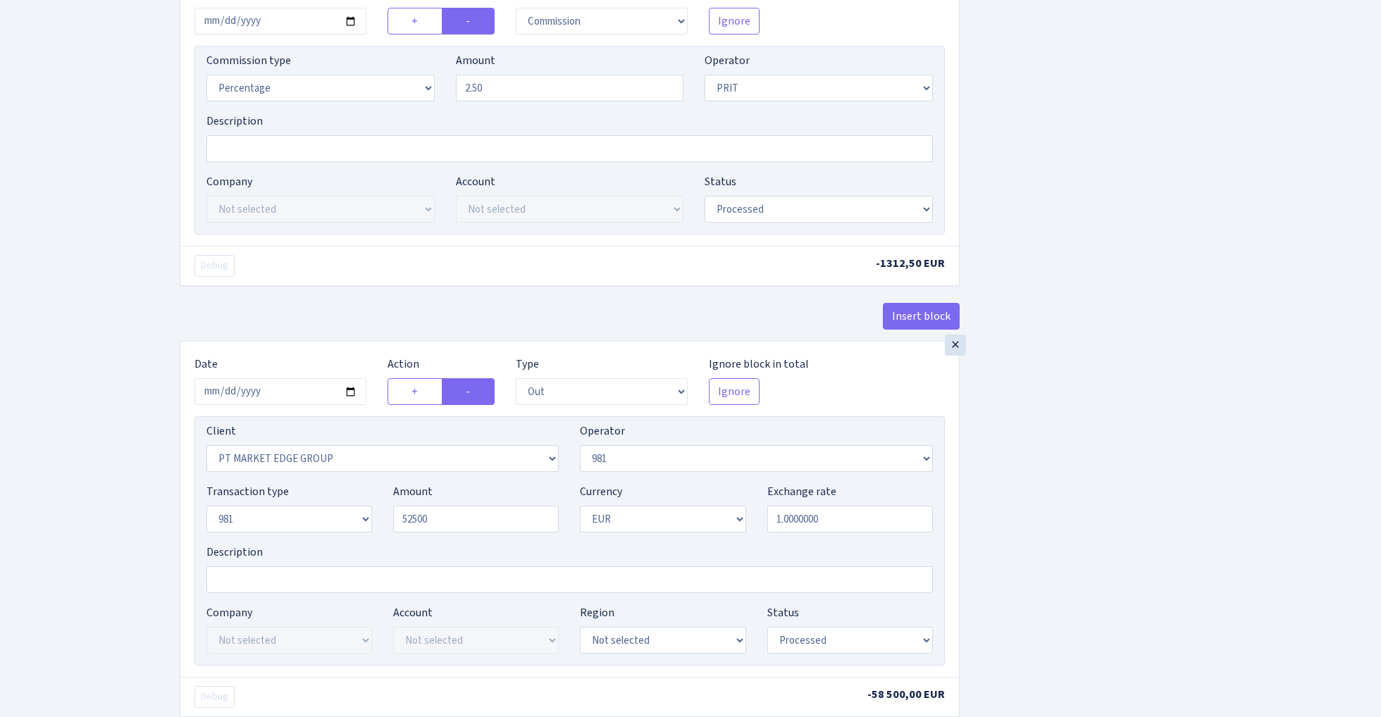
type input "52,500.00"
click at [1072, 486] on div "Insert block × Date 2025-10-08 Action + - Type --- In Out Commission Field requ…" at bounding box center [769, 168] width 1201 height 1334
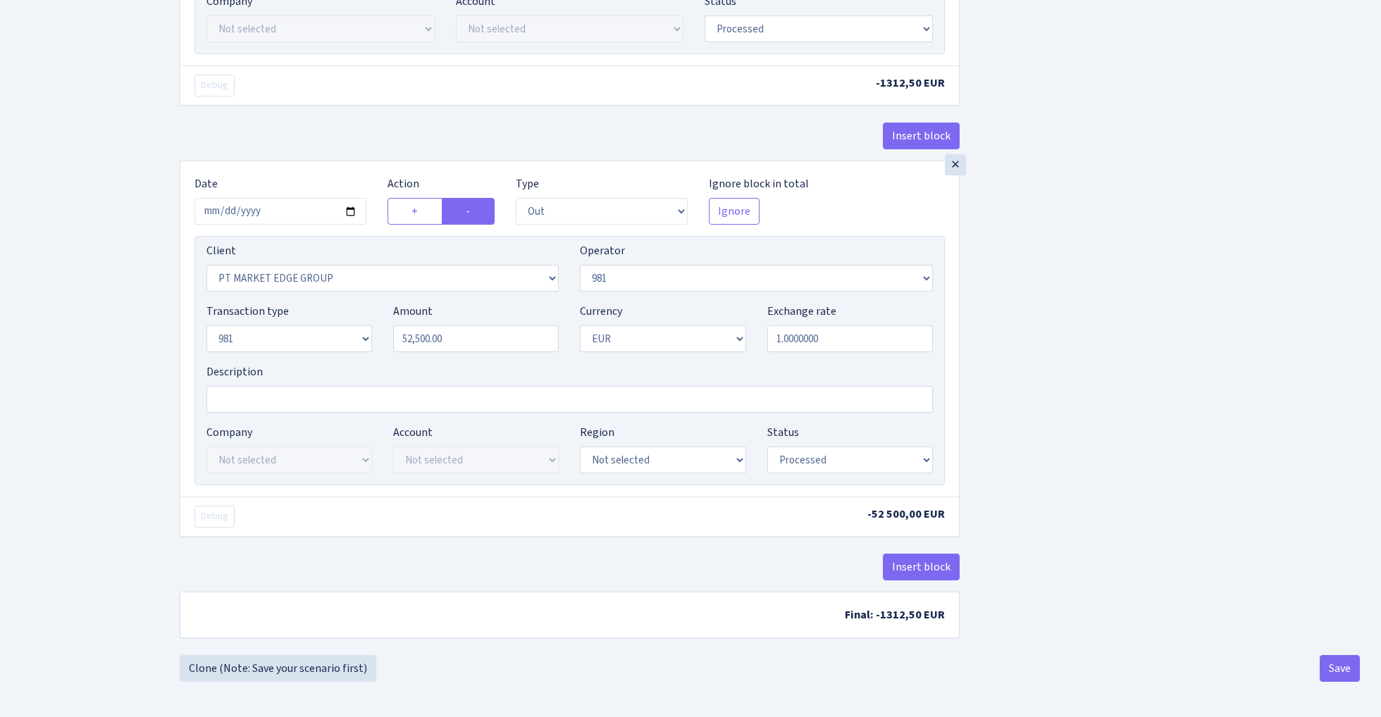
scroll to position [761, 0]
click at [1339, 672] on button "Save" at bounding box center [1339, 668] width 40 height 27
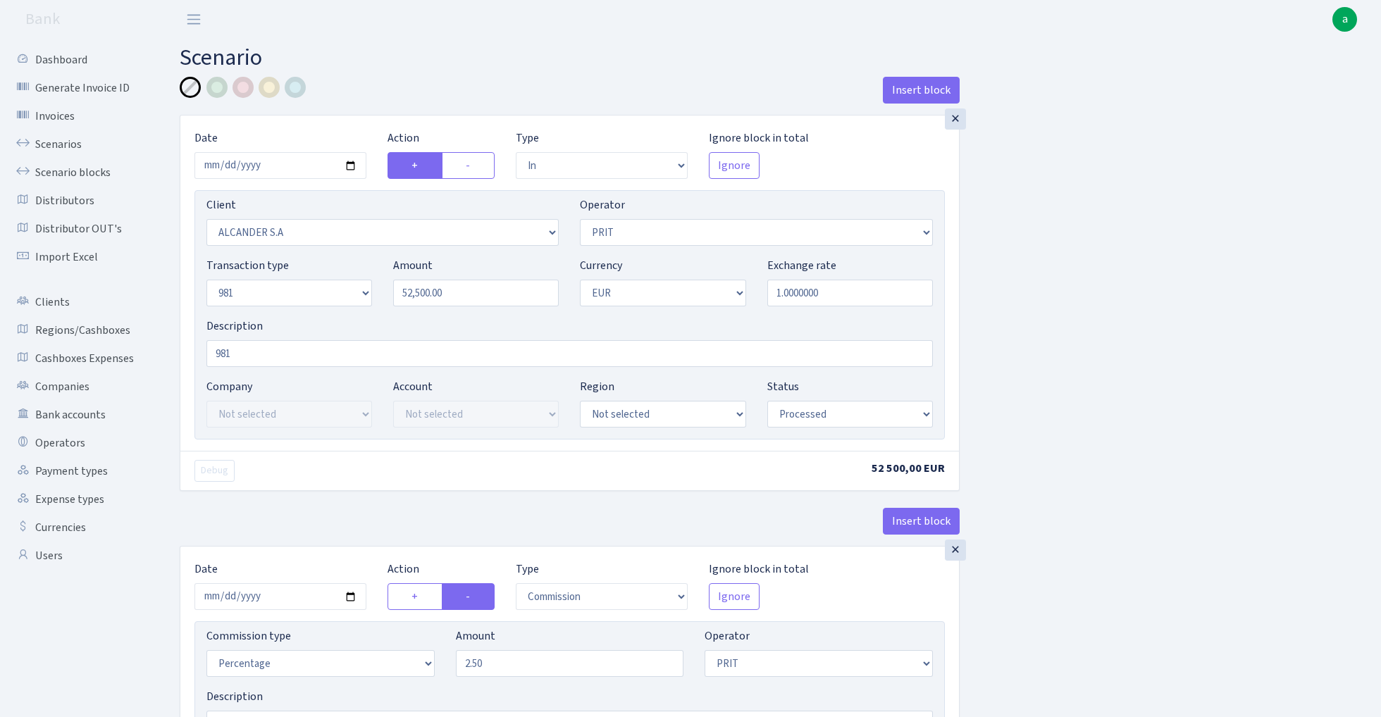
select select "in"
select select "3366"
select select "82"
select select "8"
select select "1"
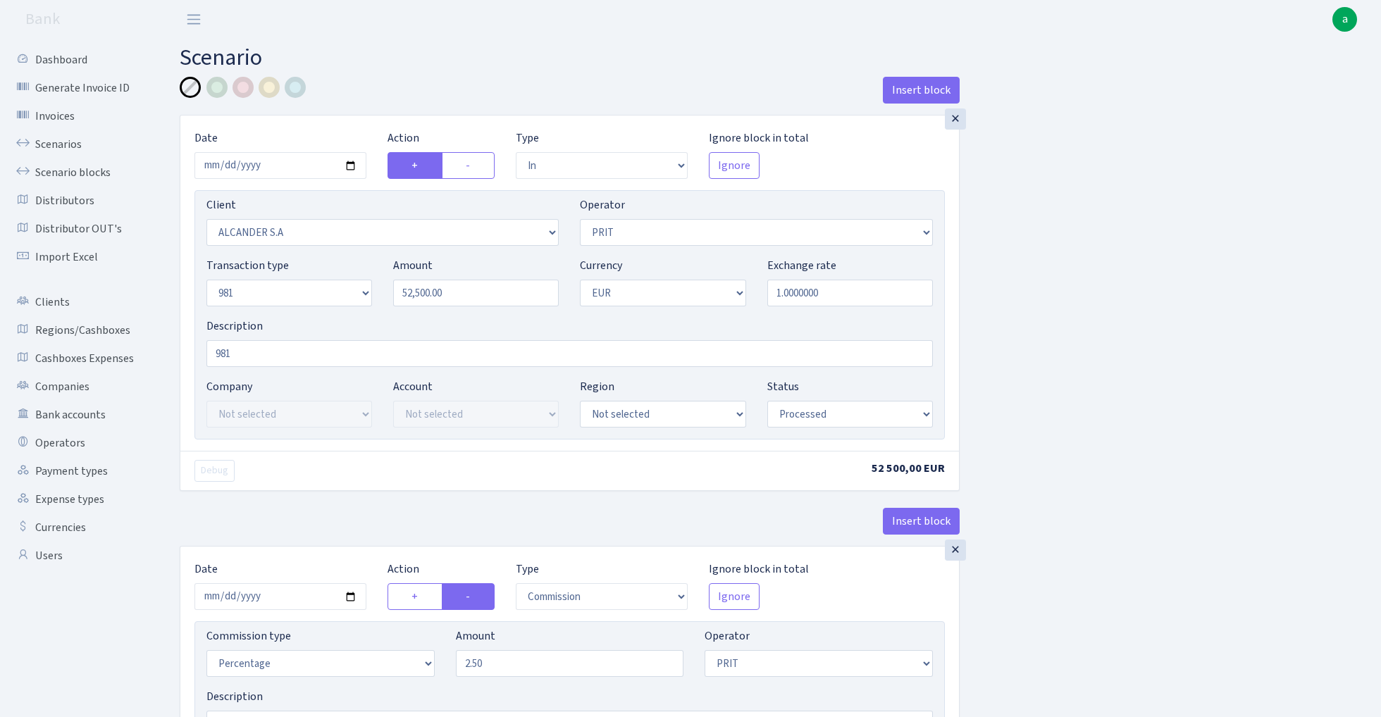
select select "processed"
select select "commission"
select select "82"
select select "processed"
select select "out"
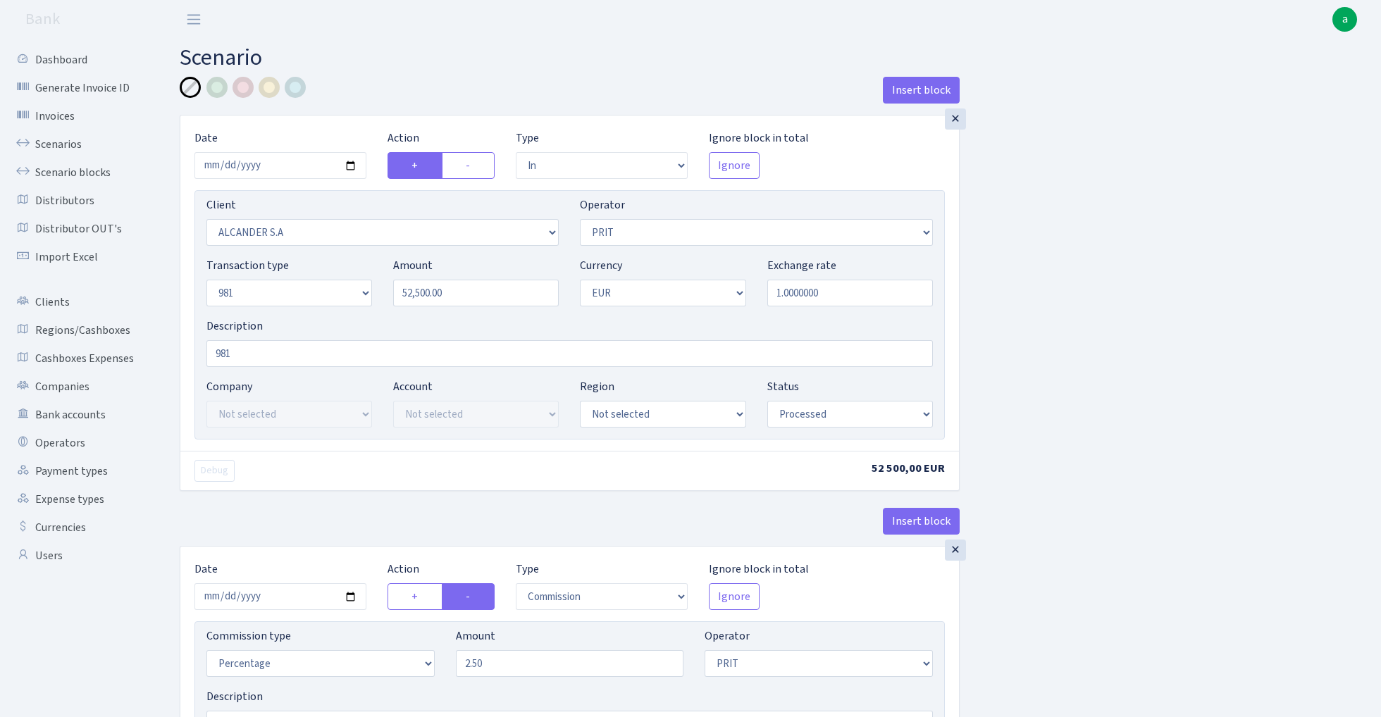
select select "3090"
select select "61"
select select "8"
select select "1"
select select "processed"
